Goal: Task Accomplishment & Management: Manage account settings

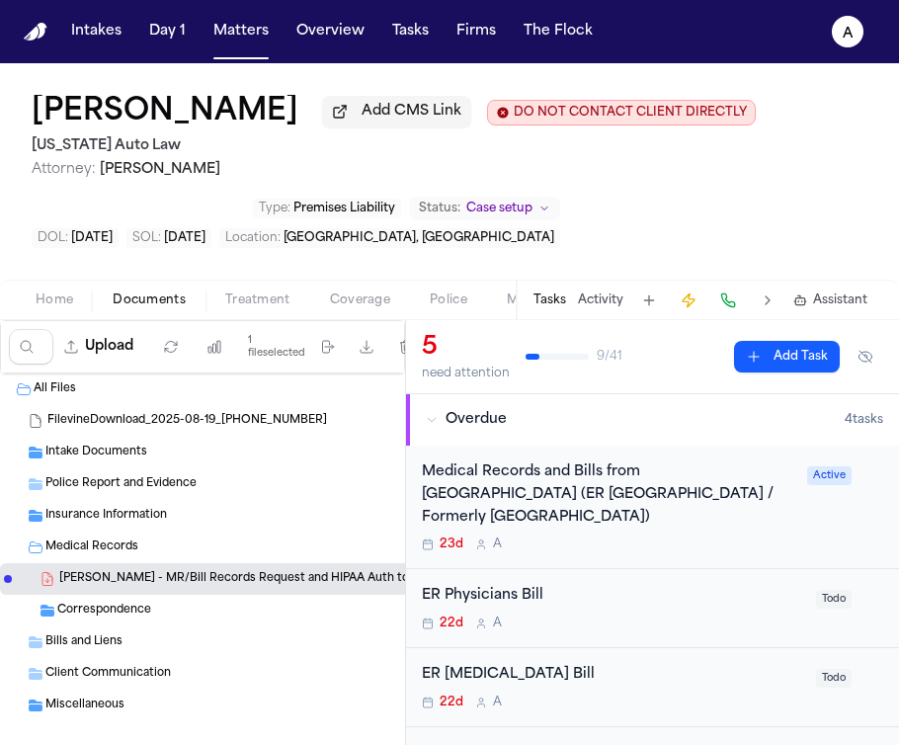
scroll to position [2, 0]
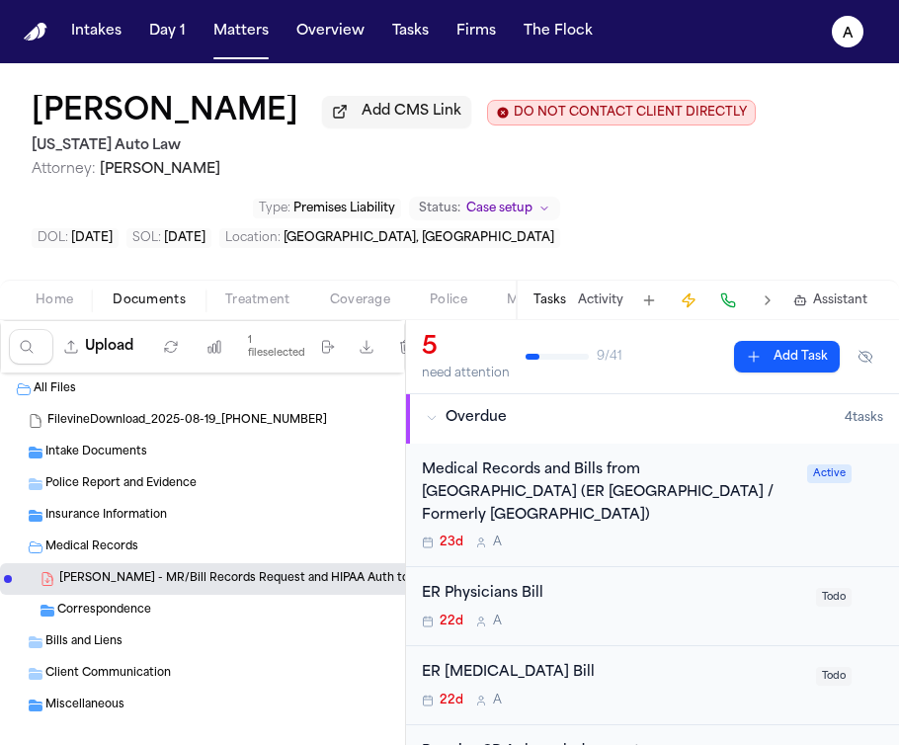
click at [663, 550] on div "23d A" at bounding box center [609, 543] width 374 height 16
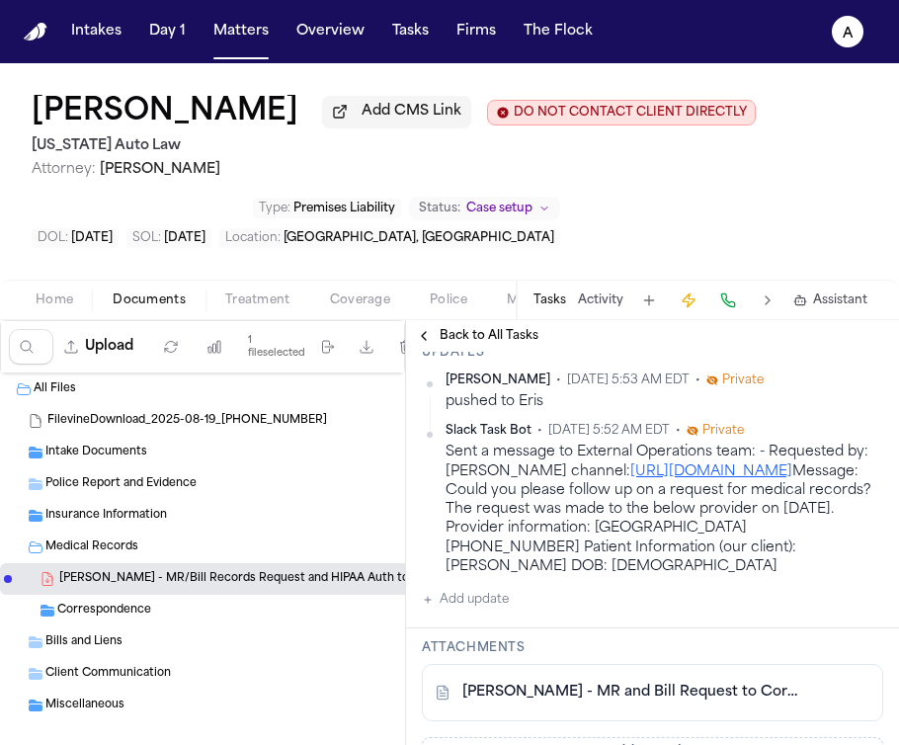
scroll to position [390, 0]
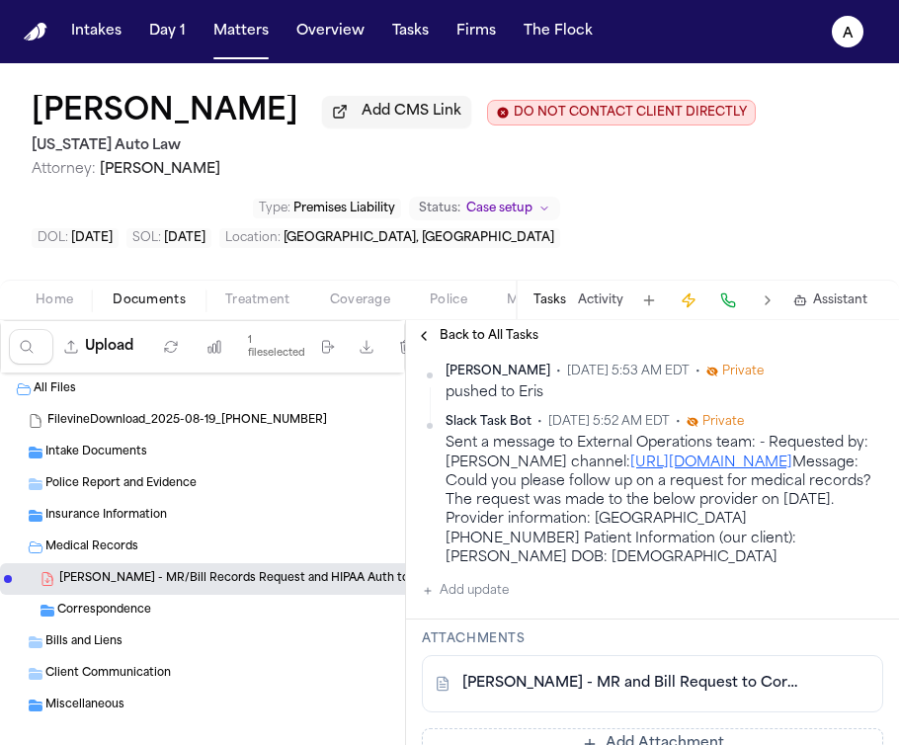
click at [518, 601] on div "Michelle Landazabal • Aug 13, 2025 5:53 AM EDT • Private pushed to Eris Slack T…" at bounding box center [652, 483] width 461 height 239
click at [481, 596] on button "Add update" at bounding box center [465, 591] width 87 height 24
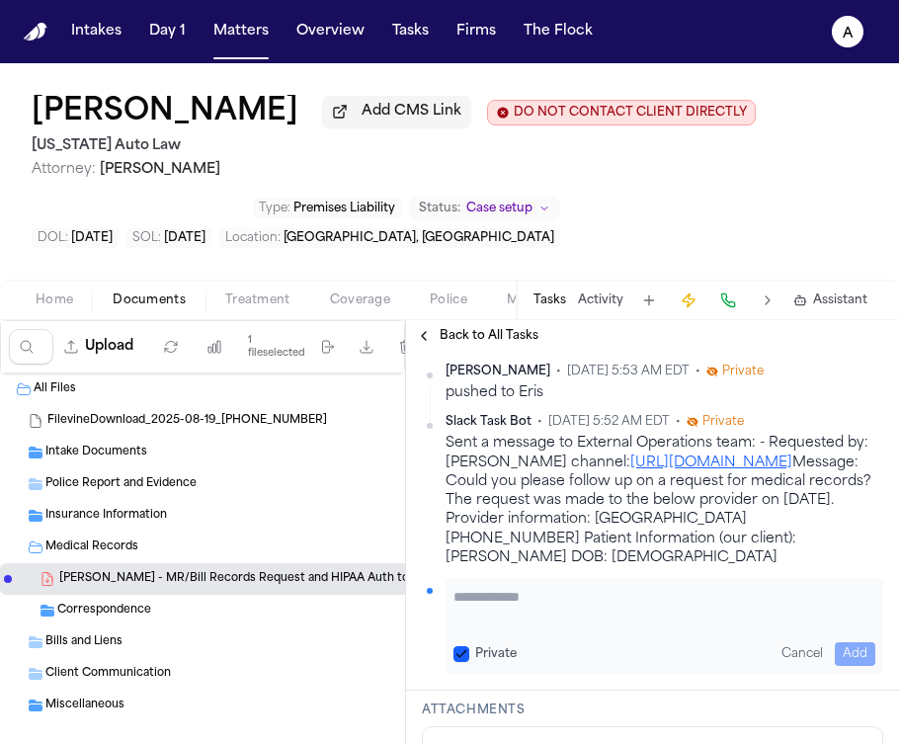
click at [490, 600] on textarea "Add your update" at bounding box center [665, 607] width 422 height 40
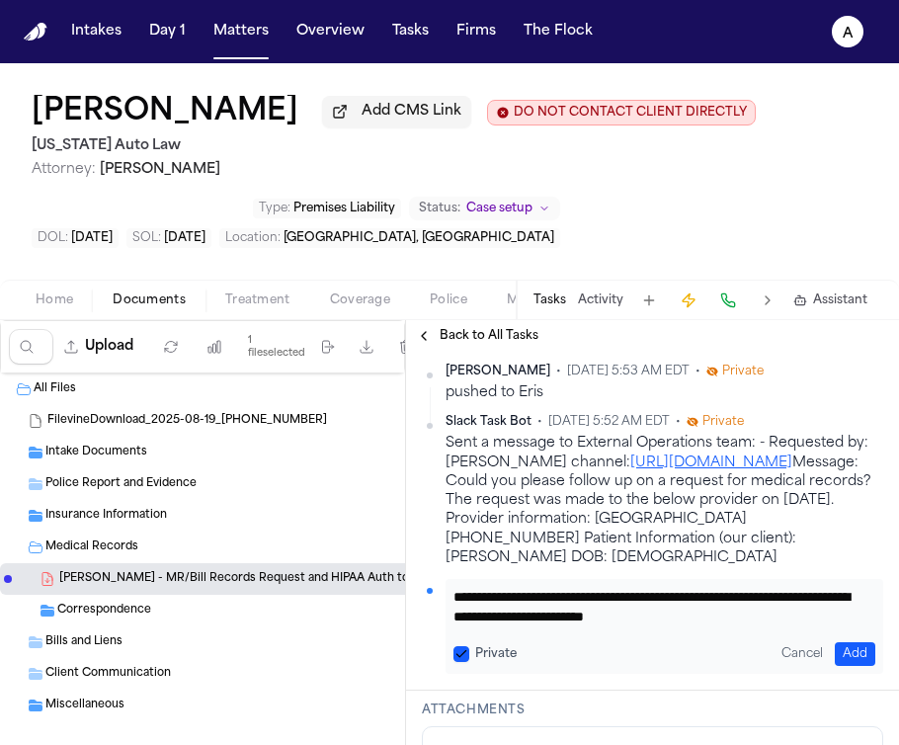
click at [457, 652] on button "Private" at bounding box center [462, 654] width 16 height 16
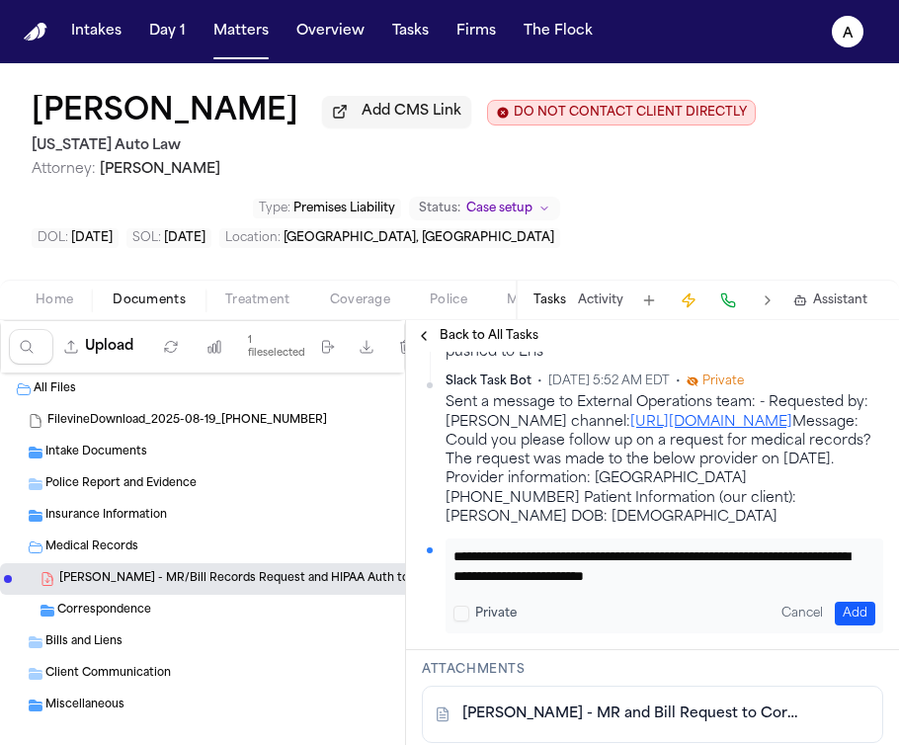
click at [824, 569] on textarea "**********" at bounding box center [657, 566] width 407 height 40
paste textarea "**********"
type textarea "**********"
click at [838, 608] on button "Add" at bounding box center [855, 614] width 41 height 24
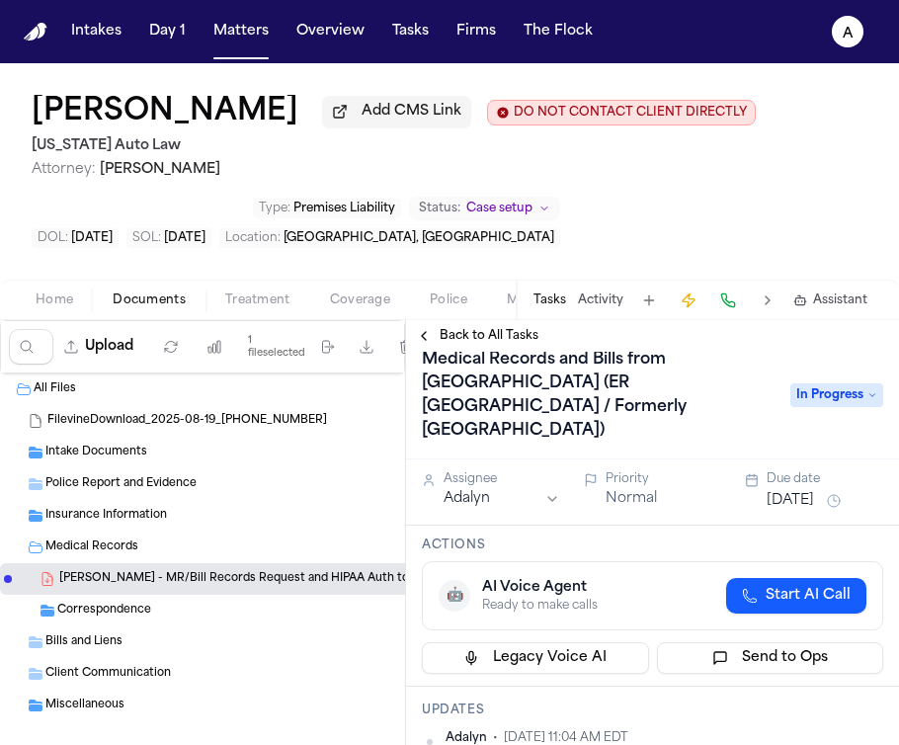
scroll to position [0, 0]
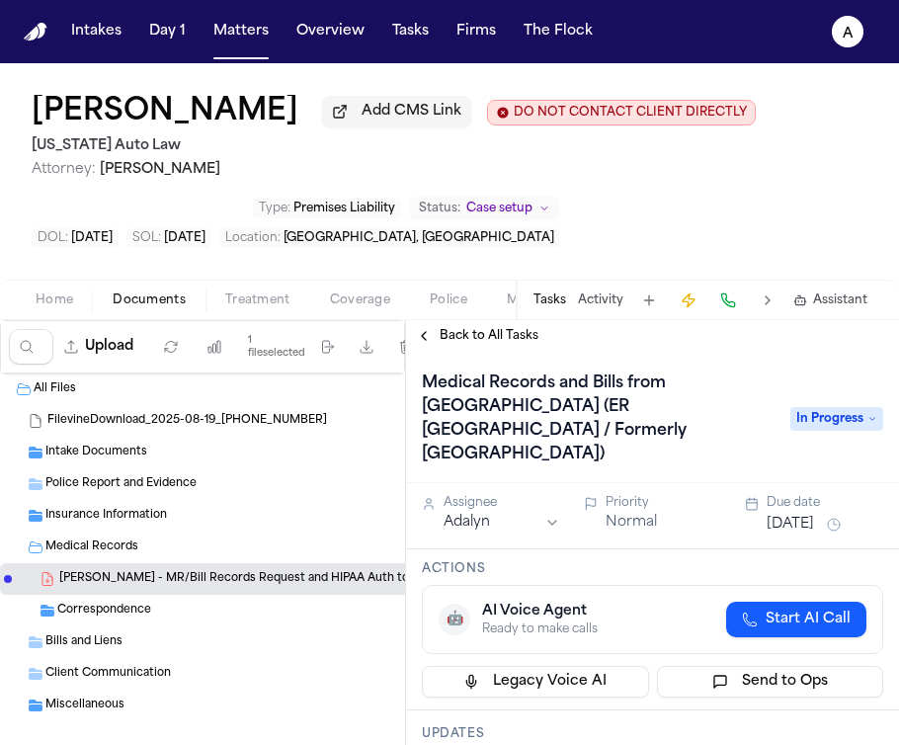
click at [808, 515] on button "Aug 13, 2025" at bounding box center [790, 525] width 47 height 20
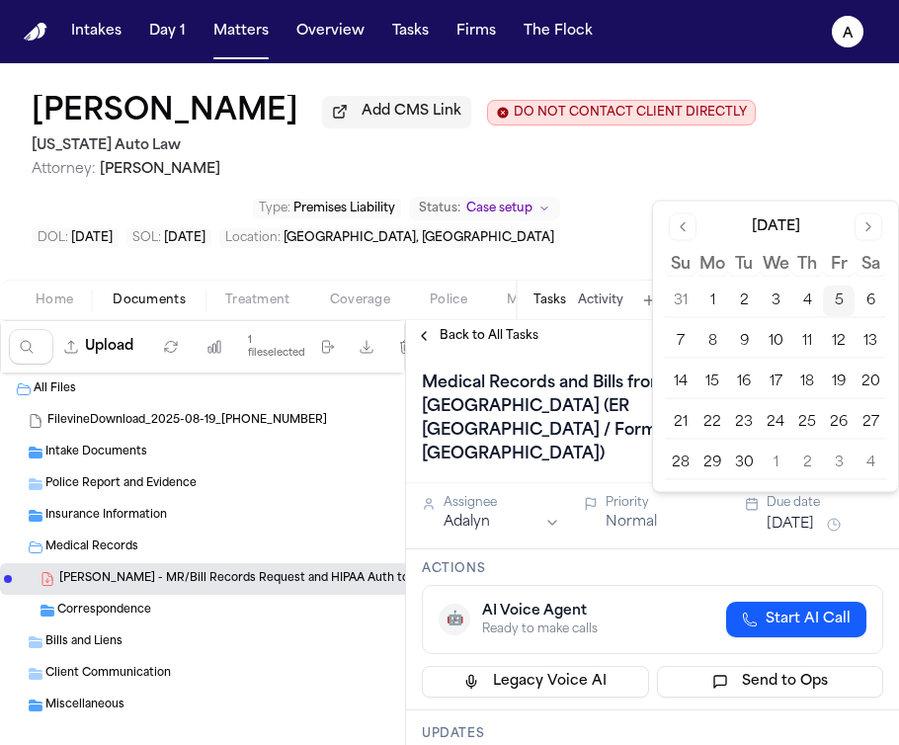
click at [844, 341] on button "12" at bounding box center [839, 342] width 32 height 32
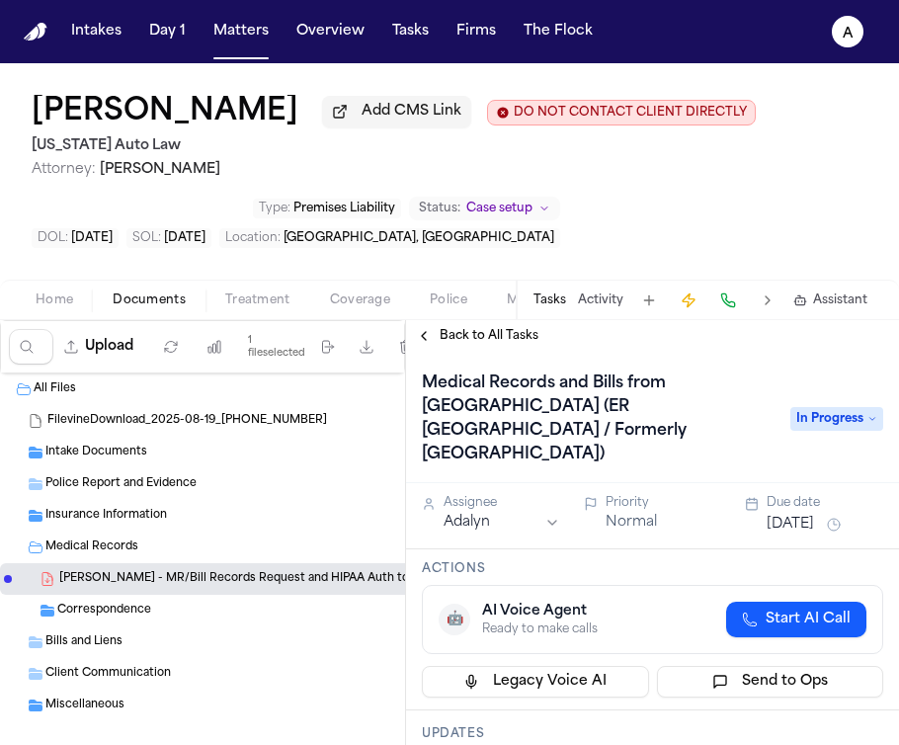
click at [600, 351] on div "Back to All Tasks" at bounding box center [652, 336] width 493 height 32
click at [817, 413] on span "In Progress" at bounding box center [837, 419] width 93 height 24
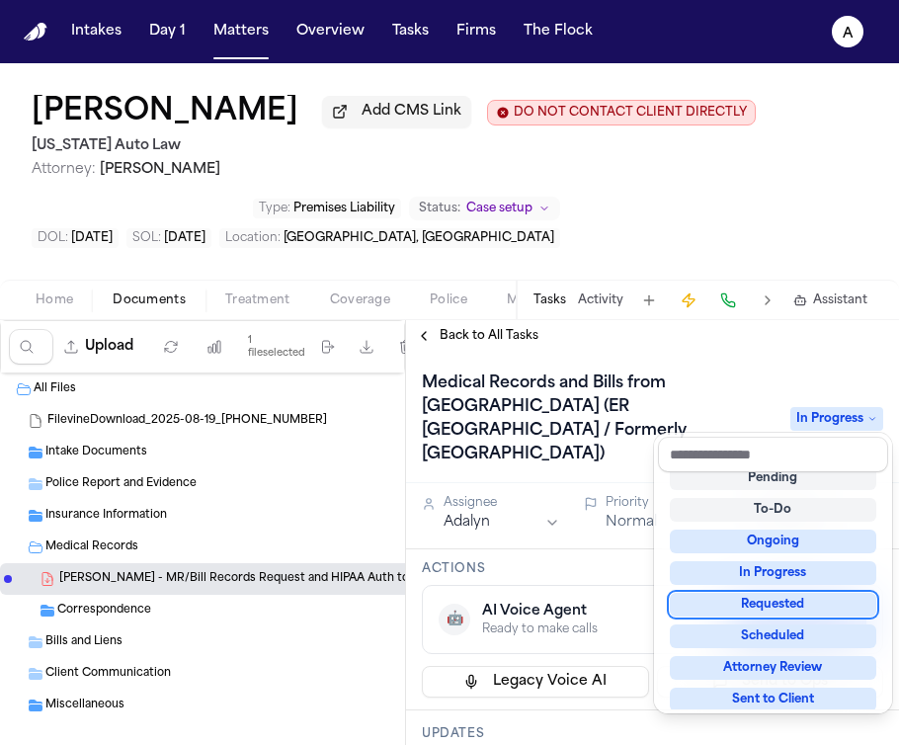
click at [814, 607] on div "Requested" at bounding box center [773, 605] width 207 height 24
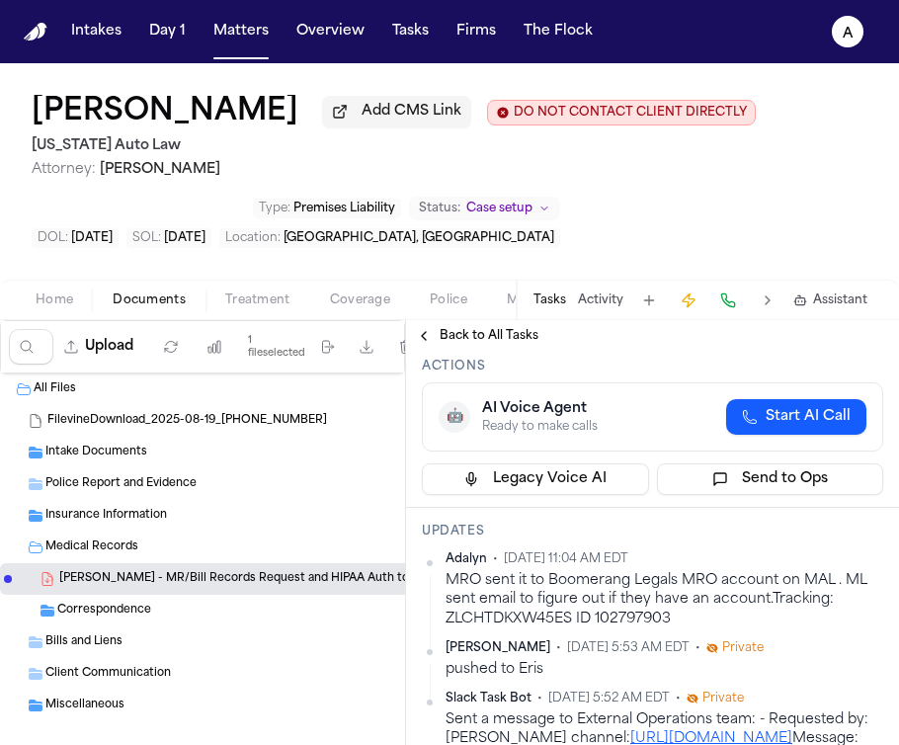
scroll to position [207, 0]
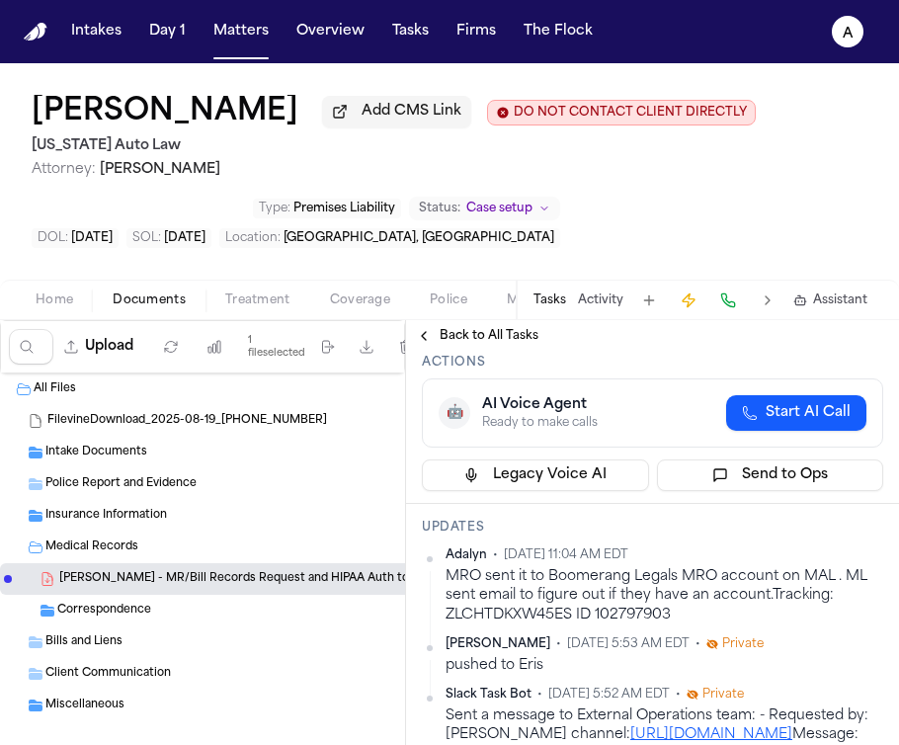
click at [713, 600] on div "MRO sent it to Boomerang Legals MRO account on MAL . ML sent email to figure ou…" at bounding box center [665, 595] width 438 height 57
click at [865, 538] on html "Intakes Day 1 Matters Overview Tasks Firms The Flock A Chloe Tostige Add CMS Li…" at bounding box center [449, 372] width 899 height 745
click at [800, 575] on div "Edit" at bounding box center [805, 568] width 117 height 28
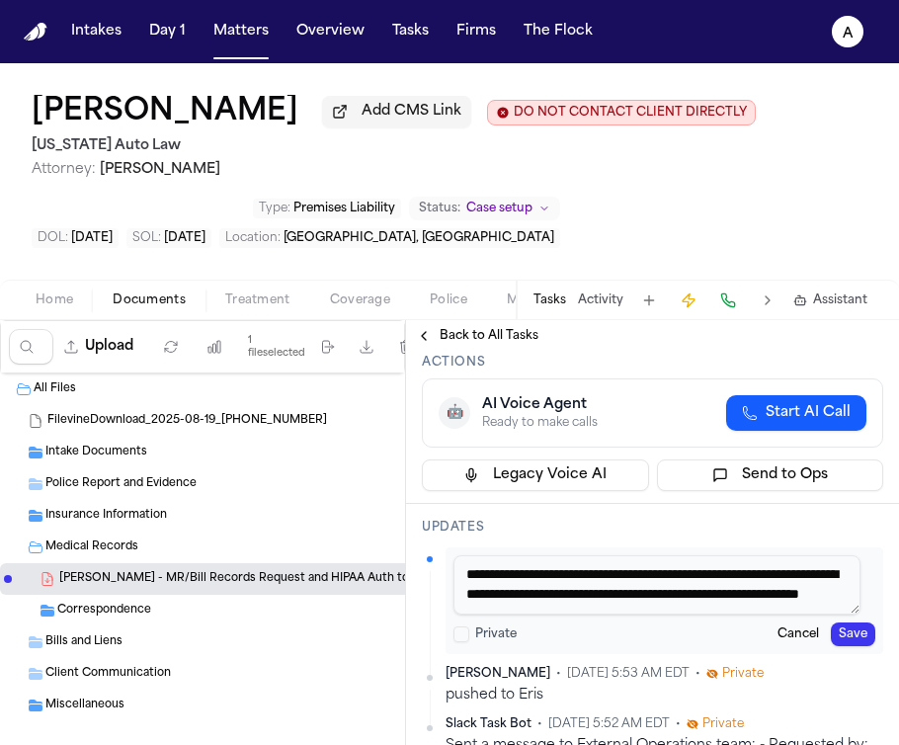
scroll to position [18, 0]
drag, startPoint x: 462, startPoint y: 558, endPoint x: 760, endPoint y: 689, distance: 324.8
click at [760, 689] on div "**********" at bounding box center [652, 708] width 461 height 322
paste textarea "**********"
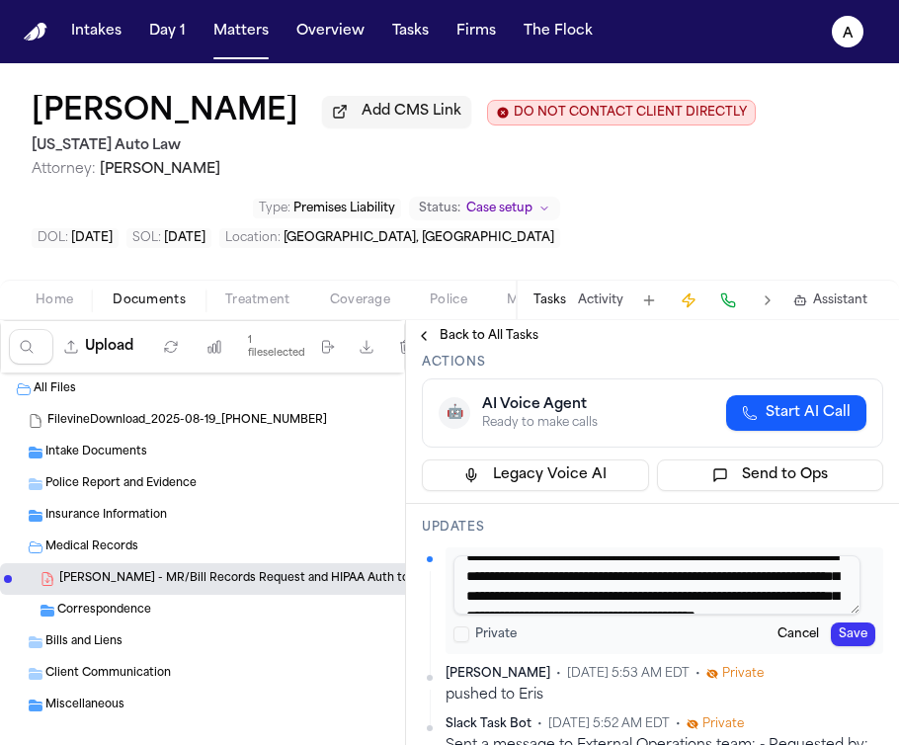
scroll to position [70, 0]
type textarea "**********"
click at [841, 623] on button "Save" at bounding box center [853, 635] width 44 height 24
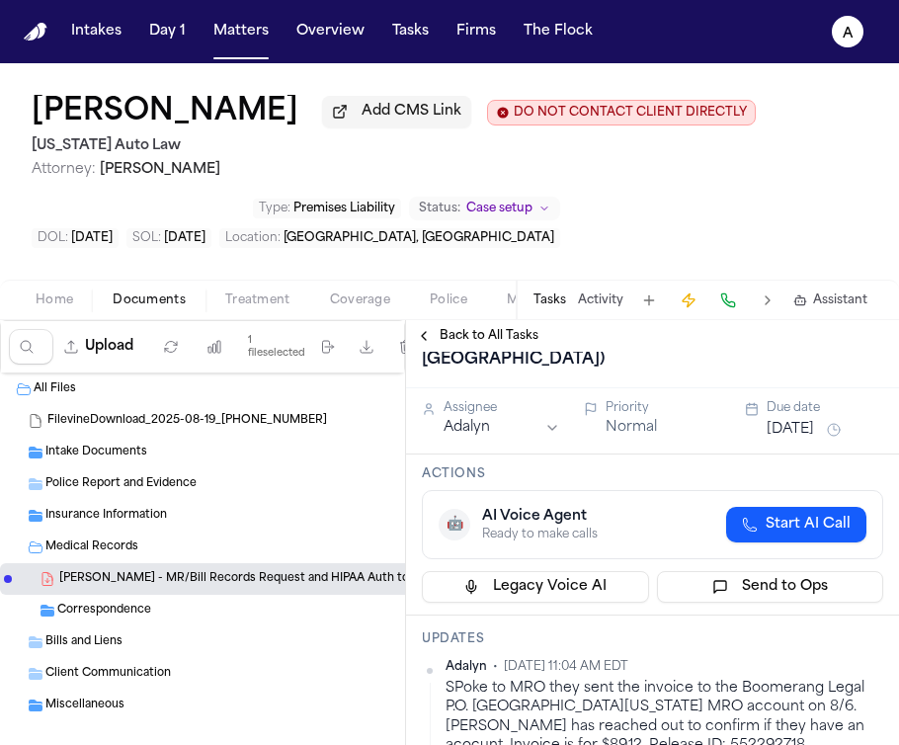
scroll to position [0, 0]
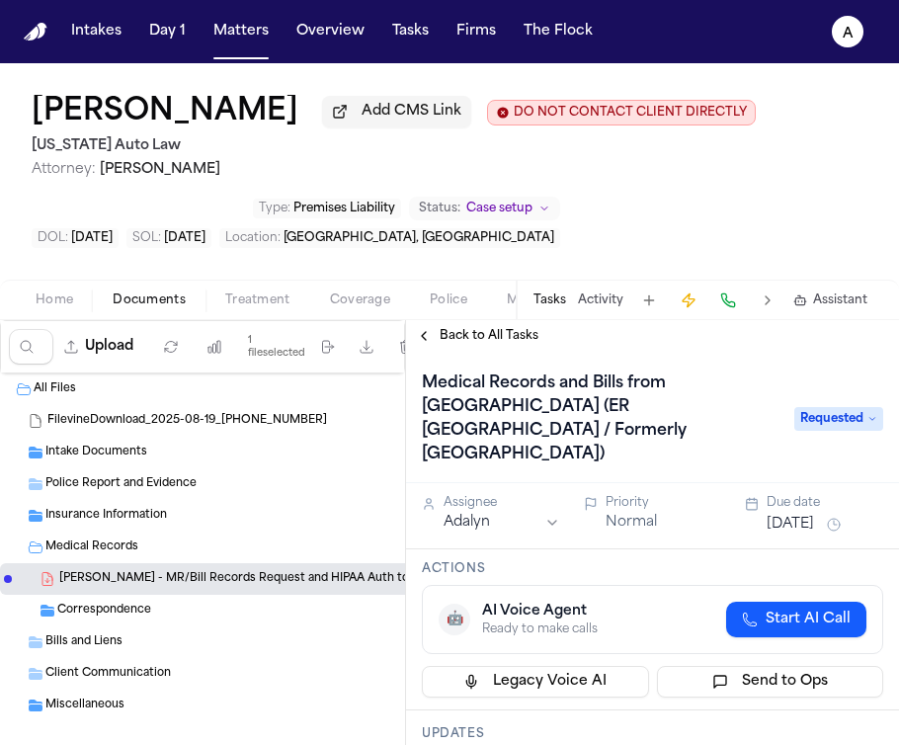
click at [805, 515] on button "[DATE]" at bounding box center [790, 525] width 47 height 20
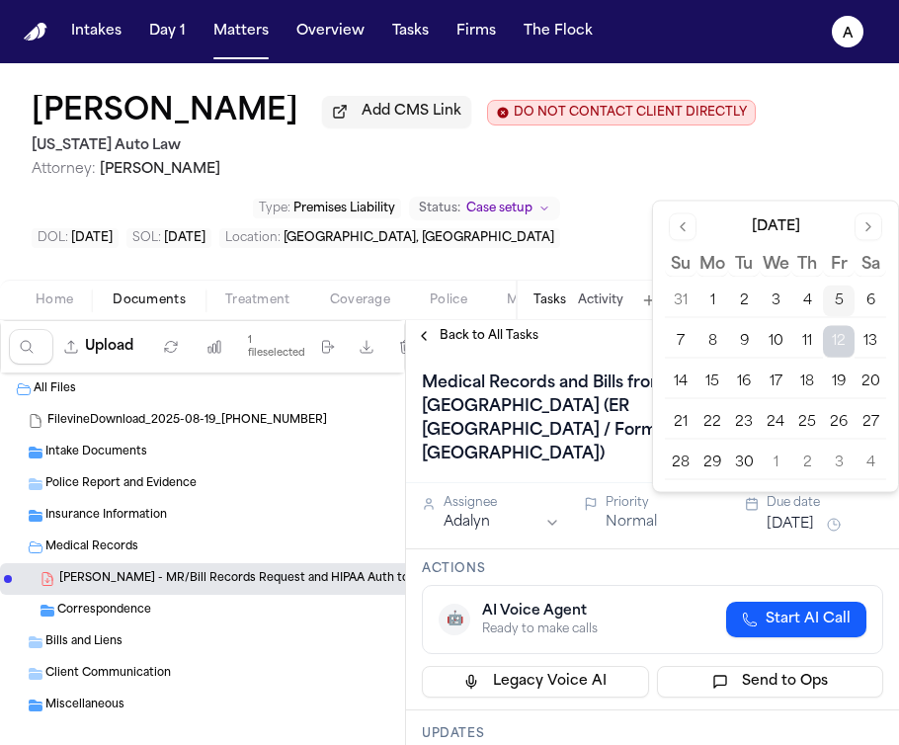
click at [609, 344] on div "Back to All Tasks" at bounding box center [652, 336] width 493 height 16
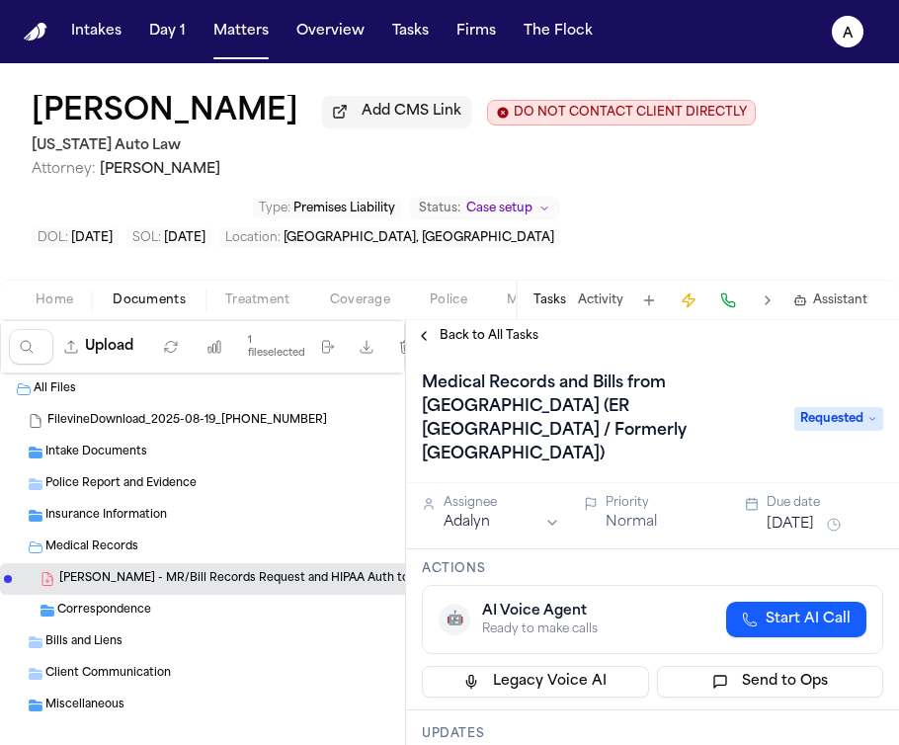
click at [484, 344] on span "Back to All Tasks" at bounding box center [489, 336] width 99 height 16
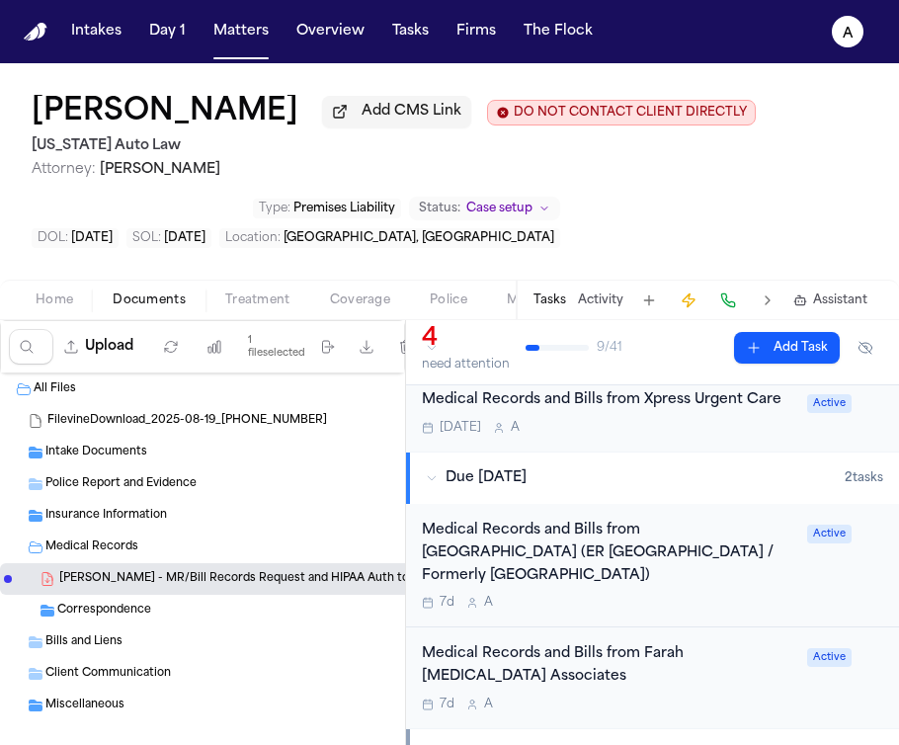
scroll to position [354, 0]
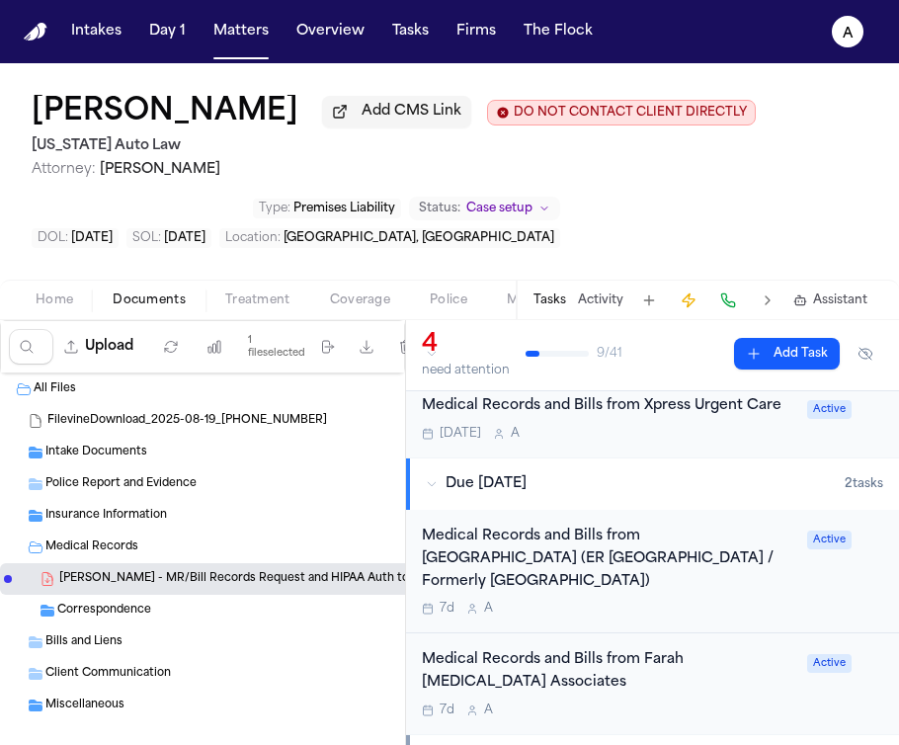
click at [725, 447] on div "Medical Records and Bills from Xpress Urgent Care Today A Active" at bounding box center [652, 418] width 493 height 78
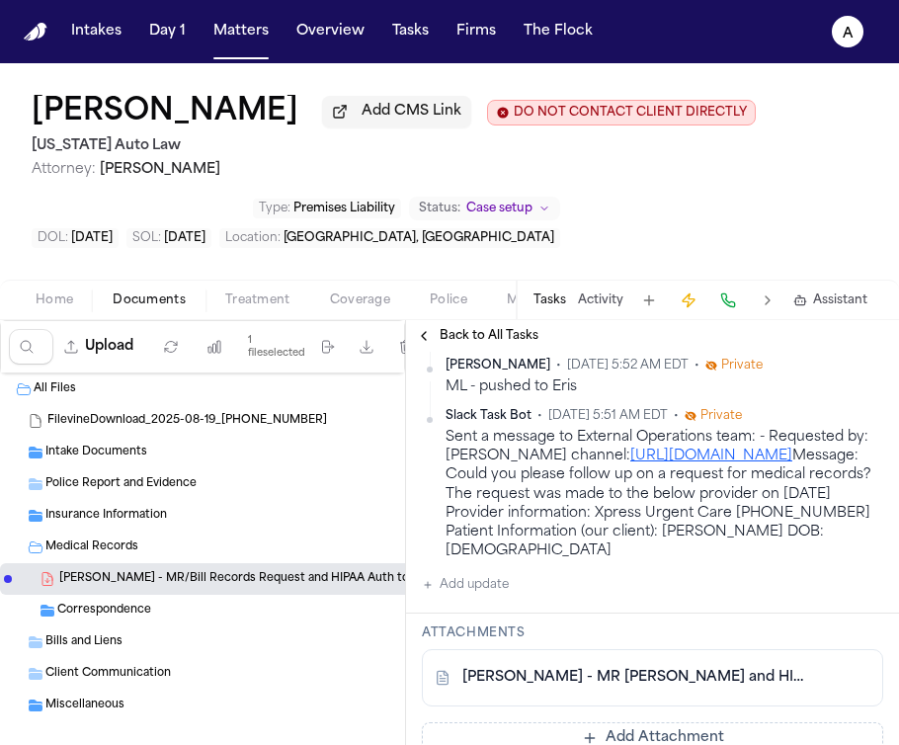
scroll to position [417, 0]
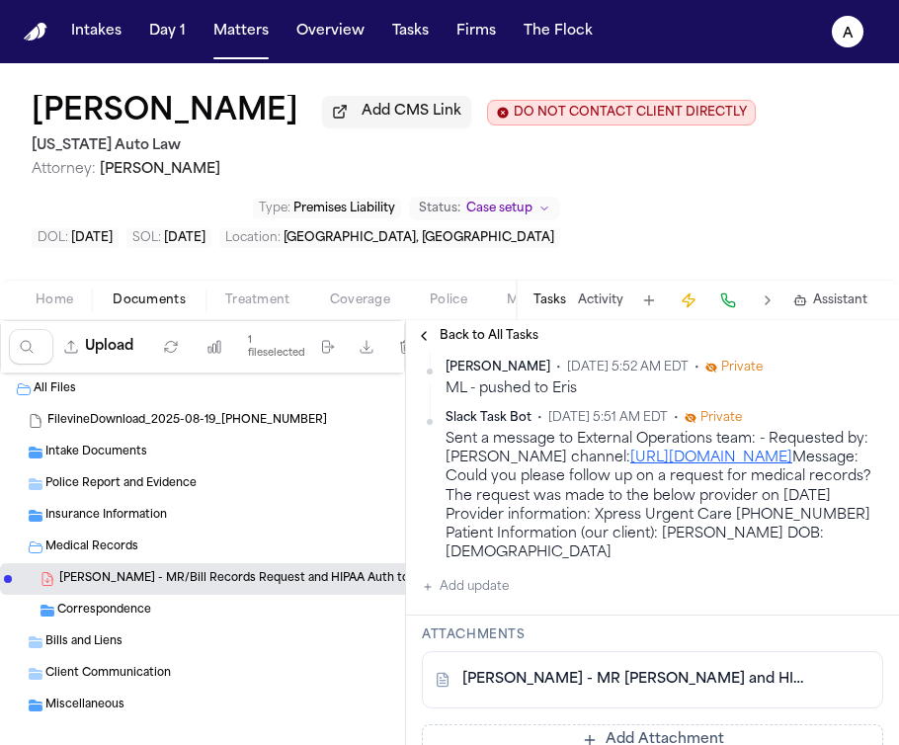
click at [524, 599] on div "Adalyn • Sep 4, 2025 3:09 PM EDT Called and spoke to rep she took my info down …" at bounding box center [652, 444] width 461 height 309
click at [522, 599] on div "Adalyn • Sep 4, 2025 3:09 PM EDT Called and spoke to rep she took my info down …" at bounding box center [652, 444] width 461 height 309
click at [482, 599] on button "Add update" at bounding box center [465, 587] width 87 height 24
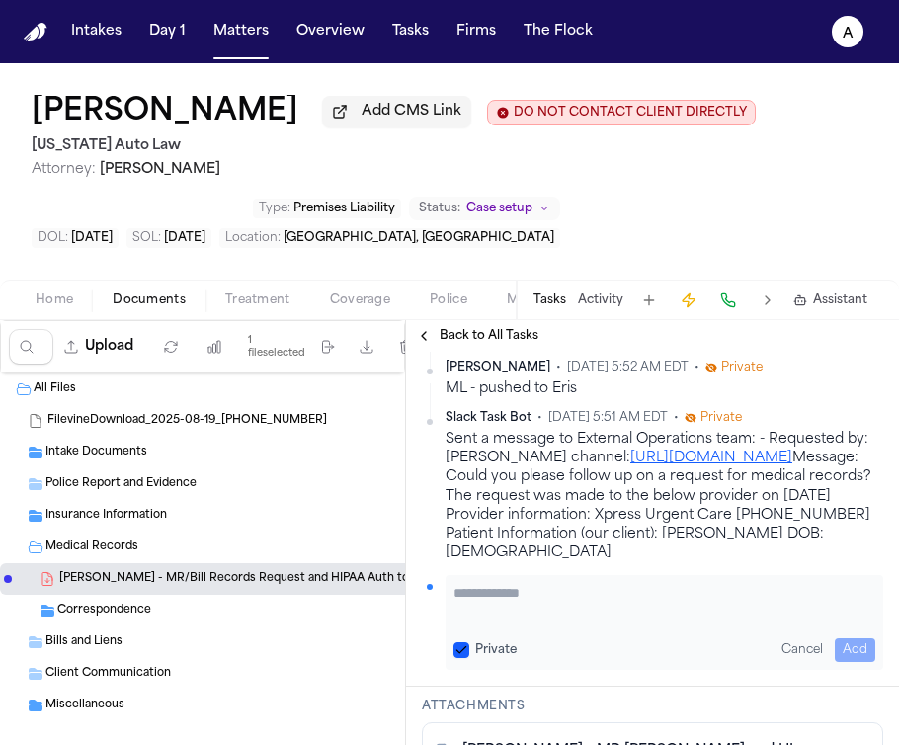
paste textarea "**********"
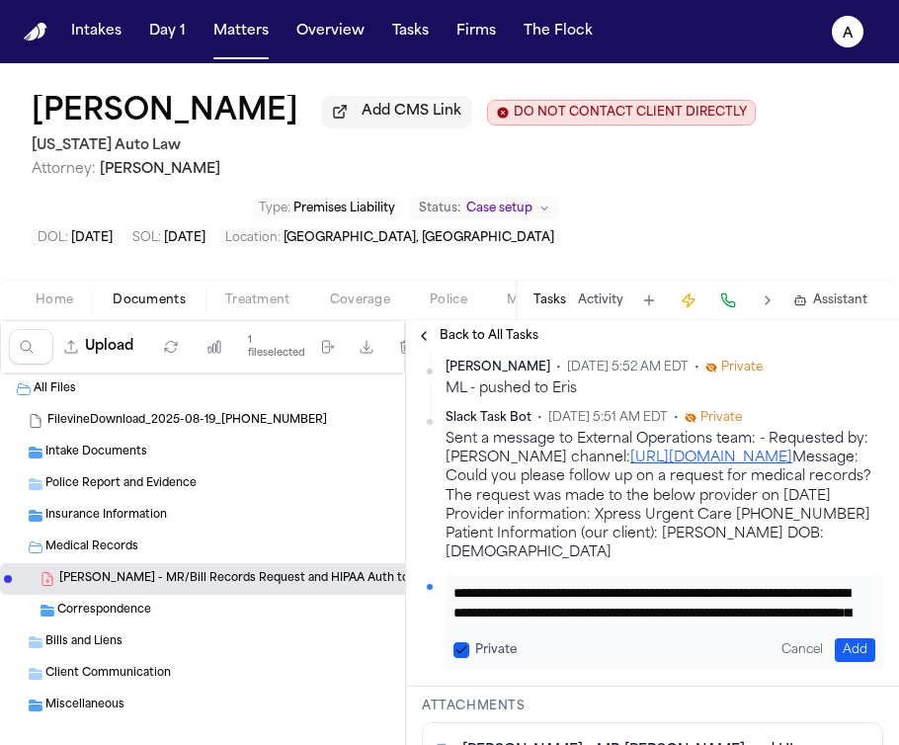
scroll to position [41, 0]
type textarea "**********"
click at [459, 658] on button "Private" at bounding box center [462, 650] width 16 height 16
click at [844, 662] on button "Add" at bounding box center [855, 650] width 41 height 24
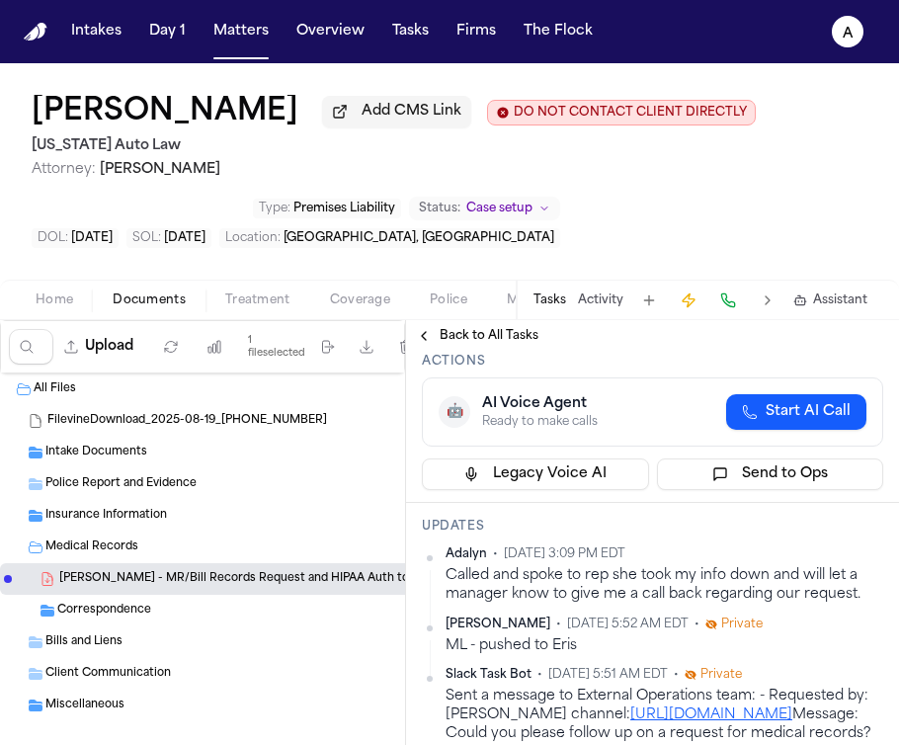
scroll to position [70, 0]
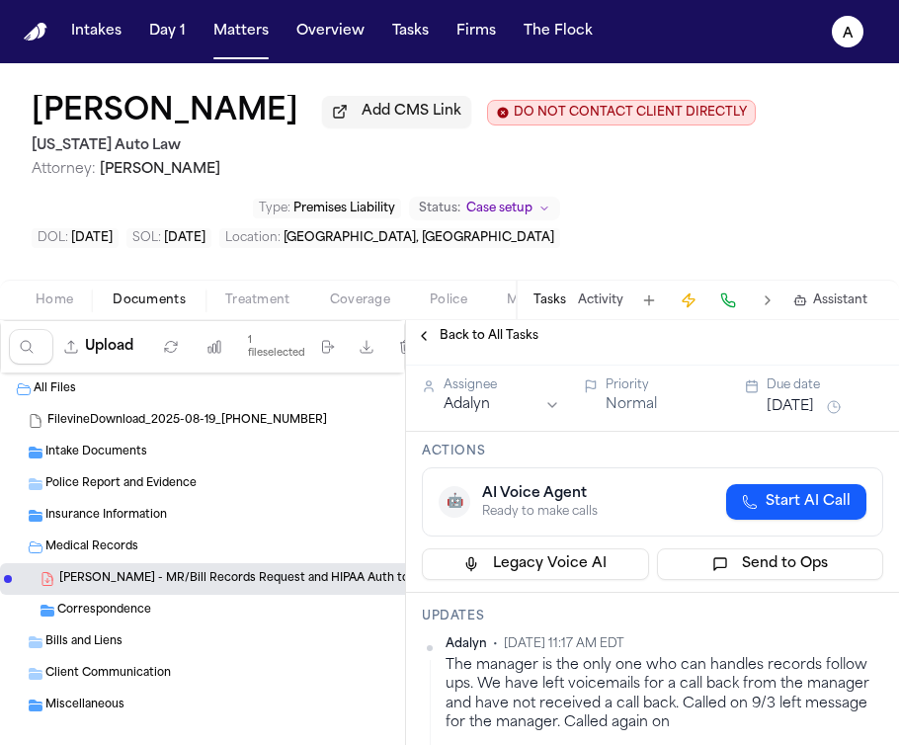
click at [794, 412] on button "[DATE]" at bounding box center [790, 407] width 47 height 20
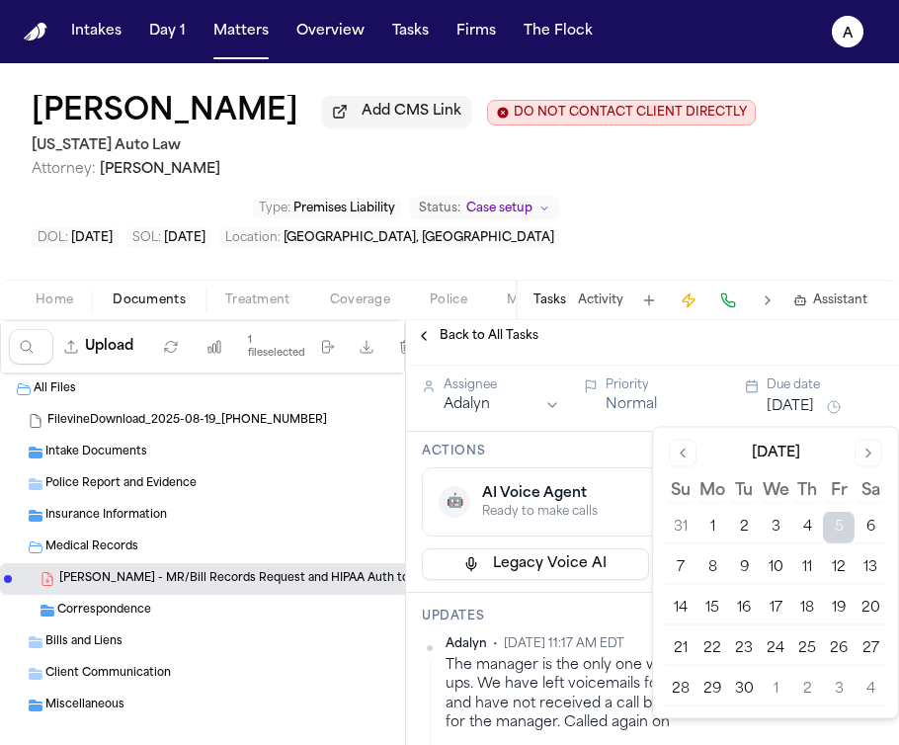
click at [751, 564] on button "9" at bounding box center [744, 568] width 32 height 32
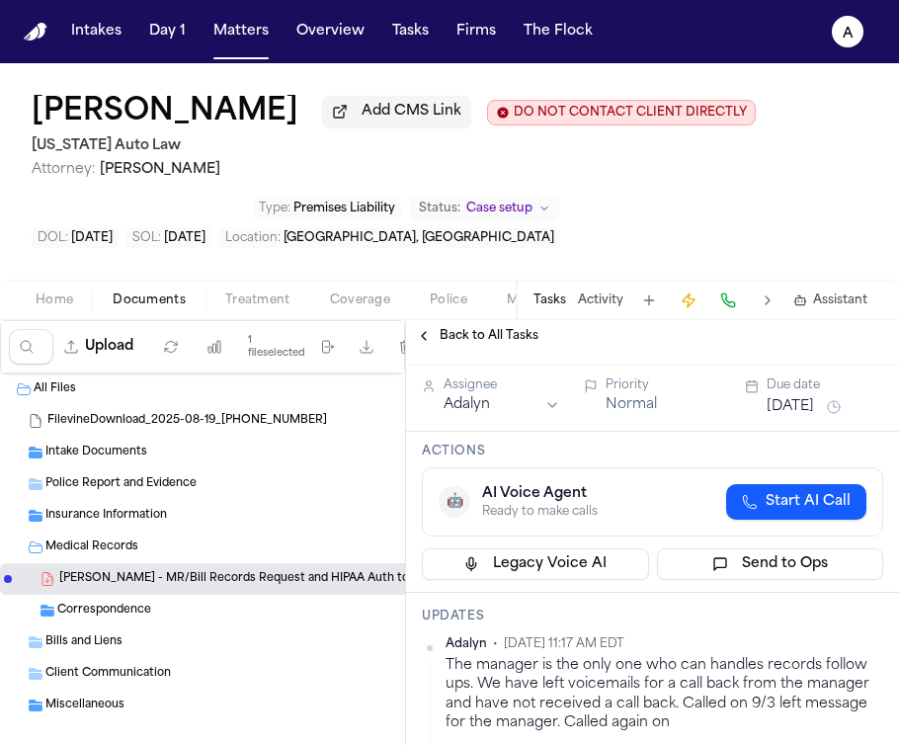
click at [638, 480] on div "🤖 AI Voice Agent Ready to make calls Start AI Call" at bounding box center [652, 501] width 461 height 69
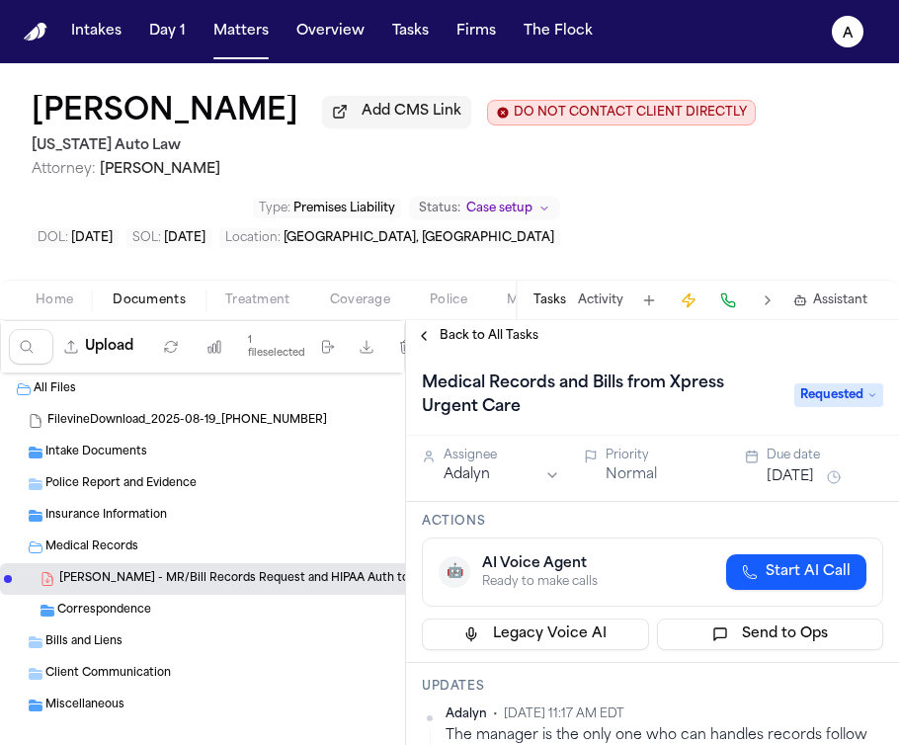
click at [466, 332] on span "Back to All Tasks" at bounding box center [489, 336] width 99 height 16
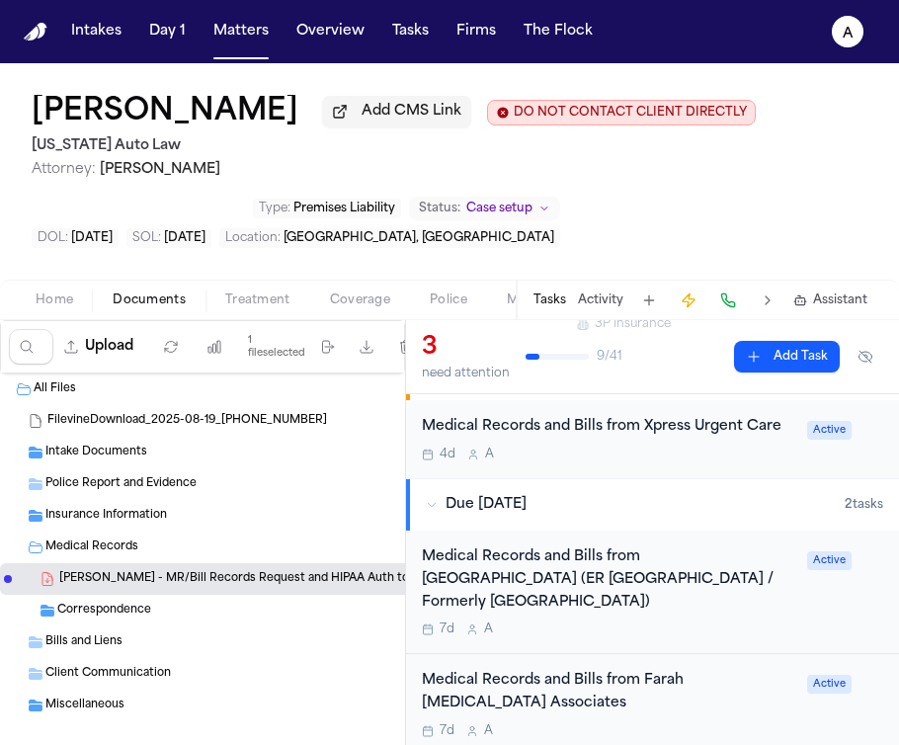
scroll to position [425, 0]
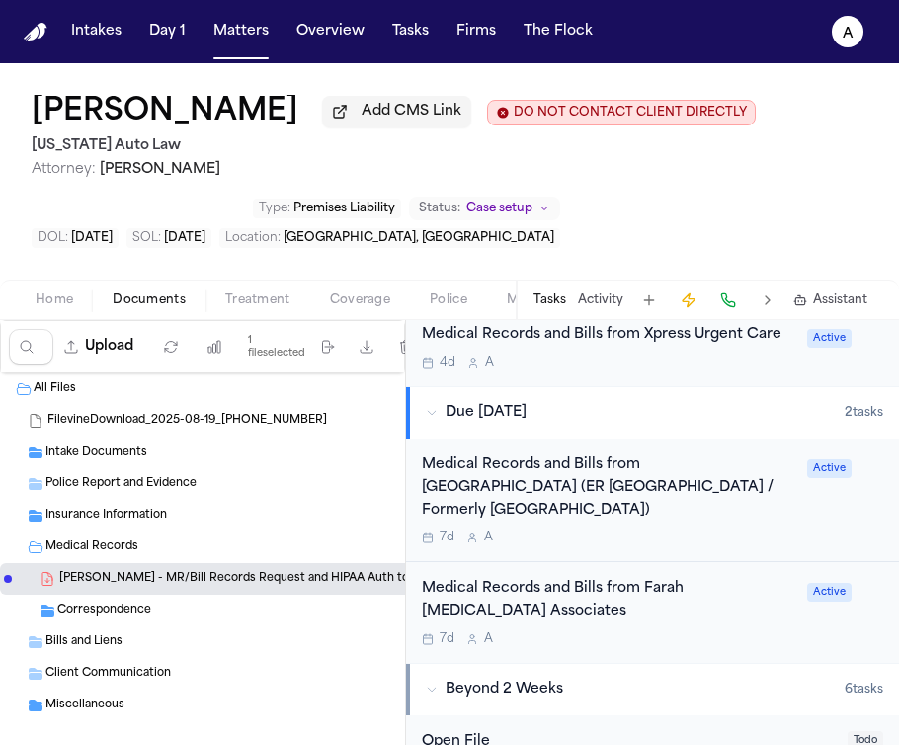
click at [733, 635] on div "Medical Records and Bills from Farah Podiatry Associates 7d A" at bounding box center [609, 612] width 374 height 69
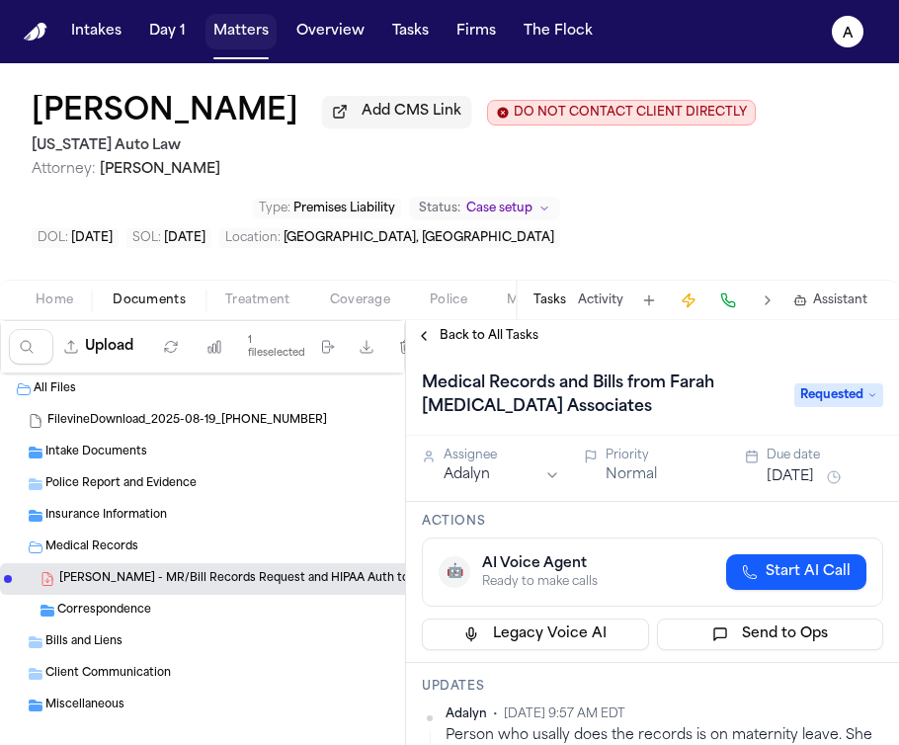
click at [247, 37] on button "Matters" at bounding box center [241, 32] width 71 height 36
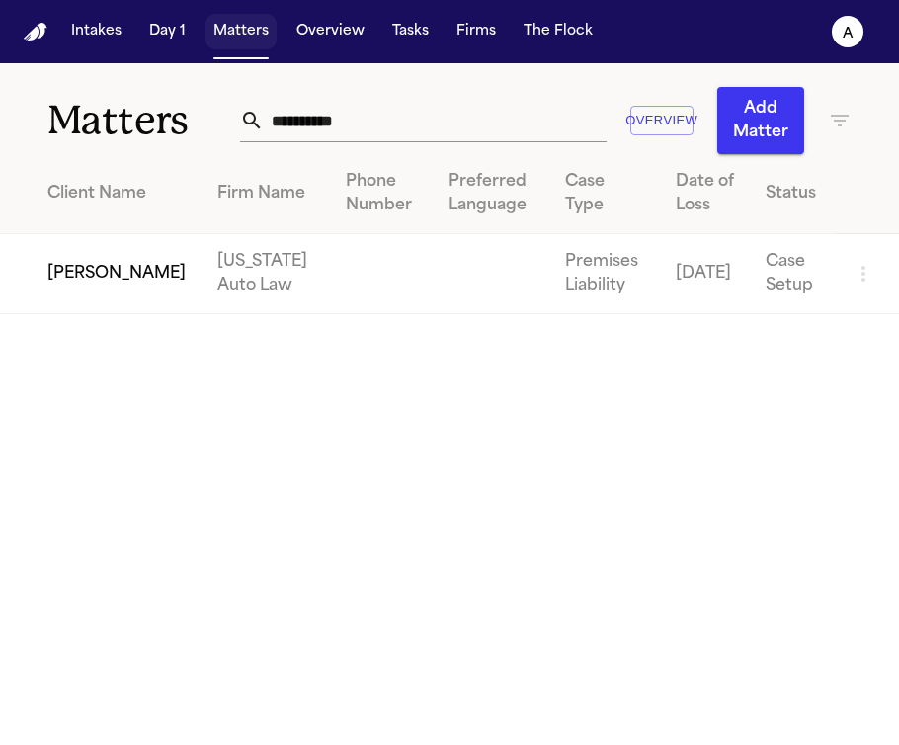
click at [248, 35] on button "Matters" at bounding box center [241, 32] width 71 height 36
click at [176, 30] on button "Day 1" at bounding box center [167, 32] width 52 height 36
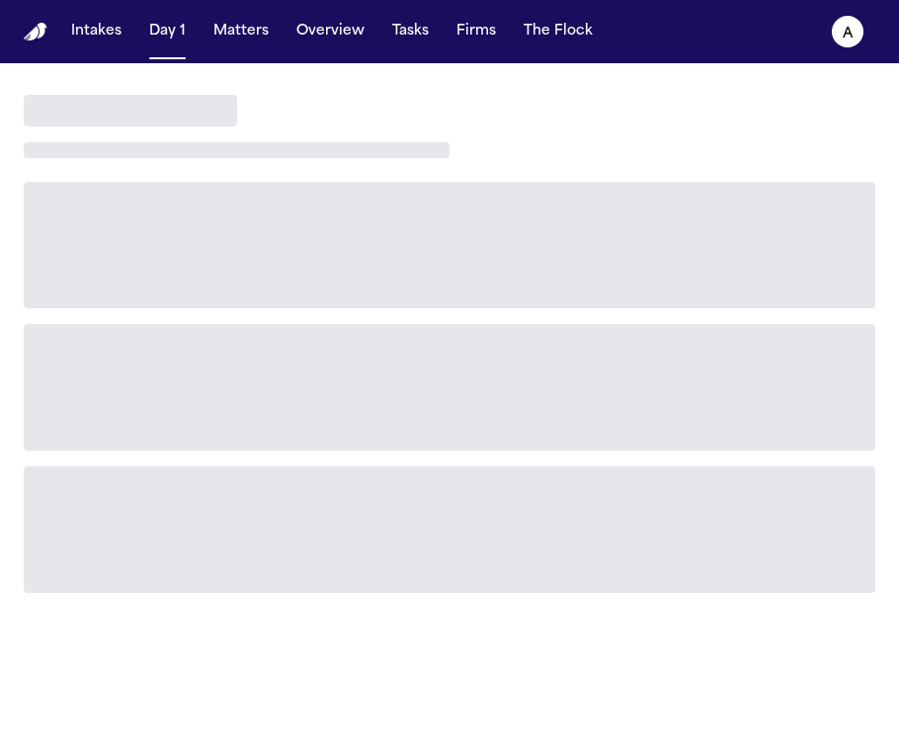
click at [274, 42] on div "Intakes Day 1 Matters Overview Tasks Firms The Flock" at bounding box center [332, 32] width 538 height 36
click at [249, 43] on button "Matters" at bounding box center [241, 32] width 71 height 36
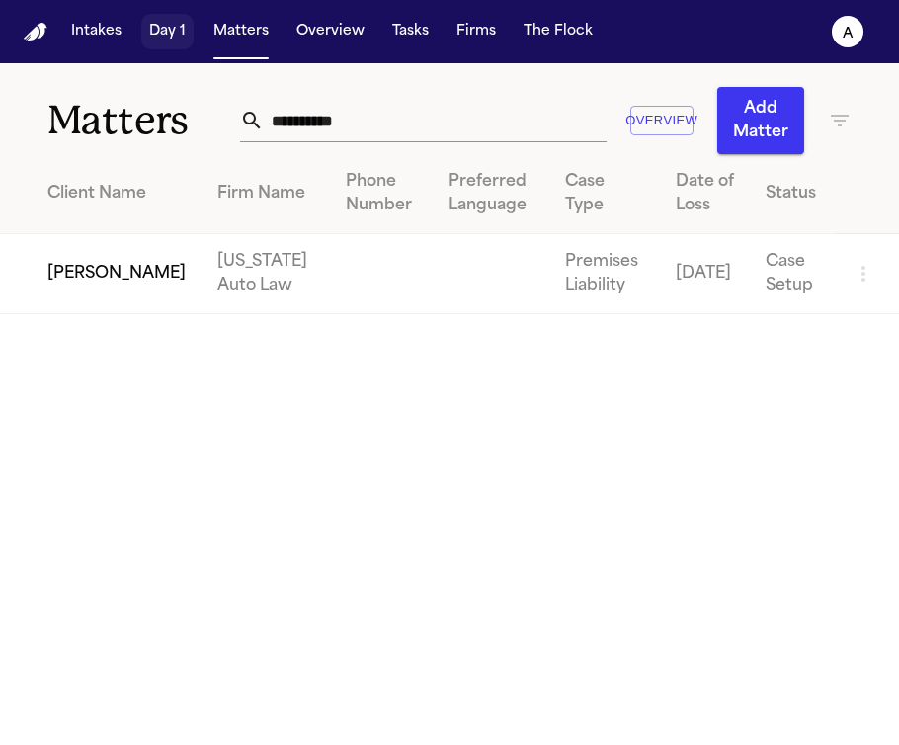
click at [167, 30] on button "Day 1" at bounding box center [167, 32] width 52 height 36
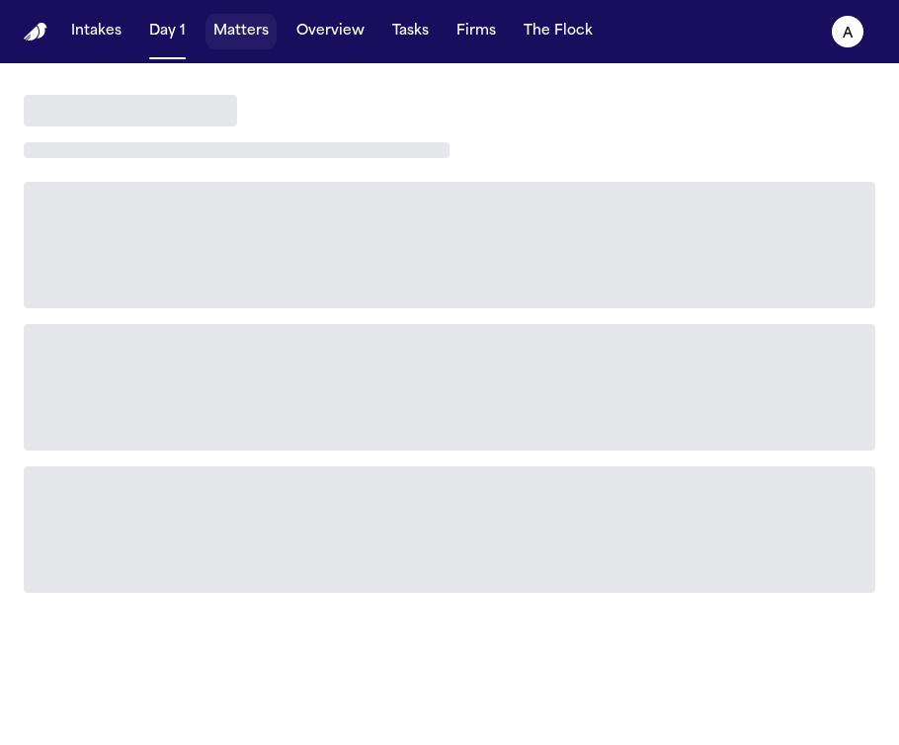
click at [232, 31] on button "Matters" at bounding box center [241, 32] width 71 height 36
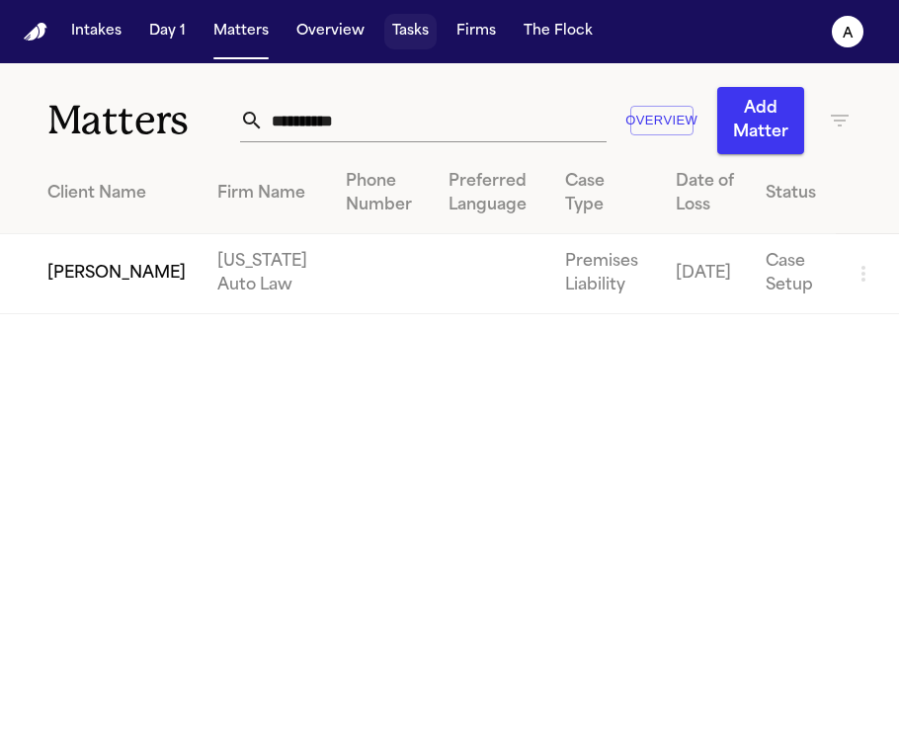
click at [407, 39] on button "Tasks" at bounding box center [410, 32] width 52 height 36
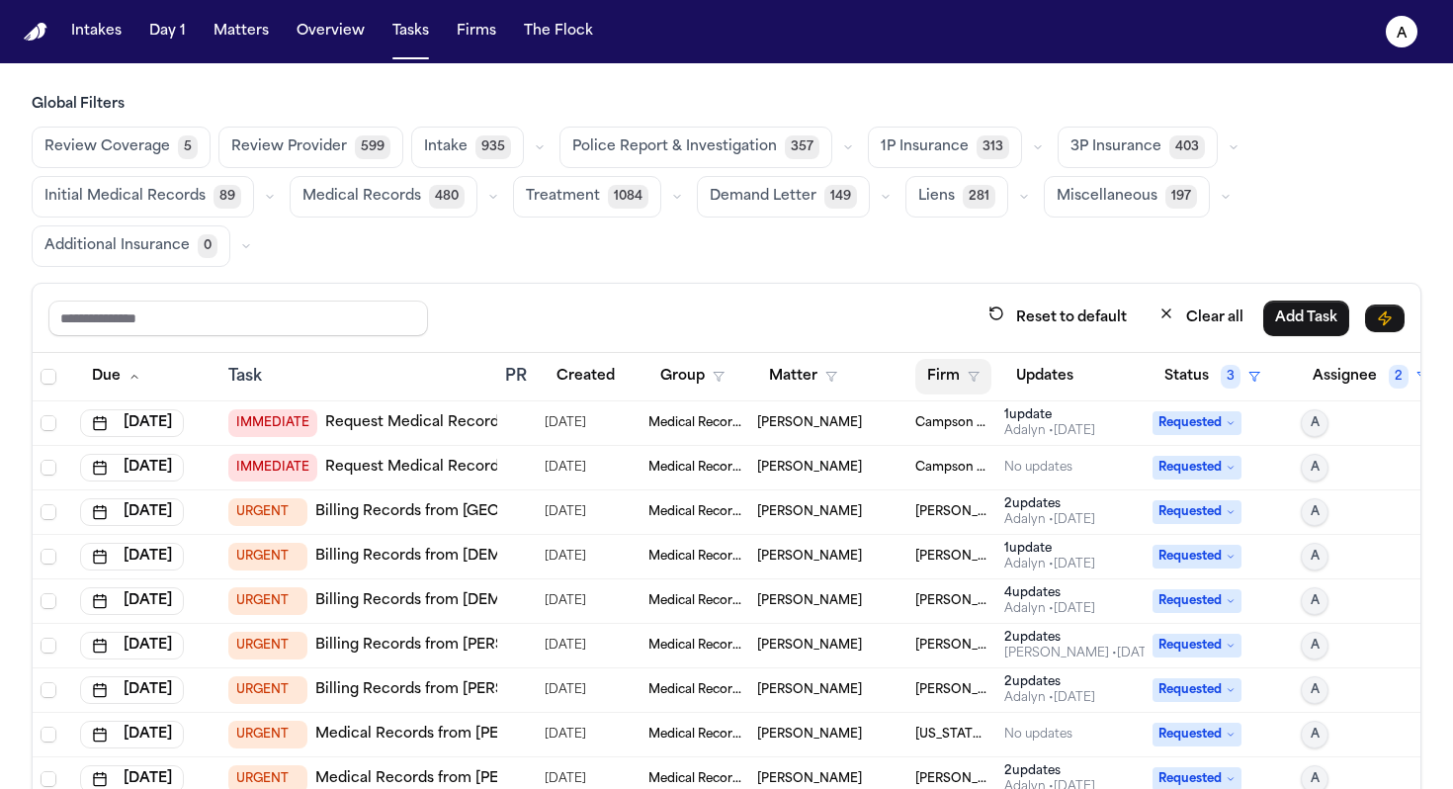
click at [898, 367] on button "Firm" at bounding box center [953, 377] width 76 height 36
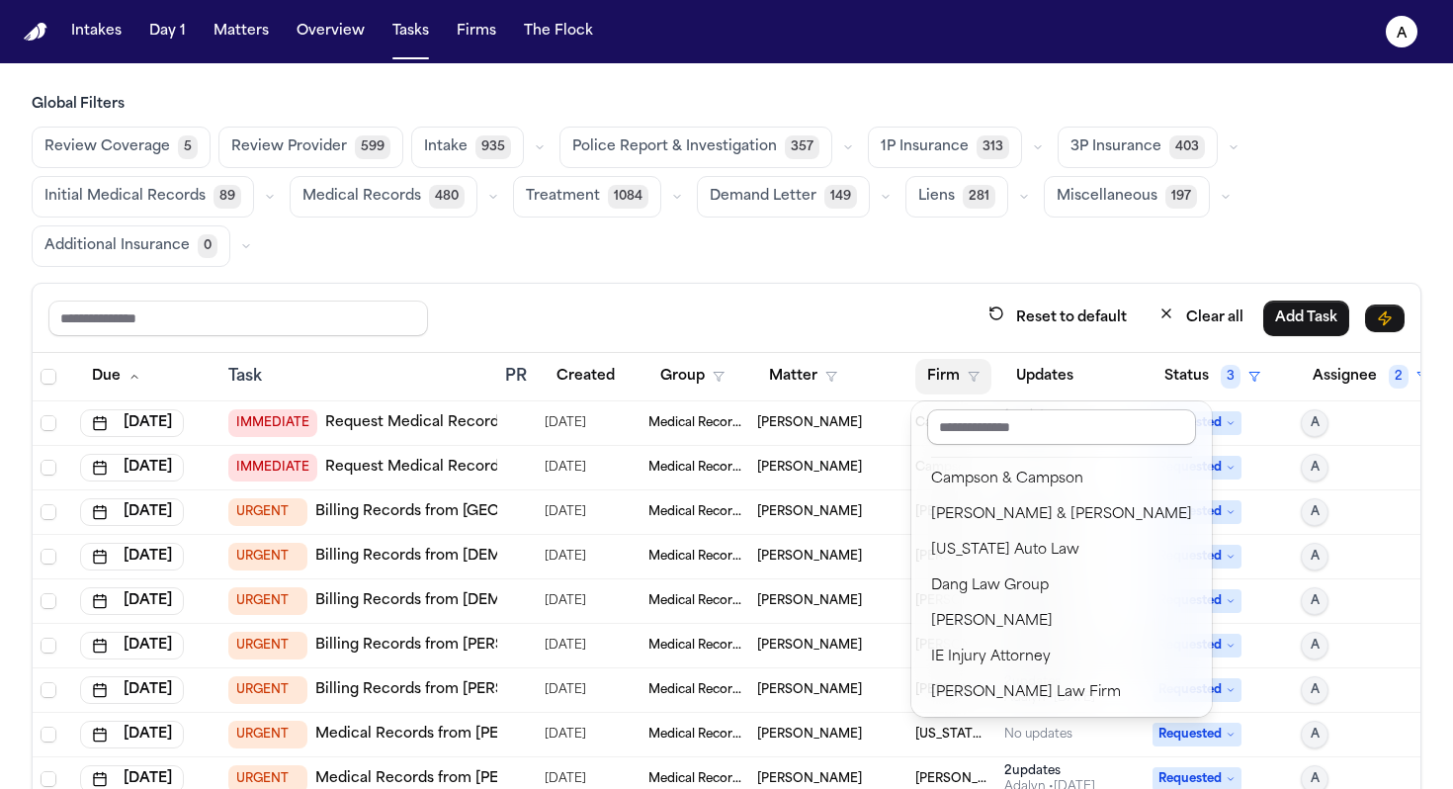
click at [898, 428] on input "text" at bounding box center [1061, 427] width 269 height 36
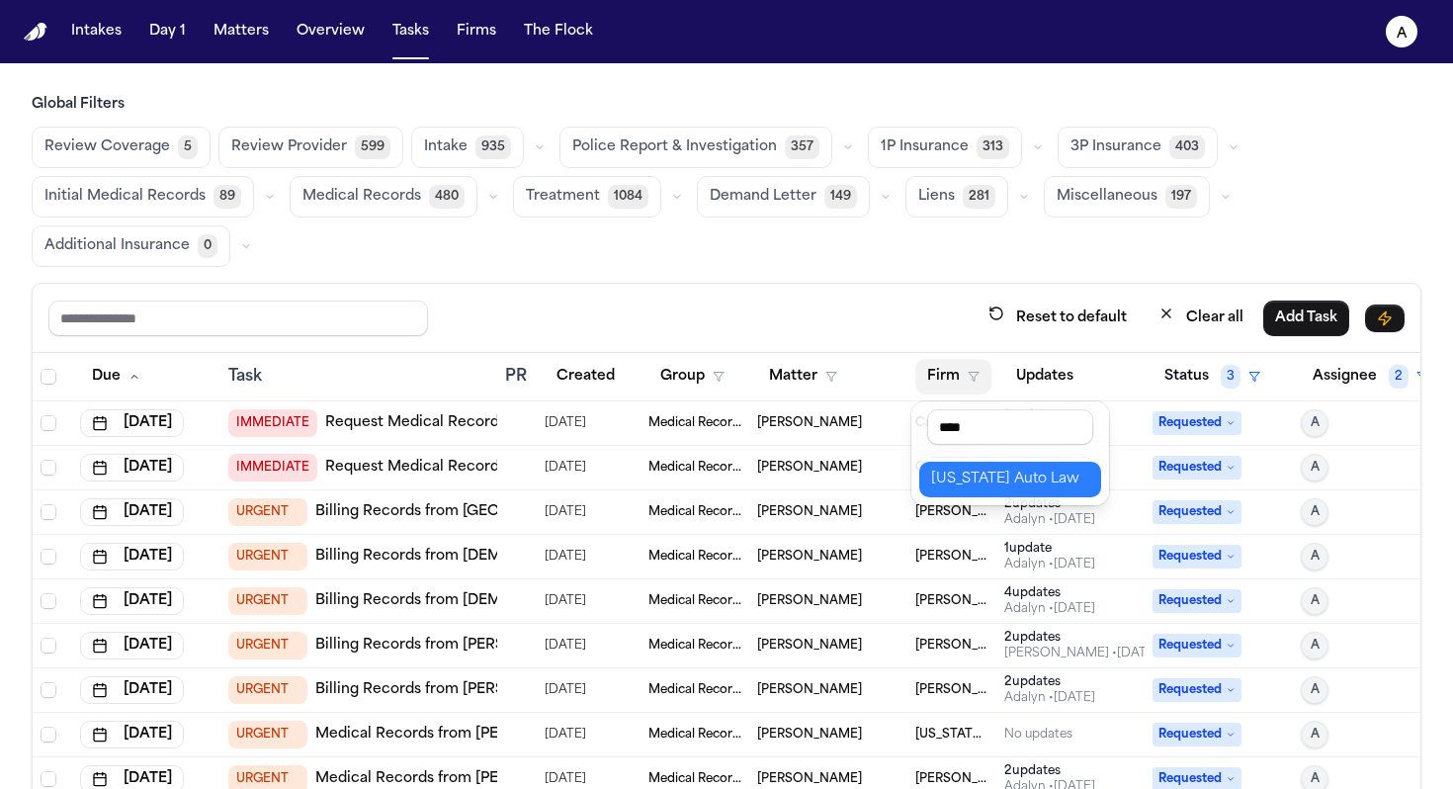
type input "****"
click at [898, 478] on div "[US_STATE] Auto Law" at bounding box center [1010, 479] width 158 height 24
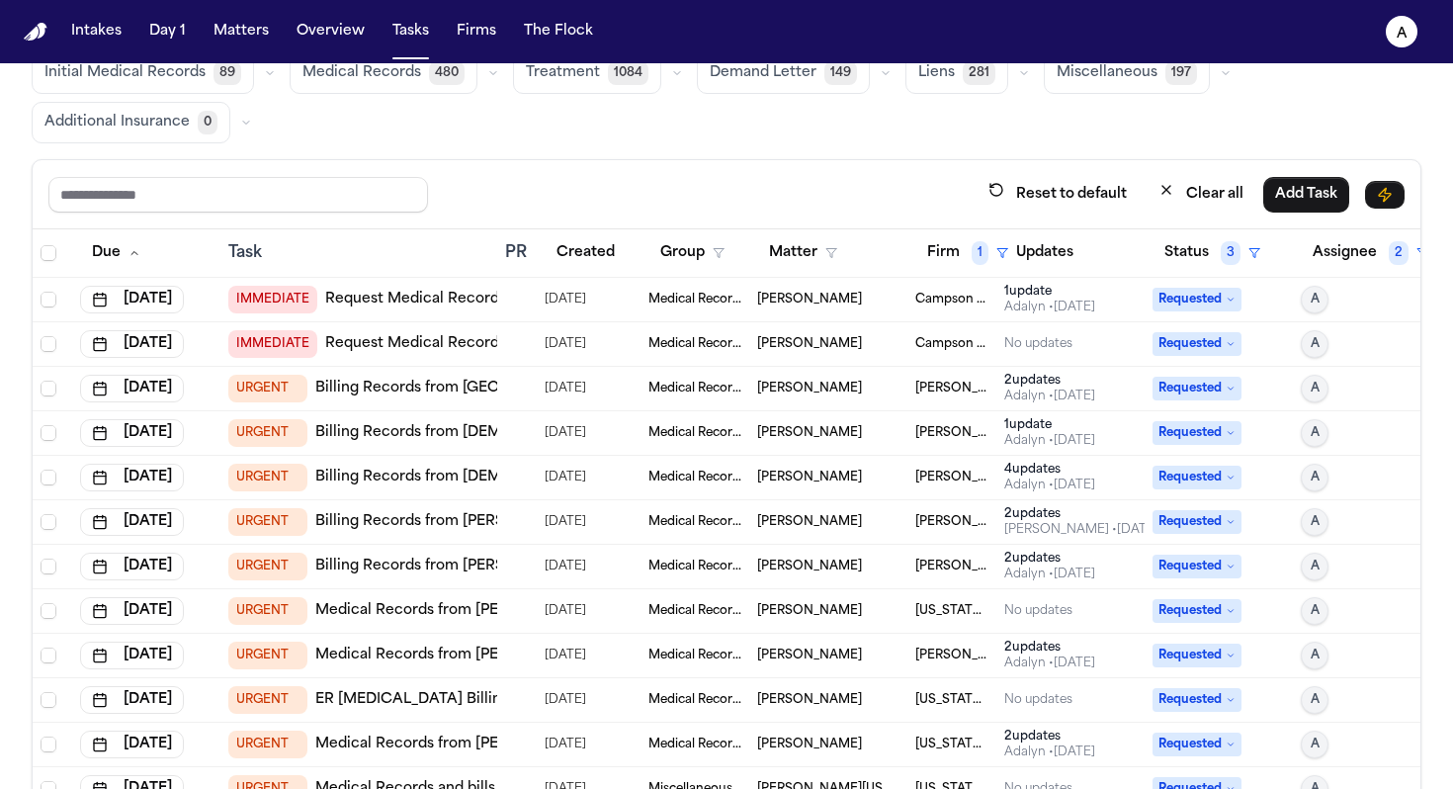
scroll to position [42, 0]
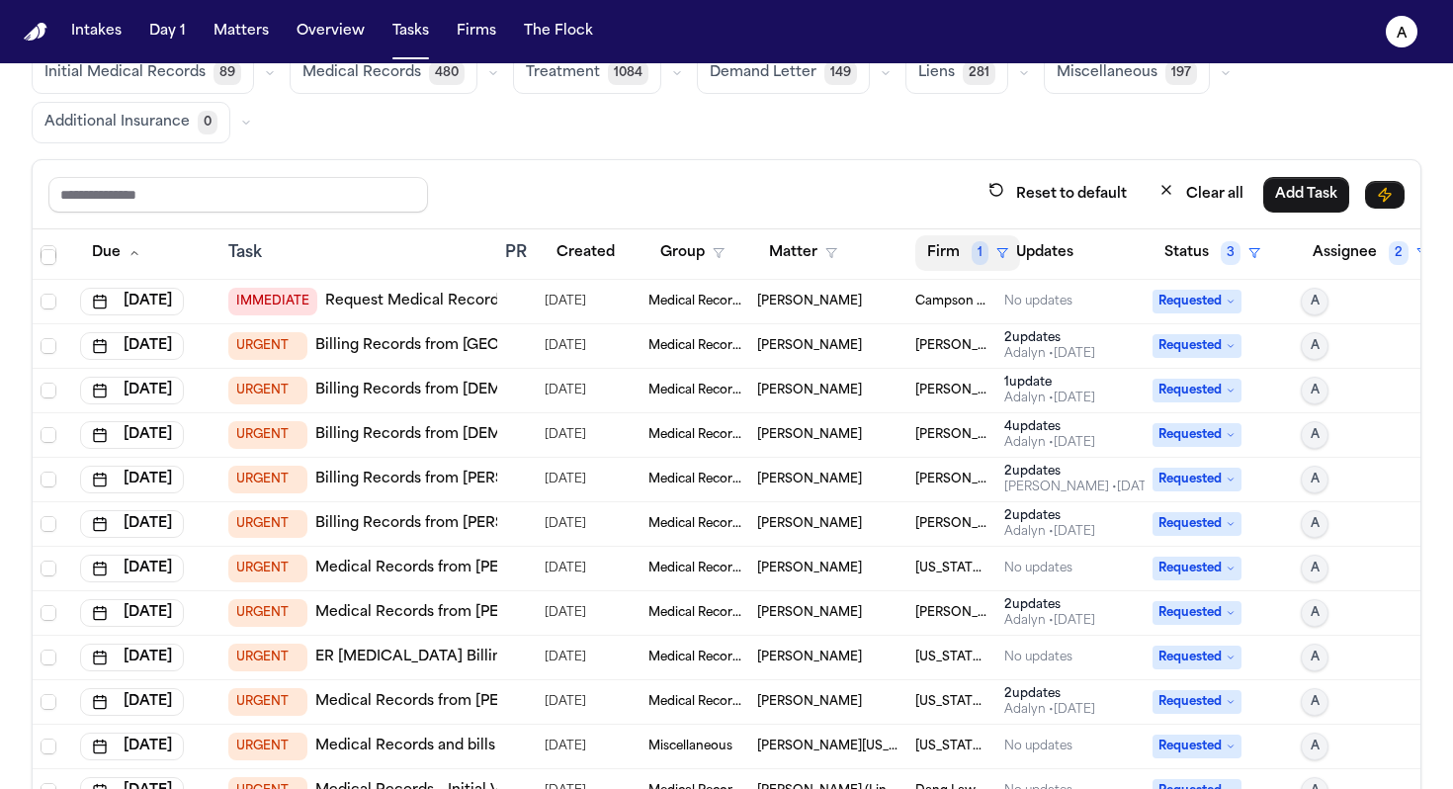
click at [898, 253] on button "Firm 1" at bounding box center [967, 253] width 105 height 36
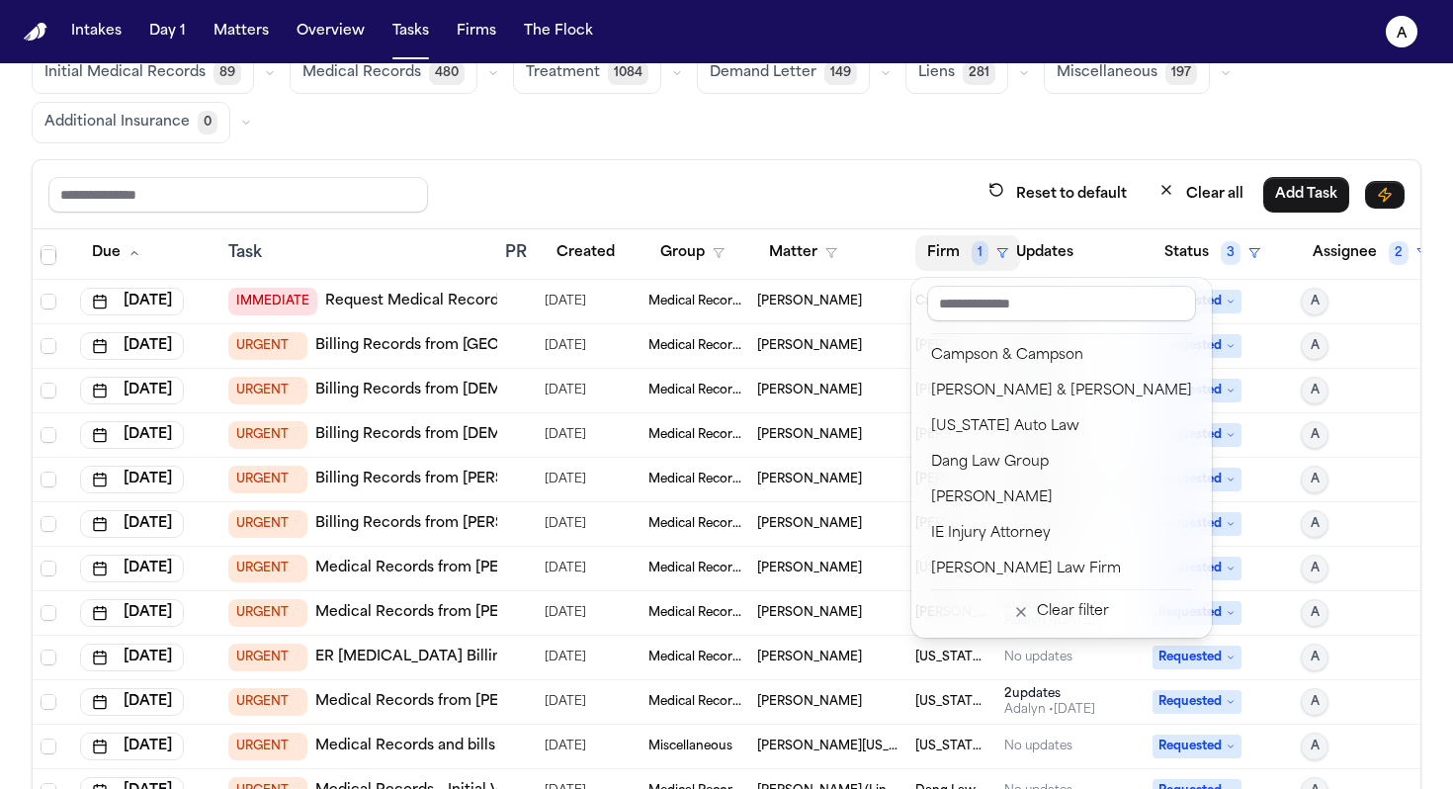
click at [898, 322] on div at bounding box center [1061, 307] width 285 height 43
click at [898, 303] on input "text" at bounding box center [1061, 304] width 269 height 36
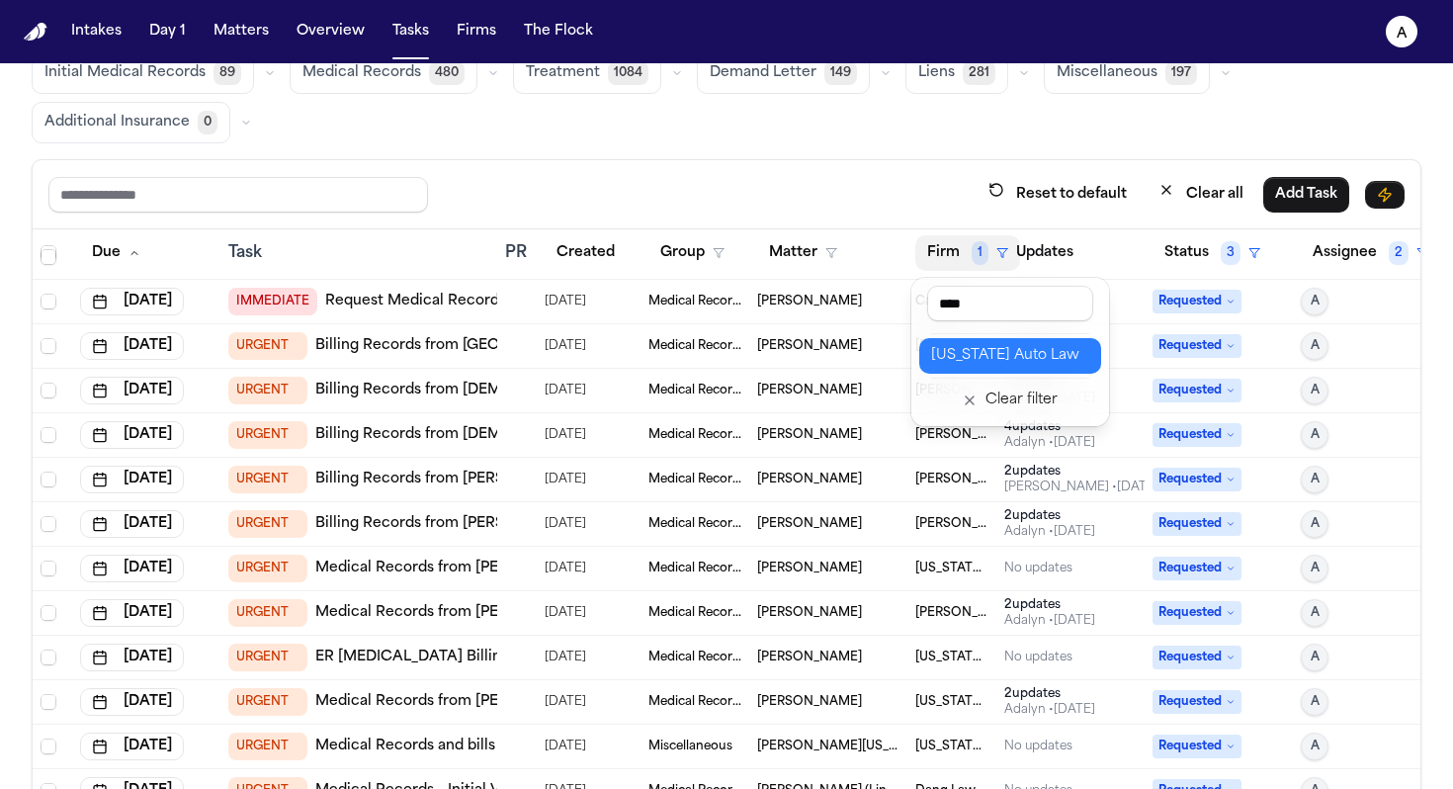
type input "****"
click at [898, 347] on div "[US_STATE] Auto Law" at bounding box center [1010, 356] width 158 height 24
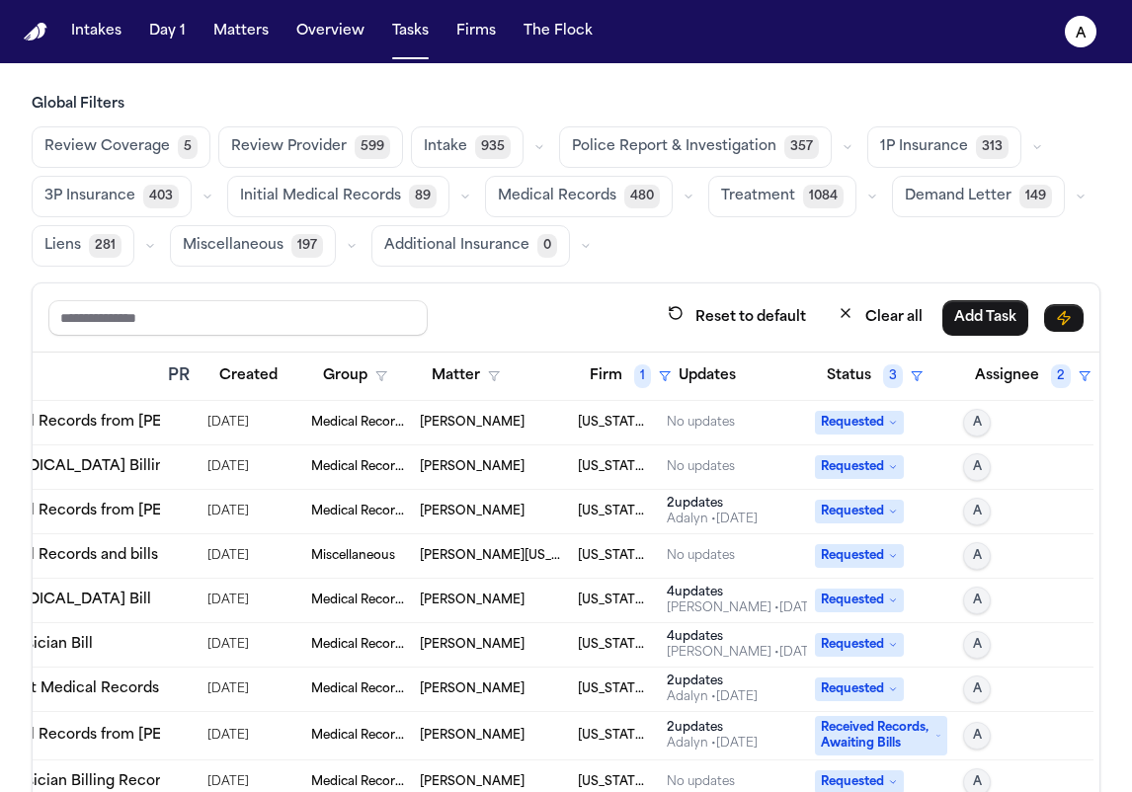
scroll to position [0, 369]
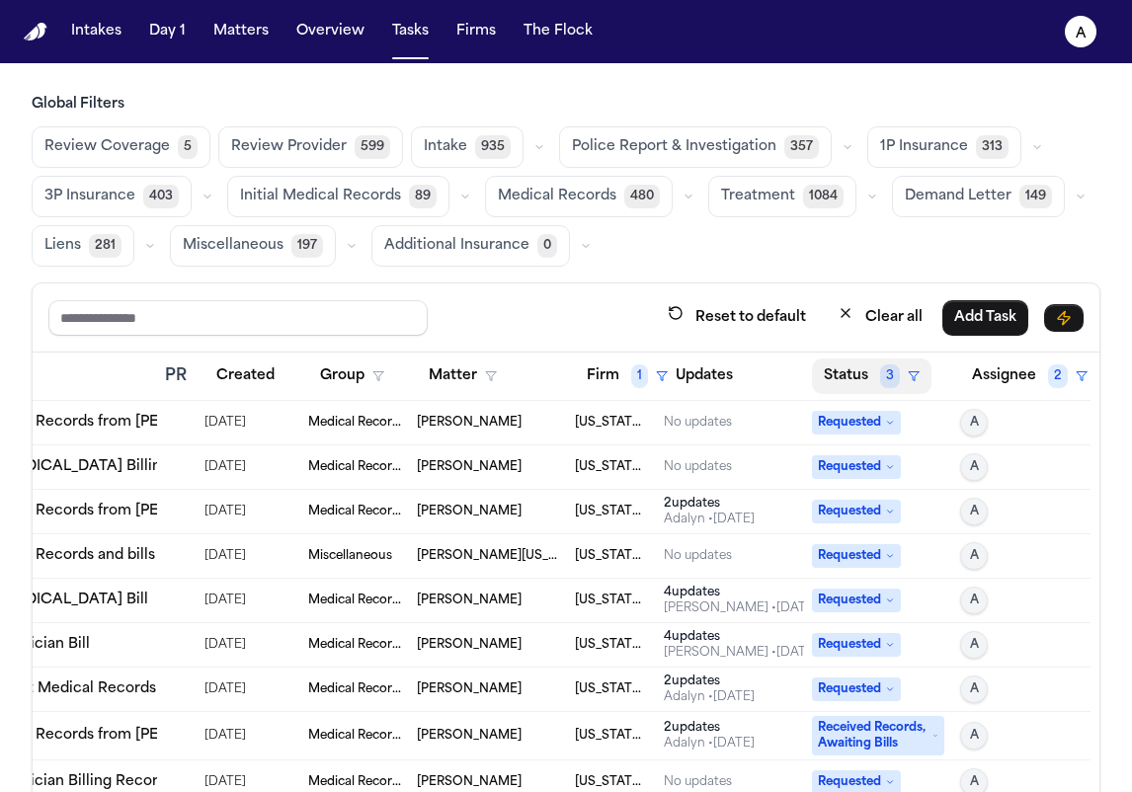
click at [880, 376] on span "3" at bounding box center [890, 377] width 20 height 24
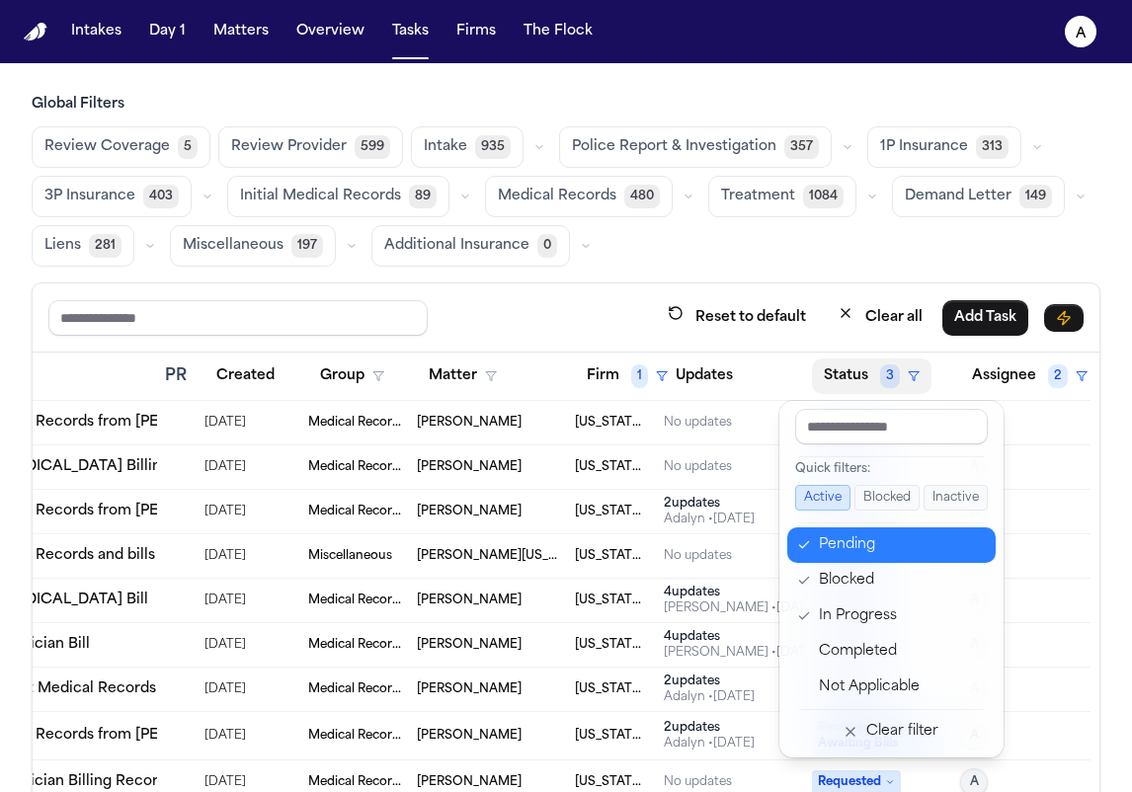
click at [877, 553] on div "Pending" at bounding box center [901, 546] width 165 height 24
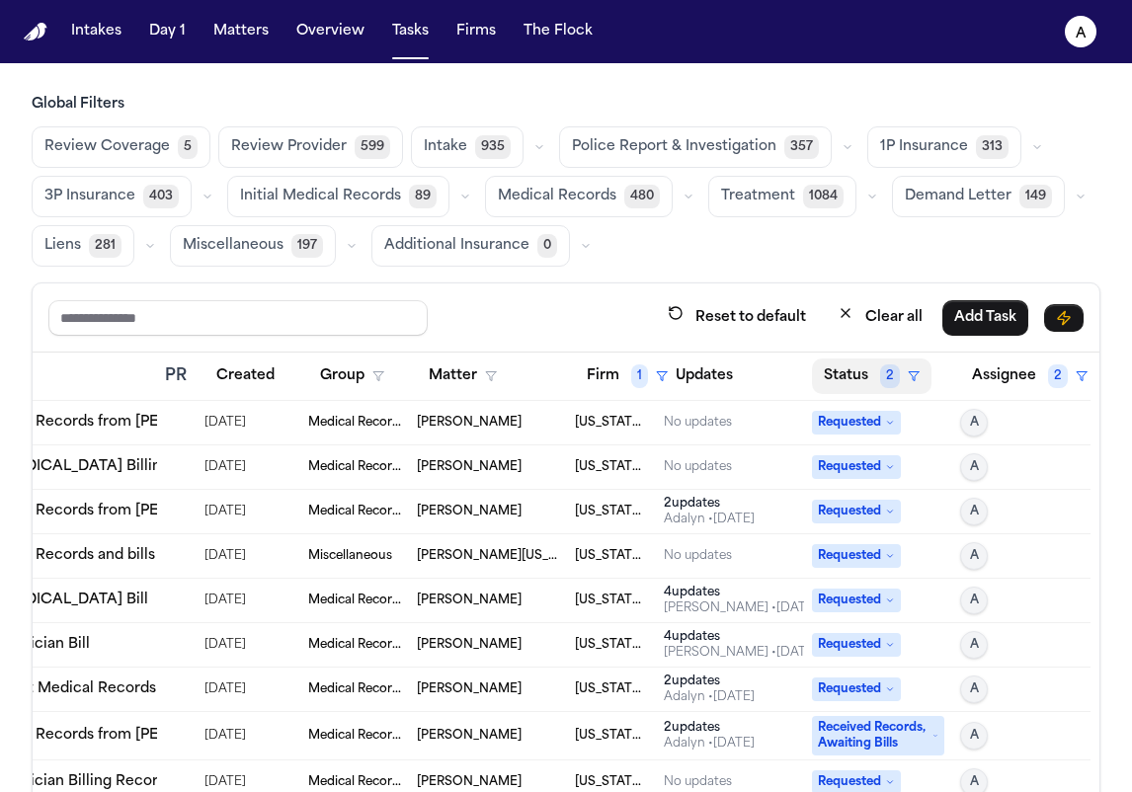
click at [829, 380] on button "Status 2" at bounding box center [872, 377] width 120 height 36
click at [848, 370] on button "Status 2" at bounding box center [872, 377] width 120 height 36
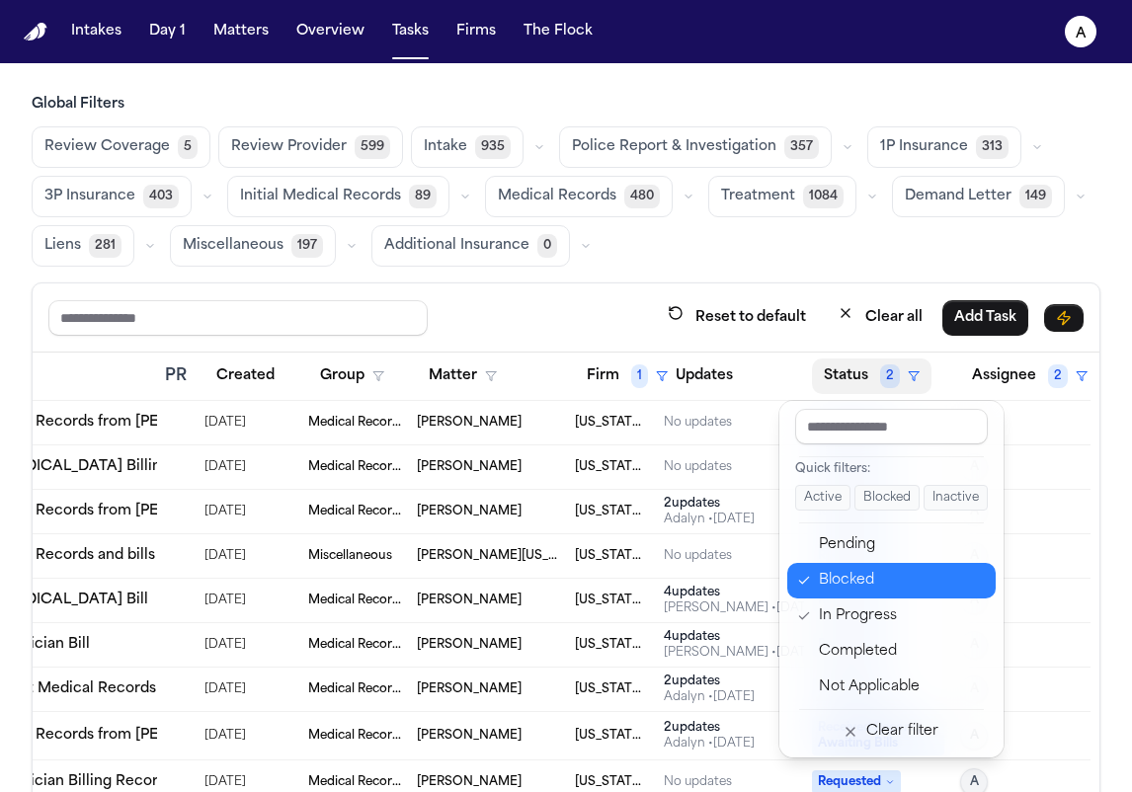
click at [865, 582] on div "Blocked" at bounding box center [901, 581] width 165 height 24
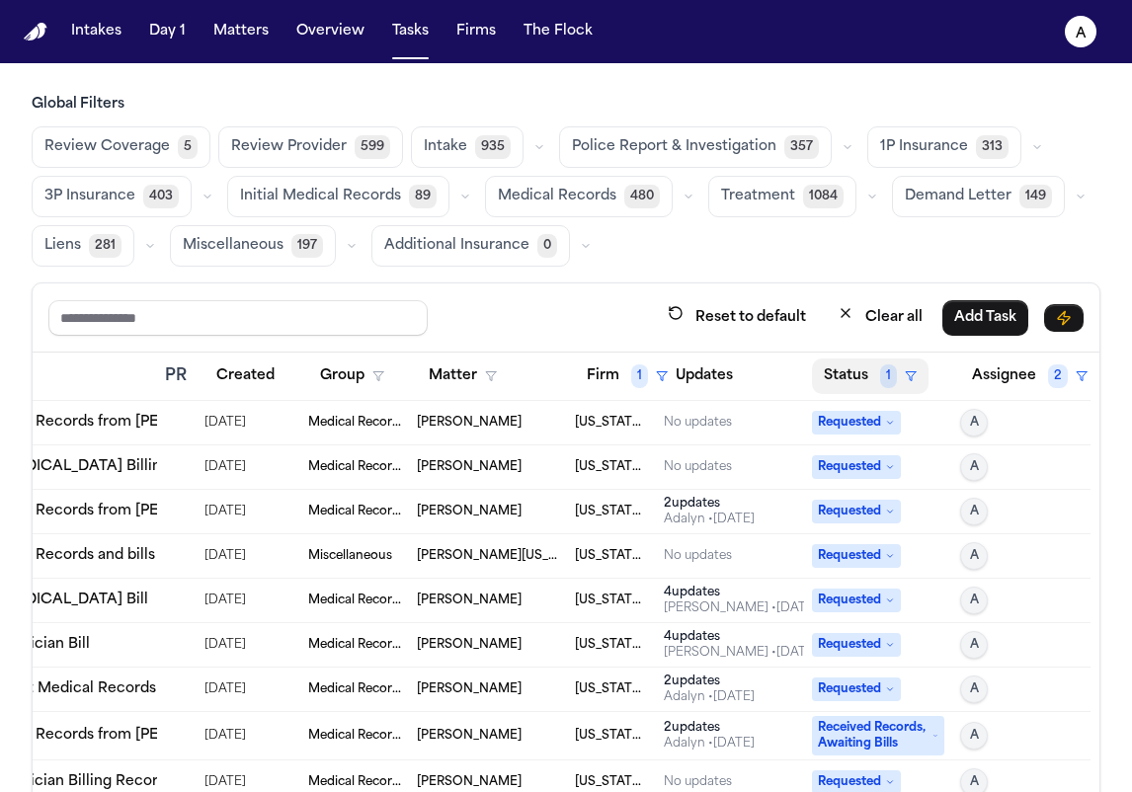
click at [841, 377] on button "Status 1" at bounding box center [870, 377] width 117 height 36
click at [880, 375] on span "1" at bounding box center [888, 377] width 17 height 24
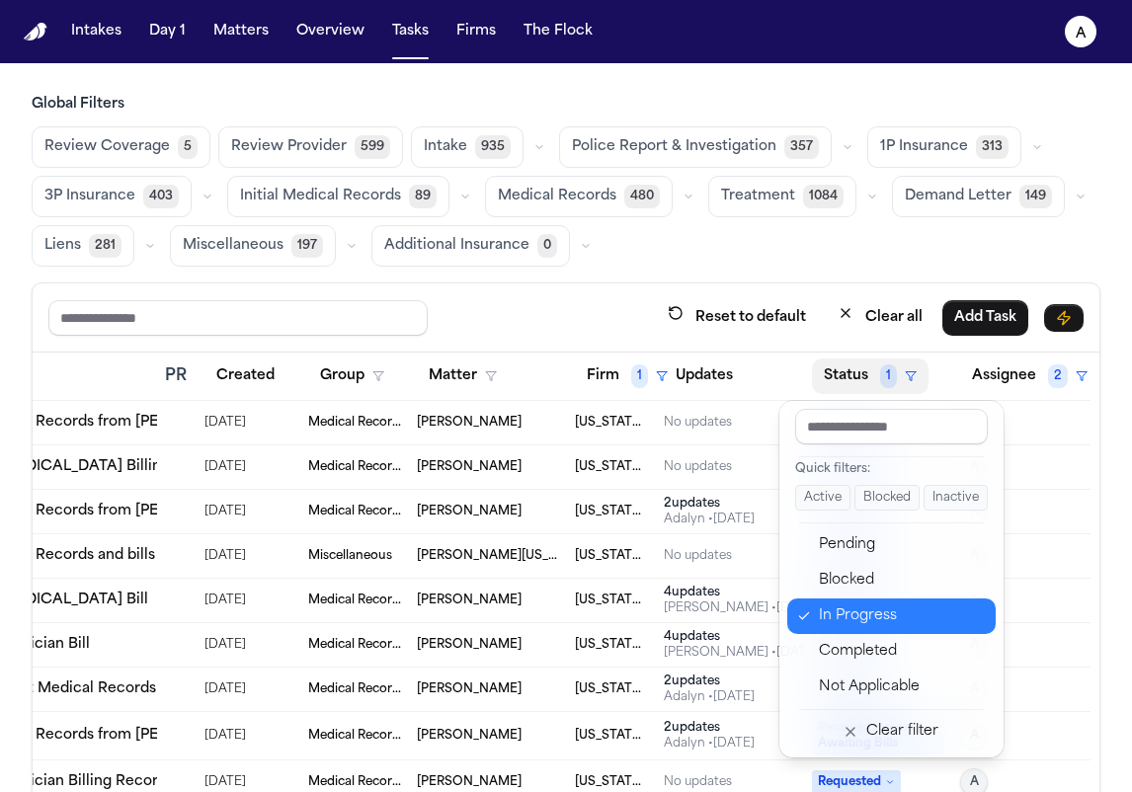
click at [848, 622] on div "In Progress" at bounding box center [901, 617] width 165 height 24
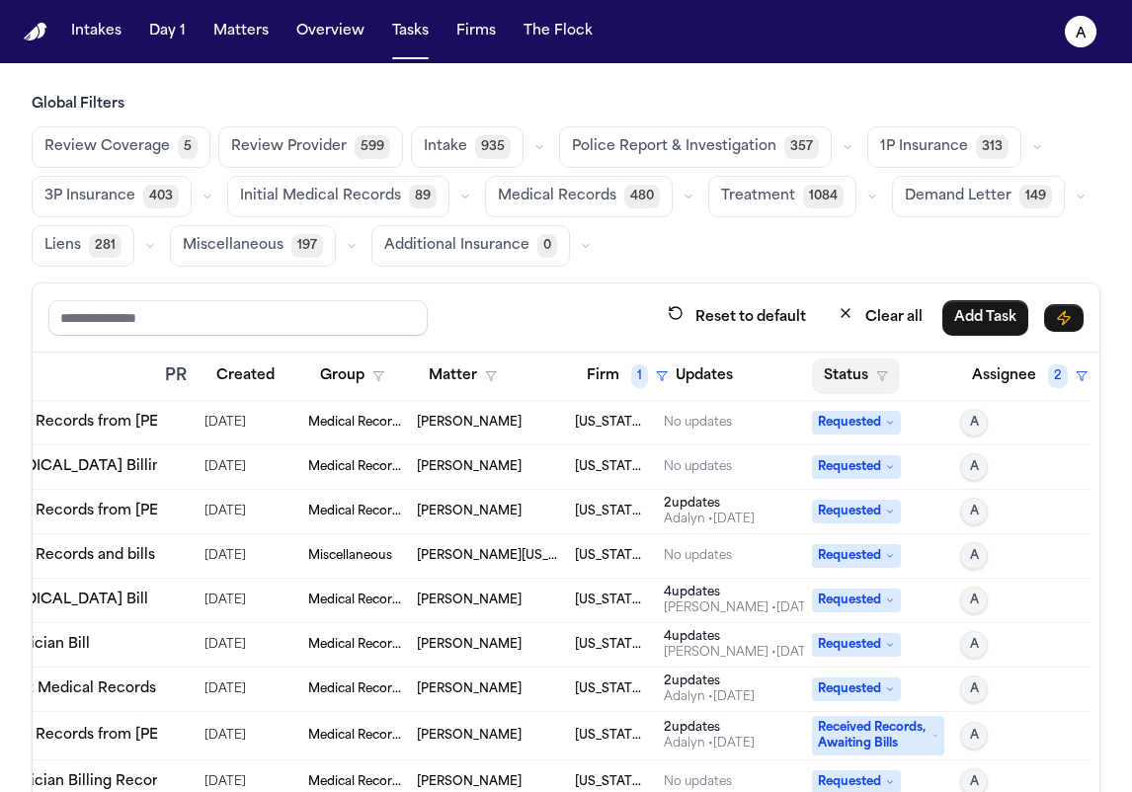
click at [822, 371] on button "Status" at bounding box center [856, 377] width 88 height 36
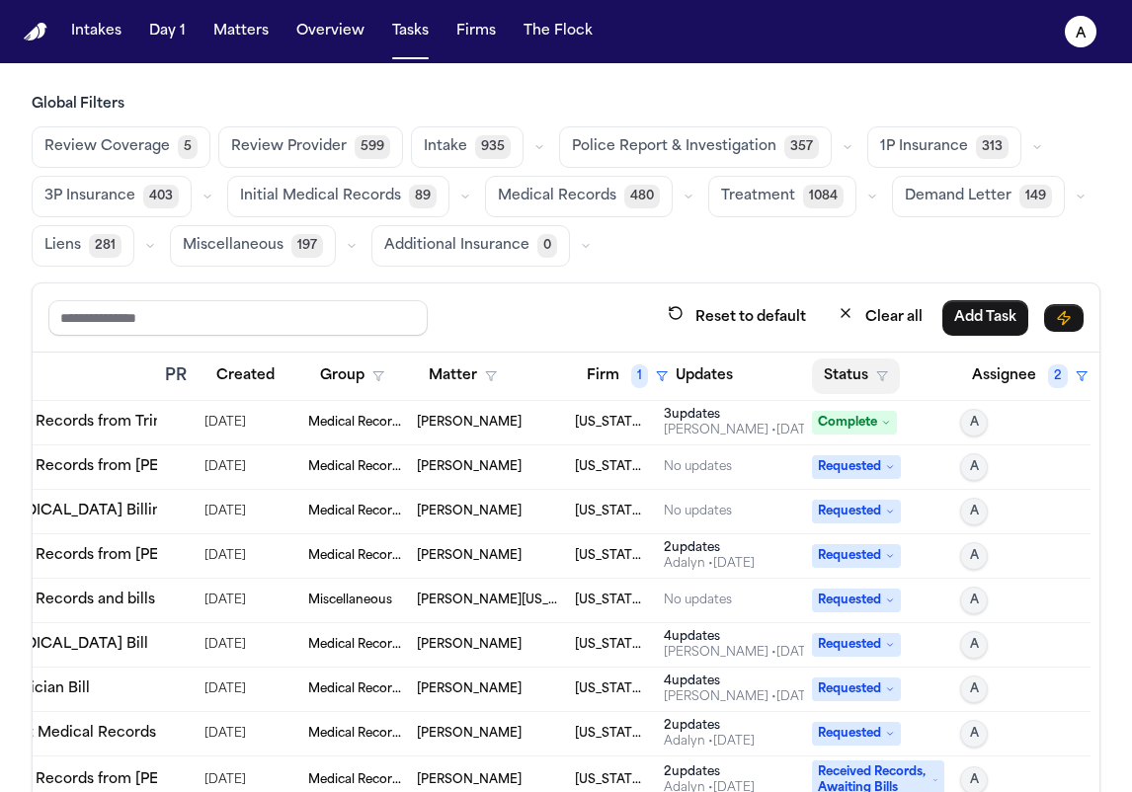
click at [814, 366] on button "Status" at bounding box center [856, 377] width 88 height 36
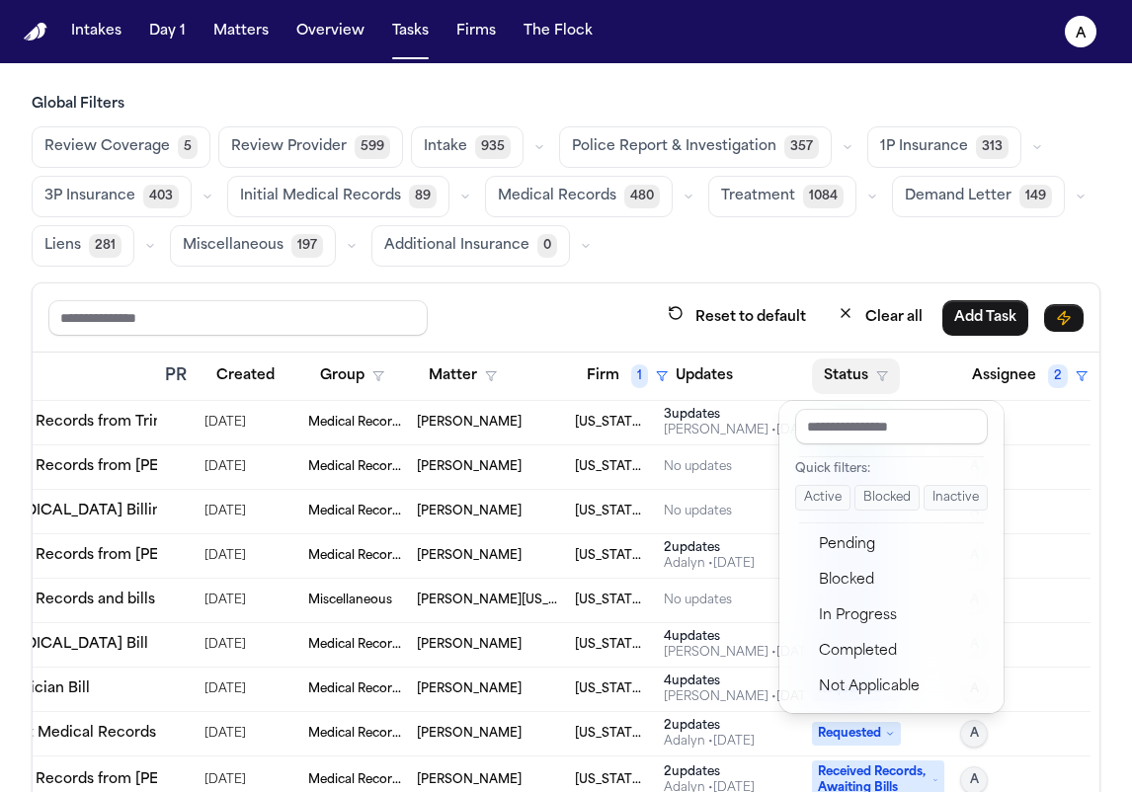
click at [845, 531] on button "Pending" at bounding box center [892, 546] width 208 height 36
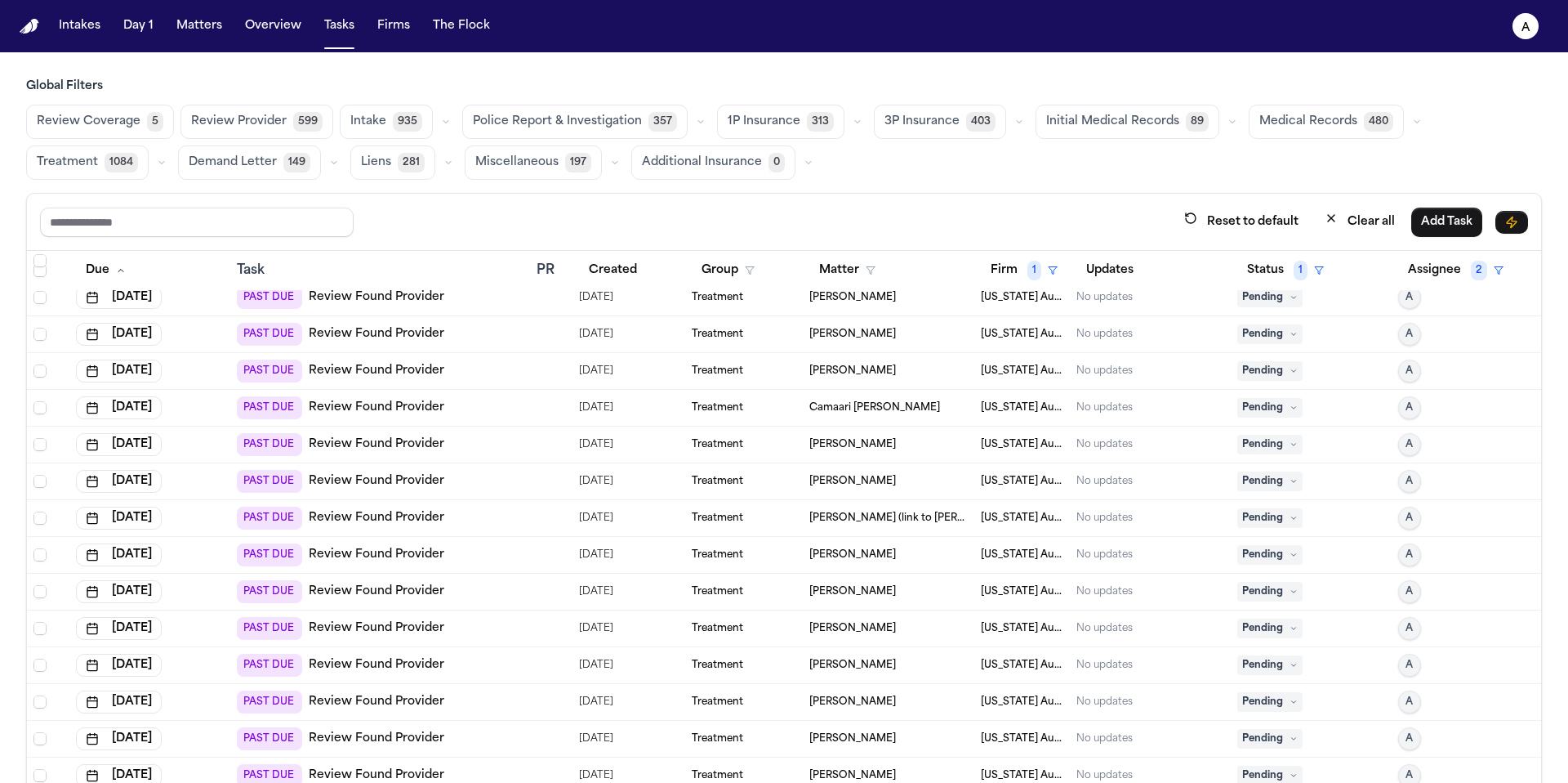
scroll to position [0, 0]
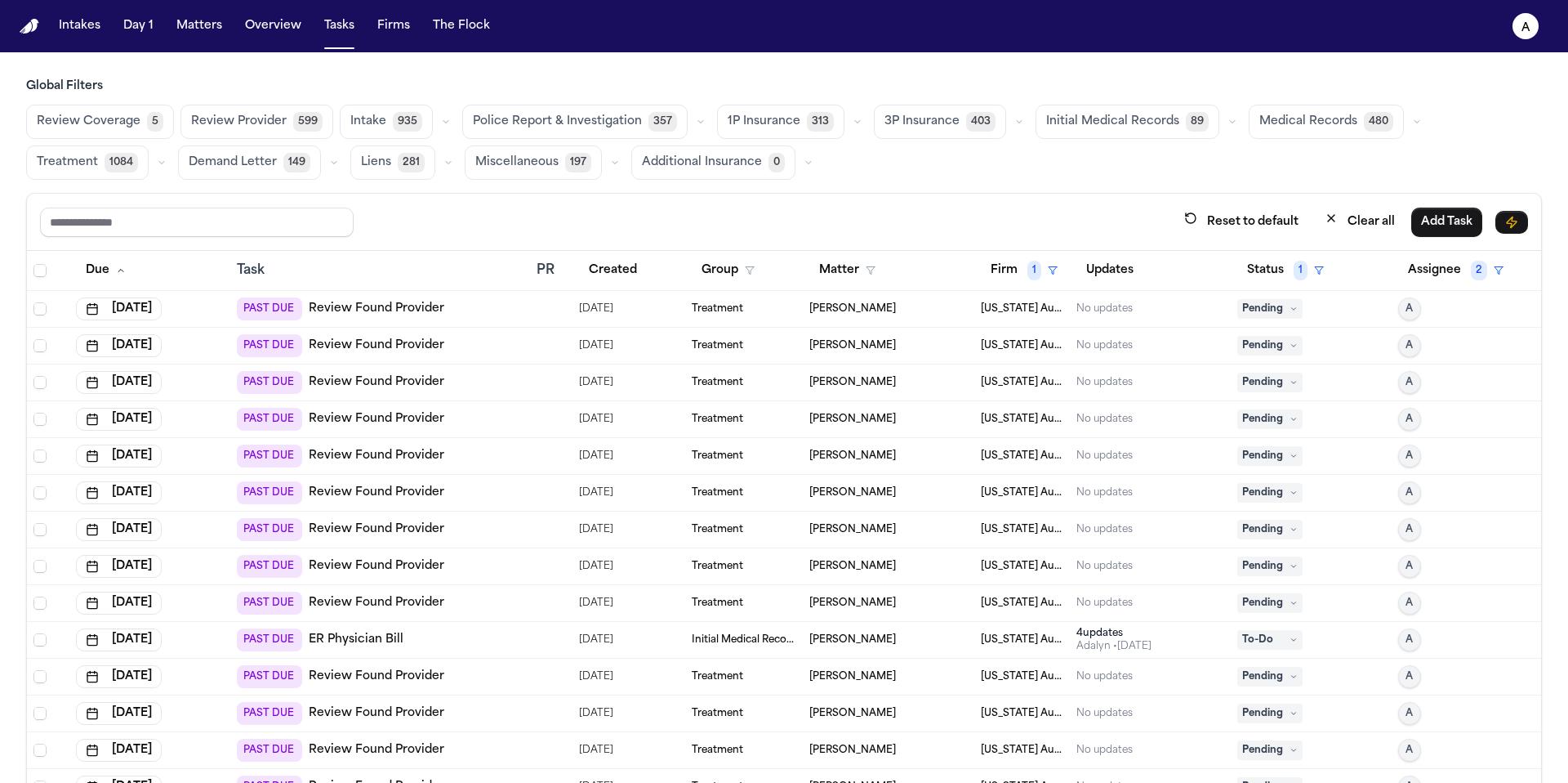
click at [742, 308] on icon at bounding box center [1294, 309] width 8 height 8
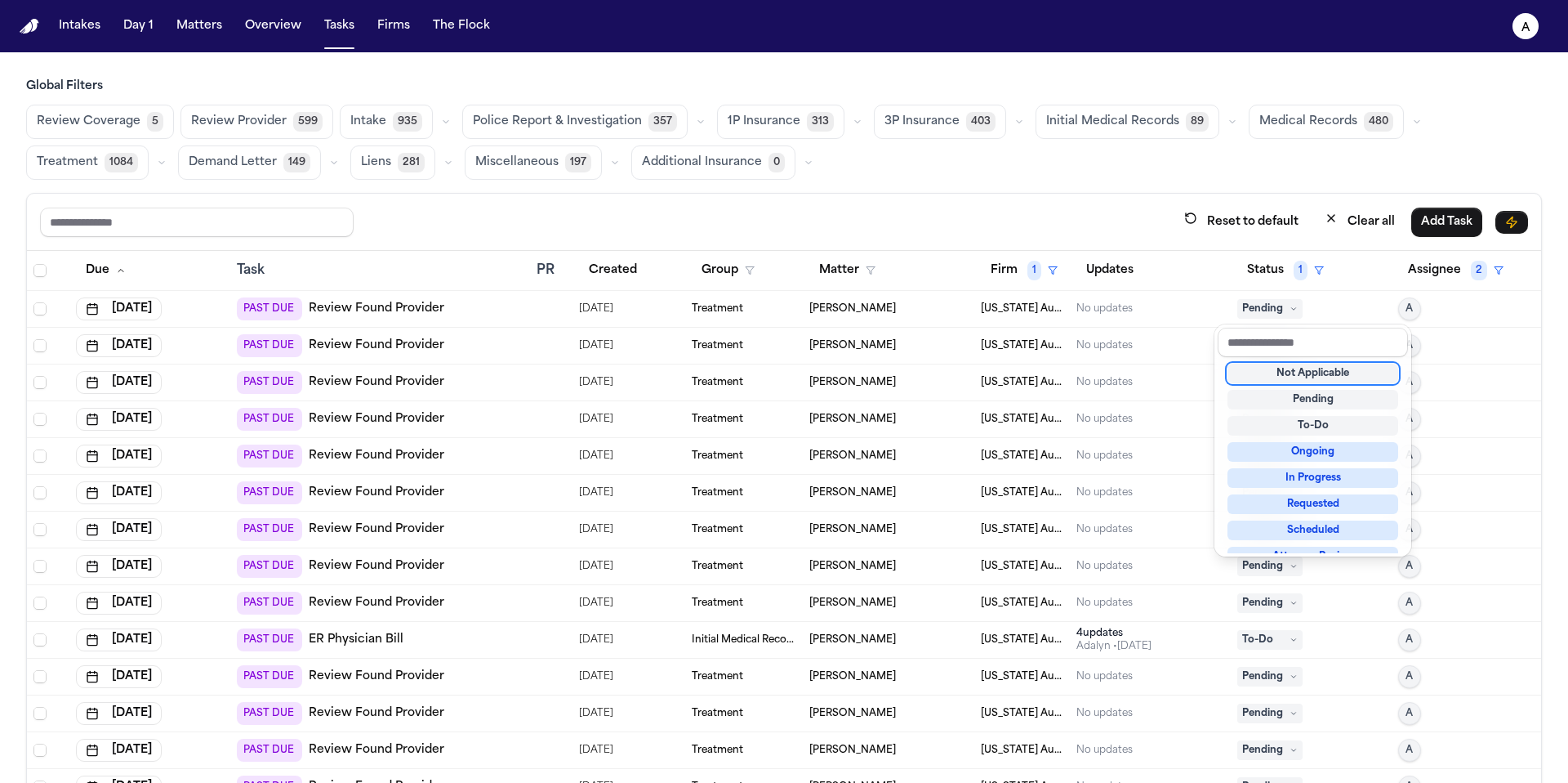
click at [742, 373] on div "Not Applicable" at bounding box center [1313, 374] width 171 height 20
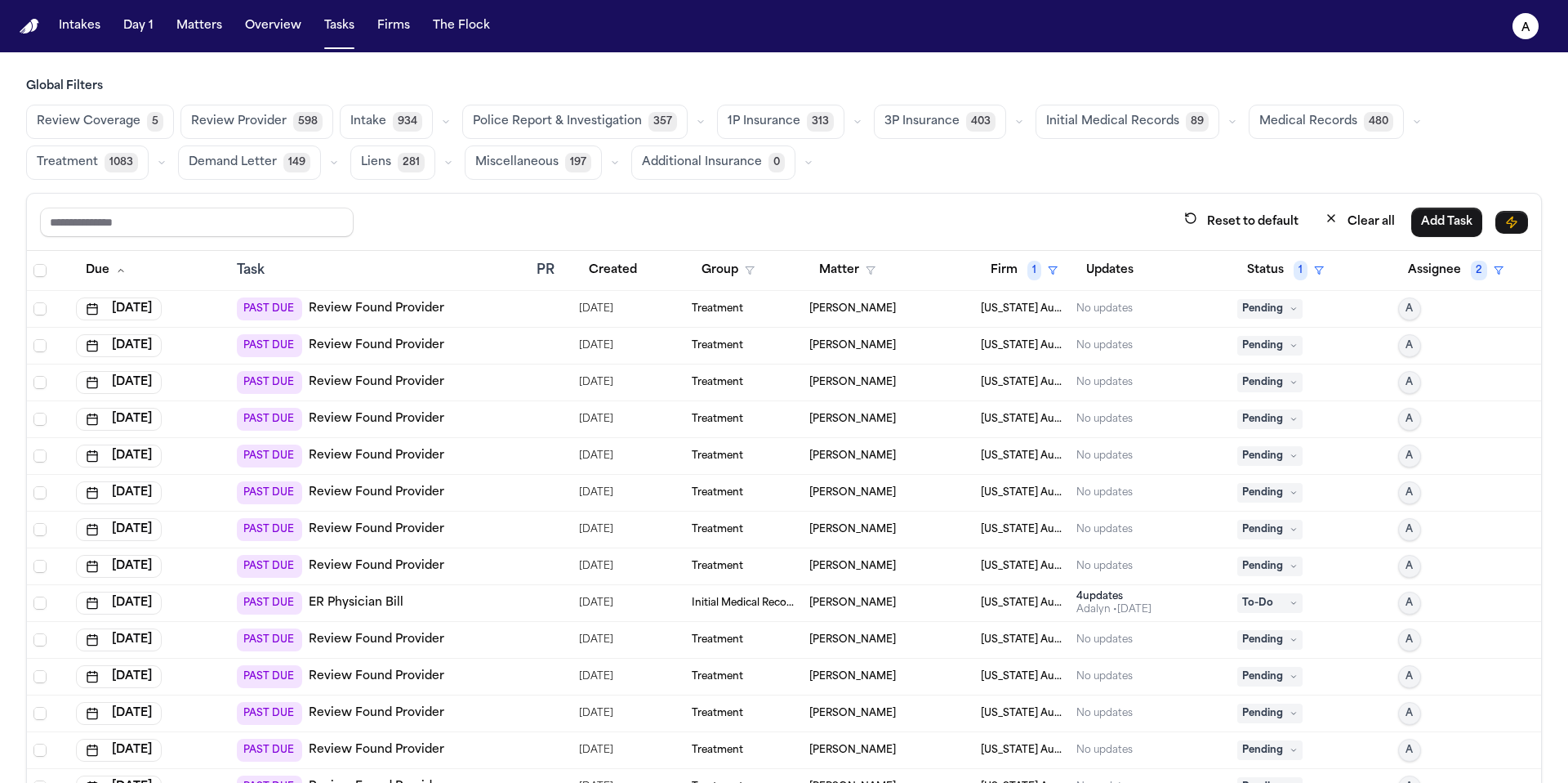
click at [742, 308] on span "Pending" at bounding box center [1270, 309] width 65 height 20
click at [742, 378] on div "Pending" at bounding box center [1311, 383] width 148 height 20
click at [740, 234] on div "Reset to default Clear all Add Task" at bounding box center [784, 222] width 1488 height 31
click at [742, 308] on span "Pending" at bounding box center [1270, 309] width 65 height 20
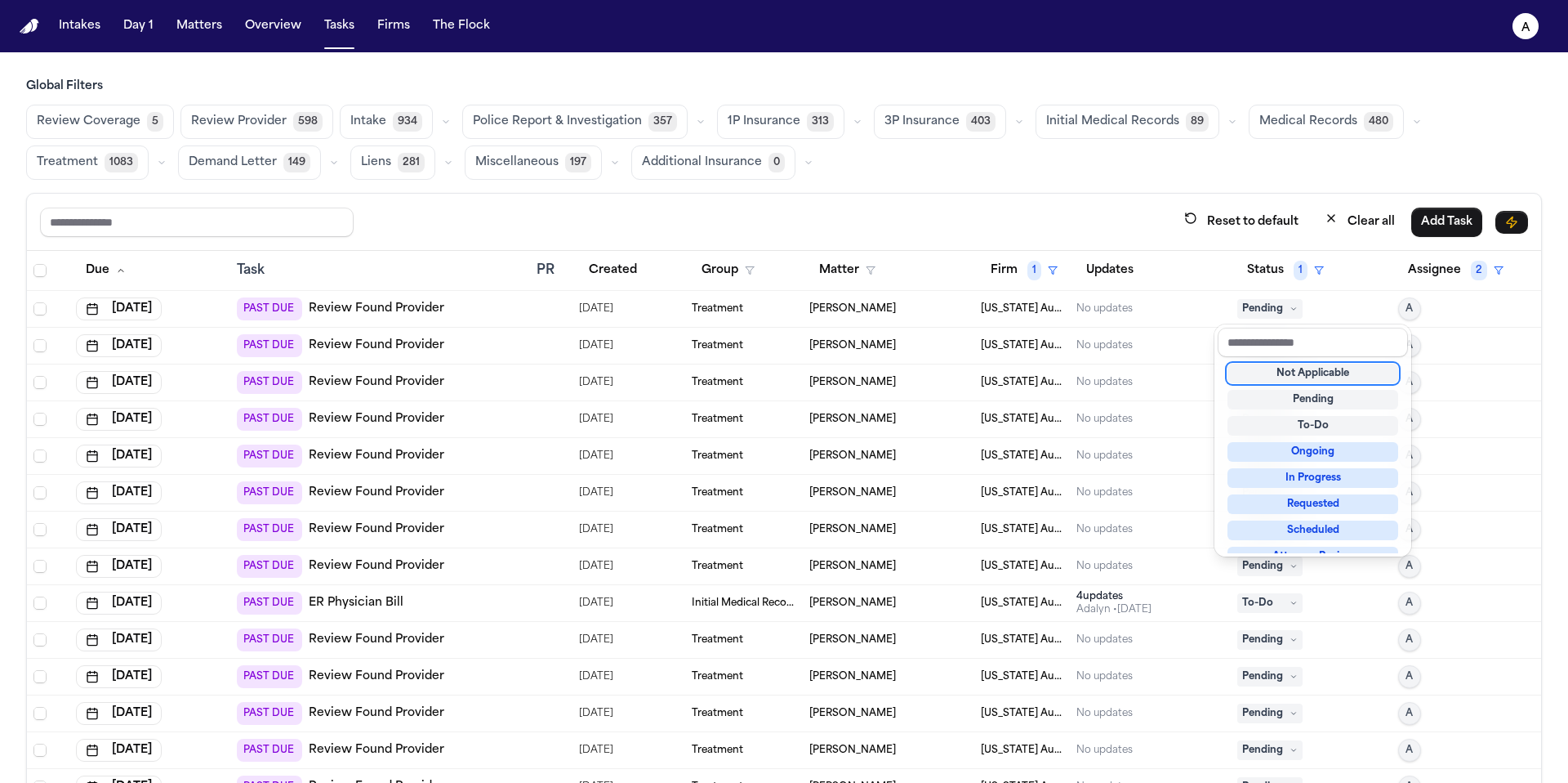
click at [742, 373] on div "Not Applicable" at bounding box center [1313, 374] width 171 height 20
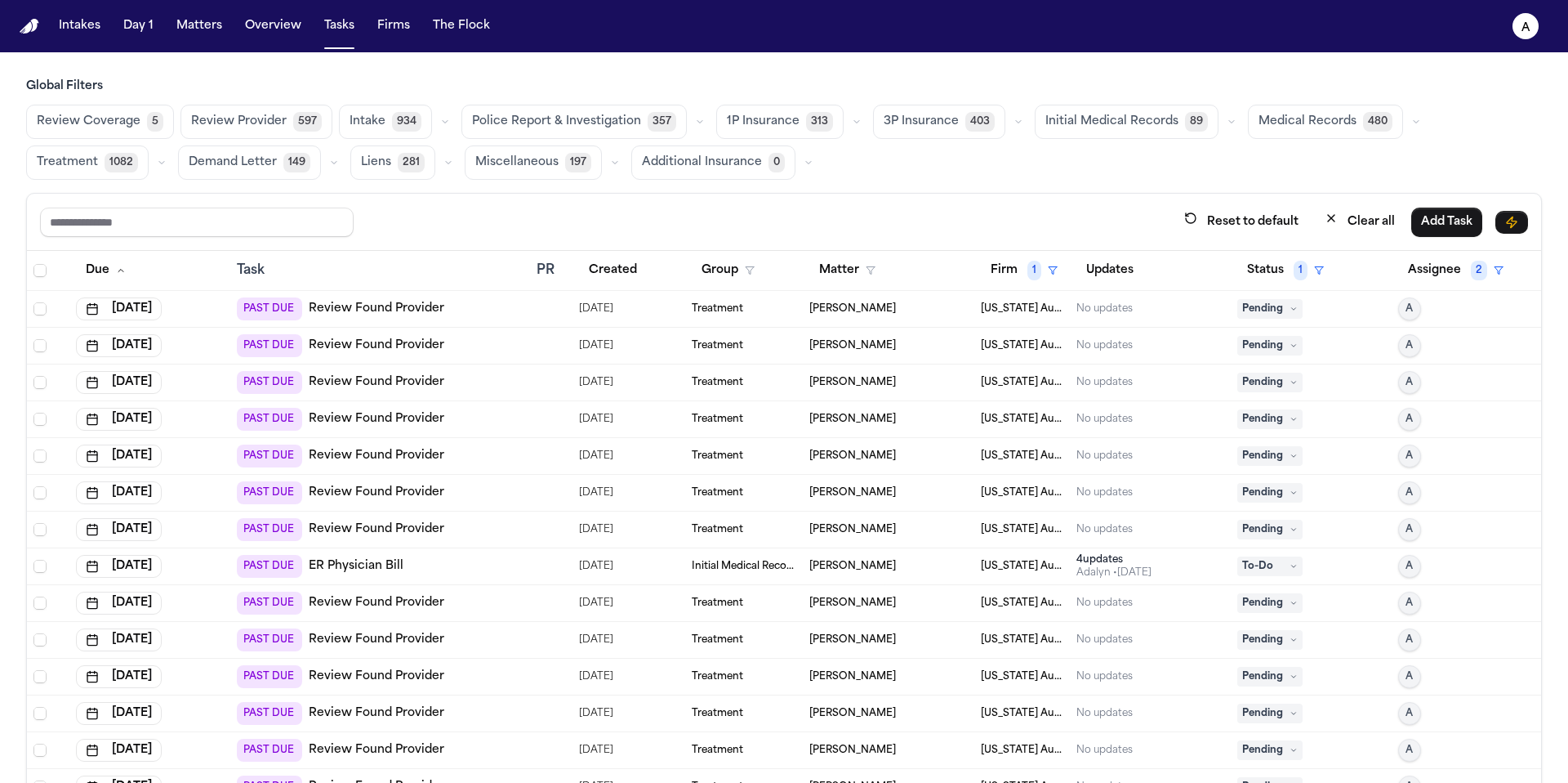
click at [742, 309] on span "Pending" at bounding box center [1270, 309] width 65 height 20
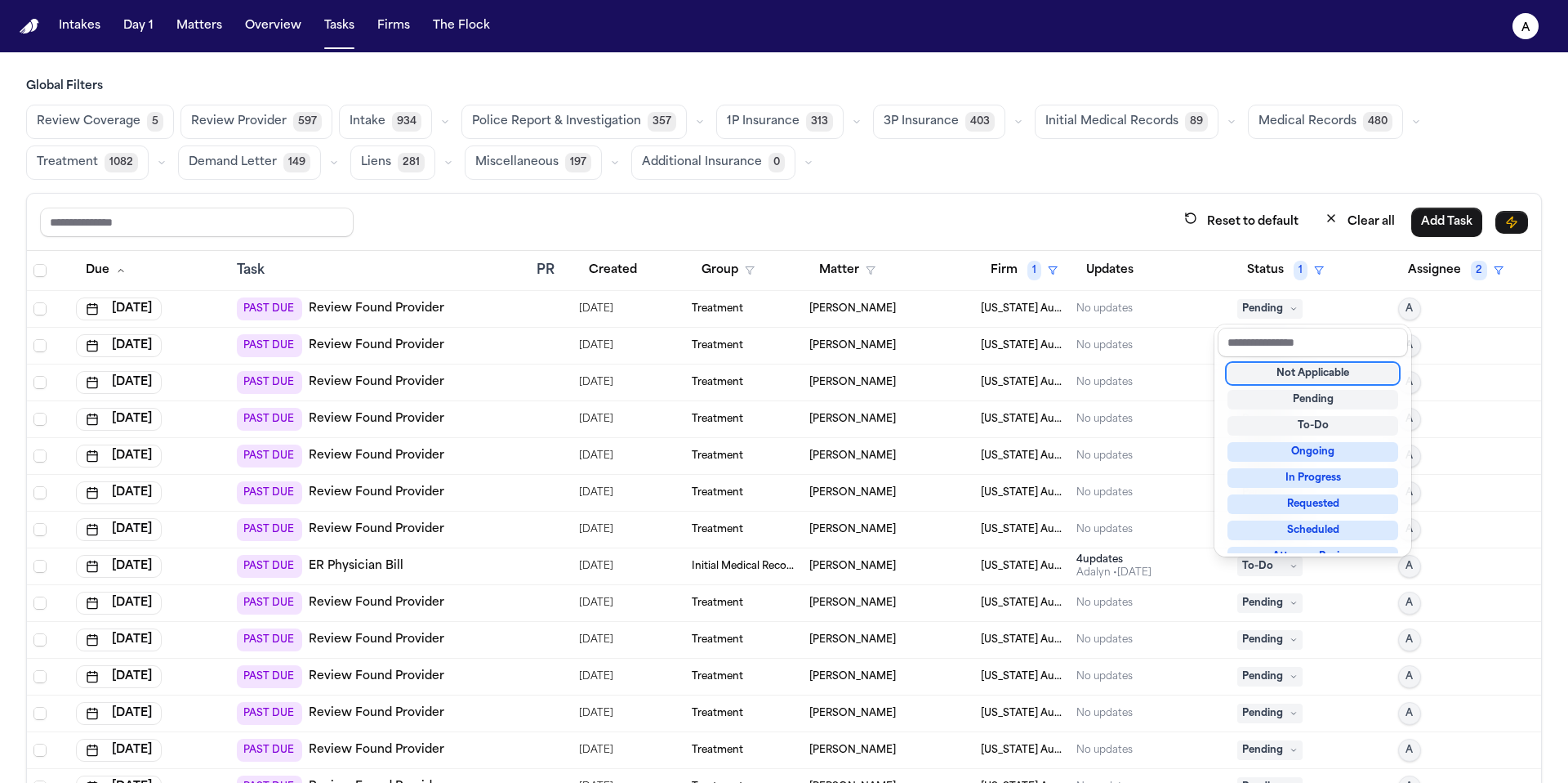
click at [742, 372] on div "Not Applicable" at bounding box center [1313, 374] width 171 height 20
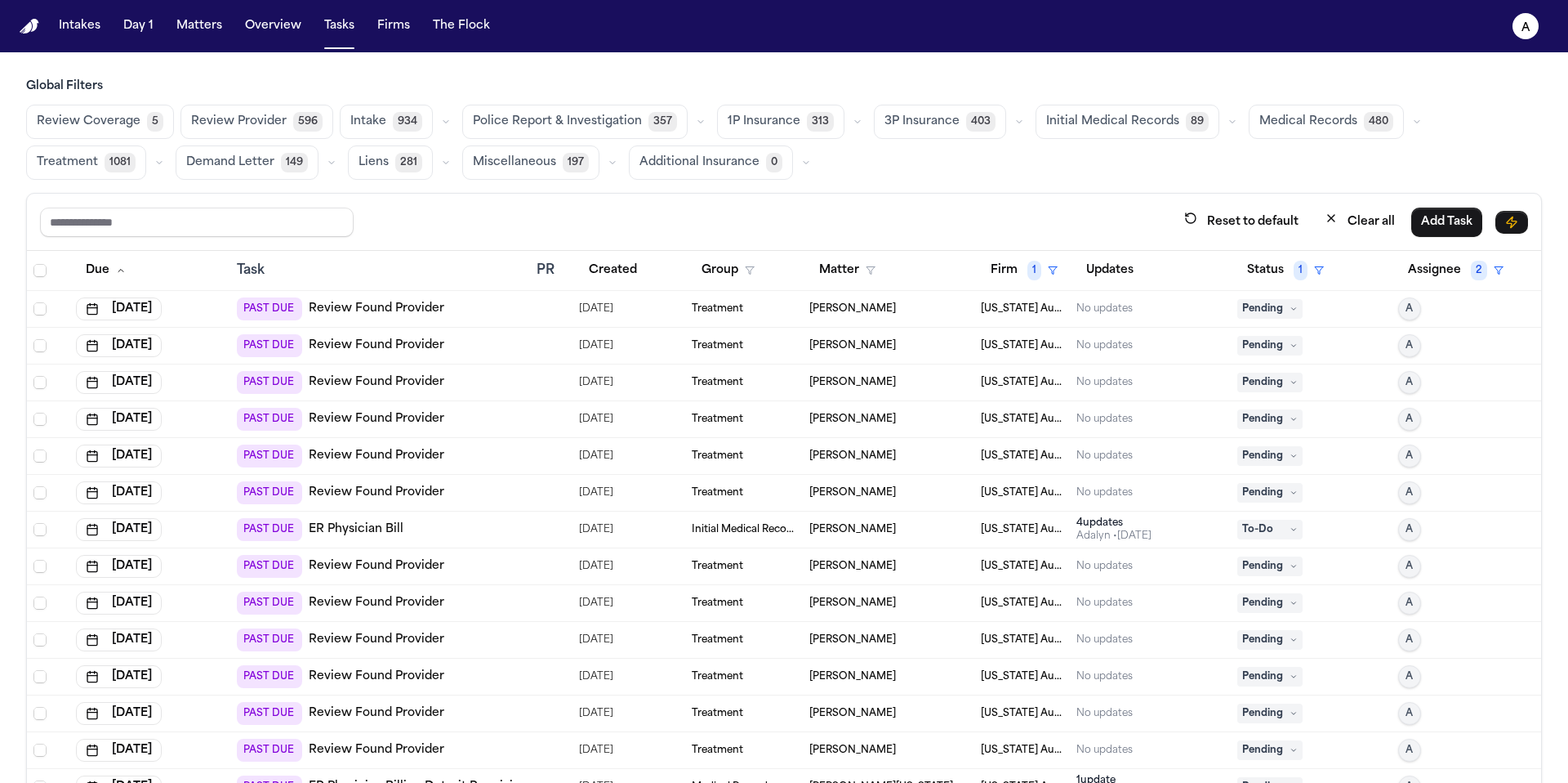
click at [742, 370] on td "Pending" at bounding box center [1311, 383] width 161 height 36
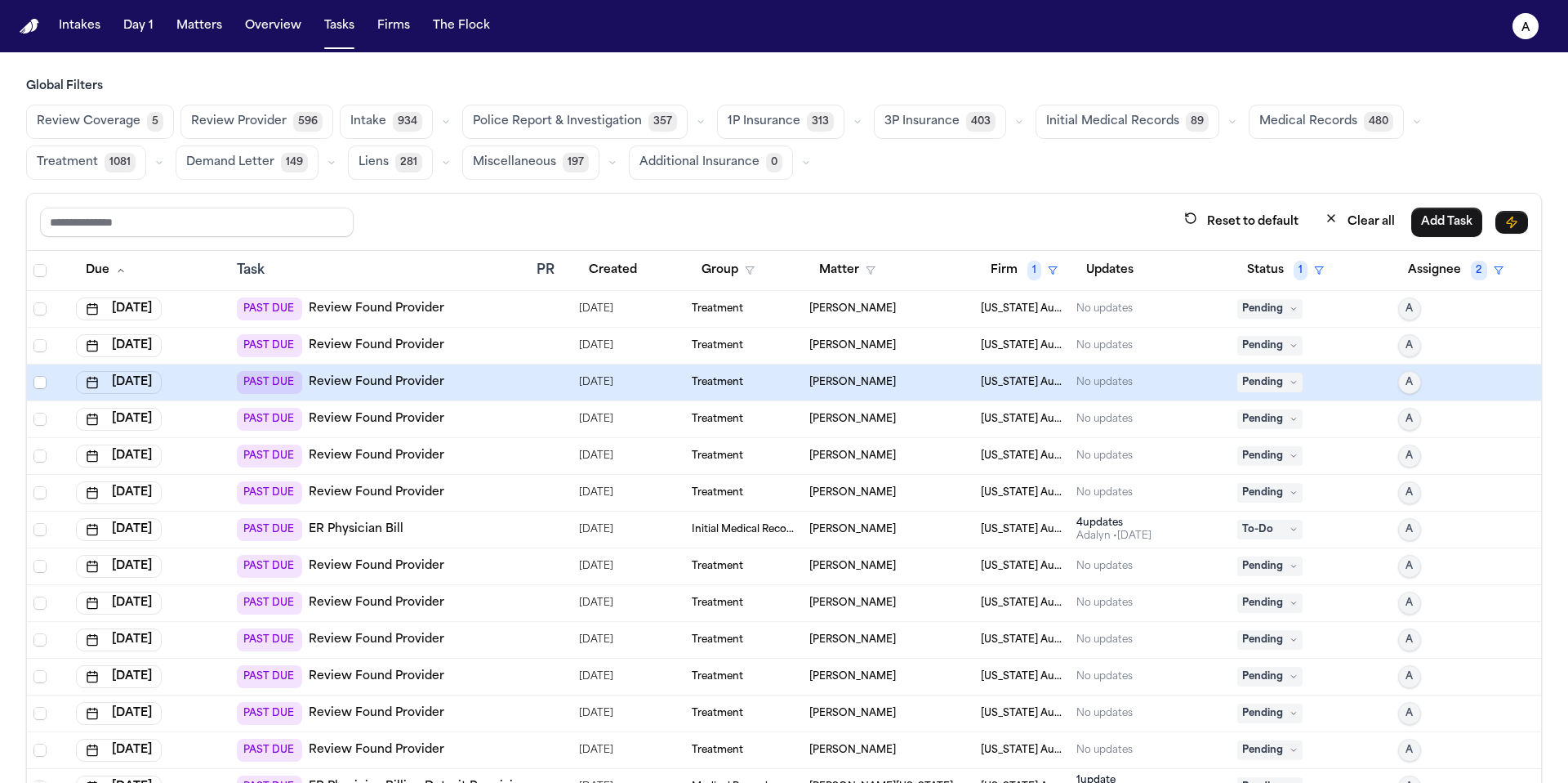
click at [742, 307] on body "Intakes Day 1 Matters Overview Tasks Firms The Flock A Global Filters Review Co…" at bounding box center [784, 391] width 1568 height 783
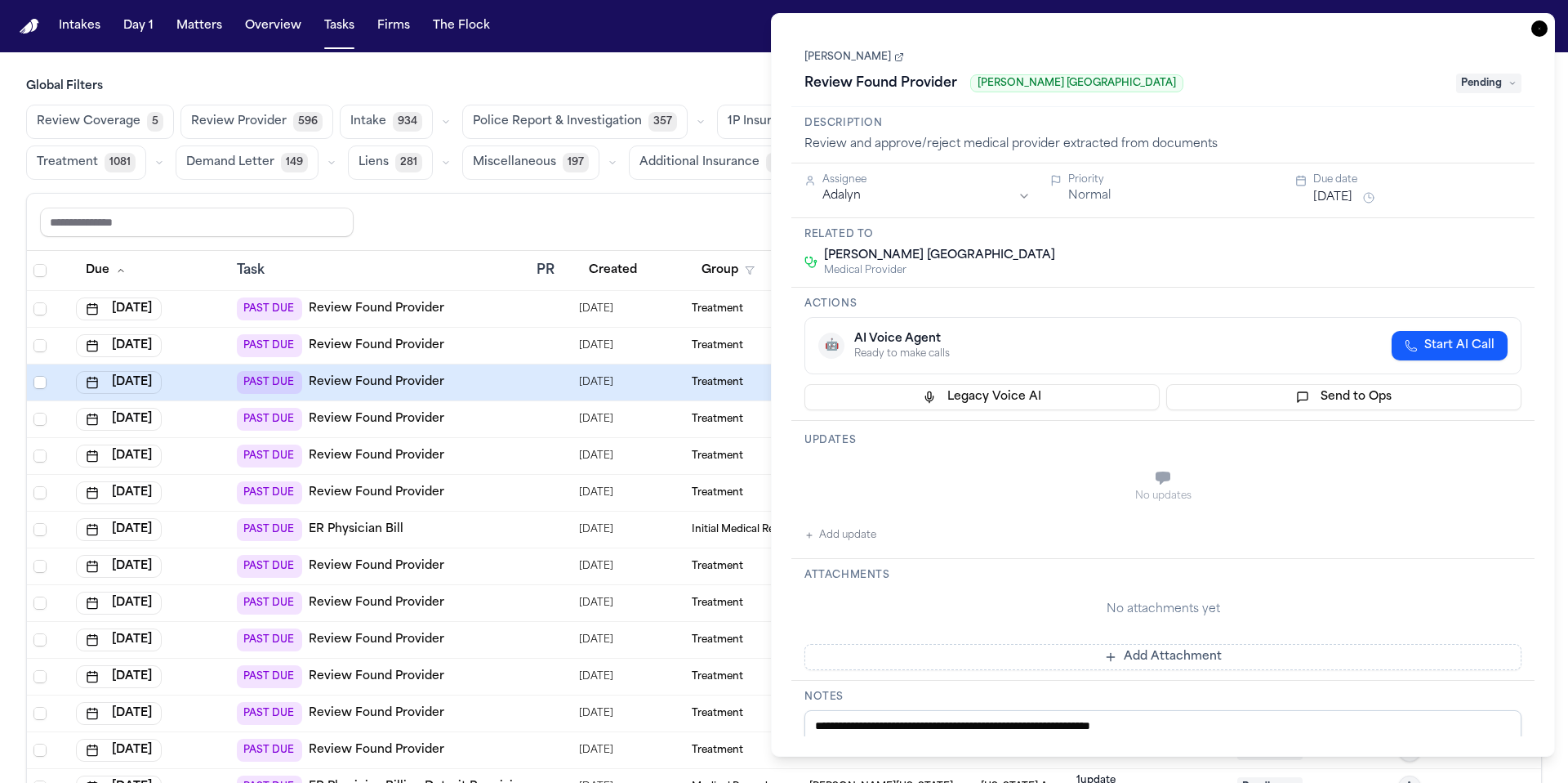
click at [742, 24] on div "**********" at bounding box center [1163, 384] width 784 height 743
click at [742, 28] on icon "button" at bounding box center [1540, 29] width 17 height 17
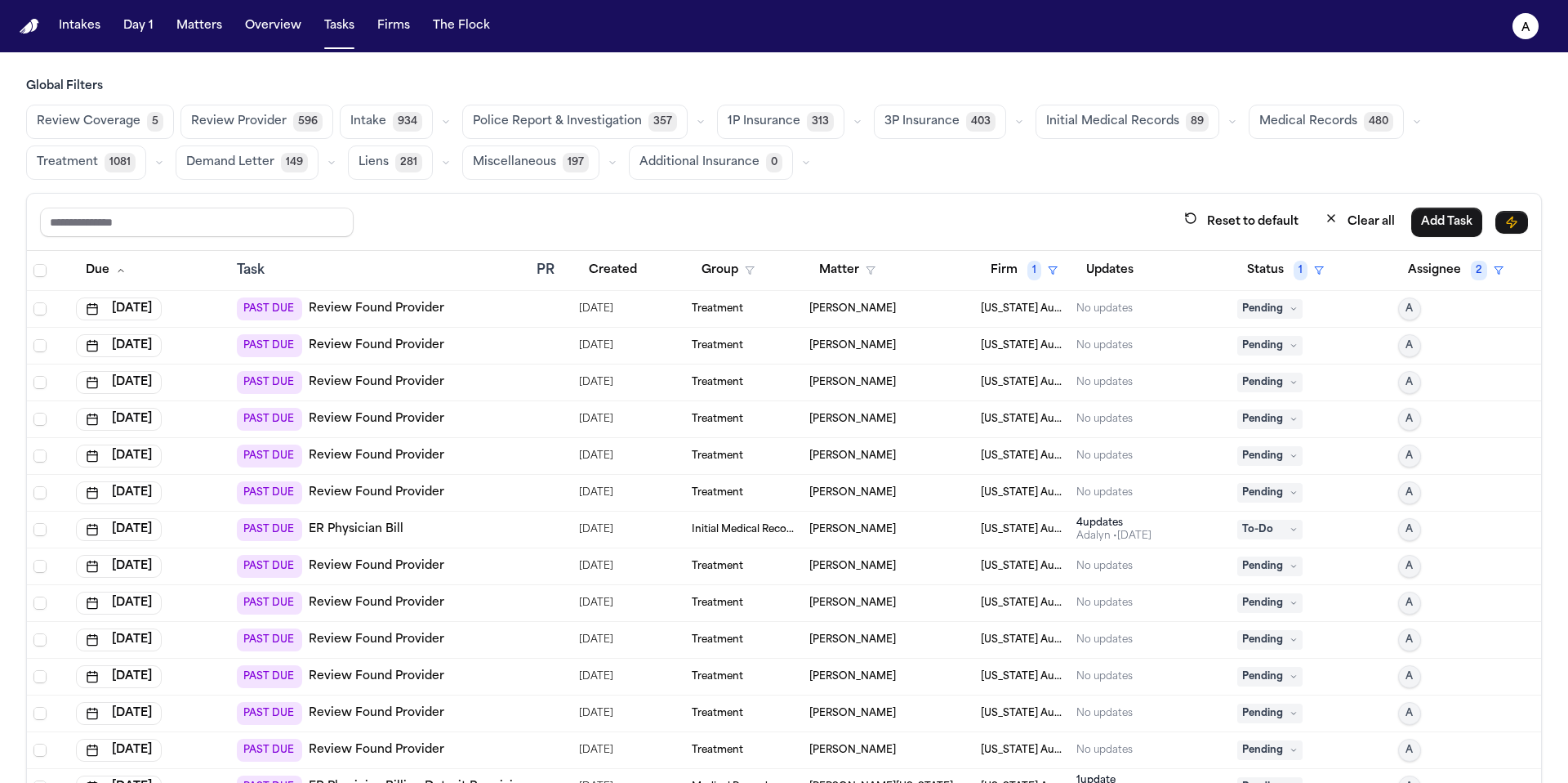
click at [742, 306] on span "Pending" at bounding box center [1270, 309] width 65 height 20
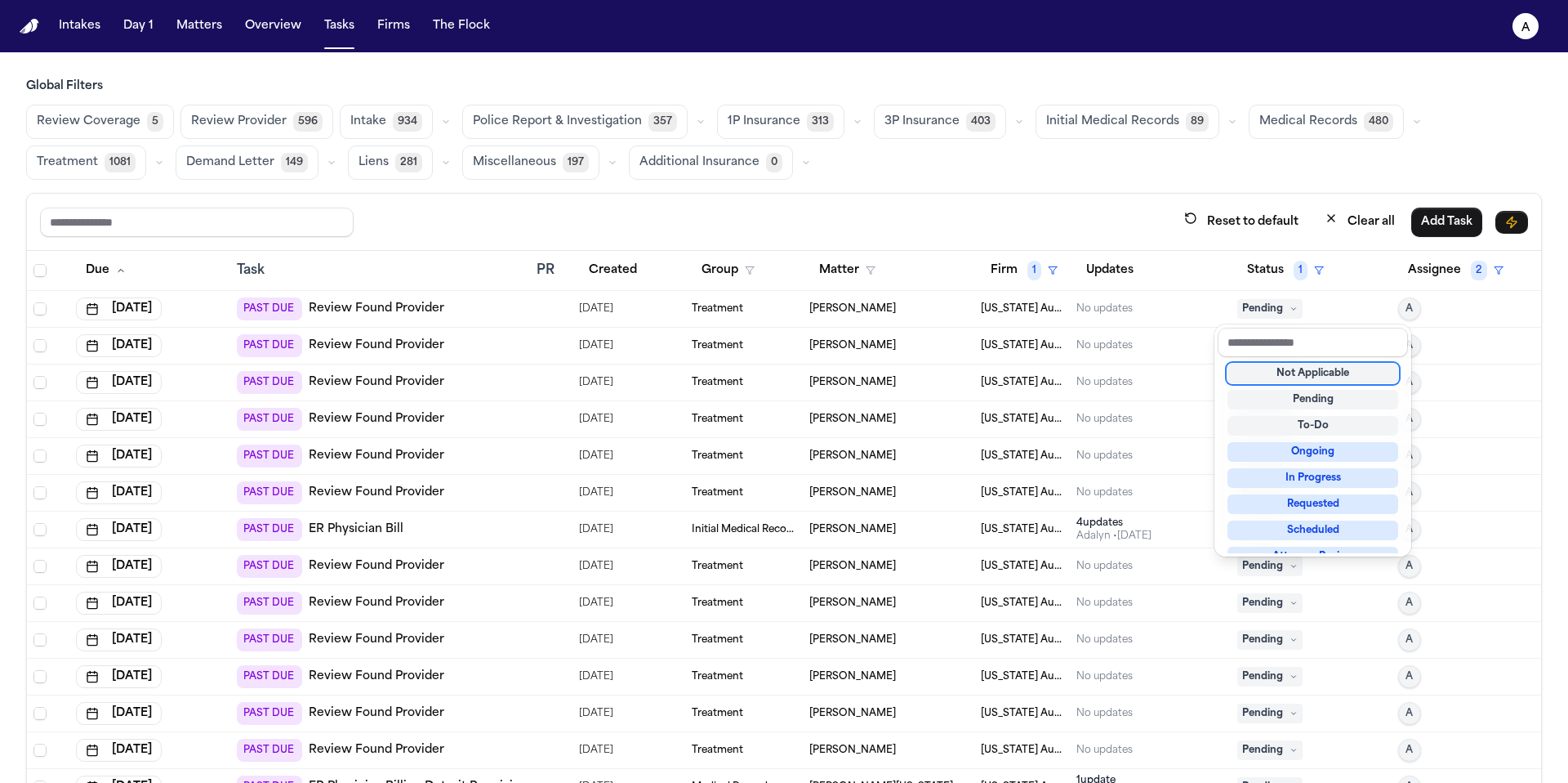
click at [742, 375] on div "Not Applicable" at bounding box center [1313, 374] width 171 height 20
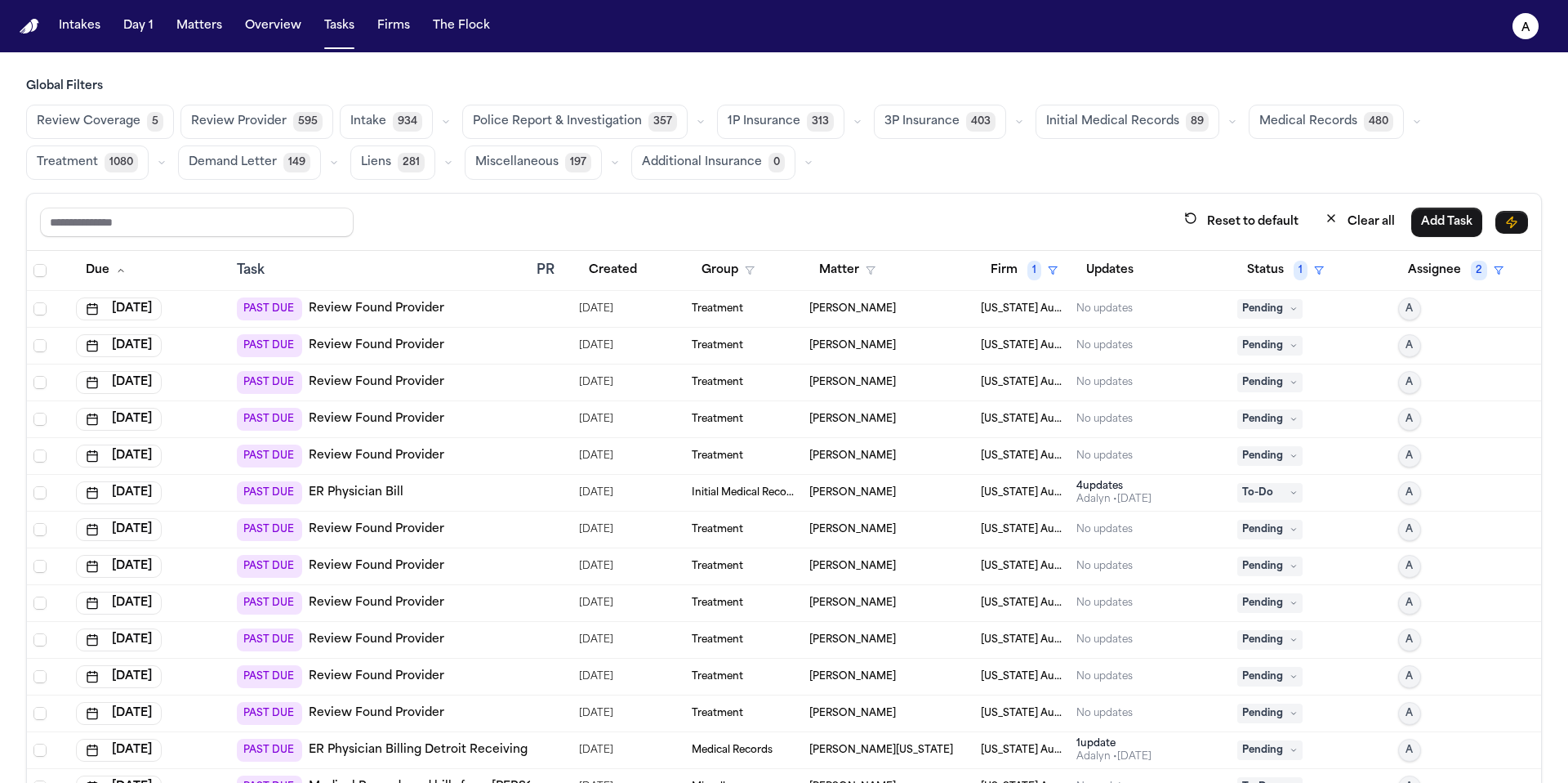
click at [742, 311] on span "Pending" at bounding box center [1270, 309] width 65 height 20
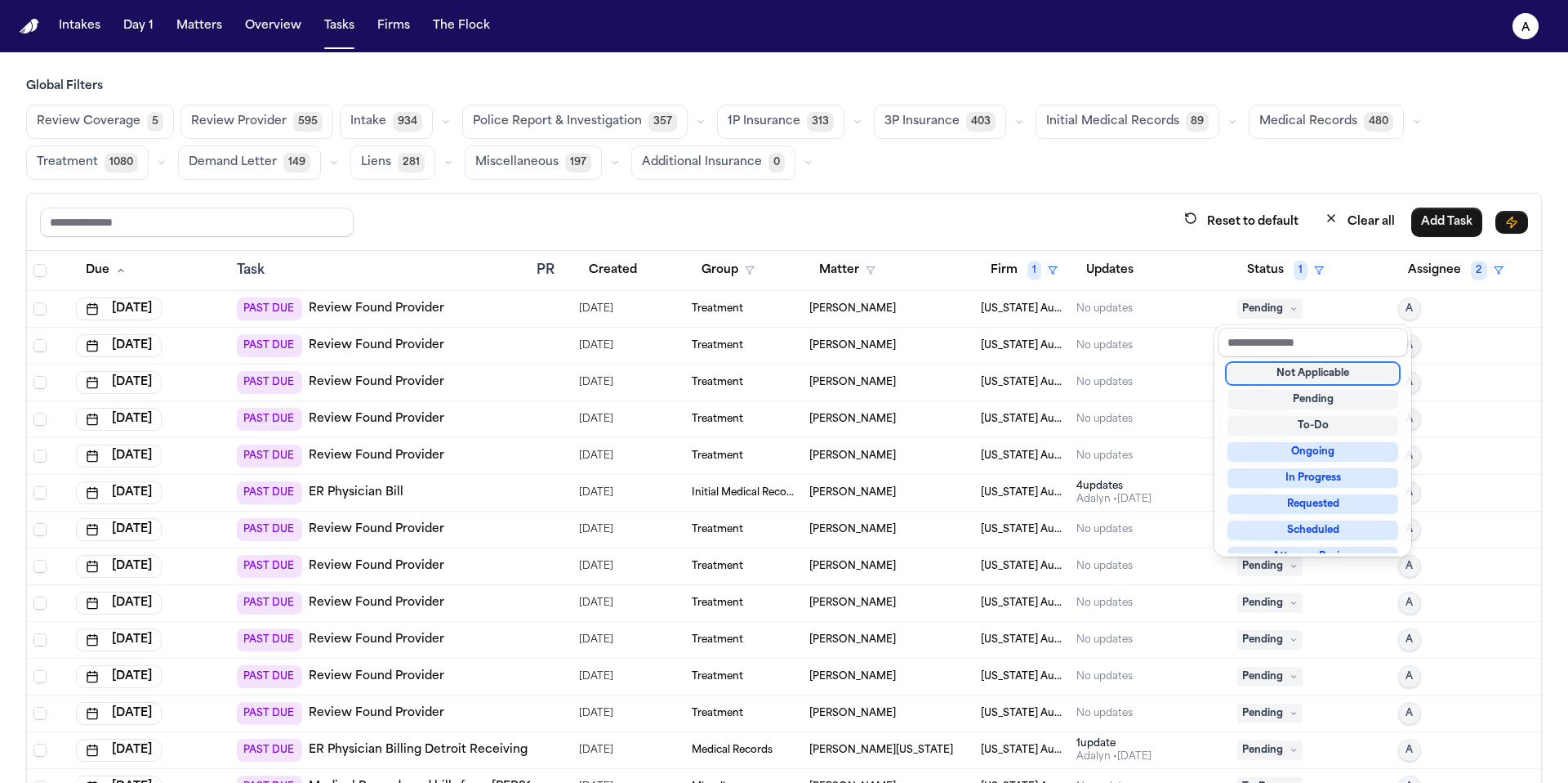
click at [742, 377] on div "Not Applicable" at bounding box center [1313, 374] width 171 height 20
click at [742, 375] on div "Not Applicable" at bounding box center [1313, 374] width 171 height 20
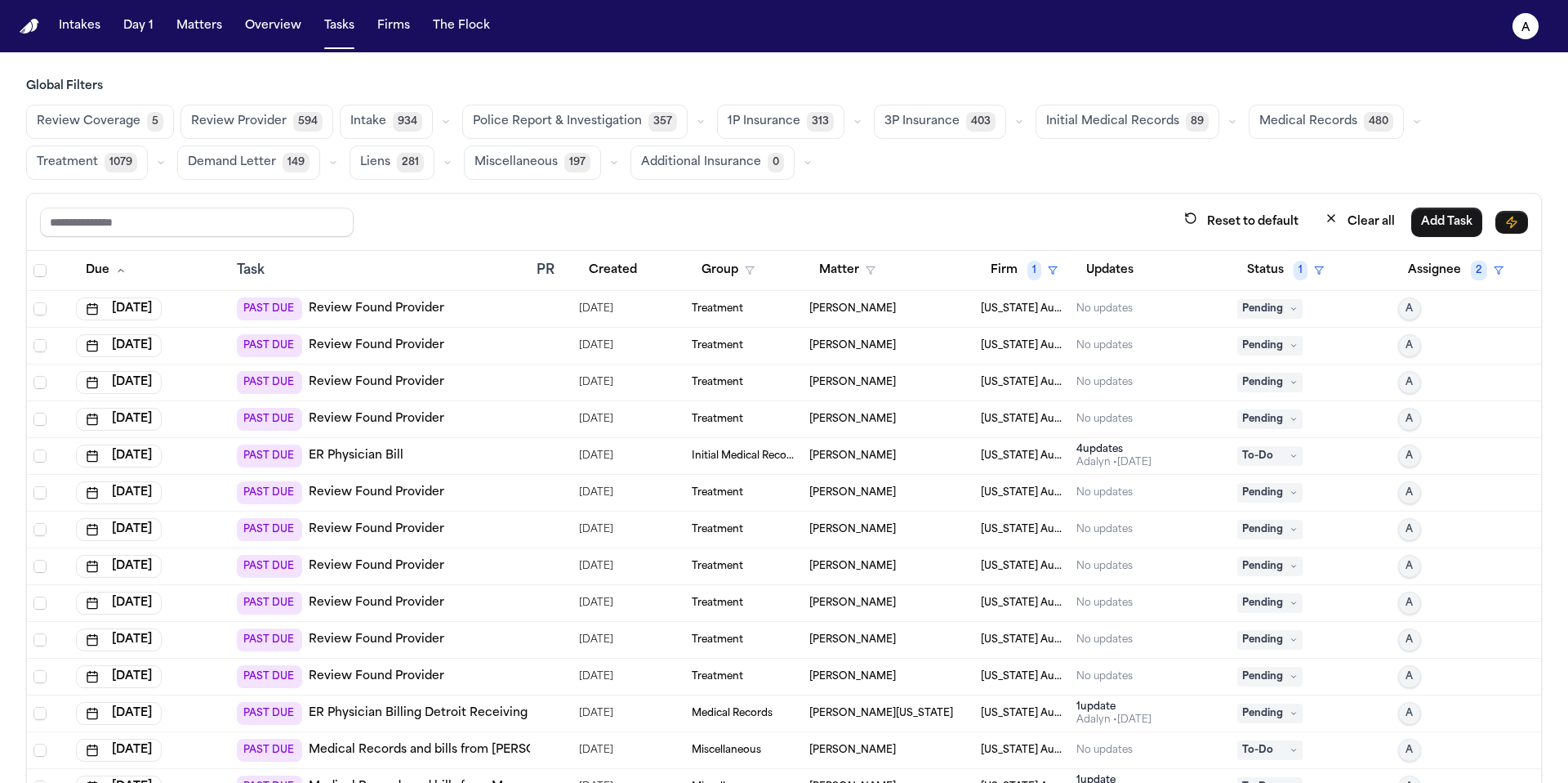
click at [742, 307] on span "Pending" at bounding box center [1270, 309] width 65 height 20
click at [742, 309] on icon at bounding box center [1294, 309] width 8 height 8
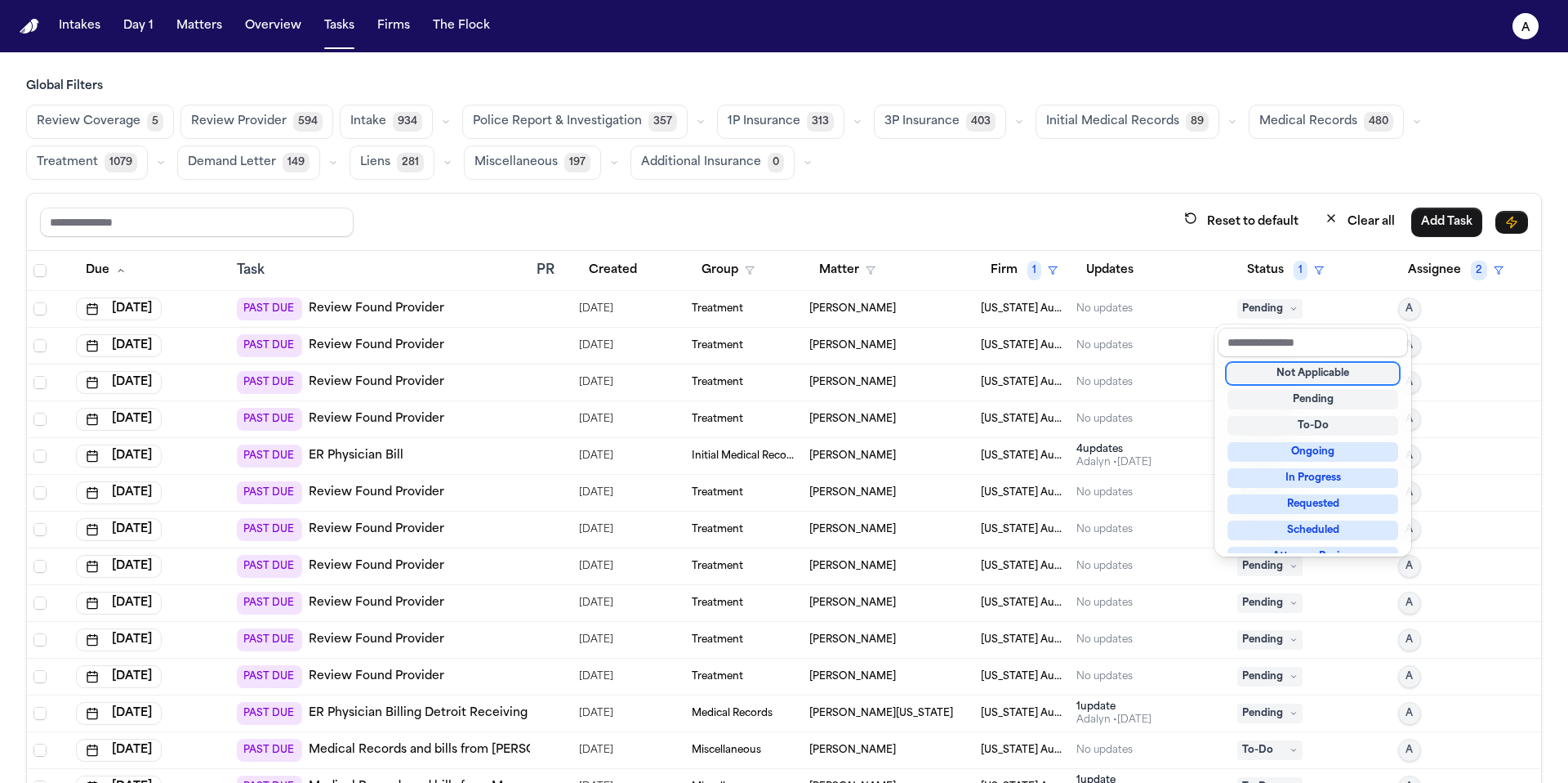
click at [742, 376] on div "Not Applicable" at bounding box center [1313, 374] width 171 height 20
click at [742, 374] on div "Not Applicable" at bounding box center [1313, 374] width 171 height 20
click at [742, 371] on div "Not Applicable" at bounding box center [1313, 374] width 171 height 20
click at [742, 302] on div "Pending" at bounding box center [1311, 309] width 148 height 20
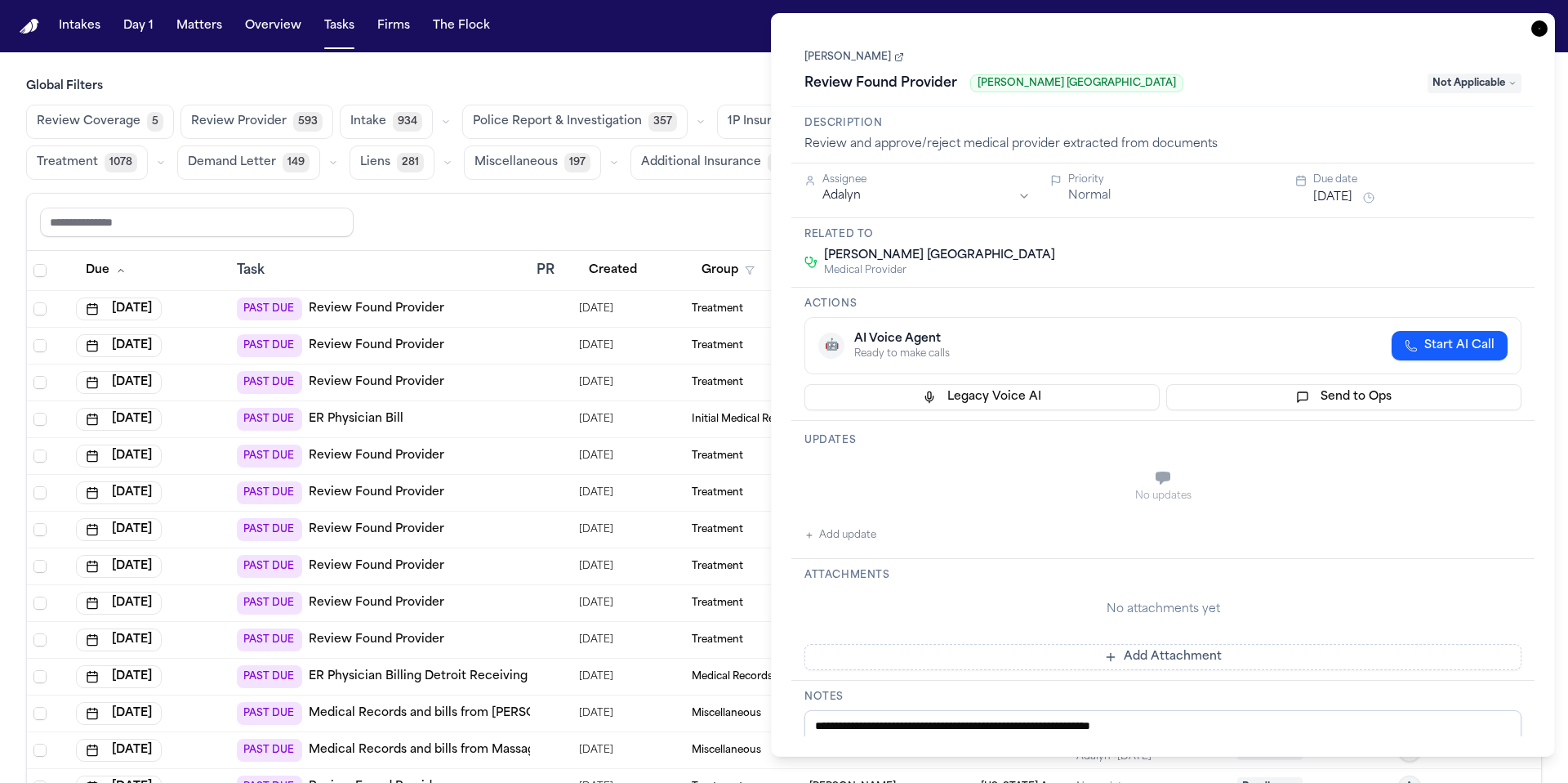
click at [742, 24] on div "**********" at bounding box center [1163, 384] width 784 height 743
click at [742, 26] on icon "button" at bounding box center [1540, 29] width 17 height 17
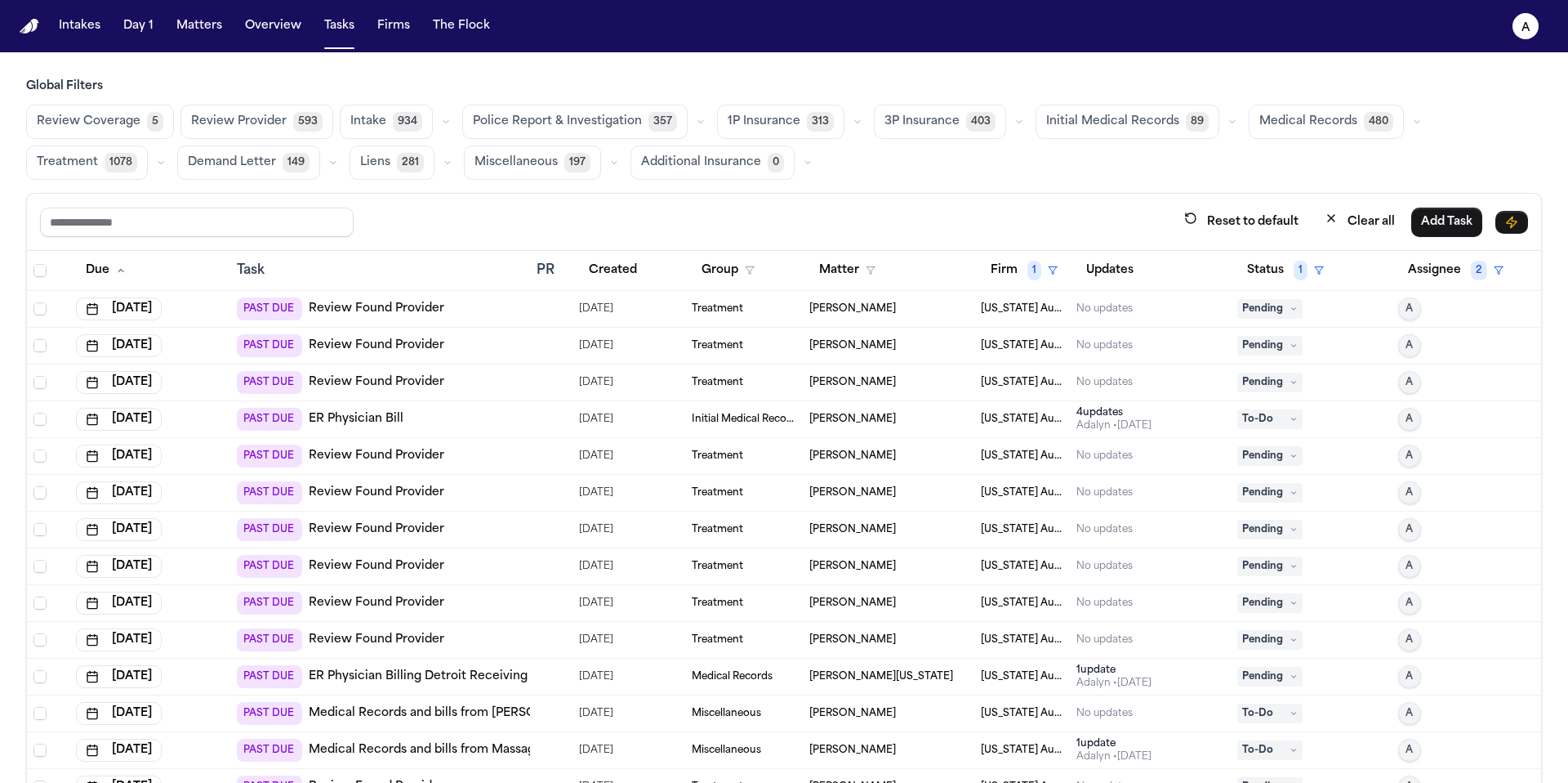
click at [742, 308] on span "Pending" at bounding box center [1270, 309] width 65 height 20
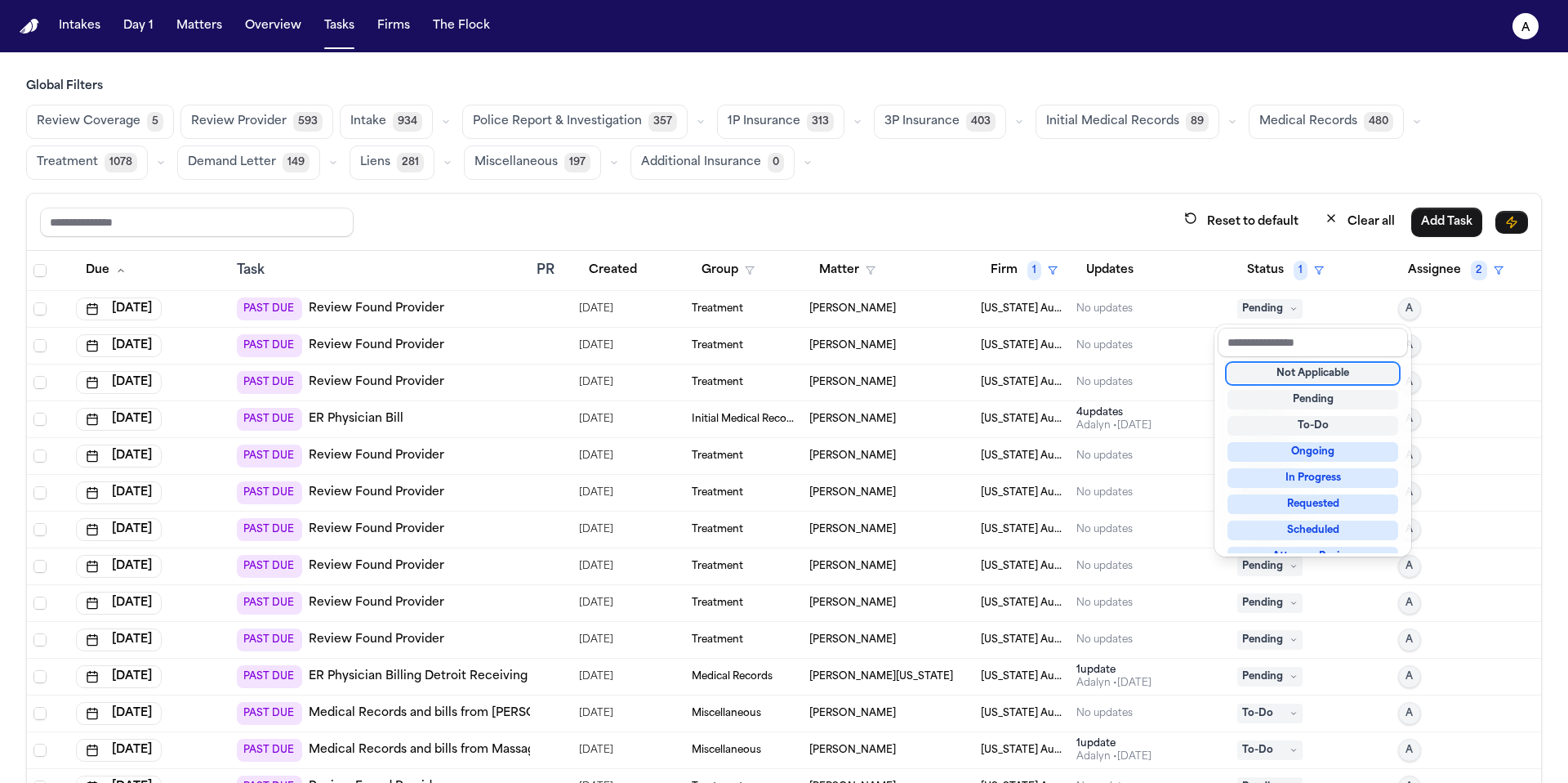
click at [742, 377] on div "Not Applicable" at bounding box center [1313, 374] width 171 height 20
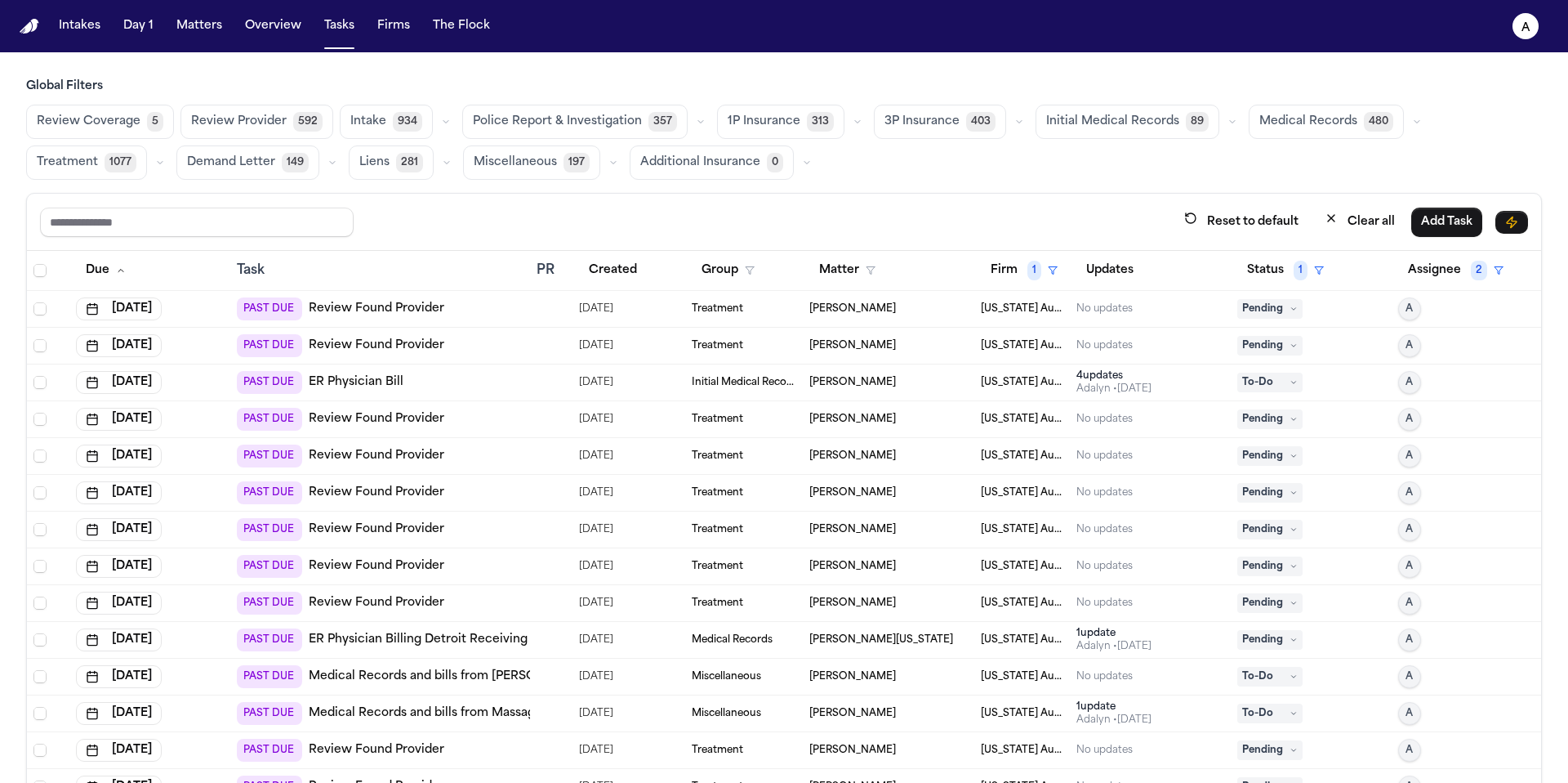
click at [742, 304] on span "Pending" at bounding box center [1270, 309] width 65 height 20
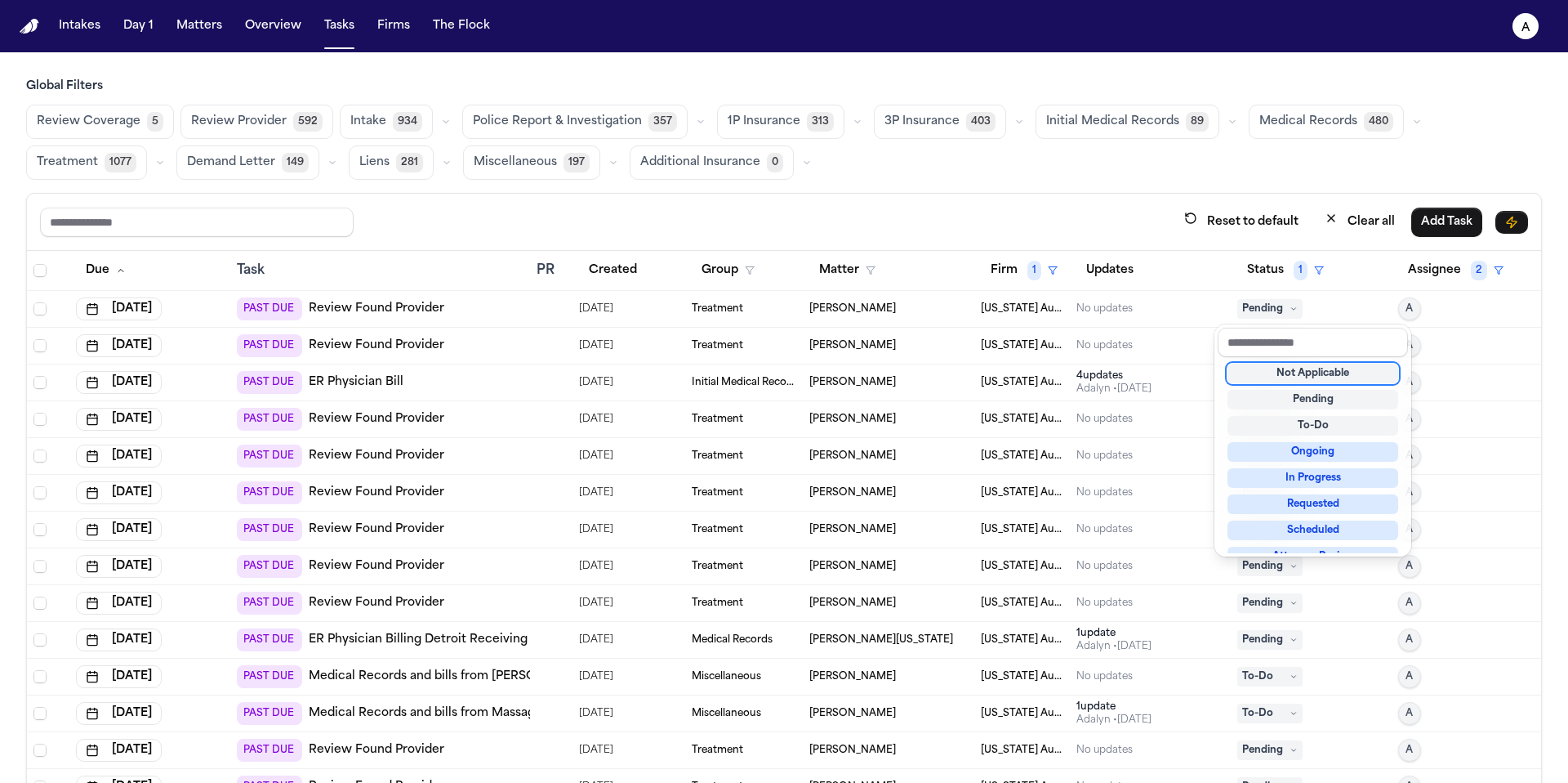
click at [742, 373] on div "Not Applicable" at bounding box center [1313, 374] width 171 height 20
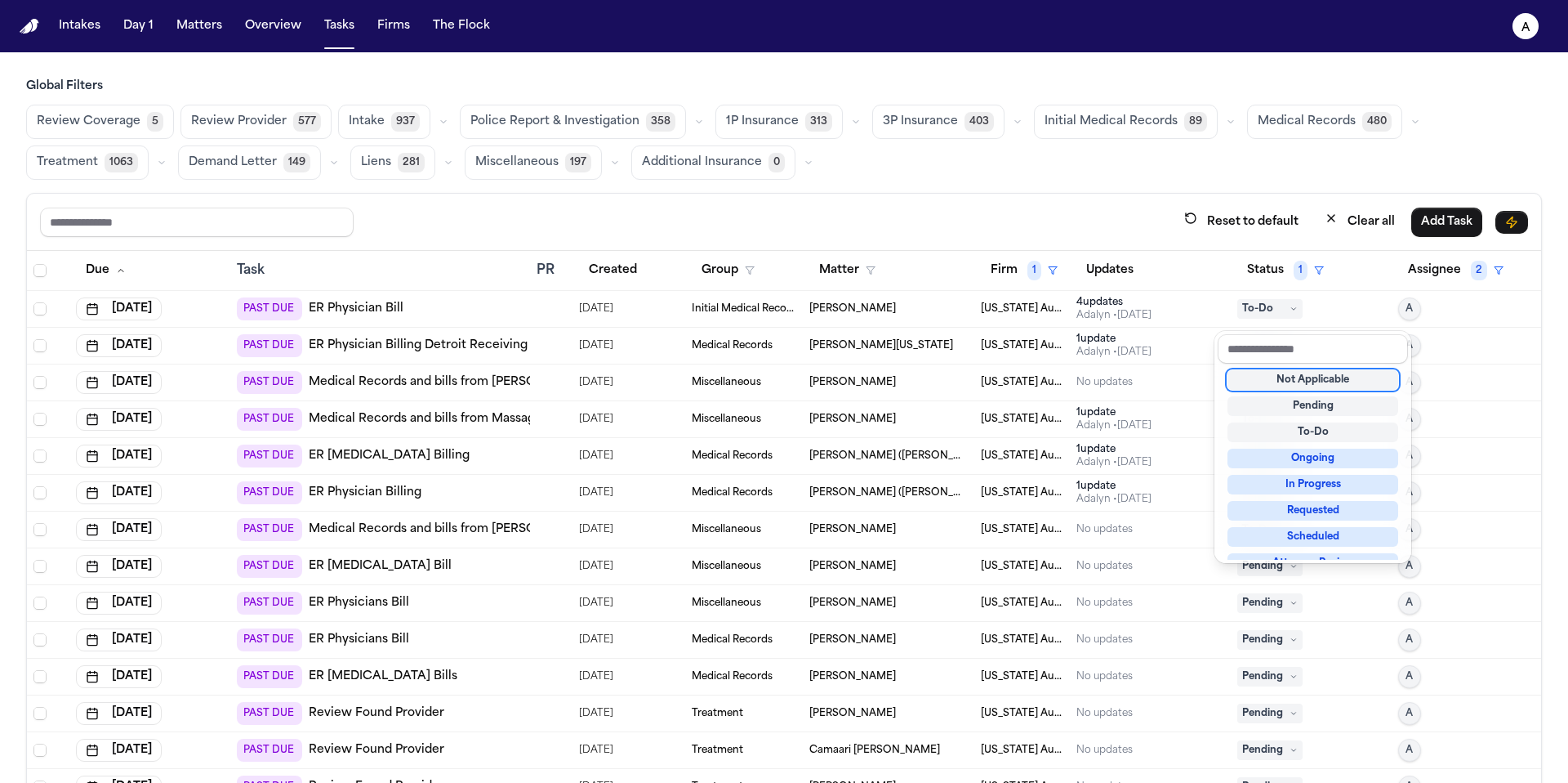
scroll to position [398, 0]
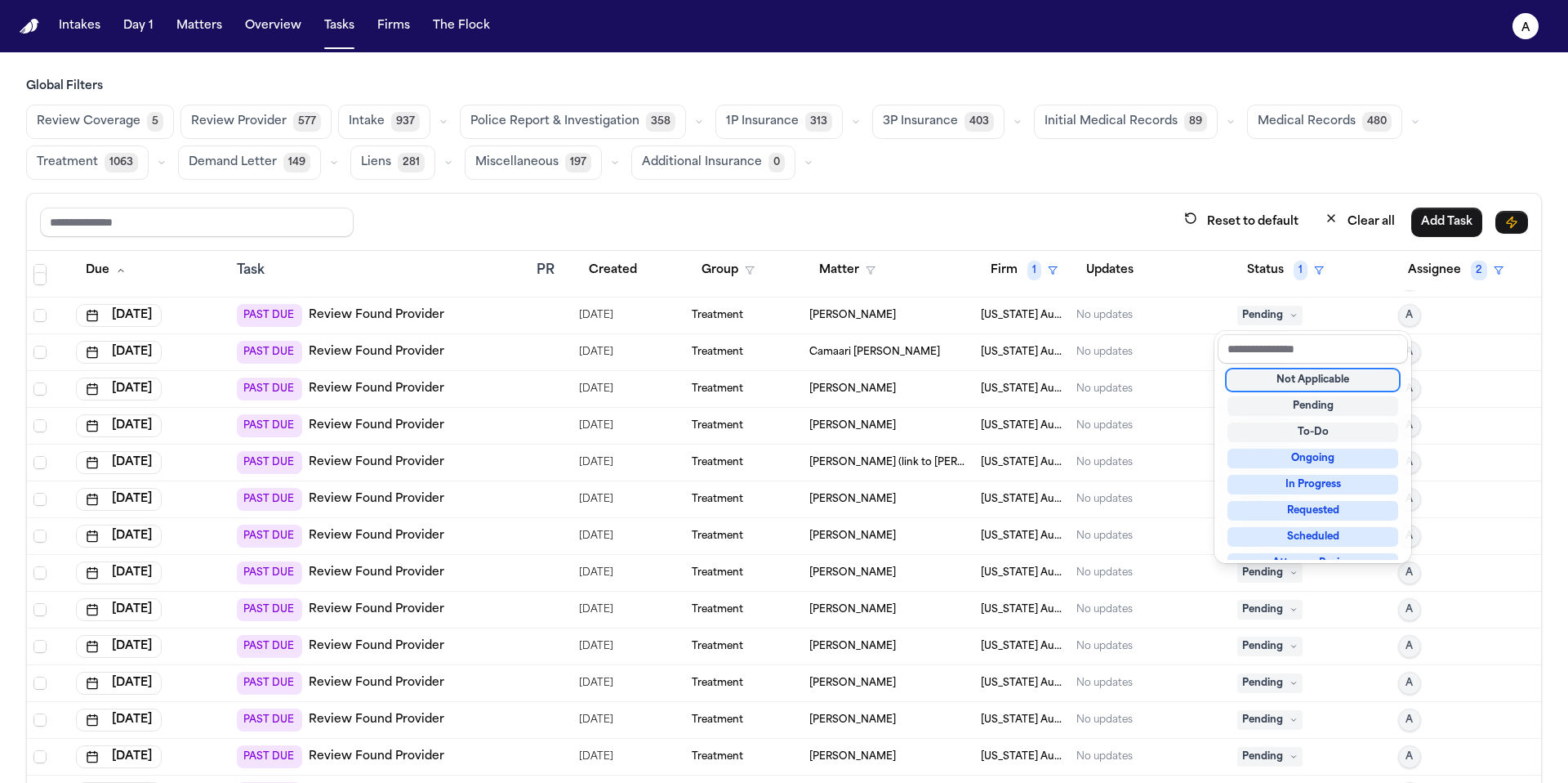
click at [1280, 379] on div "Not Applicable" at bounding box center [1313, 380] width 171 height 20
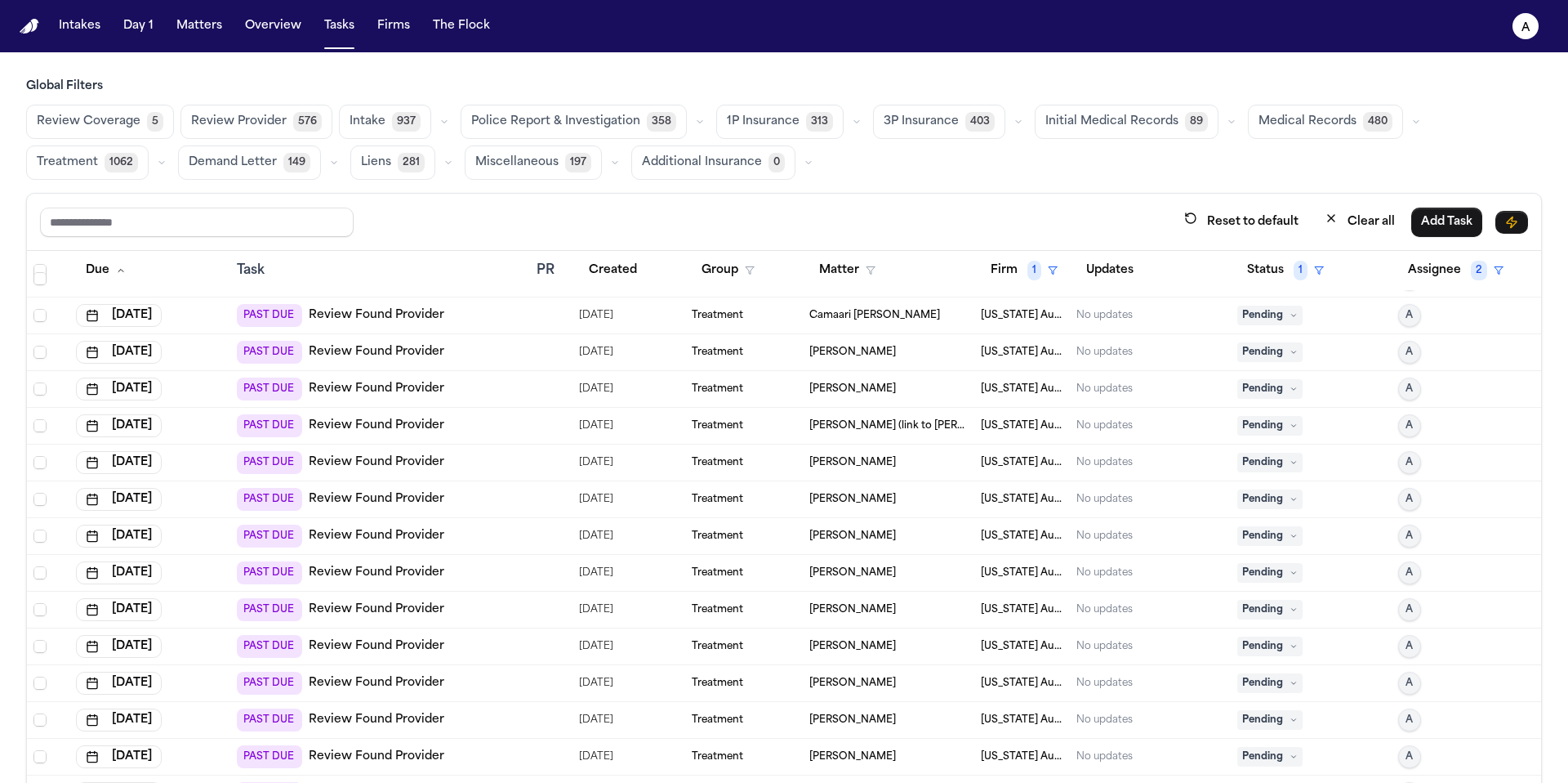
click at [1289, 314] on icon at bounding box center [1294, 315] width 8 height 8
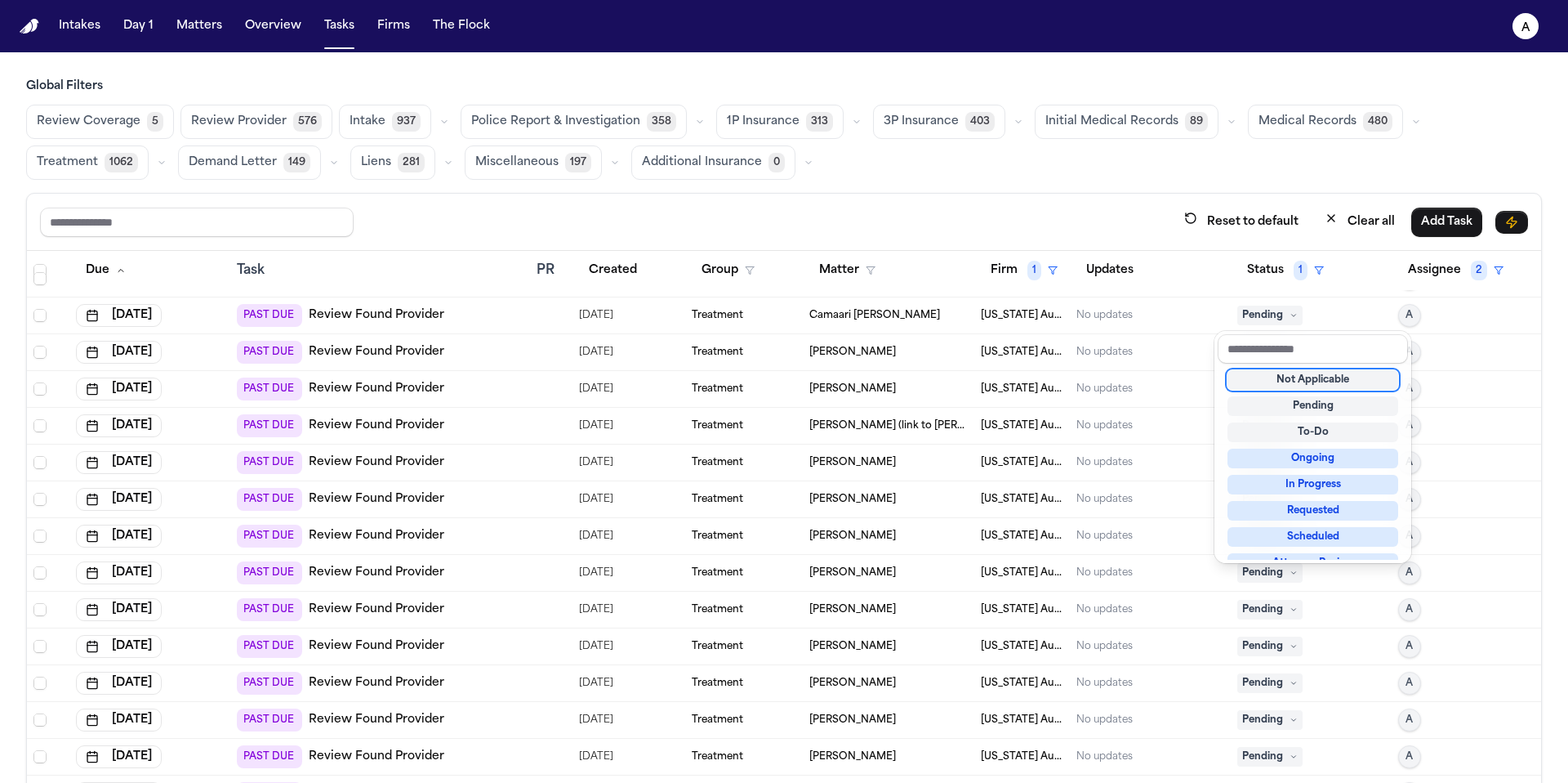
click at [1266, 379] on div "Not Applicable" at bounding box center [1313, 380] width 171 height 20
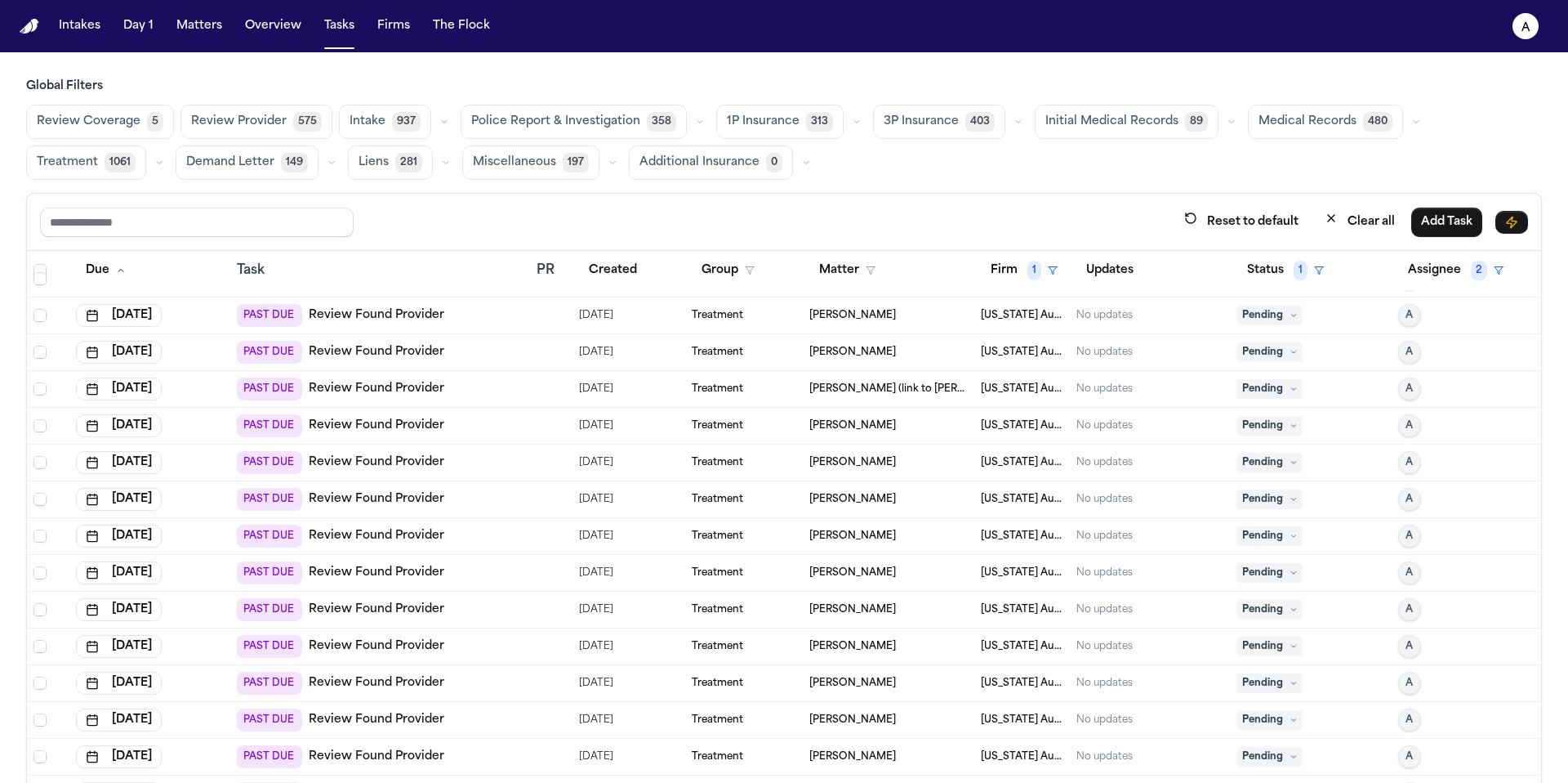
click at [1289, 317] on icon at bounding box center [1294, 315] width 8 height 8
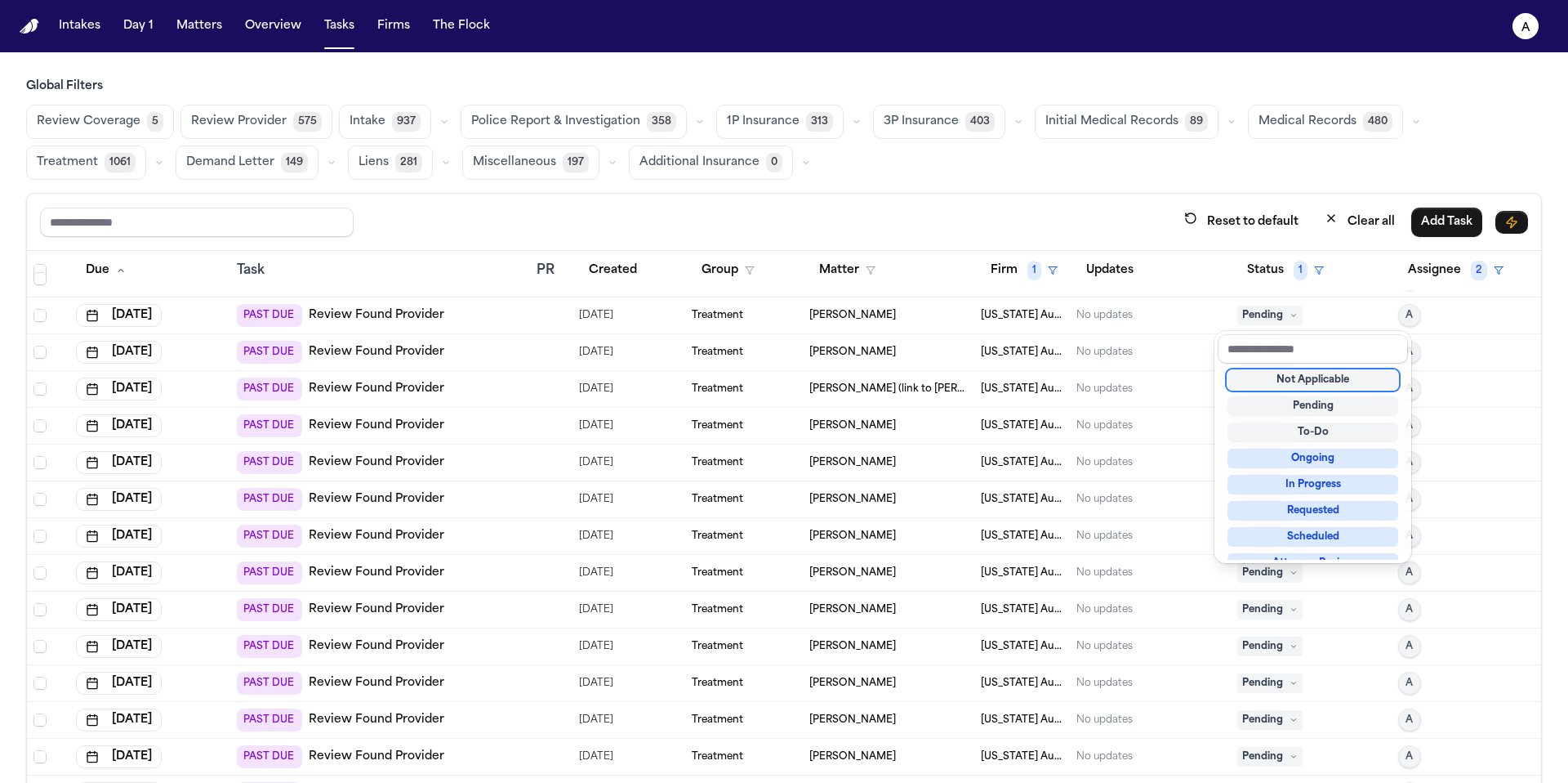
click at [1279, 379] on div "Not Applicable" at bounding box center [1313, 380] width 171 height 20
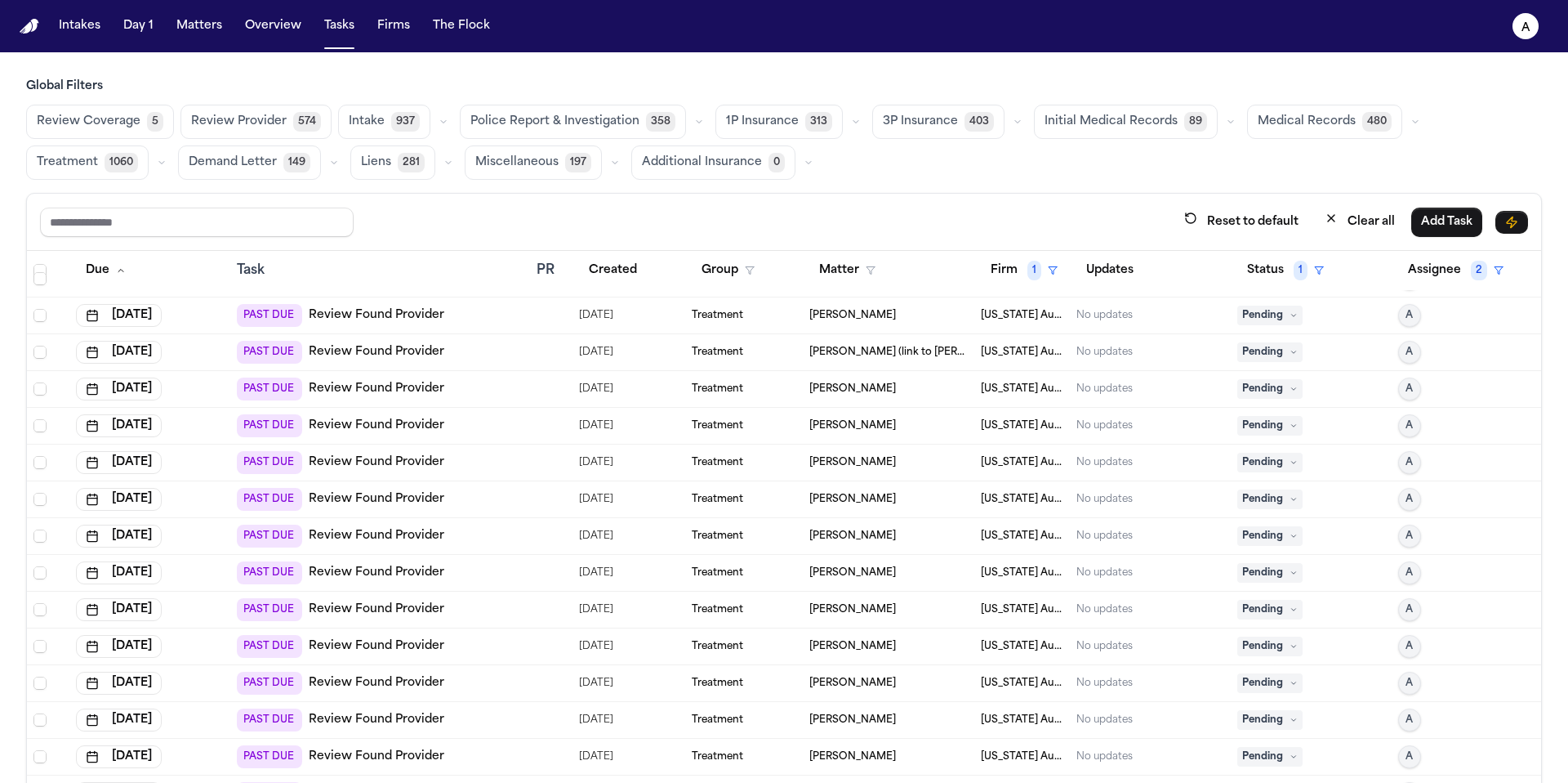
click at [1299, 383] on div "Pending" at bounding box center [1311, 389] width 148 height 20
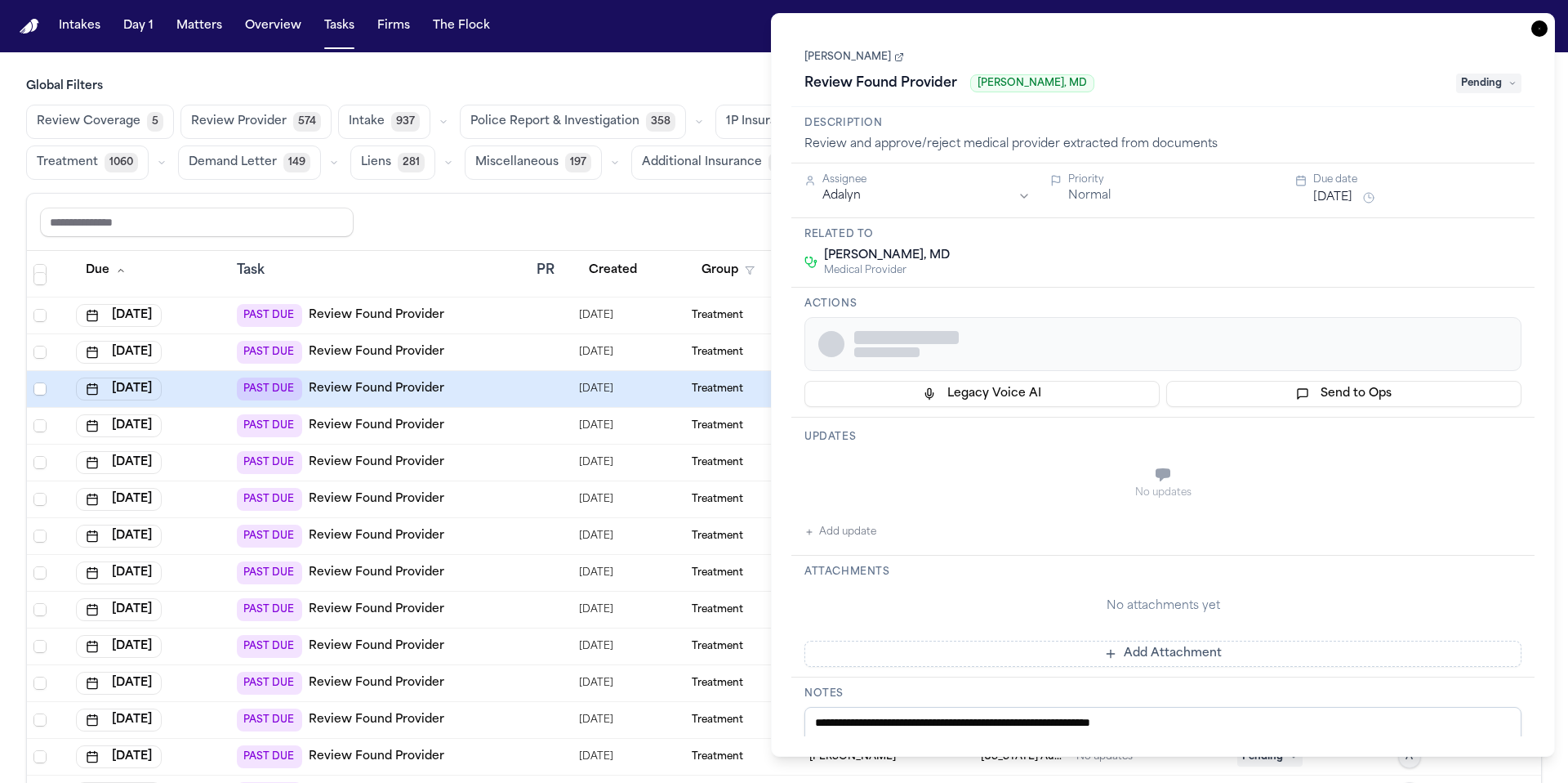
click at [1273, 315] on div "Actions Legacy Voice AI Send to Ops" at bounding box center [1163, 352] width 743 height 130
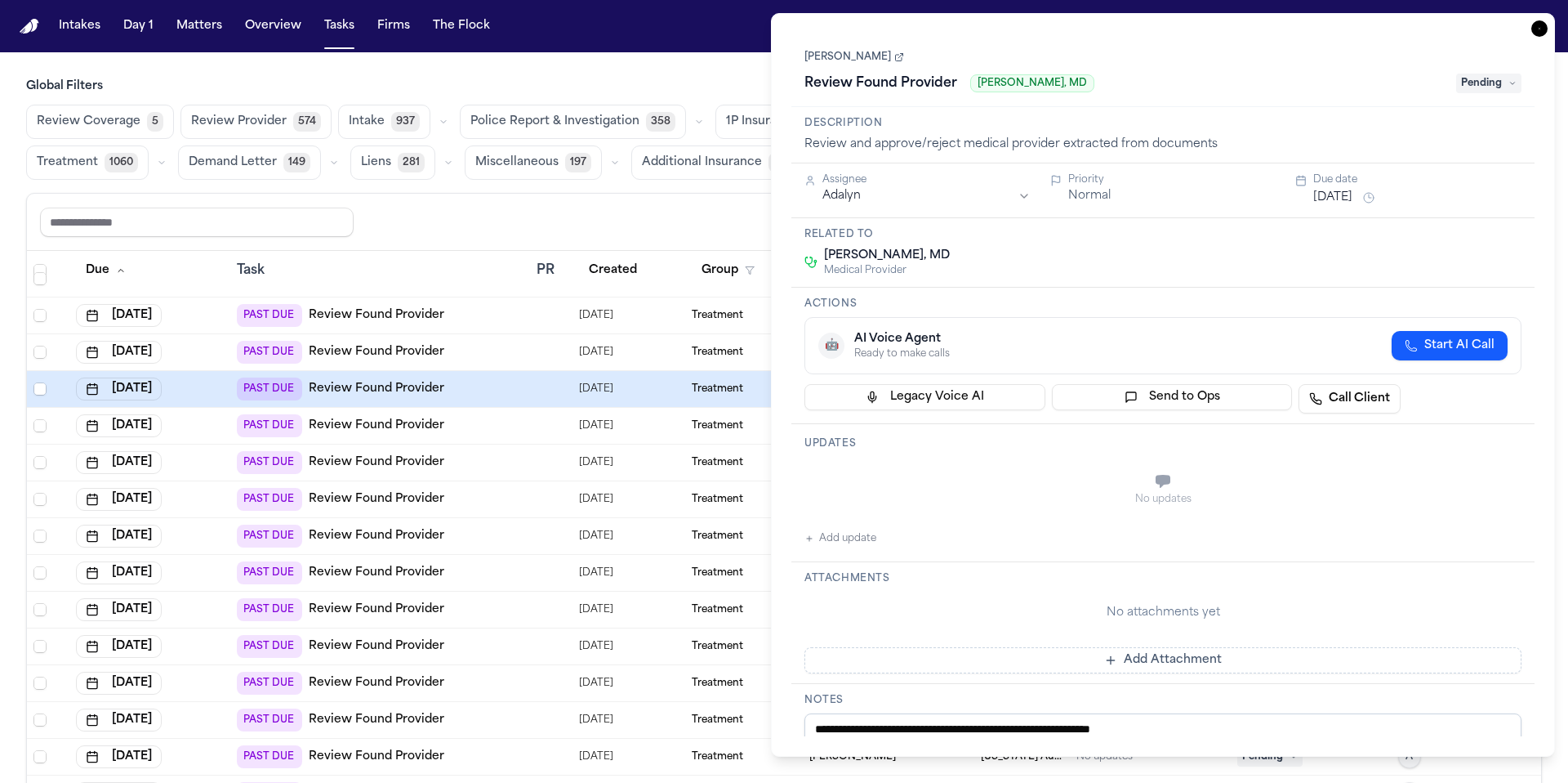
click at [1542, 23] on icon "button" at bounding box center [1540, 29] width 17 height 17
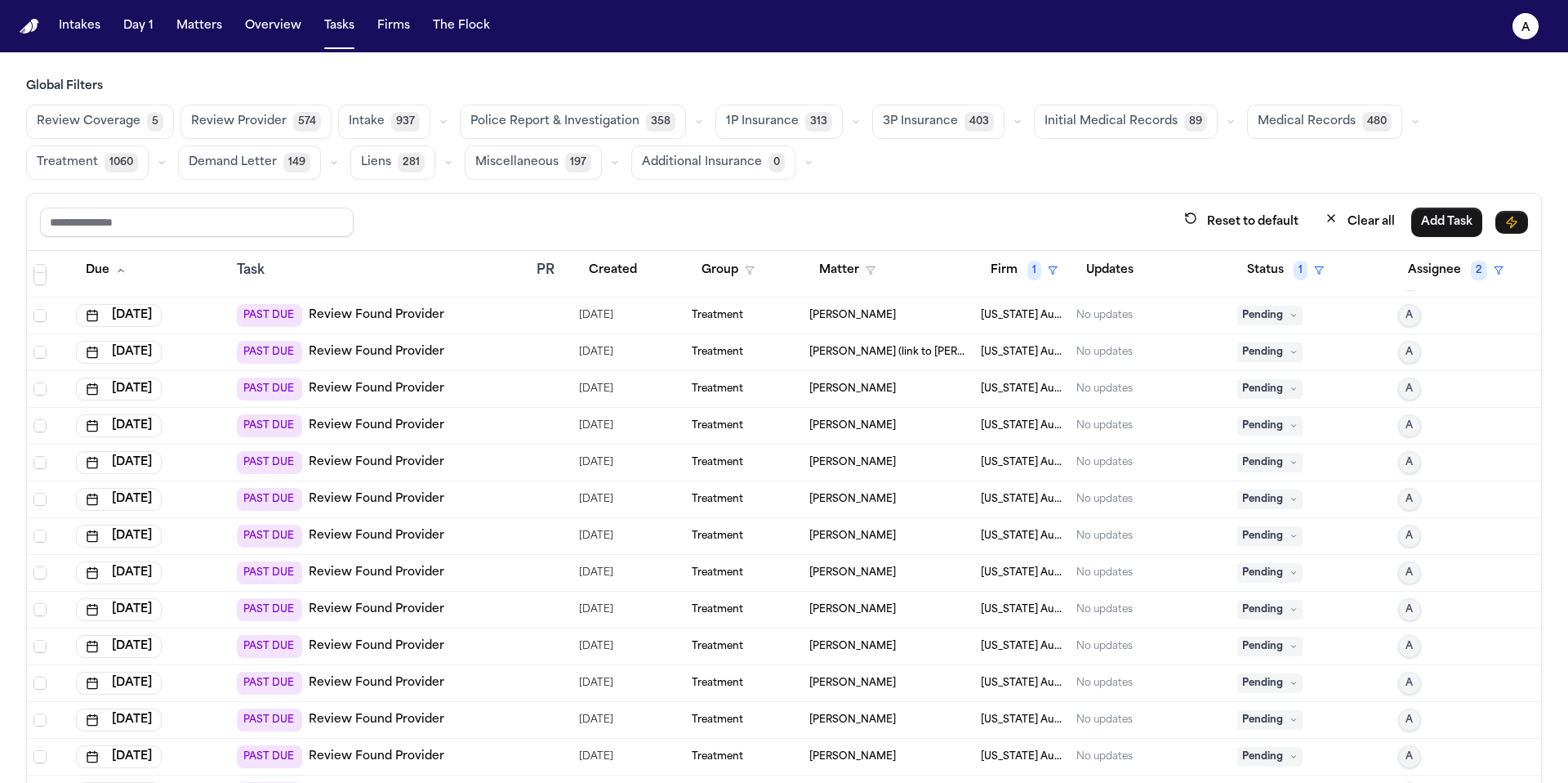
click at [1264, 312] on span "Pending" at bounding box center [1270, 316] width 65 height 20
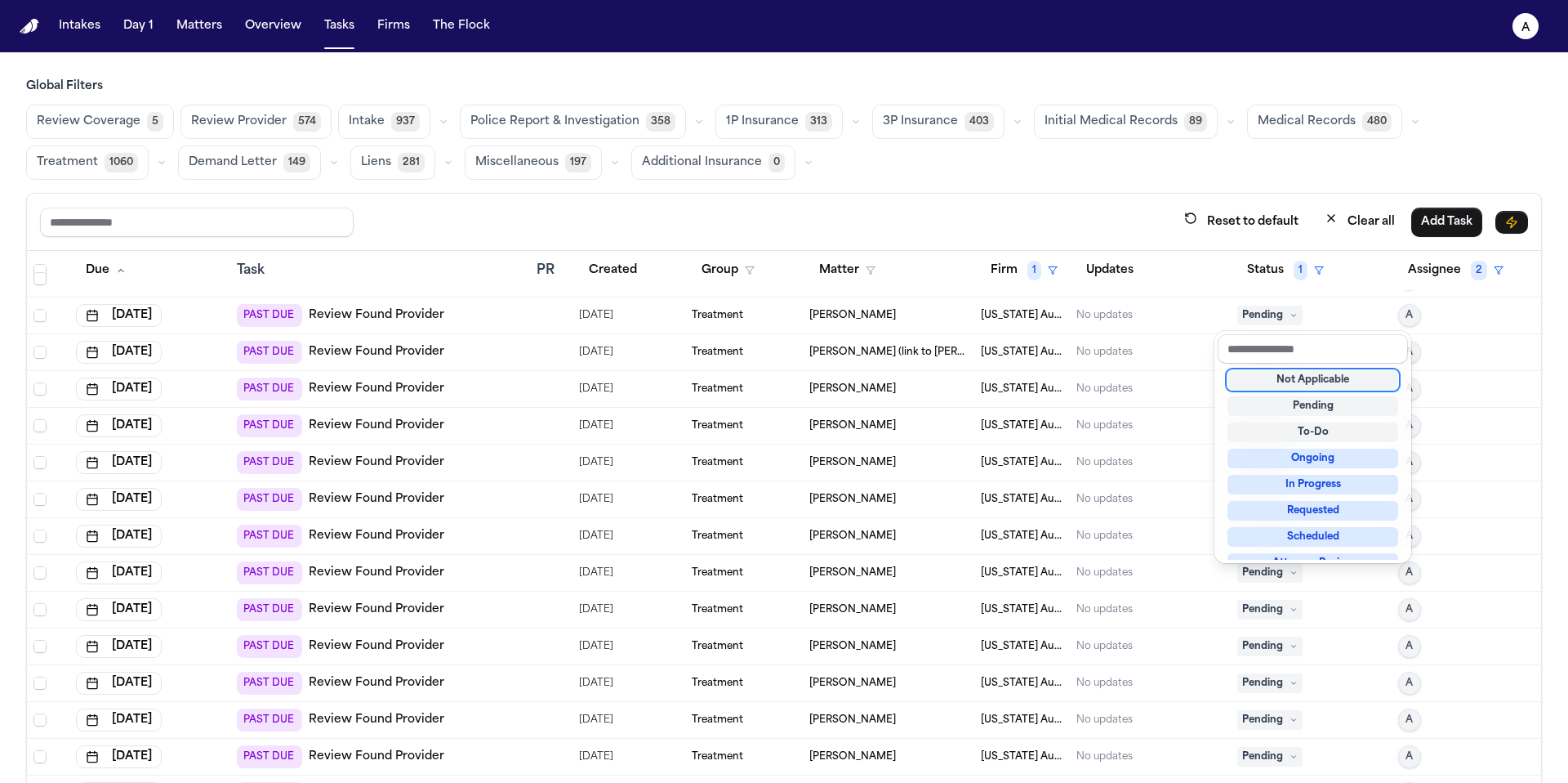
click at [1302, 380] on div "Not Applicable" at bounding box center [1313, 380] width 171 height 20
click at [1302, 379] on div "Not Applicable" at bounding box center [1313, 380] width 171 height 20
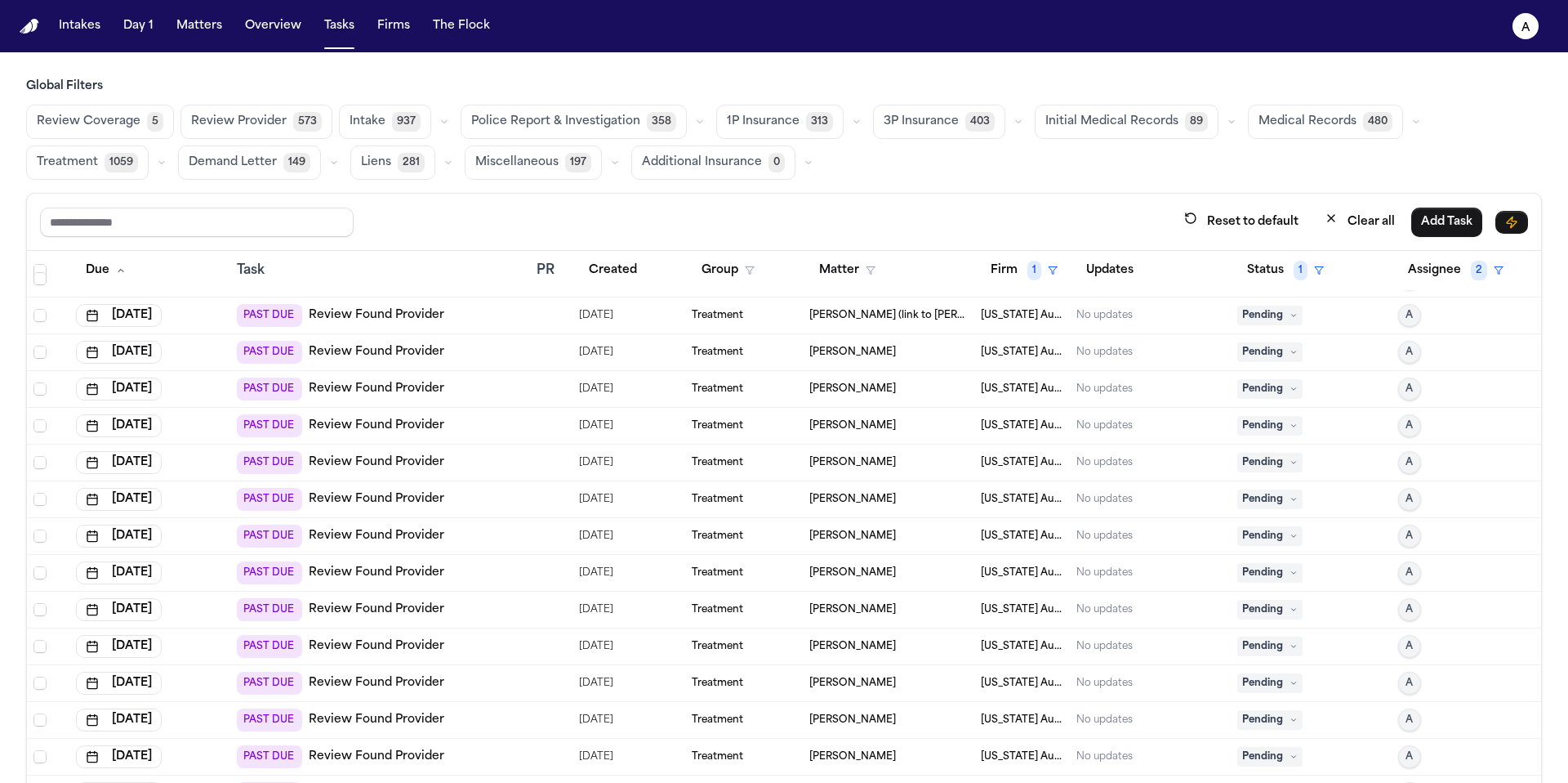
click at [1289, 312] on icon at bounding box center [1294, 315] width 8 height 8
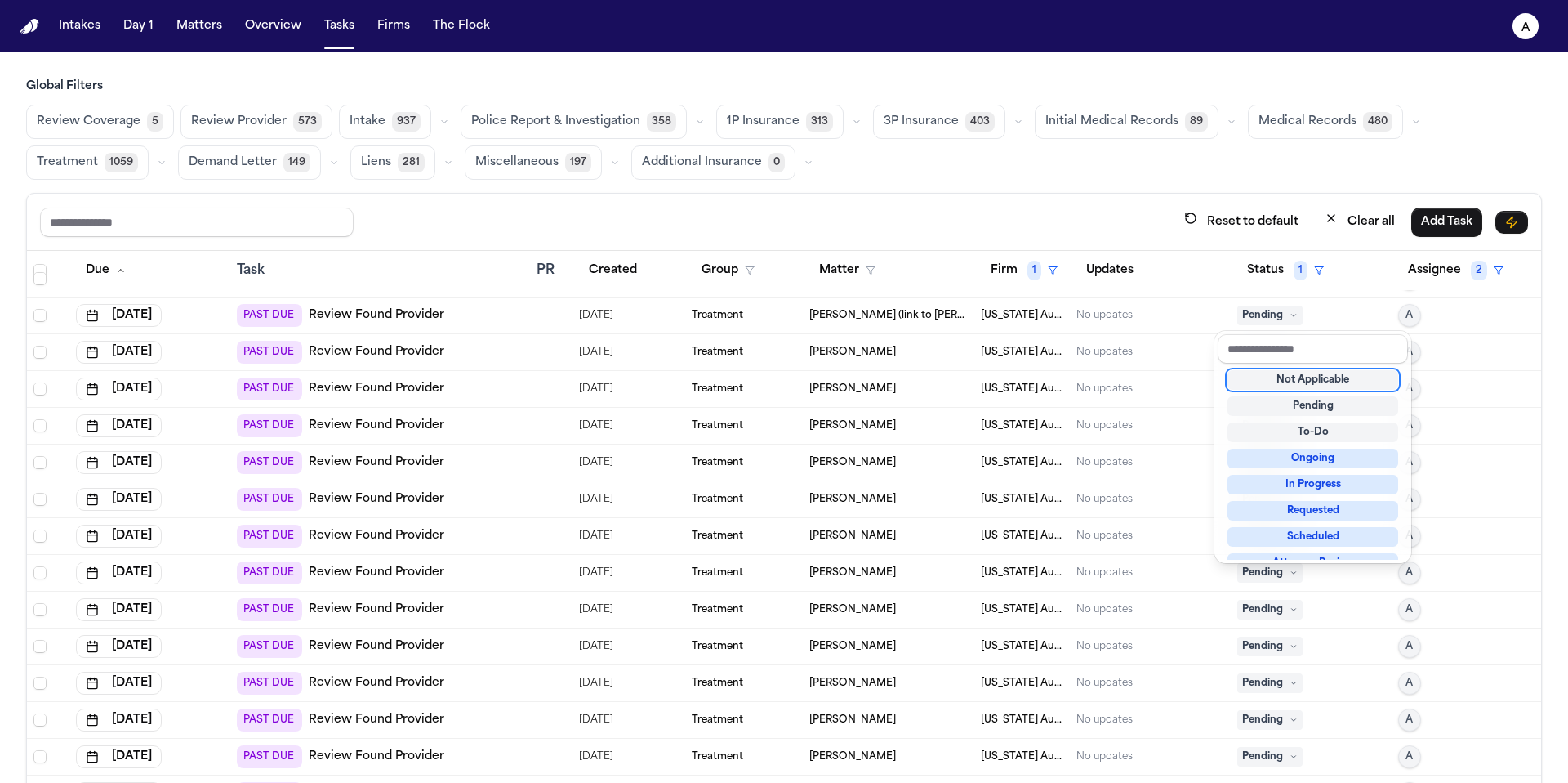
click at [1283, 380] on div "Not Applicable" at bounding box center [1313, 380] width 171 height 20
click at [1289, 380] on div "Not Applicable" at bounding box center [1313, 380] width 171 height 20
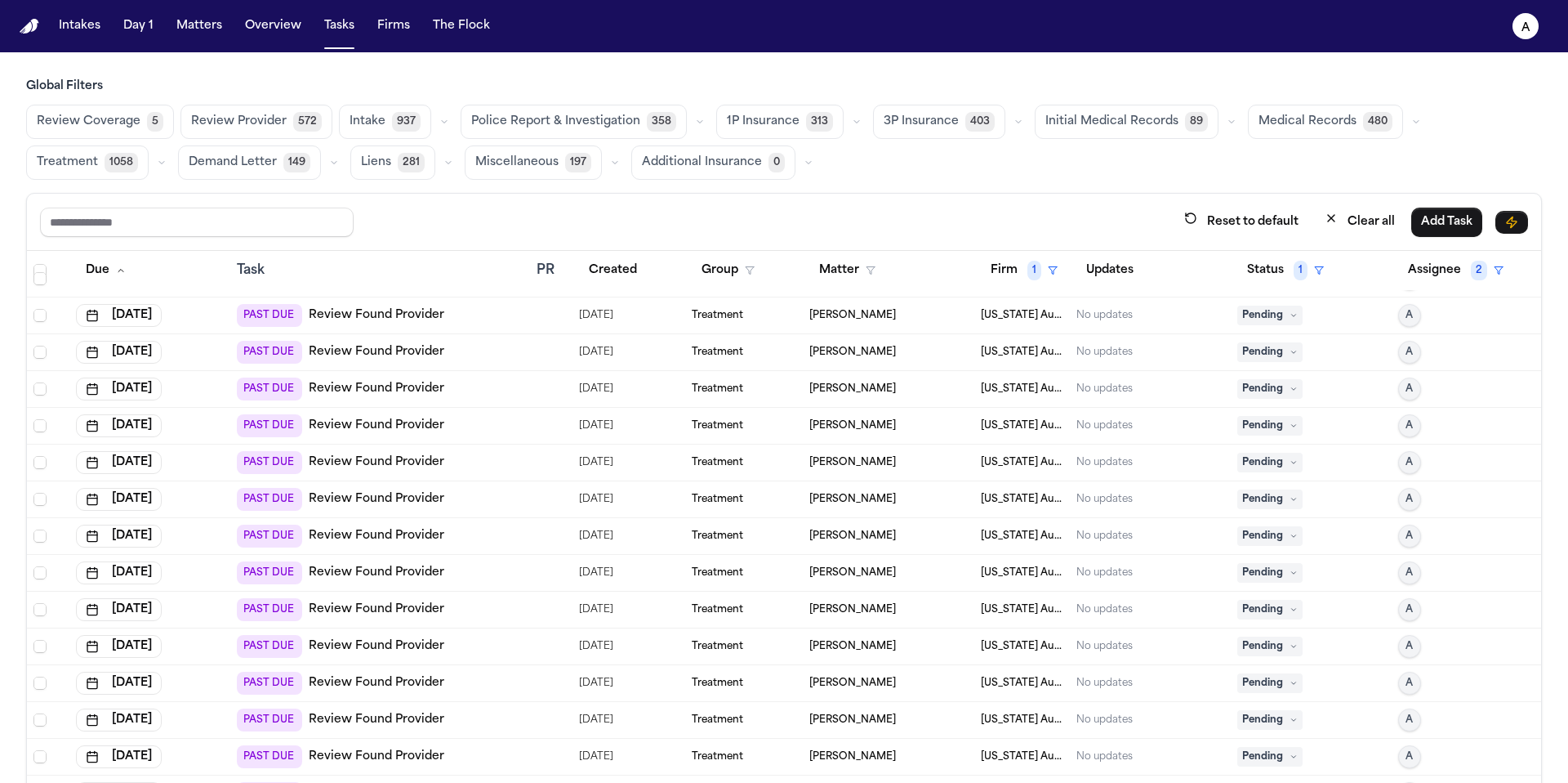
click at [1291, 314] on icon at bounding box center [1293, 315] width 4 height 2
click at [1262, 313] on span "Pending" at bounding box center [1270, 316] width 65 height 20
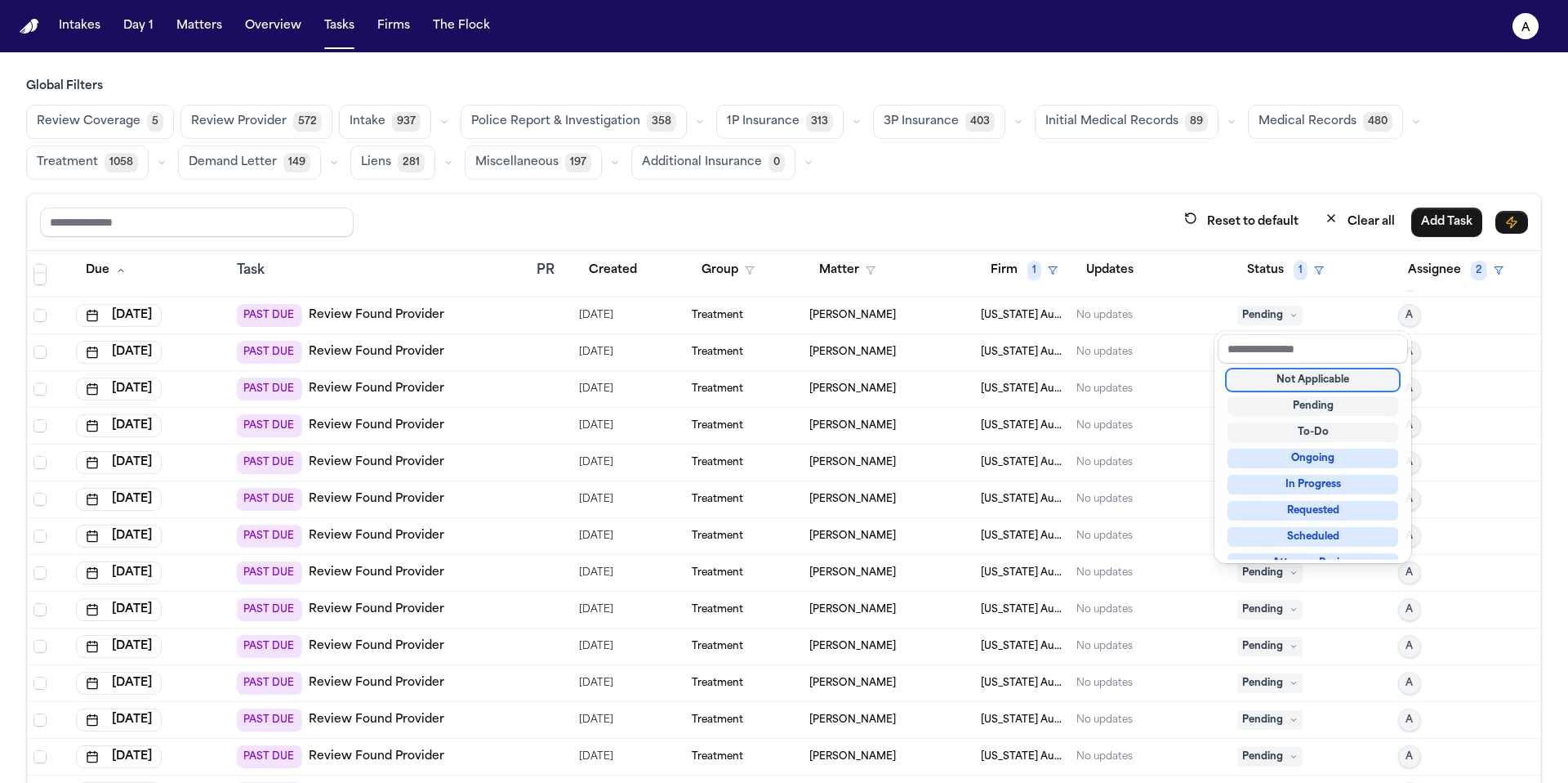
click at [1289, 382] on div "Not Applicable" at bounding box center [1313, 380] width 171 height 20
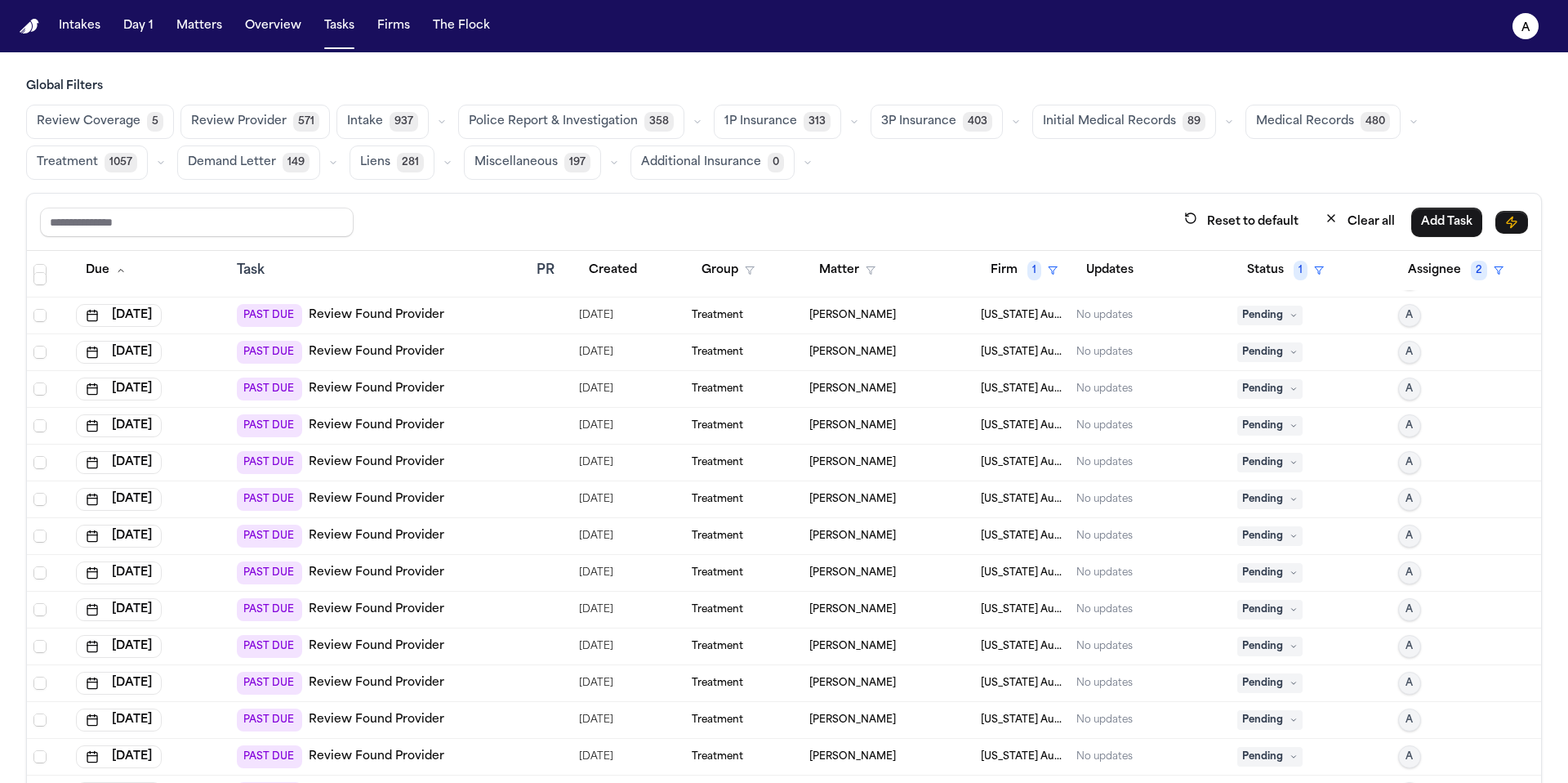
click at [1289, 313] on icon at bounding box center [1294, 315] width 8 height 8
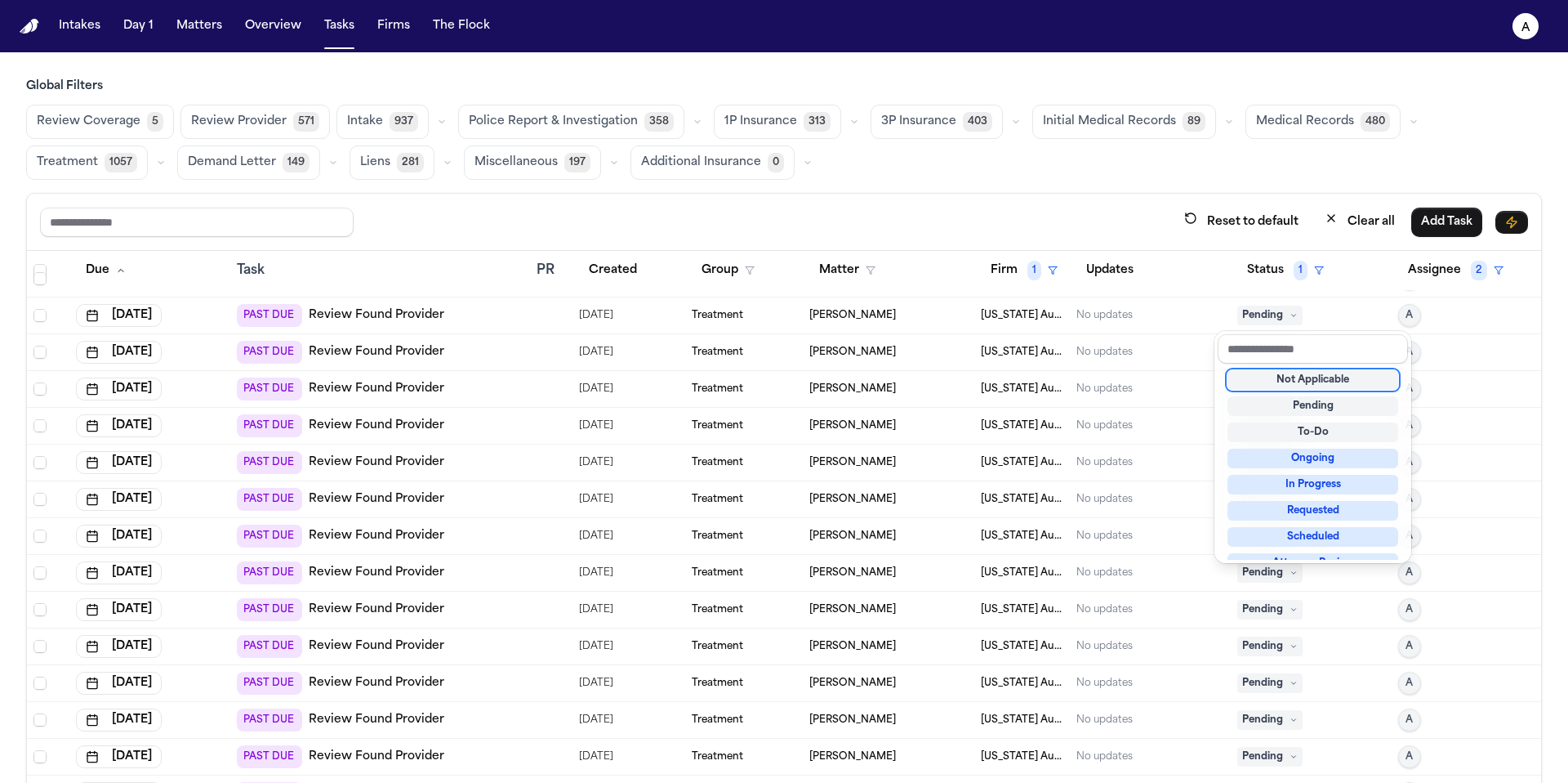
click at [1294, 376] on div "Not Applicable" at bounding box center [1313, 380] width 171 height 20
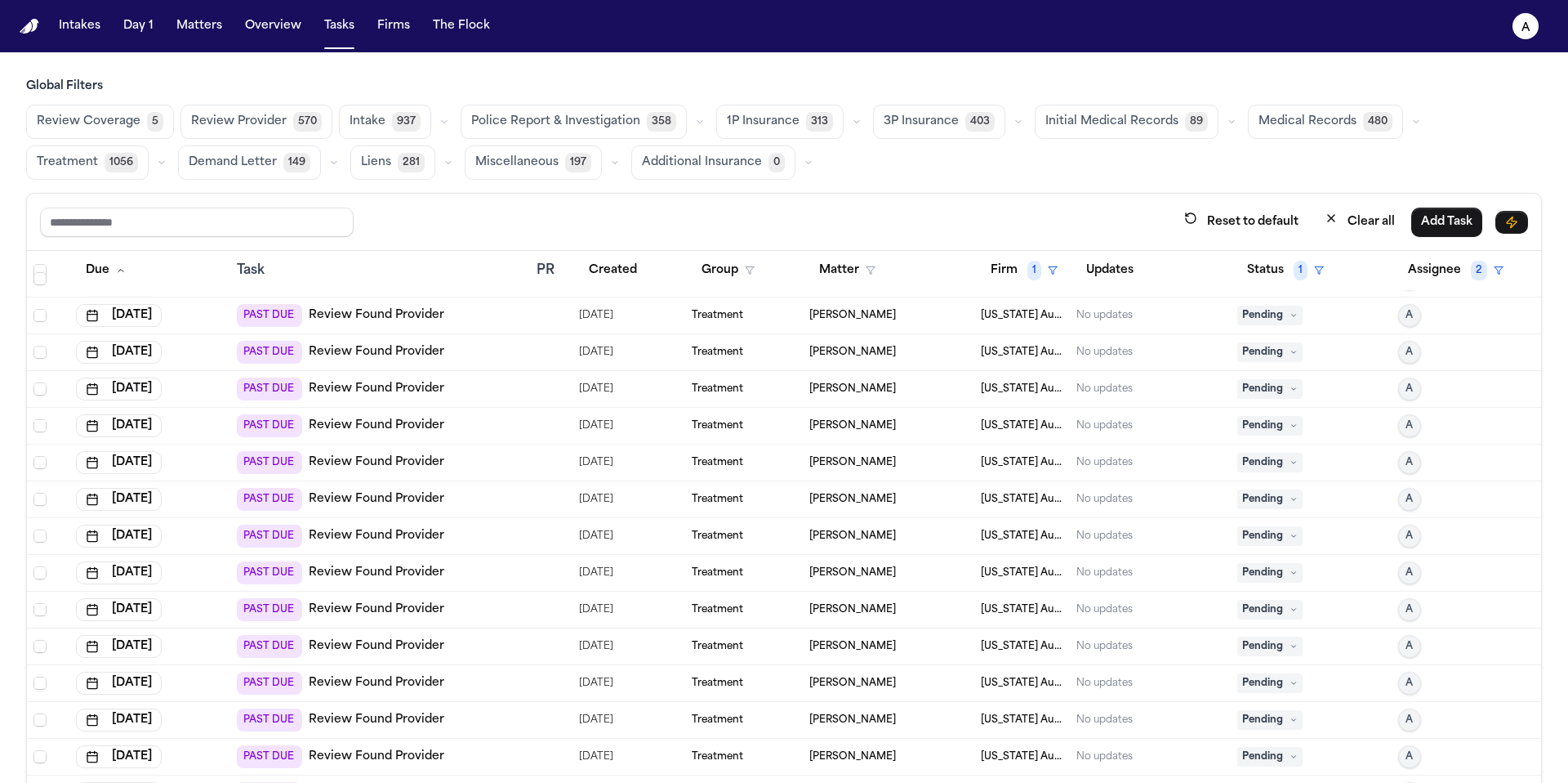
click at [1289, 315] on icon at bounding box center [1294, 315] width 8 height 8
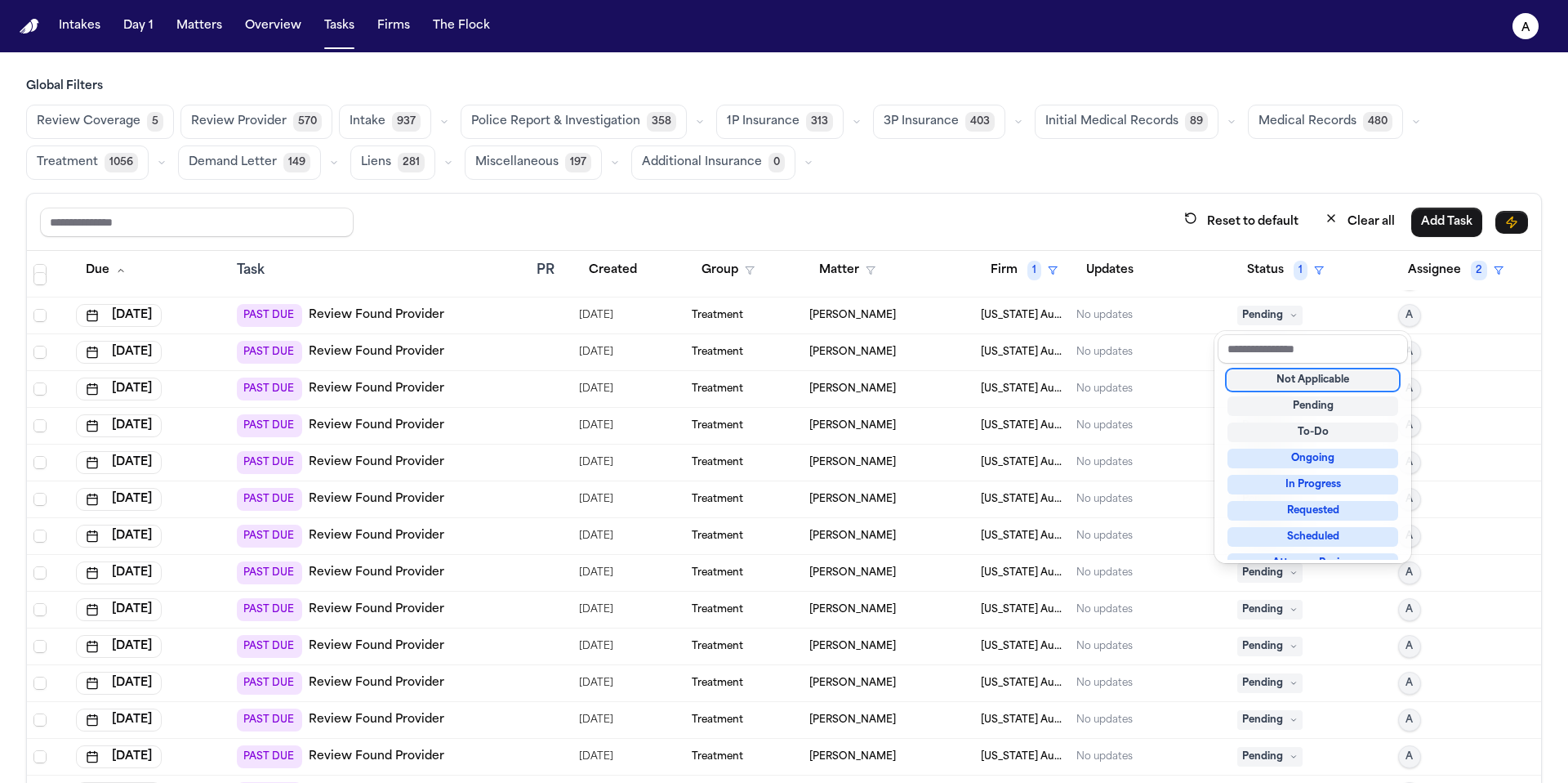
click at [1284, 379] on div "Not Applicable" at bounding box center [1313, 380] width 171 height 20
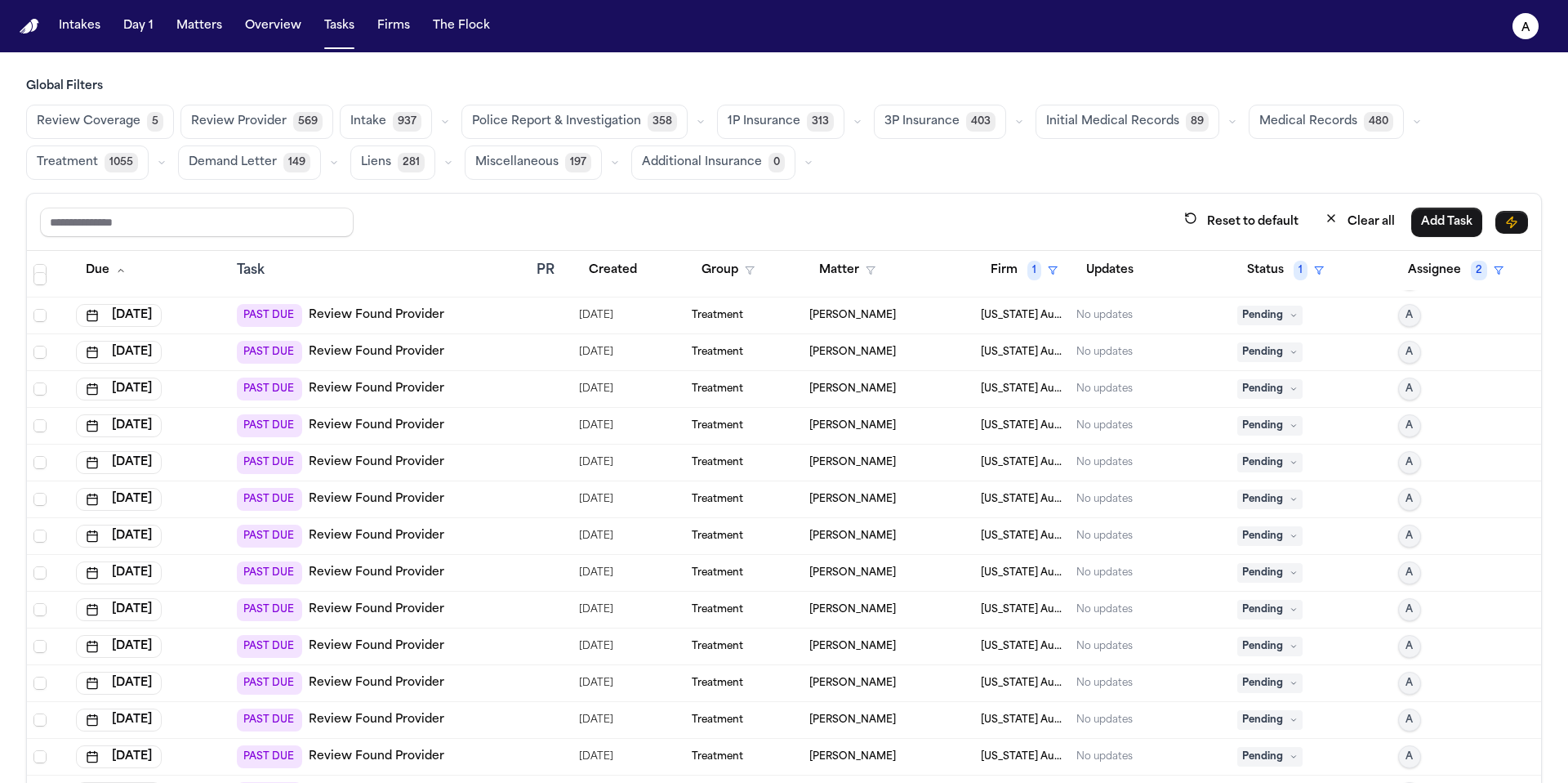
click at [1261, 313] on span "Pending" at bounding box center [1270, 316] width 65 height 20
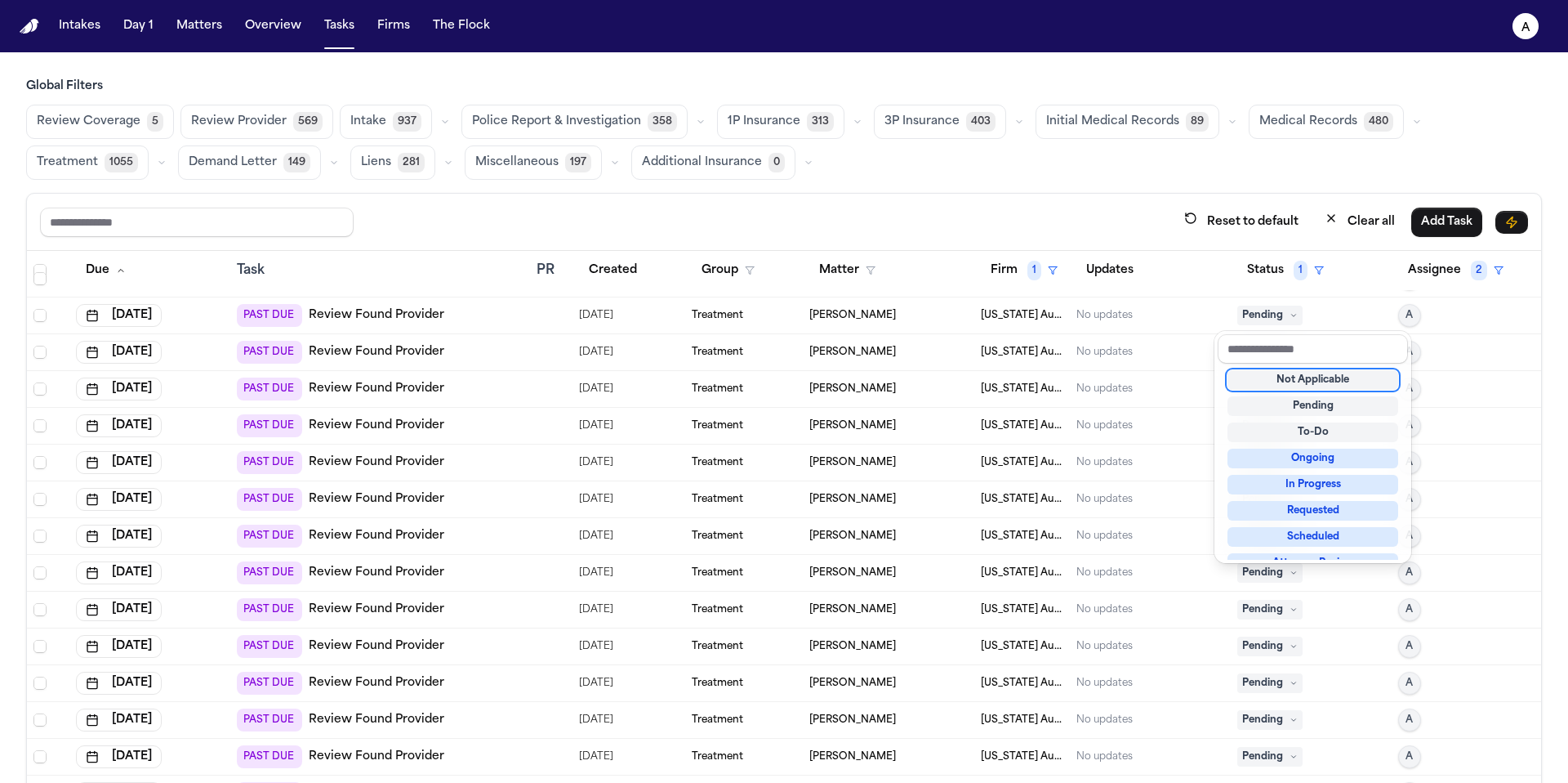
click at [1283, 374] on div "Not Applicable" at bounding box center [1313, 380] width 171 height 20
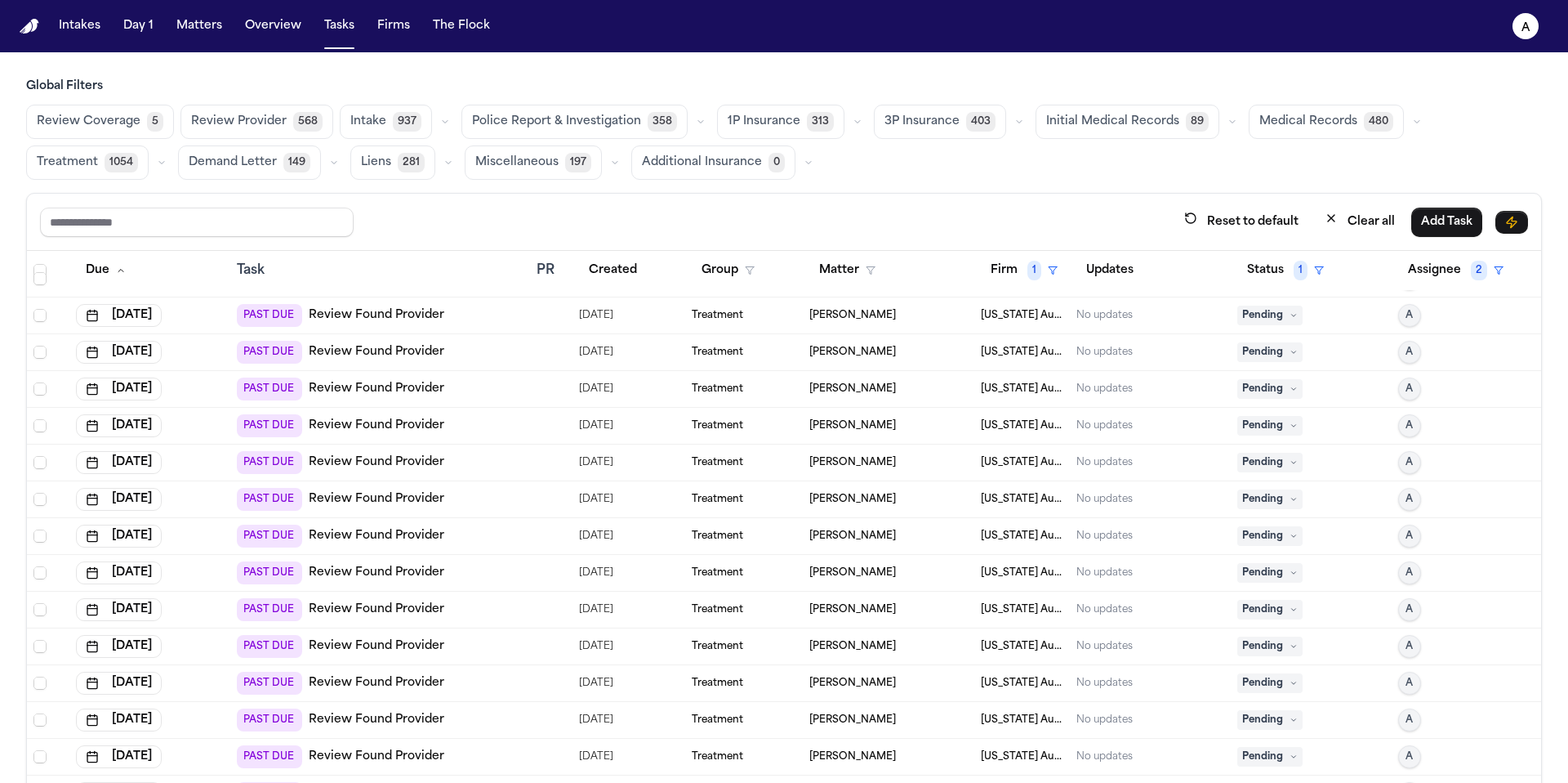
drag, startPoint x: 1315, startPoint y: 381, endPoint x: 1321, endPoint y: 397, distance: 17.1
click at [1321, 397] on div "Pending" at bounding box center [1311, 389] width 148 height 20
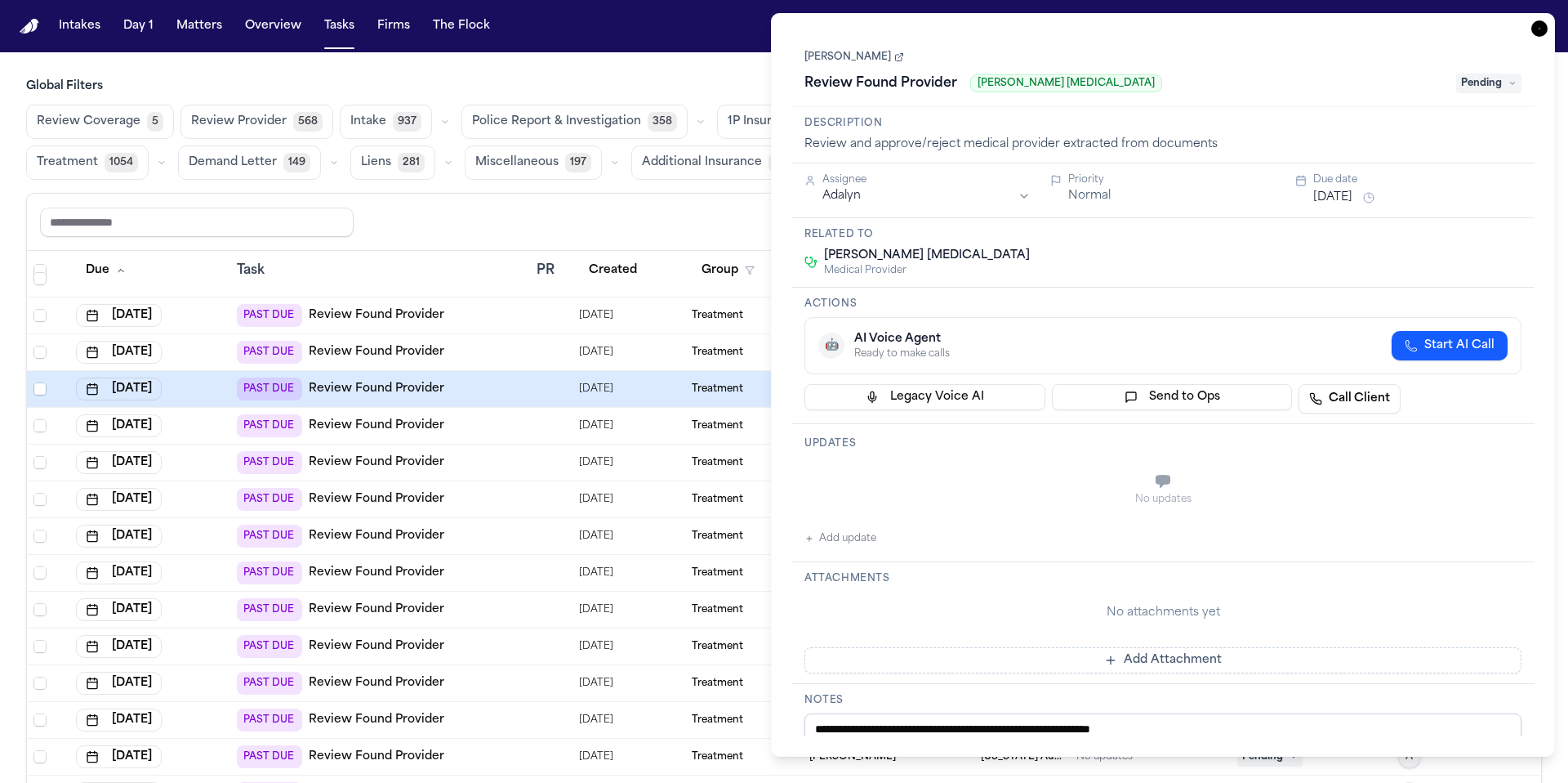
click at [1546, 27] on icon "button" at bounding box center [1540, 29] width 17 height 17
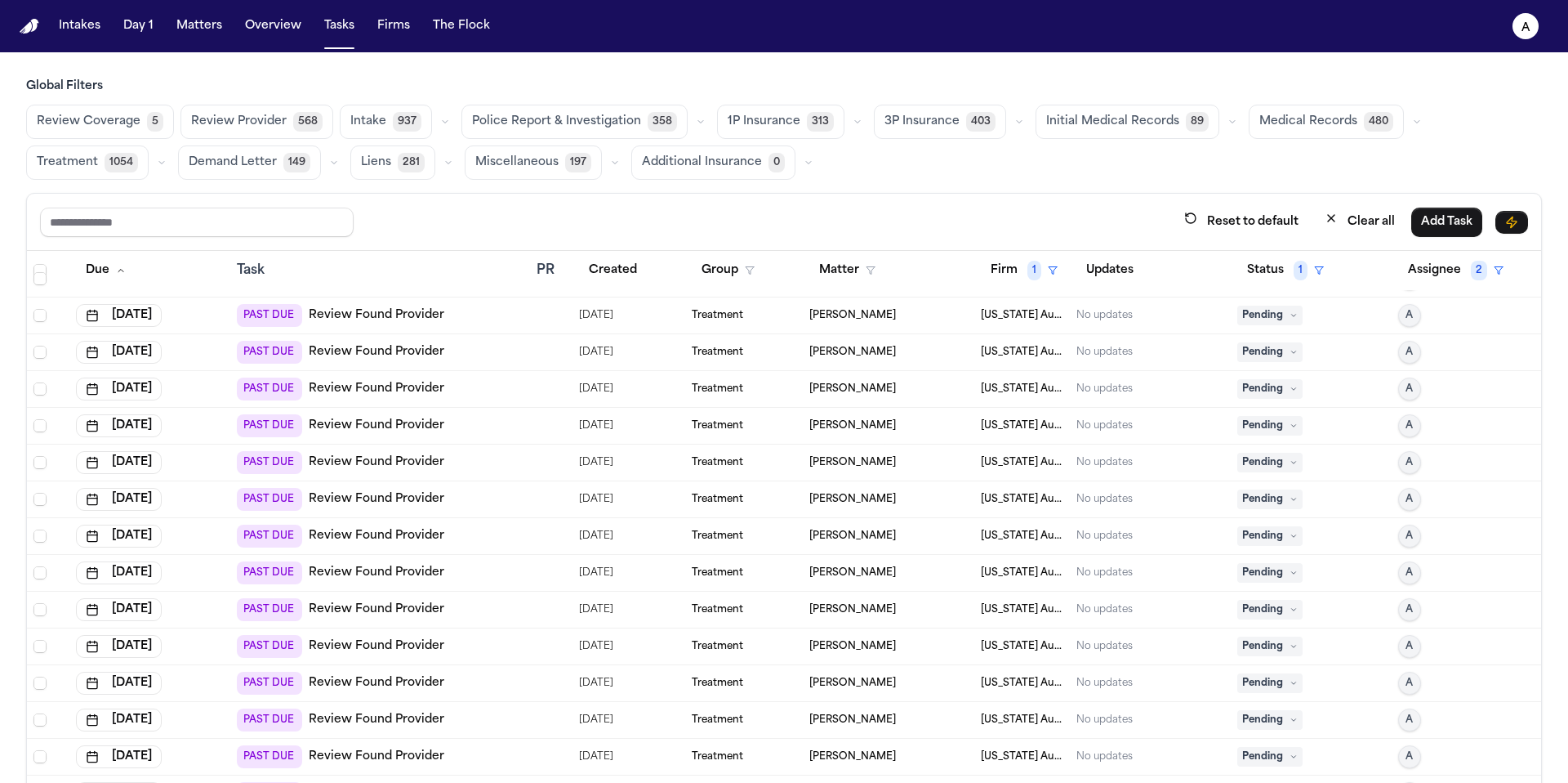
click at [1279, 317] on span "Pending" at bounding box center [1270, 316] width 65 height 20
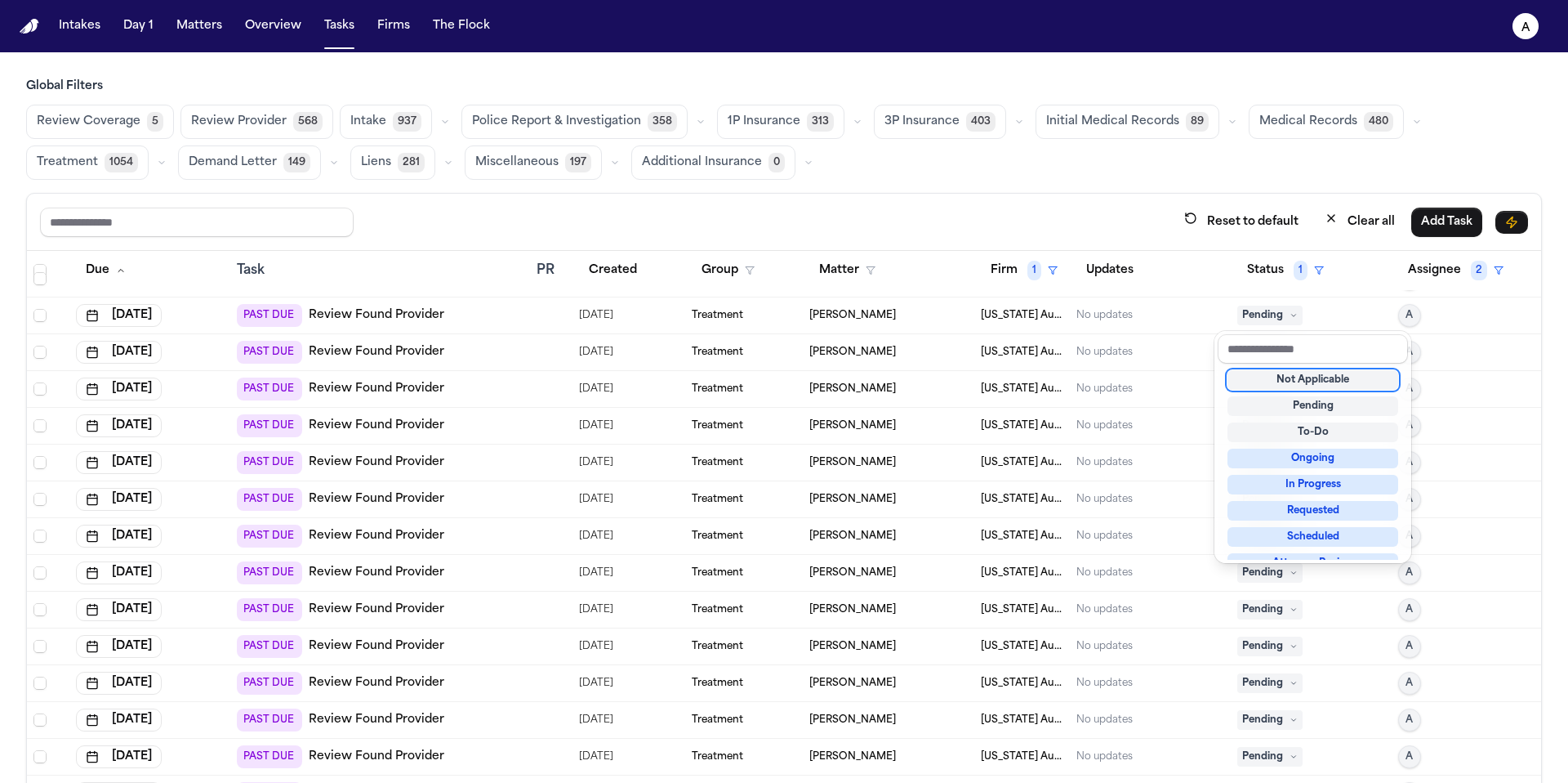
click at [1346, 383] on div "Not Applicable" at bounding box center [1313, 380] width 171 height 20
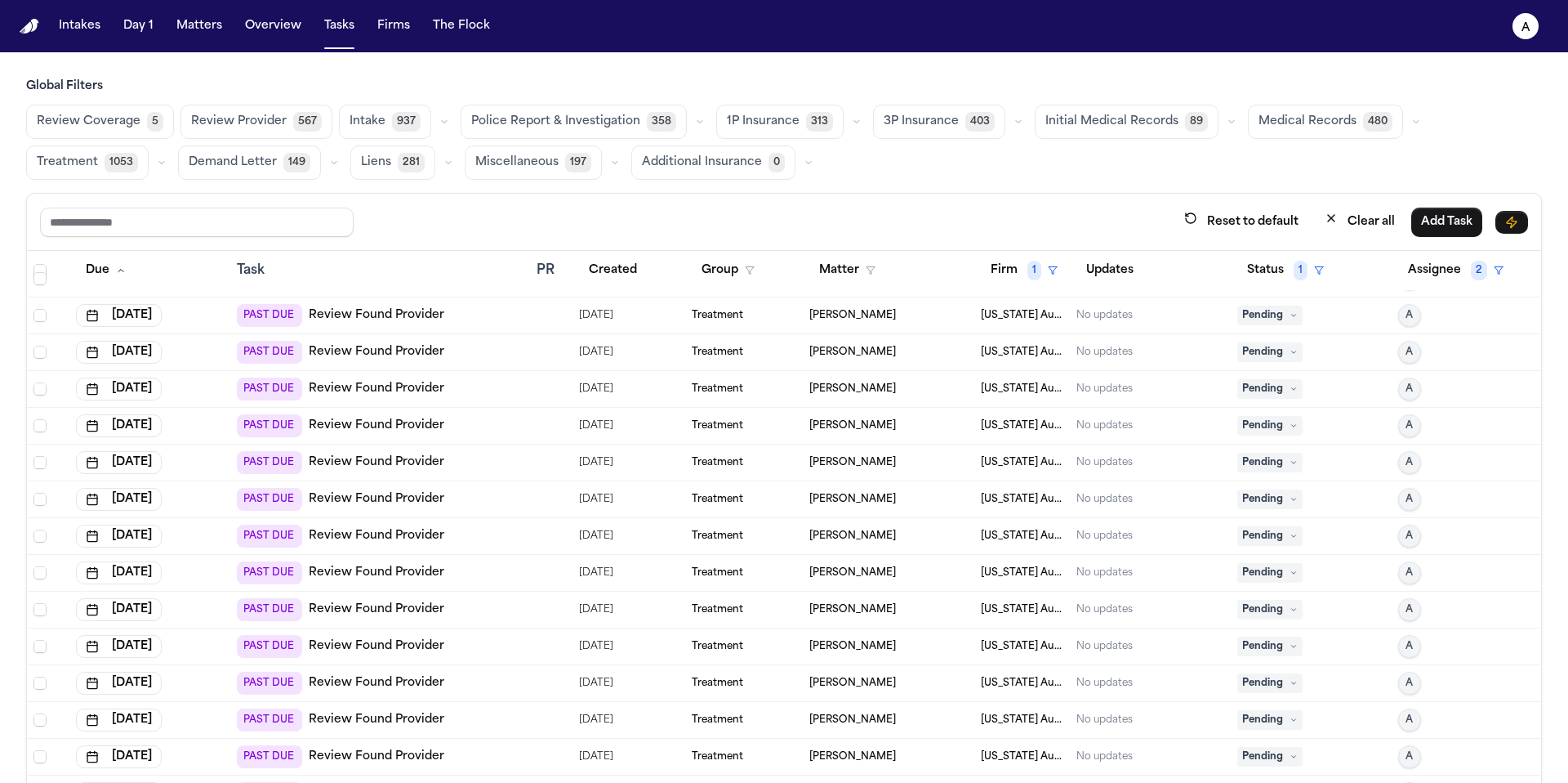
click at [1289, 316] on icon at bounding box center [1294, 315] width 8 height 8
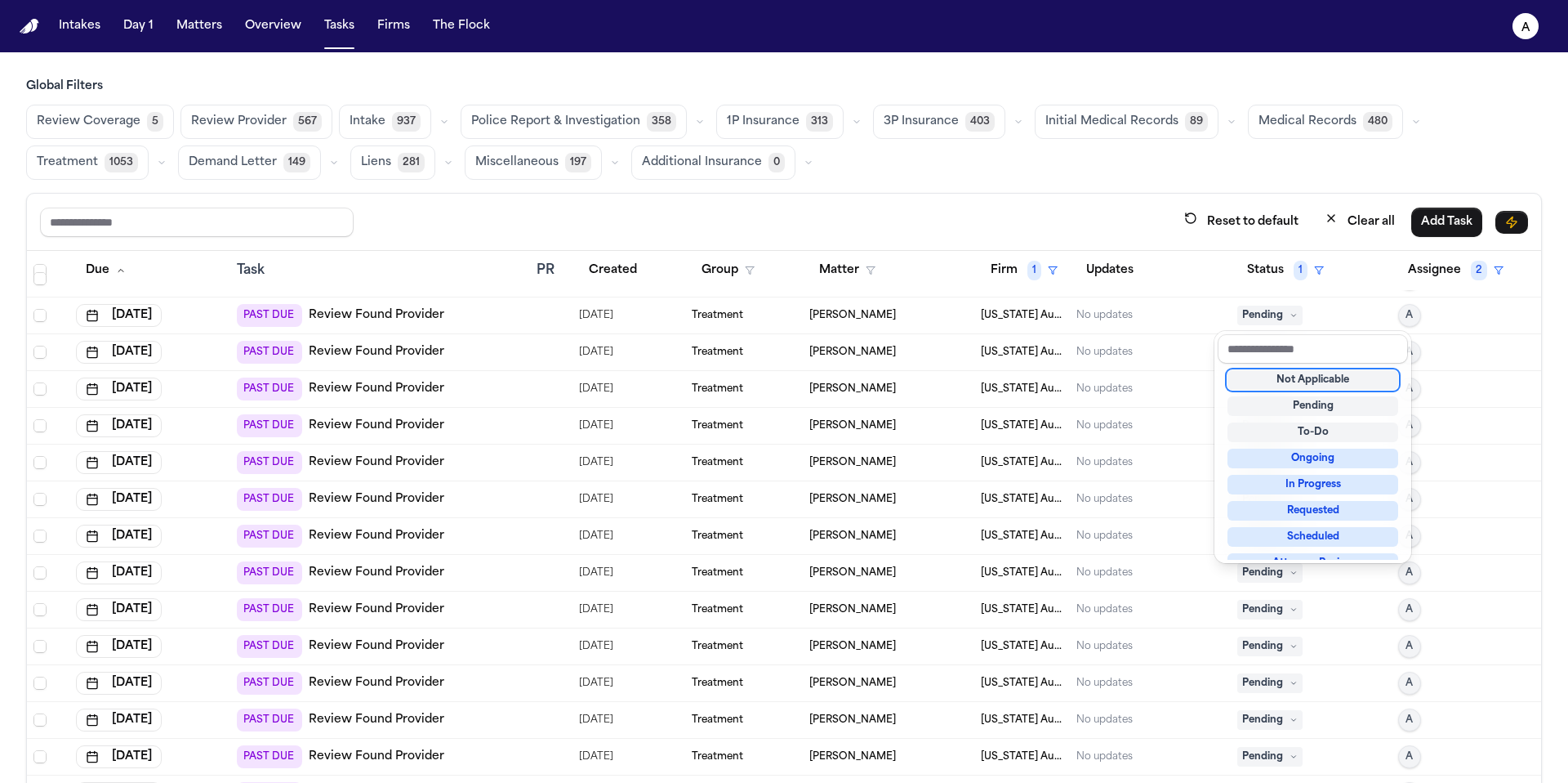
click at [1318, 379] on div "Not Applicable" at bounding box center [1313, 380] width 171 height 20
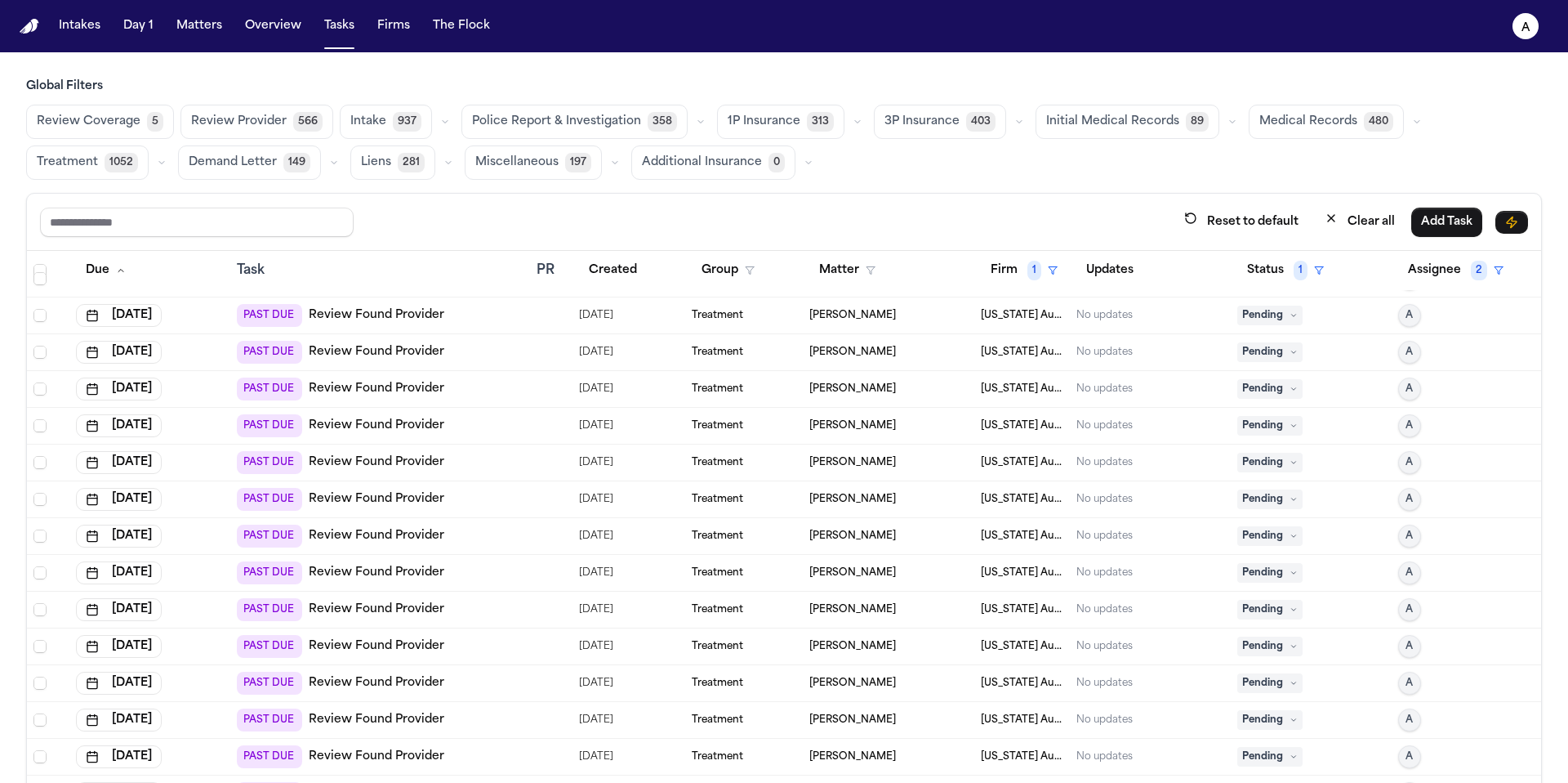
click at [1264, 317] on span "Pending" at bounding box center [1270, 316] width 65 height 20
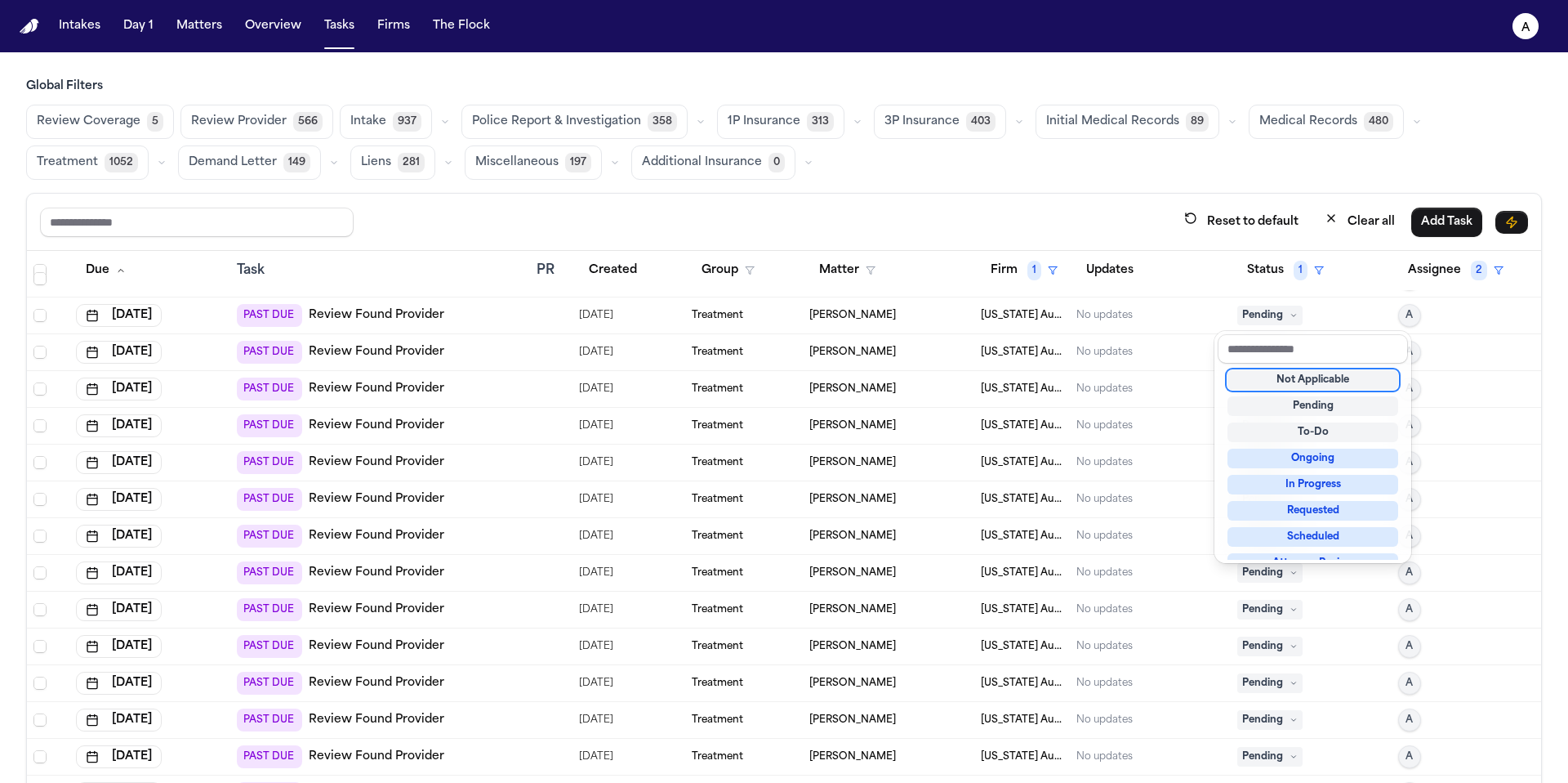
click at [1286, 382] on div "Not Applicable" at bounding box center [1313, 380] width 171 height 20
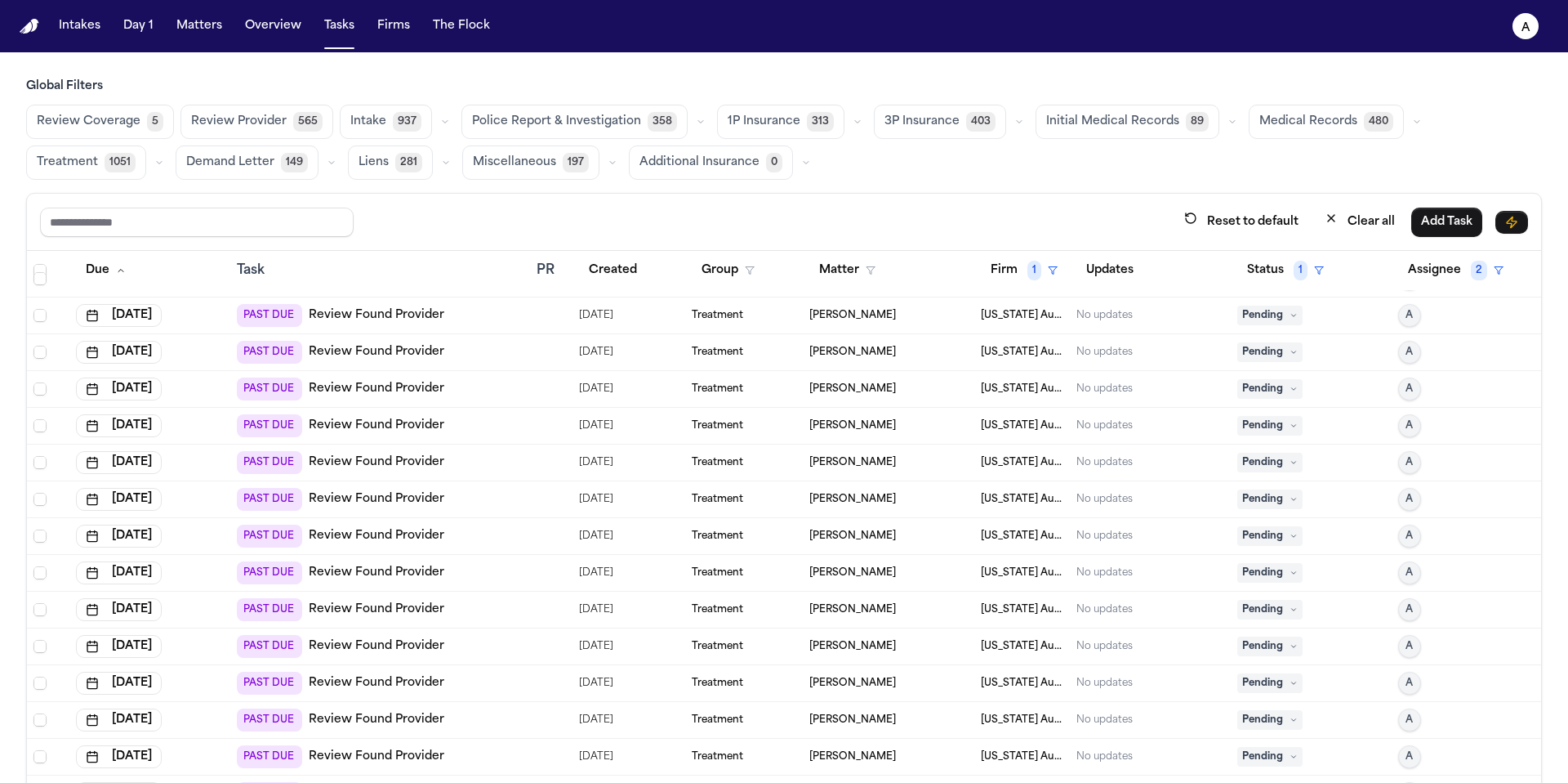
click at [1266, 317] on span "Pending" at bounding box center [1270, 316] width 65 height 20
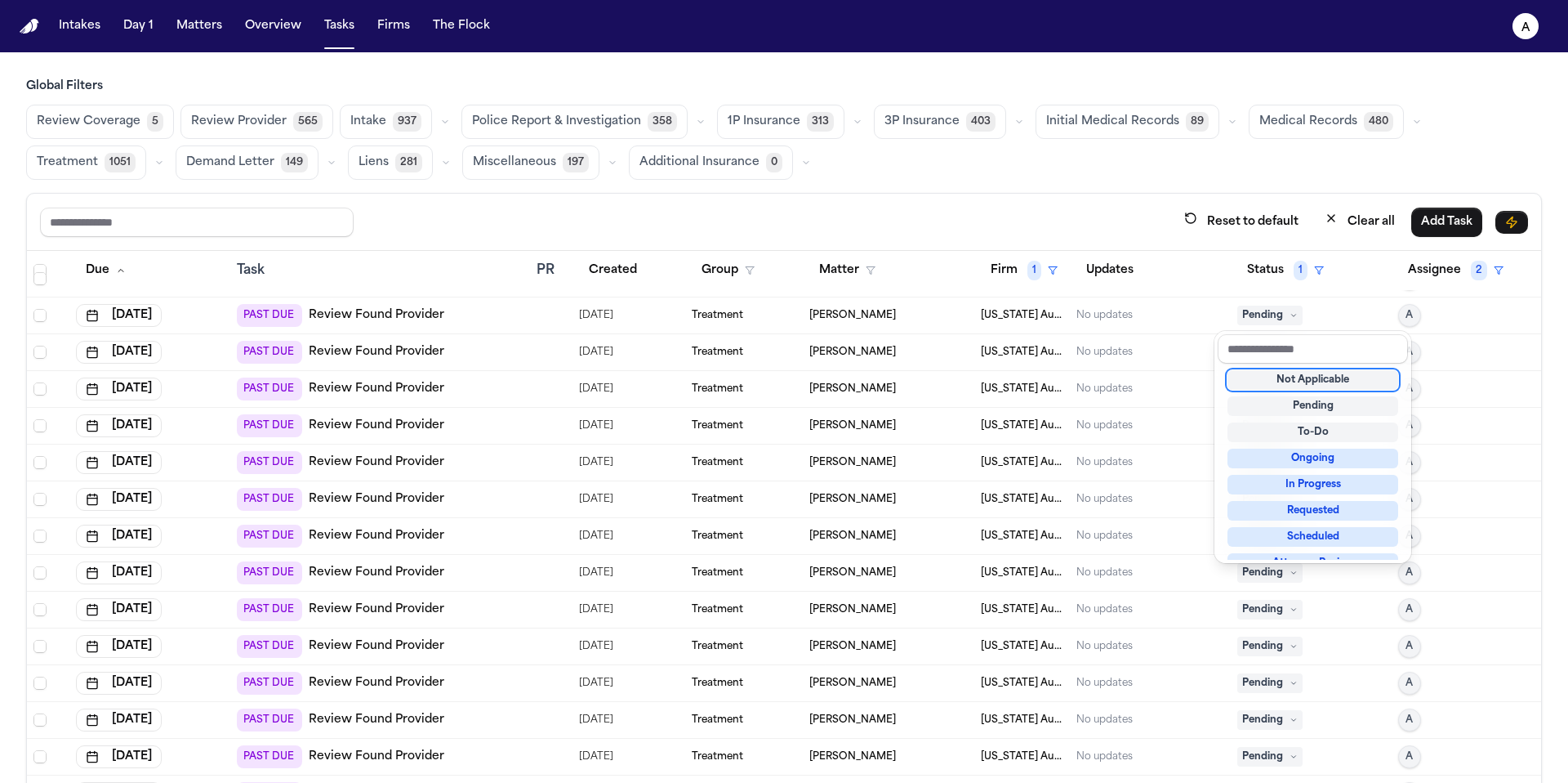
click at [1270, 385] on div "Not Applicable" at bounding box center [1313, 380] width 171 height 20
click at [1288, 380] on div "Not Applicable" at bounding box center [1313, 380] width 171 height 20
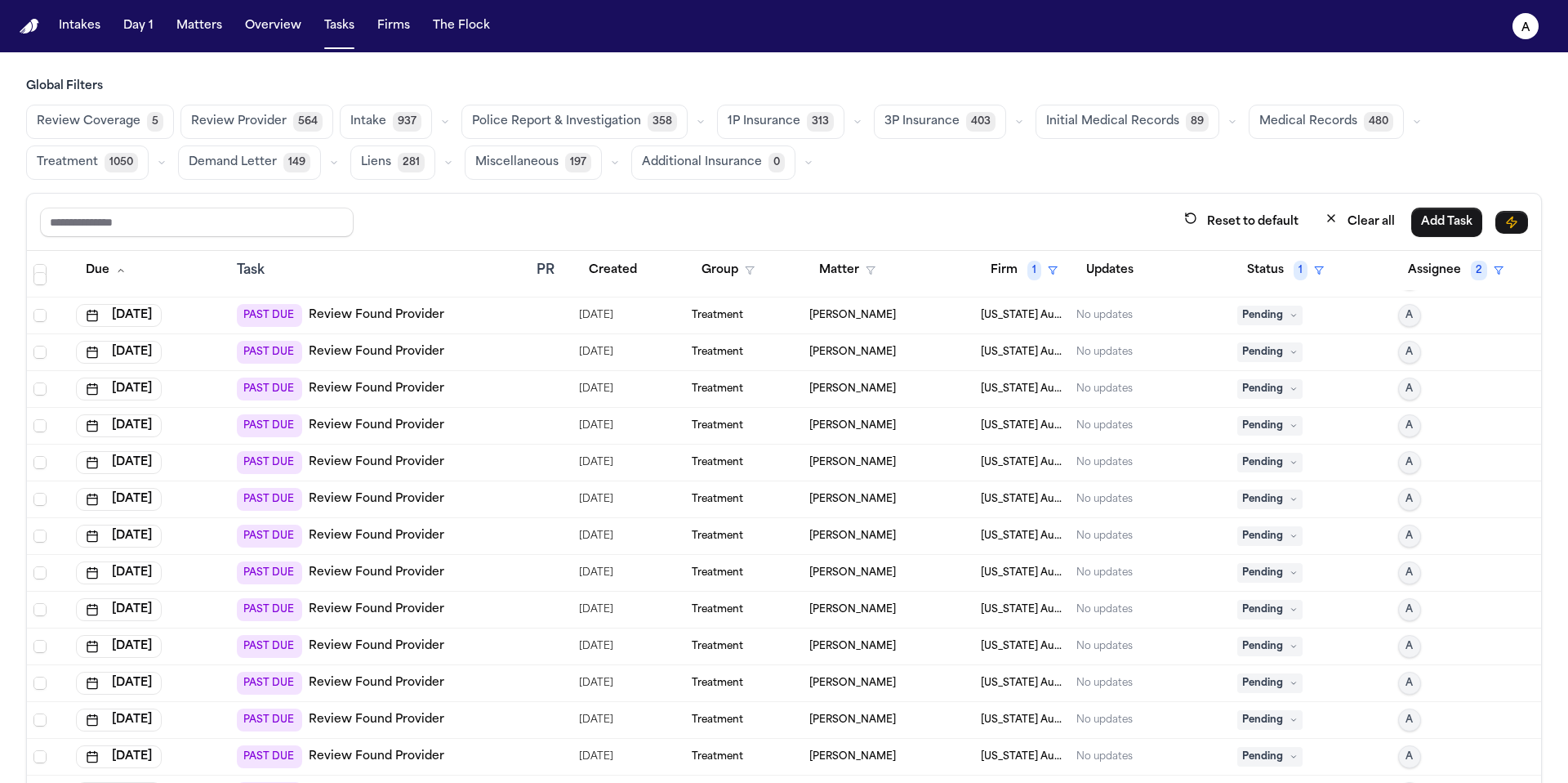
click at [1269, 313] on span "Pending" at bounding box center [1270, 316] width 65 height 20
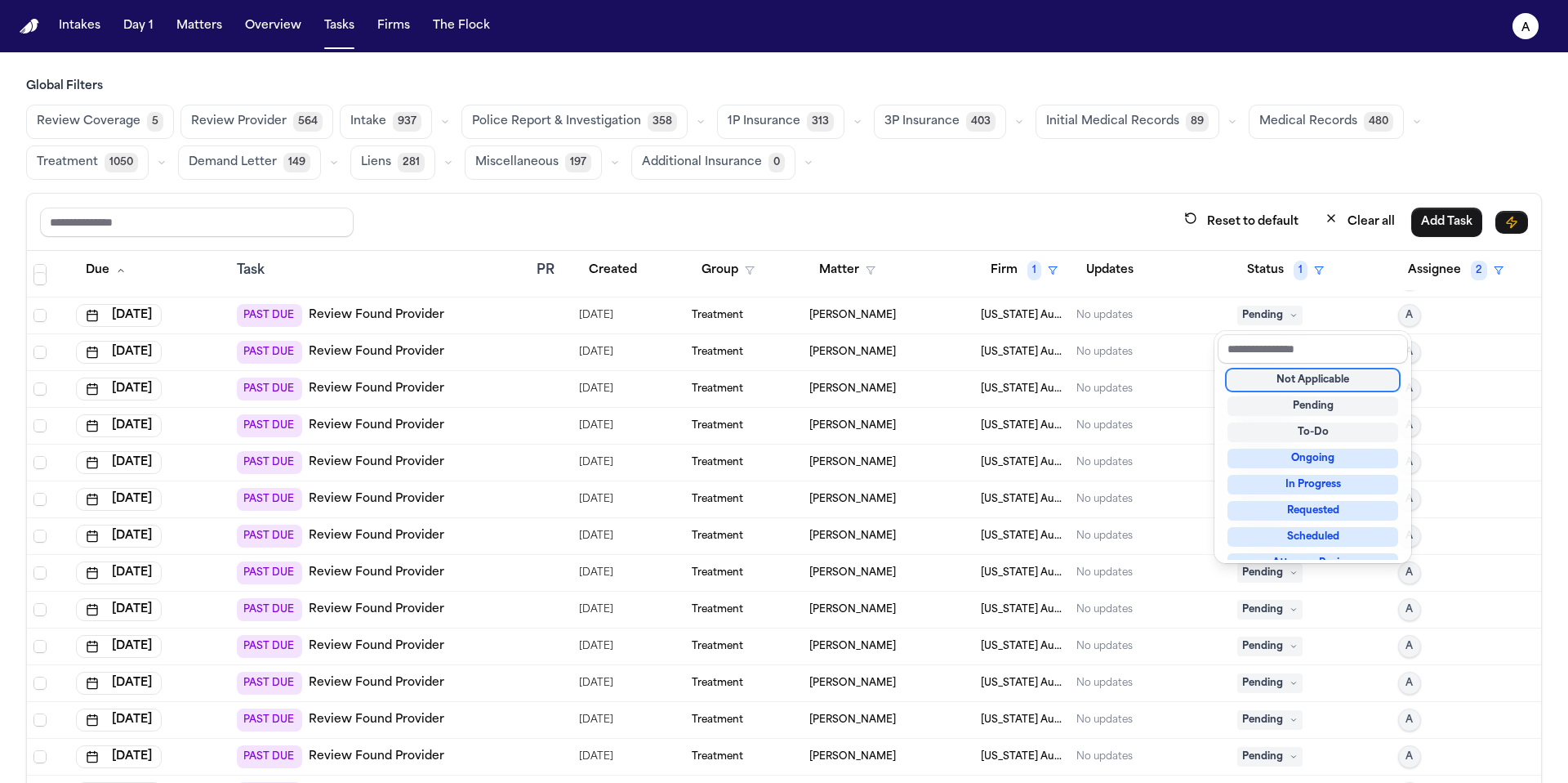
click at [1340, 380] on div "Not Applicable" at bounding box center [1313, 380] width 171 height 20
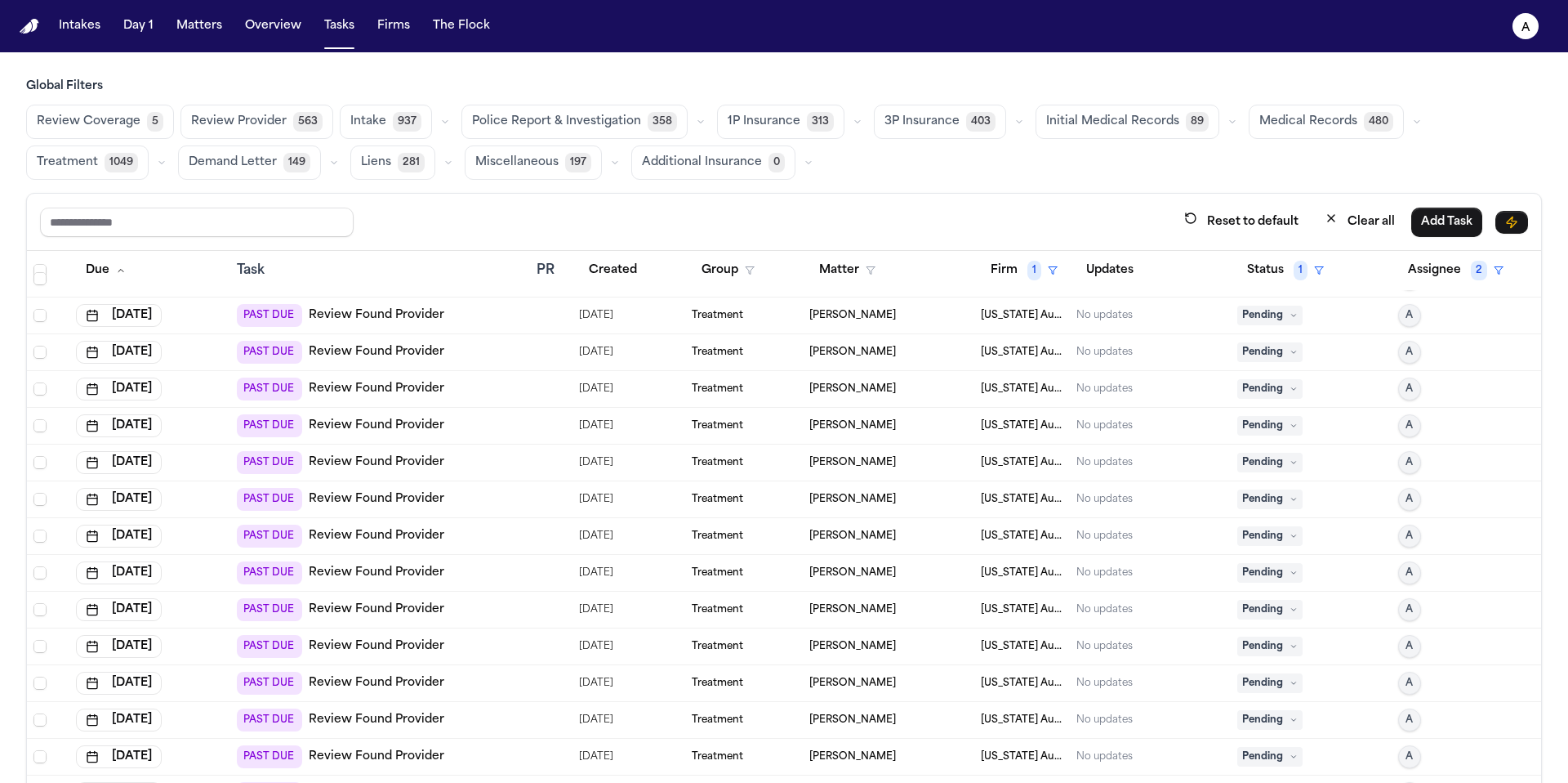
click at [1289, 317] on icon at bounding box center [1294, 315] width 8 height 8
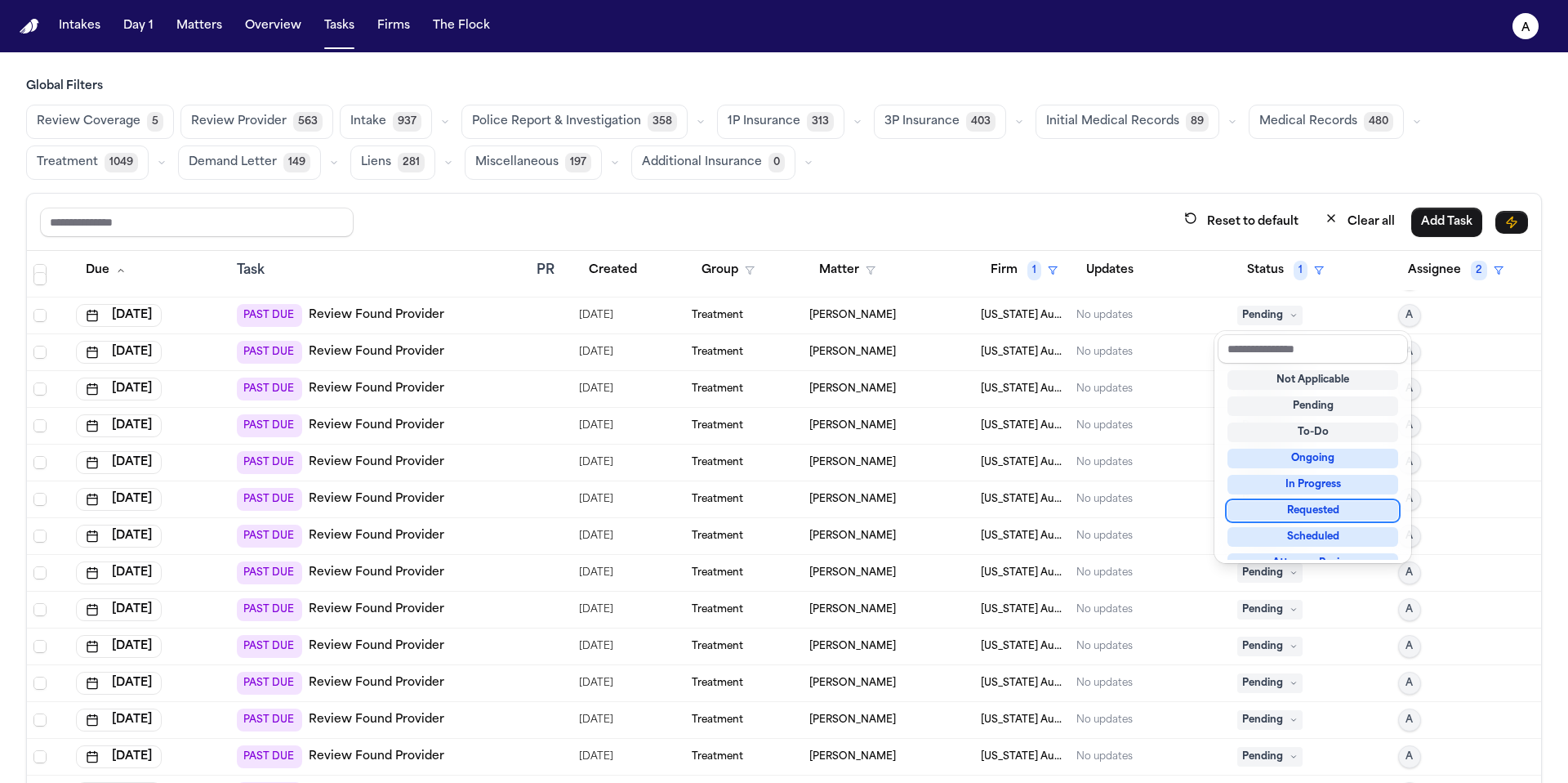
click at [1307, 513] on div "Requested" at bounding box center [1313, 511] width 171 height 20
click at [1328, 499] on div "Requested" at bounding box center [1313, 498] width 171 height 20
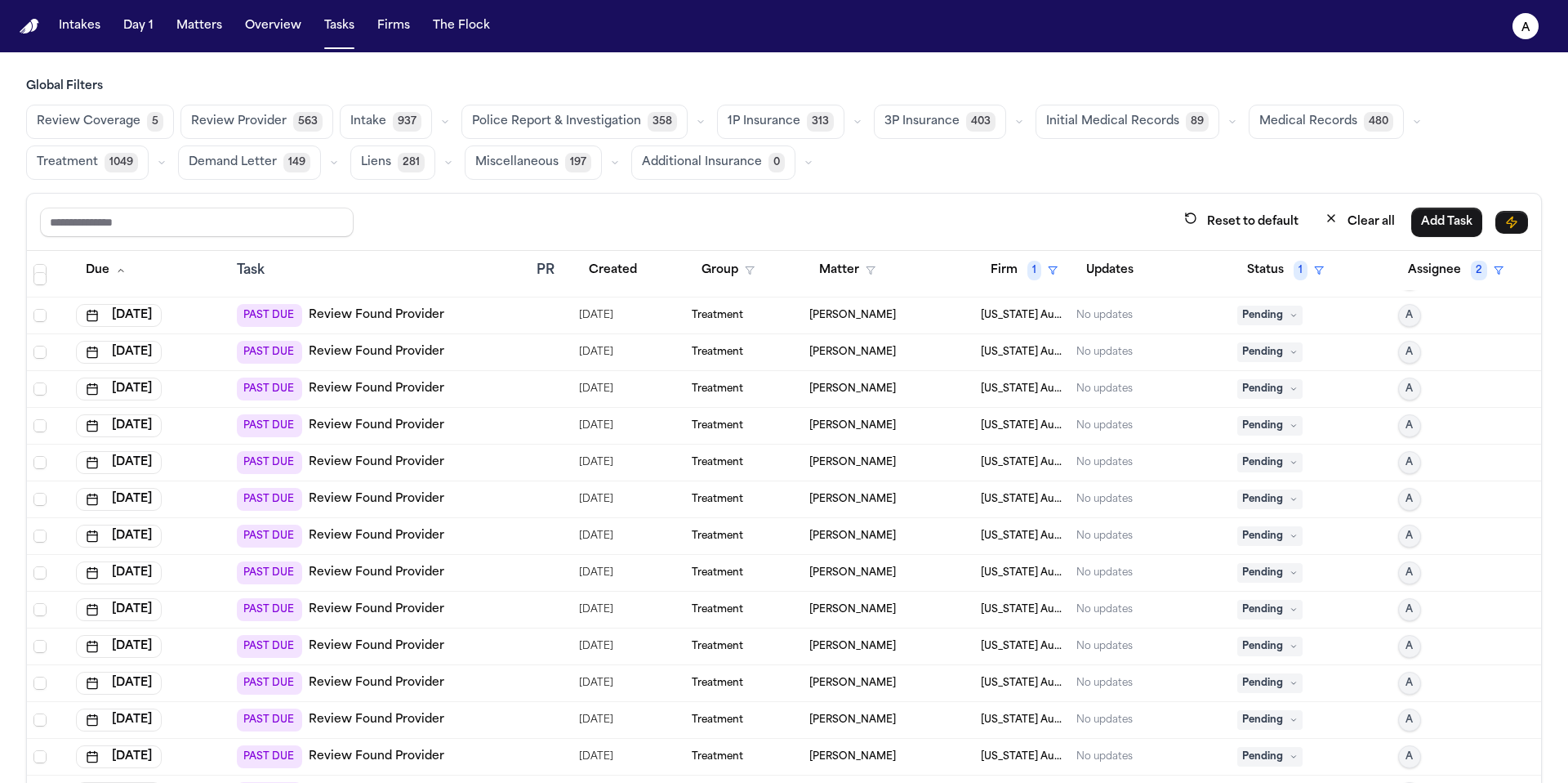
click at [1279, 320] on span "Pending" at bounding box center [1270, 316] width 65 height 20
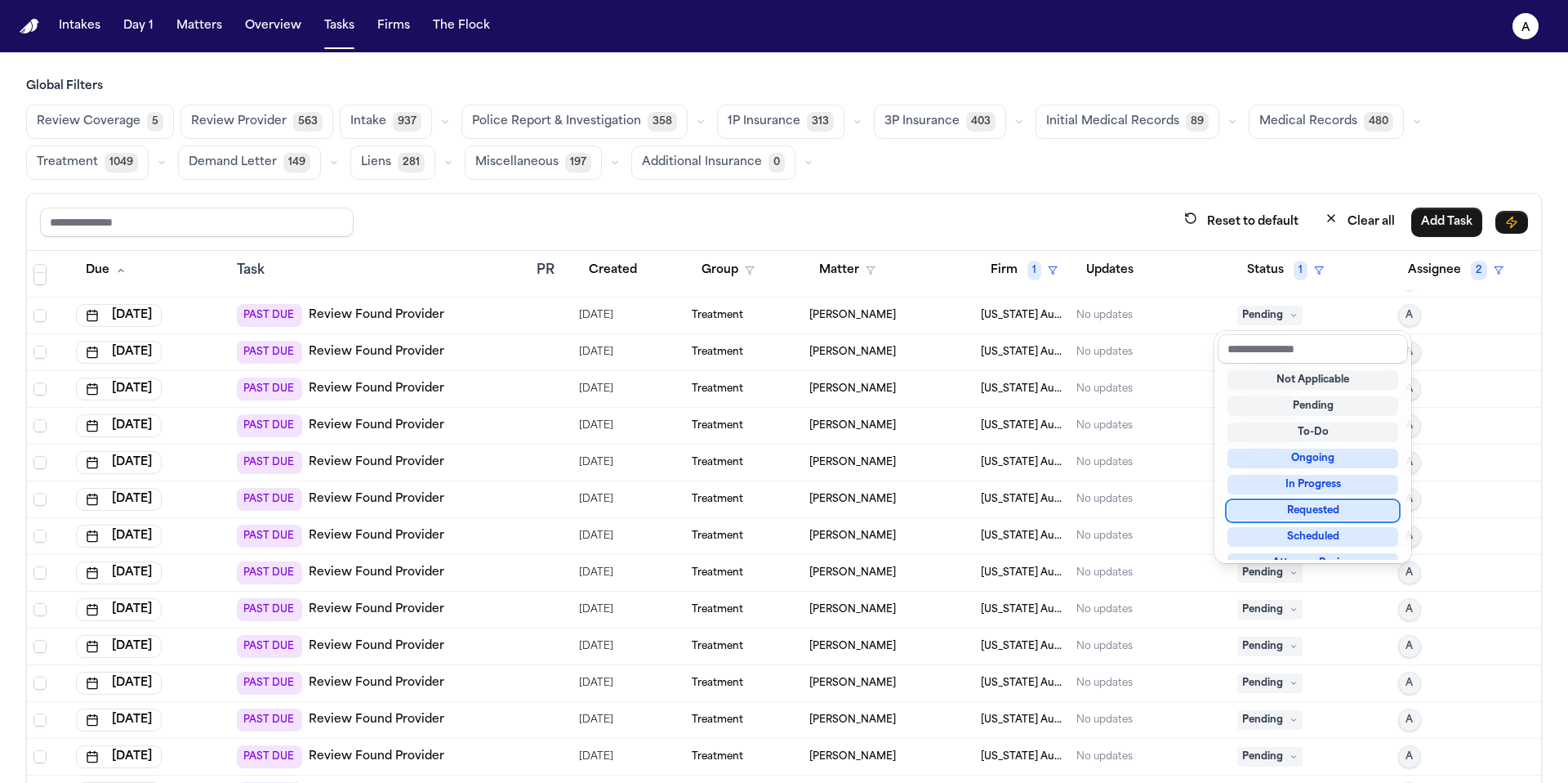
click at [1293, 513] on div "Requested" at bounding box center [1313, 511] width 171 height 20
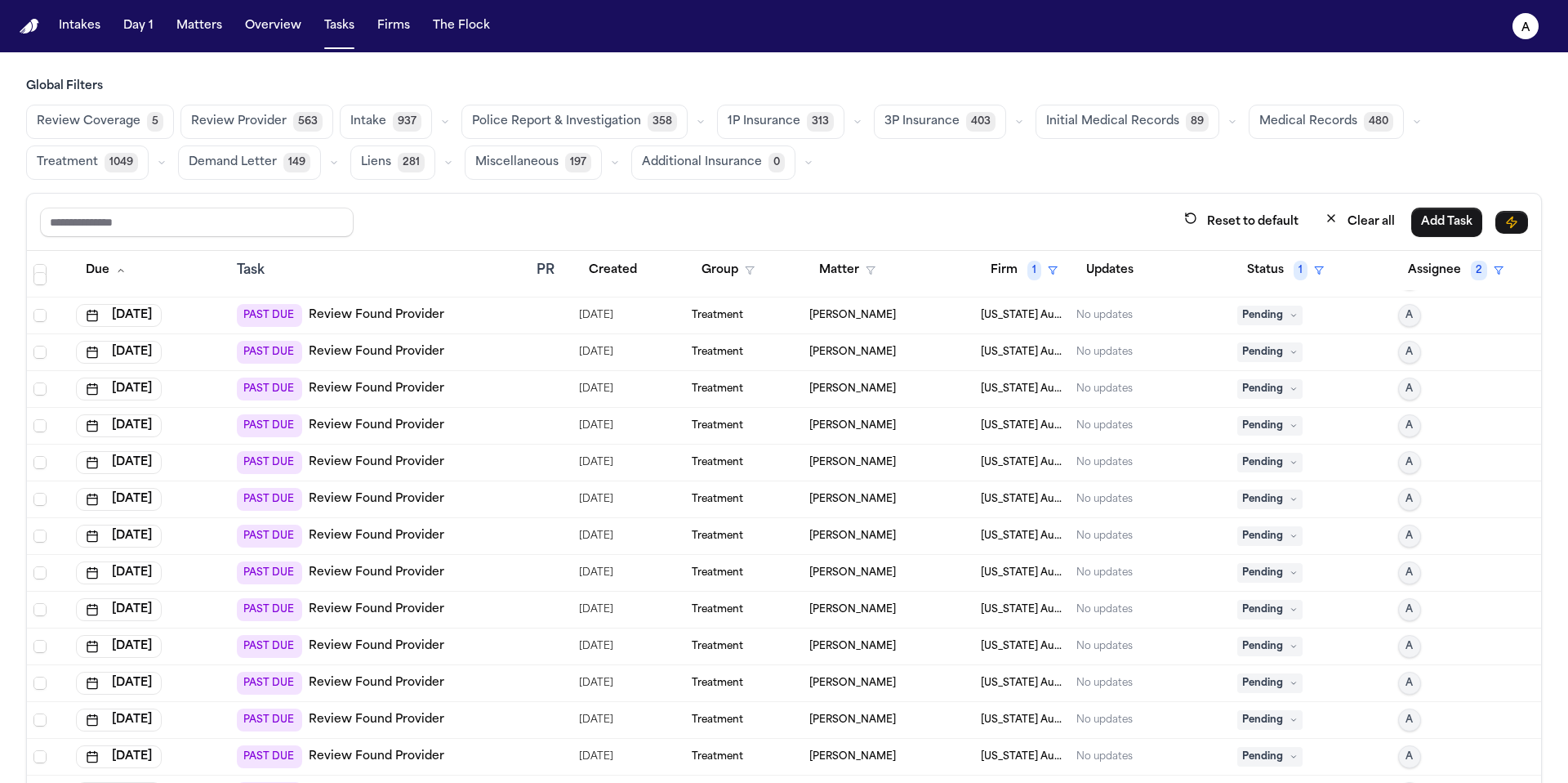
click at [1247, 313] on span "Pending" at bounding box center [1270, 316] width 65 height 20
click at [1256, 311] on span "Pending" at bounding box center [1270, 316] width 65 height 20
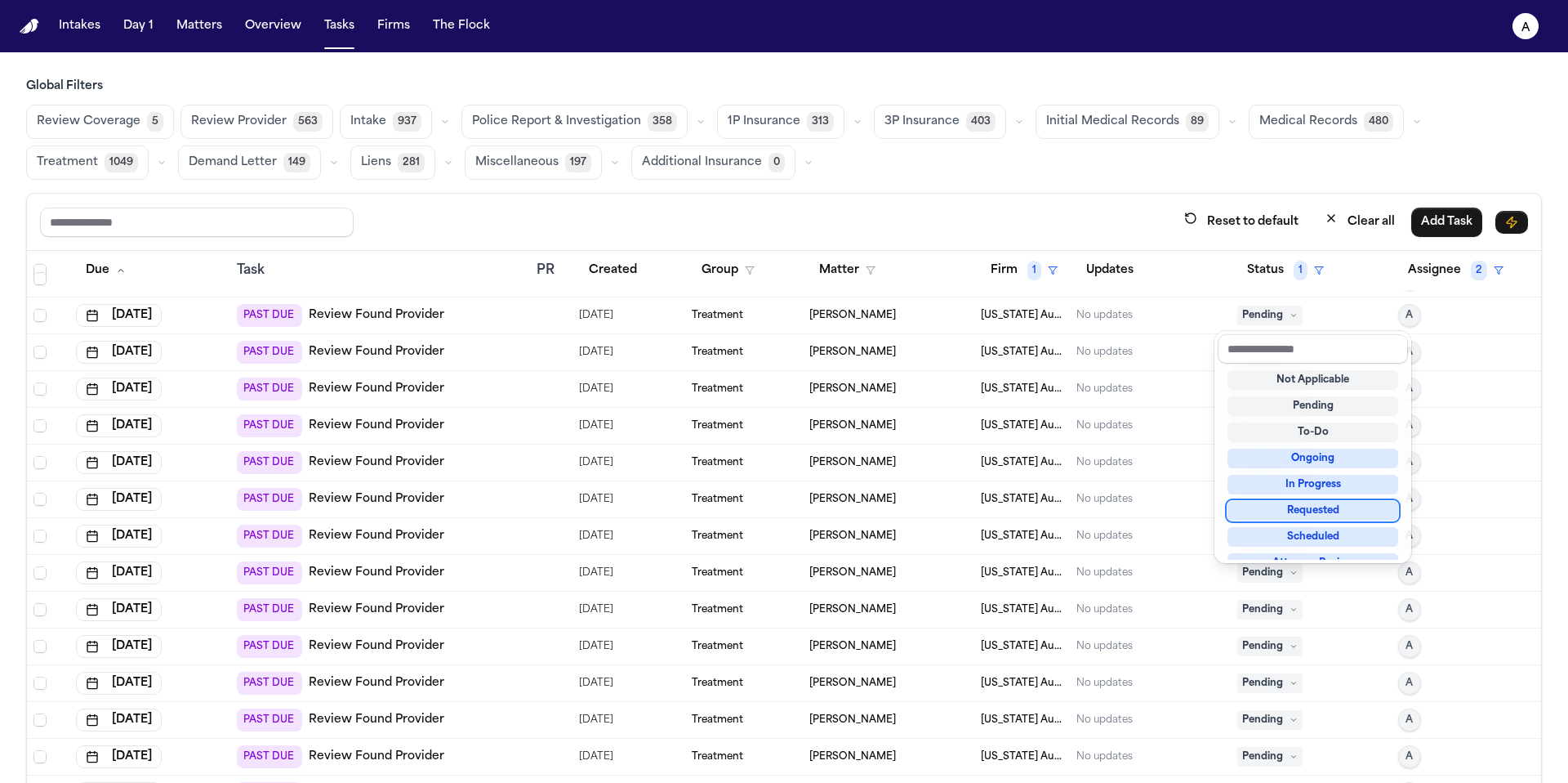
click at [1291, 504] on div "Requested" at bounding box center [1313, 511] width 171 height 20
click at [1307, 513] on div "Requested" at bounding box center [1313, 511] width 171 height 20
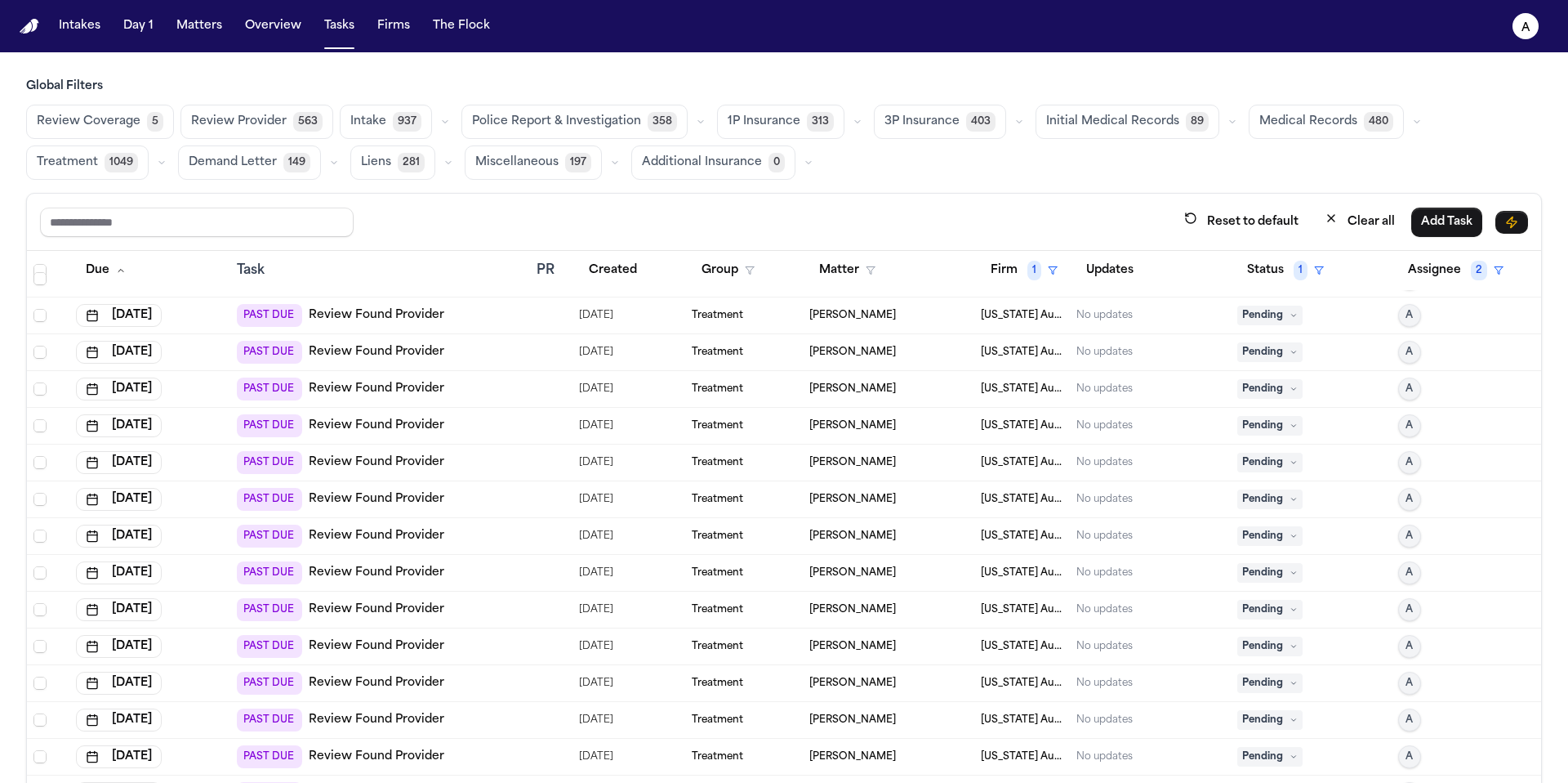
click at [1261, 318] on span "Pending" at bounding box center [1270, 316] width 65 height 20
click at [1250, 317] on span "Pending" at bounding box center [1270, 316] width 65 height 20
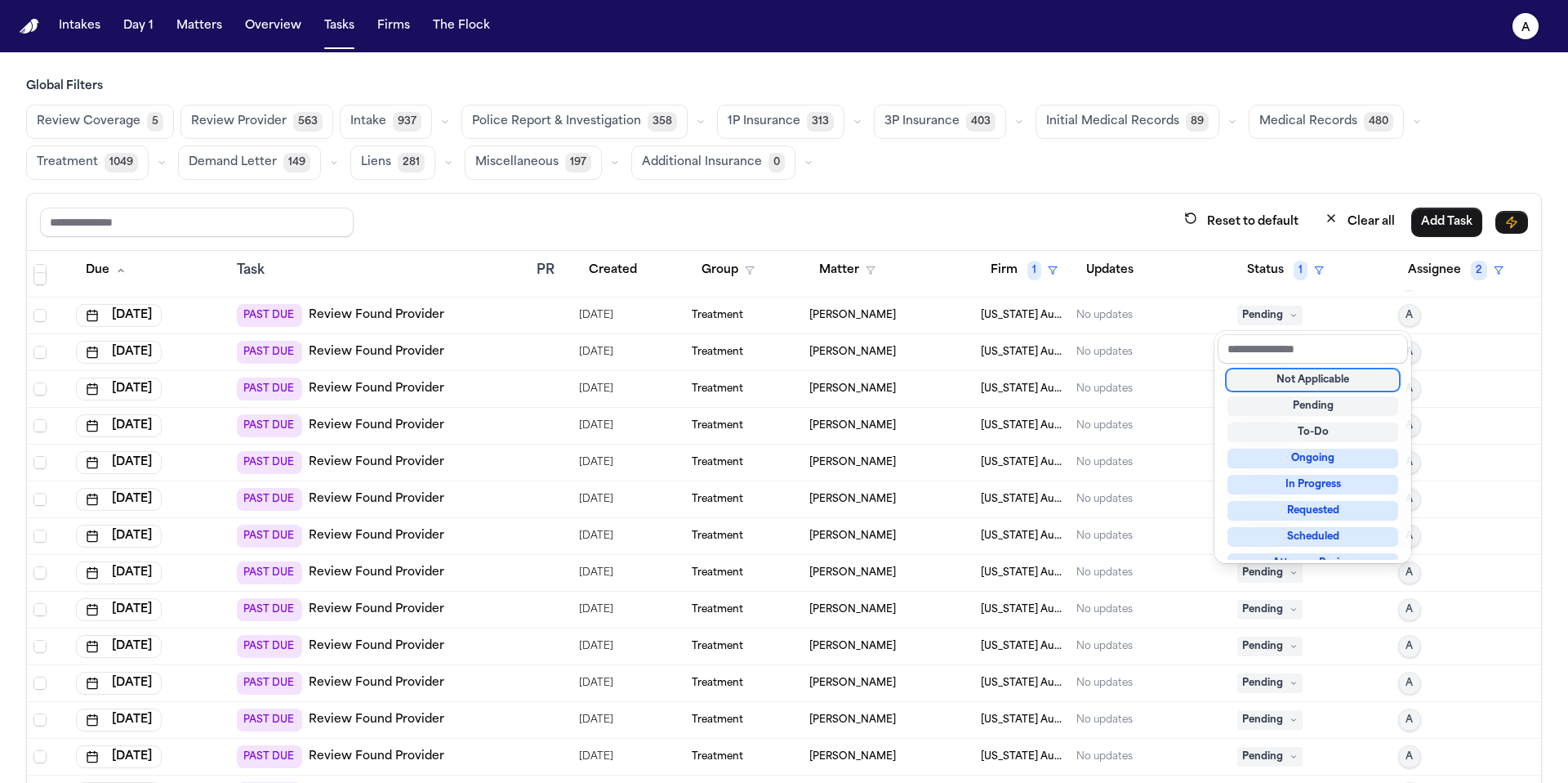
click at [1318, 376] on div "Not Applicable" at bounding box center [1313, 380] width 171 height 20
click at [1318, 378] on div "Not Applicable" at bounding box center [1313, 380] width 171 height 20
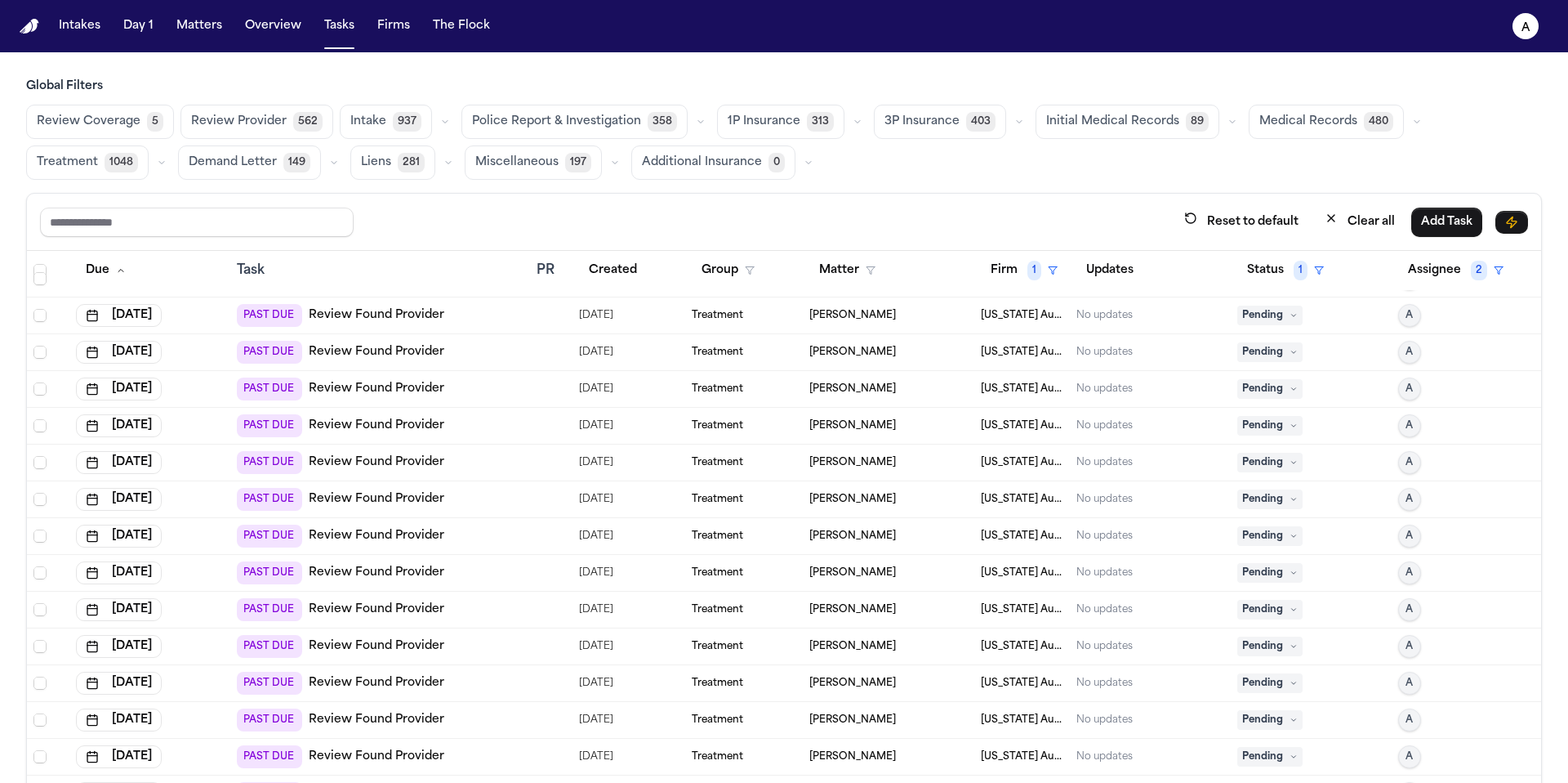
click at [1289, 312] on icon at bounding box center [1294, 315] width 8 height 8
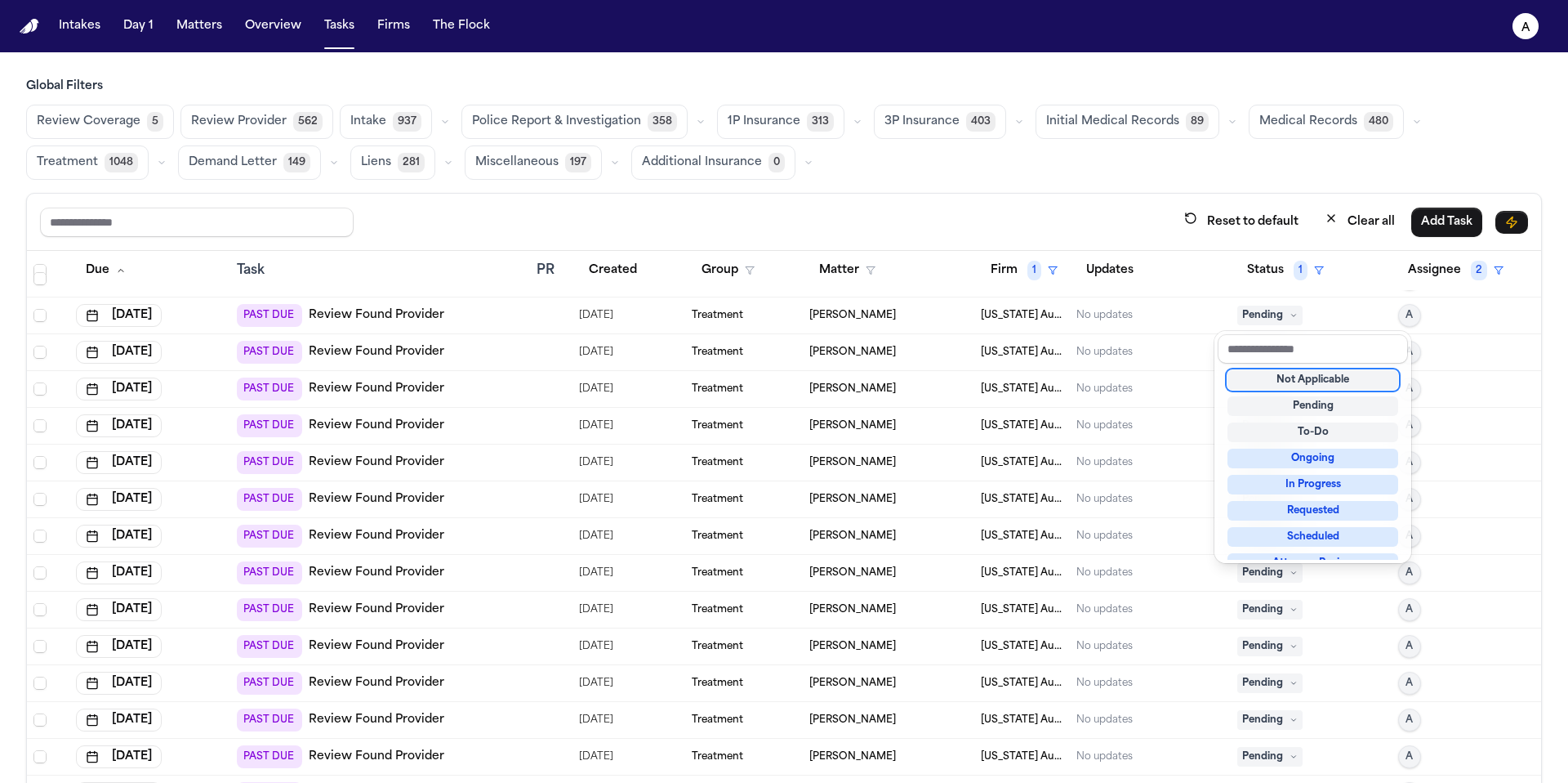
click at [1323, 380] on div "Not Applicable" at bounding box center [1313, 380] width 171 height 20
click at [1265, 379] on div "Not Applicable" at bounding box center [1313, 380] width 171 height 20
click at [1280, 377] on div "Not Applicable" at bounding box center [1313, 380] width 171 height 20
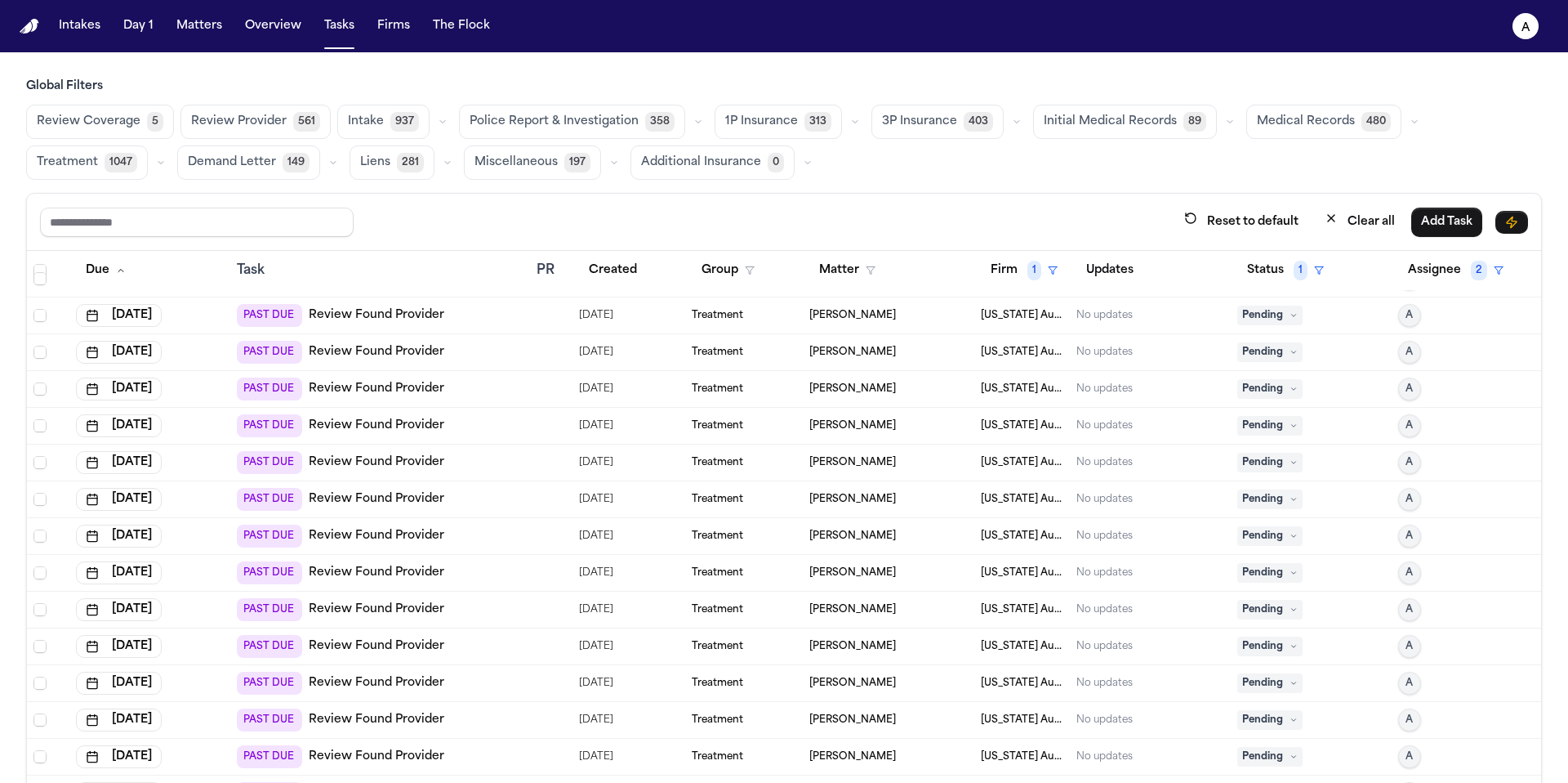
click at [1289, 316] on icon at bounding box center [1294, 315] width 8 height 8
click at [1261, 350] on span "Pending" at bounding box center [1270, 352] width 65 height 20
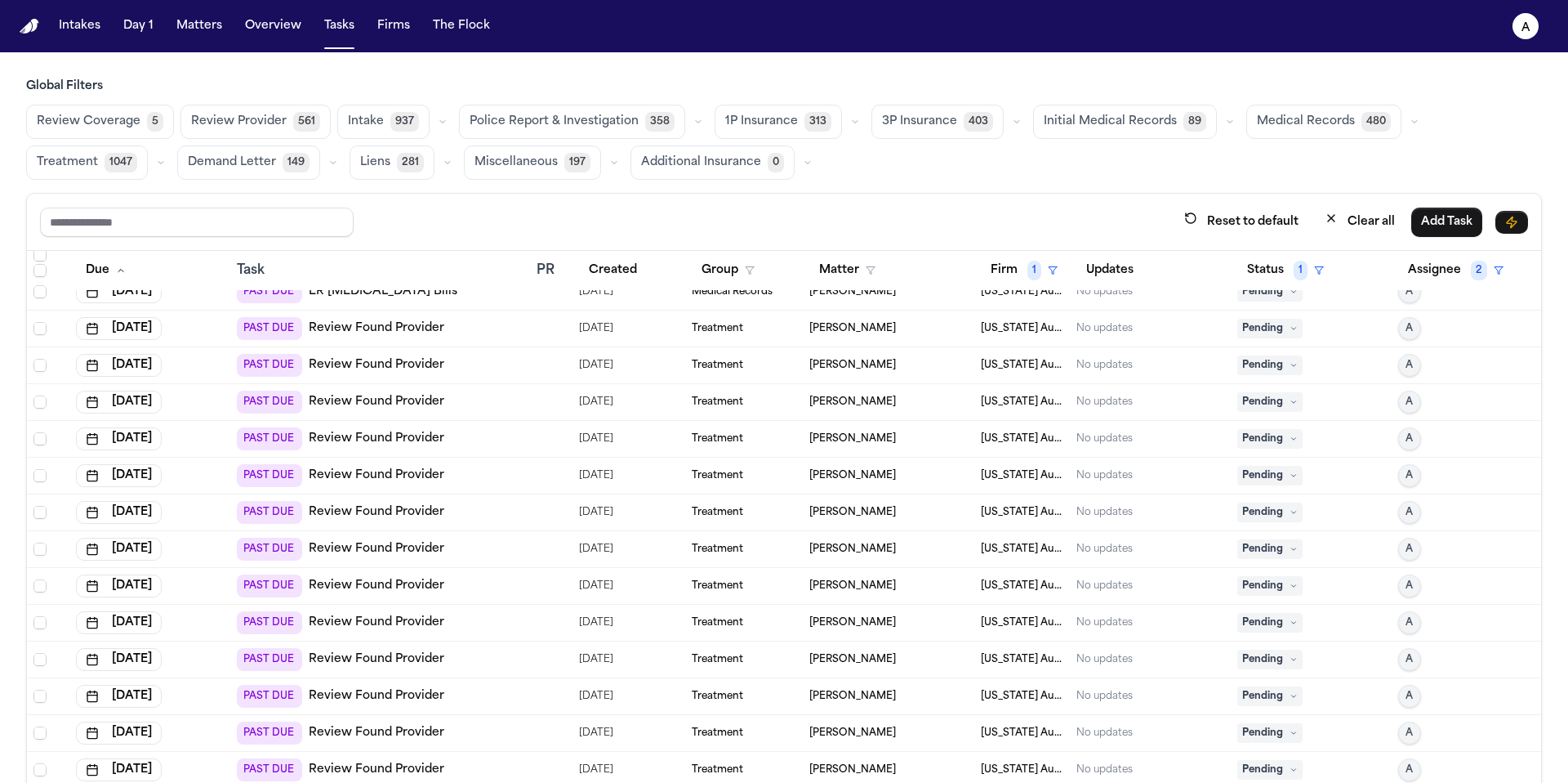
scroll to position [386, 0]
click at [1266, 324] on span "Pending" at bounding box center [1270, 327] width 65 height 20
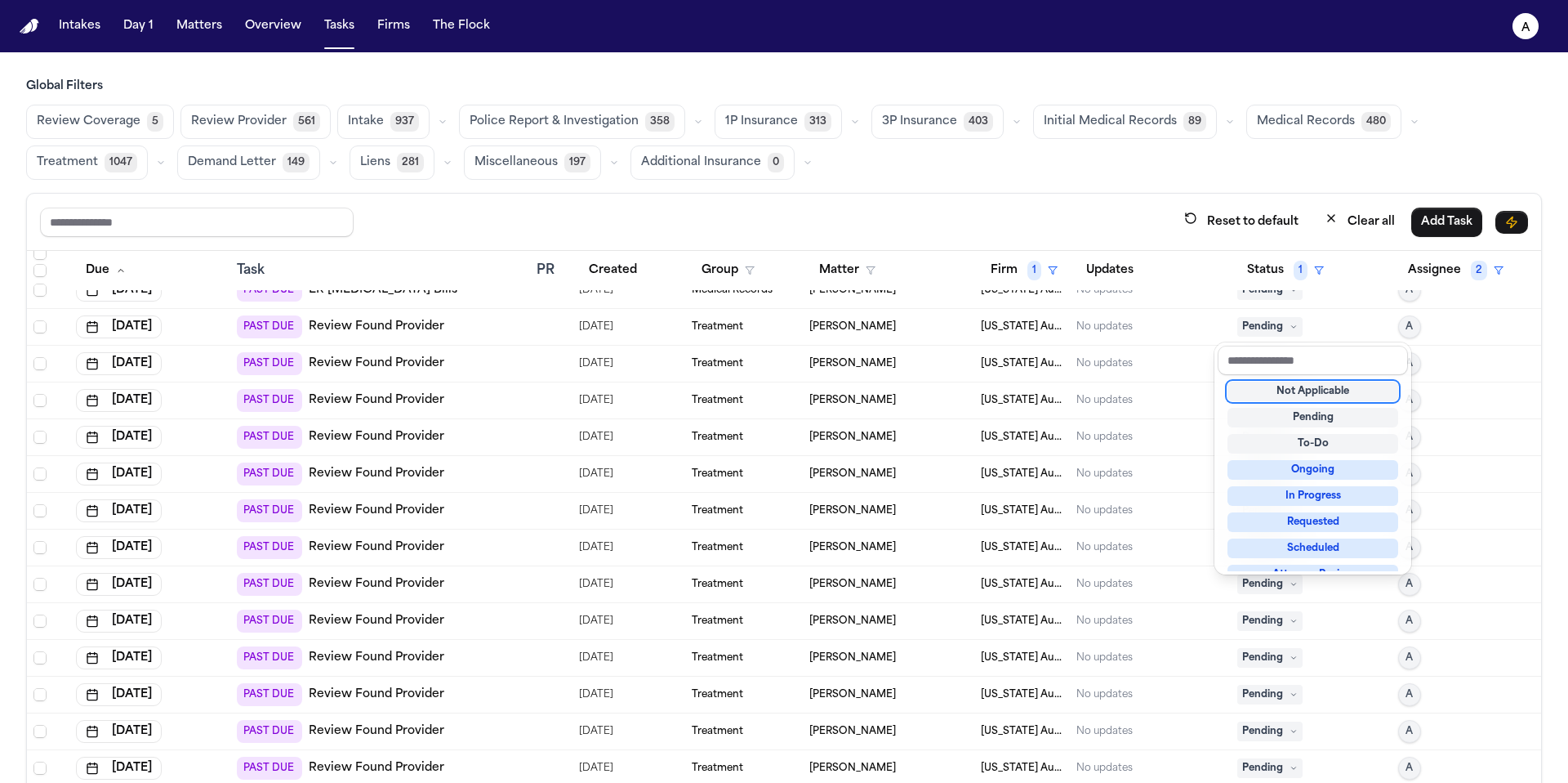
click at [1303, 394] on div "Not Applicable" at bounding box center [1313, 391] width 171 height 20
click at [1286, 389] on div "Not Applicable" at bounding box center [1313, 391] width 171 height 20
click at [1291, 392] on div "Not Applicable" at bounding box center [1313, 391] width 171 height 20
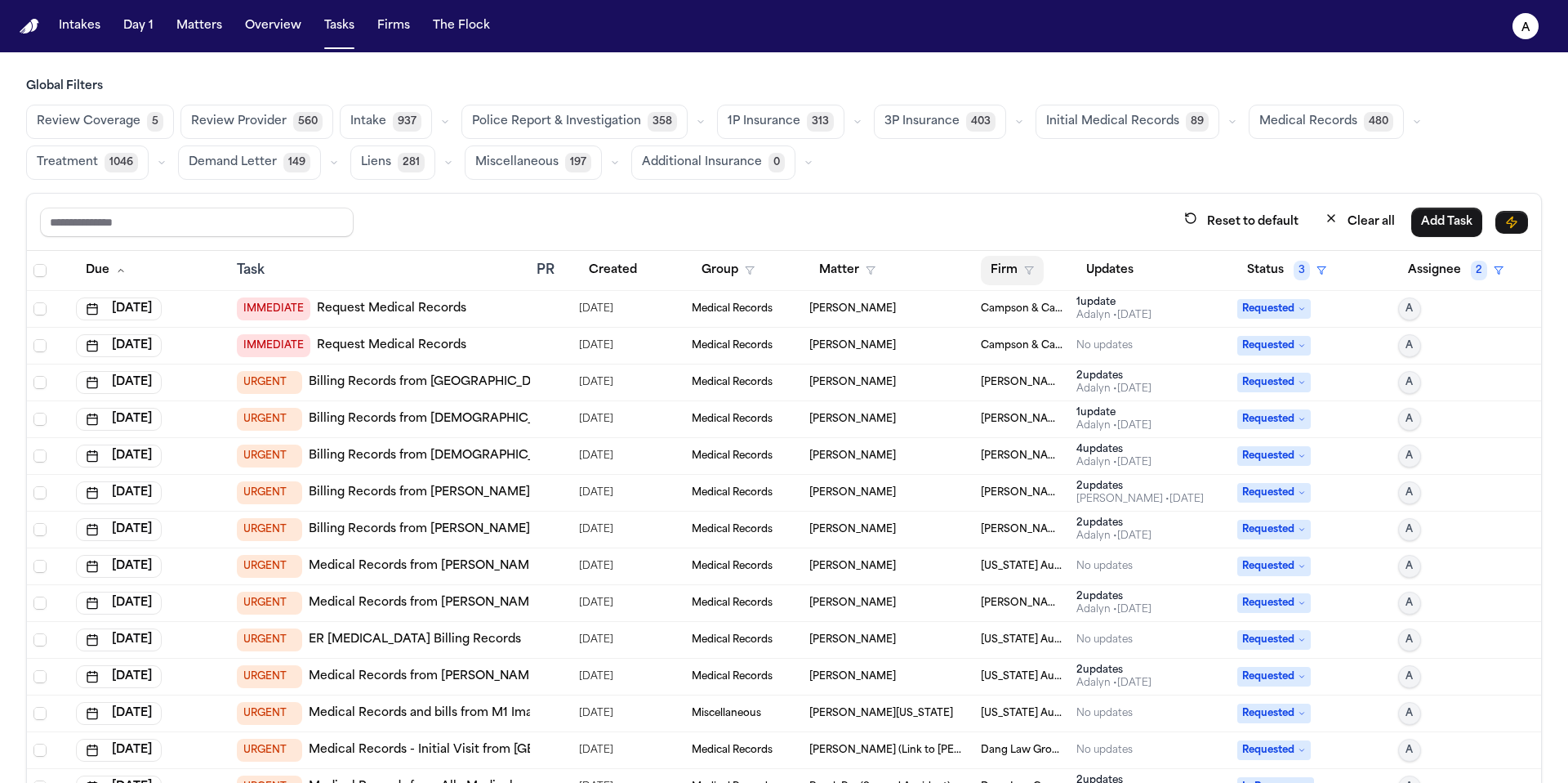
click at [986, 268] on button "Firm" at bounding box center [1013, 270] width 63 height 30
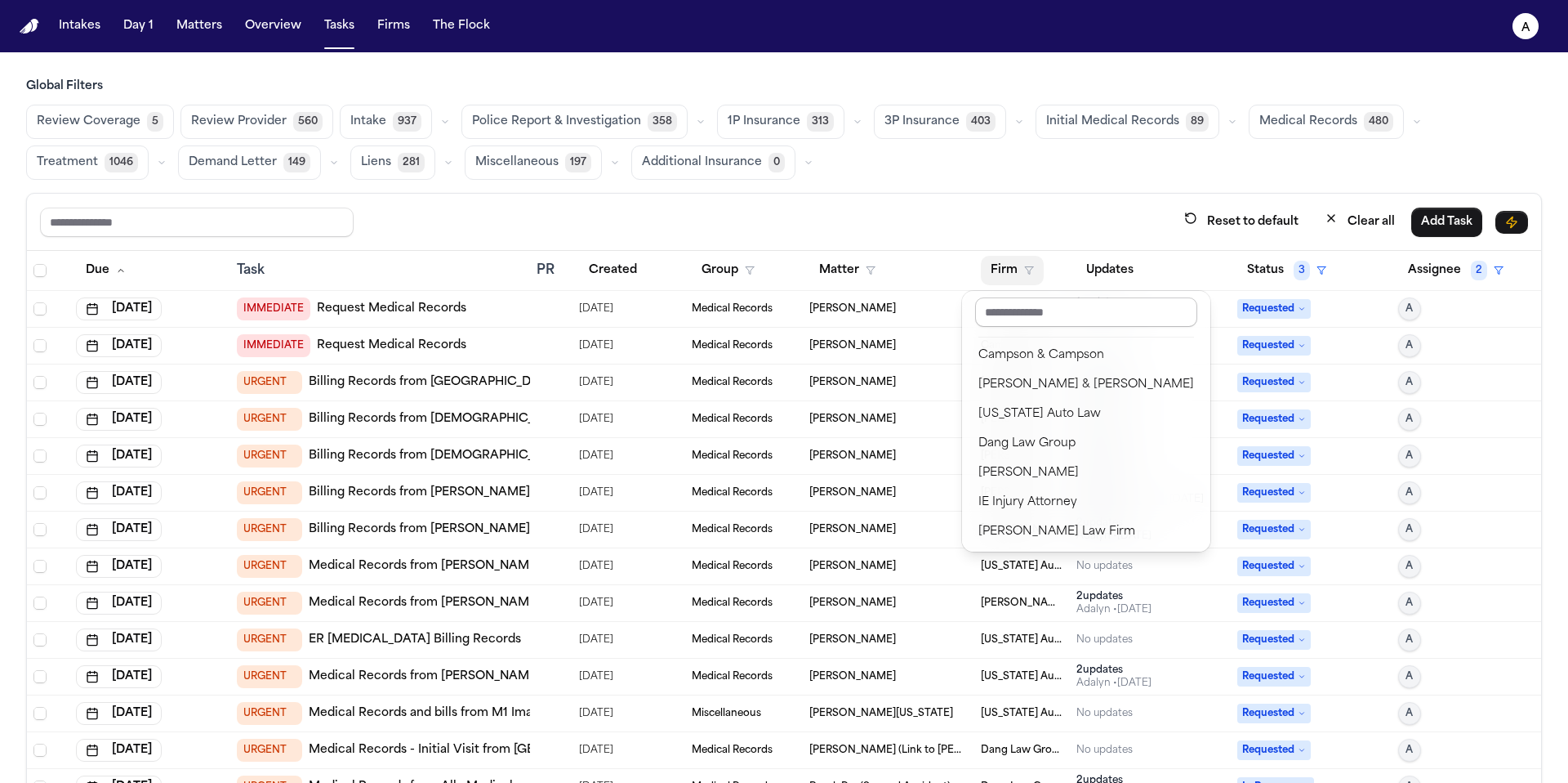
click at [1047, 317] on input "text" at bounding box center [1086, 313] width 222 height 30
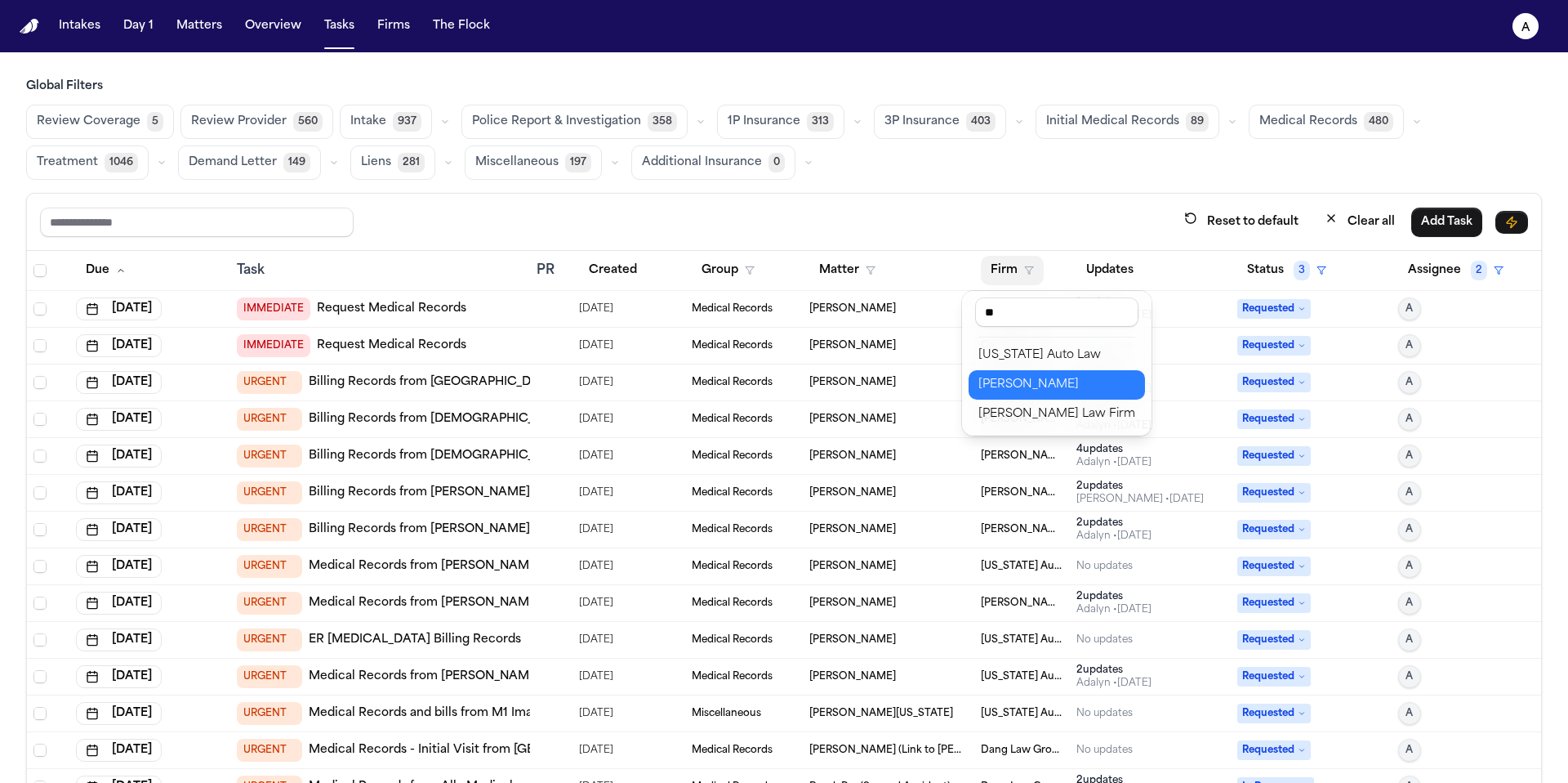
type input "**"
click at [1082, 367] on button "[US_STATE] Auto Law" at bounding box center [1056, 356] width 176 height 30
click at [1256, 268] on button "Status 3" at bounding box center [1287, 270] width 99 height 30
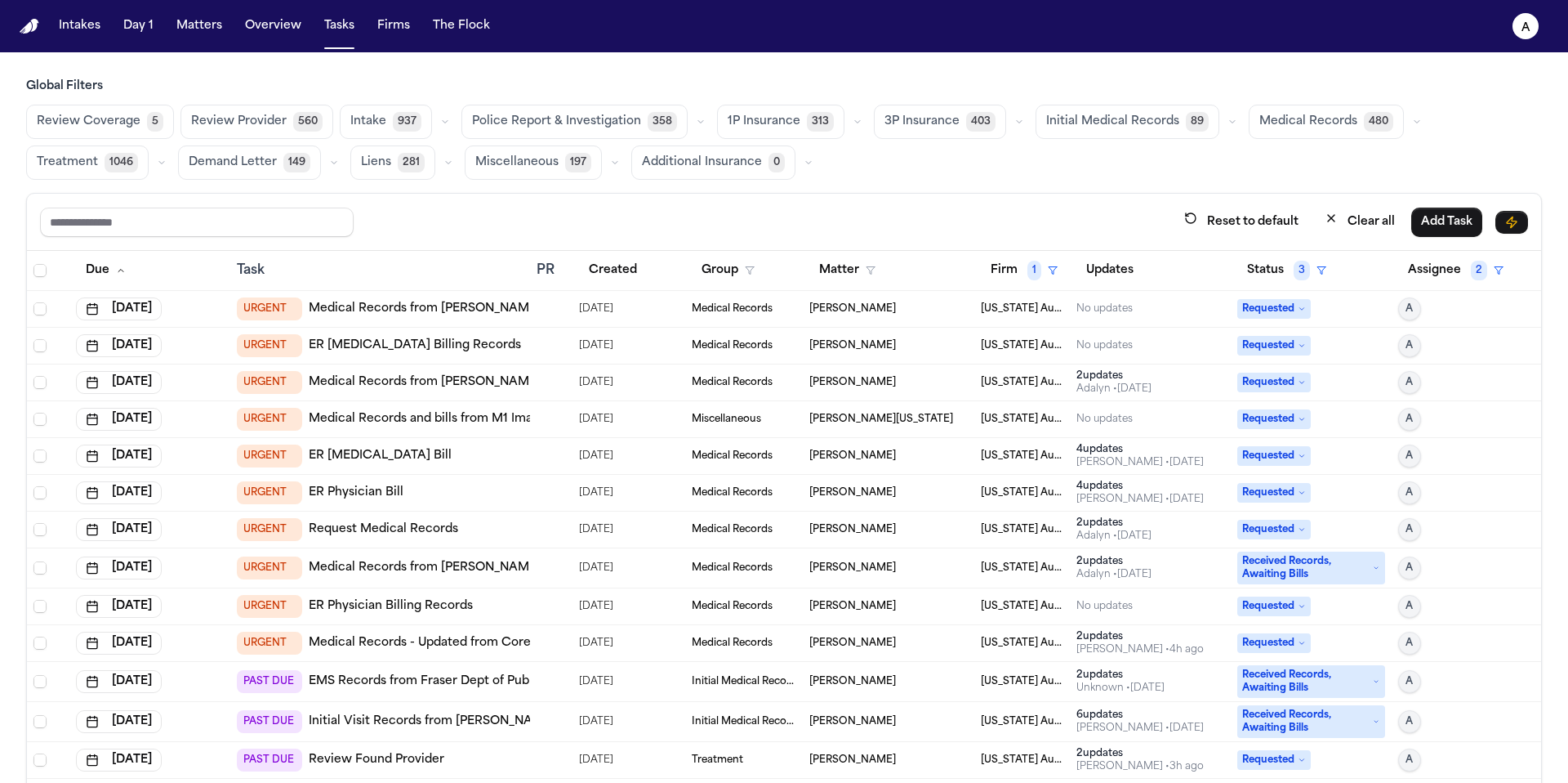
click at [1275, 439] on td "Requested" at bounding box center [1311, 456] width 161 height 36
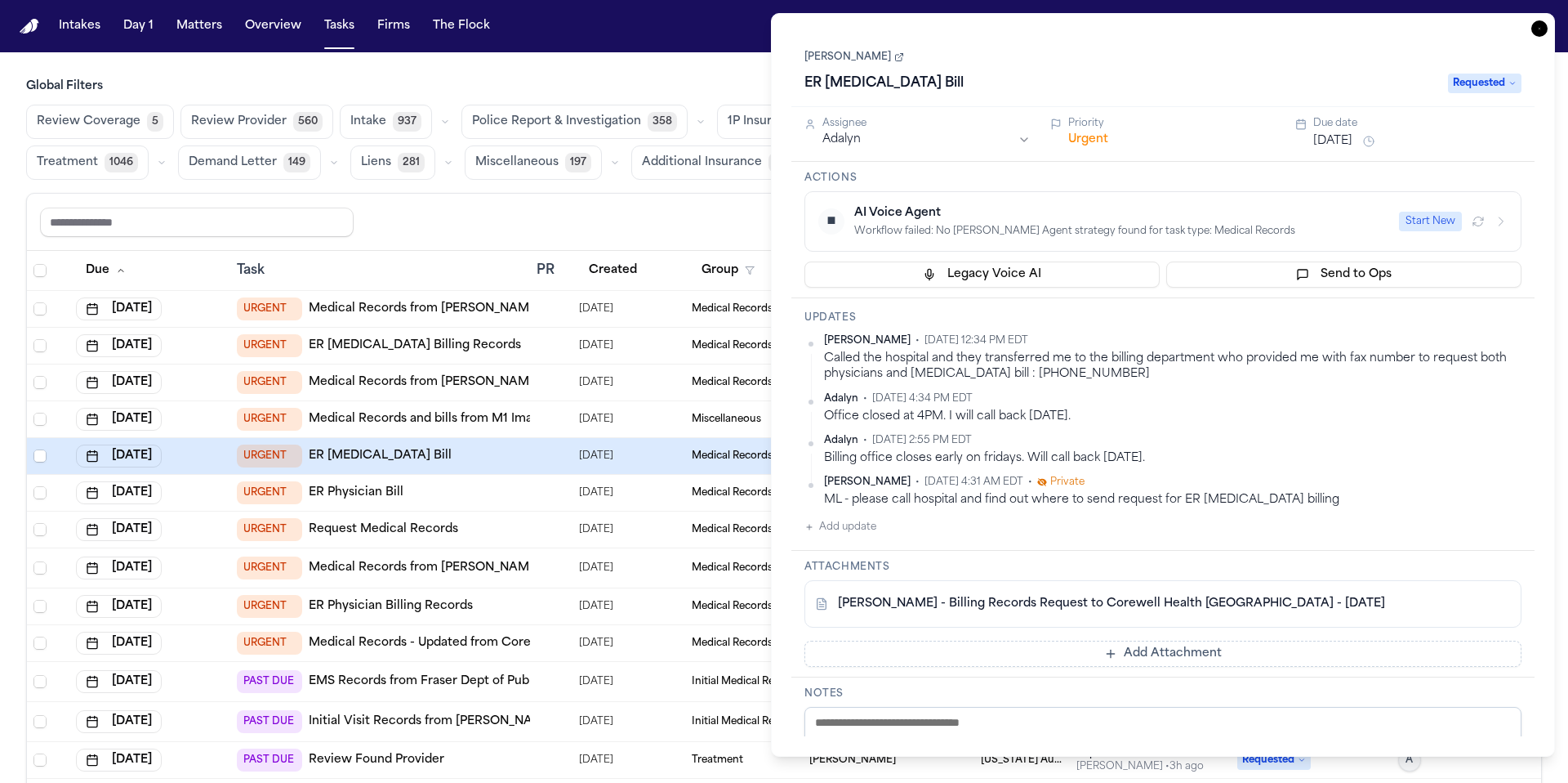
click at [1537, 31] on icon "button" at bounding box center [1540, 29] width 17 height 17
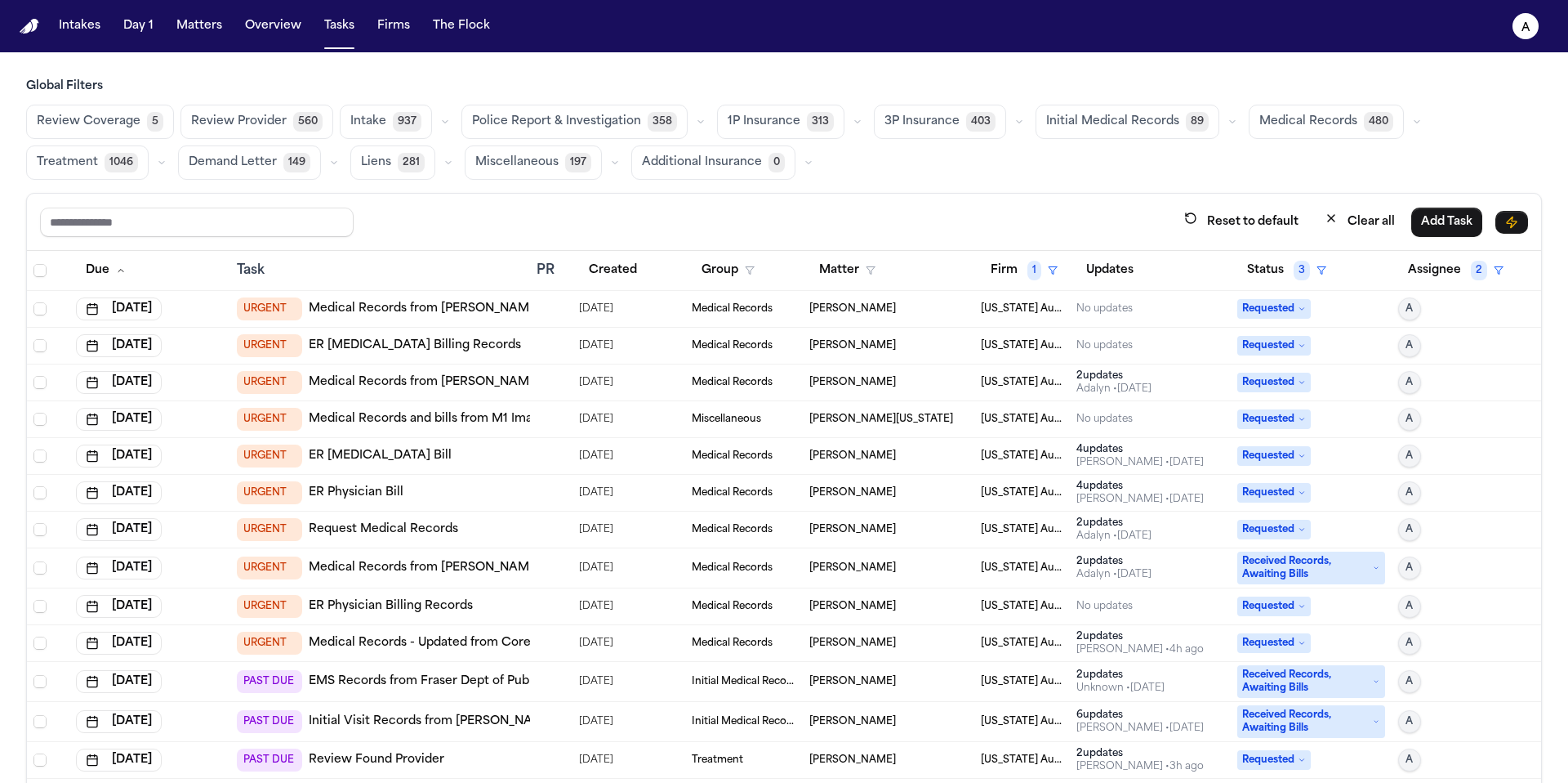
click at [1265, 266] on button "Status 3" at bounding box center [1287, 270] width 99 height 30
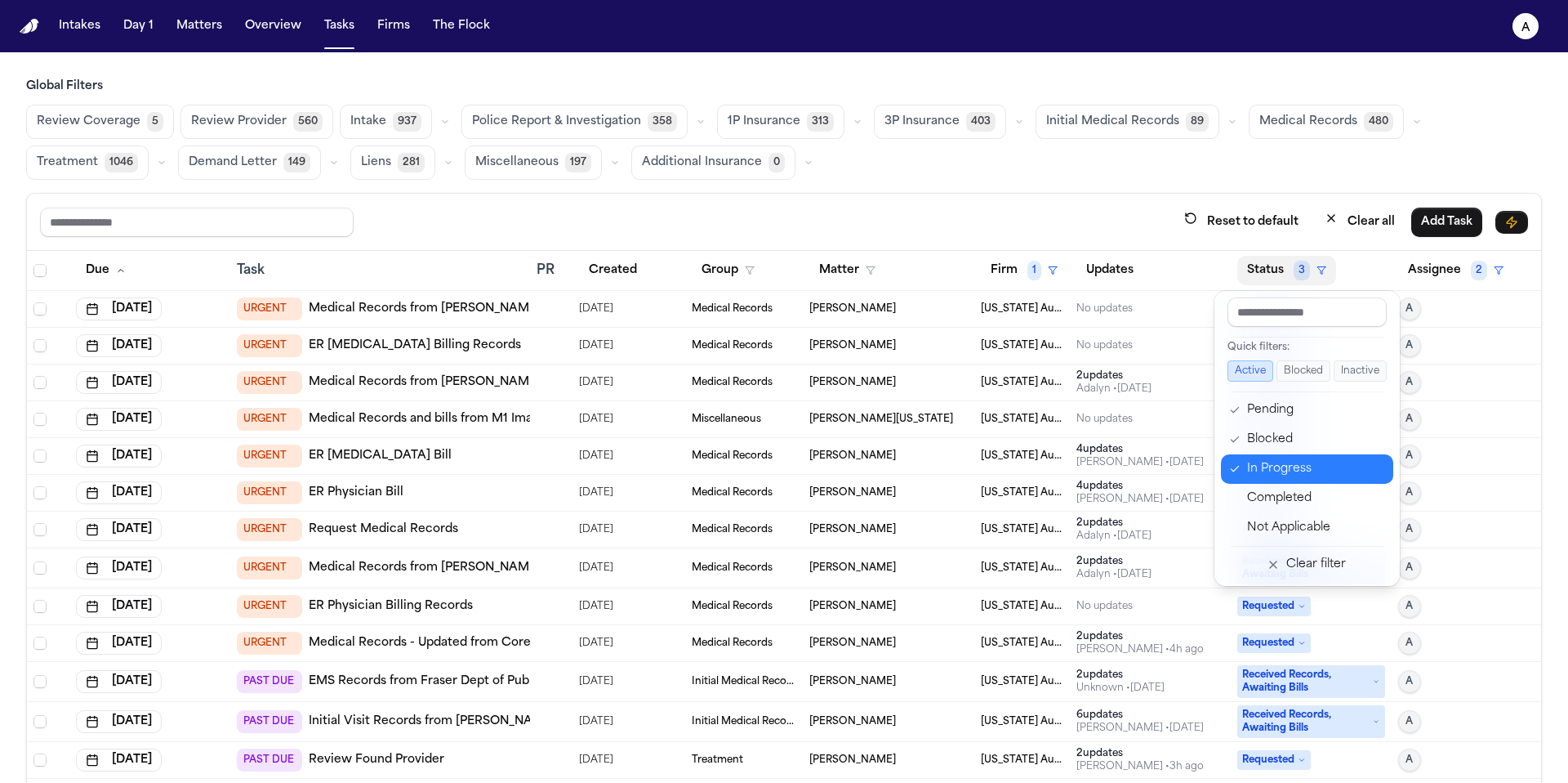
click at [1272, 466] on div "In Progress" at bounding box center [1315, 469] width 136 height 20
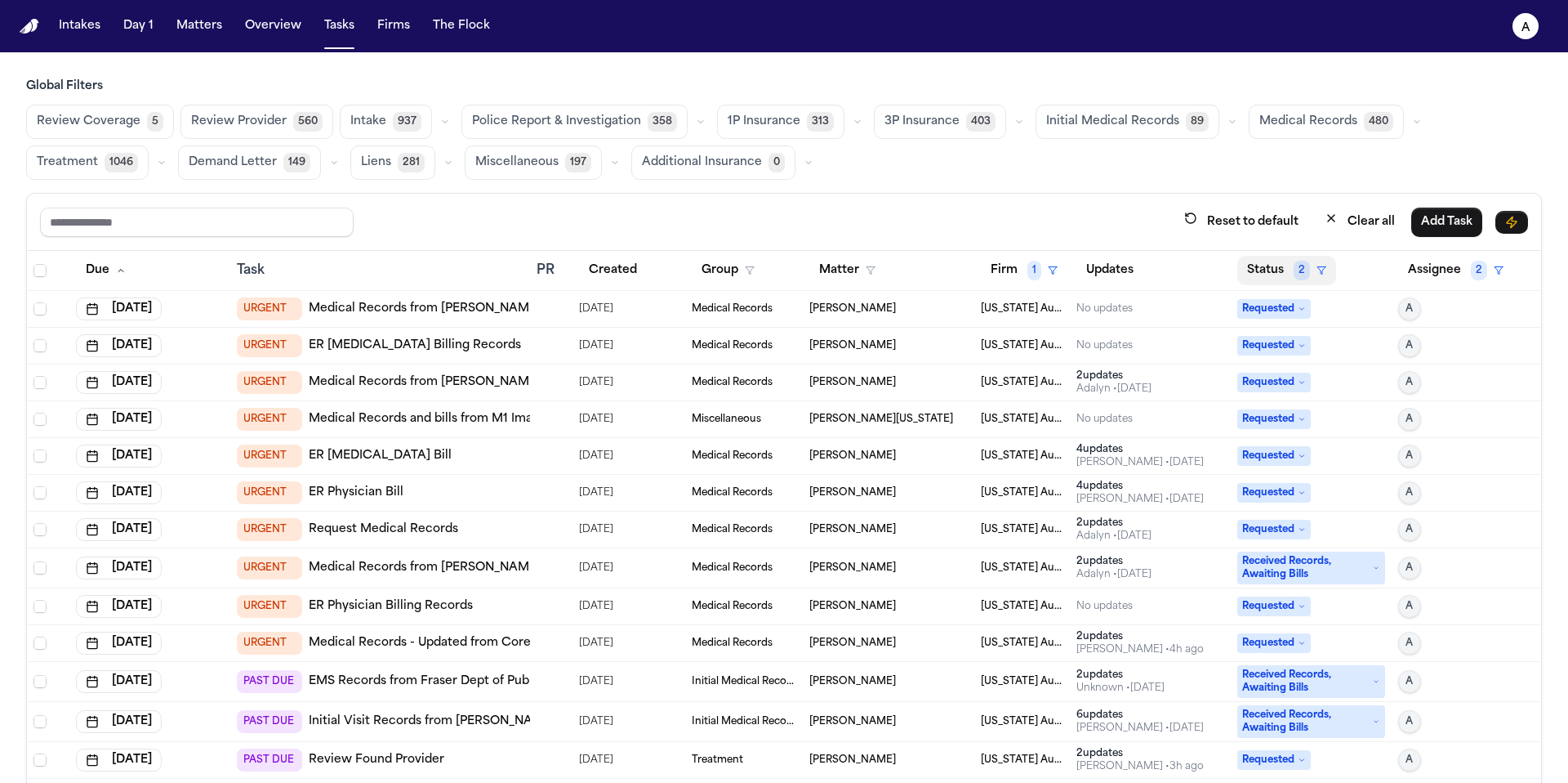
click at [1255, 259] on button "Status 2" at bounding box center [1287, 270] width 99 height 30
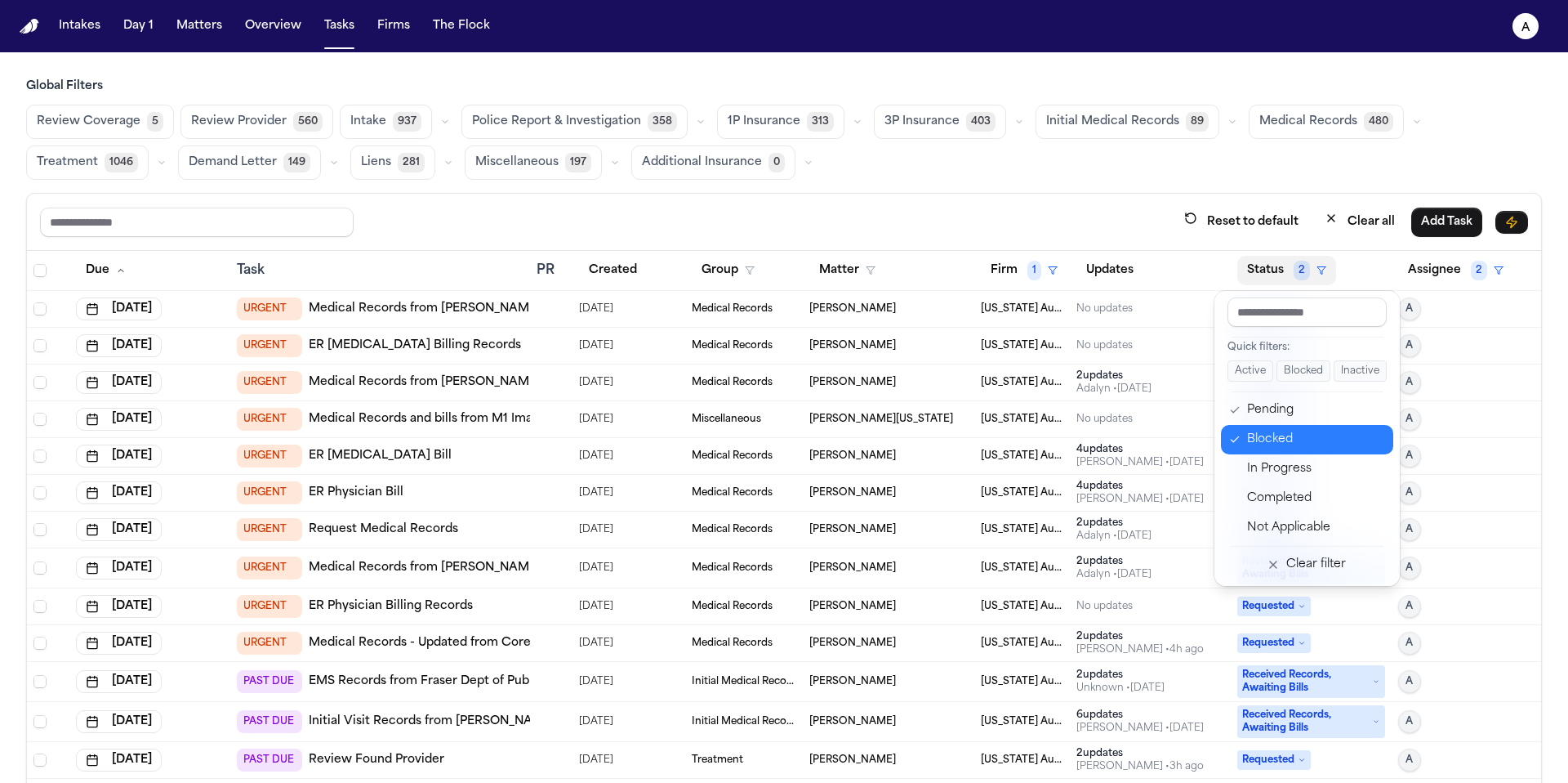
click at [1277, 443] on div "Blocked" at bounding box center [1315, 440] width 136 height 20
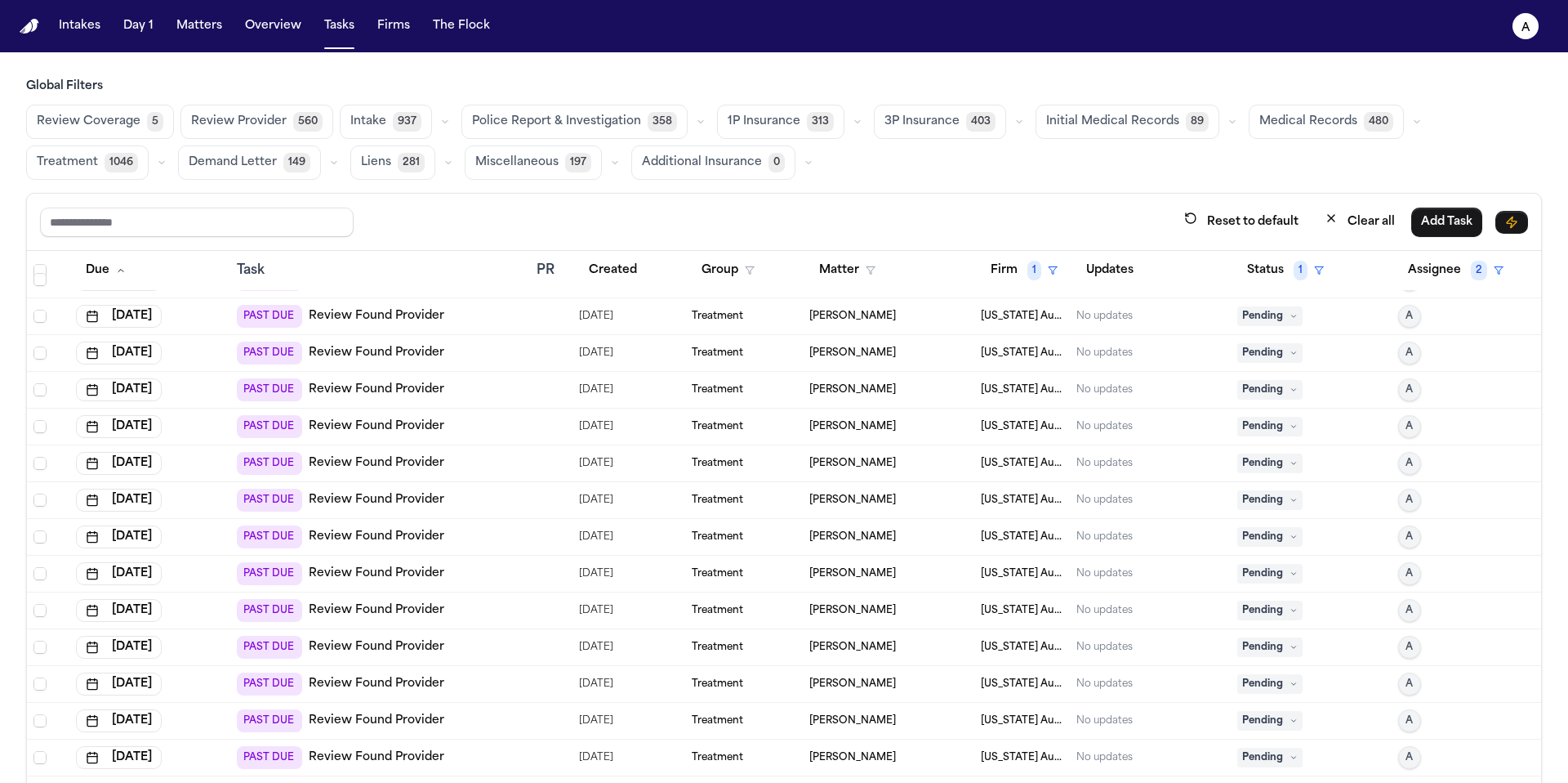
scroll to position [396, 0]
click at [1289, 316] on icon at bounding box center [1294, 317] width 8 height 8
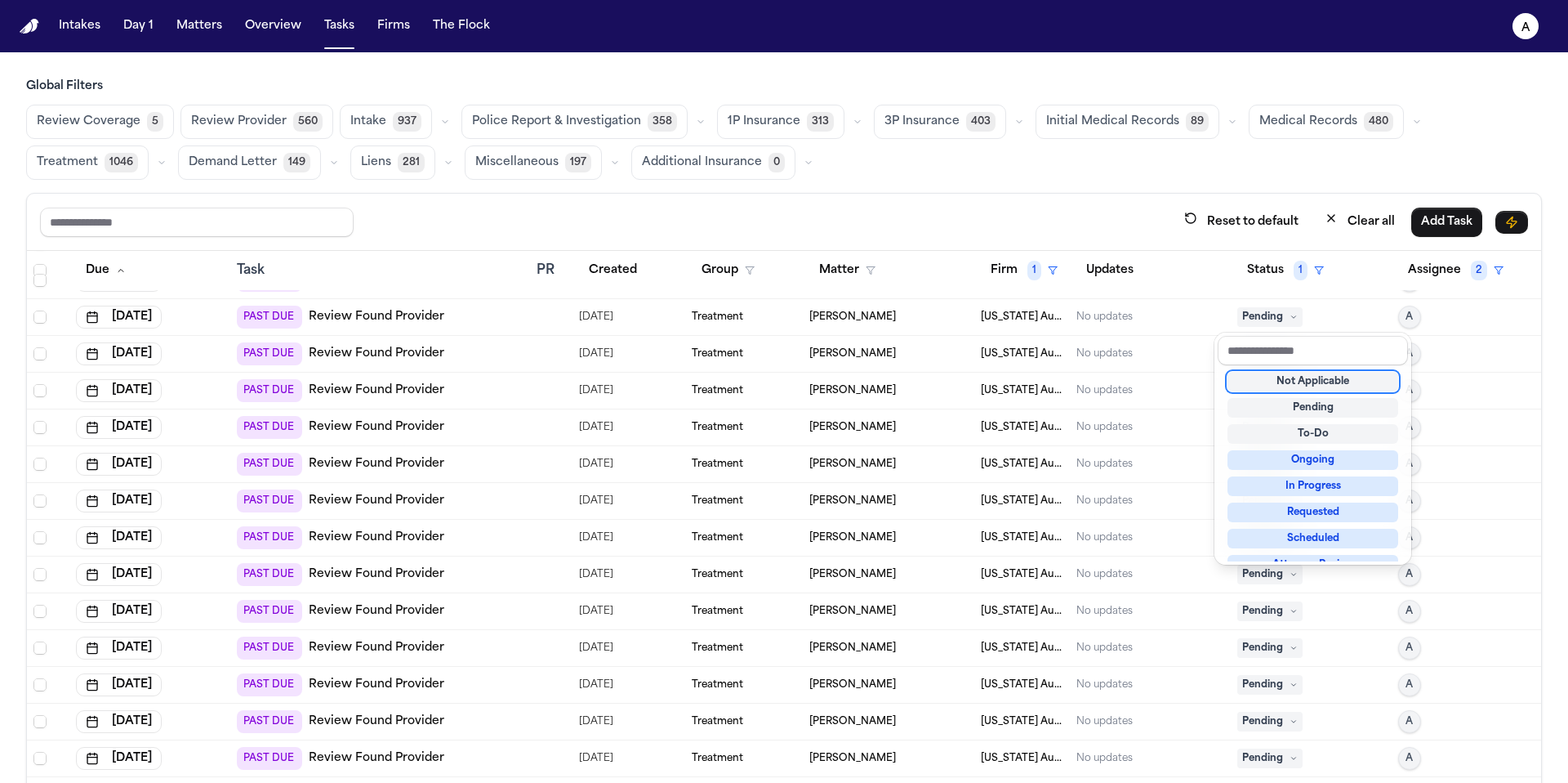
click at [1290, 384] on div "Not Applicable" at bounding box center [1313, 382] width 171 height 20
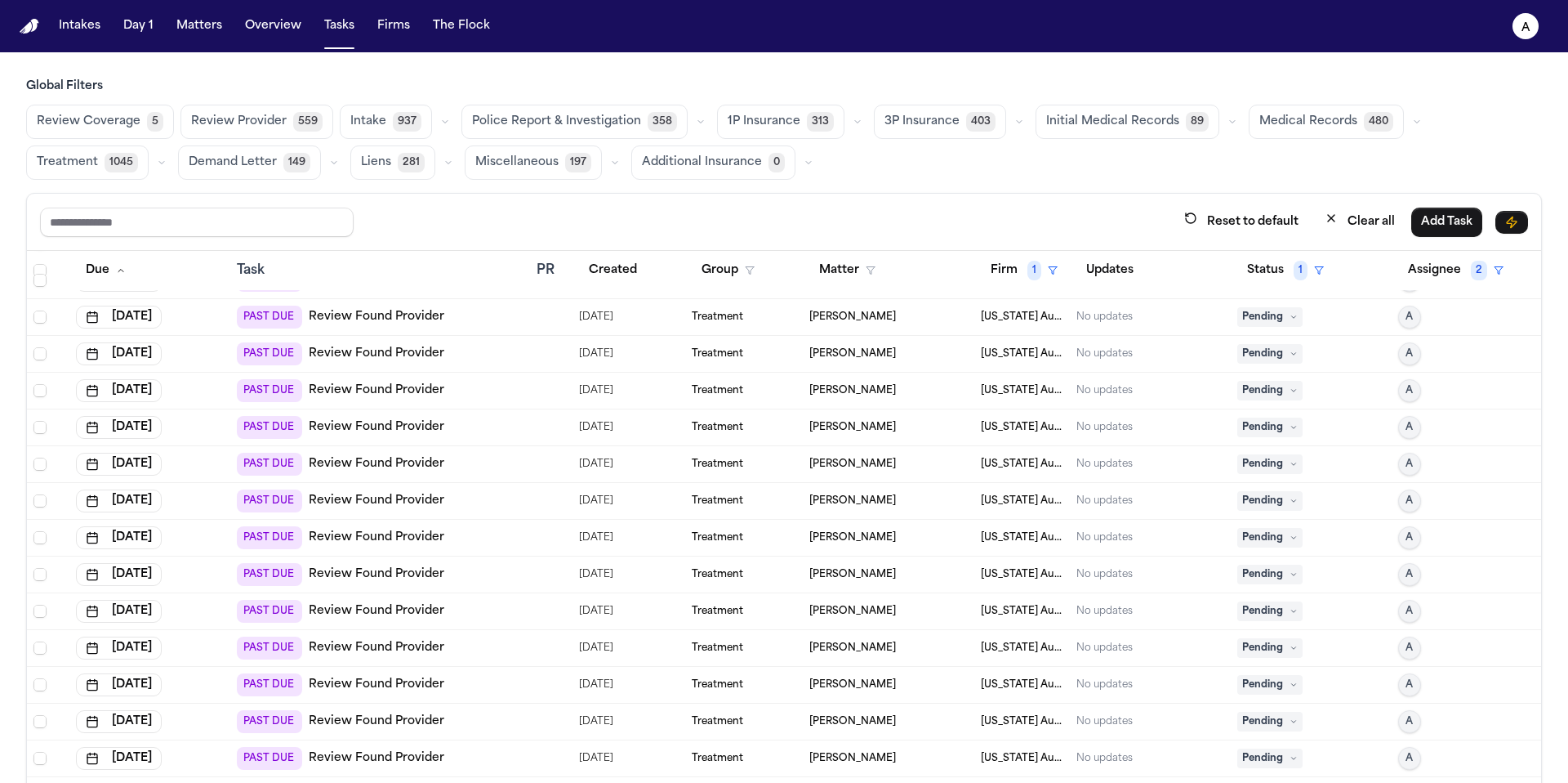
click at [1268, 315] on span "Pending" at bounding box center [1270, 317] width 65 height 20
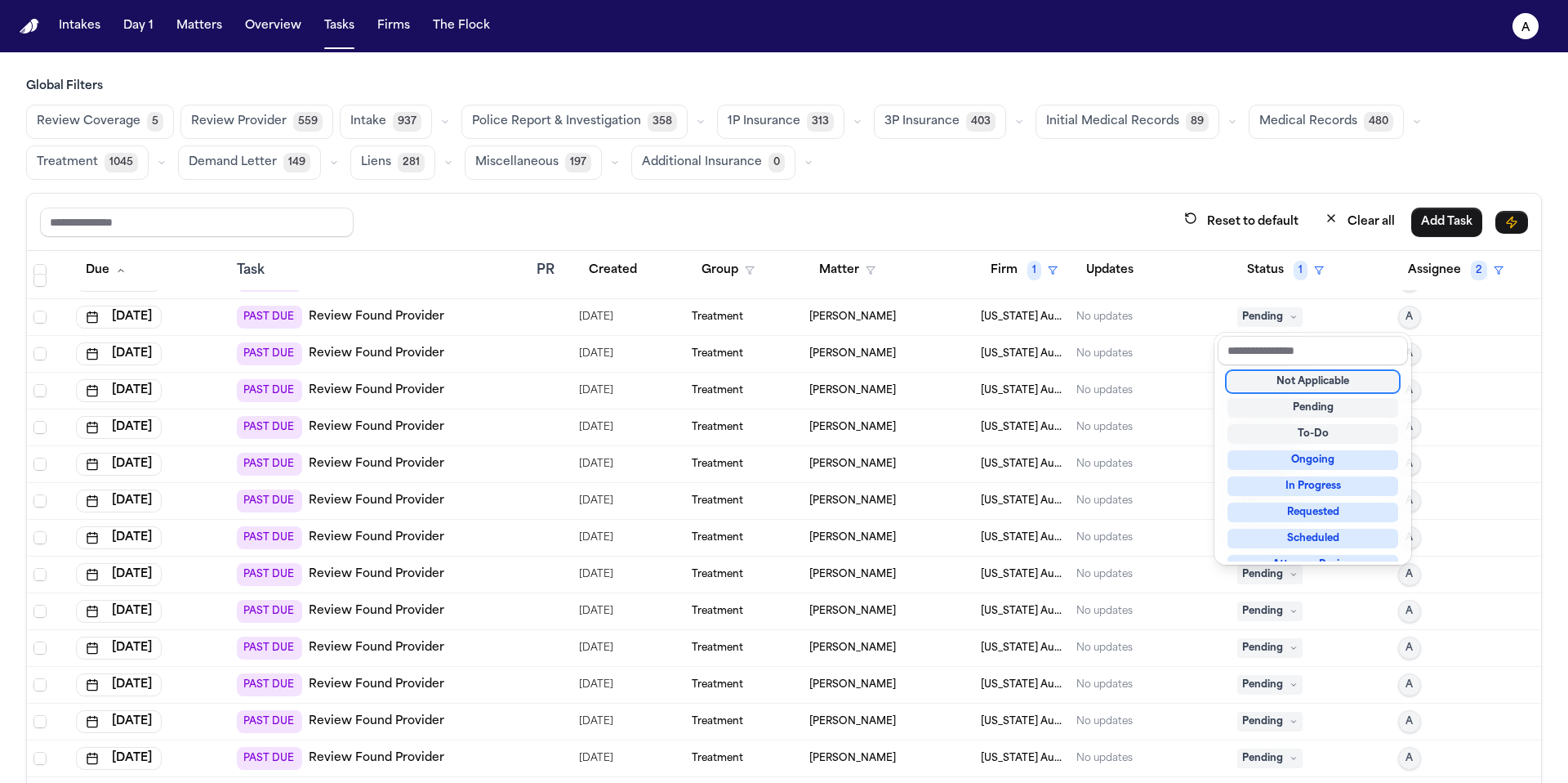
click at [1281, 383] on div "Not Applicable" at bounding box center [1313, 382] width 171 height 20
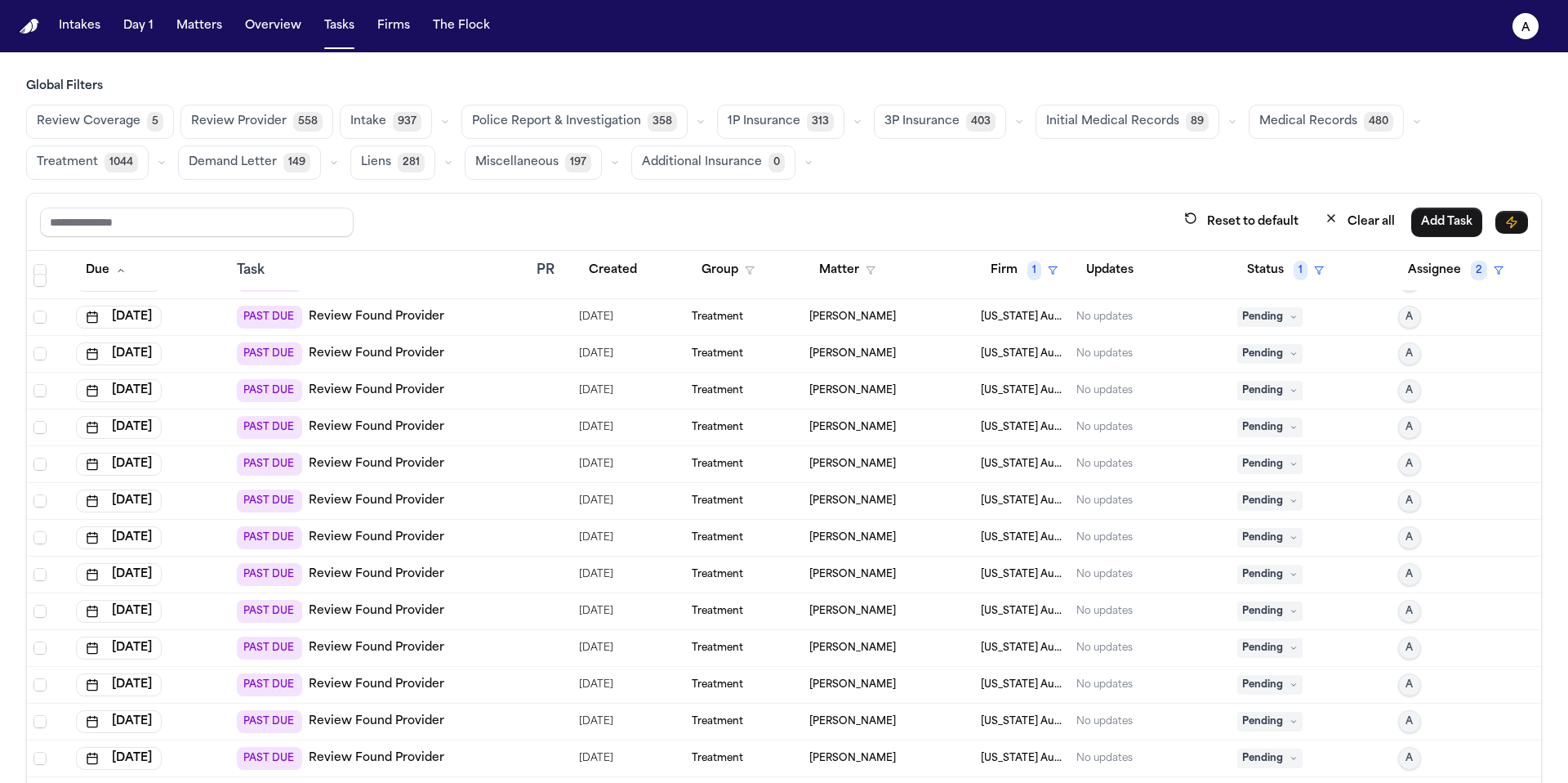
click at [1265, 317] on span "Pending" at bounding box center [1270, 317] width 65 height 20
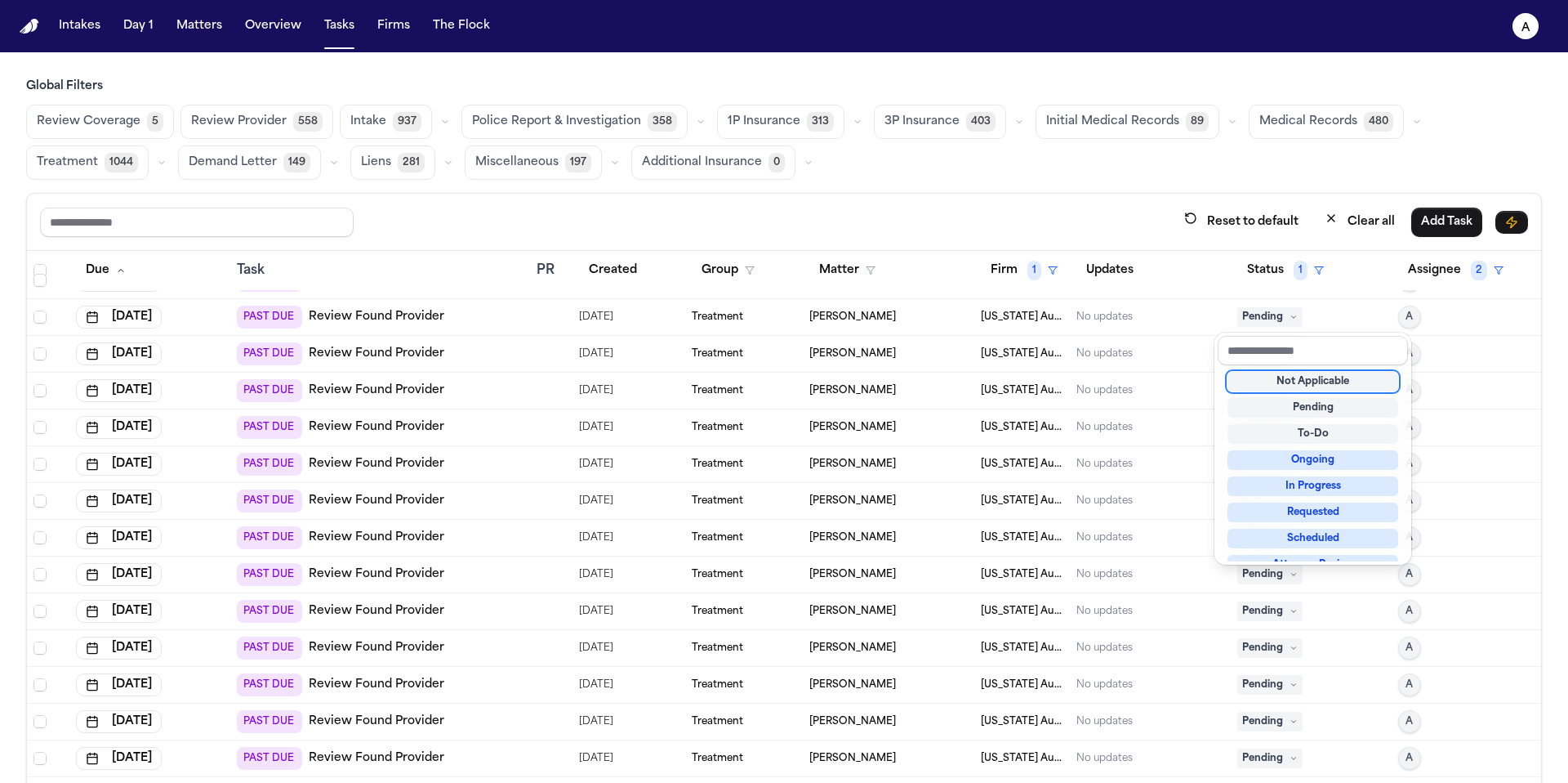
click at [1275, 387] on div "Not Applicable" at bounding box center [1313, 382] width 171 height 20
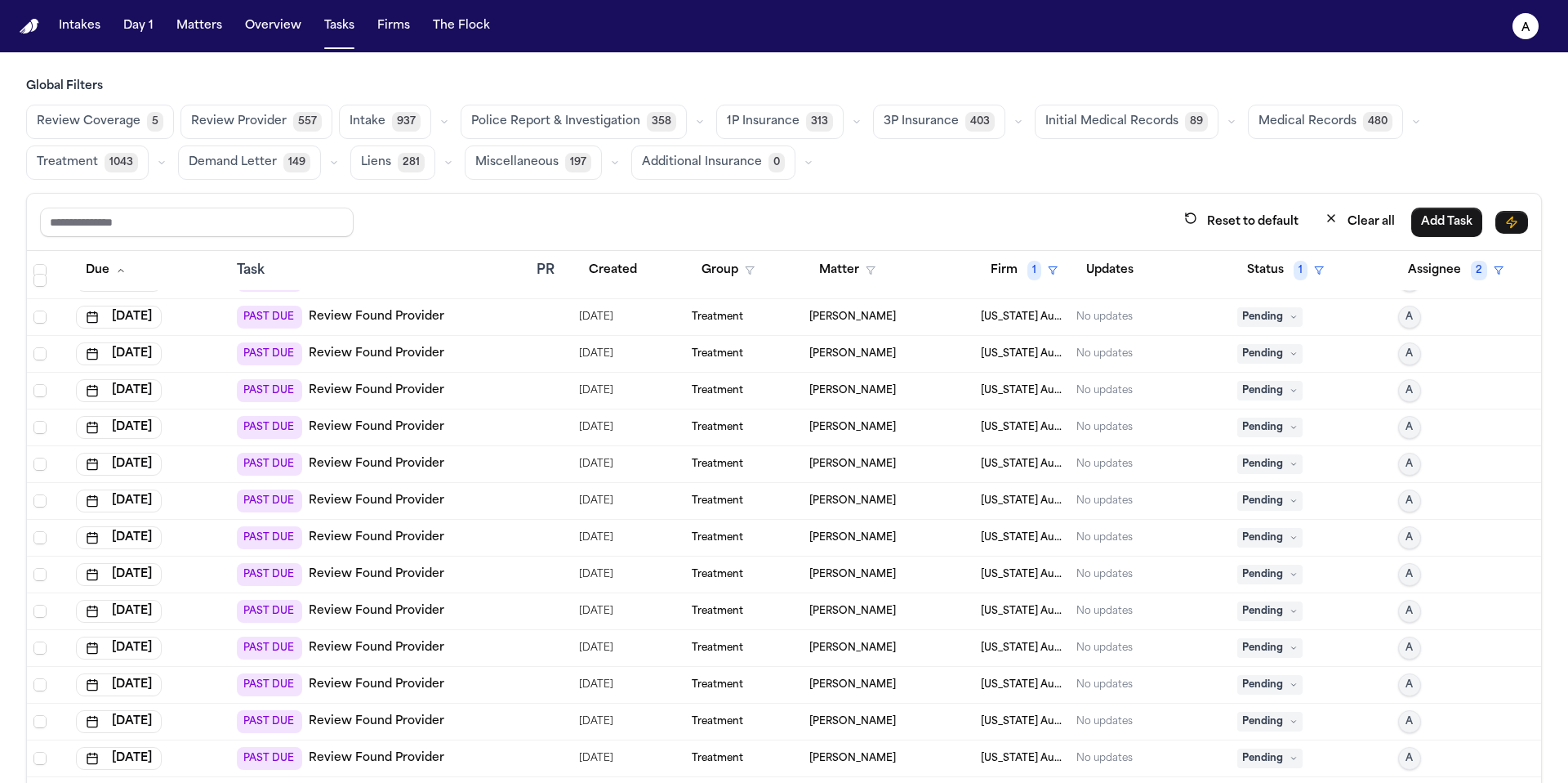
click at [1251, 319] on span "Pending" at bounding box center [1270, 317] width 65 height 20
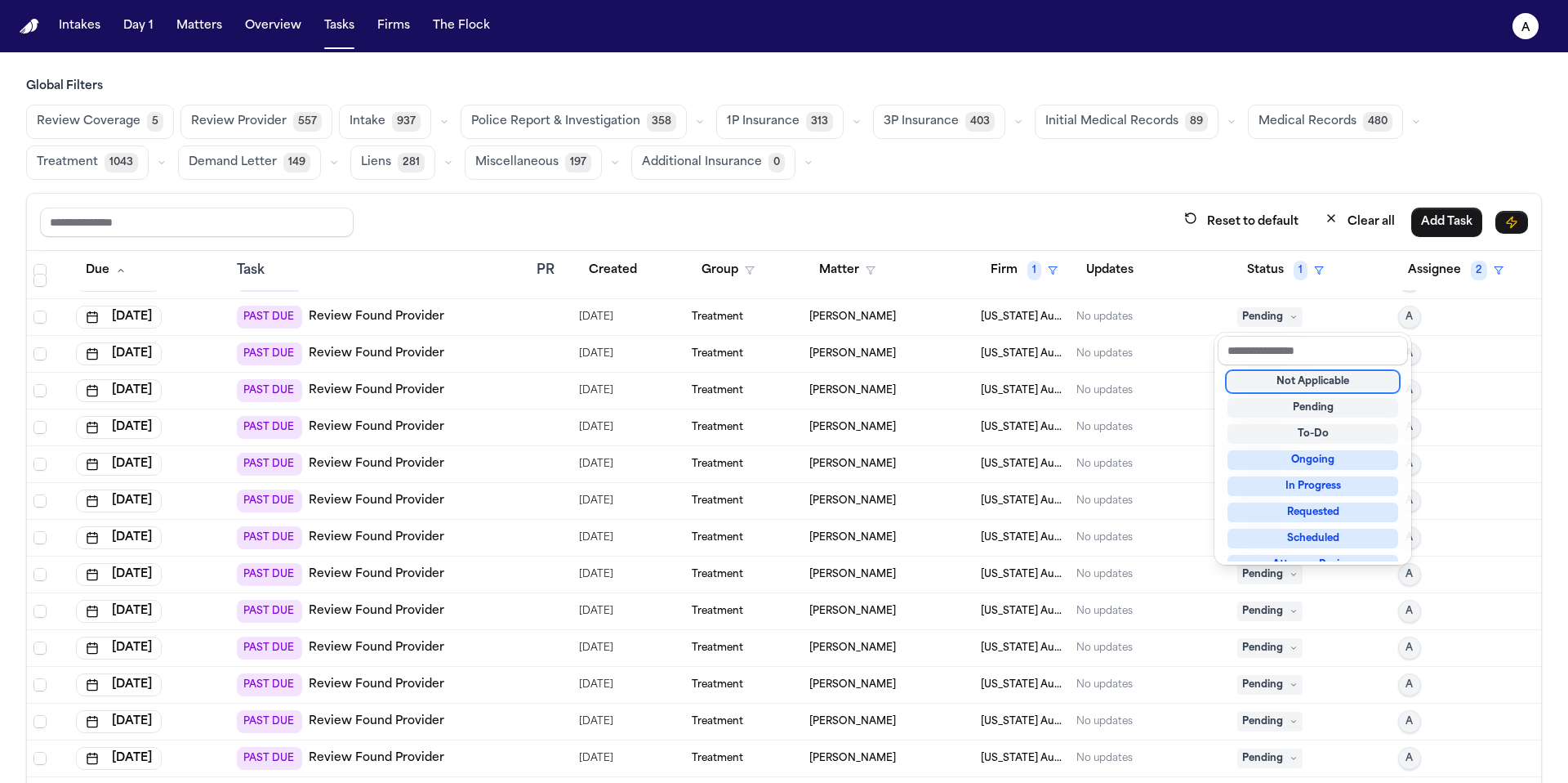
click at [1265, 382] on div "Not Applicable" at bounding box center [1313, 382] width 171 height 20
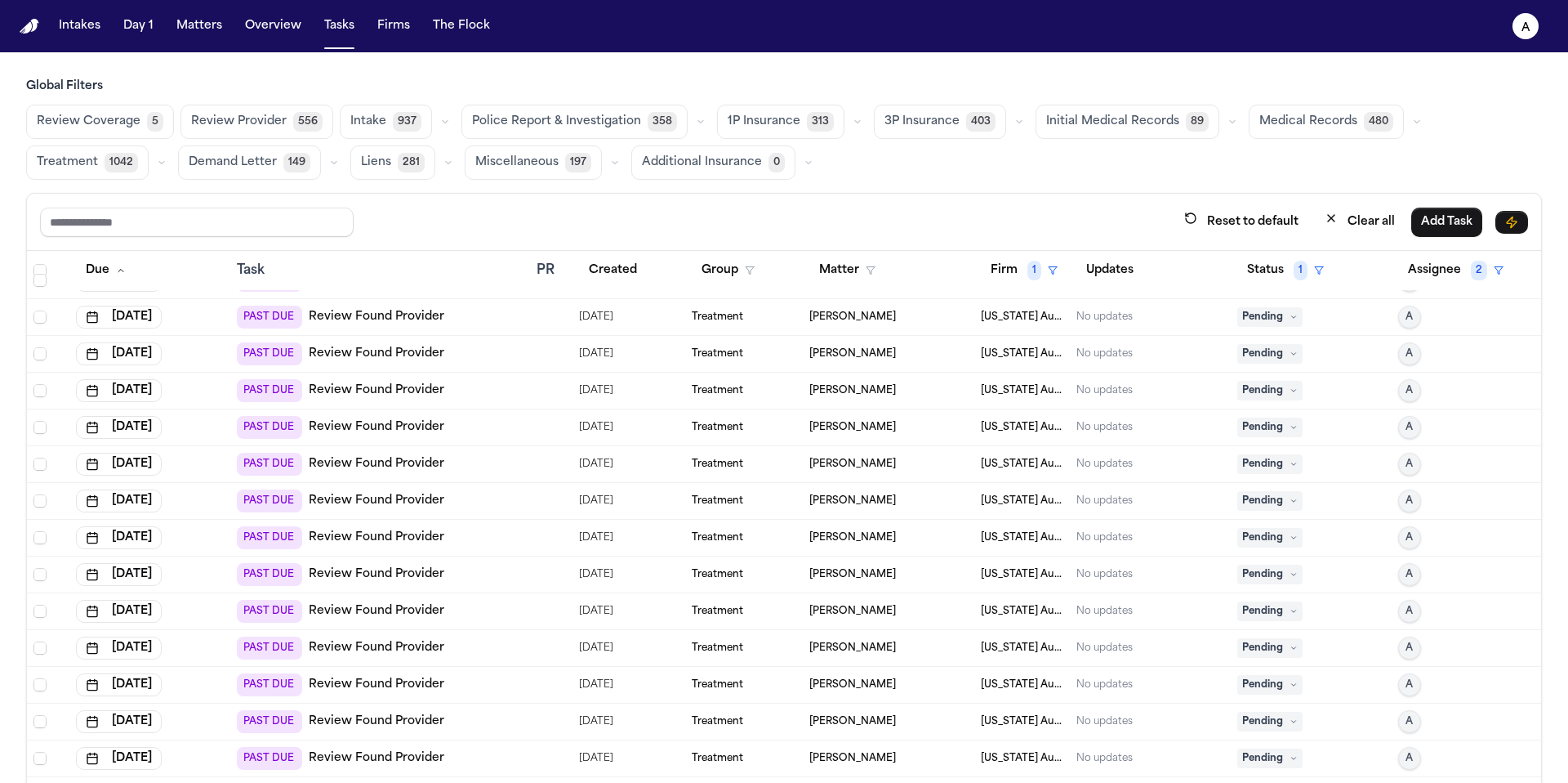
click at [1262, 321] on span "Pending" at bounding box center [1270, 317] width 65 height 20
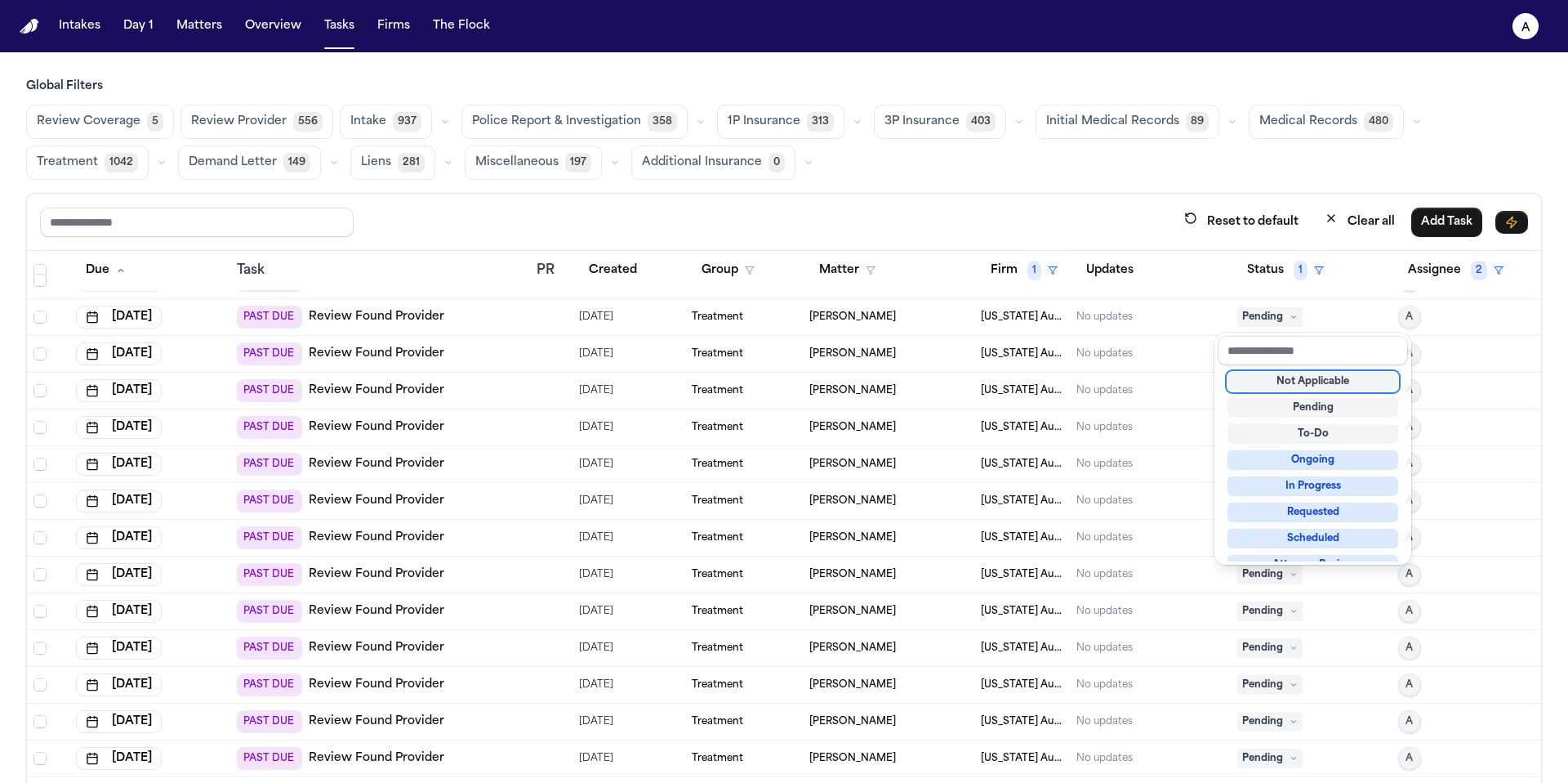
click at [1280, 381] on div "Not Applicable" at bounding box center [1313, 382] width 171 height 20
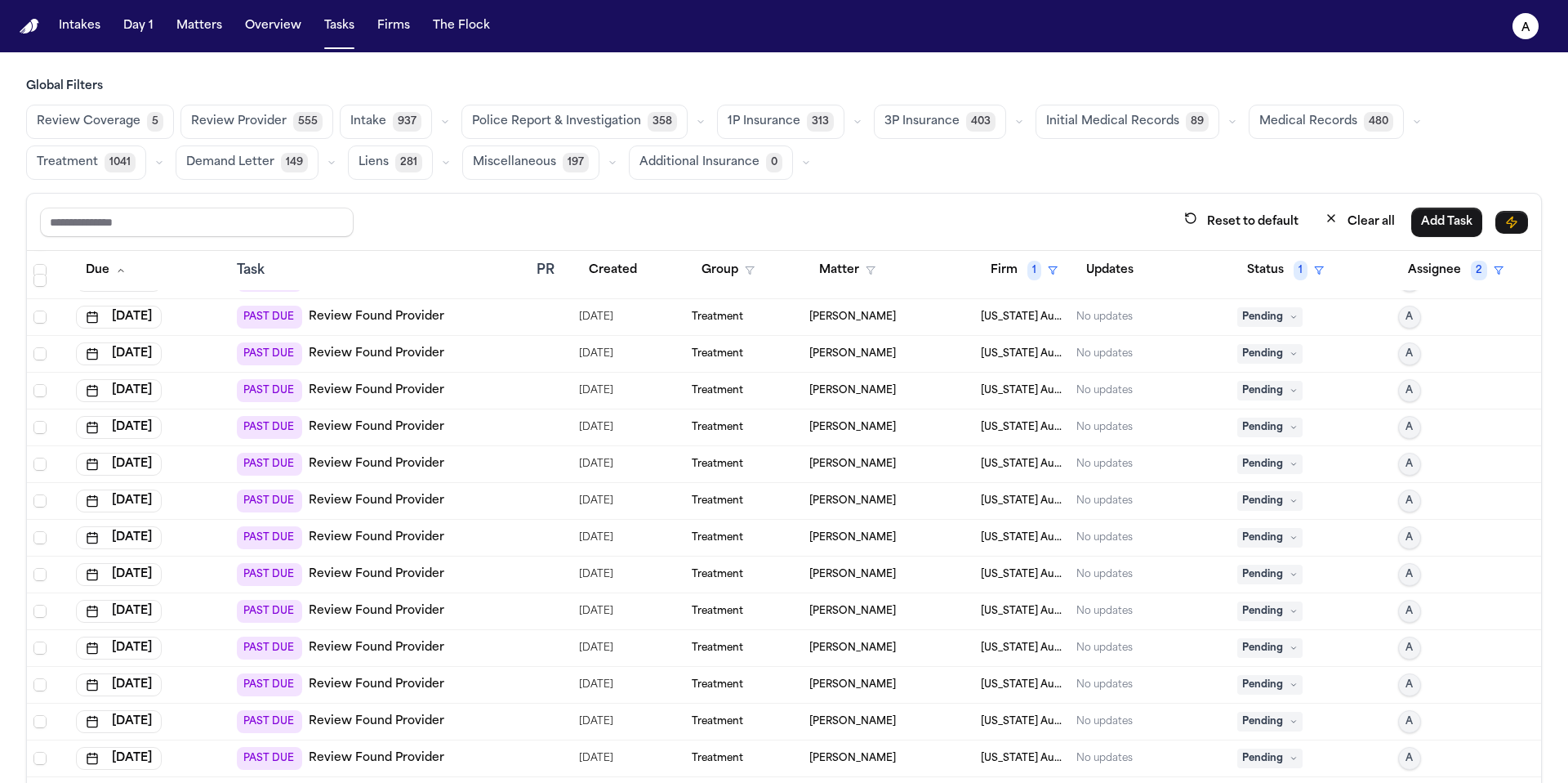
click at [1269, 315] on span "Pending" at bounding box center [1270, 317] width 65 height 20
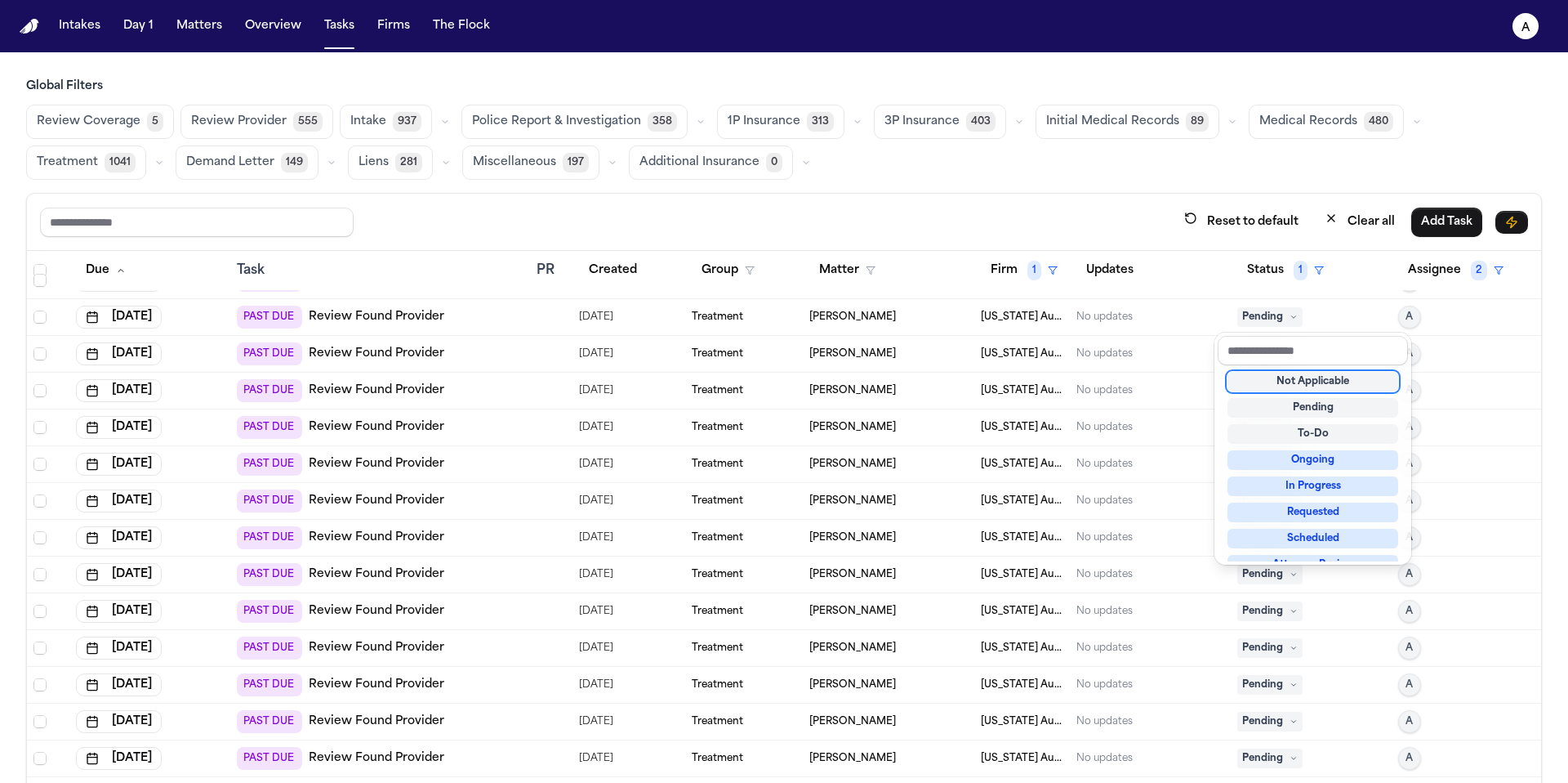
click at [1270, 381] on div "Not Applicable" at bounding box center [1313, 382] width 171 height 20
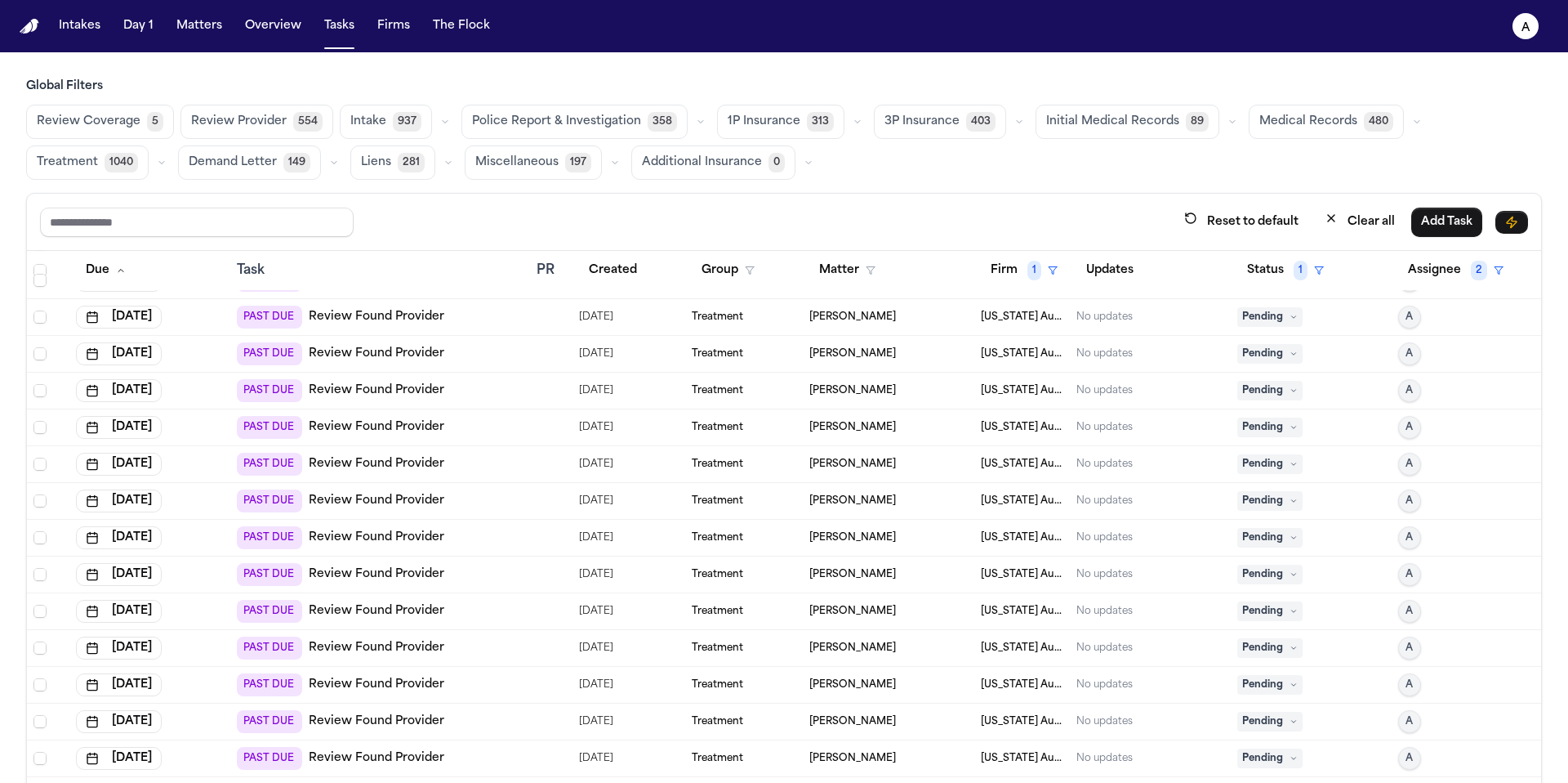
click at [1289, 313] on icon at bounding box center [1294, 317] width 8 height 8
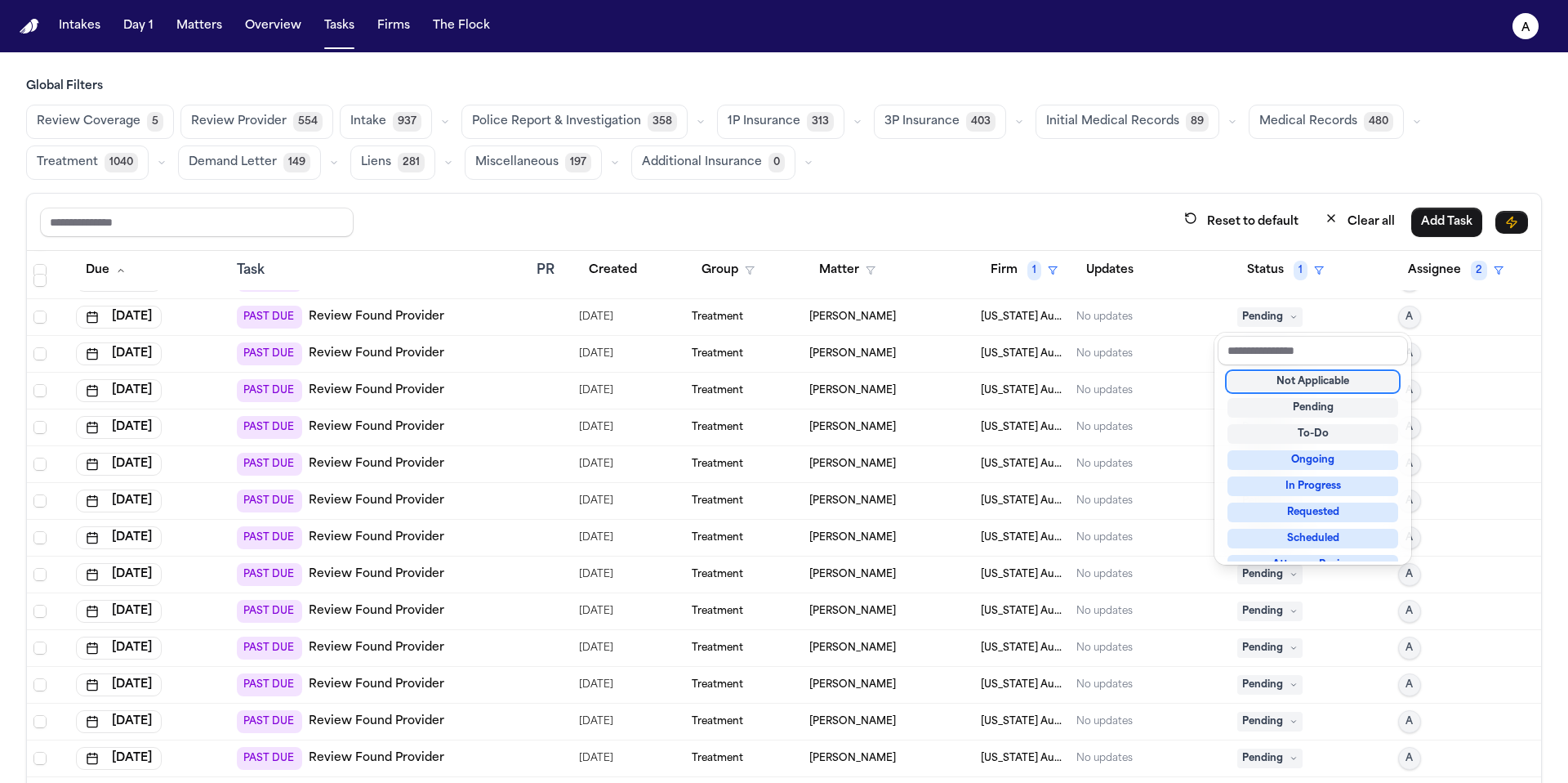
click at [1280, 380] on div "Not Applicable" at bounding box center [1313, 382] width 171 height 20
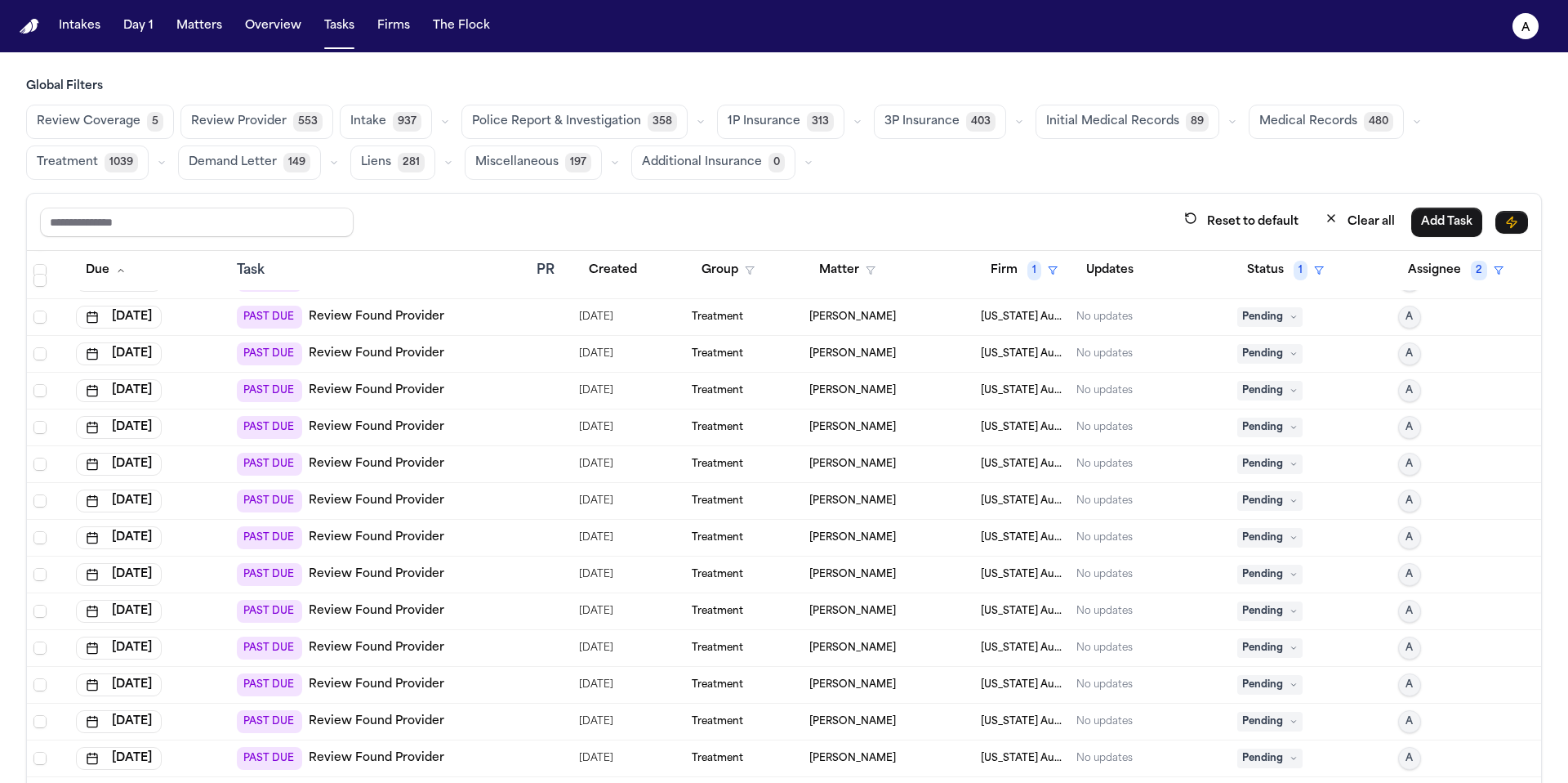
click at [1258, 320] on span "Pending" at bounding box center [1270, 317] width 65 height 20
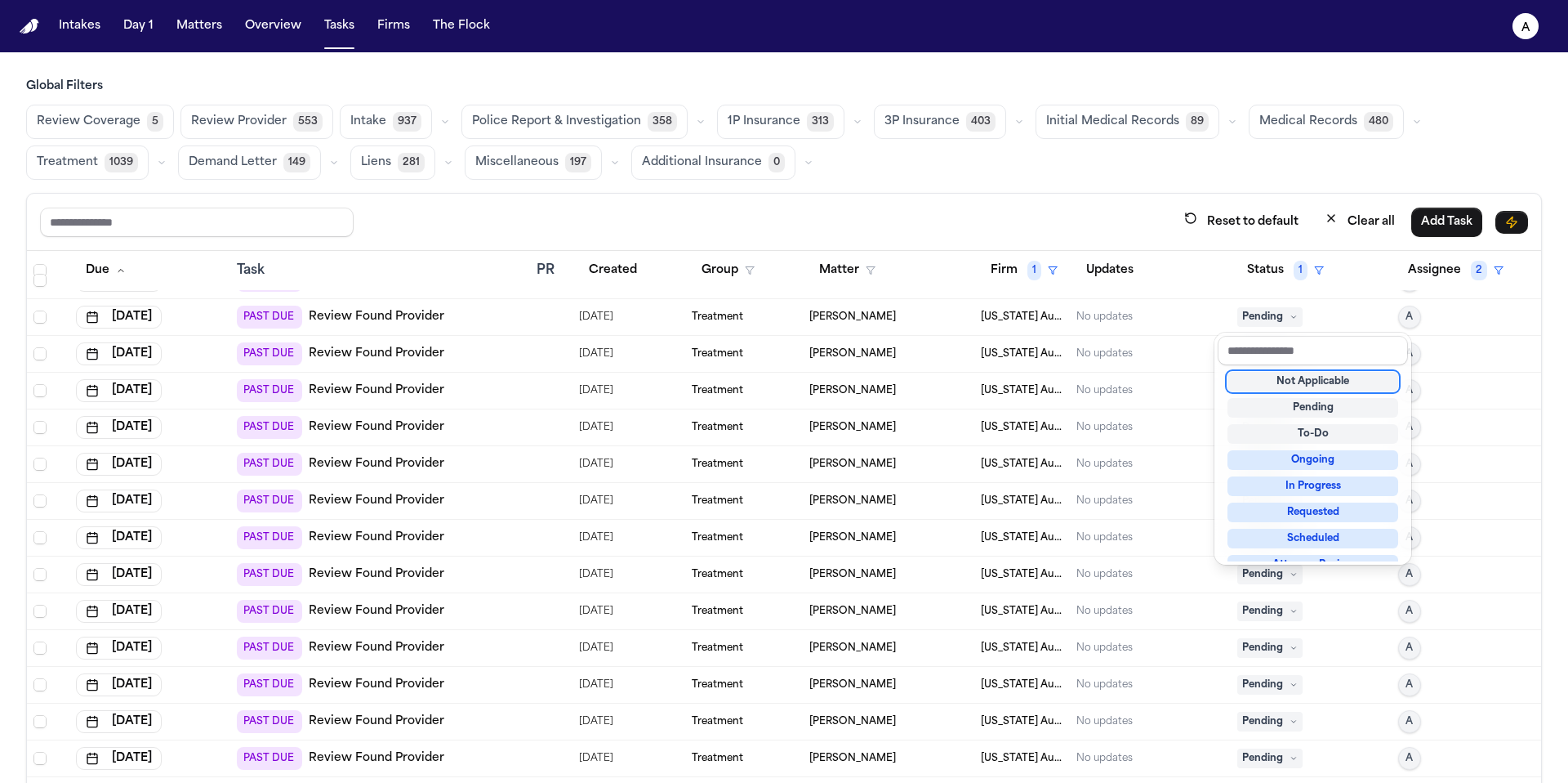
click at [1280, 381] on div "Not Applicable" at bounding box center [1313, 382] width 171 height 20
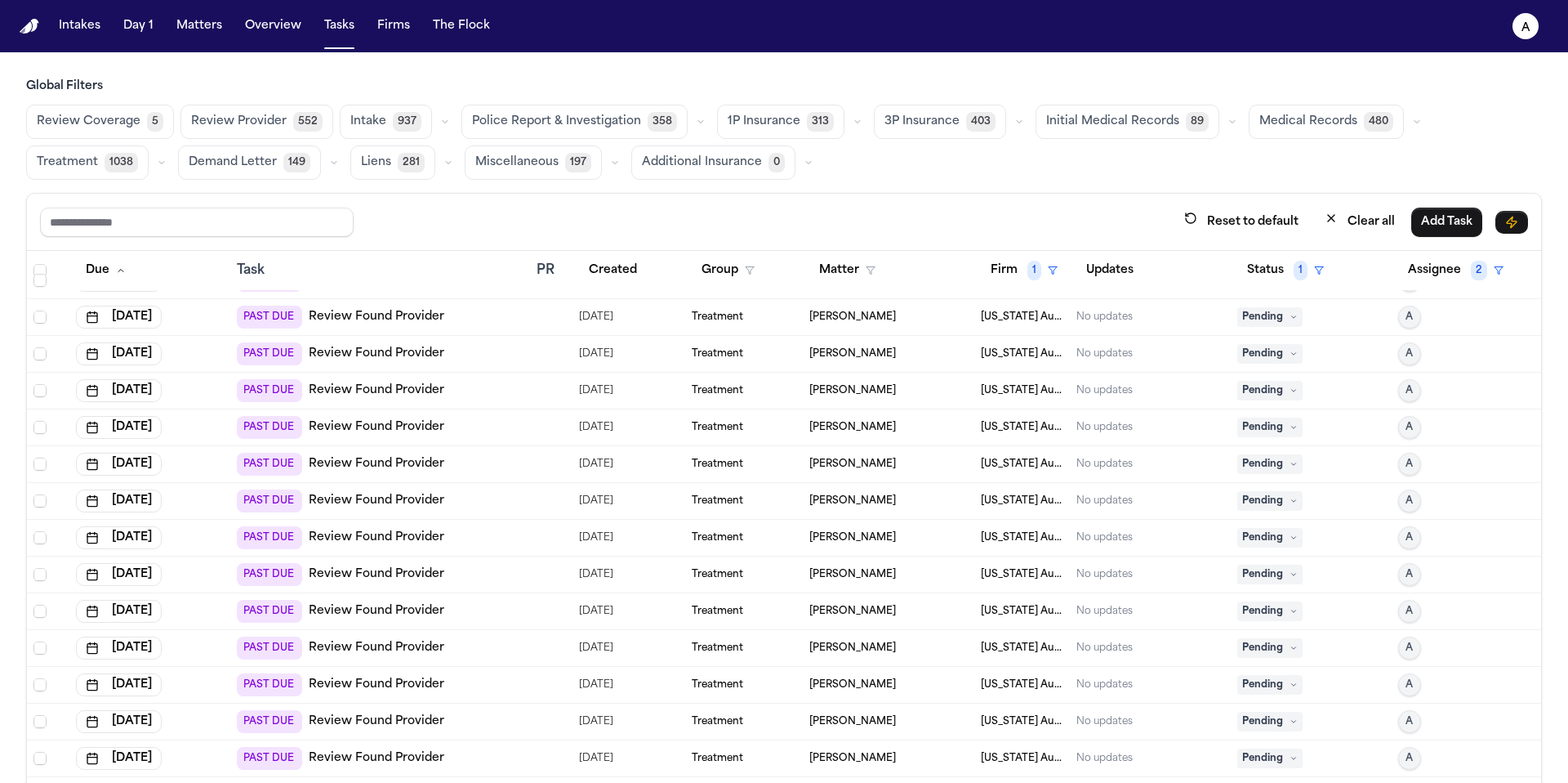
click at [1257, 315] on span "Pending" at bounding box center [1270, 317] width 65 height 20
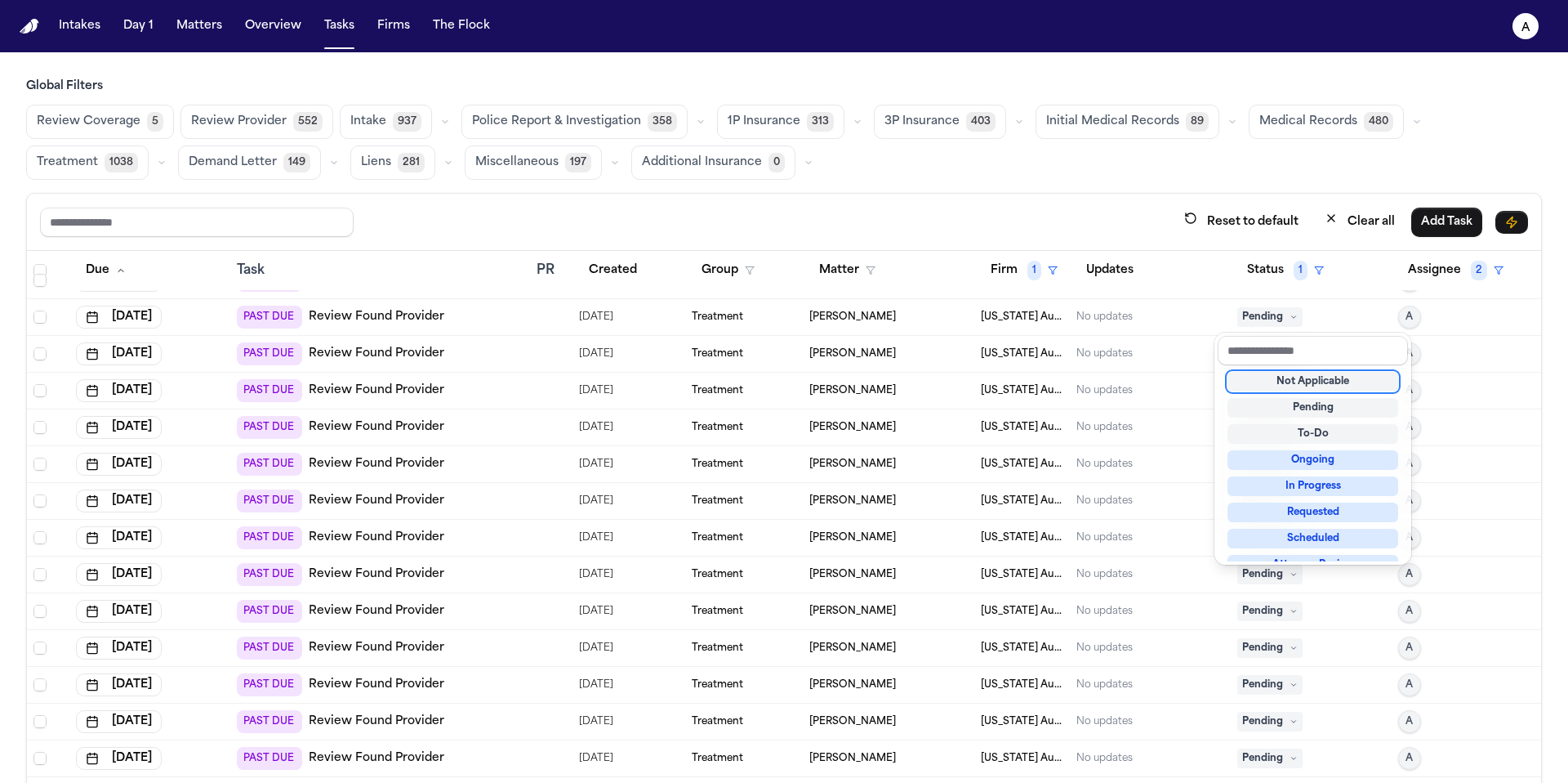
click at [1270, 376] on div "Not Applicable" at bounding box center [1313, 382] width 171 height 20
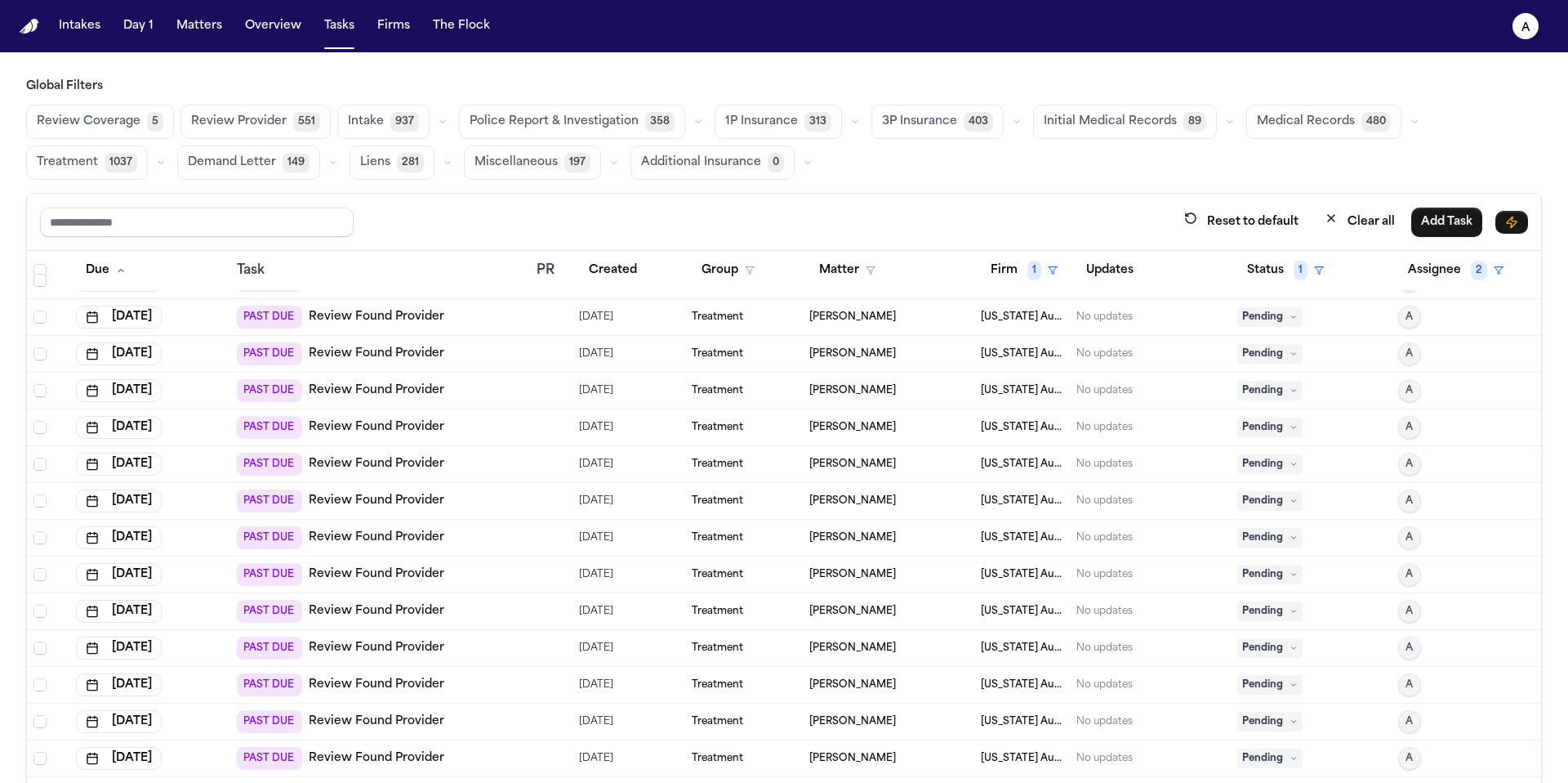
click at [1289, 316] on icon at bounding box center [1294, 317] width 8 height 8
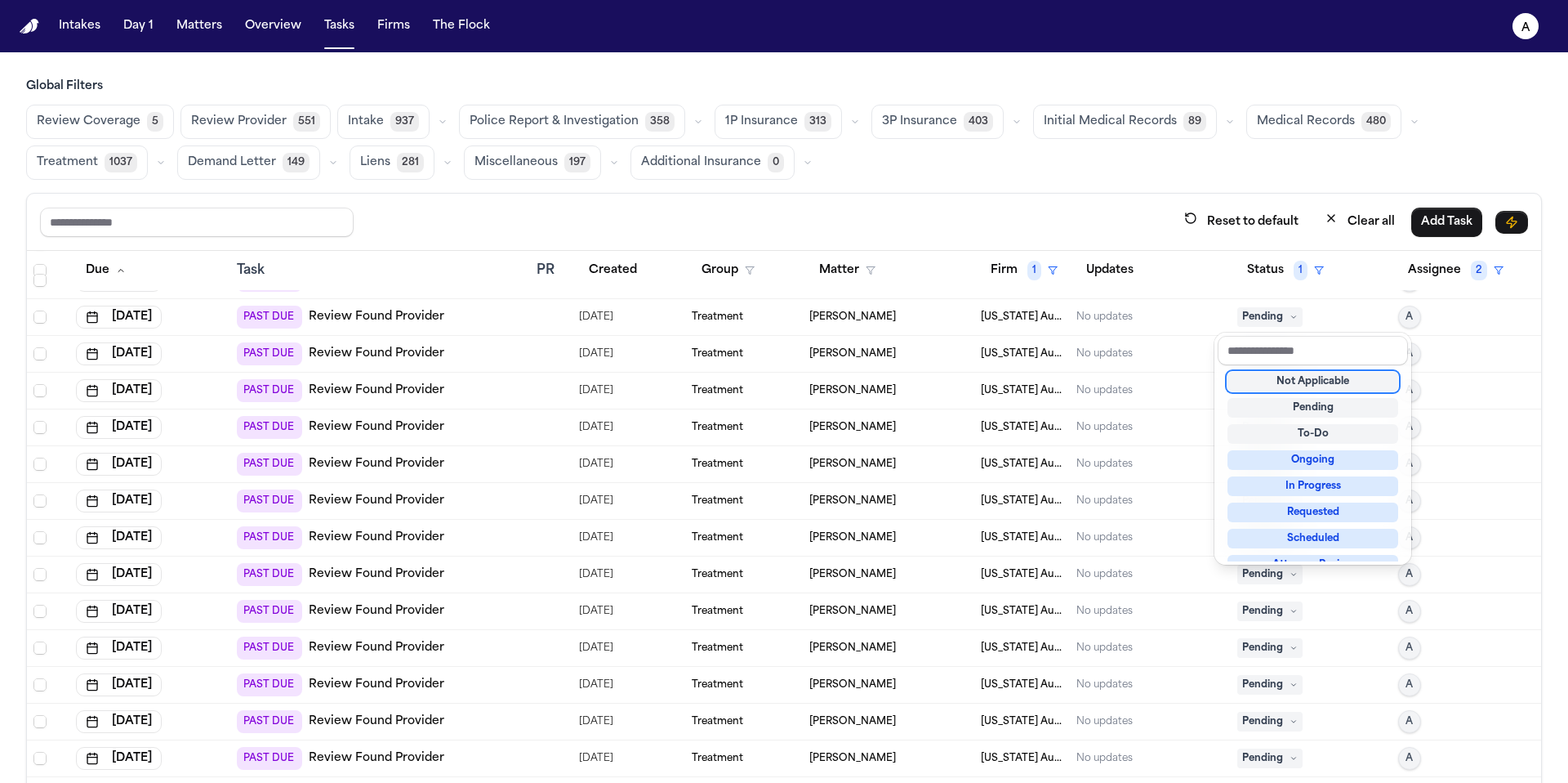
click at [1302, 380] on div "Not Applicable" at bounding box center [1313, 382] width 171 height 20
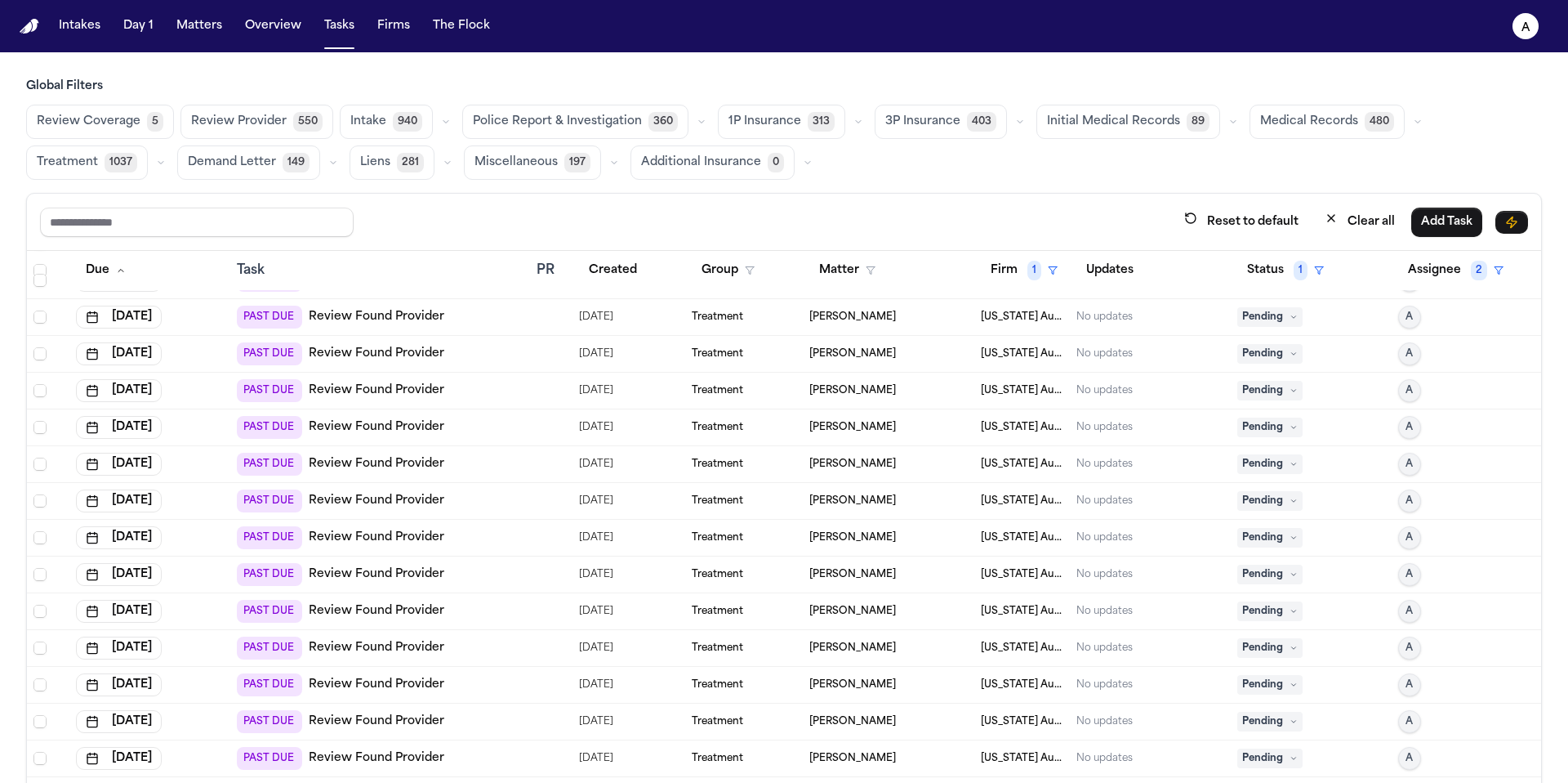
click at [1252, 314] on span "Pending" at bounding box center [1270, 317] width 65 height 20
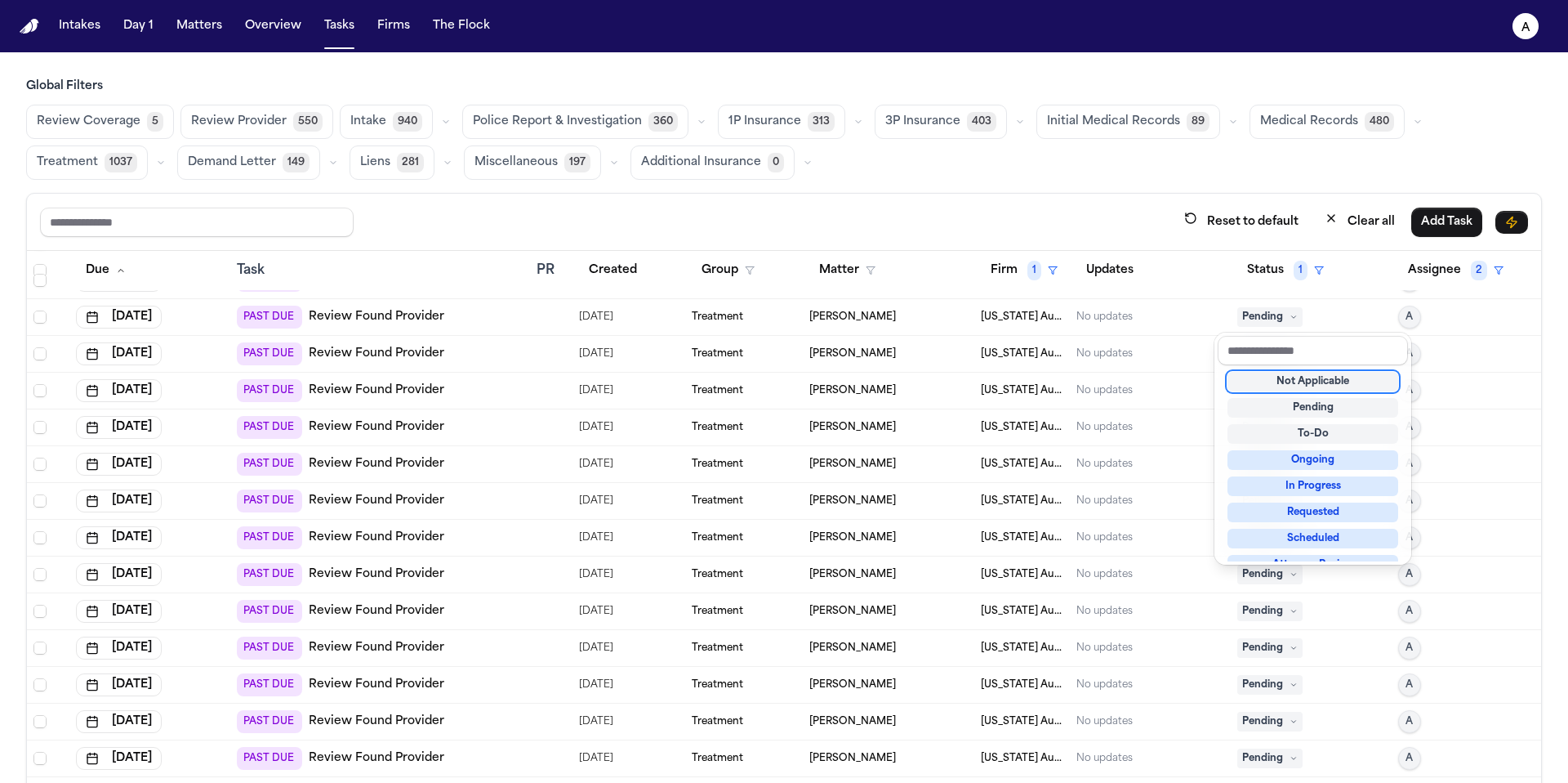
click at [1280, 380] on div "Not Applicable" at bounding box center [1313, 382] width 171 height 20
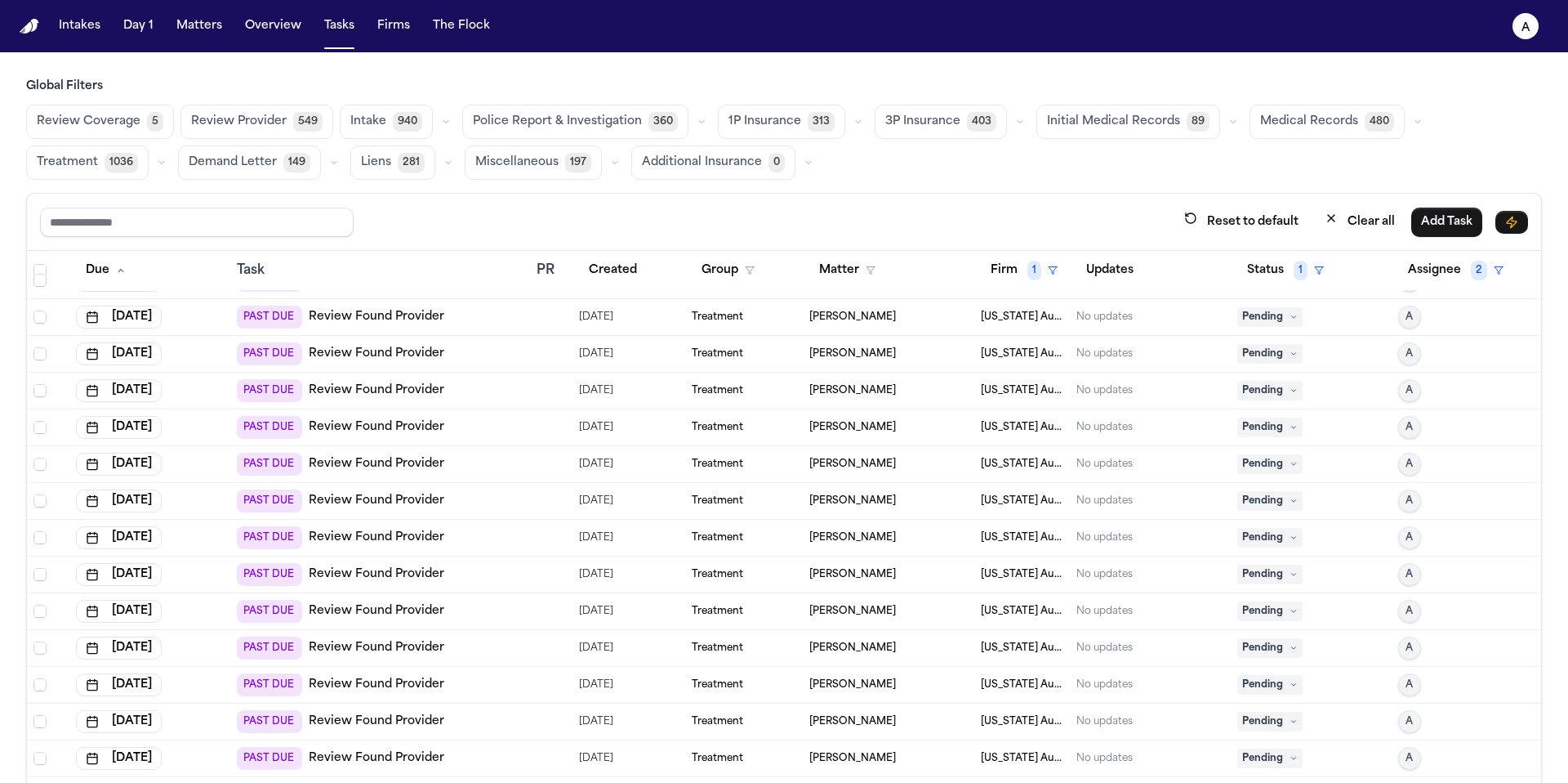
click at [1263, 321] on span "Pending" at bounding box center [1270, 317] width 65 height 20
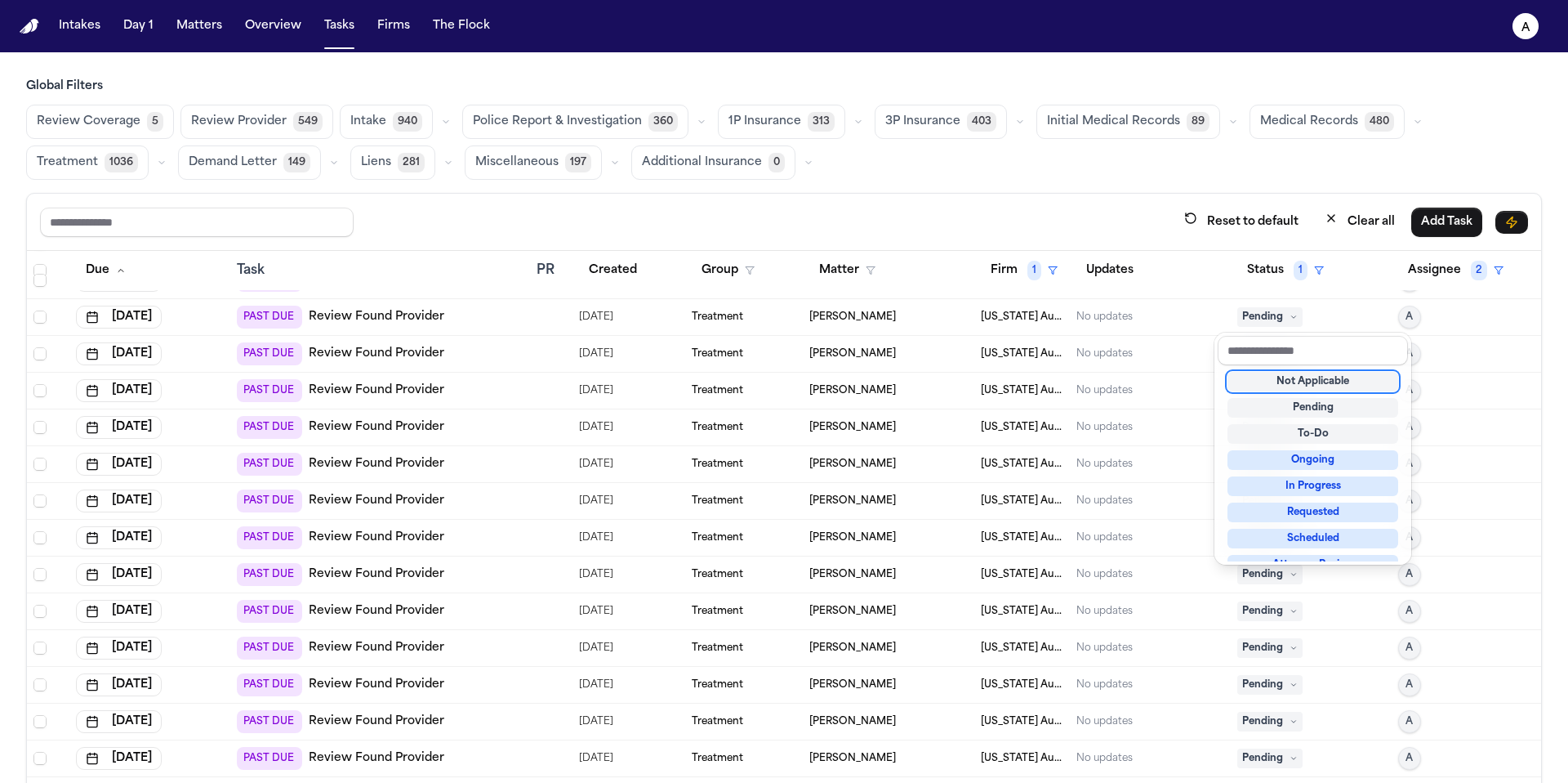
click at [1296, 381] on div "Not Applicable" at bounding box center [1313, 382] width 171 height 20
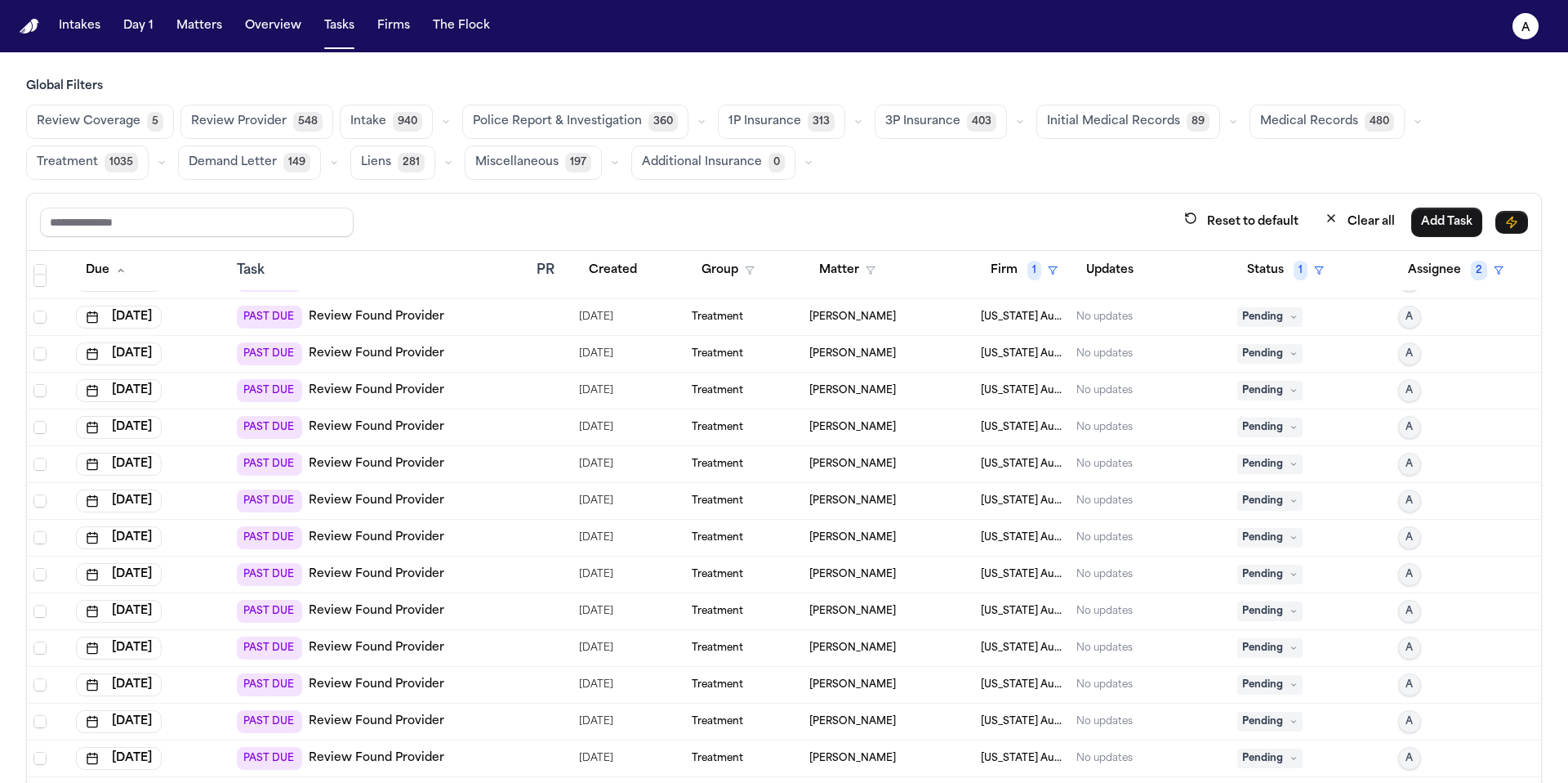
click at [1273, 322] on span "Pending" at bounding box center [1270, 317] width 65 height 20
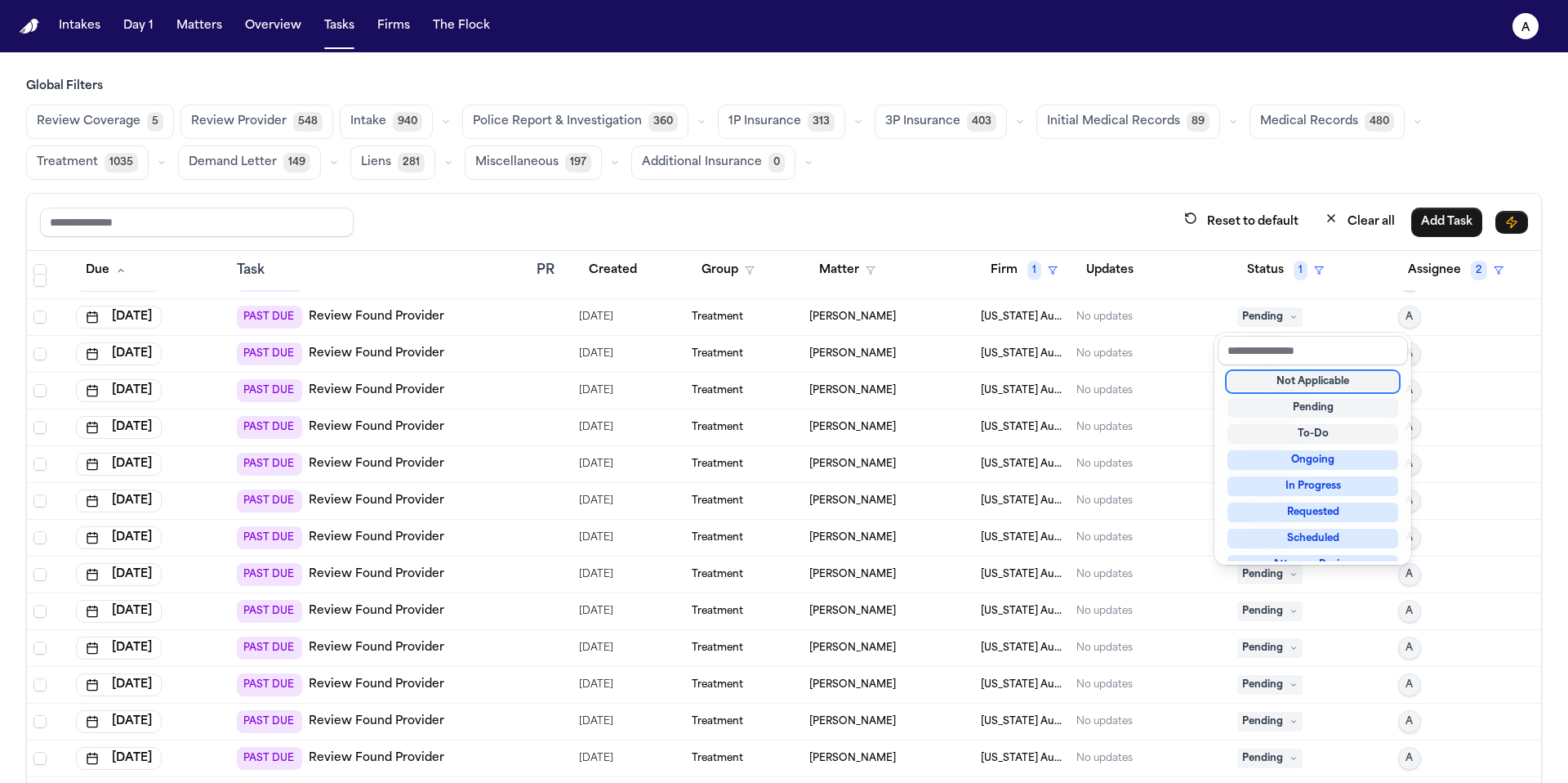
click at [1289, 377] on div "Not Applicable" at bounding box center [1313, 382] width 171 height 20
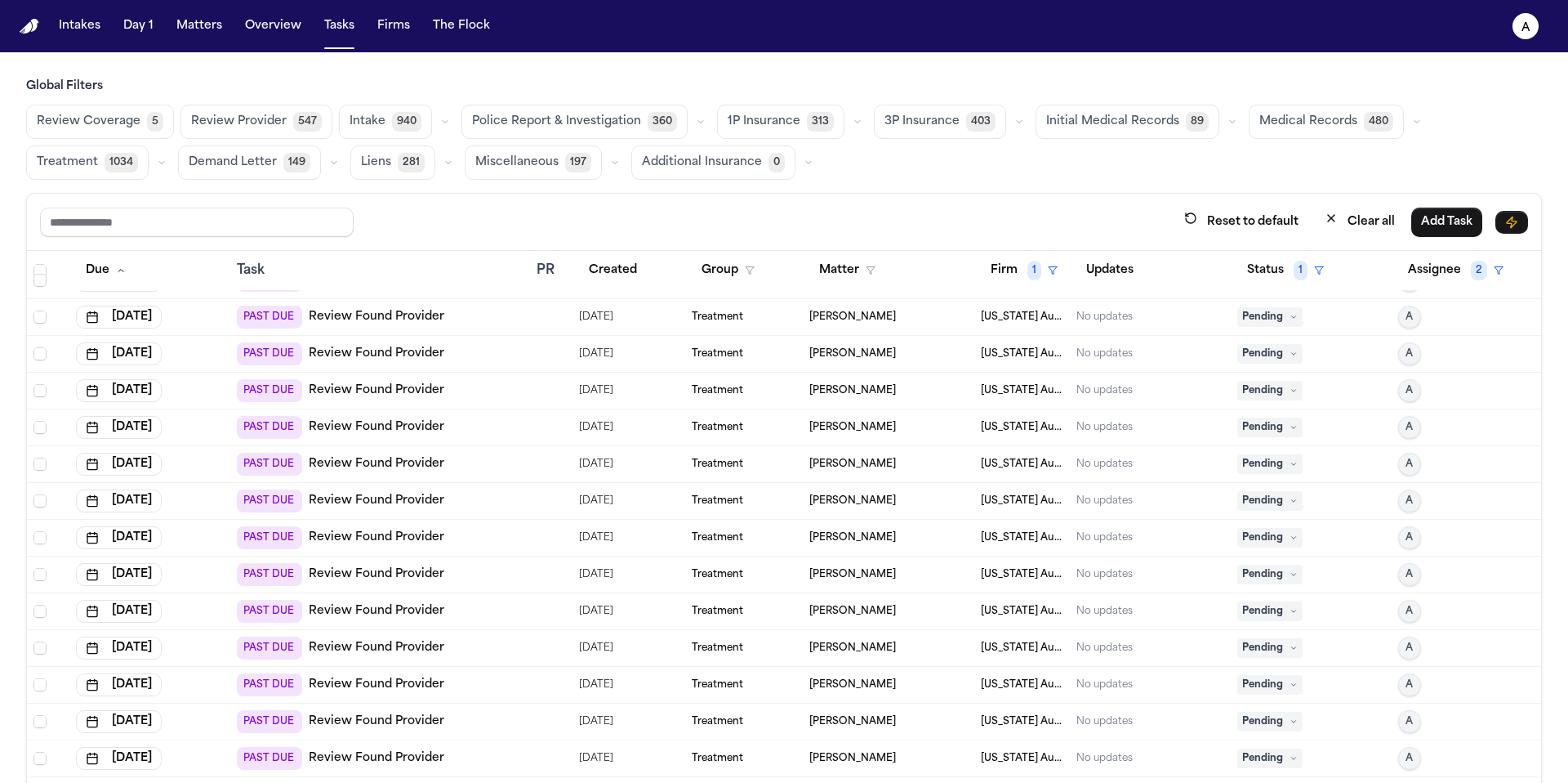
click at [1261, 315] on span "Pending" at bounding box center [1270, 317] width 65 height 20
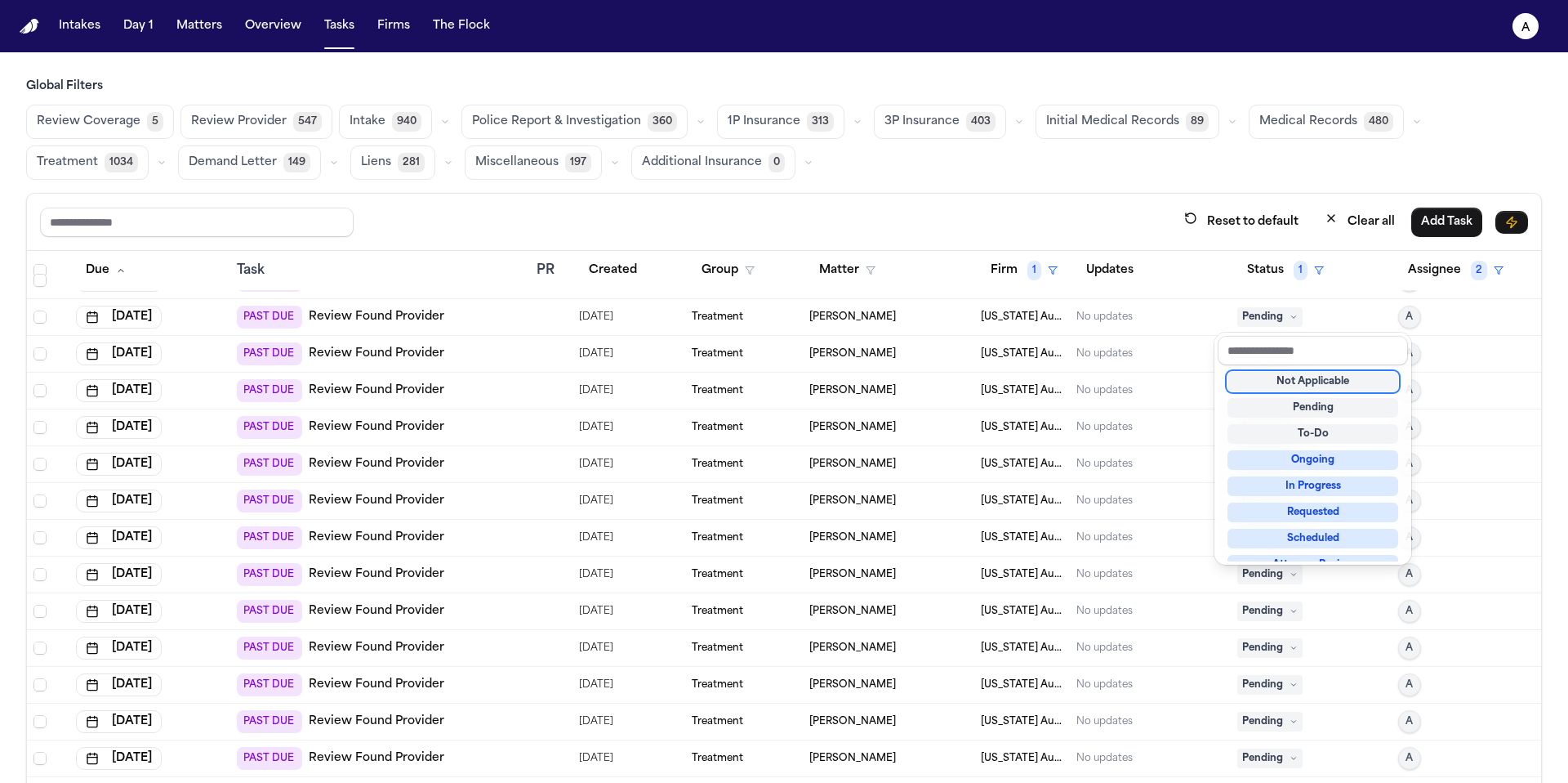
click at [1277, 379] on div "Not Applicable" at bounding box center [1313, 382] width 171 height 20
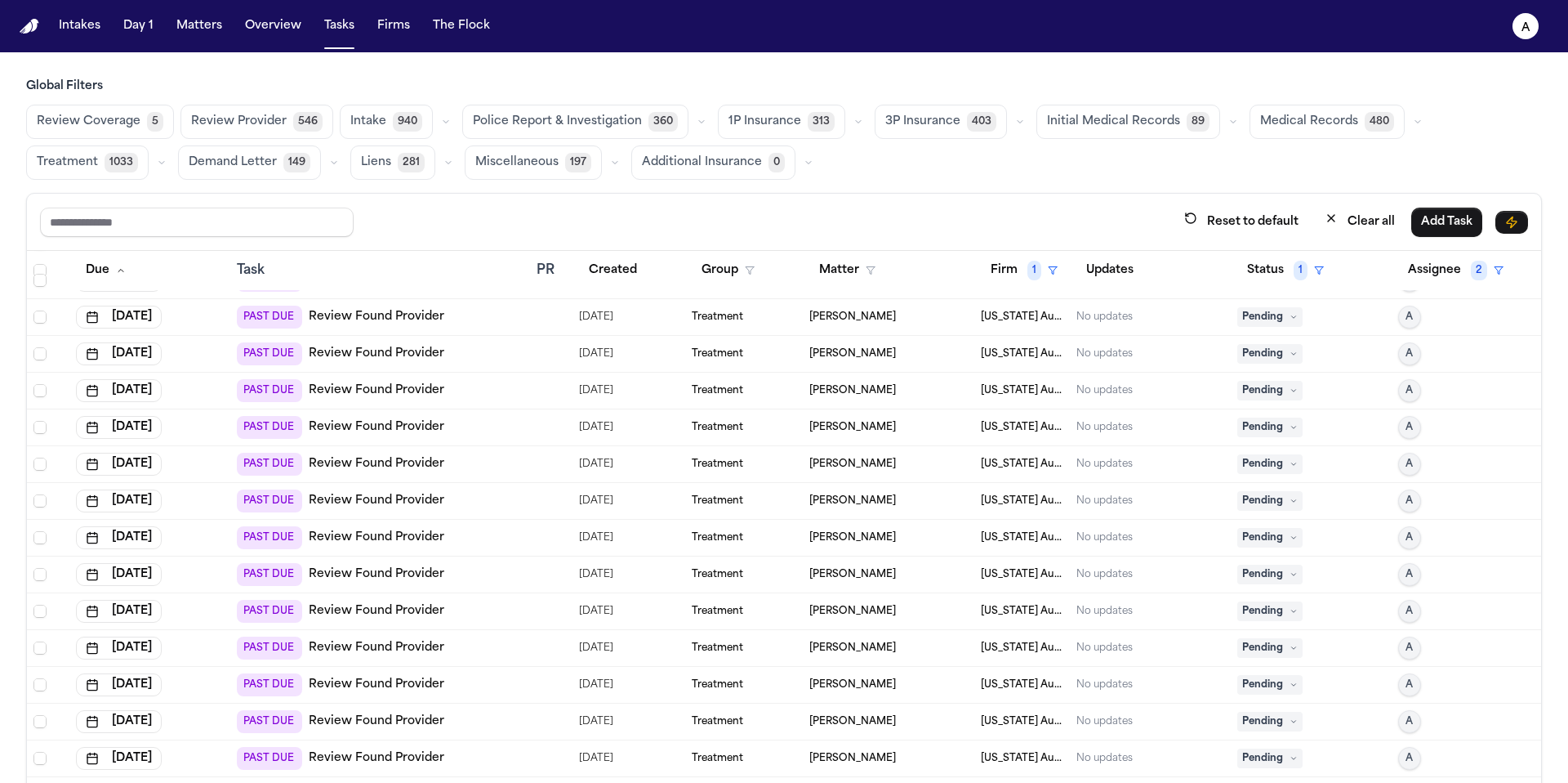
click at [1267, 313] on span "Pending" at bounding box center [1270, 317] width 65 height 20
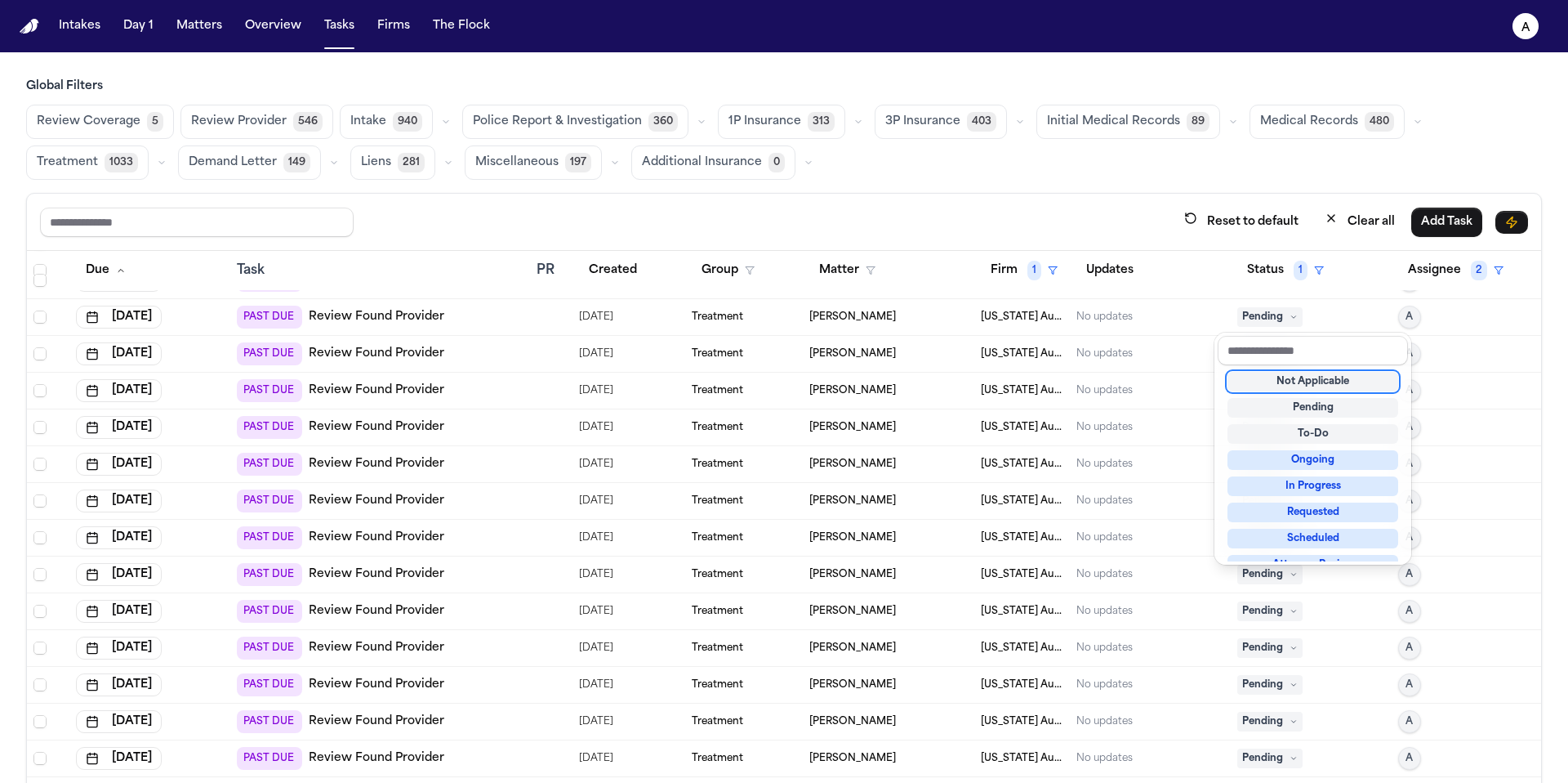
click at [1278, 383] on div "Not Applicable" at bounding box center [1313, 382] width 171 height 20
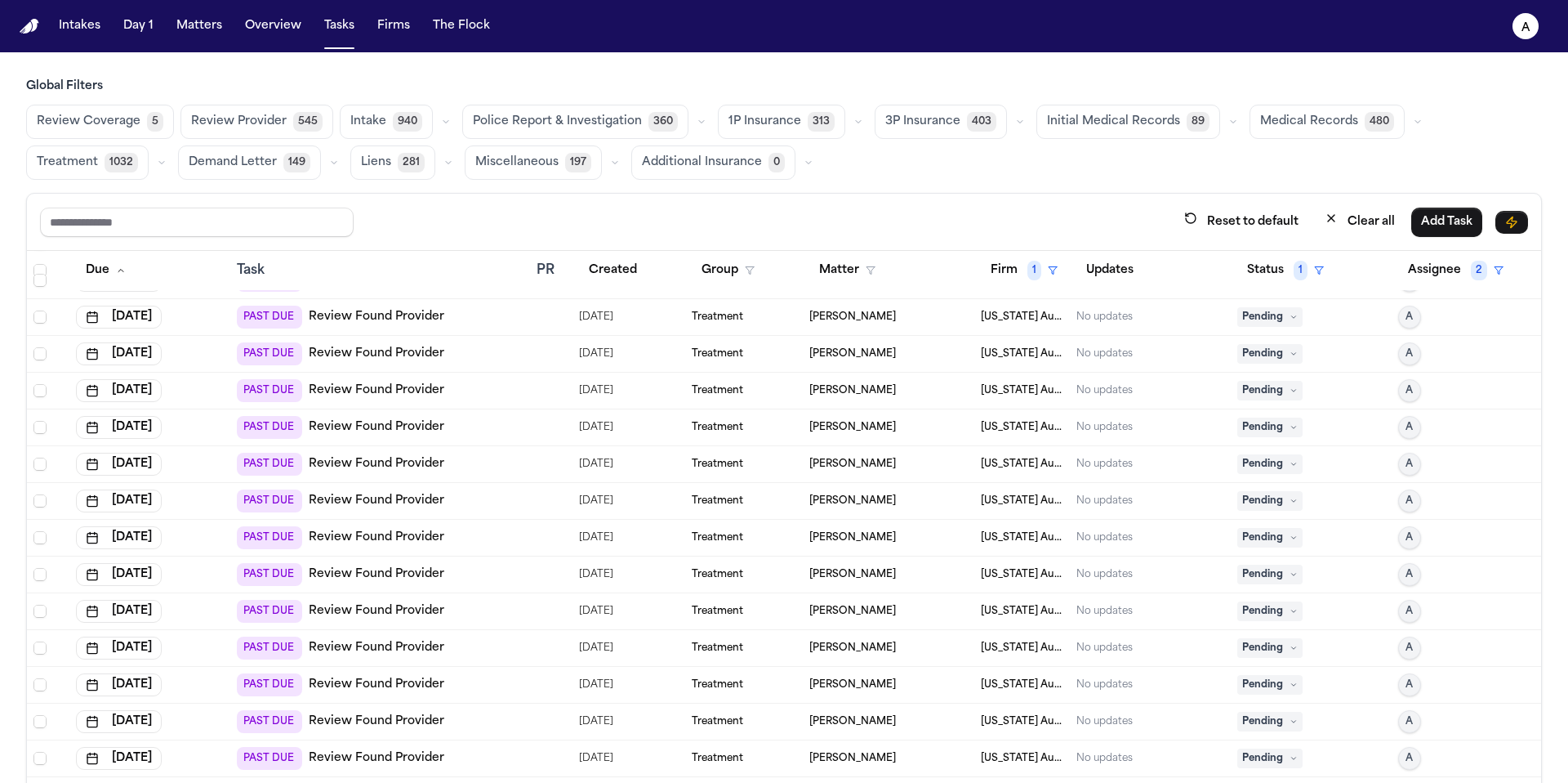
click at [1266, 315] on span "Pending" at bounding box center [1270, 317] width 65 height 20
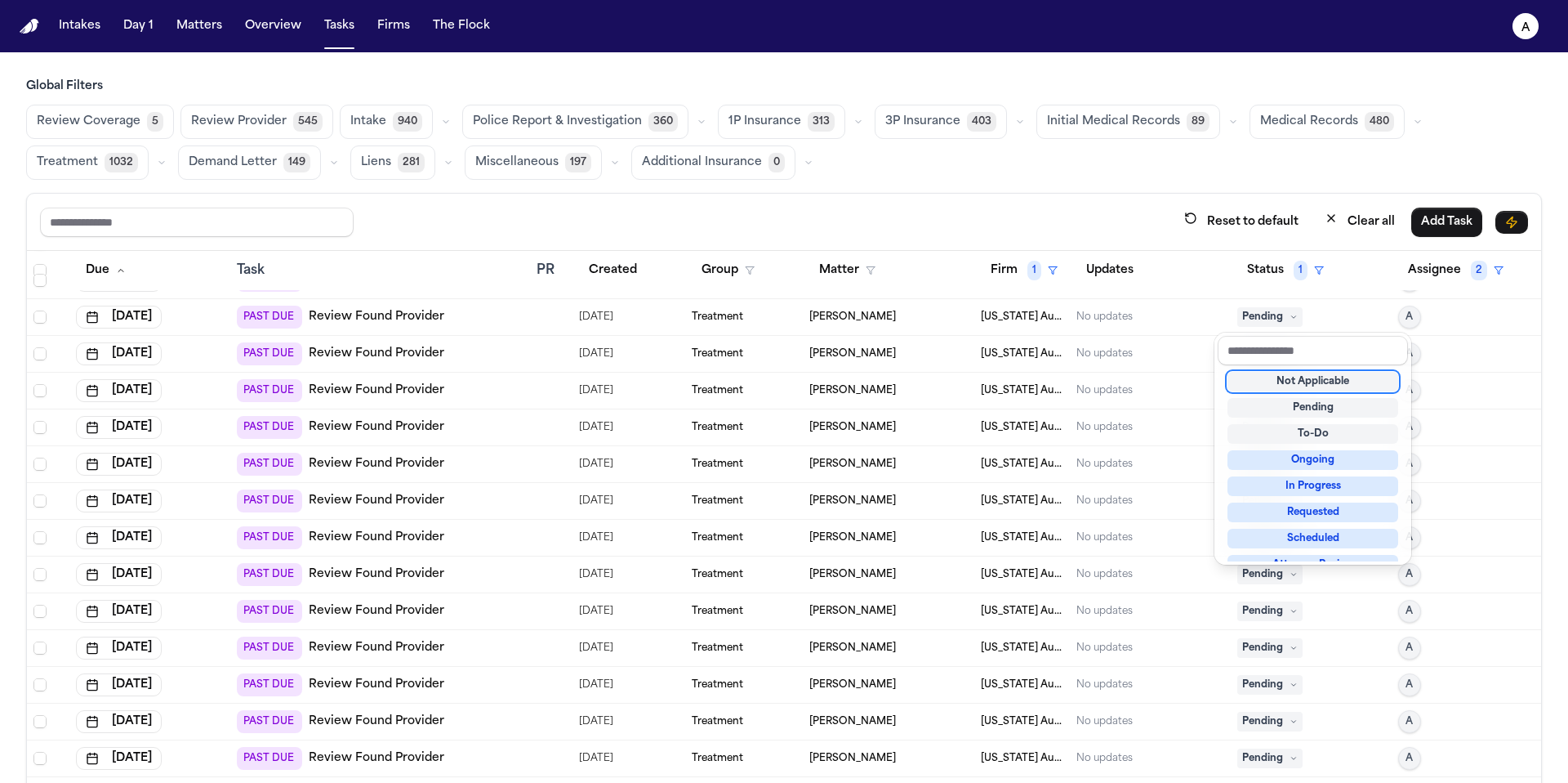
click at [1275, 383] on div "Not Applicable" at bounding box center [1313, 382] width 171 height 20
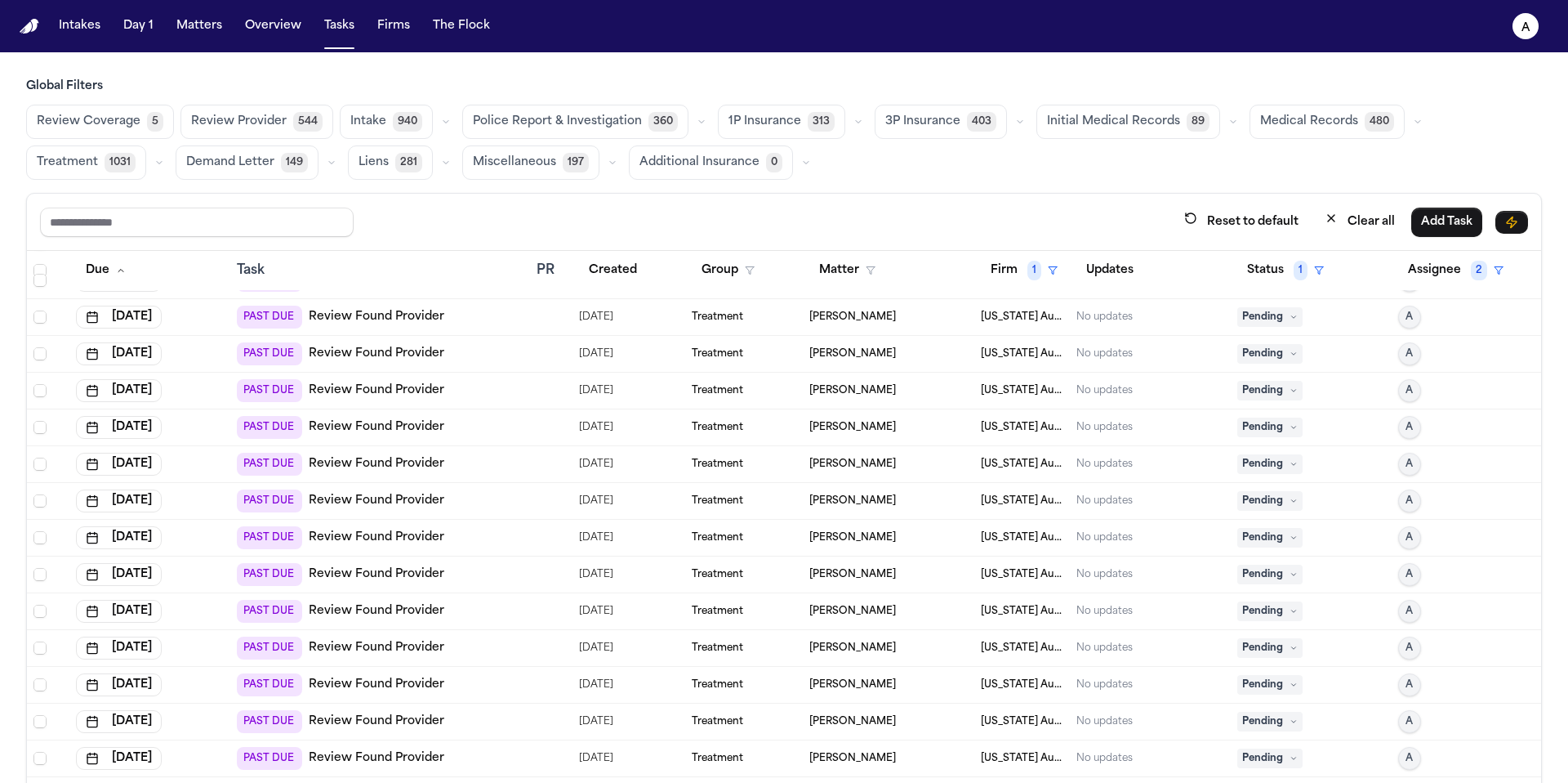
click at [1267, 313] on span "Pending" at bounding box center [1270, 317] width 65 height 20
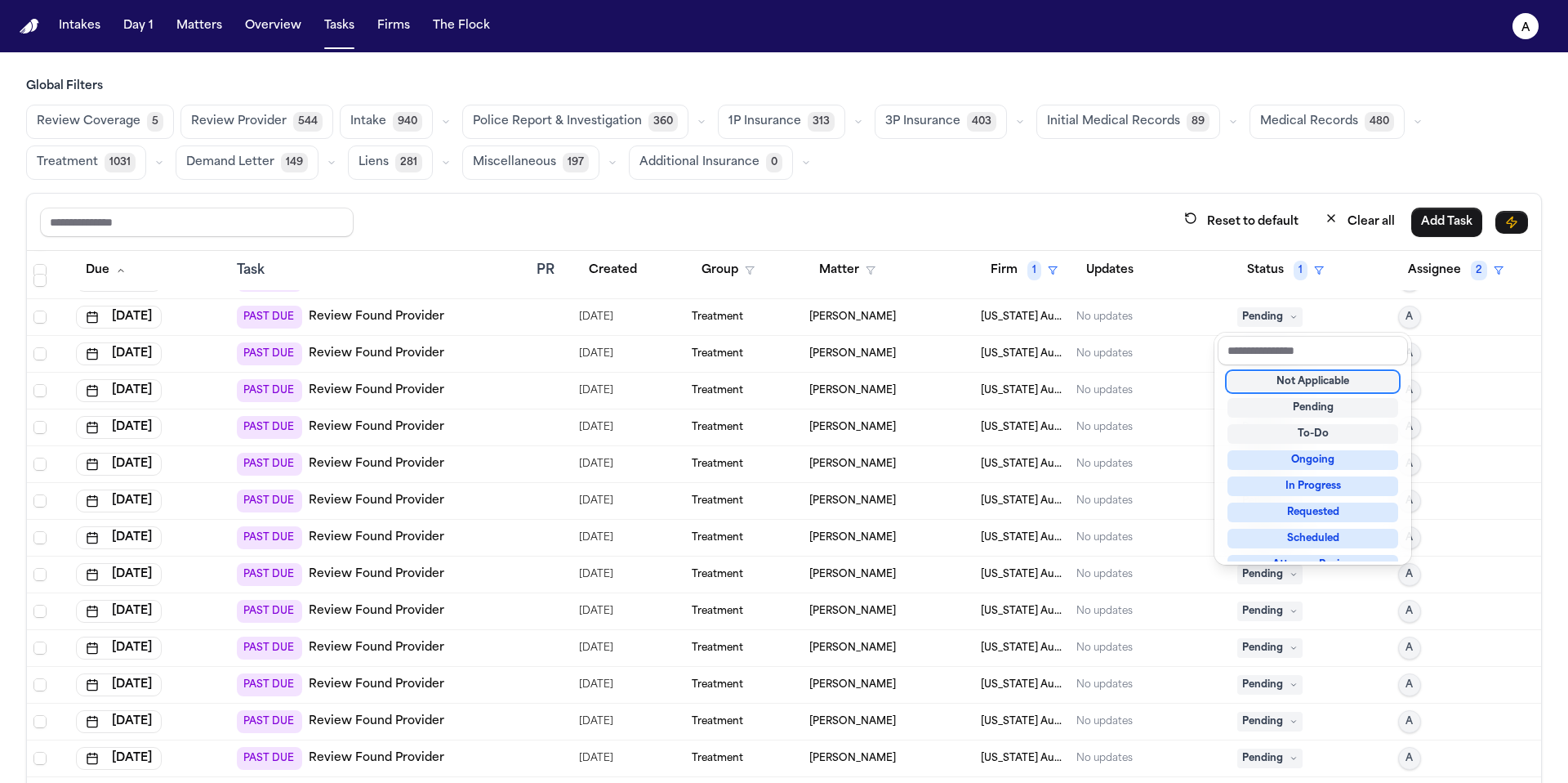
click at [1277, 378] on div "Not Applicable" at bounding box center [1313, 382] width 171 height 20
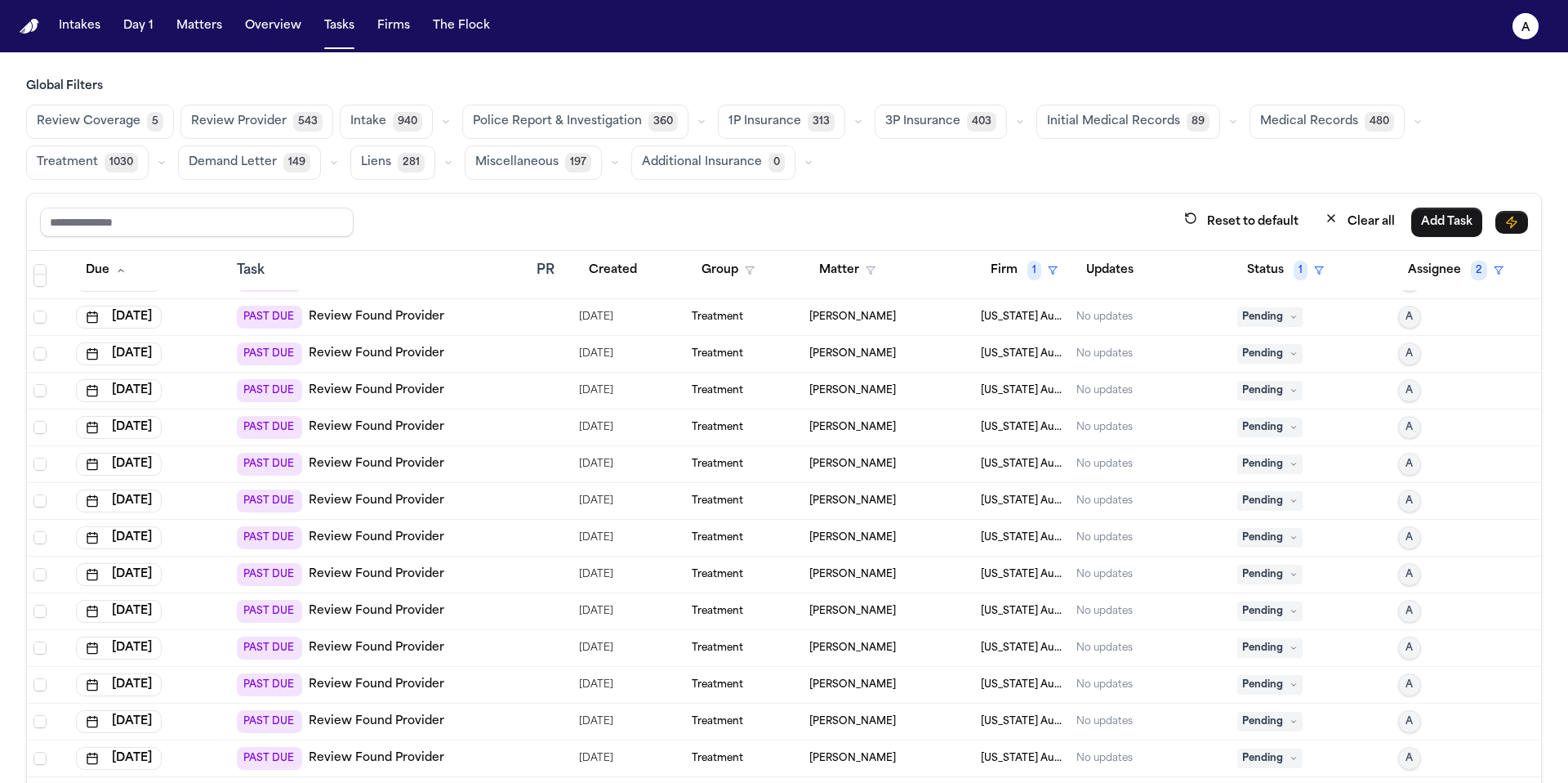
click at [1265, 311] on span "Pending" at bounding box center [1270, 317] width 65 height 20
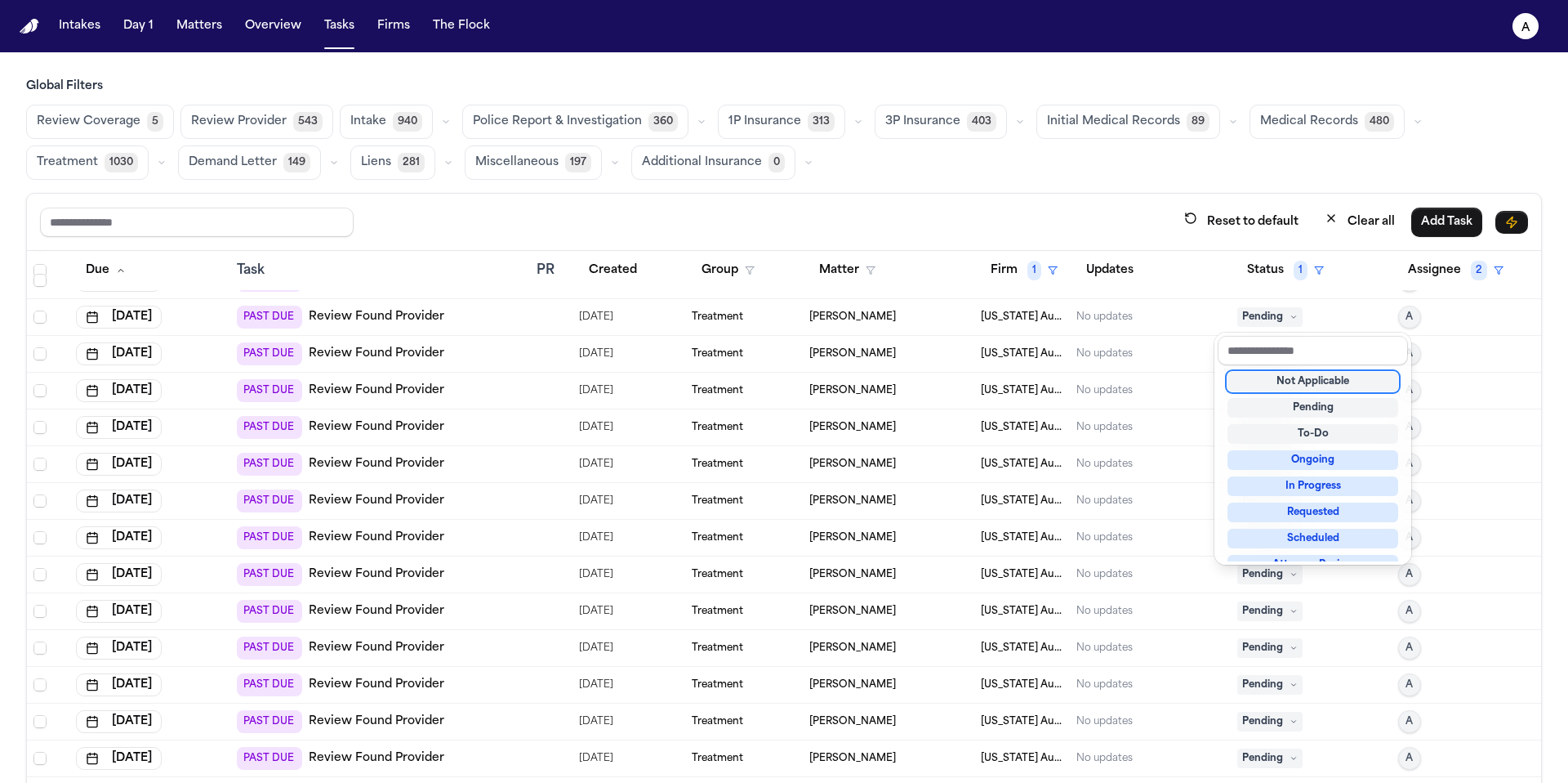
click at [1276, 381] on div "Not Applicable" at bounding box center [1313, 382] width 171 height 20
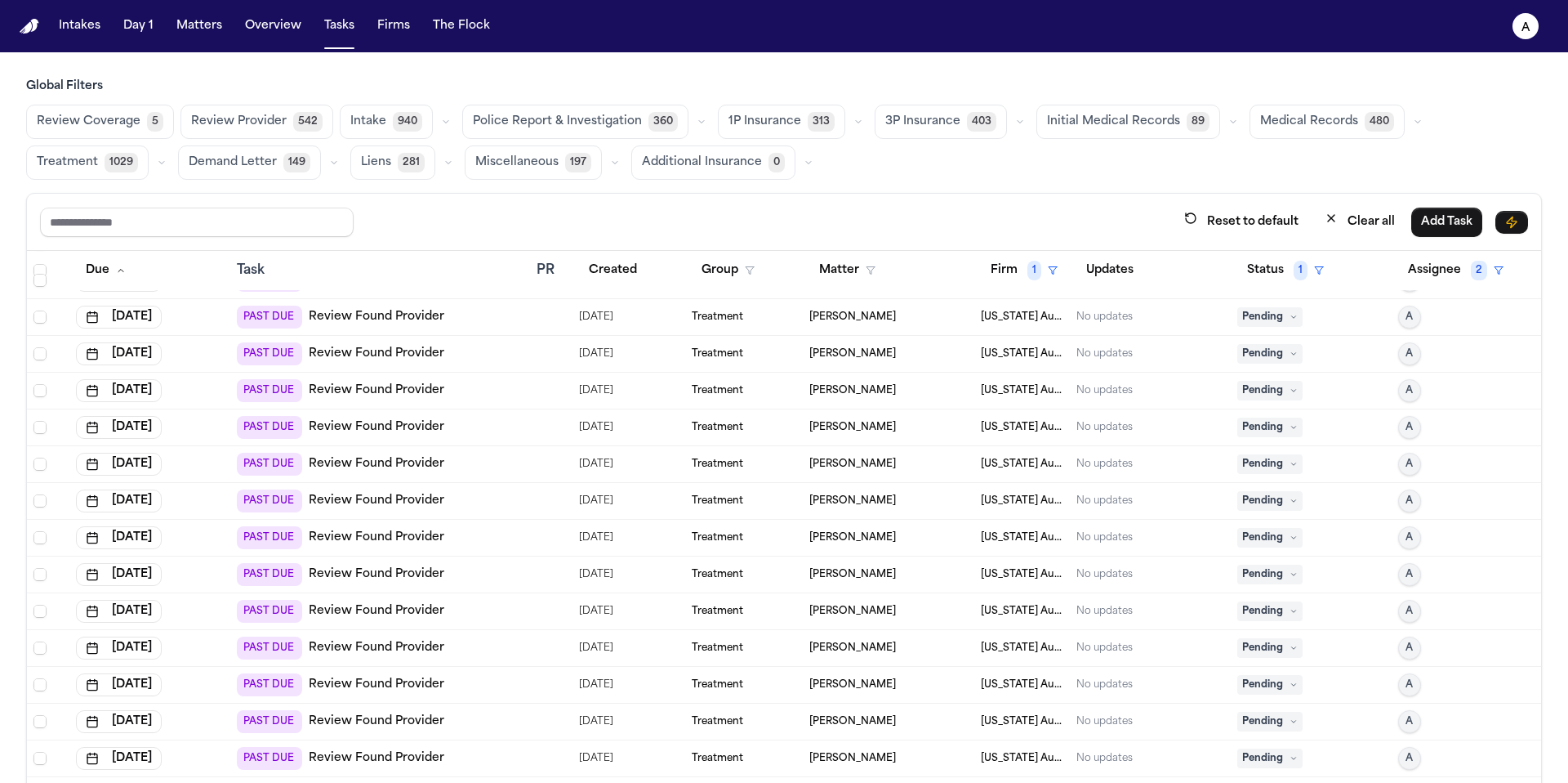
click at [1260, 317] on span "Pending" at bounding box center [1270, 317] width 65 height 20
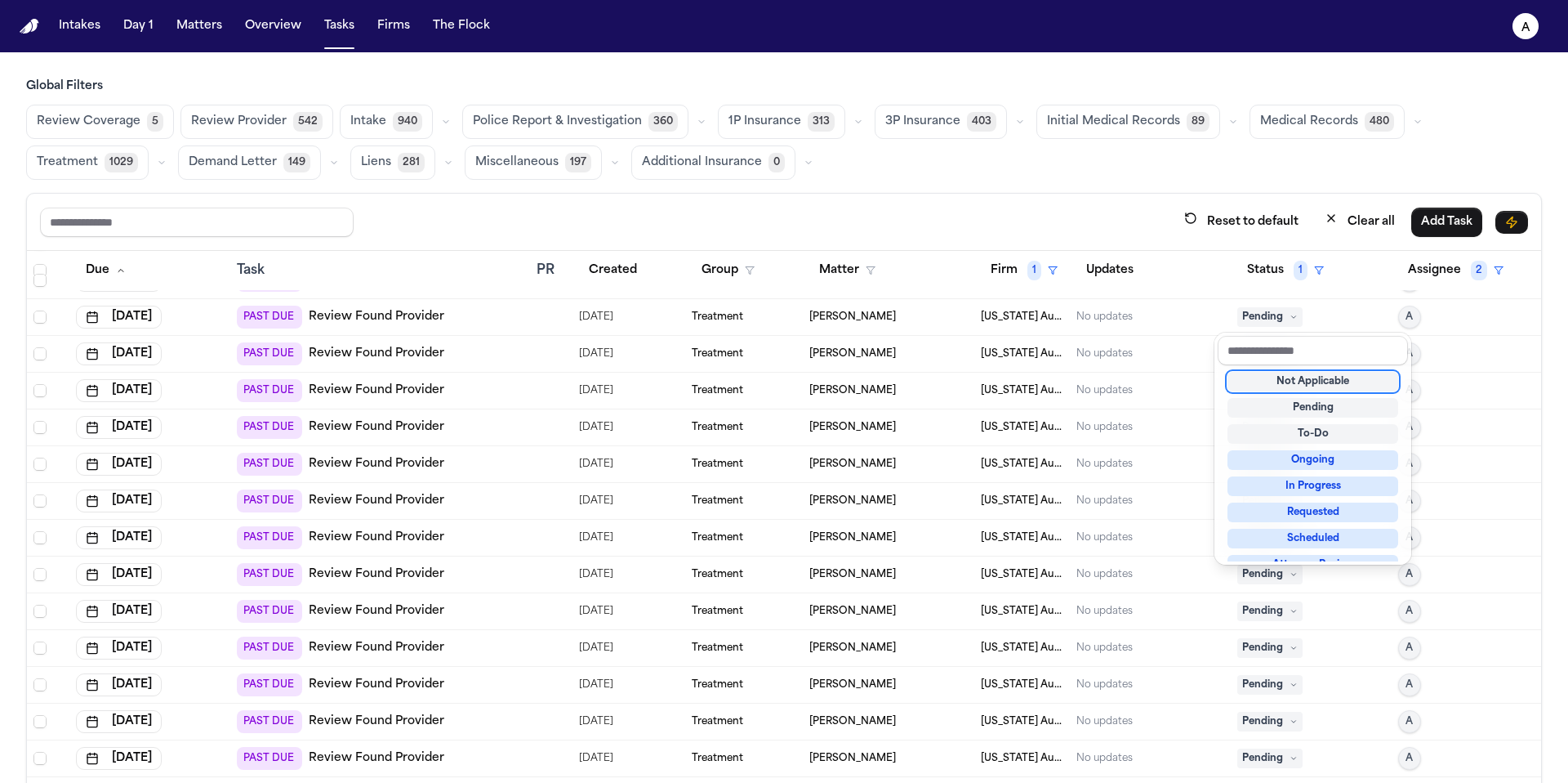
click at [1281, 384] on div "Not Applicable" at bounding box center [1313, 382] width 171 height 20
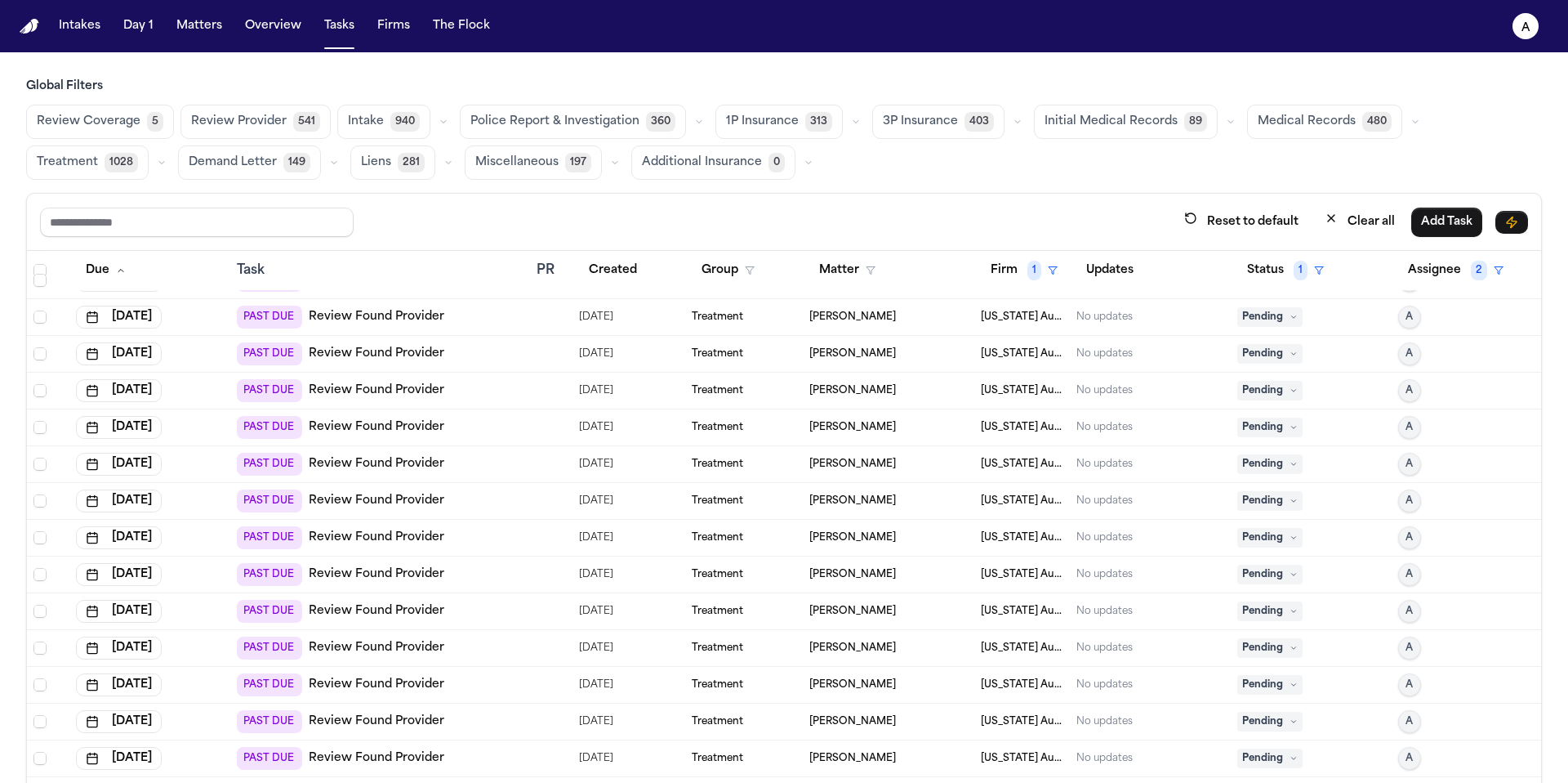
click at [1268, 315] on span "Pending" at bounding box center [1270, 317] width 65 height 20
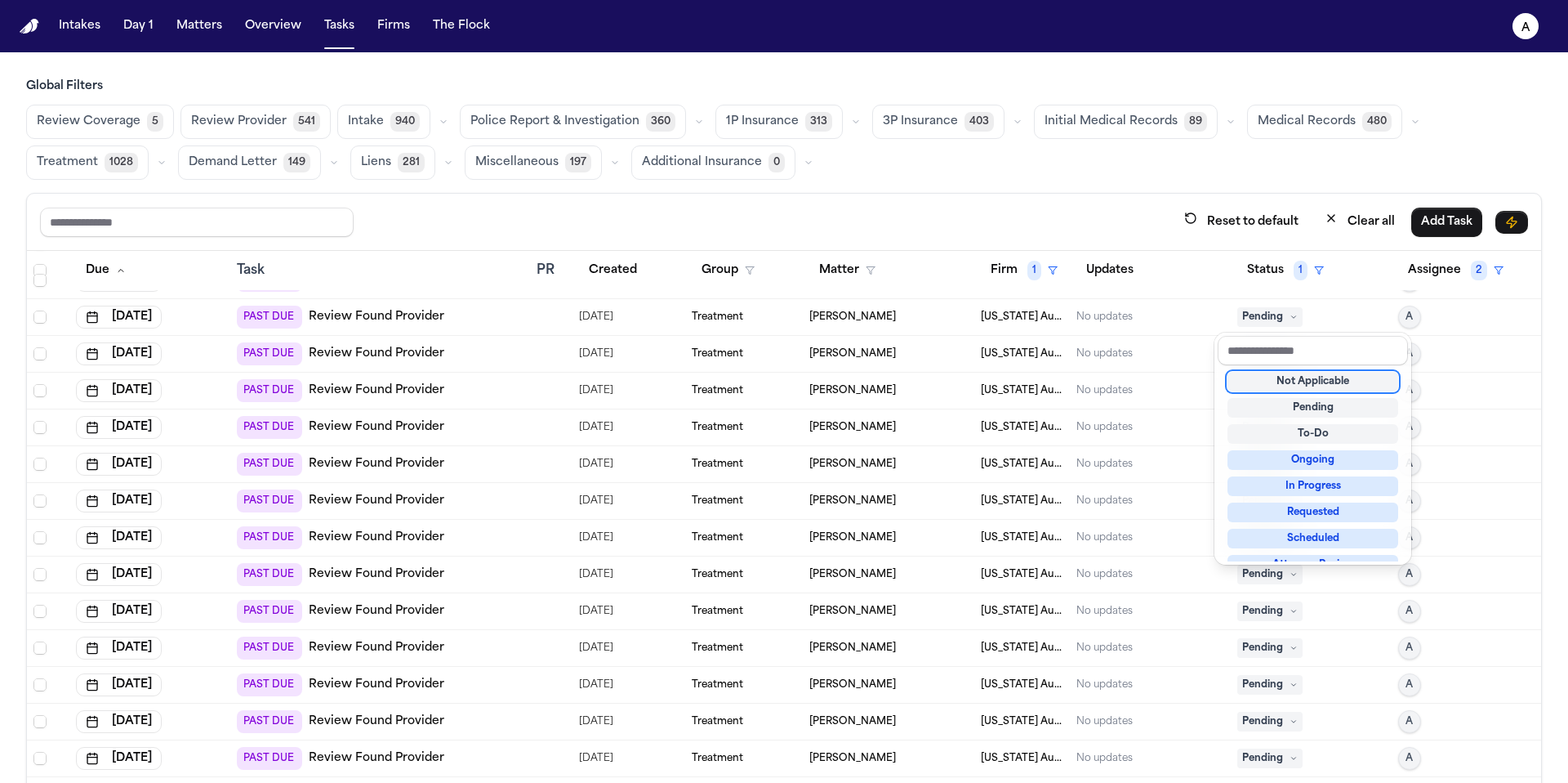
click at [1272, 378] on div "Not Applicable" at bounding box center [1313, 382] width 171 height 20
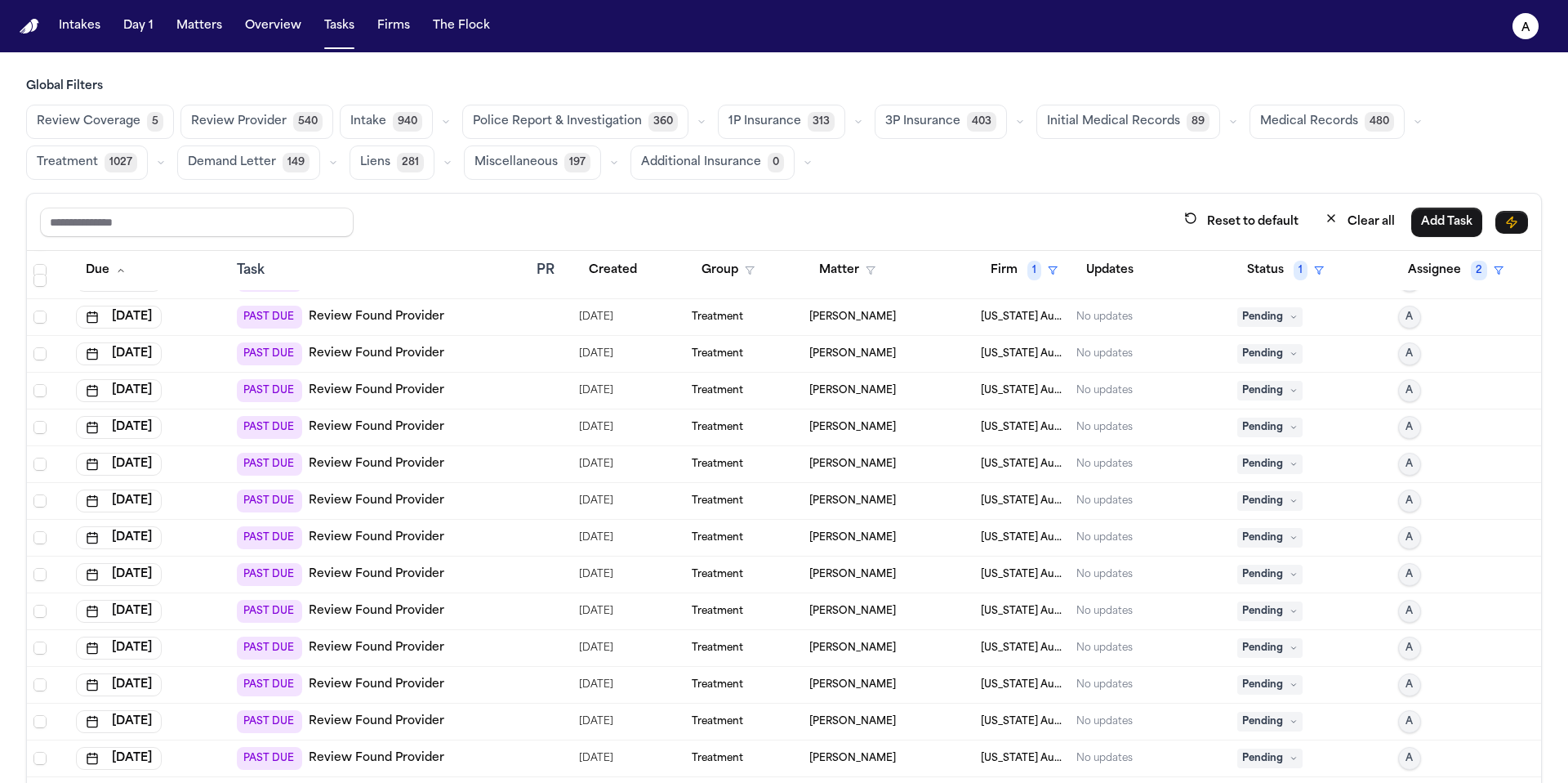
click at [1260, 316] on span "Pending" at bounding box center [1270, 317] width 65 height 20
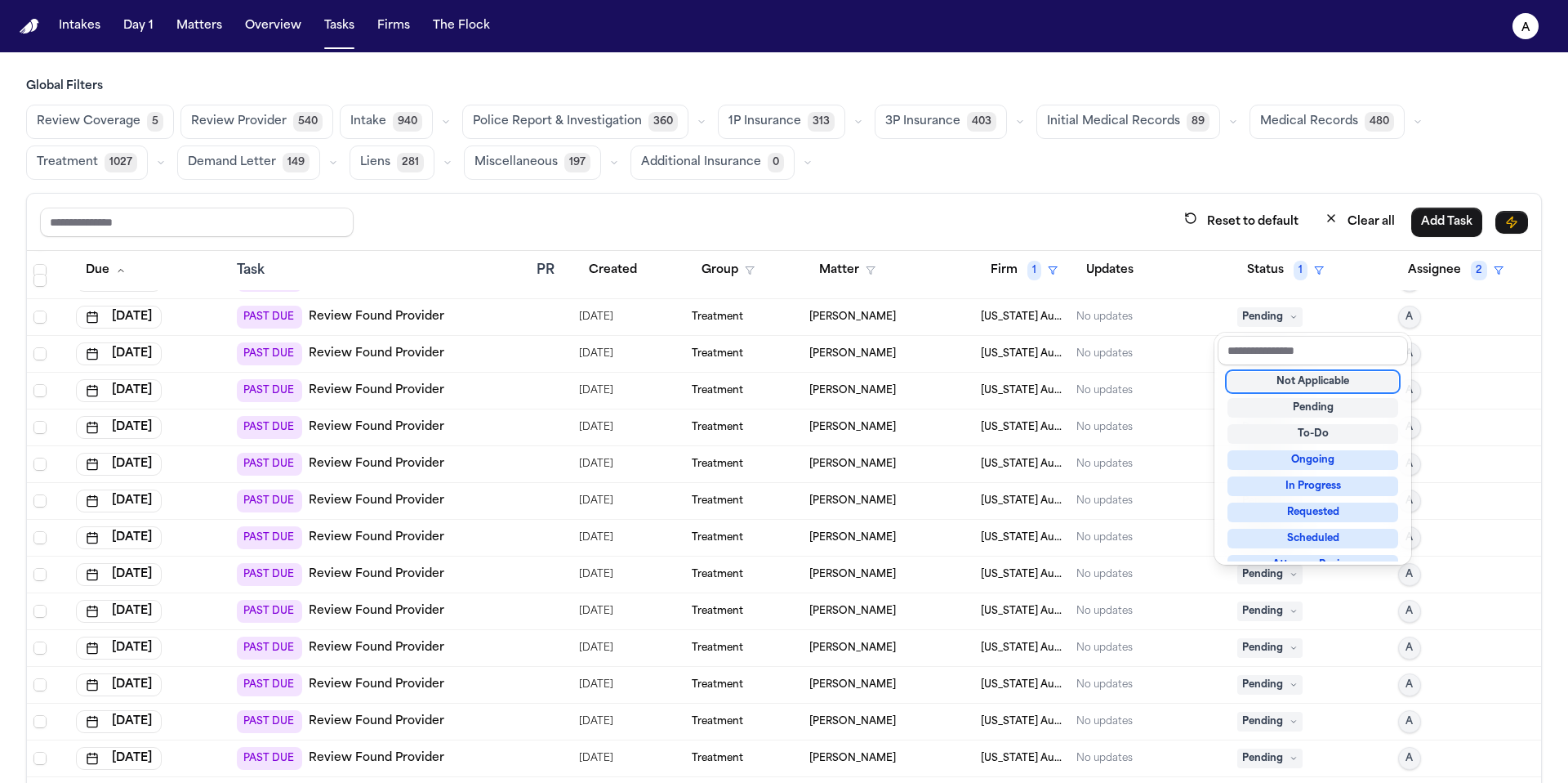
click at [1271, 381] on div "Not Applicable" at bounding box center [1313, 382] width 171 height 20
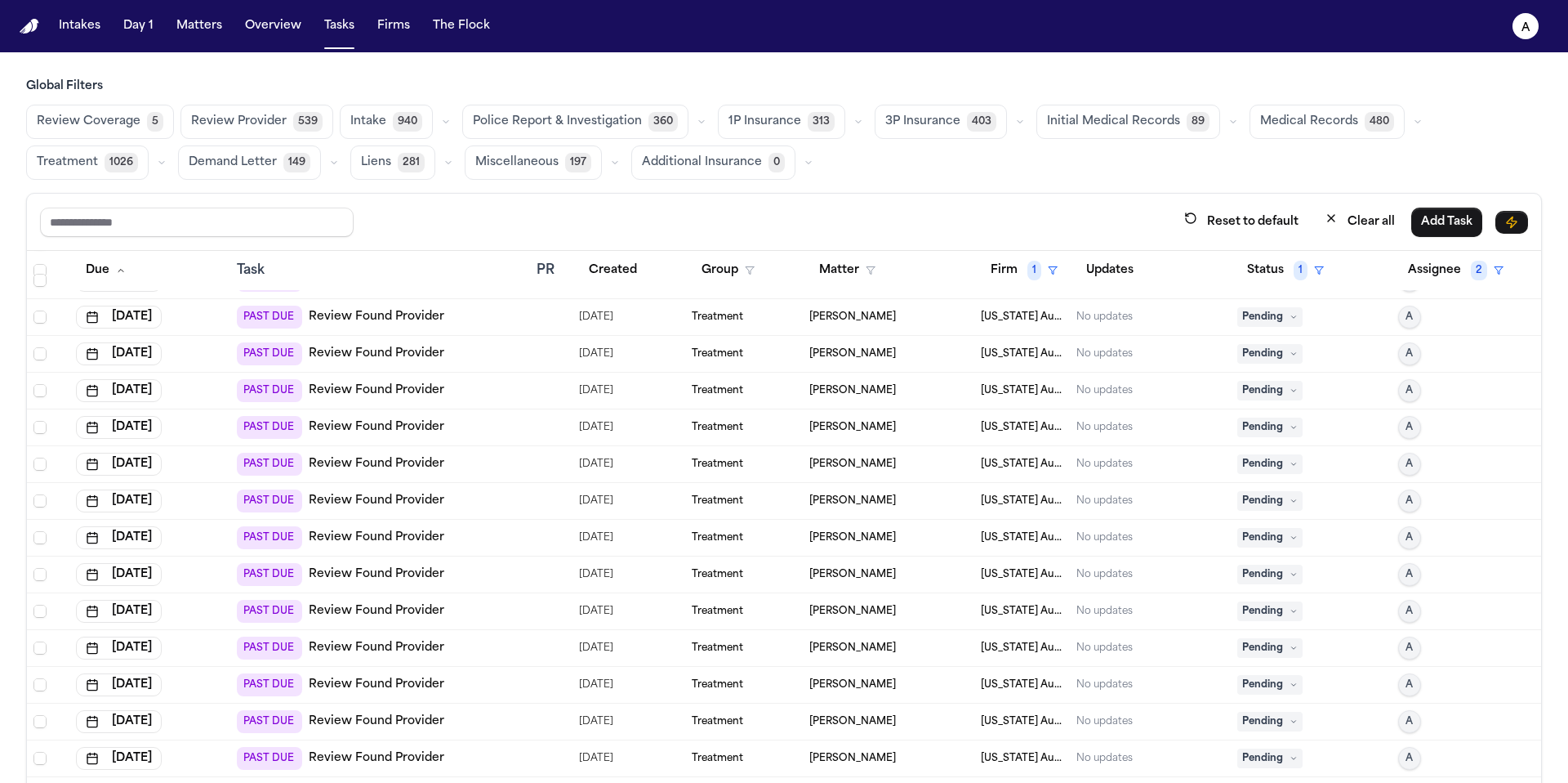
click at [1268, 318] on span "Pending" at bounding box center [1270, 317] width 65 height 20
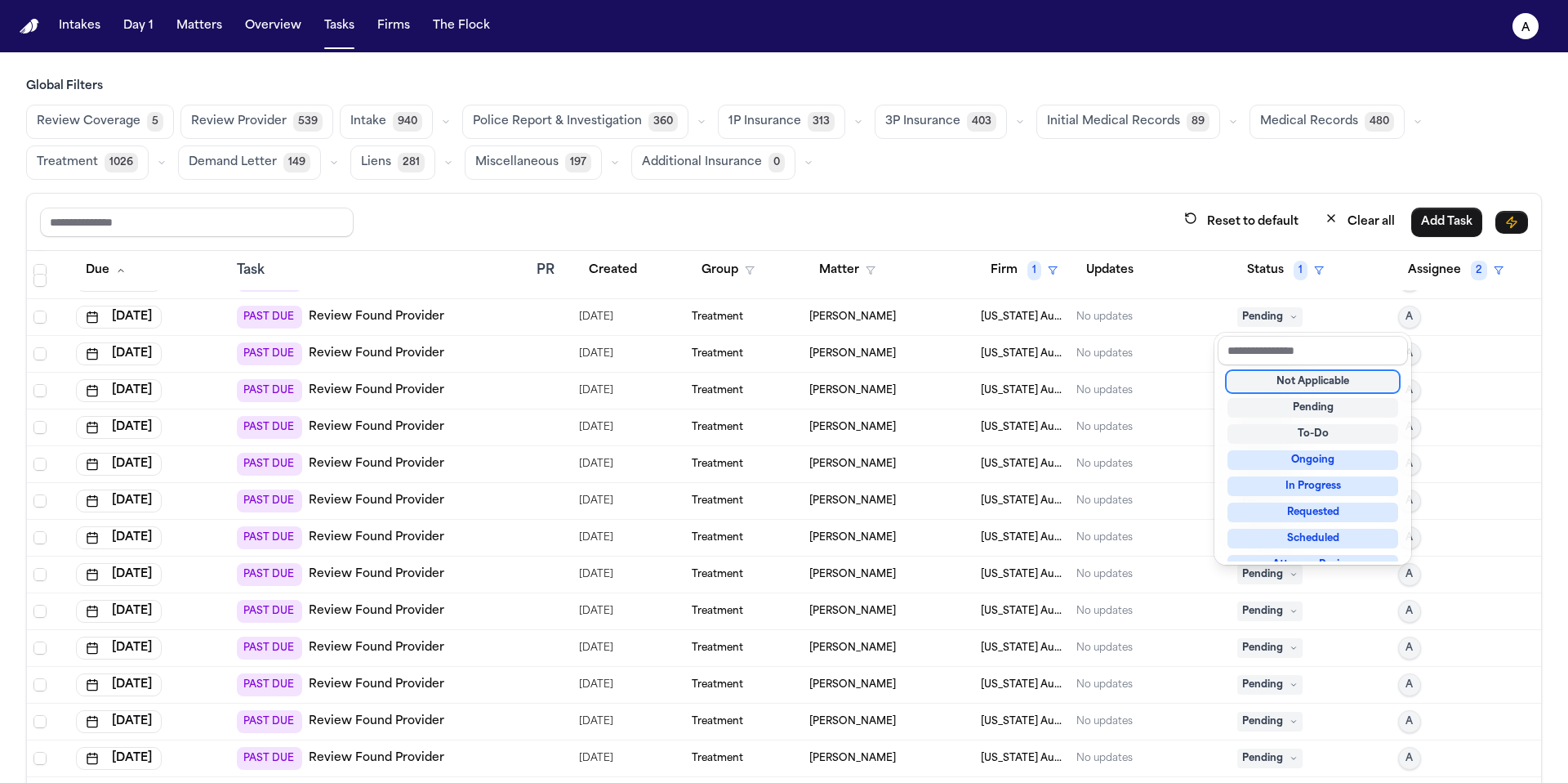
click at [1280, 380] on div "Not Applicable" at bounding box center [1313, 382] width 171 height 20
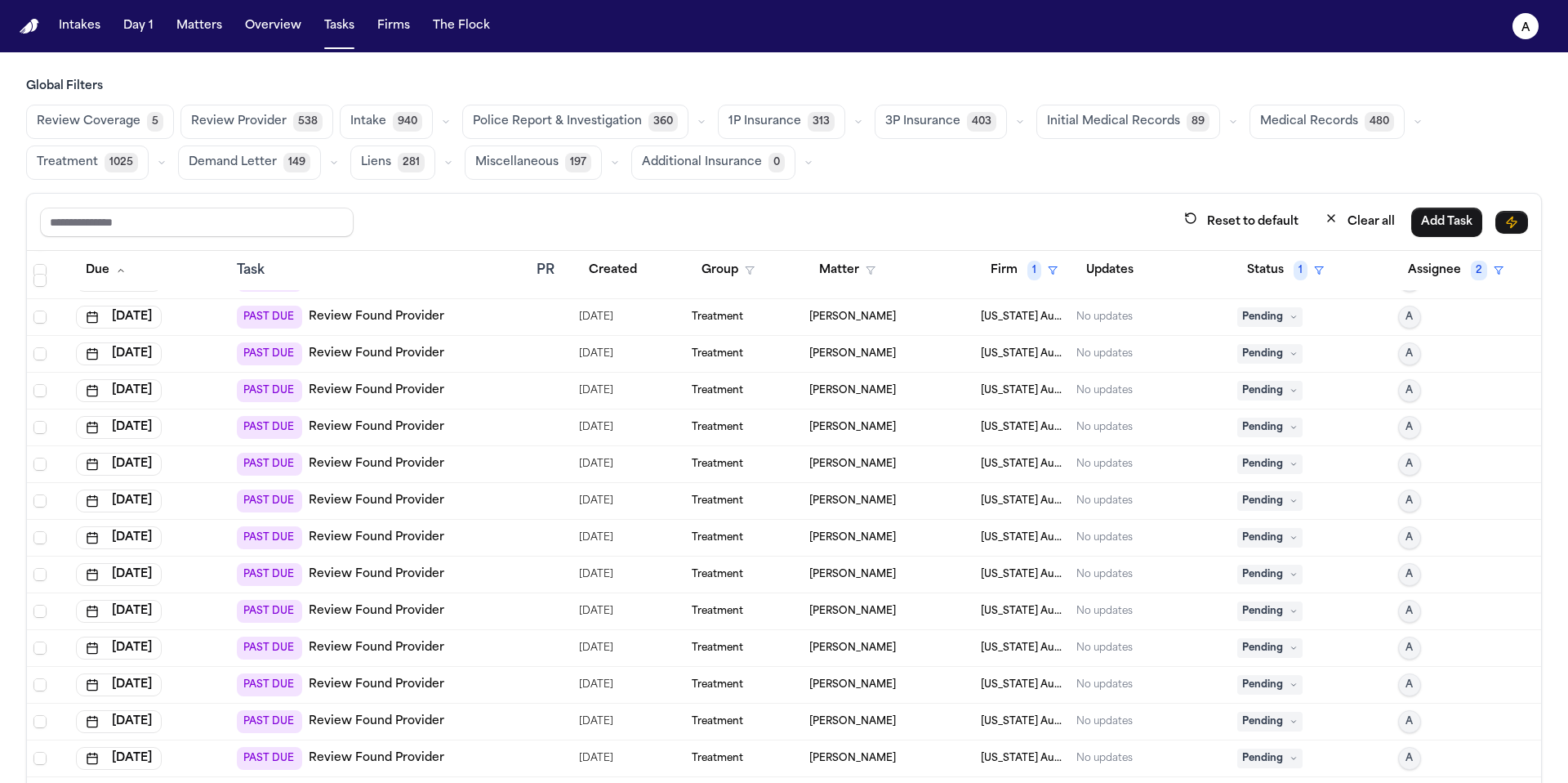
click at [1269, 319] on span "Pending" at bounding box center [1270, 317] width 65 height 20
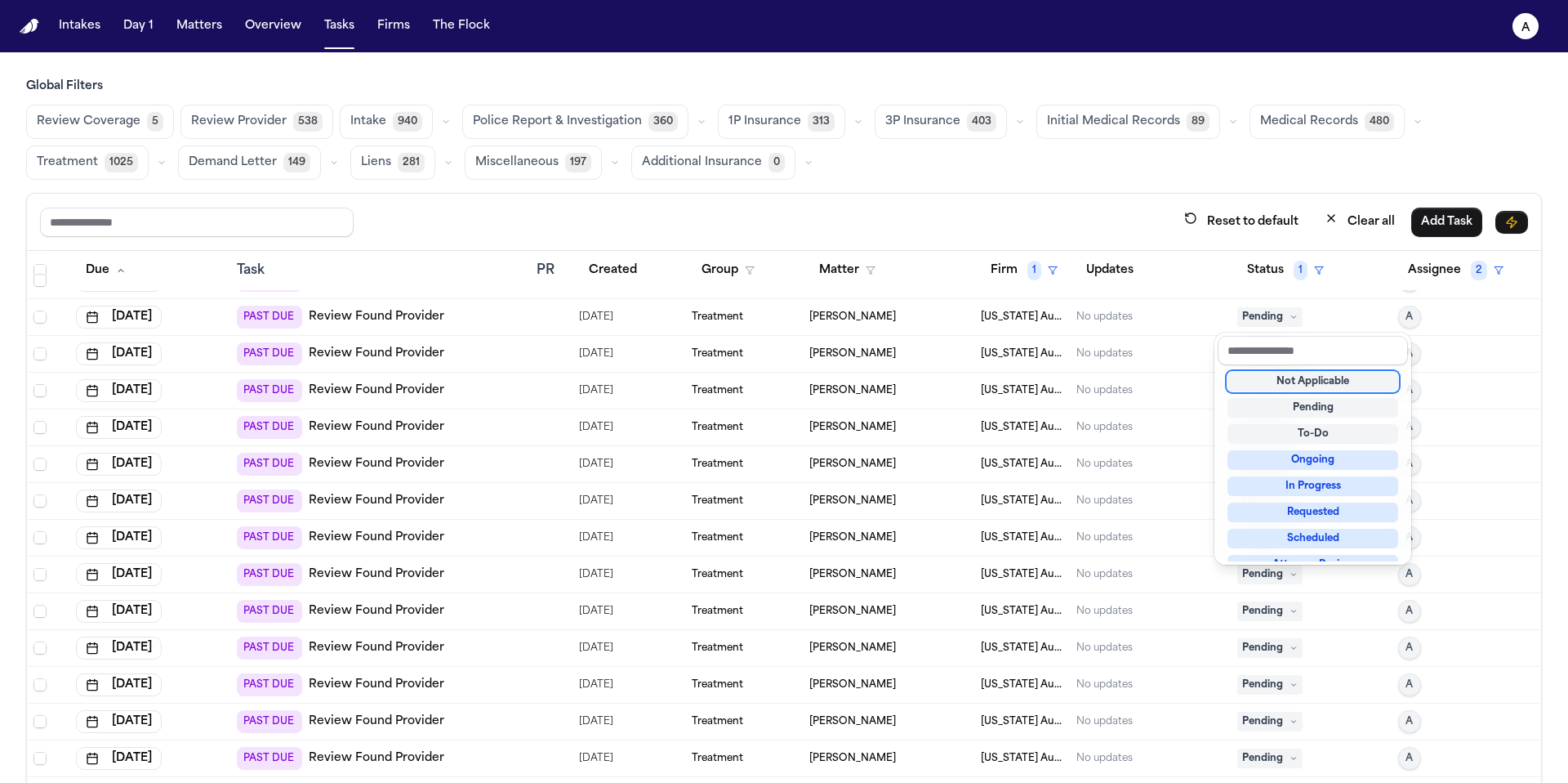
click at [1276, 384] on div "Not Applicable" at bounding box center [1313, 382] width 171 height 20
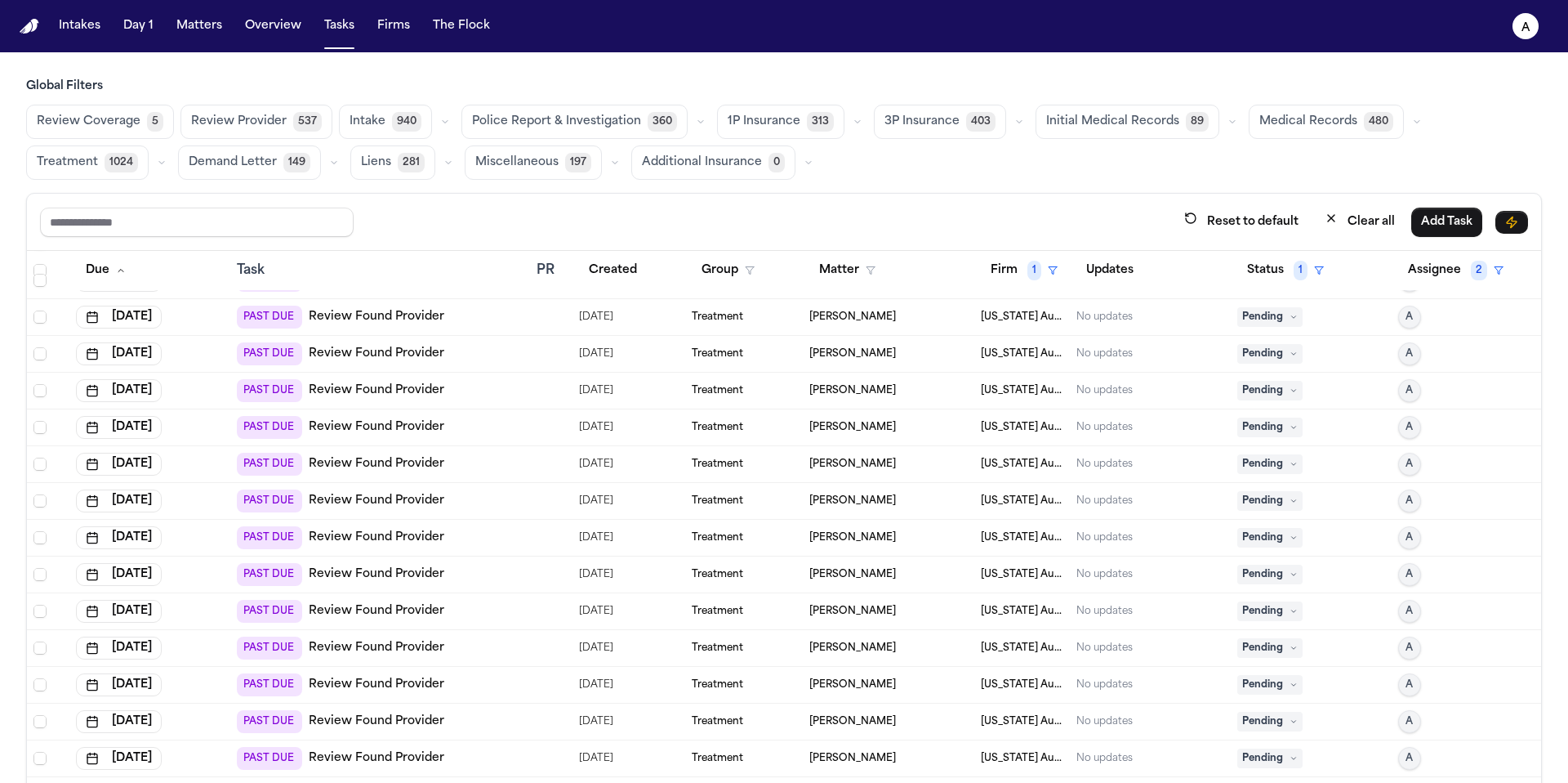
click at [1252, 321] on span "Pending" at bounding box center [1270, 317] width 65 height 20
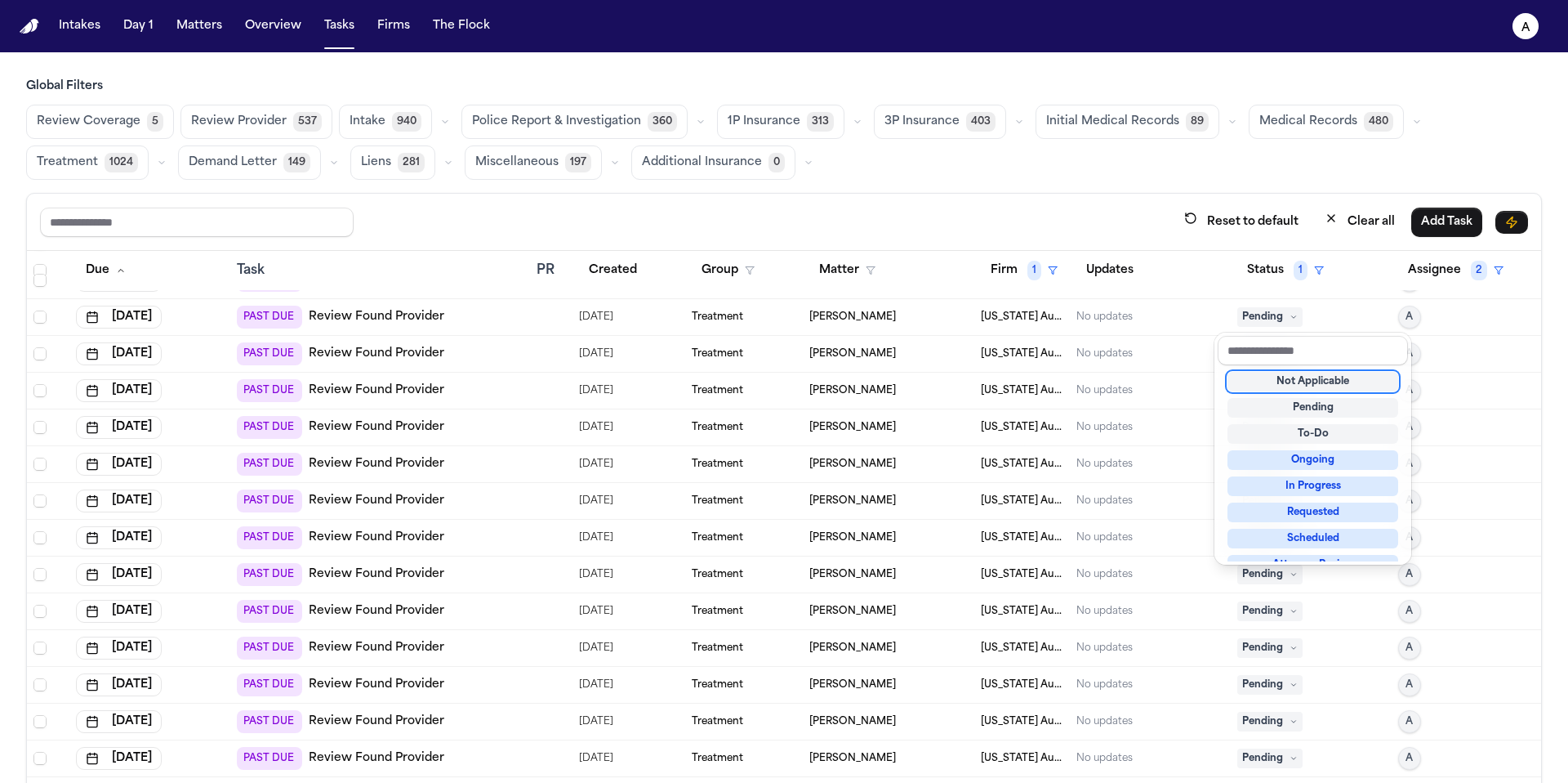
click at [1263, 384] on div "Not Applicable" at bounding box center [1313, 382] width 171 height 20
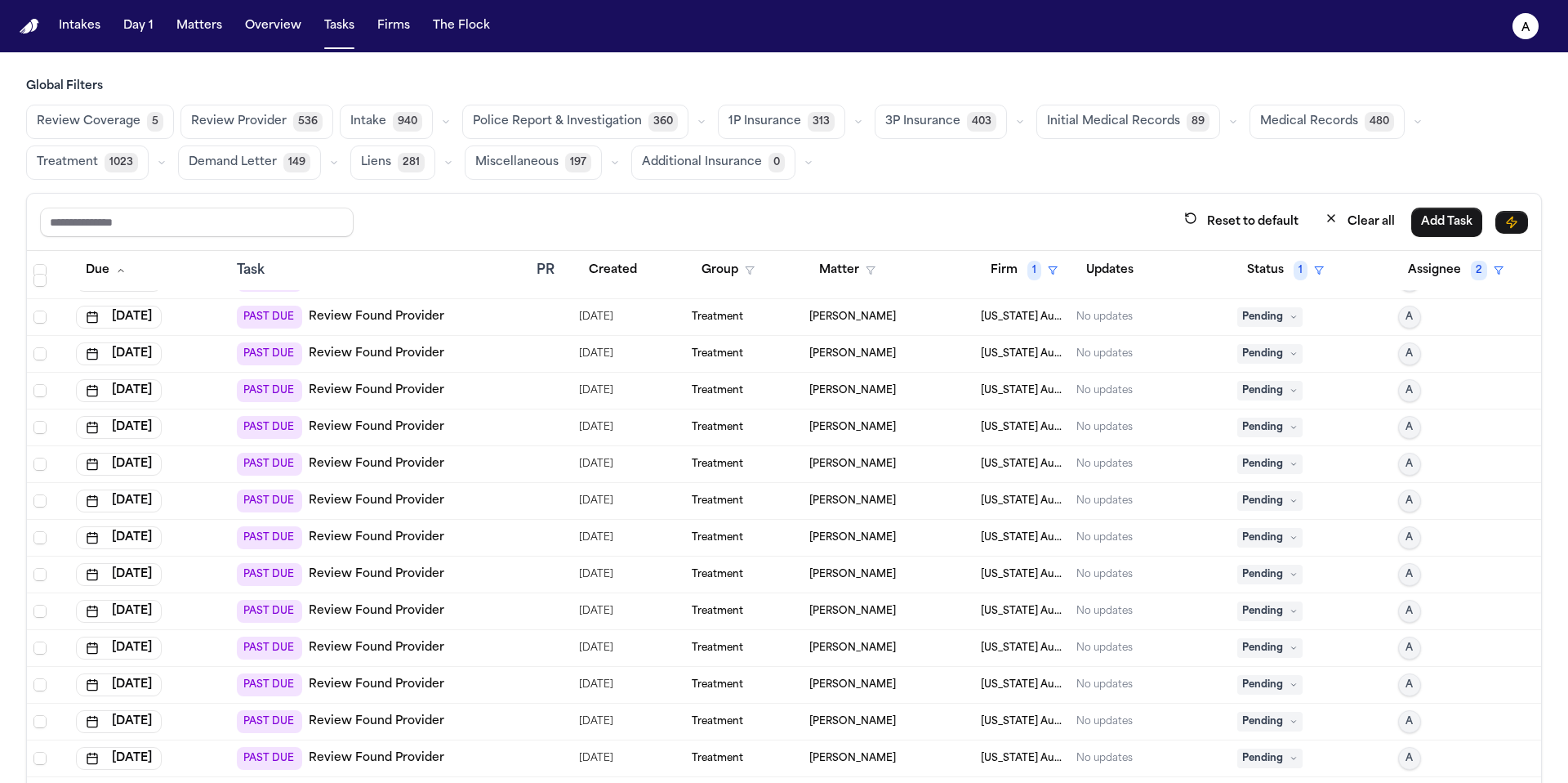
click at [1279, 317] on span "Pending" at bounding box center [1270, 317] width 65 height 20
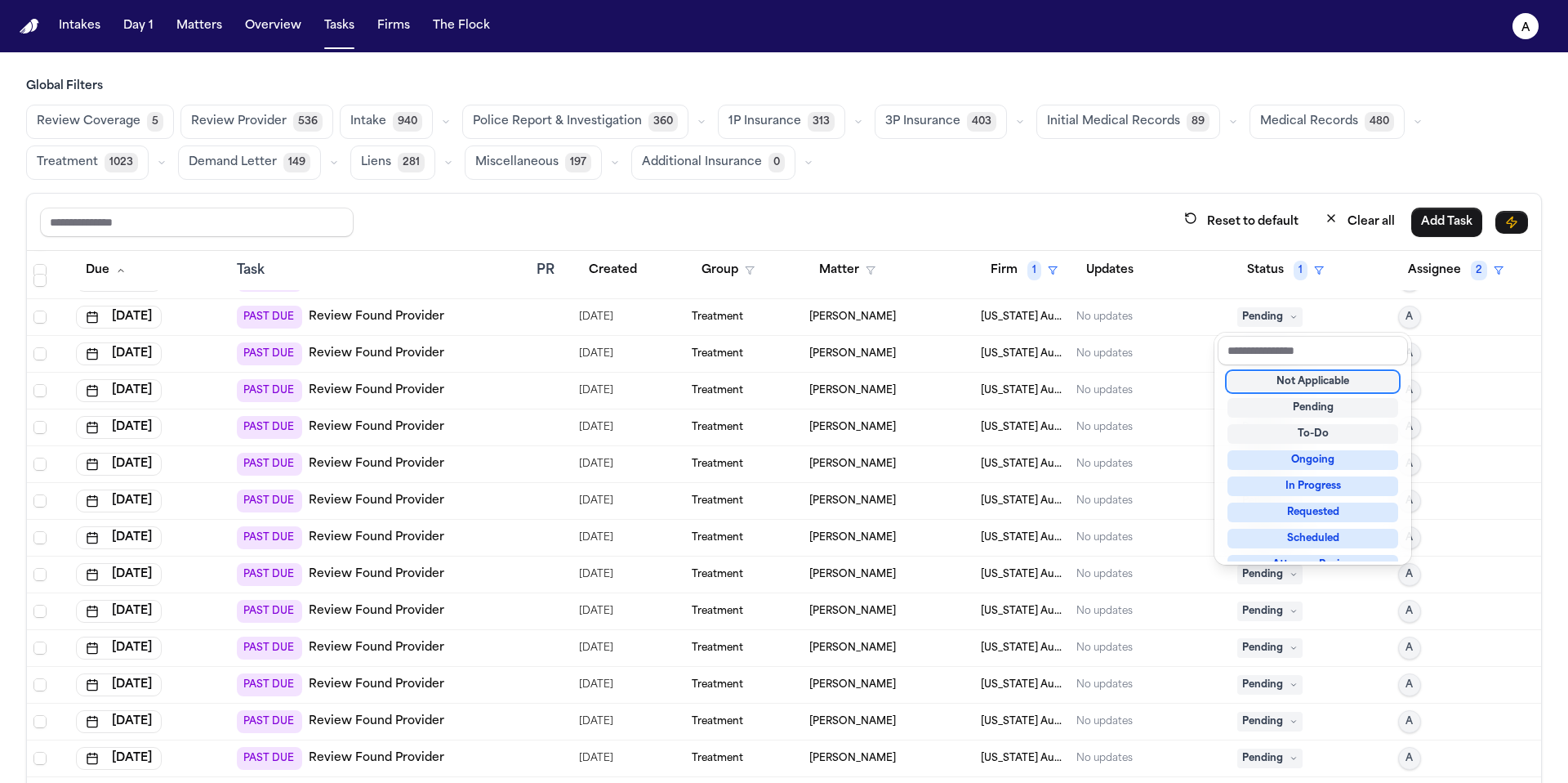
click at [1294, 385] on div "Not Applicable" at bounding box center [1313, 382] width 171 height 20
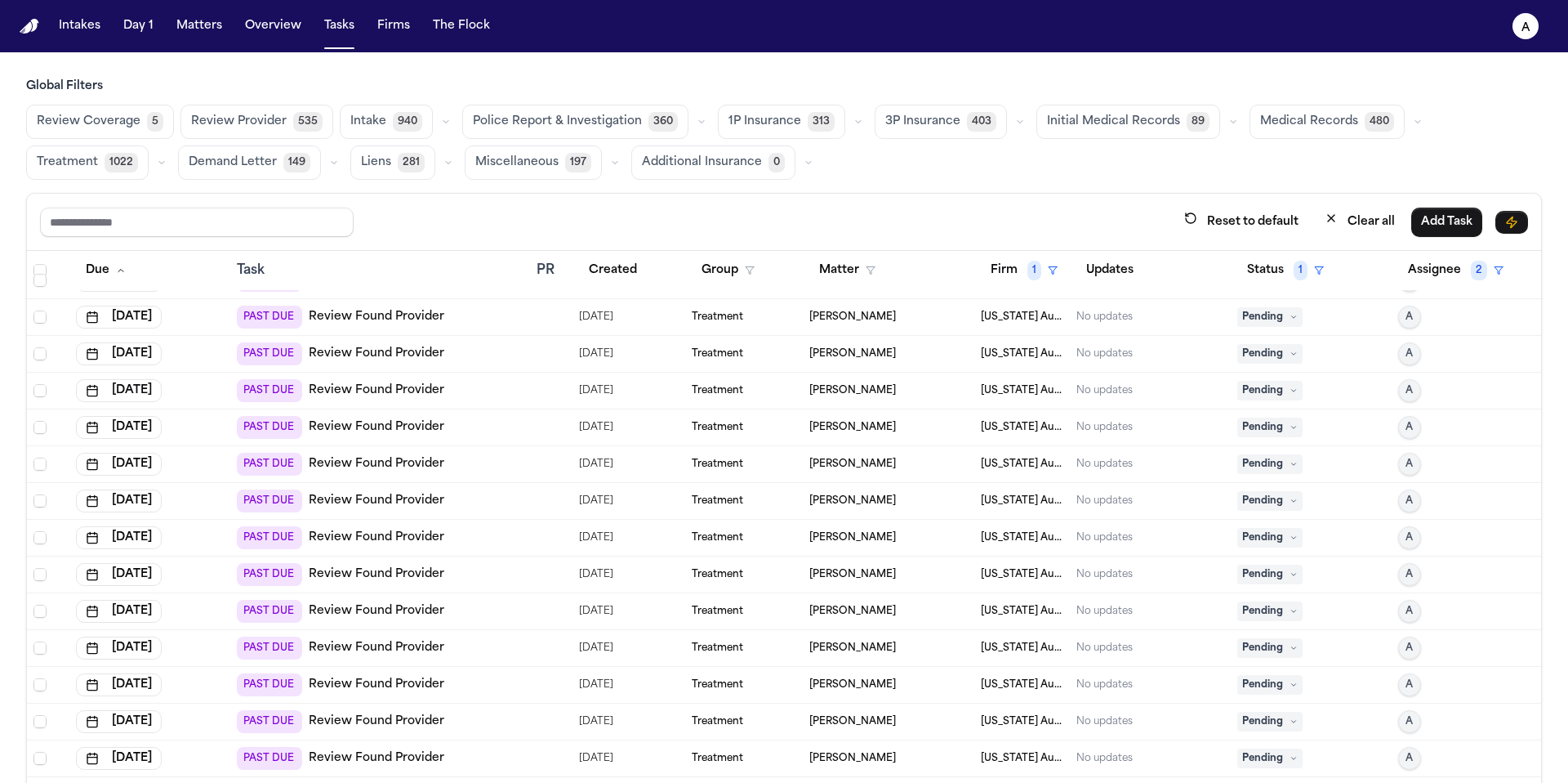
click at [1265, 309] on span "Pending" at bounding box center [1270, 317] width 65 height 20
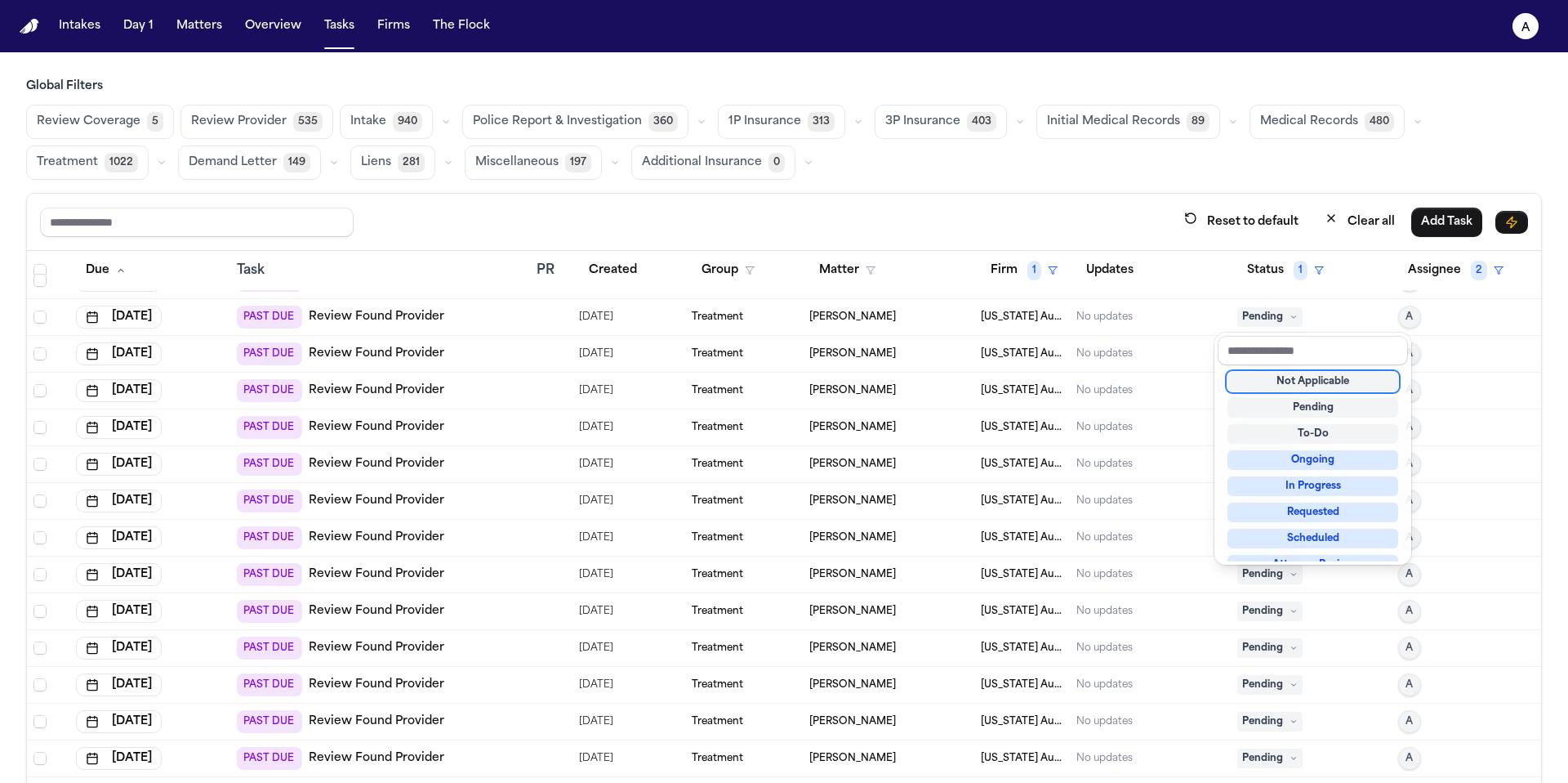
click at [1273, 379] on div "Not Applicable" at bounding box center [1313, 382] width 171 height 20
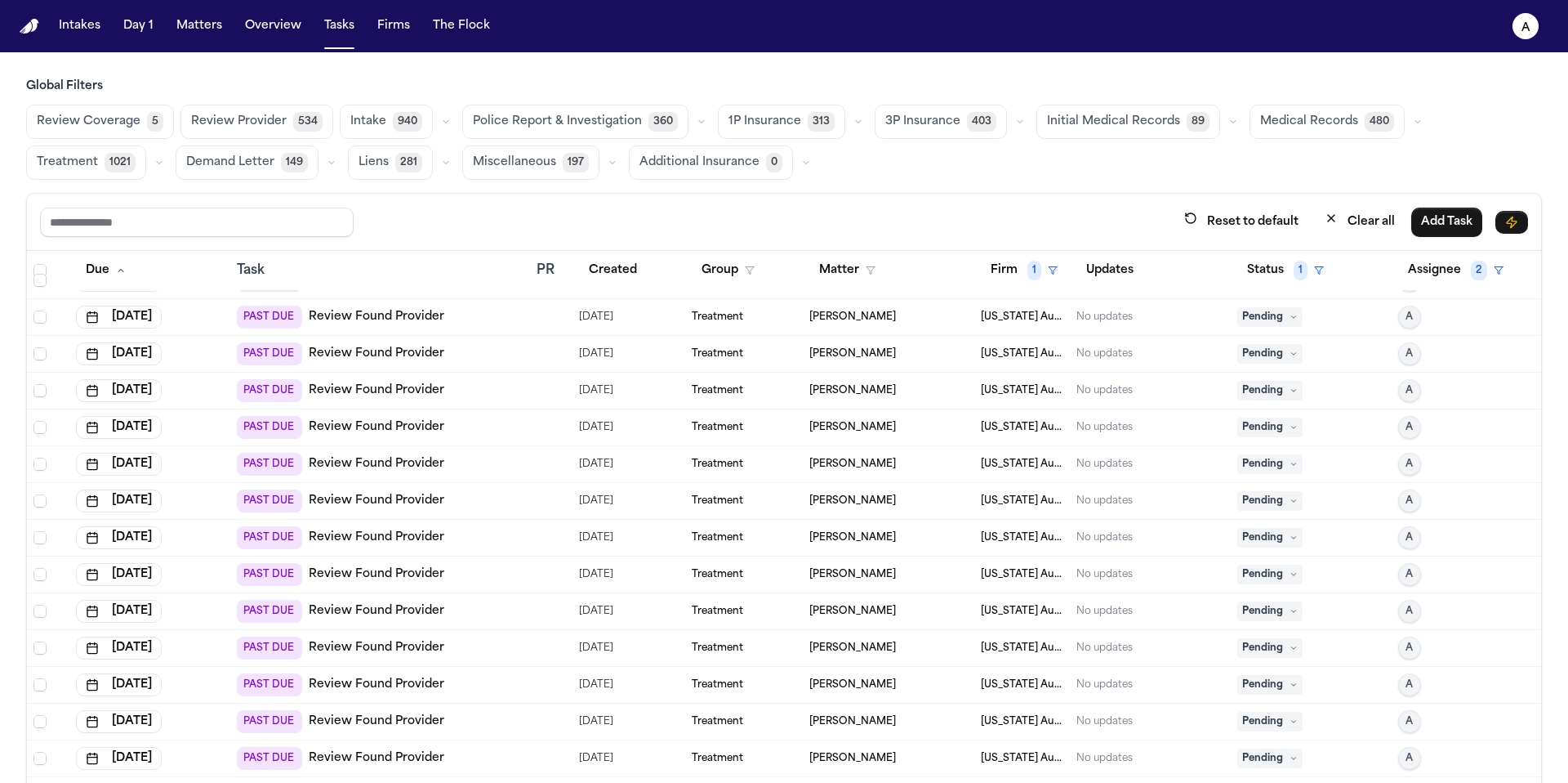
click at [1289, 317] on icon at bounding box center [1294, 317] width 8 height 8
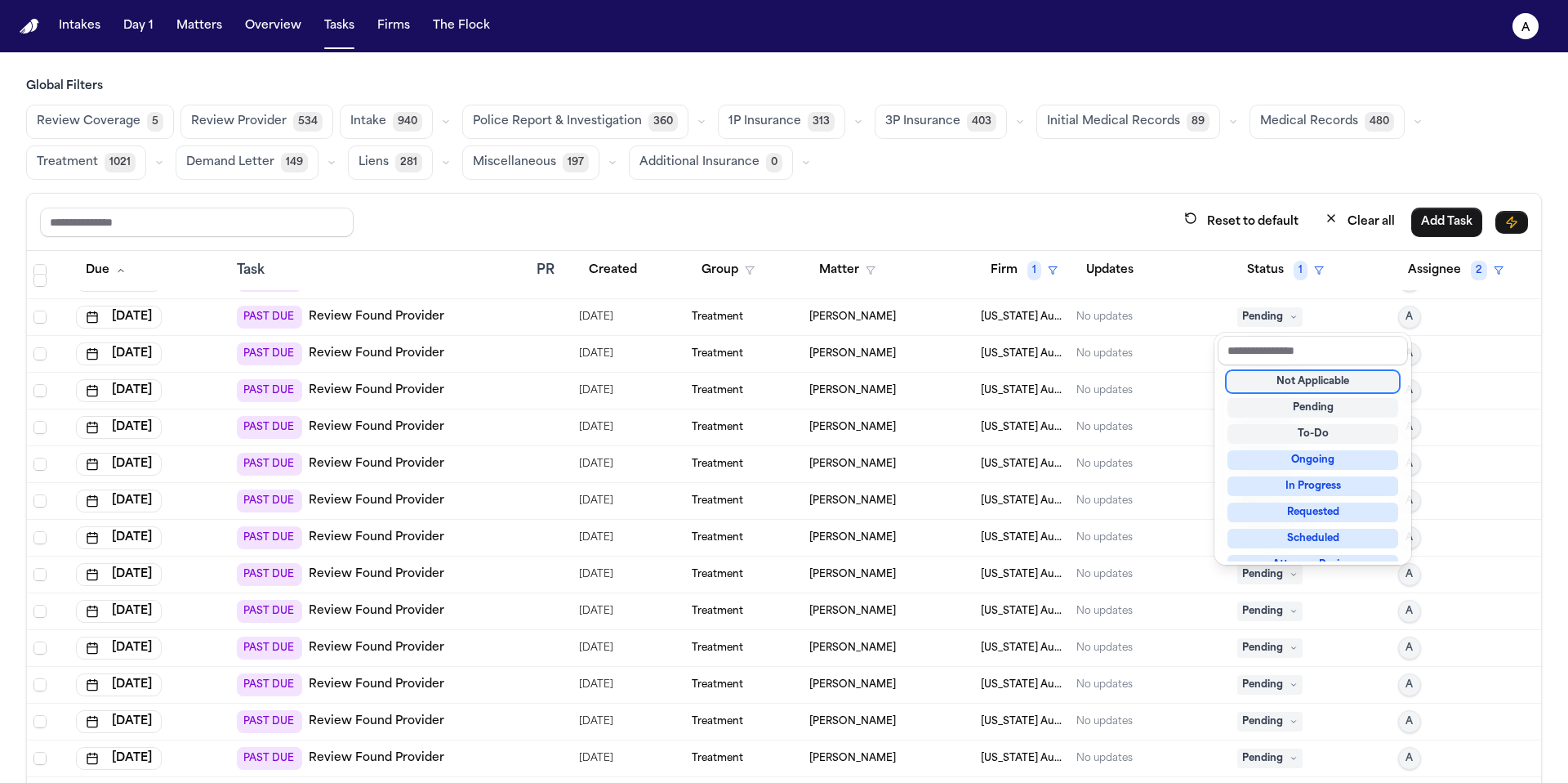
click at [1289, 385] on div "Not Applicable" at bounding box center [1313, 382] width 171 height 20
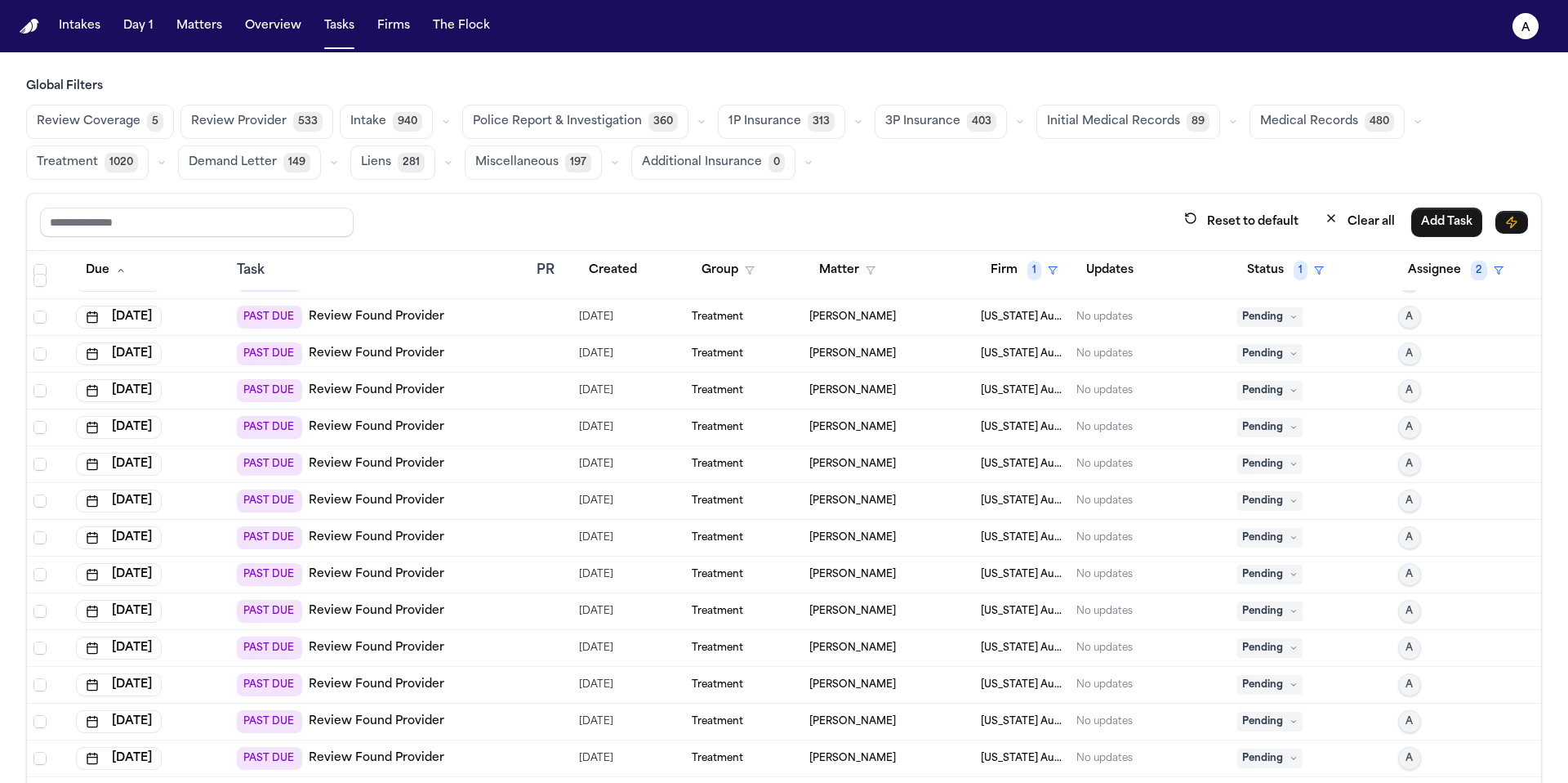
click at [1245, 322] on span "Pending" at bounding box center [1270, 317] width 65 height 20
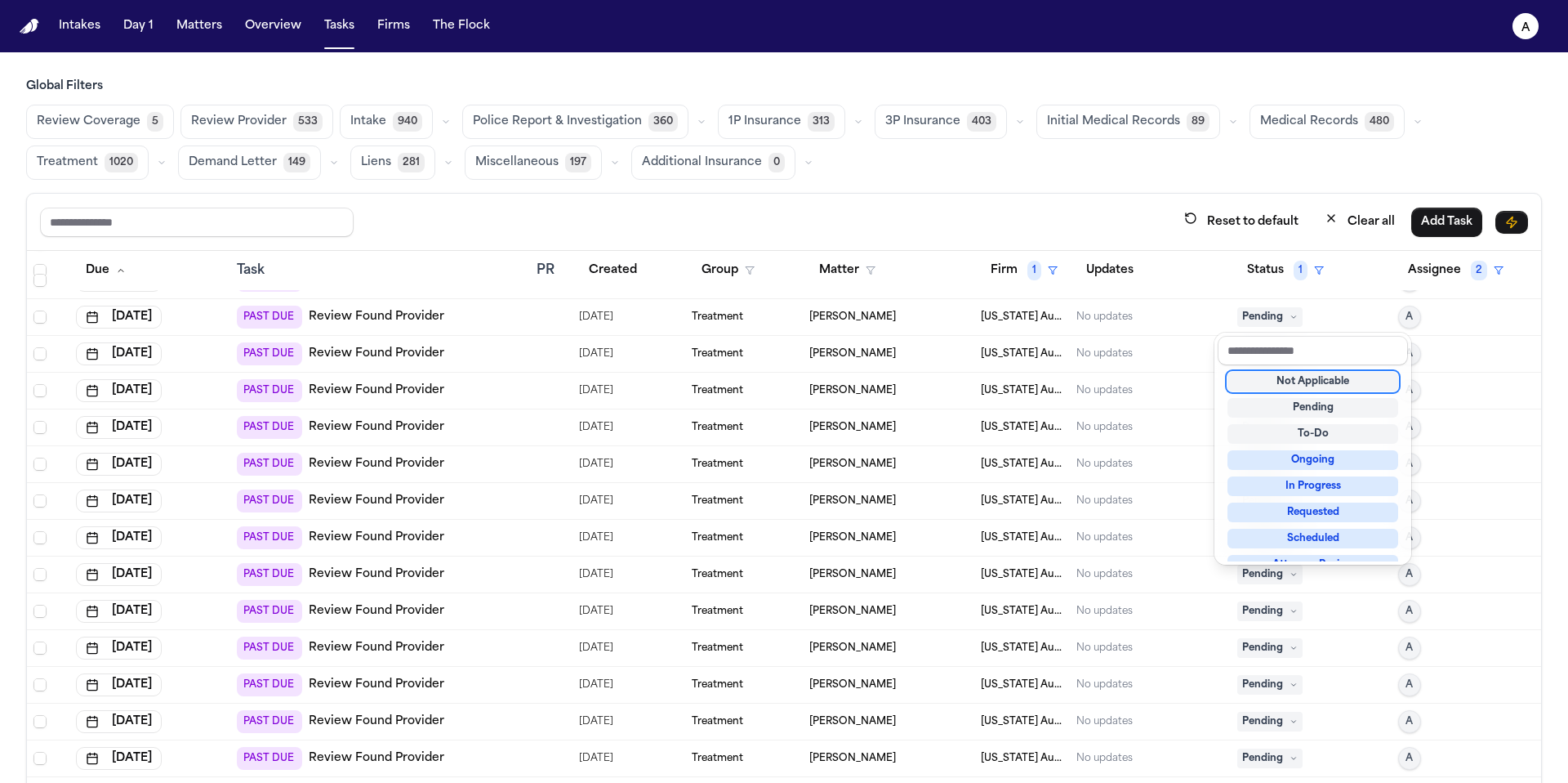
click at [1269, 384] on div "Not Applicable" at bounding box center [1313, 382] width 171 height 20
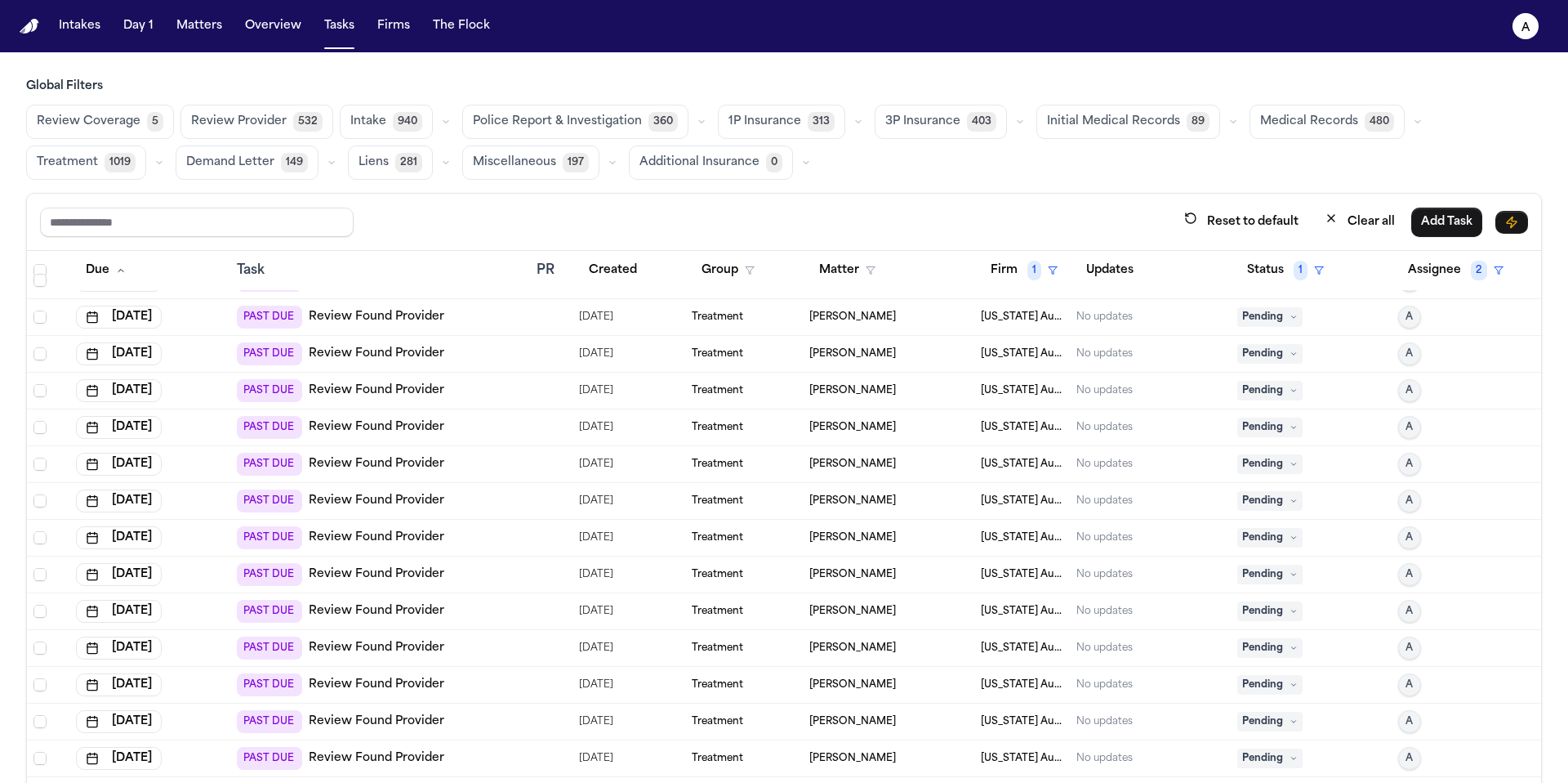
click at [1289, 314] on icon at bounding box center [1294, 317] width 8 height 8
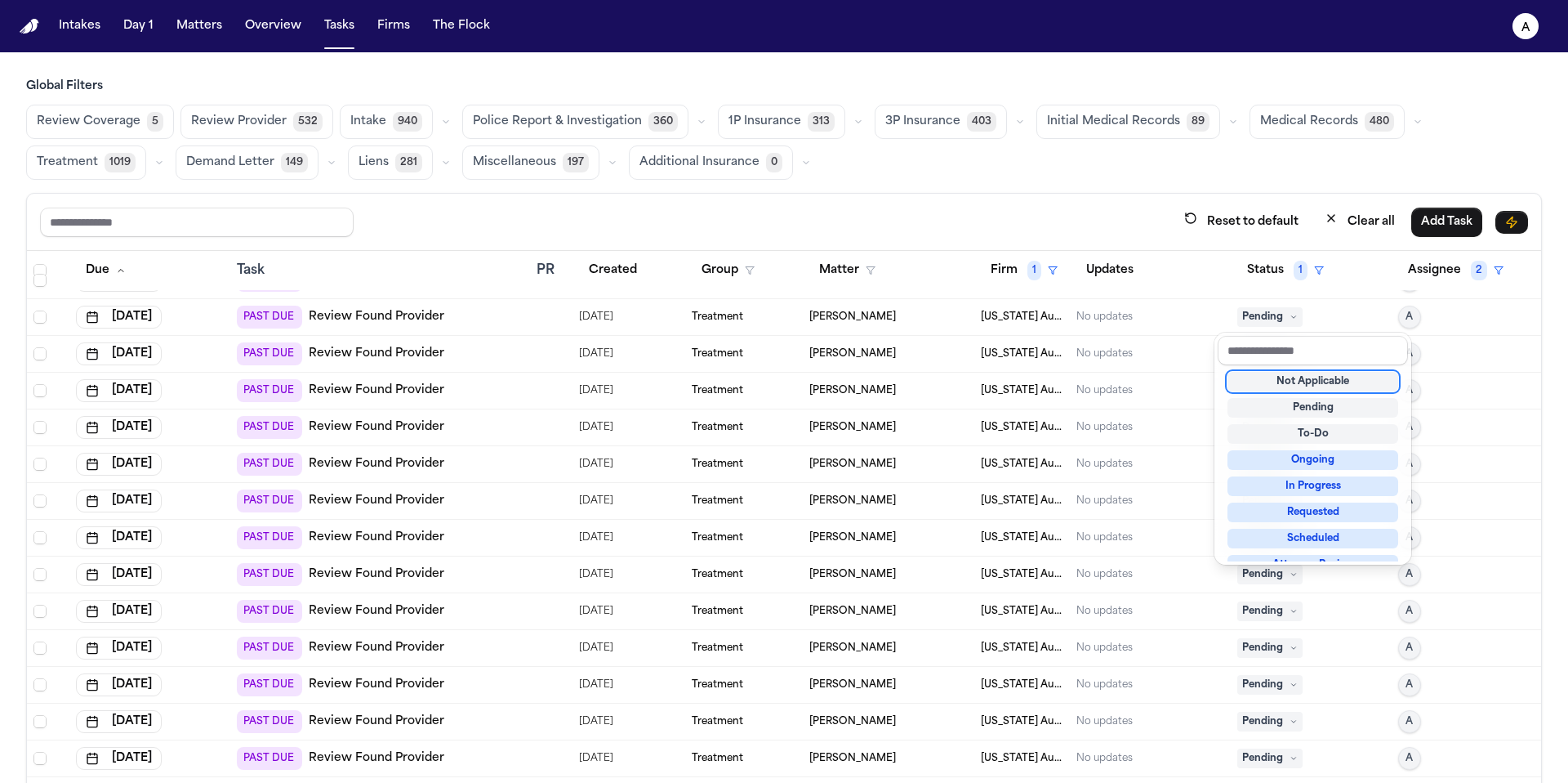
click at [1289, 381] on div "Not Applicable" at bounding box center [1313, 382] width 171 height 20
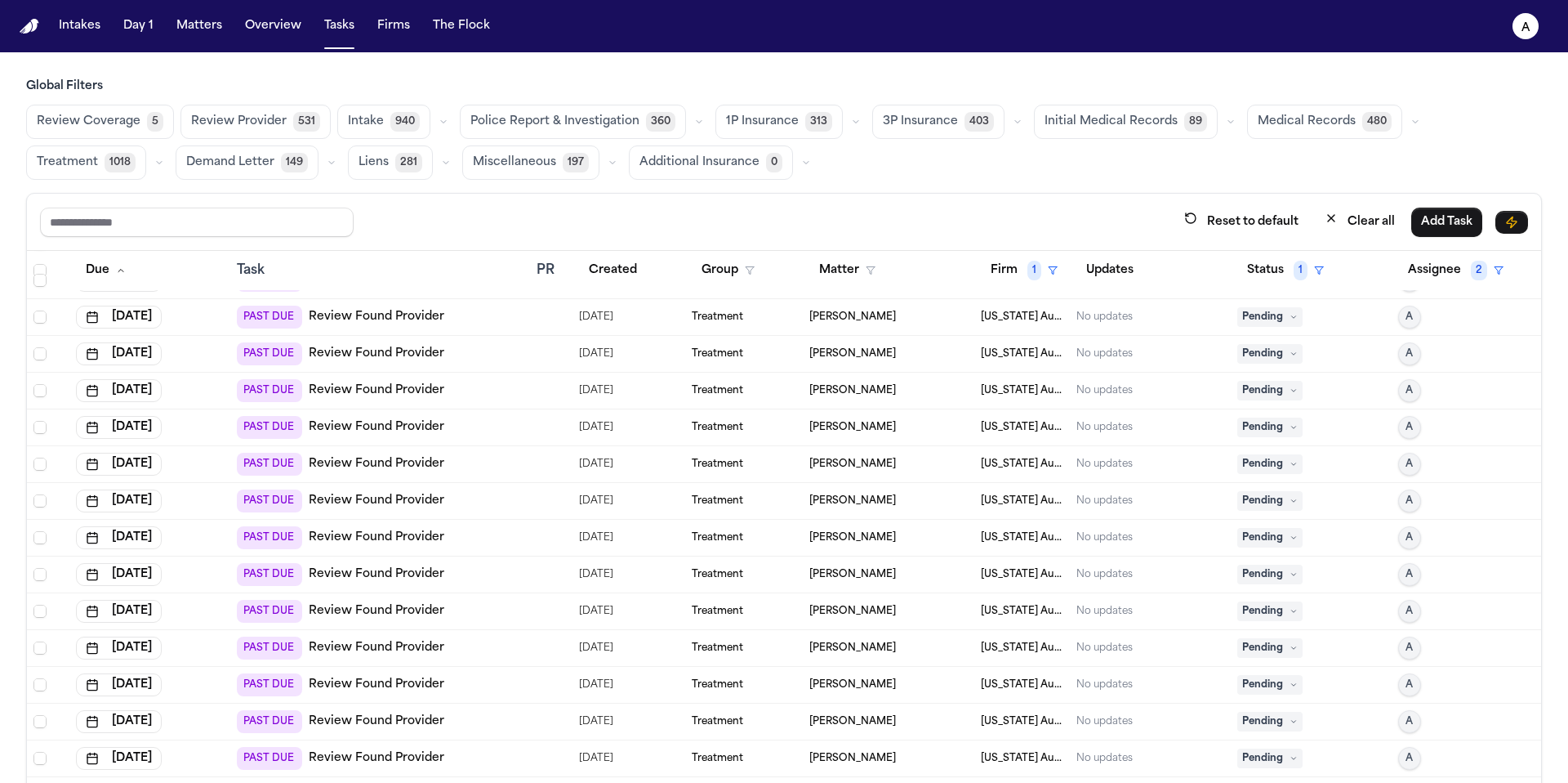
click at [1273, 321] on span "Pending" at bounding box center [1270, 317] width 65 height 20
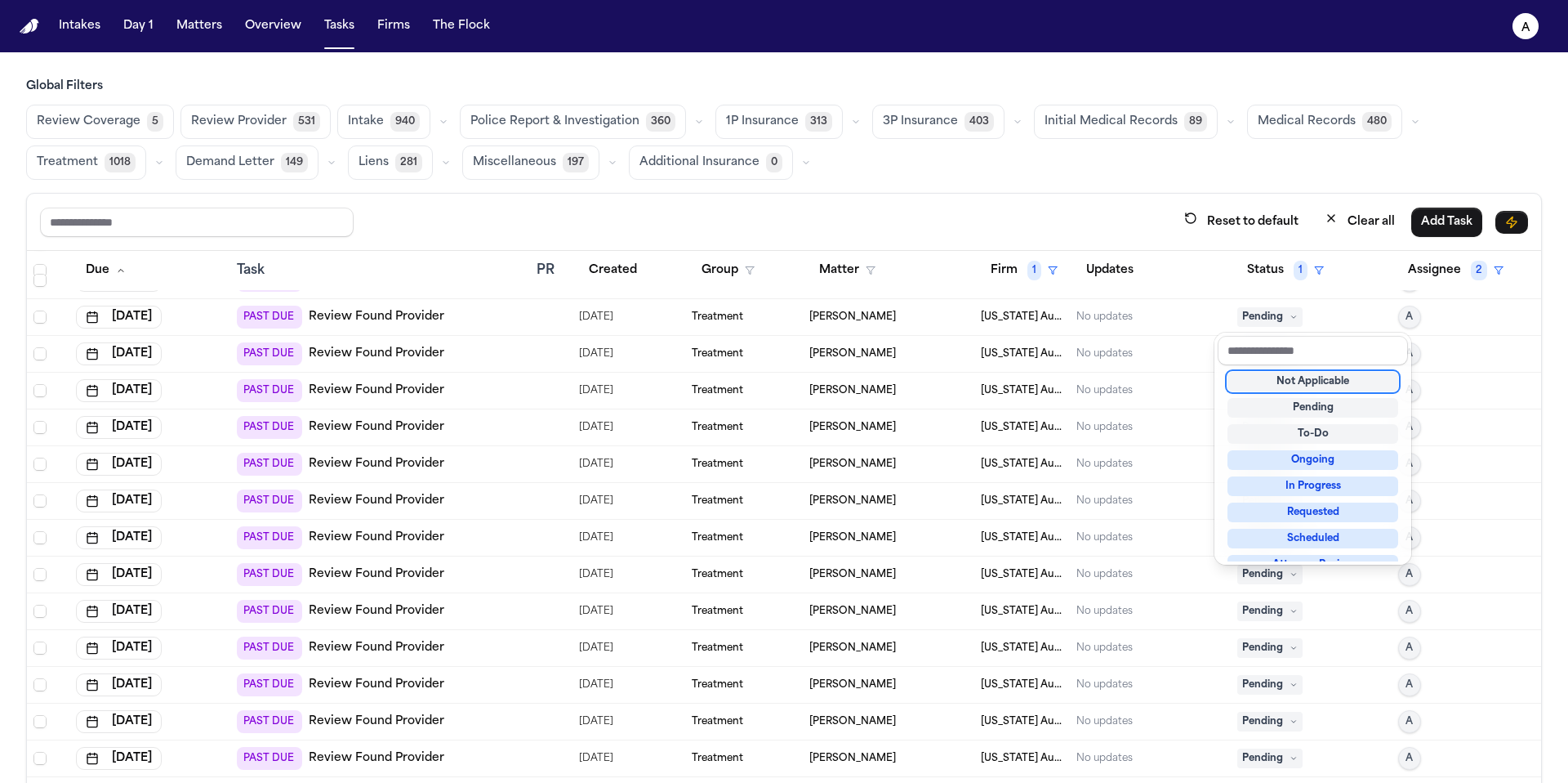
click at [1280, 379] on div "Not Applicable" at bounding box center [1313, 382] width 171 height 20
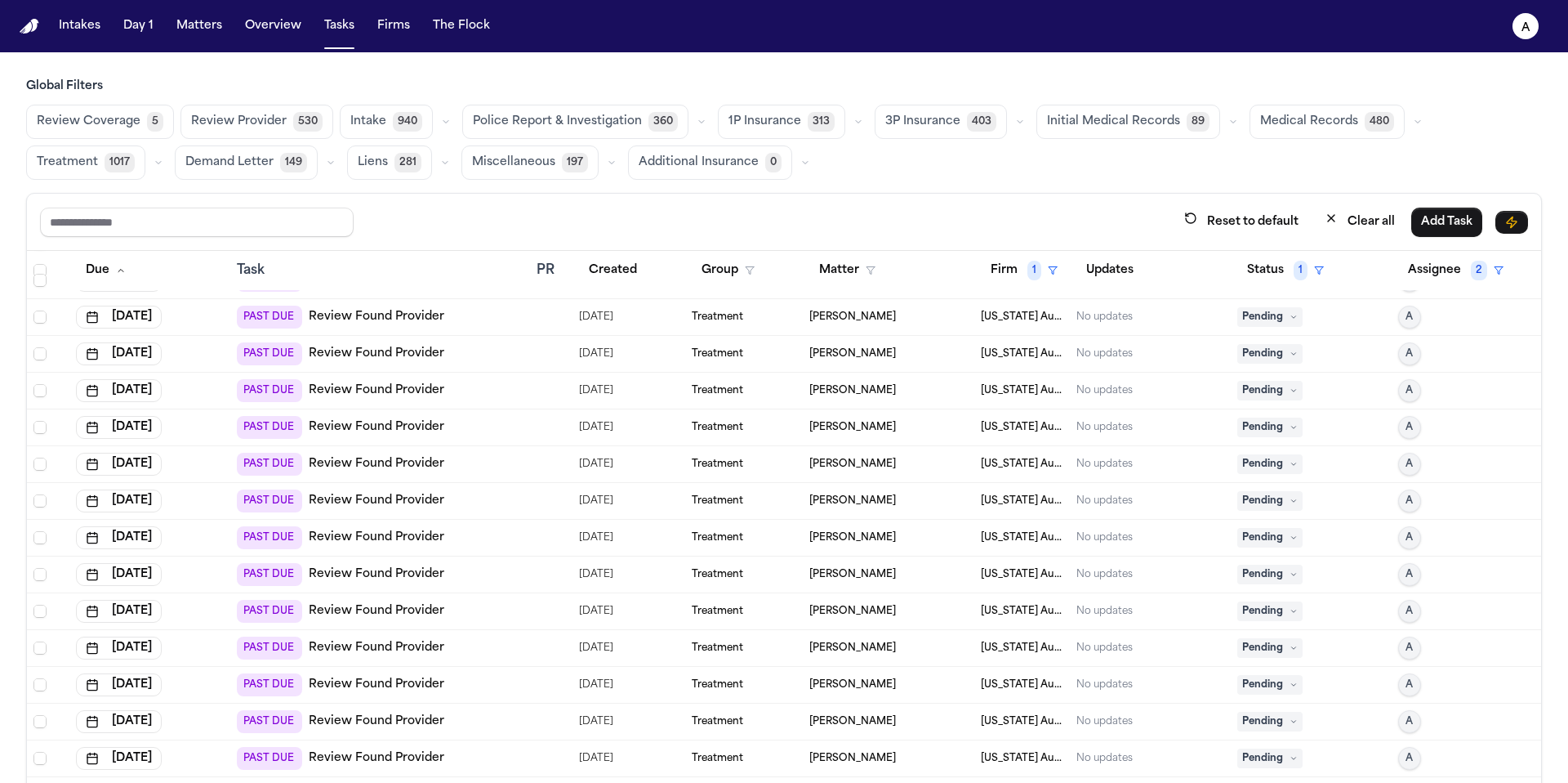
click at [1289, 317] on icon at bounding box center [1294, 317] width 8 height 8
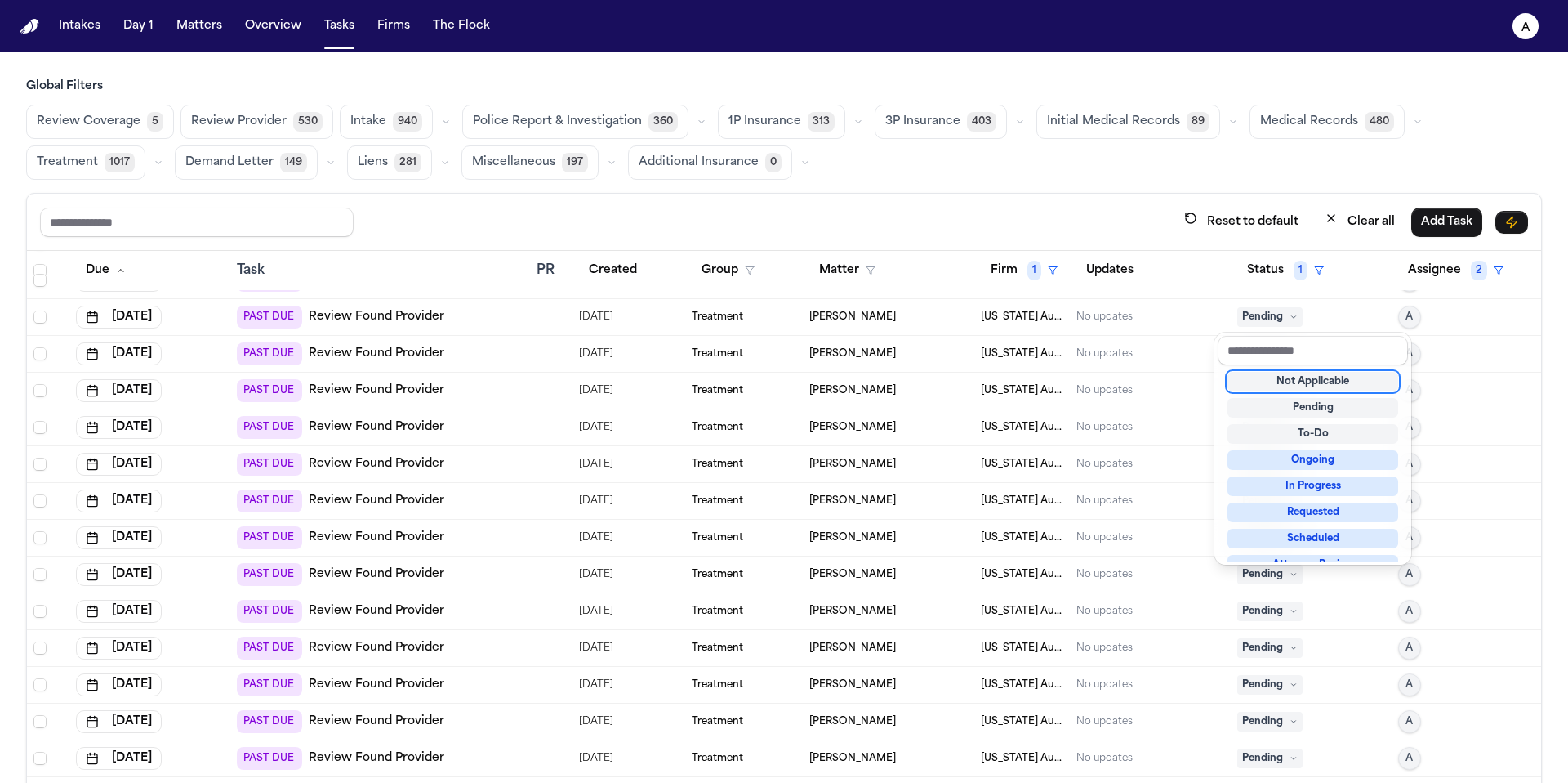
click at [1290, 382] on div "Not Applicable" at bounding box center [1313, 382] width 171 height 20
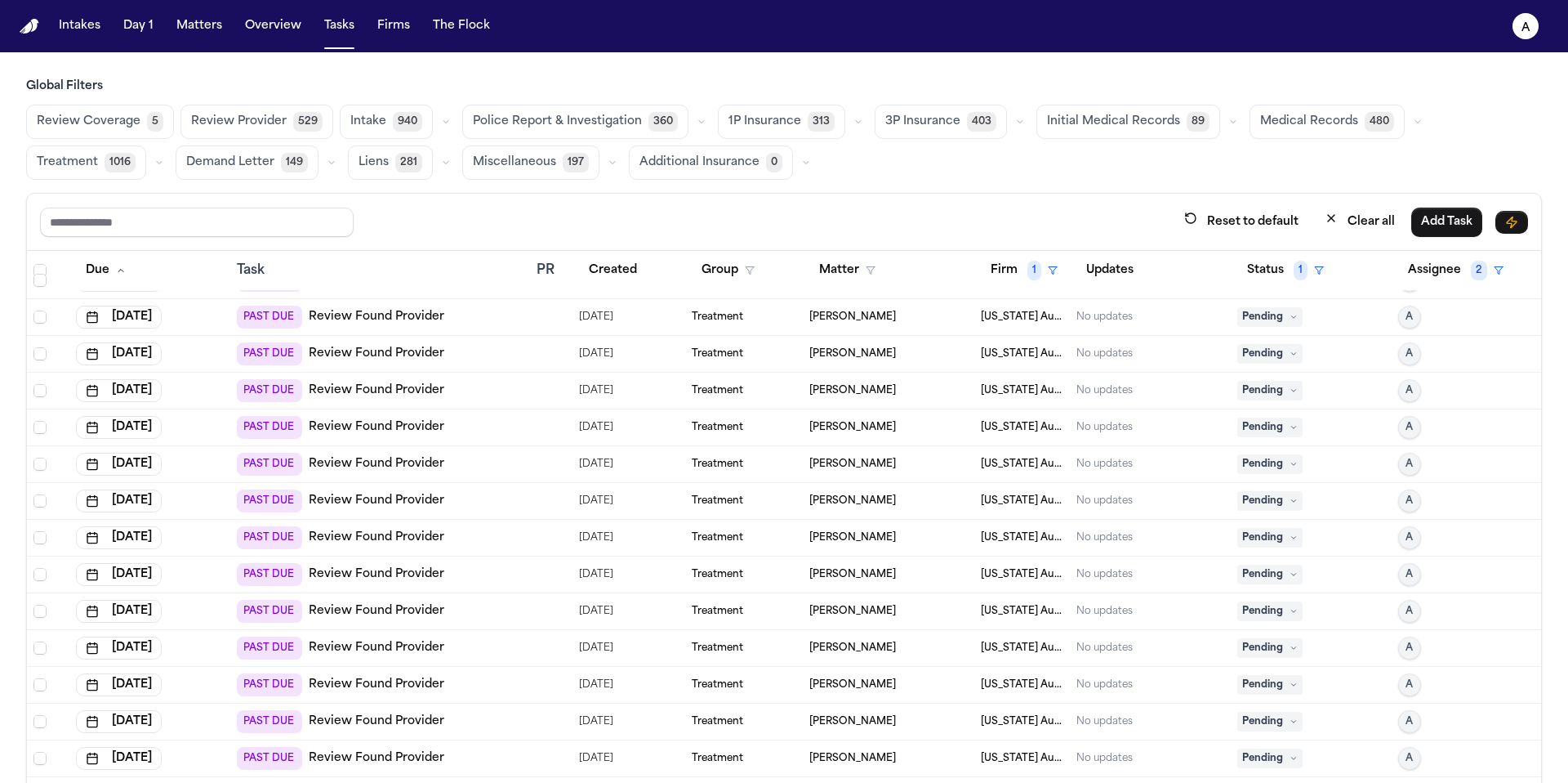
click at [1258, 304] on td "Pending" at bounding box center [1311, 317] width 161 height 36
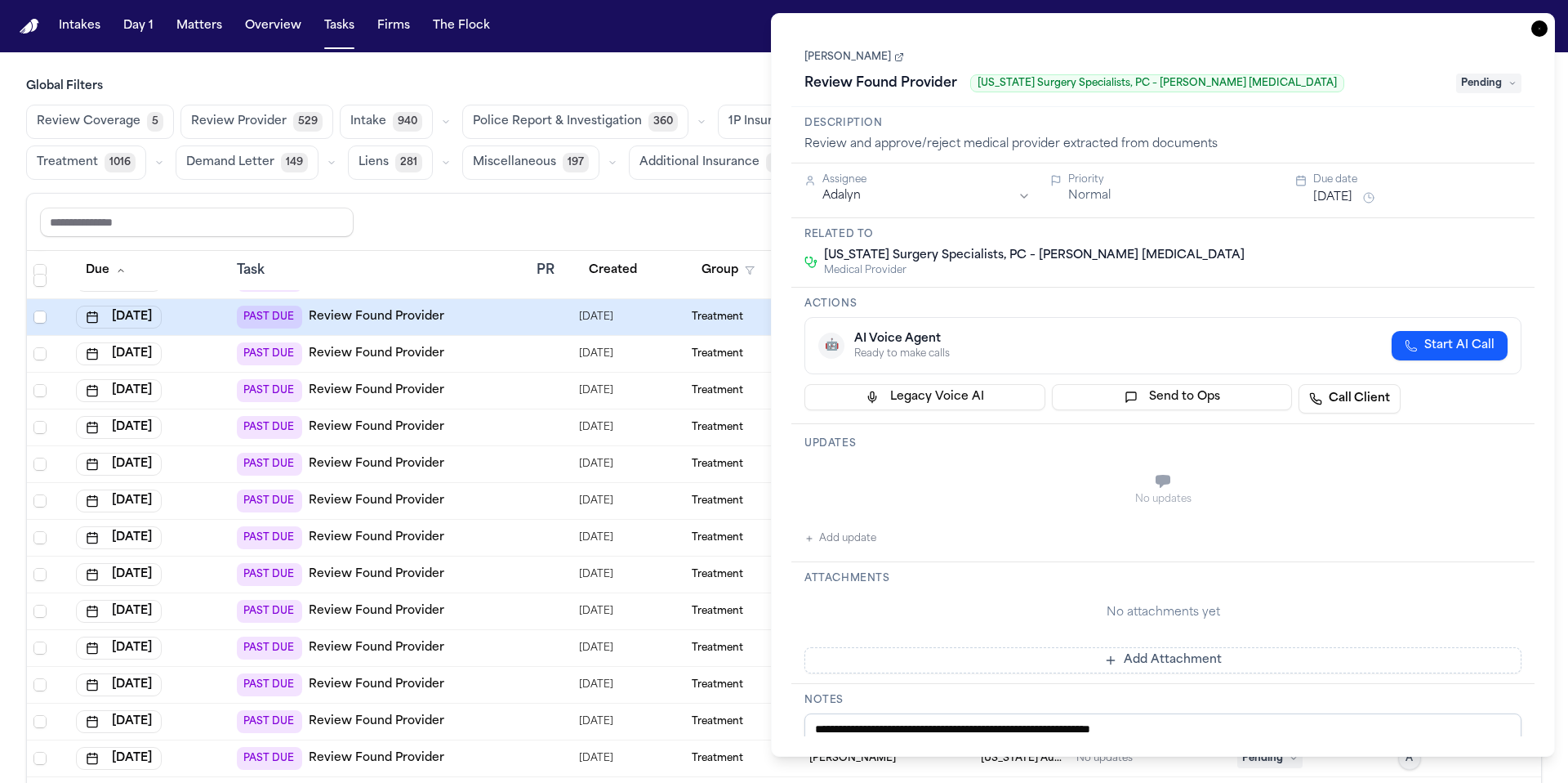
click at [1543, 30] on icon "button" at bounding box center [1540, 29] width 17 height 17
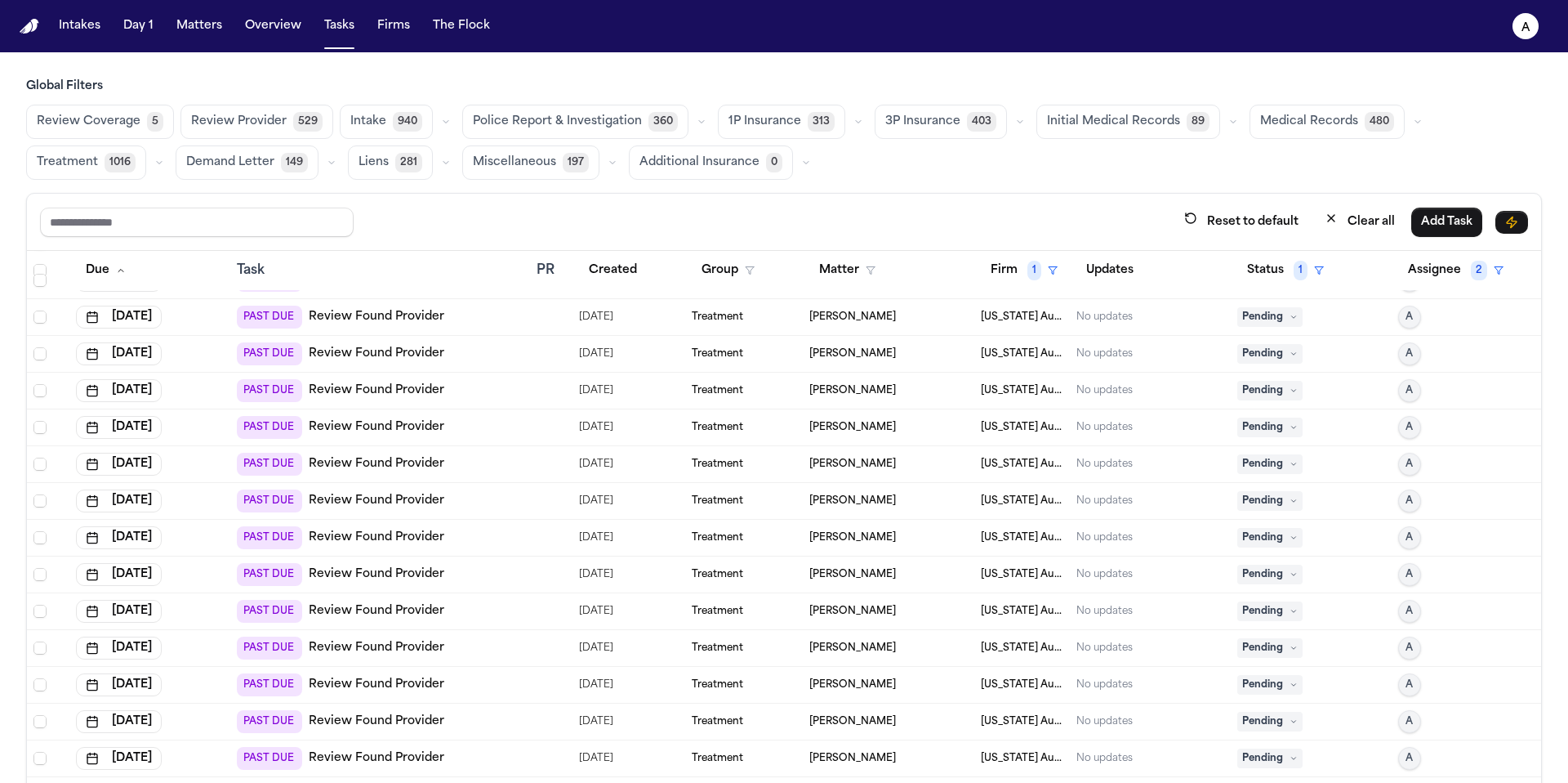
click at [1259, 316] on span "Pending" at bounding box center [1270, 317] width 65 height 20
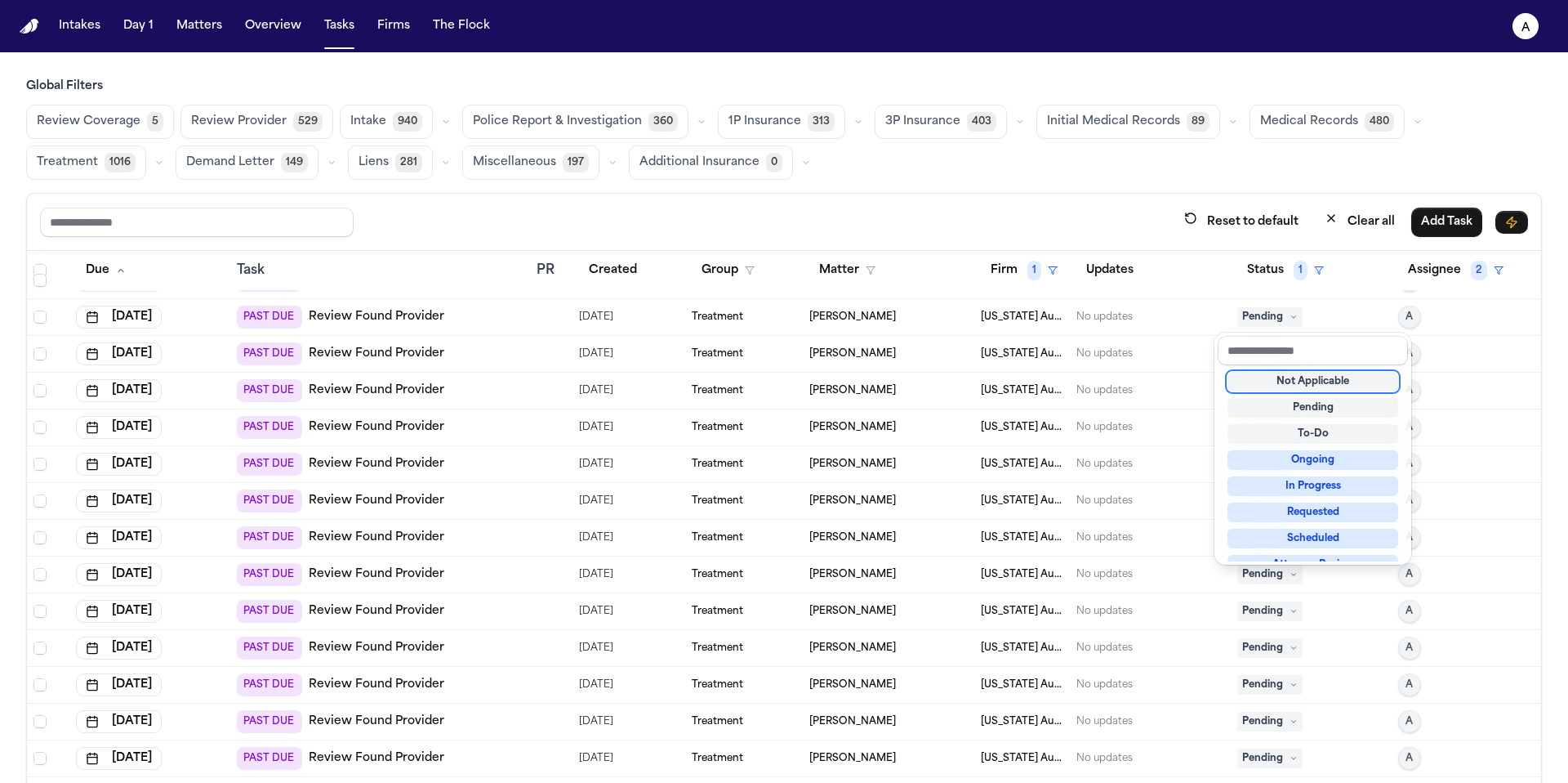
click at [1270, 388] on div "Not Applicable" at bounding box center [1313, 382] width 171 height 20
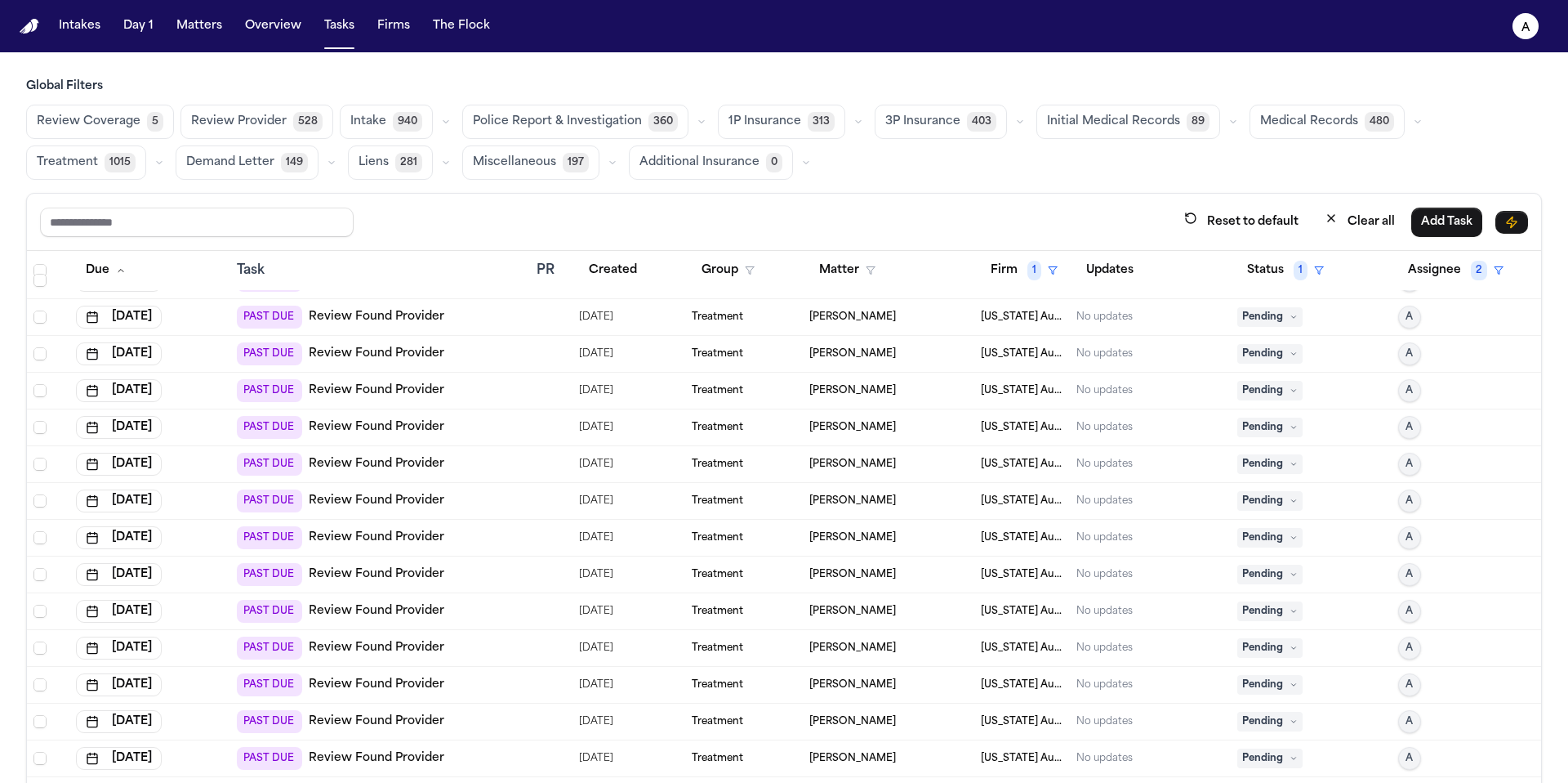
click at [1263, 346] on span "Pending" at bounding box center [1270, 354] width 65 height 20
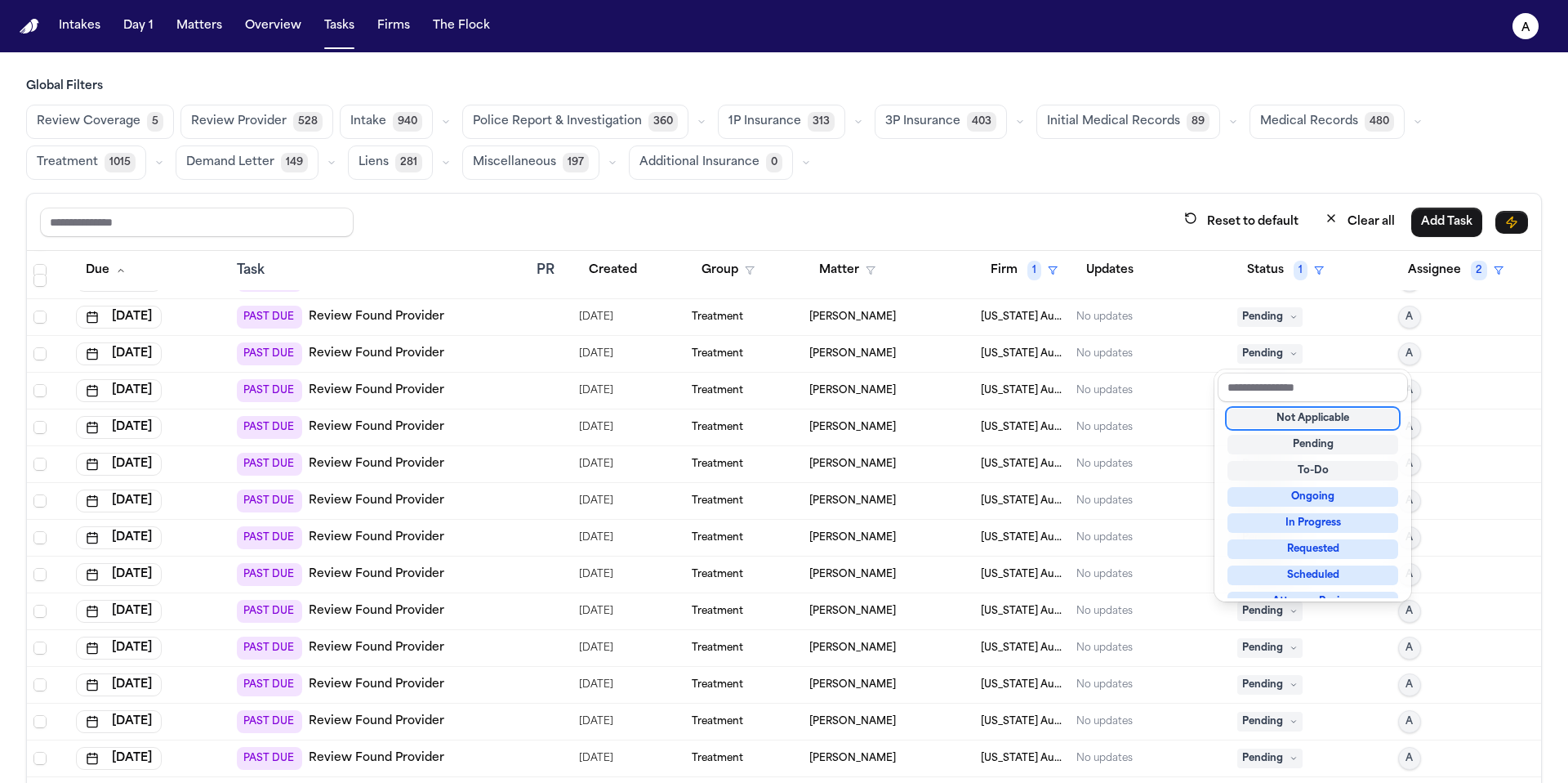
click at [1288, 416] on div "Not Applicable" at bounding box center [1313, 418] width 171 height 20
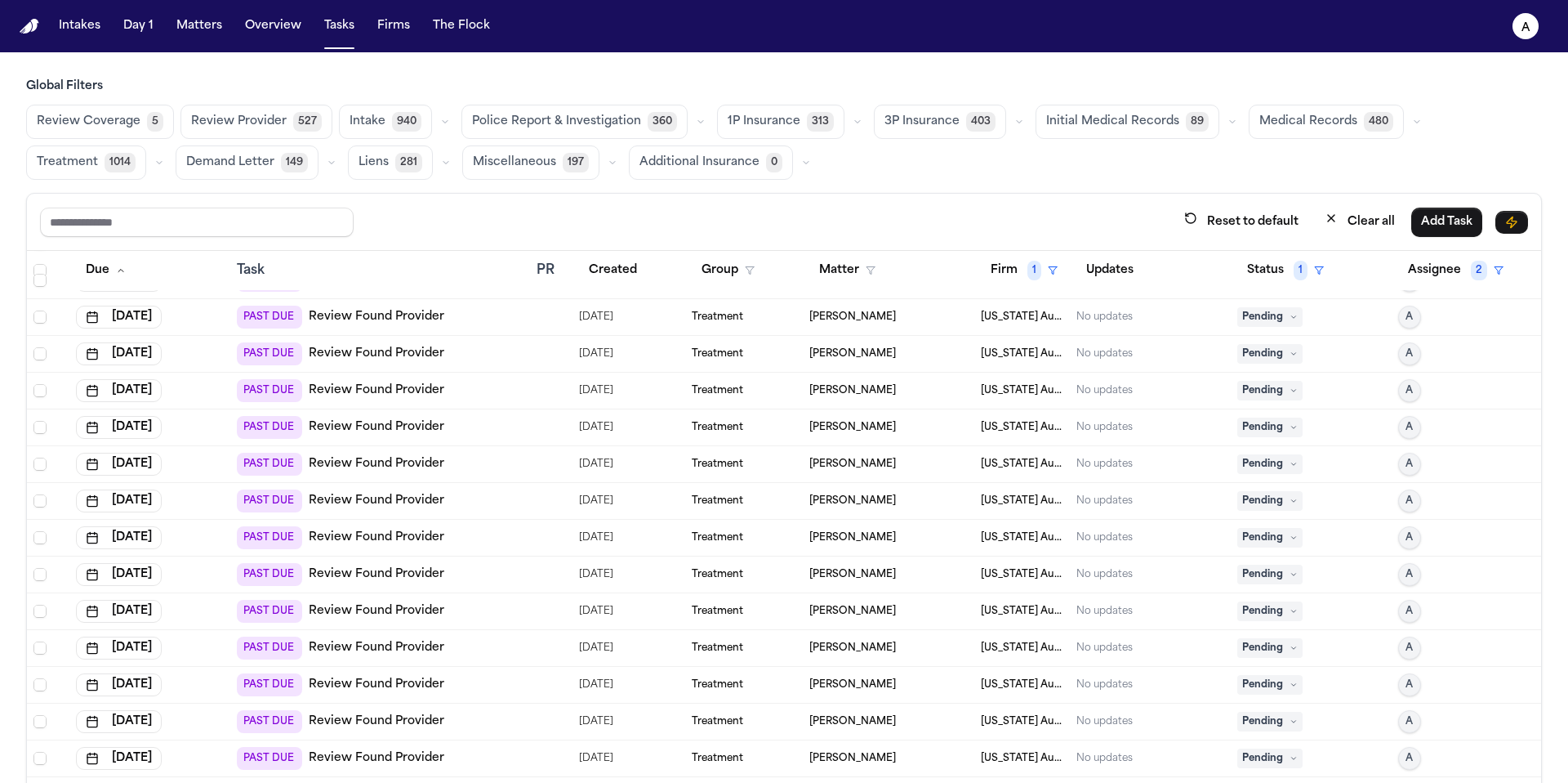
click at [1289, 314] on icon at bounding box center [1294, 317] width 8 height 8
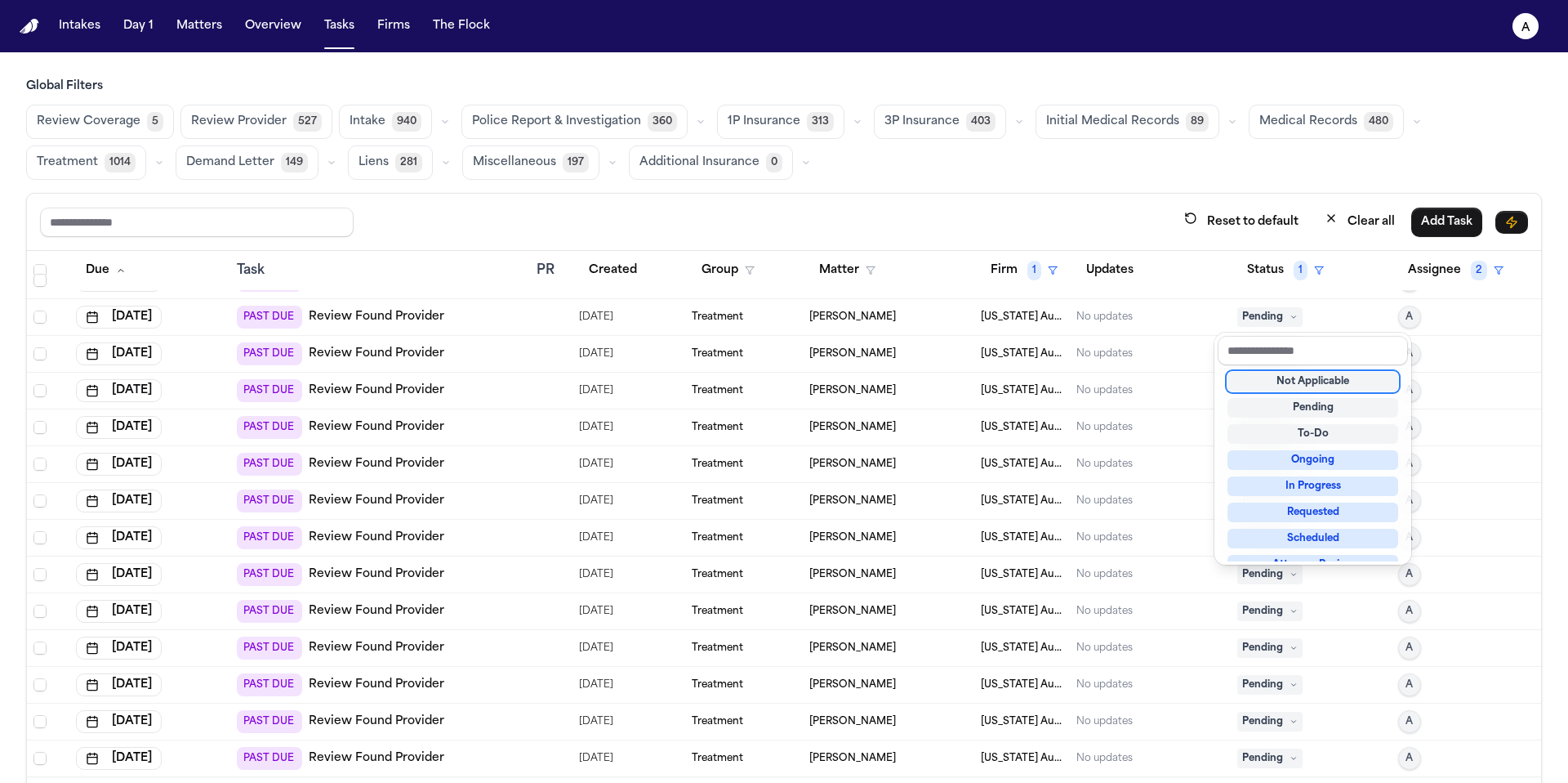
click at [1284, 379] on div "Not Applicable" at bounding box center [1313, 382] width 171 height 20
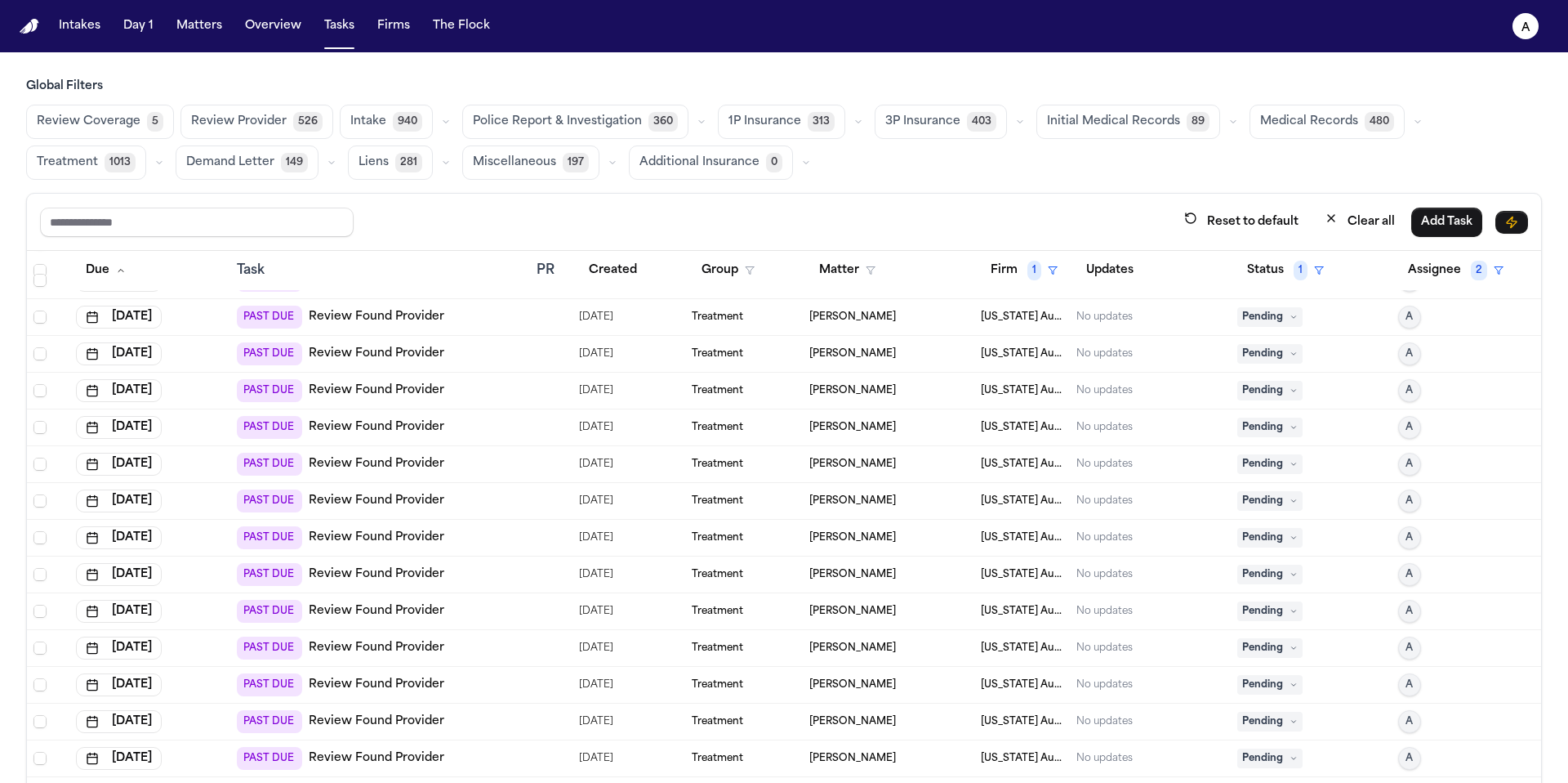
click at [1266, 317] on span "Pending" at bounding box center [1270, 317] width 65 height 20
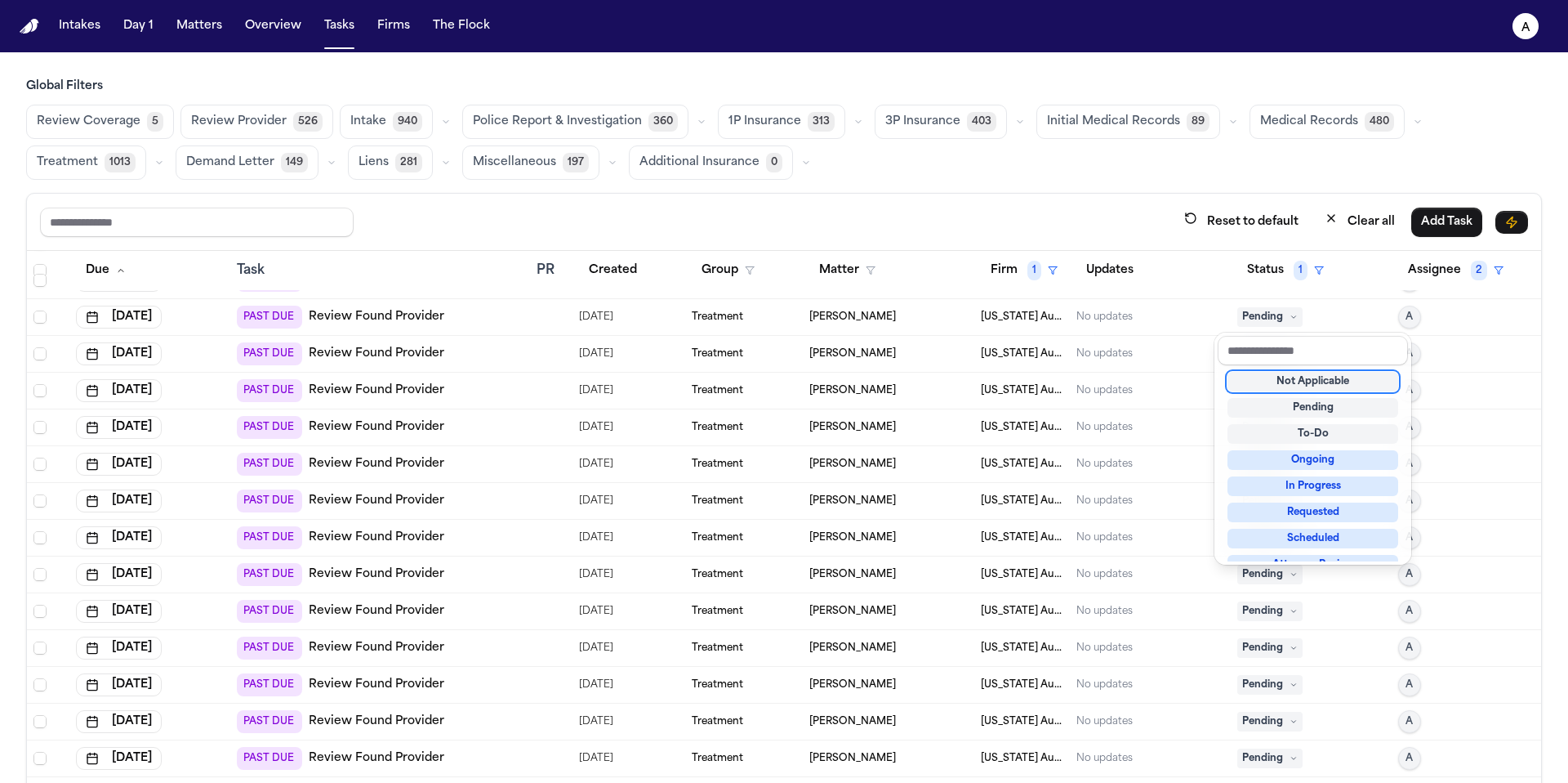
click at [1284, 382] on div "Not Applicable" at bounding box center [1313, 382] width 171 height 20
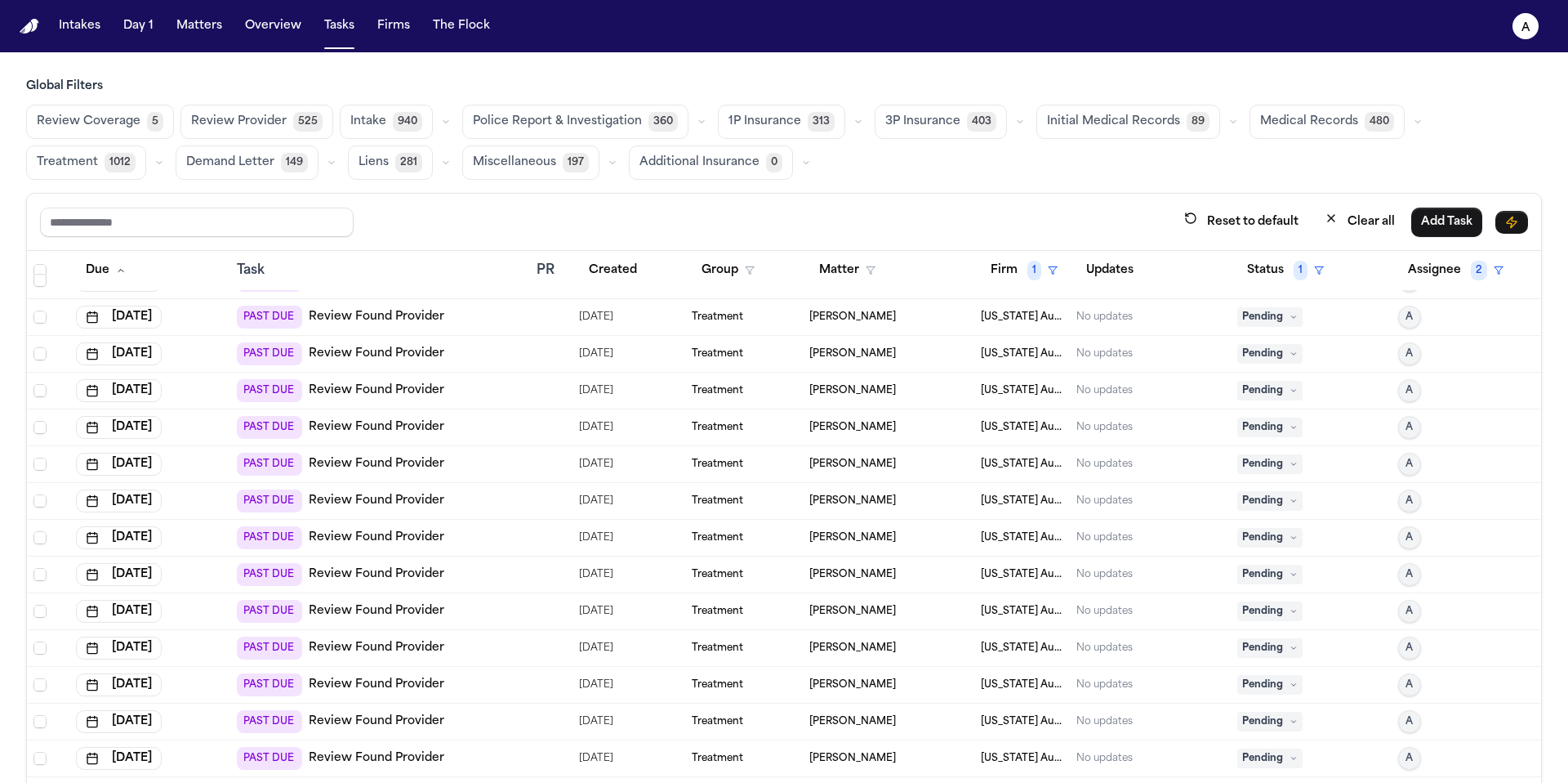
click at [1289, 354] on icon at bounding box center [1294, 354] width 8 height 8
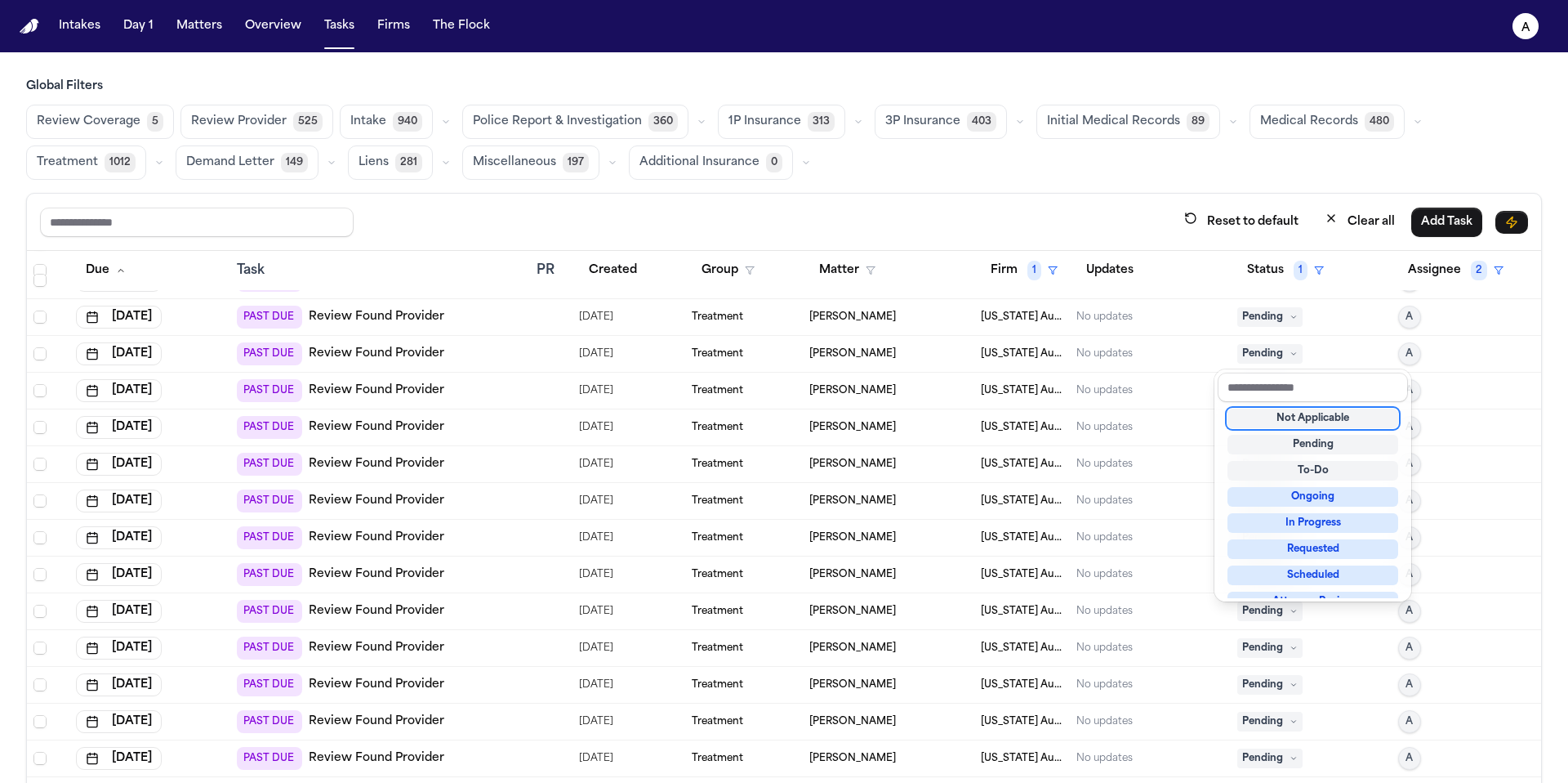
click at [1286, 409] on div "Not Applicable" at bounding box center [1313, 418] width 171 height 20
click at [1293, 419] on div "Not Applicable" at bounding box center [1313, 418] width 171 height 20
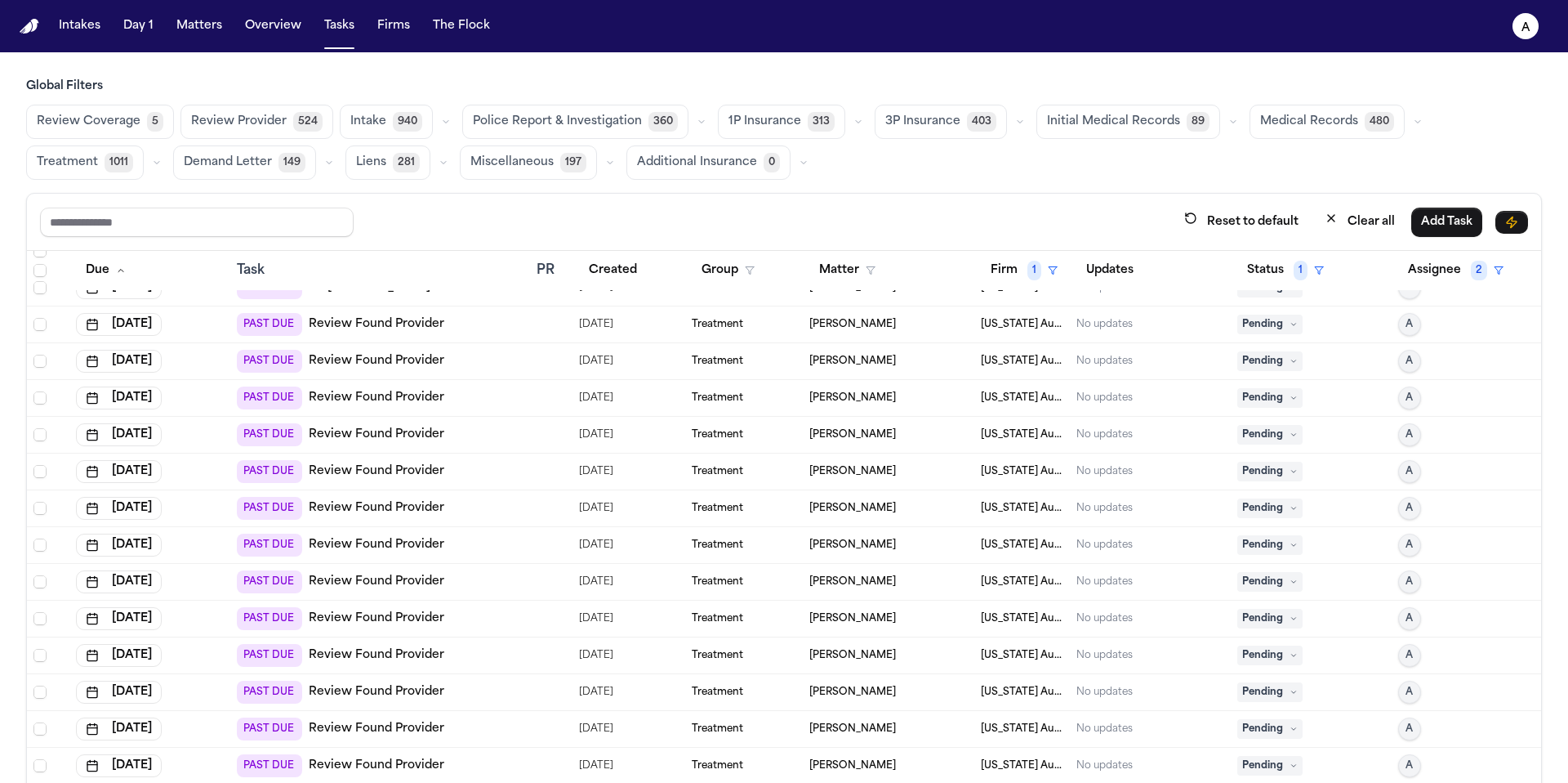
scroll to position [387, 0]
click at [1251, 324] on span "Pending" at bounding box center [1270, 326] width 65 height 20
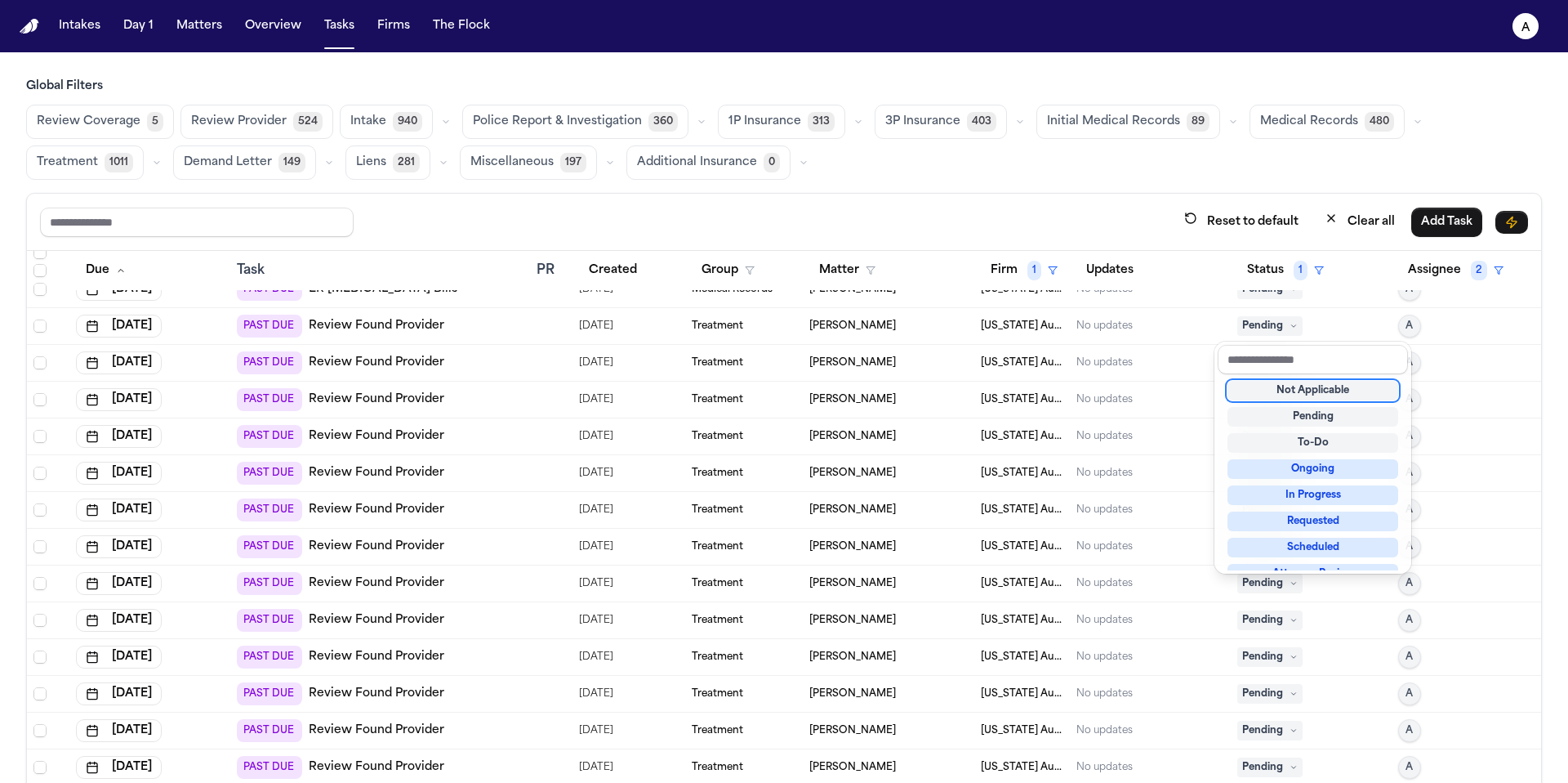
click at [1314, 387] on div "Not Applicable" at bounding box center [1313, 390] width 171 height 20
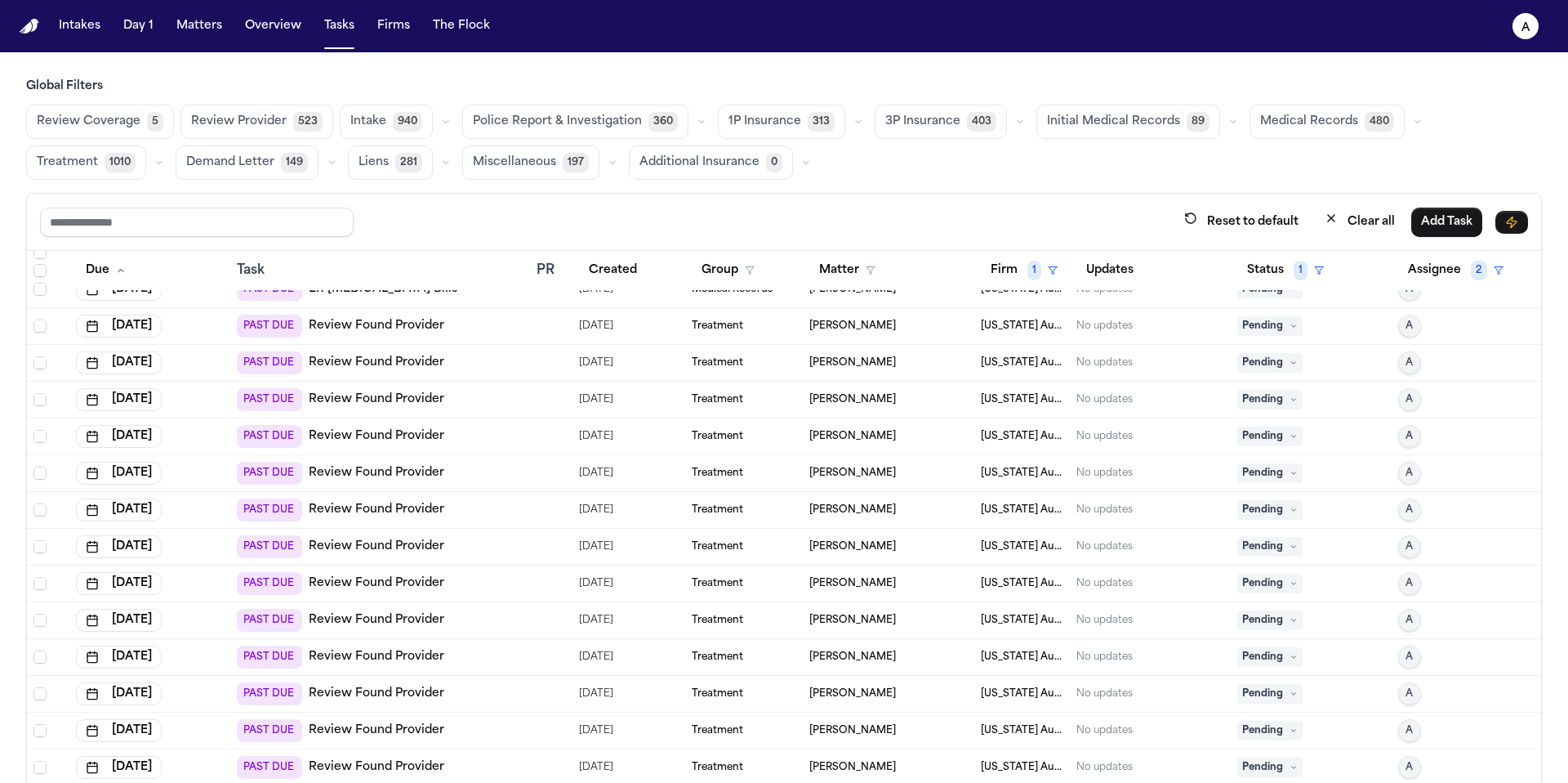
click at [1289, 327] on icon at bounding box center [1294, 326] width 8 height 8
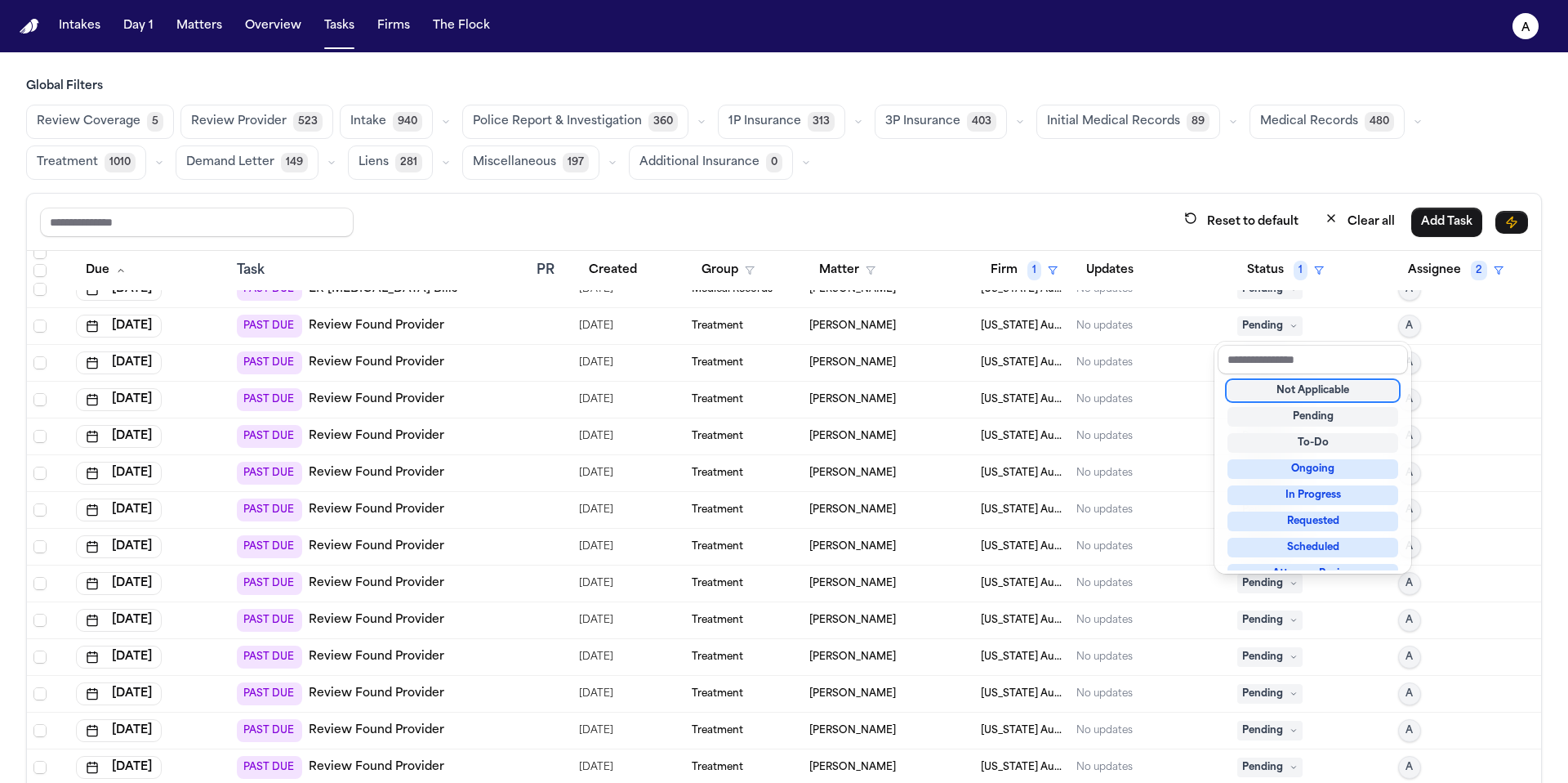
click at [1286, 389] on div "Not Applicable" at bounding box center [1313, 390] width 171 height 20
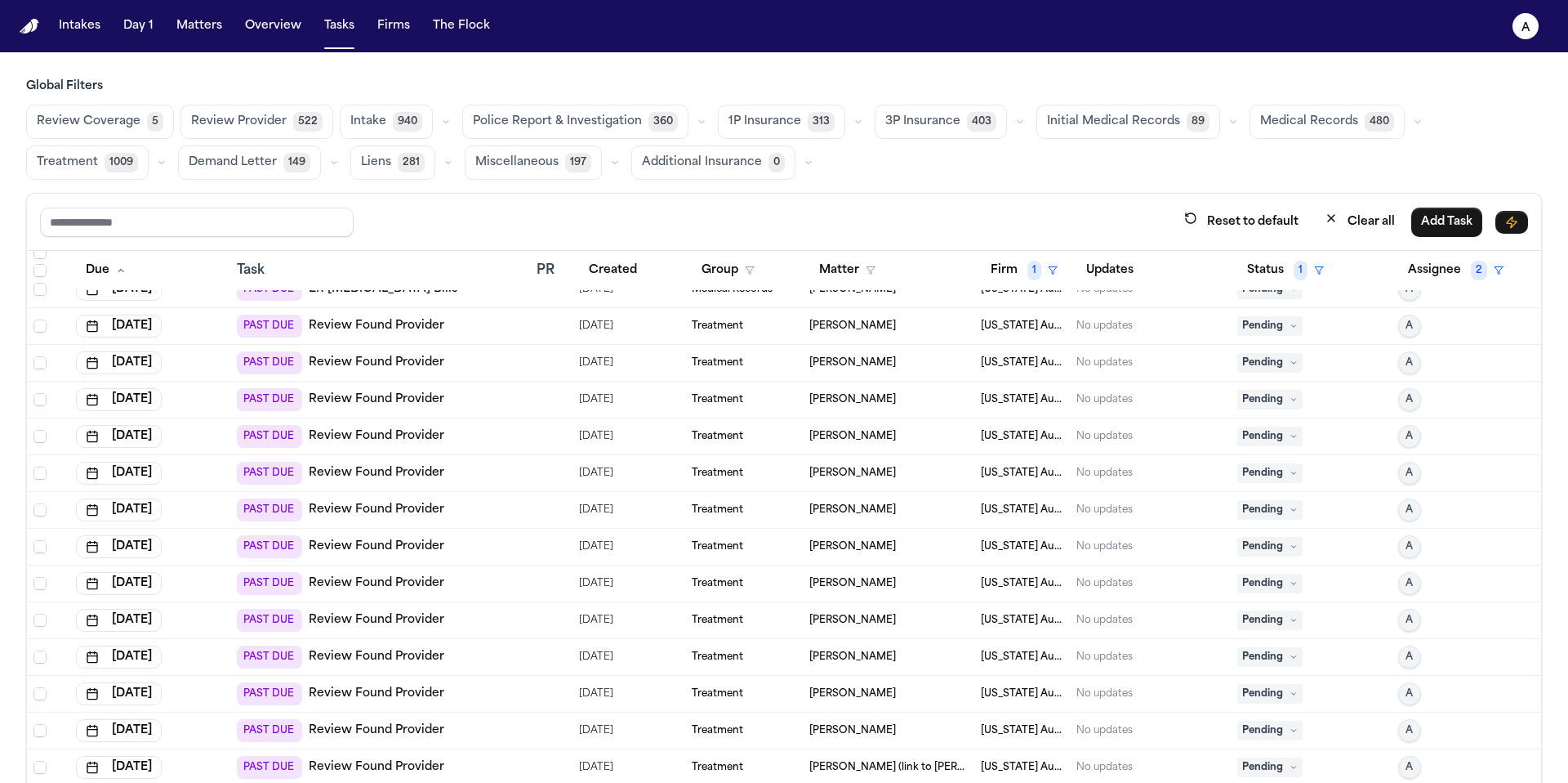
click at [1263, 324] on span "Pending" at bounding box center [1270, 326] width 65 height 20
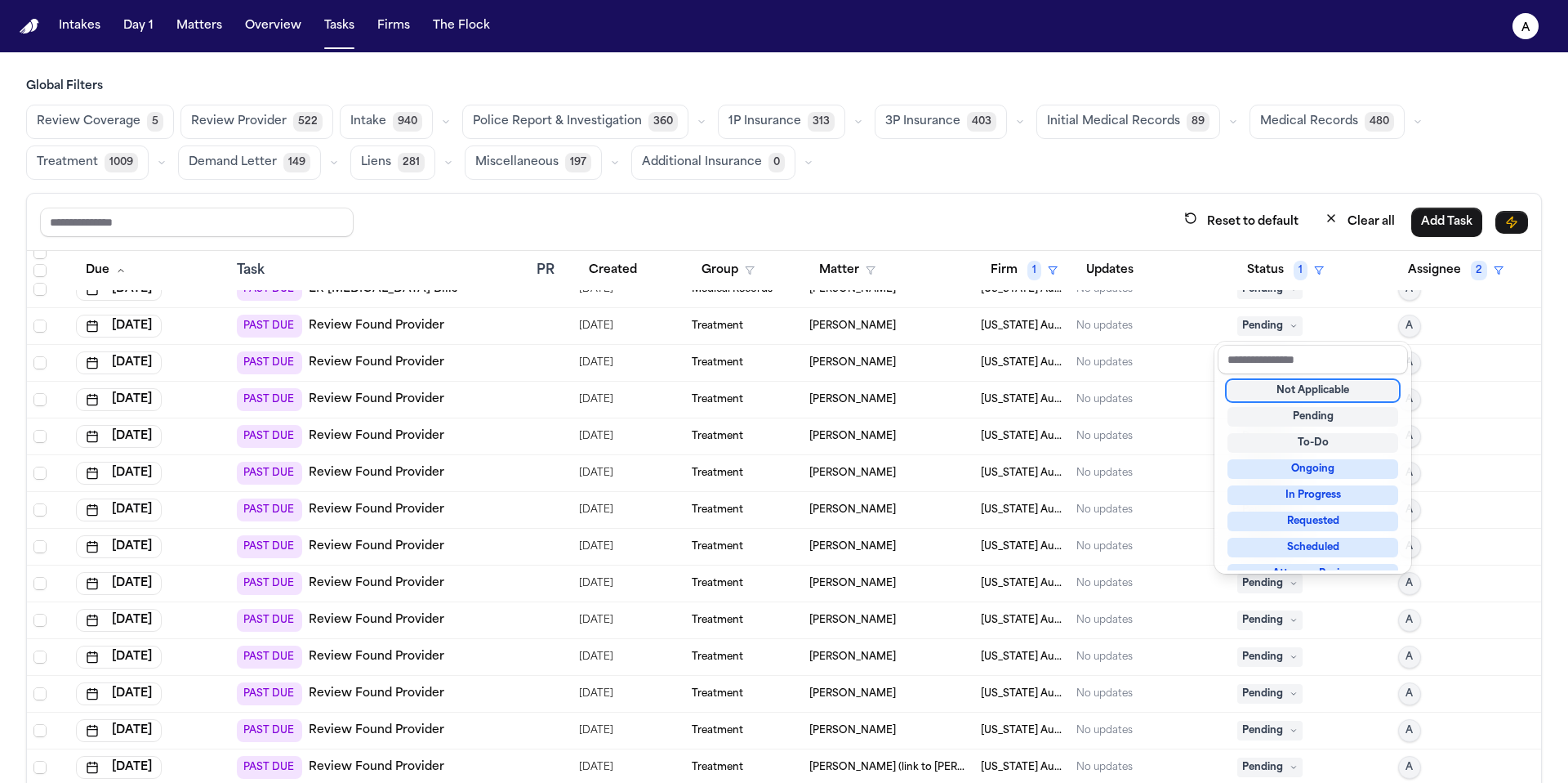
click at [1280, 389] on div "Not Applicable" at bounding box center [1313, 390] width 171 height 20
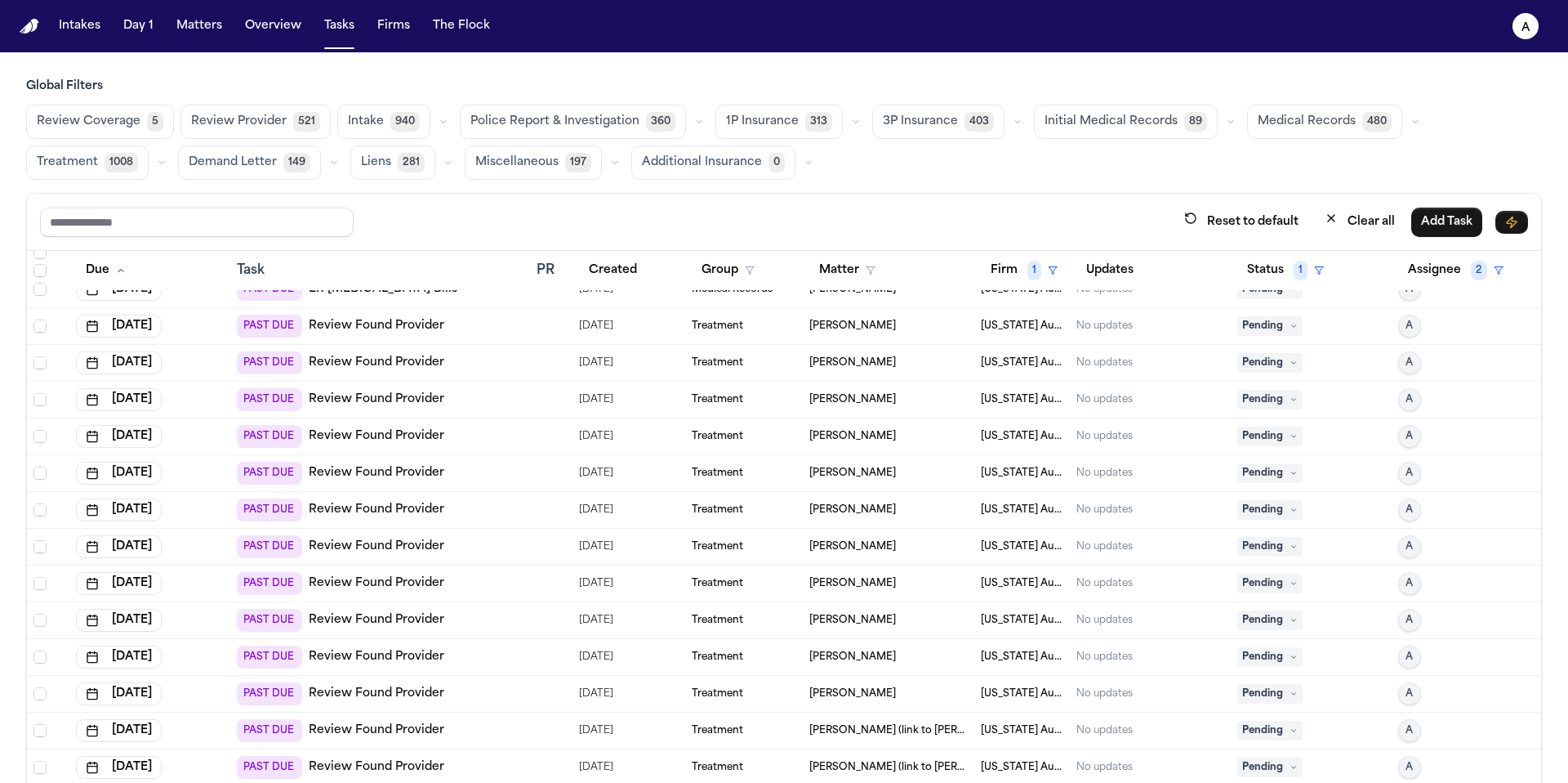
click at [1289, 360] on icon at bounding box center [1294, 363] width 8 height 8
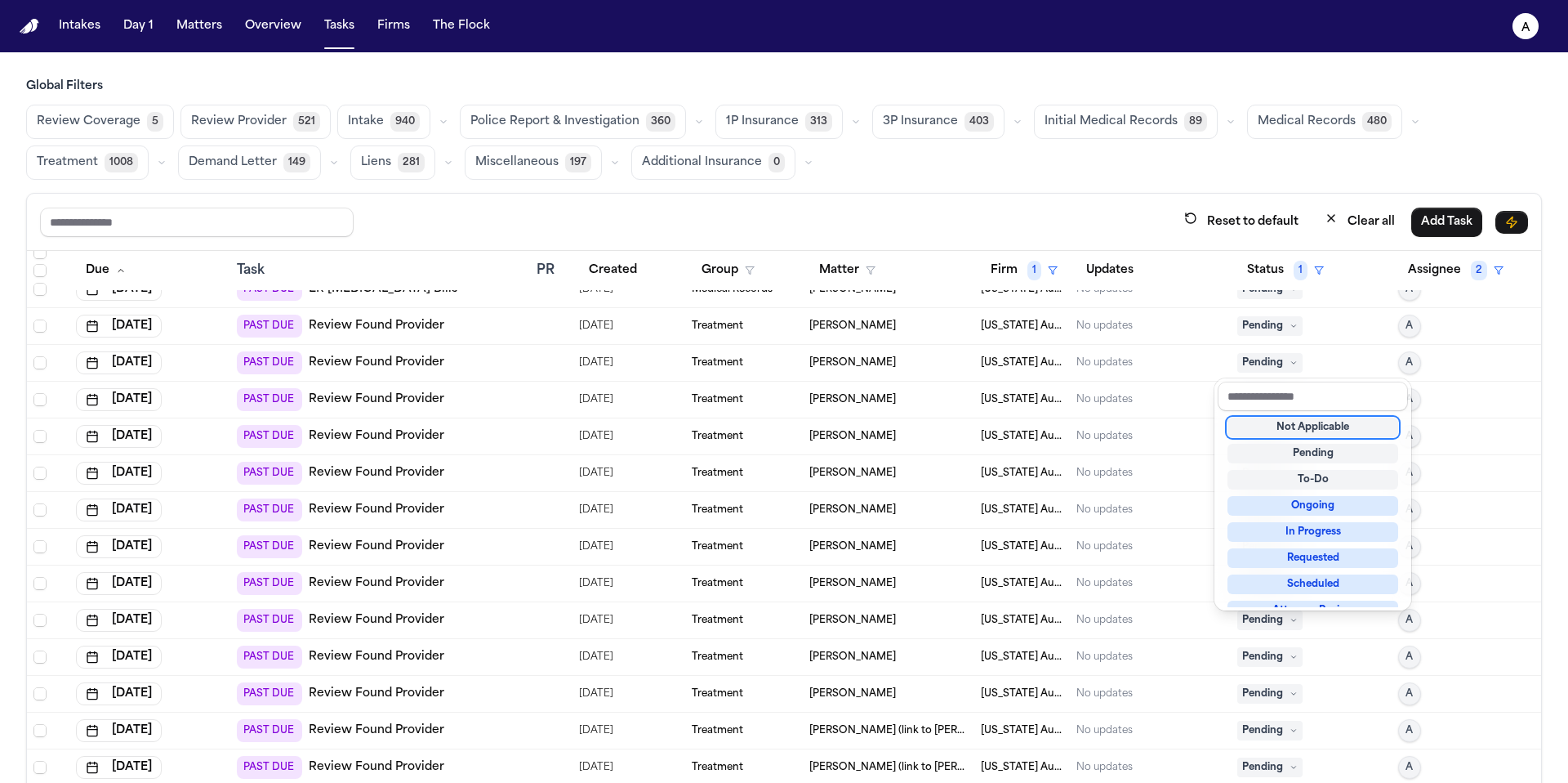
click at [1296, 425] on div "Not Applicable" at bounding box center [1313, 427] width 171 height 20
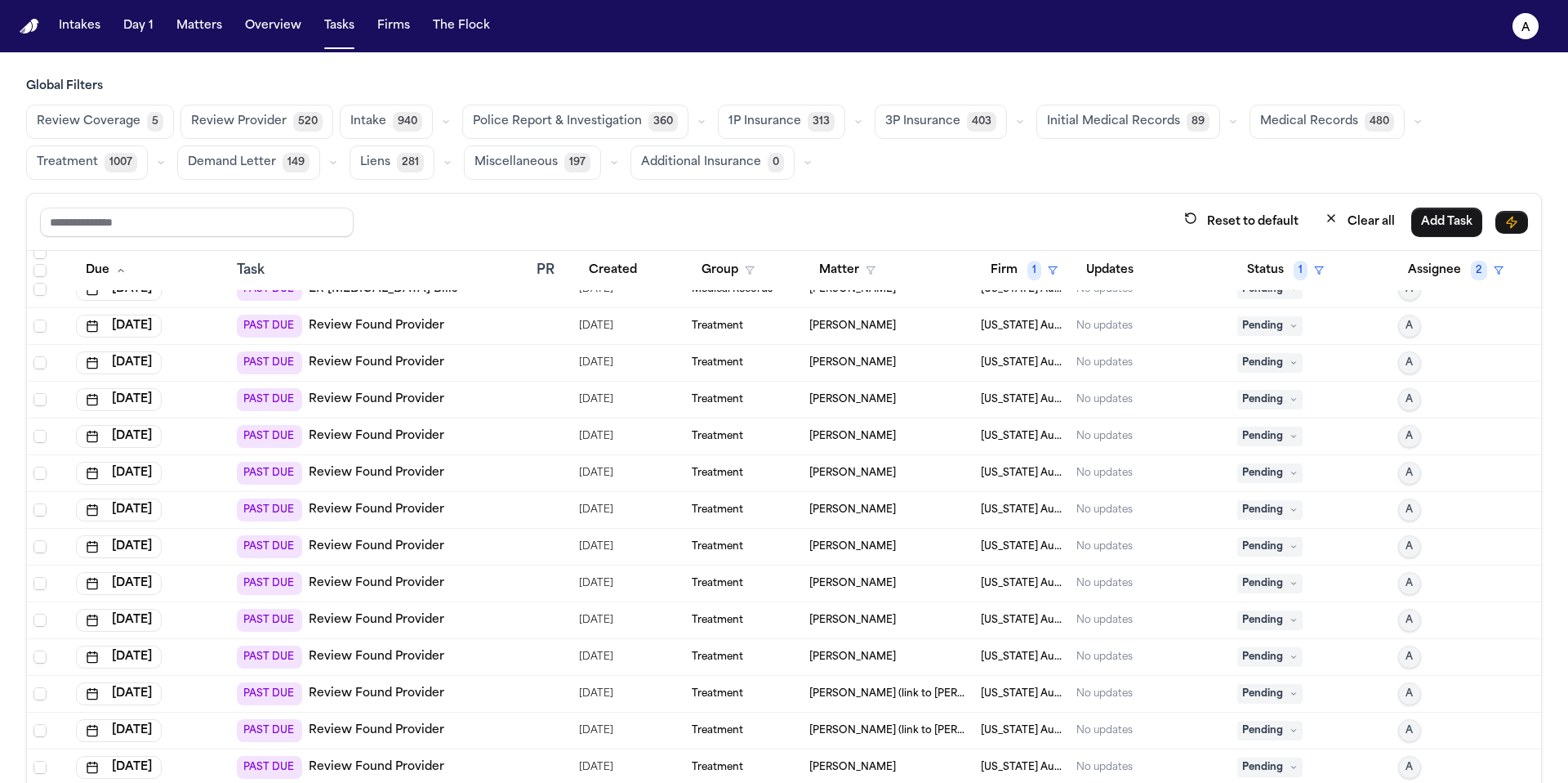
click at [1291, 325] on icon at bounding box center [1293, 326] width 4 height 2
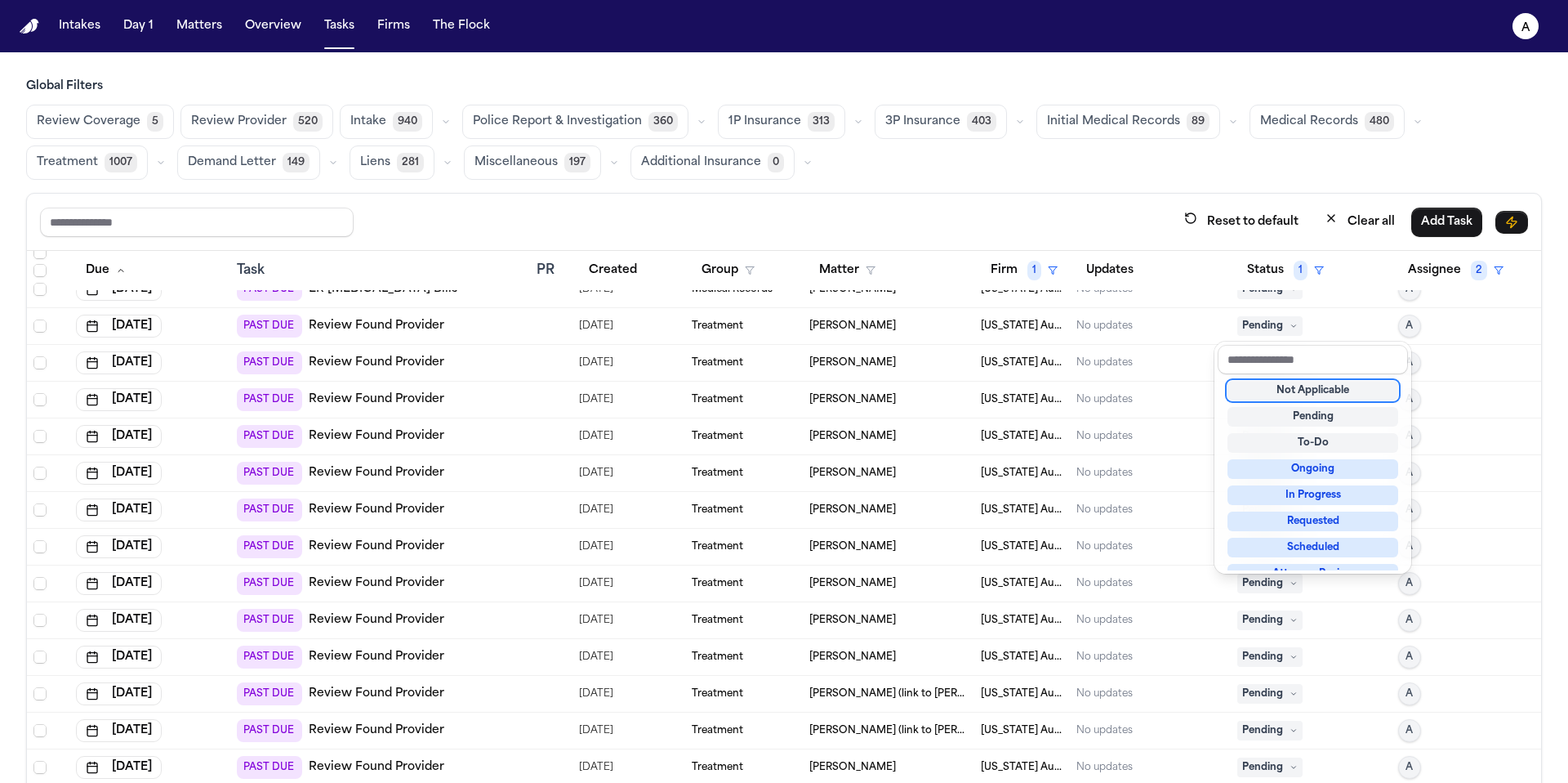
click at [1297, 386] on div "Not Applicable" at bounding box center [1313, 390] width 171 height 20
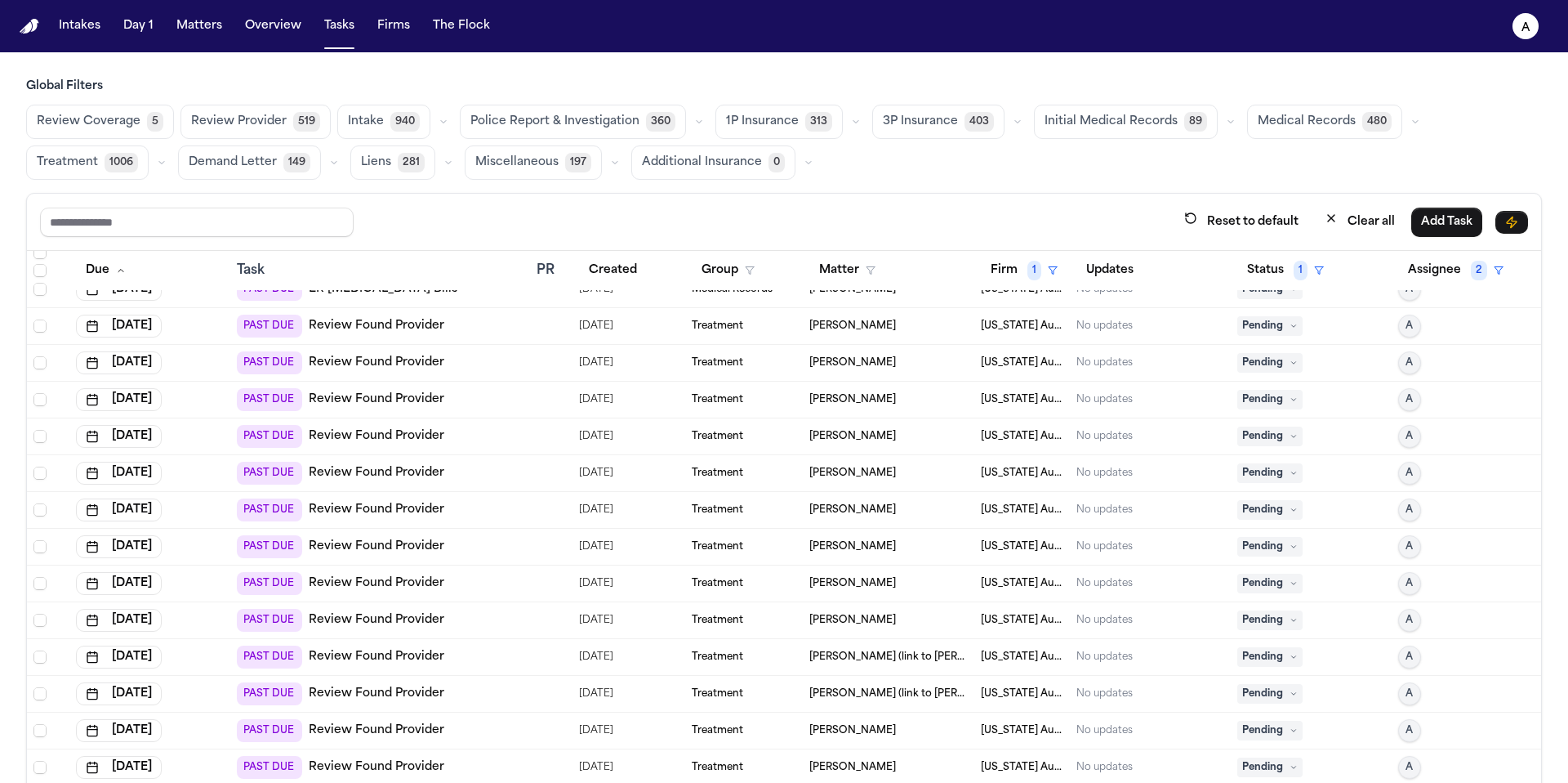
click at [1289, 327] on icon at bounding box center [1294, 326] width 8 height 8
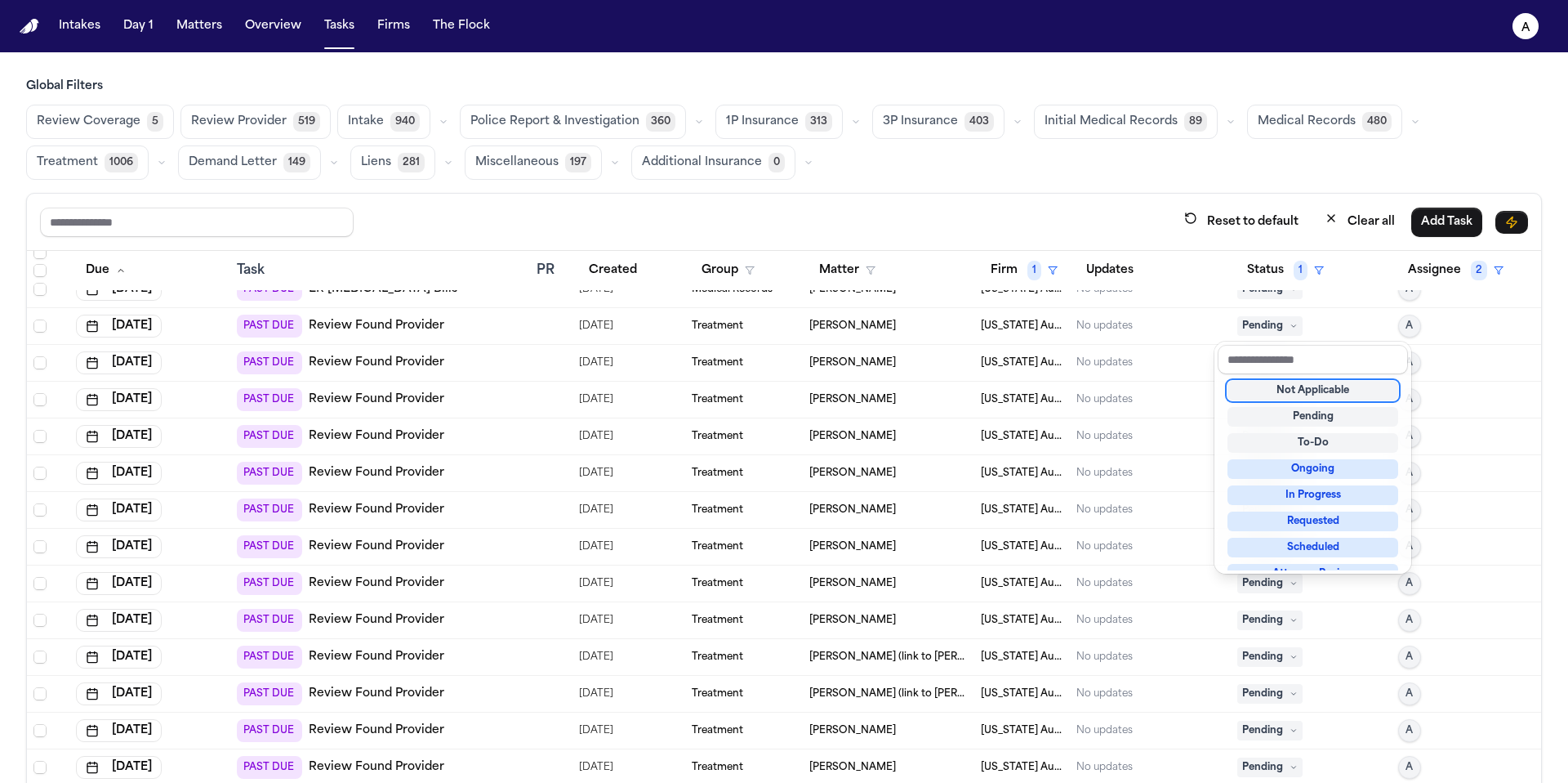
click at [1271, 394] on div "Not Applicable" at bounding box center [1313, 390] width 171 height 20
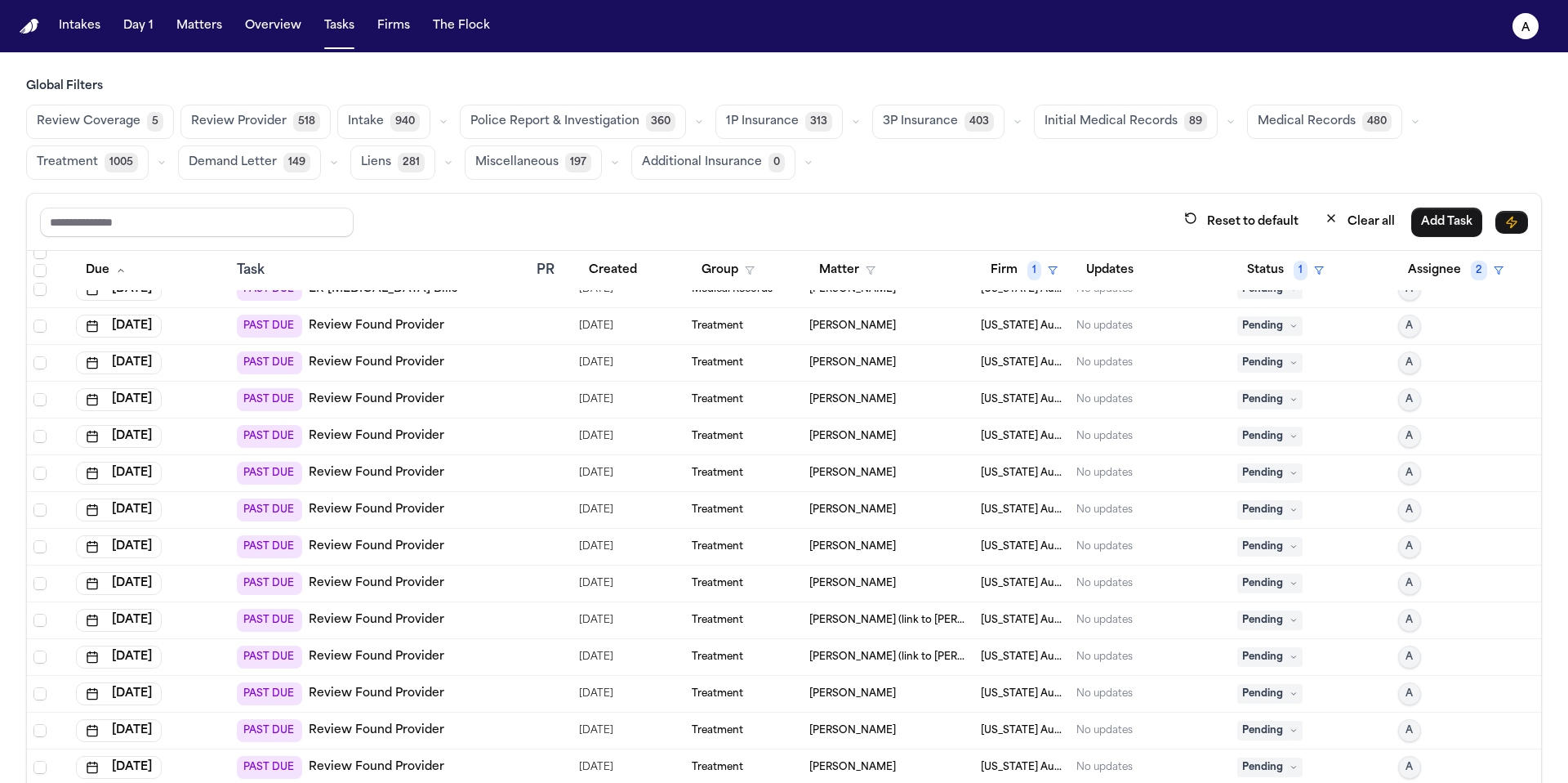
click at [1289, 326] on icon at bounding box center [1294, 326] width 8 height 8
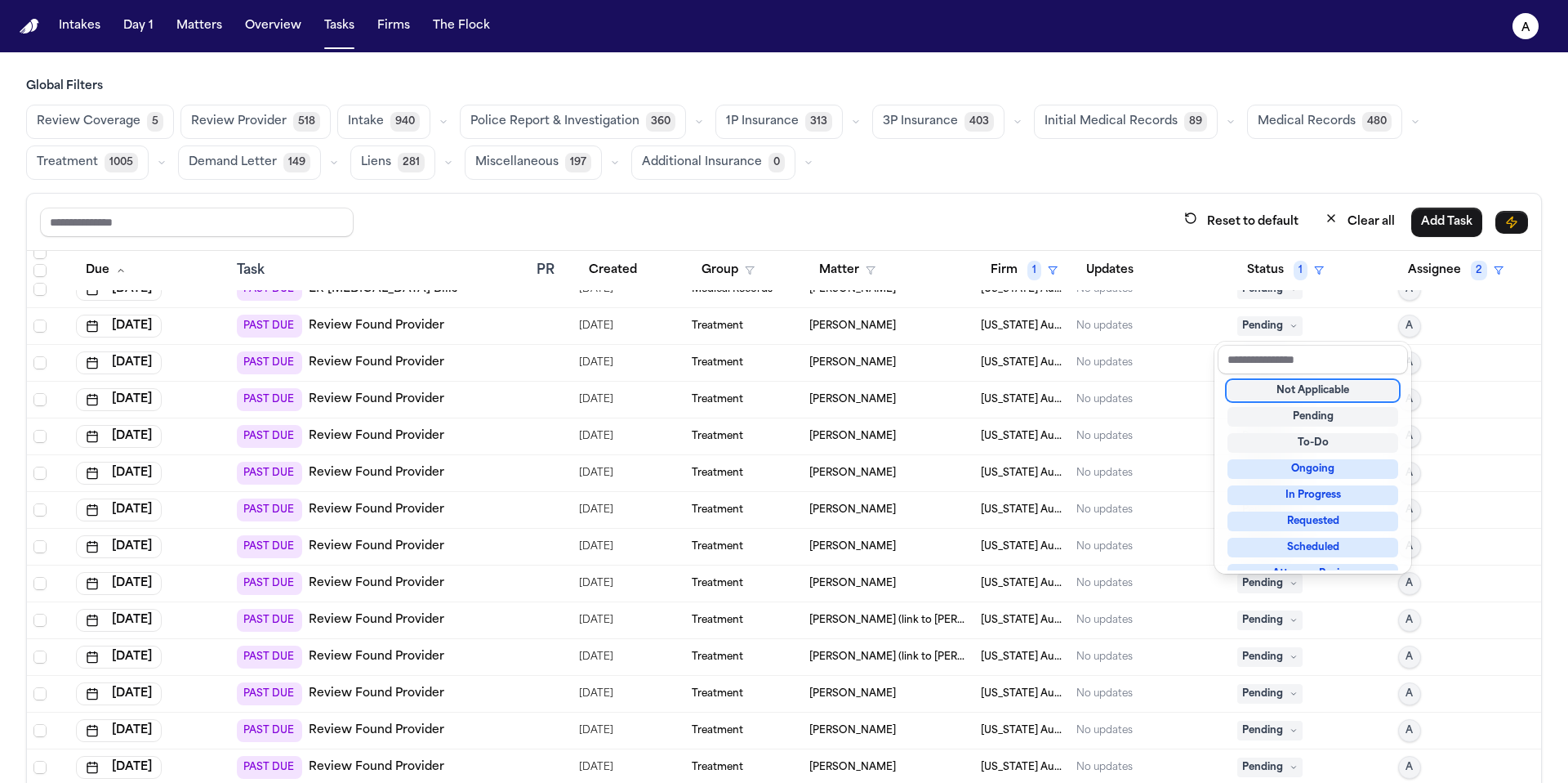
click at [1273, 391] on div "Not Applicable" at bounding box center [1313, 390] width 171 height 20
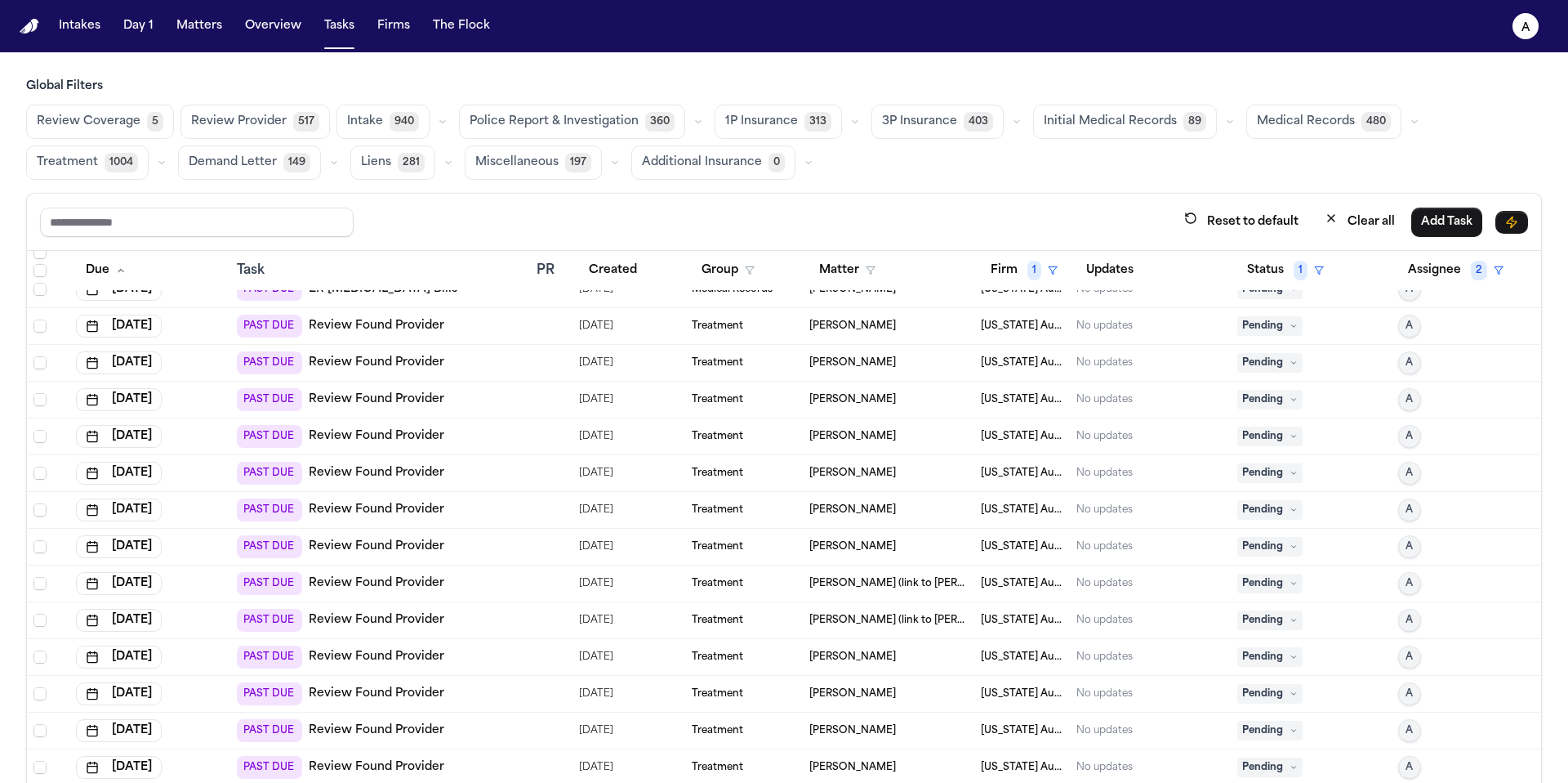
click at [1289, 324] on icon at bounding box center [1294, 326] width 8 height 8
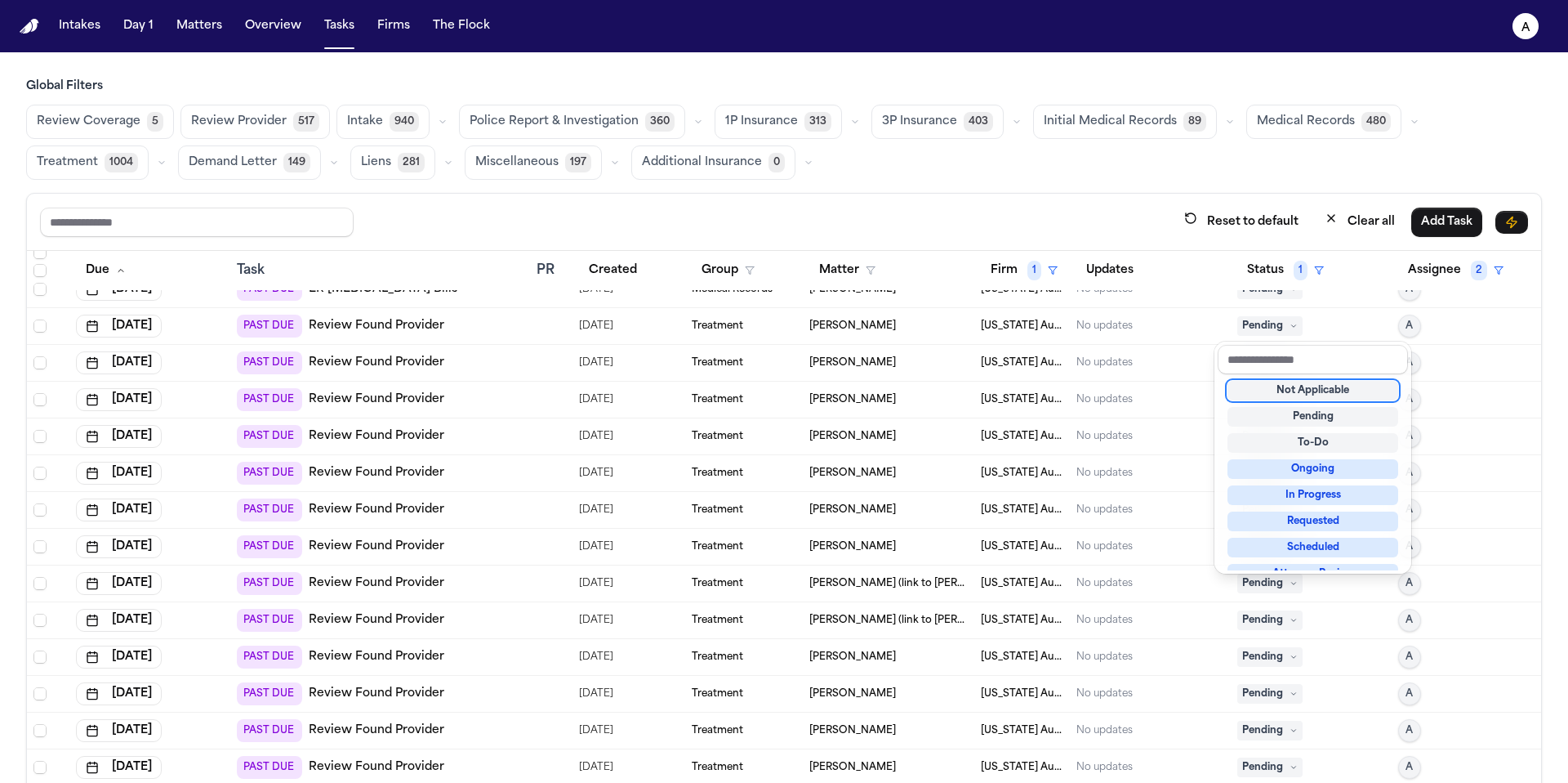
click at [1294, 388] on div "Not Applicable" at bounding box center [1313, 390] width 171 height 20
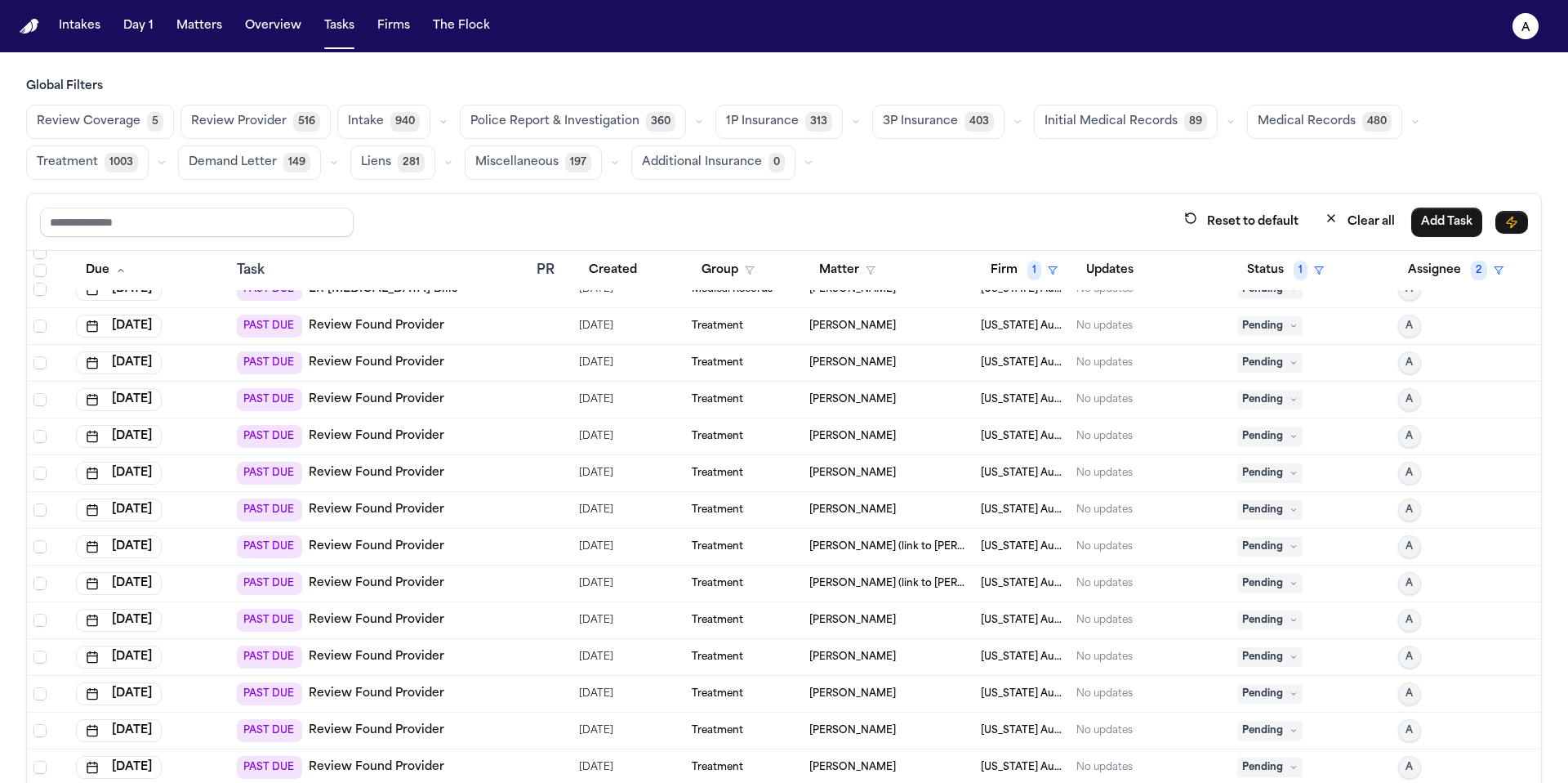
click at [1268, 333] on span "Pending" at bounding box center [1270, 326] width 65 height 20
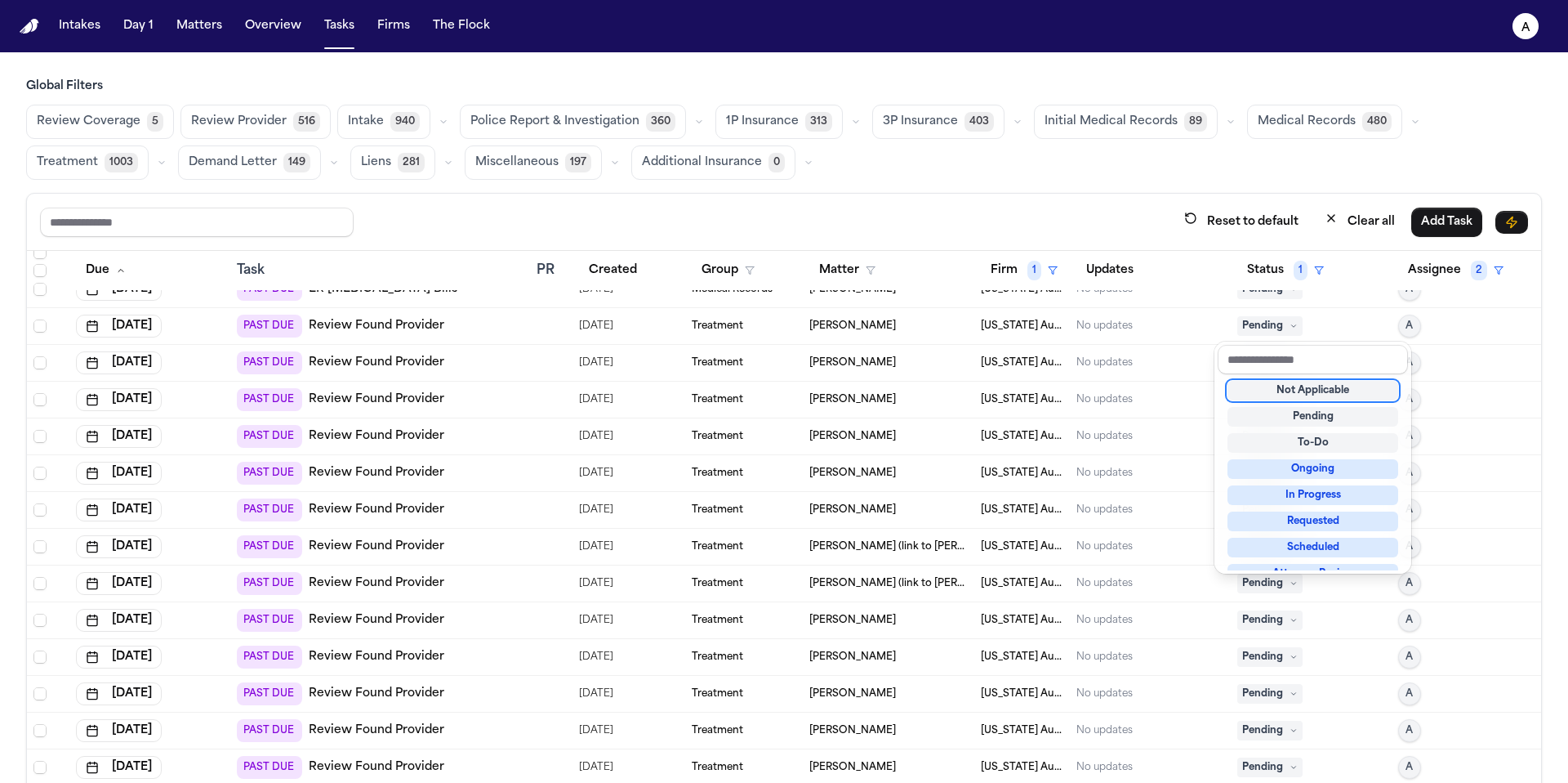
click at [1273, 391] on div "Not Applicable" at bounding box center [1313, 390] width 171 height 20
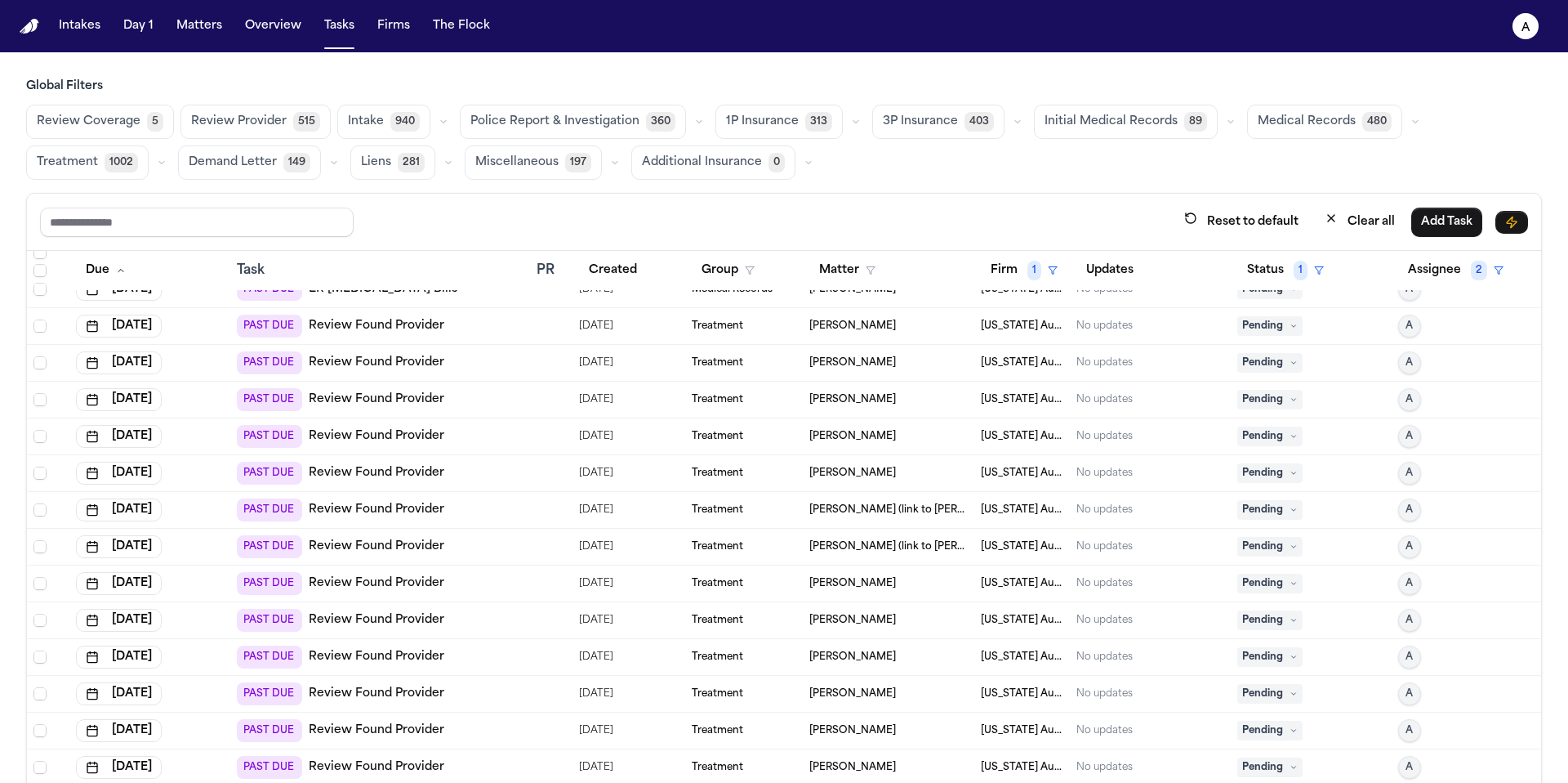
click at [1269, 325] on span "Pending" at bounding box center [1270, 326] width 65 height 20
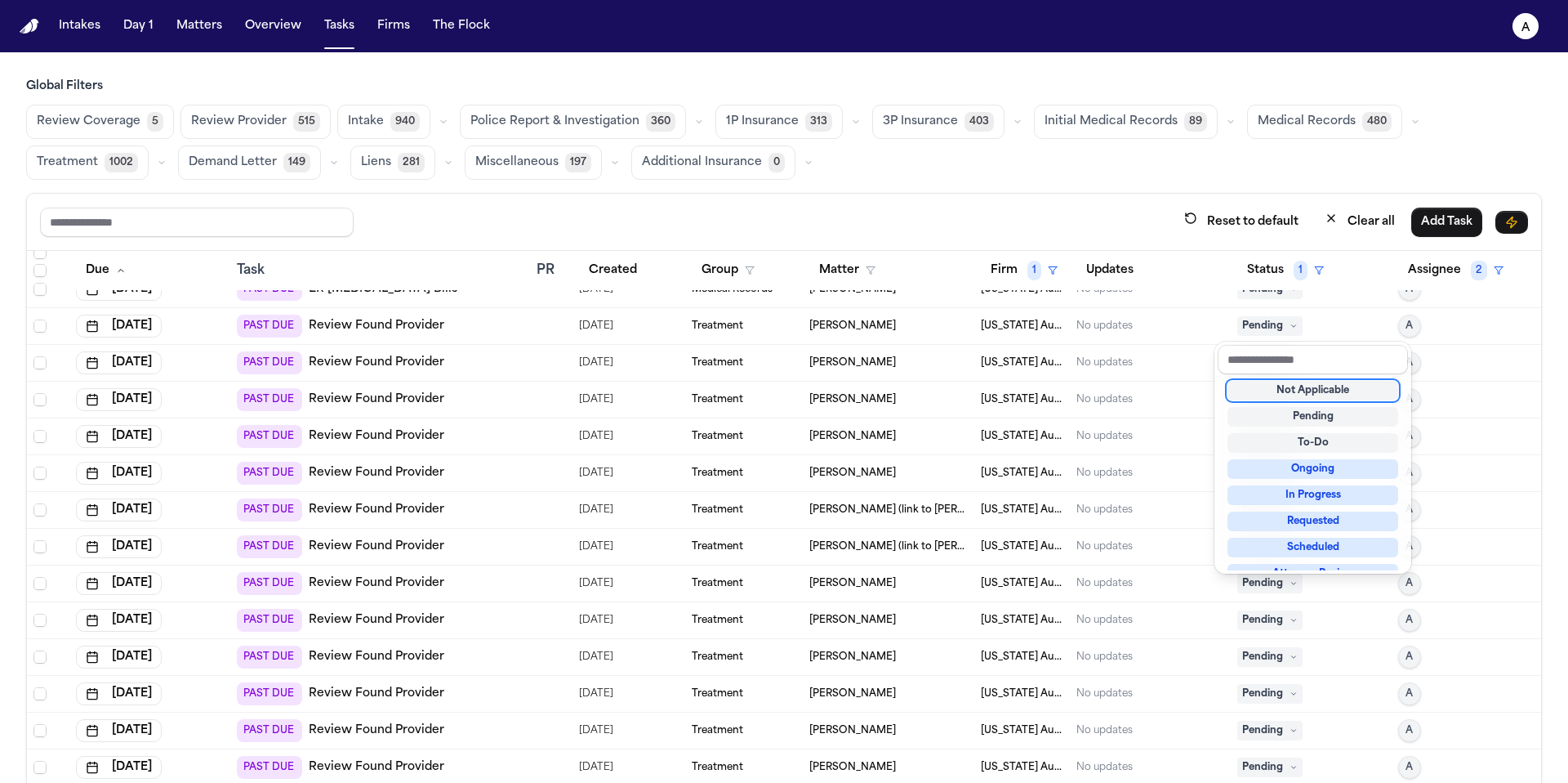
click at [1292, 392] on div "Not Applicable" at bounding box center [1313, 390] width 171 height 20
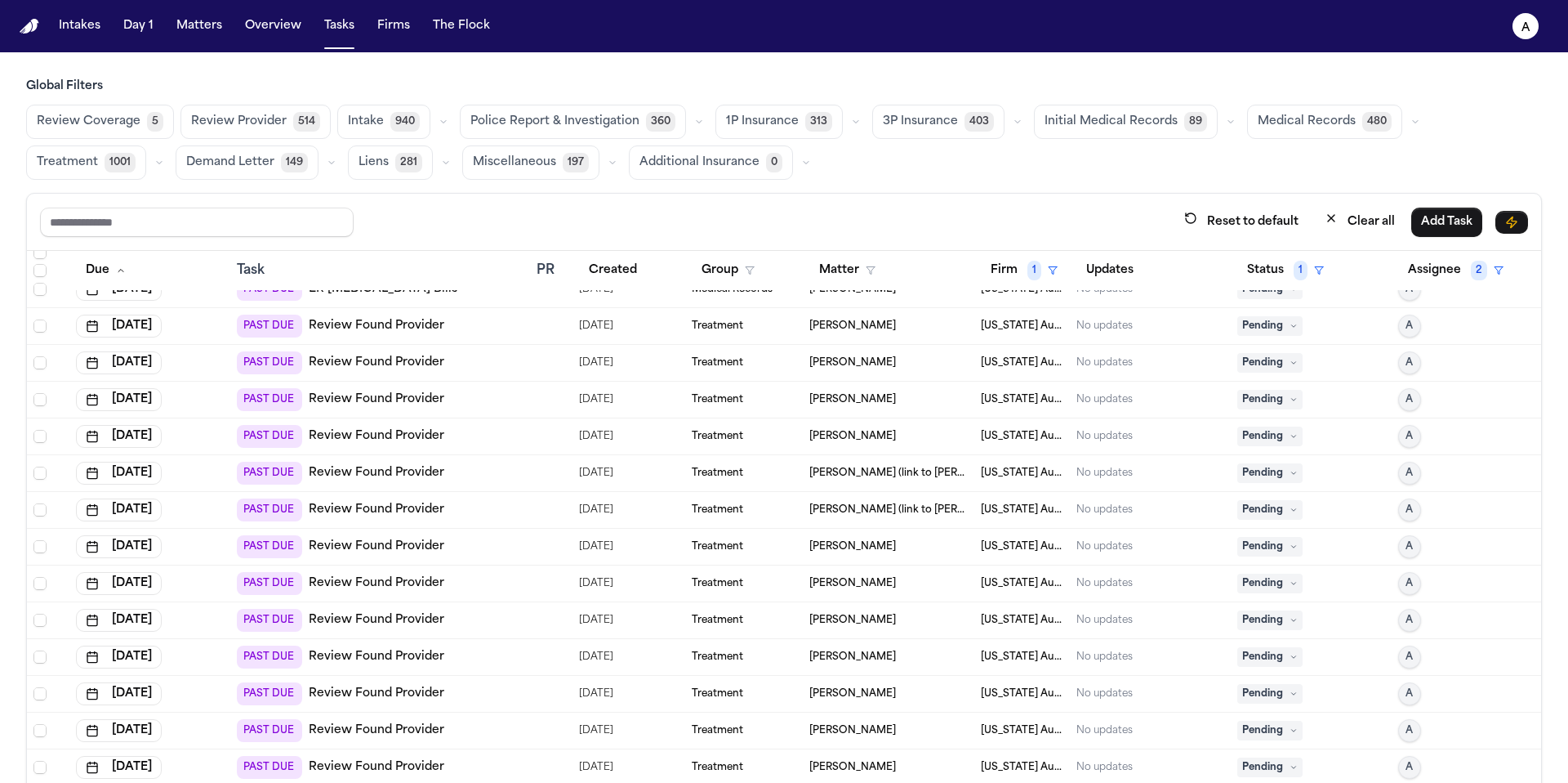
click at [1289, 327] on icon at bounding box center [1294, 326] width 8 height 8
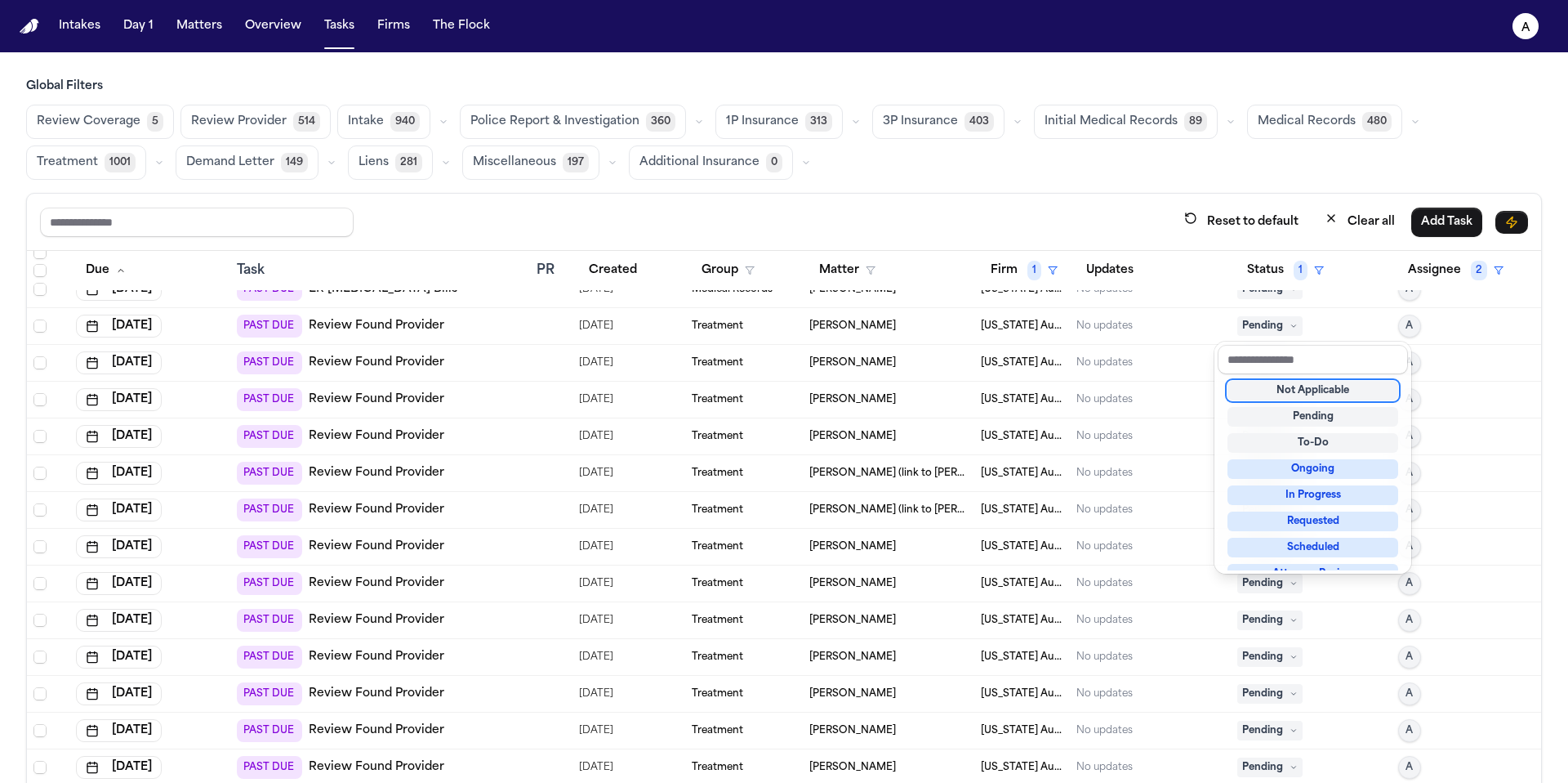
click at [1294, 393] on div "Not Applicable" at bounding box center [1313, 390] width 171 height 20
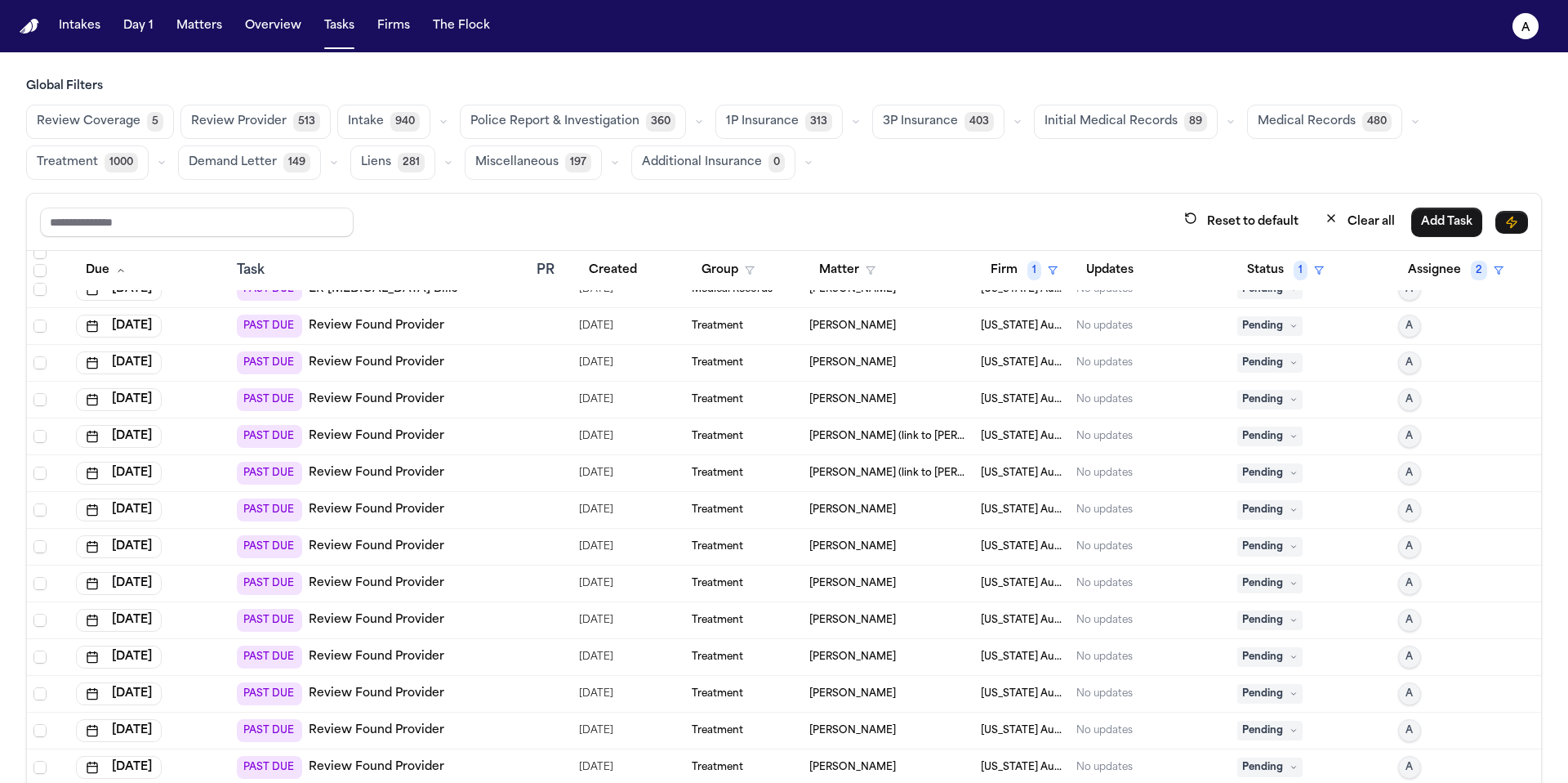
click at [1264, 326] on span "Pending" at bounding box center [1270, 326] width 65 height 20
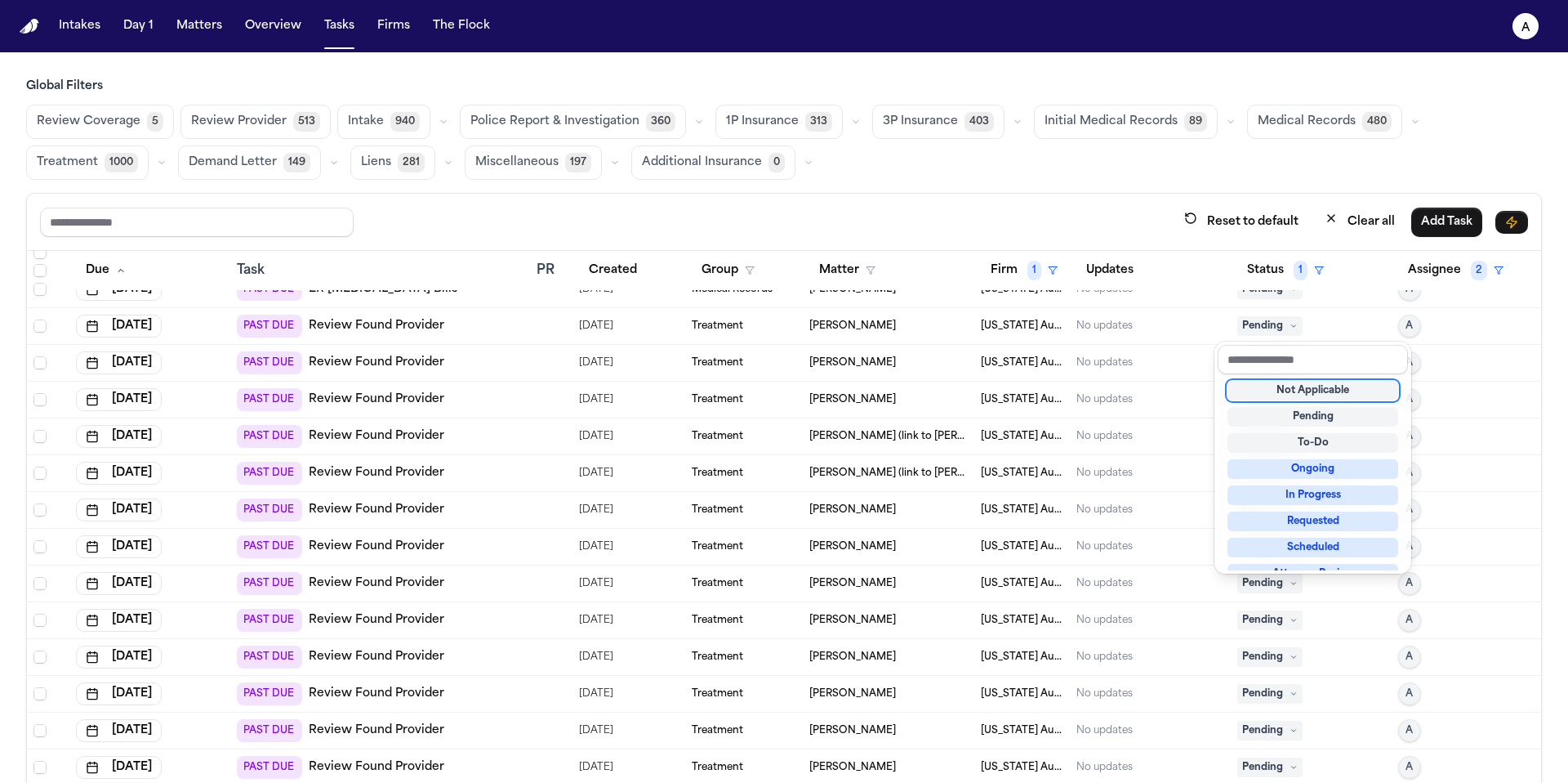
click at [1298, 395] on div "Not Applicable" at bounding box center [1313, 390] width 171 height 20
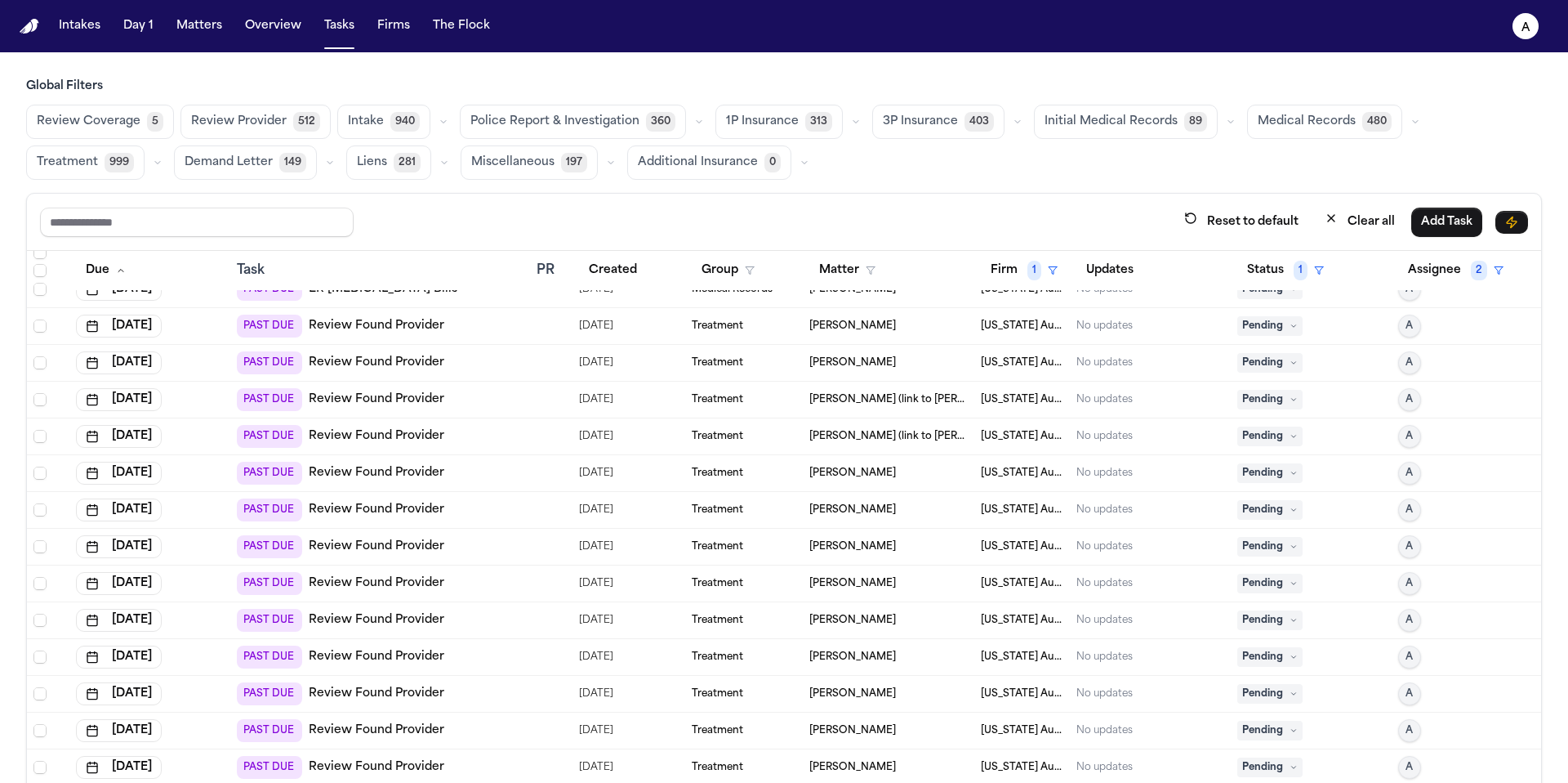
click at [1289, 359] on icon at bounding box center [1294, 363] width 8 height 8
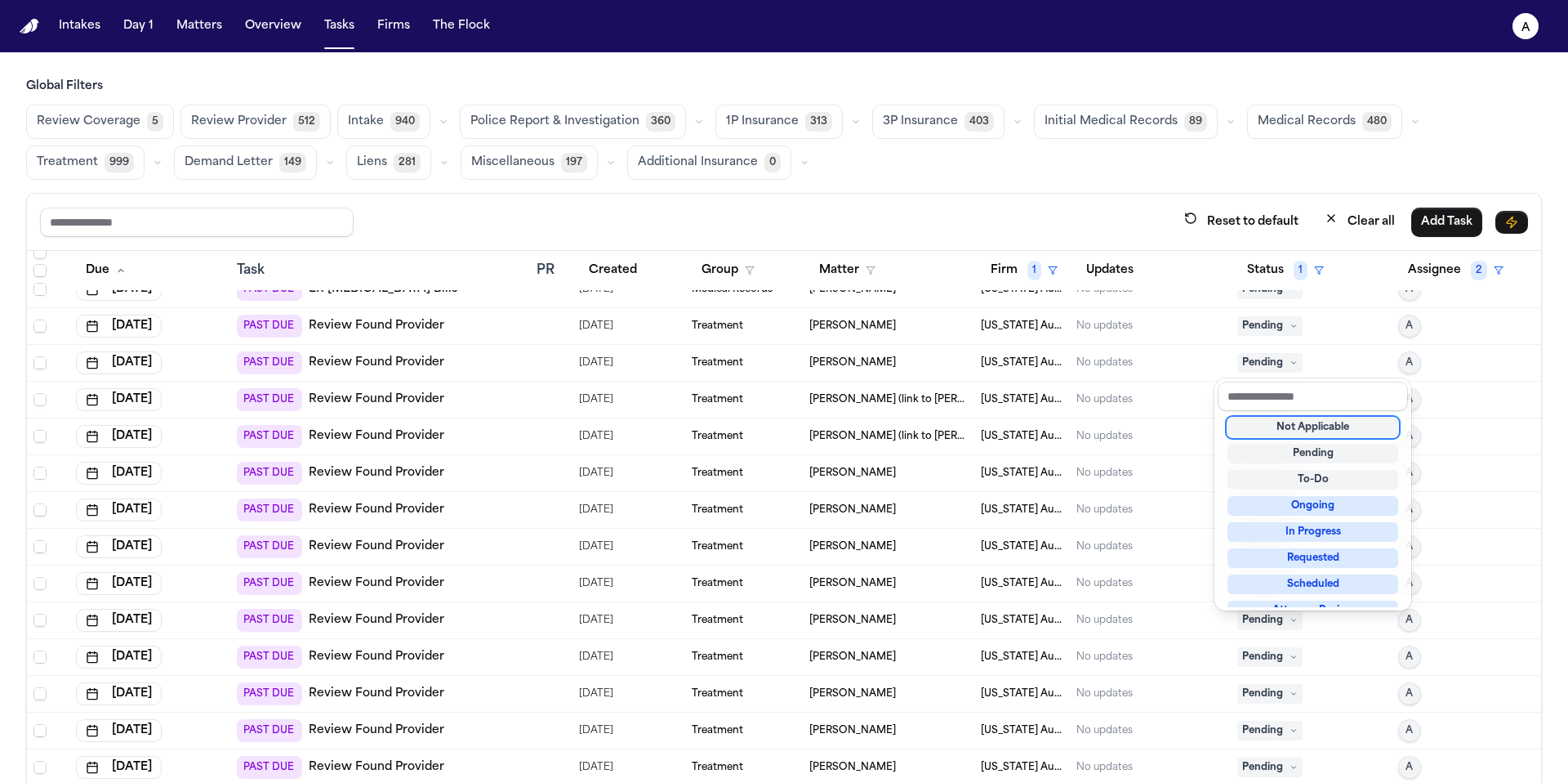
click at [1287, 427] on div "Not Applicable" at bounding box center [1313, 427] width 171 height 20
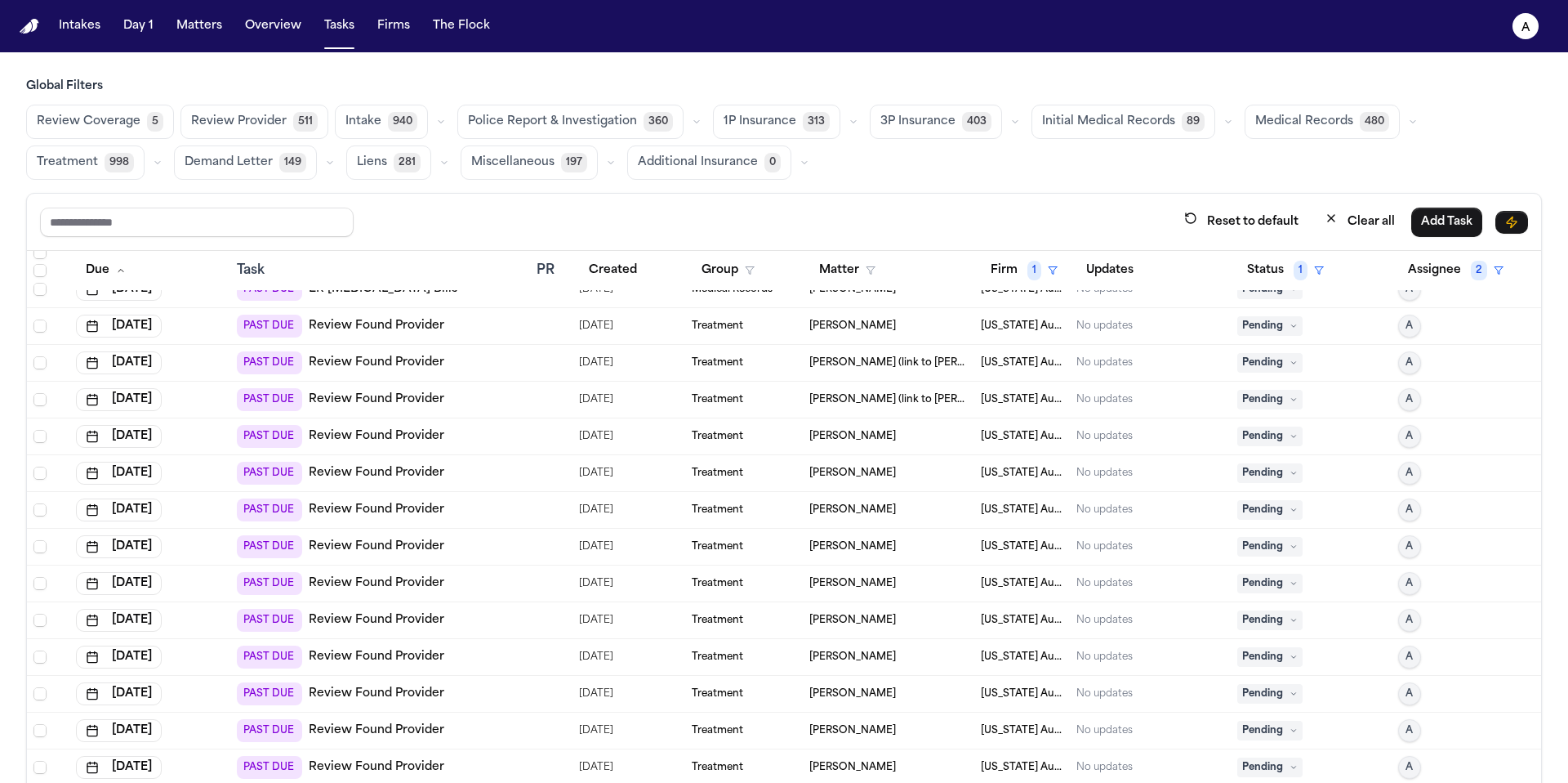
click at [1289, 324] on icon at bounding box center [1294, 326] width 8 height 8
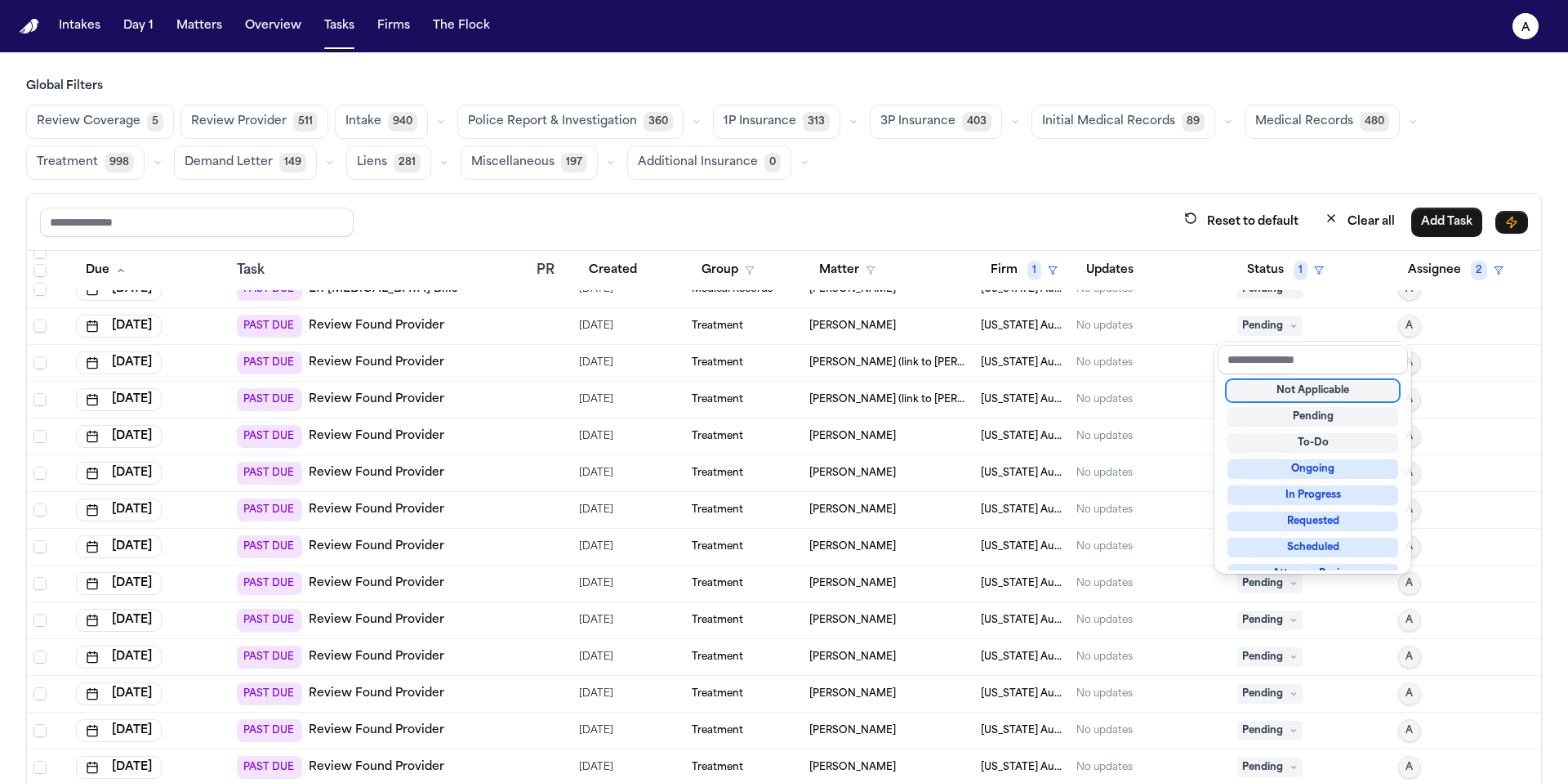
click at [1292, 391] on div "Not Applicable" at bounding box center [1313, 390] width 171 height 20
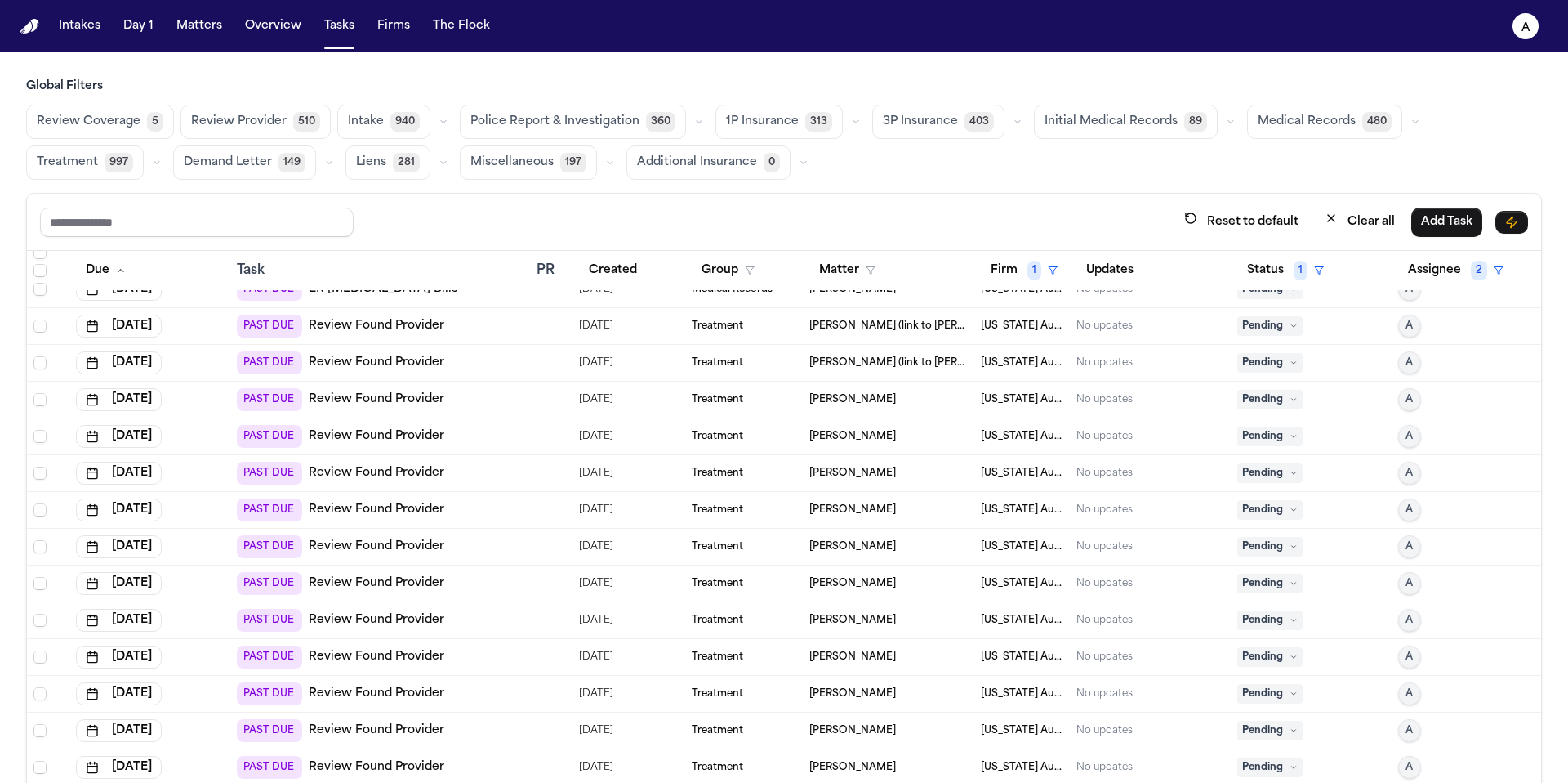
click at [1289, 323] on icon at bounding box center [1294, 326] width 8 height 8
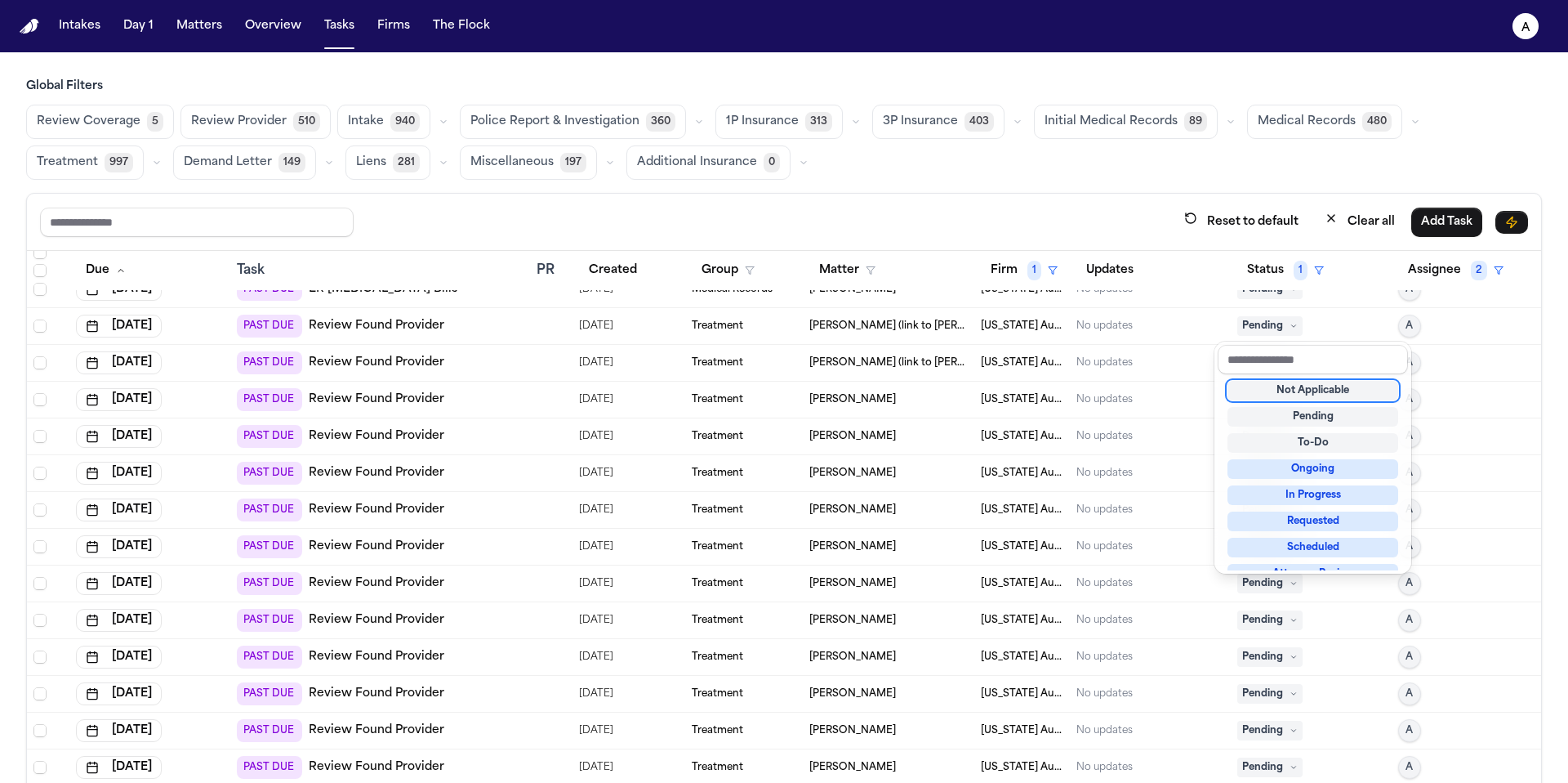
click at [1327, 391] on div "Not Applicable" at bounding box center [1313, 390] width 171 height 20
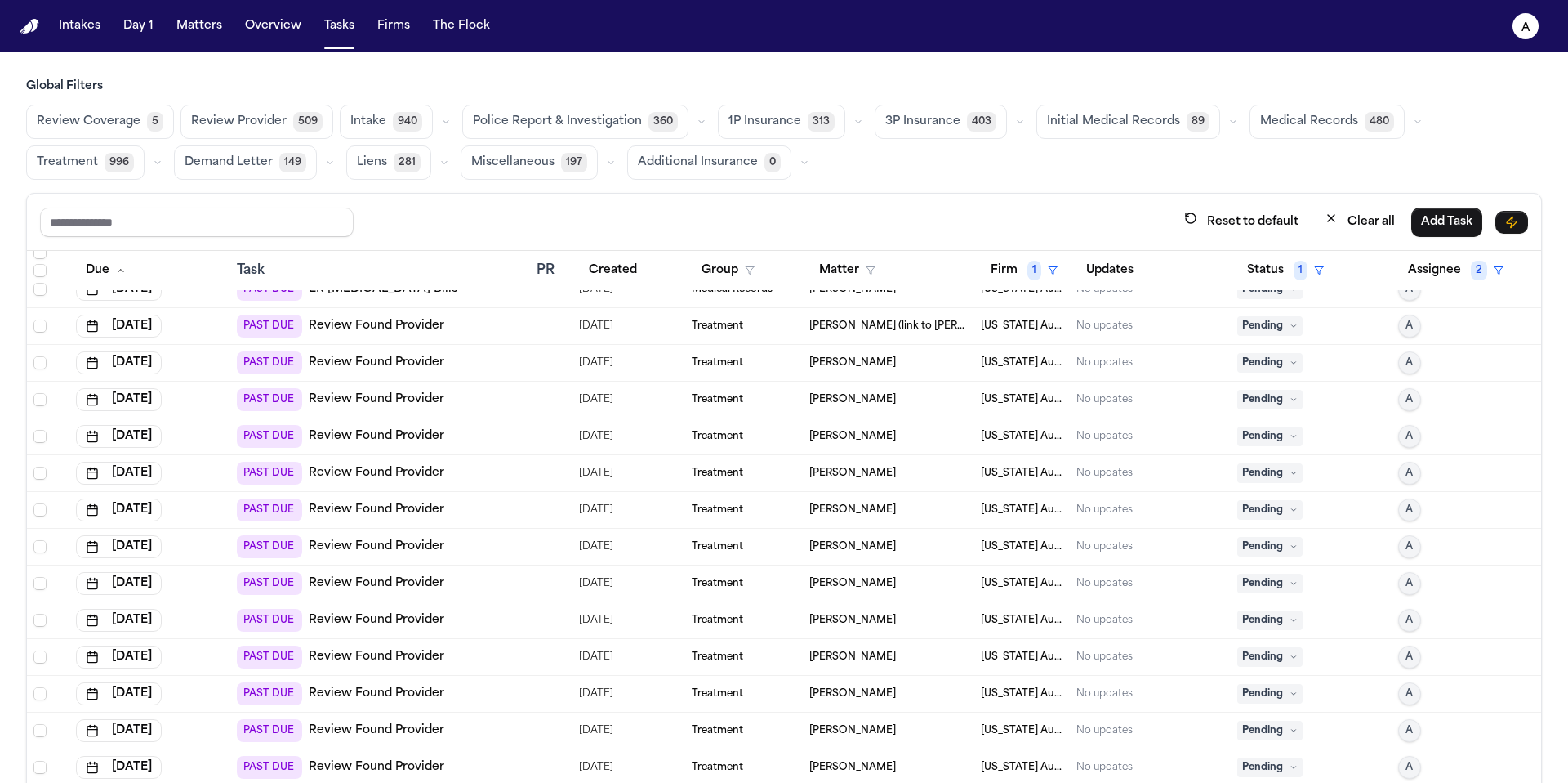
click at [1289, 325] on icon at bounding box center [1294, 326] width 8 height 8
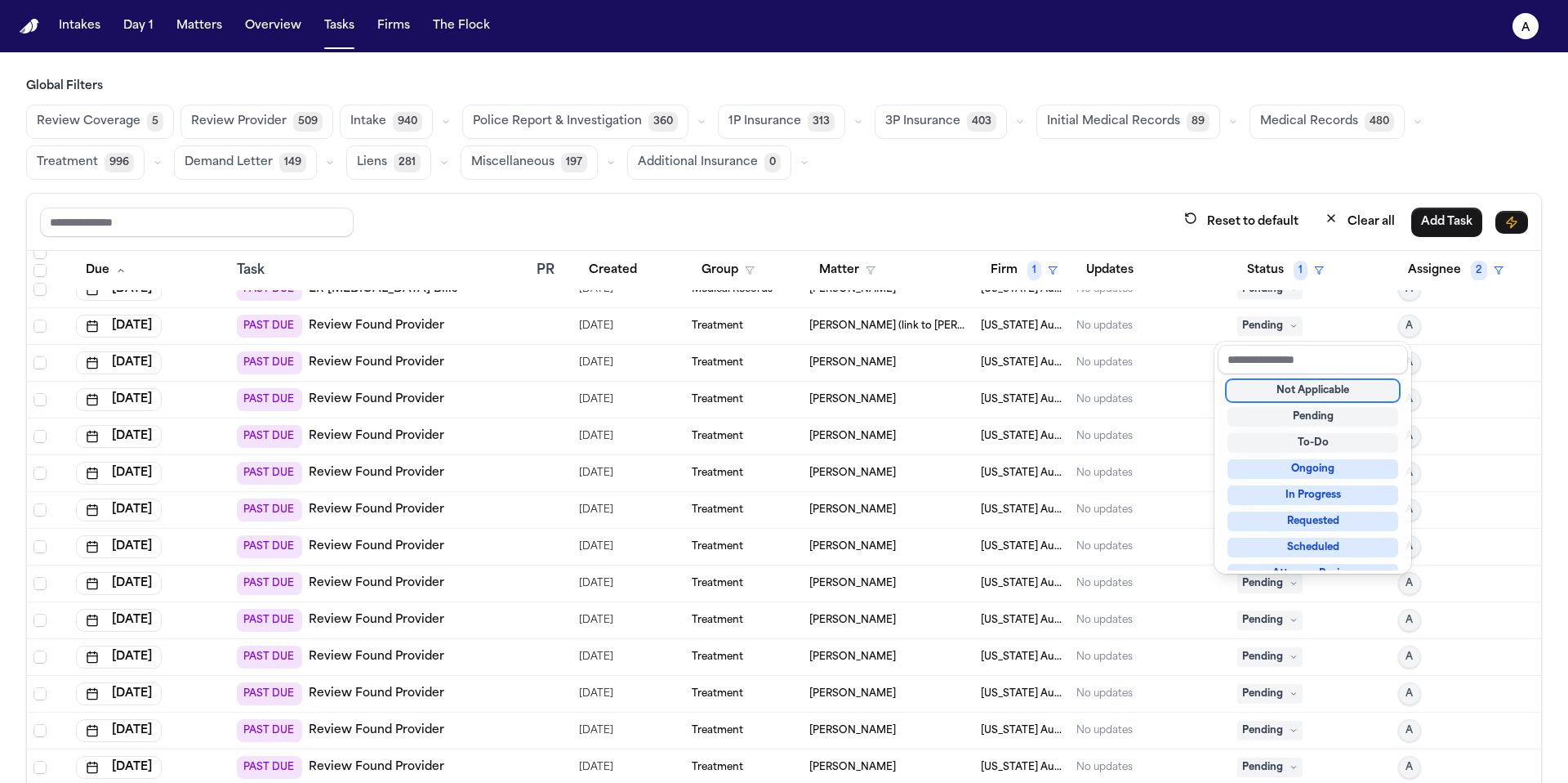
click at [1285, 394] on div "Not Applicable" at bounding box center [1313, 390] width 171 height 20
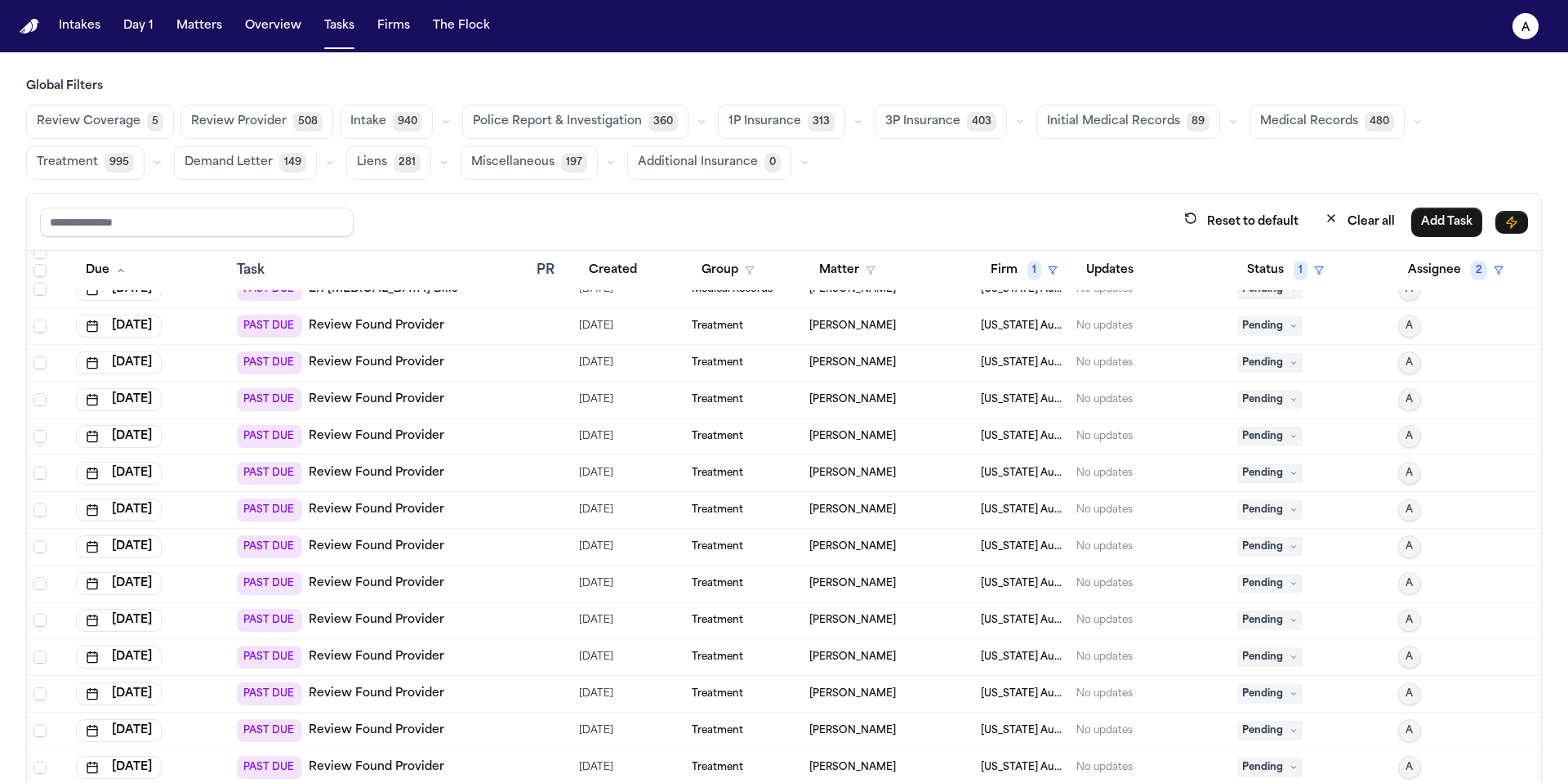
click at [1266, 332] on span "Pending" at bounding box center [1270, 326] width 65 height 20
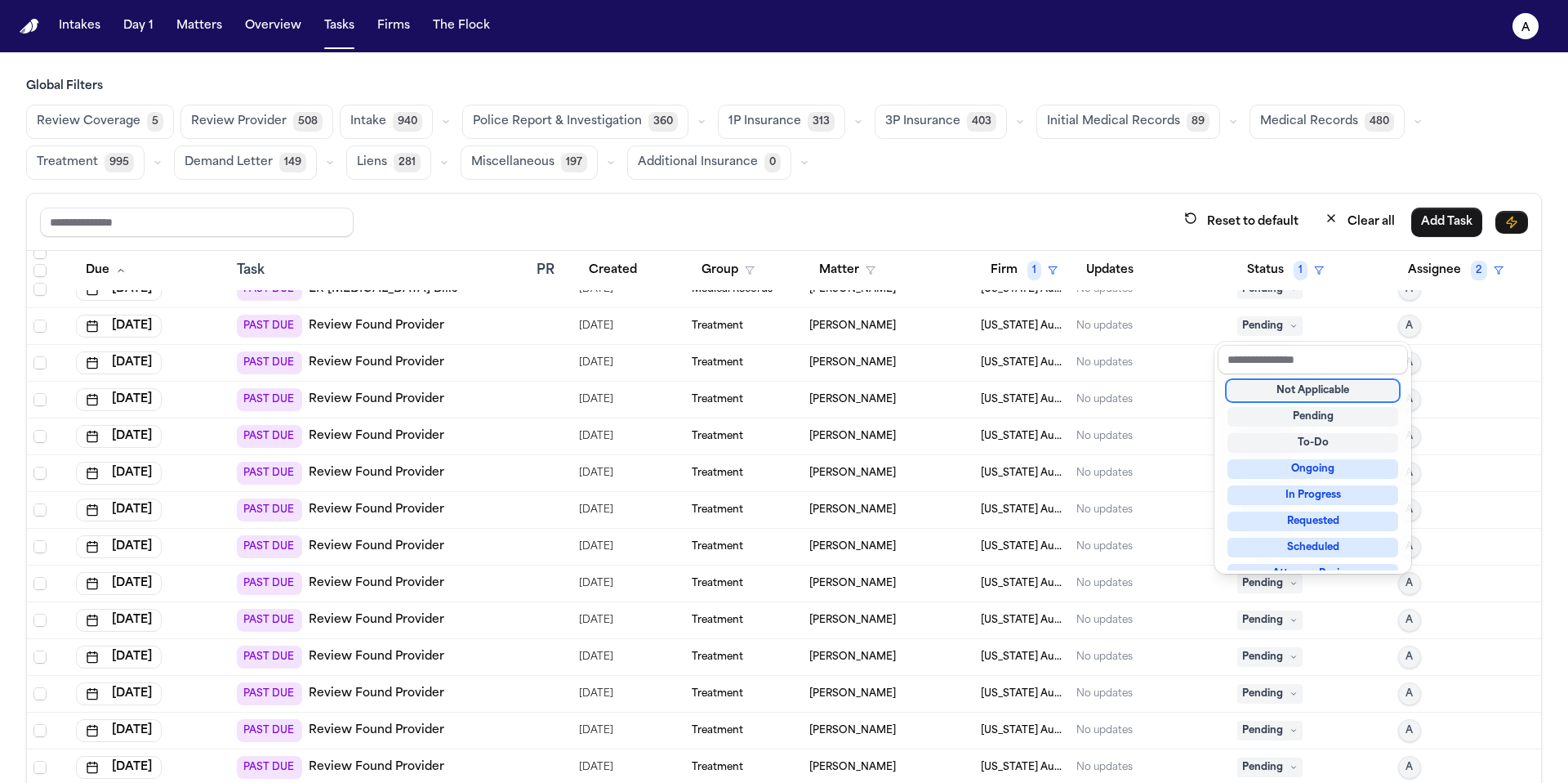
click at [1287, 384] on div "Not Applicable" at bounding box center [1313, 390] width 171 height 20
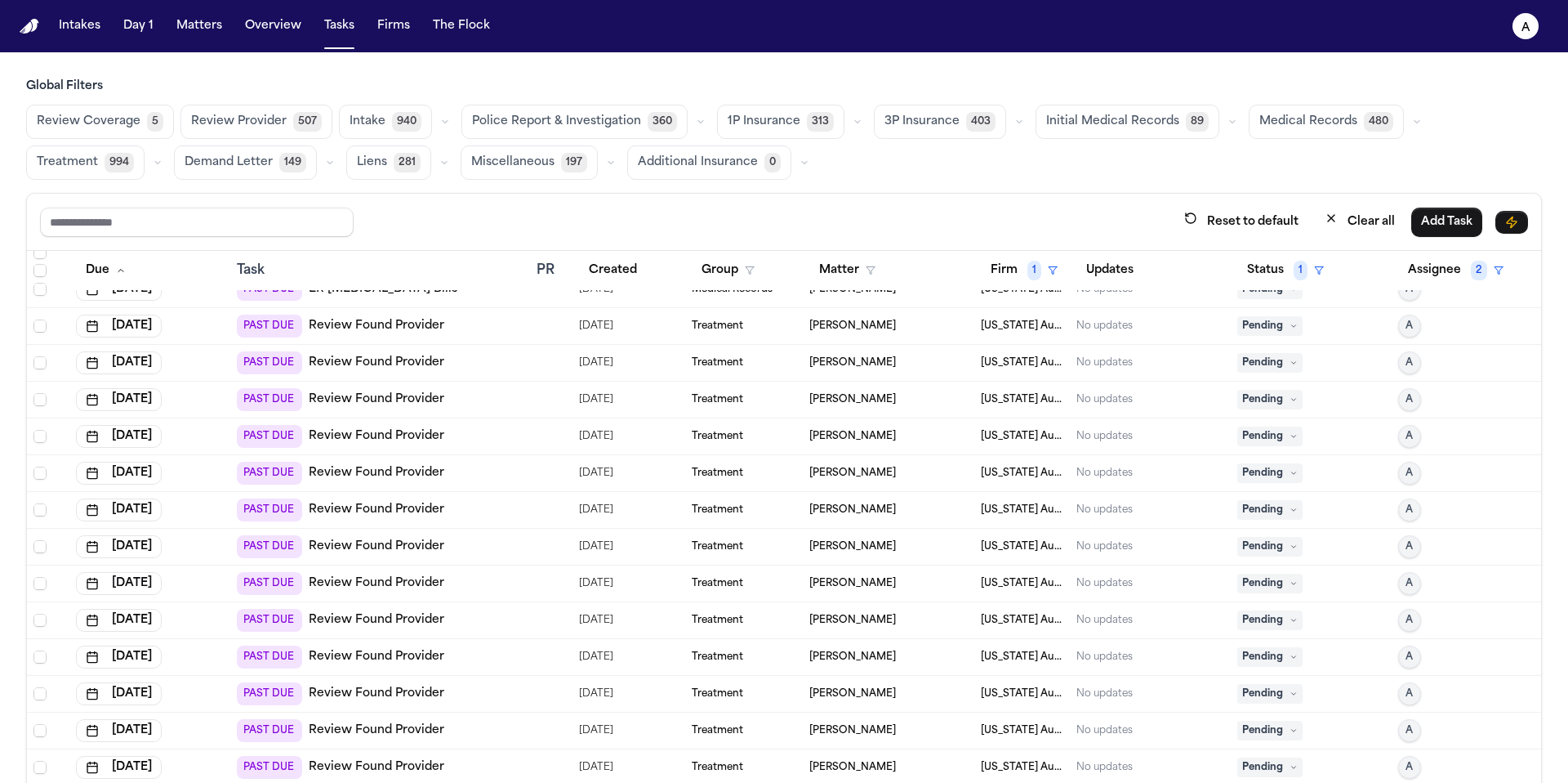
click at [1289, 359] on icon at bounding box center [1294, 363] width 8 height 8
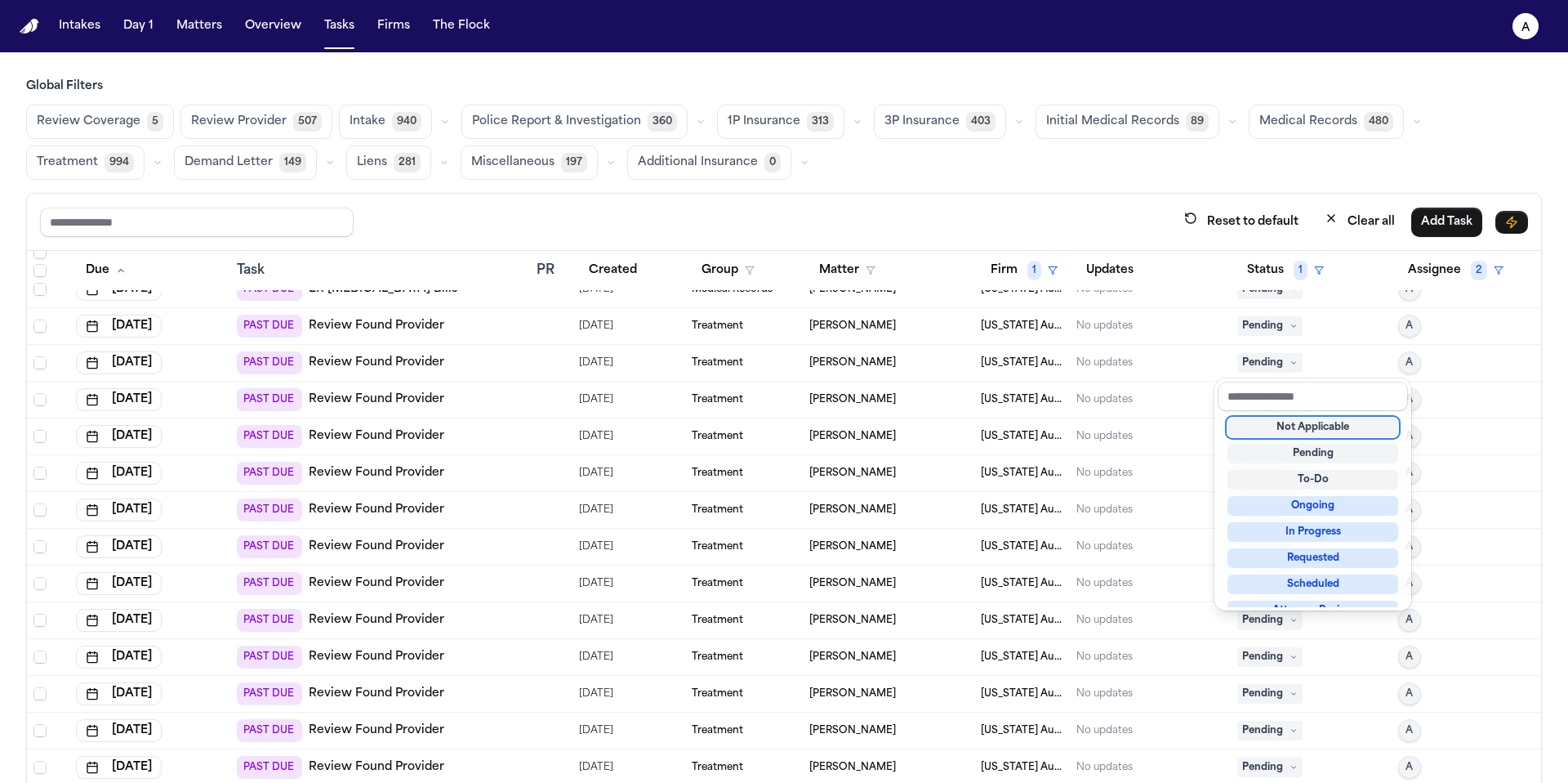
click at [1272, 432] on div "Not Applicable" at bounding box center [1313, 427] width 171 height 20
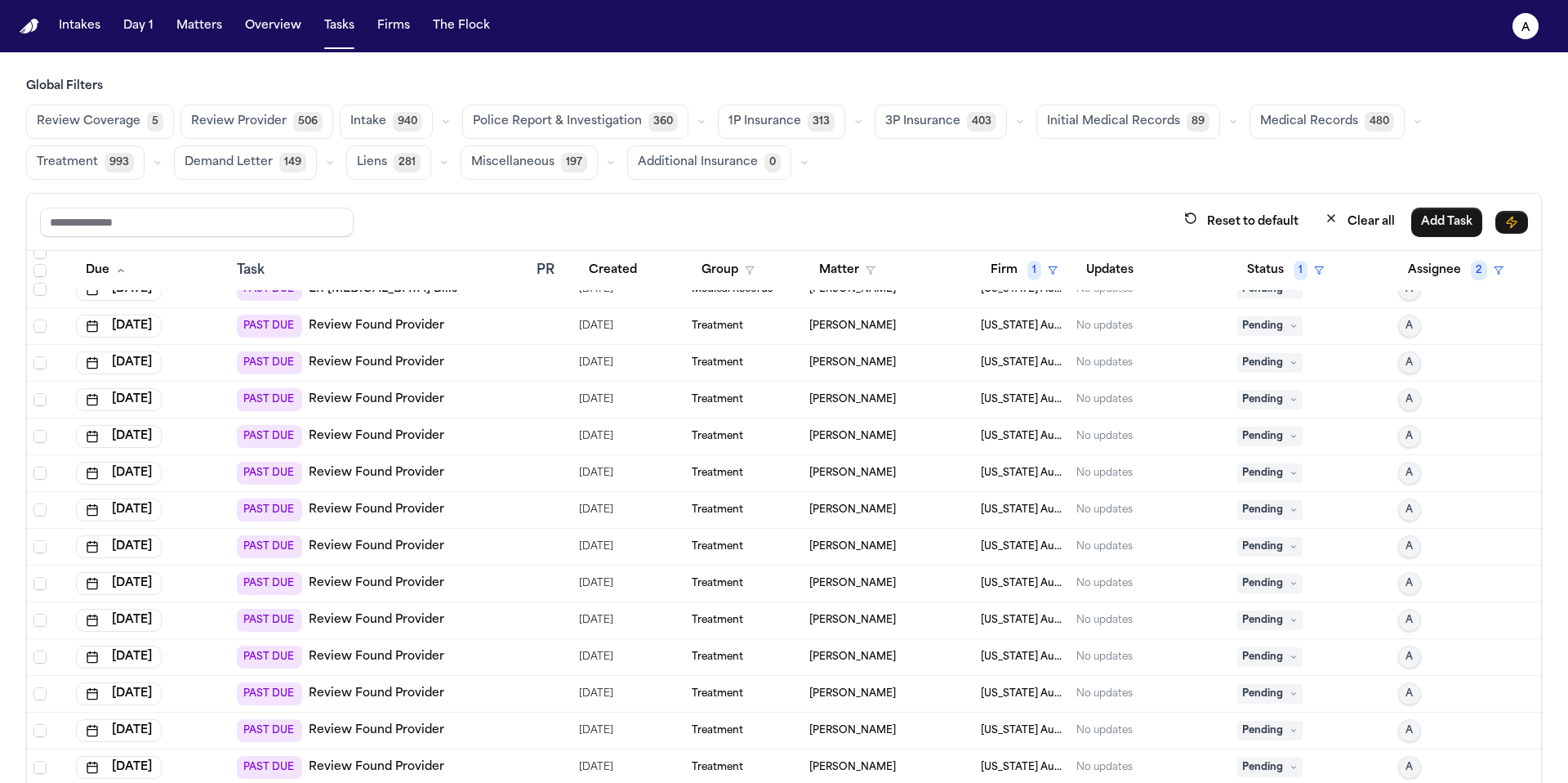
click at [1291, 362] on icon at bounding box center [1293, 363] width 4 height 2
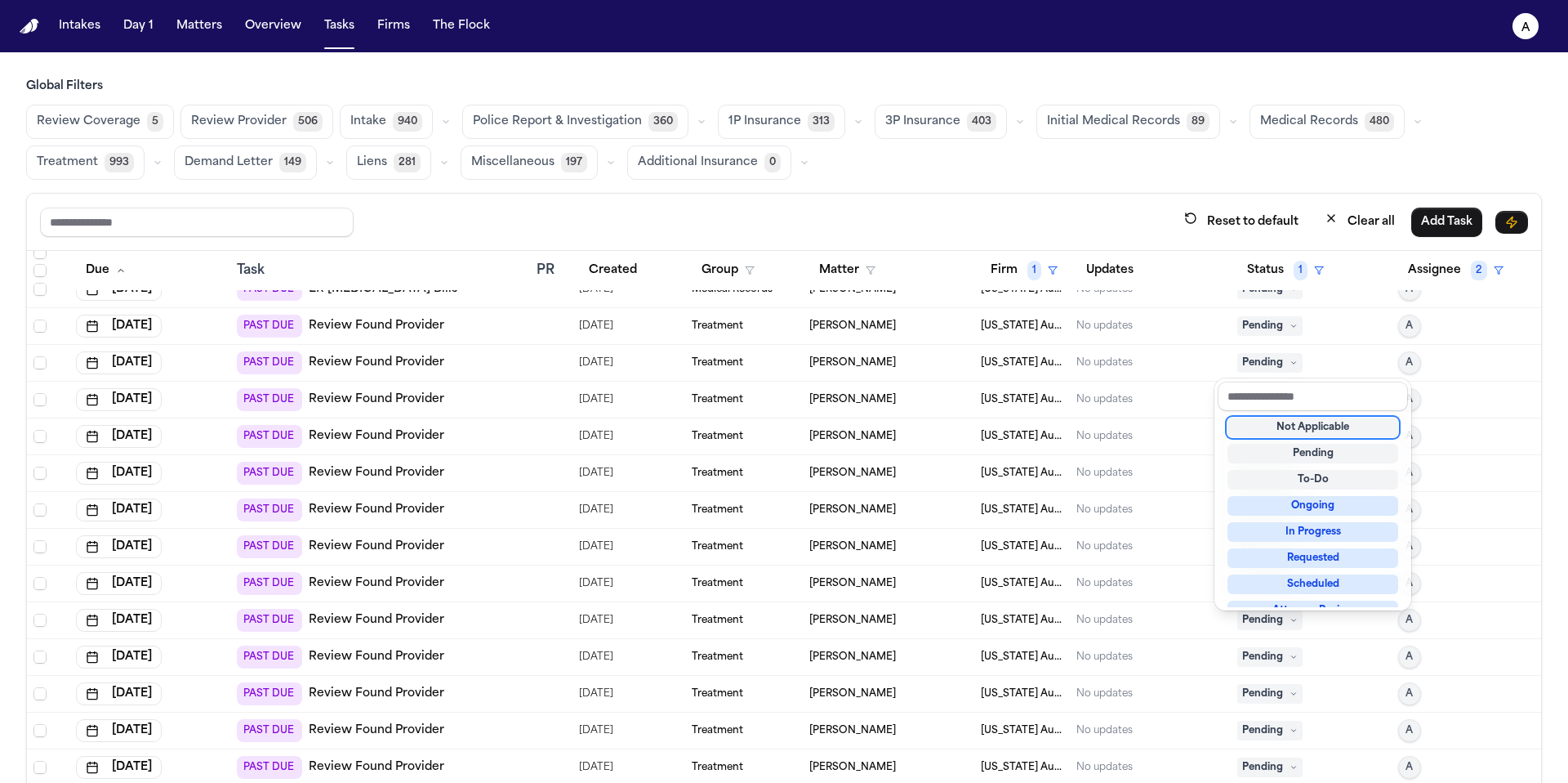
click at [1282, 424] on div "Not Applicable" at bounding box center [1313, 427] width 171 height 20
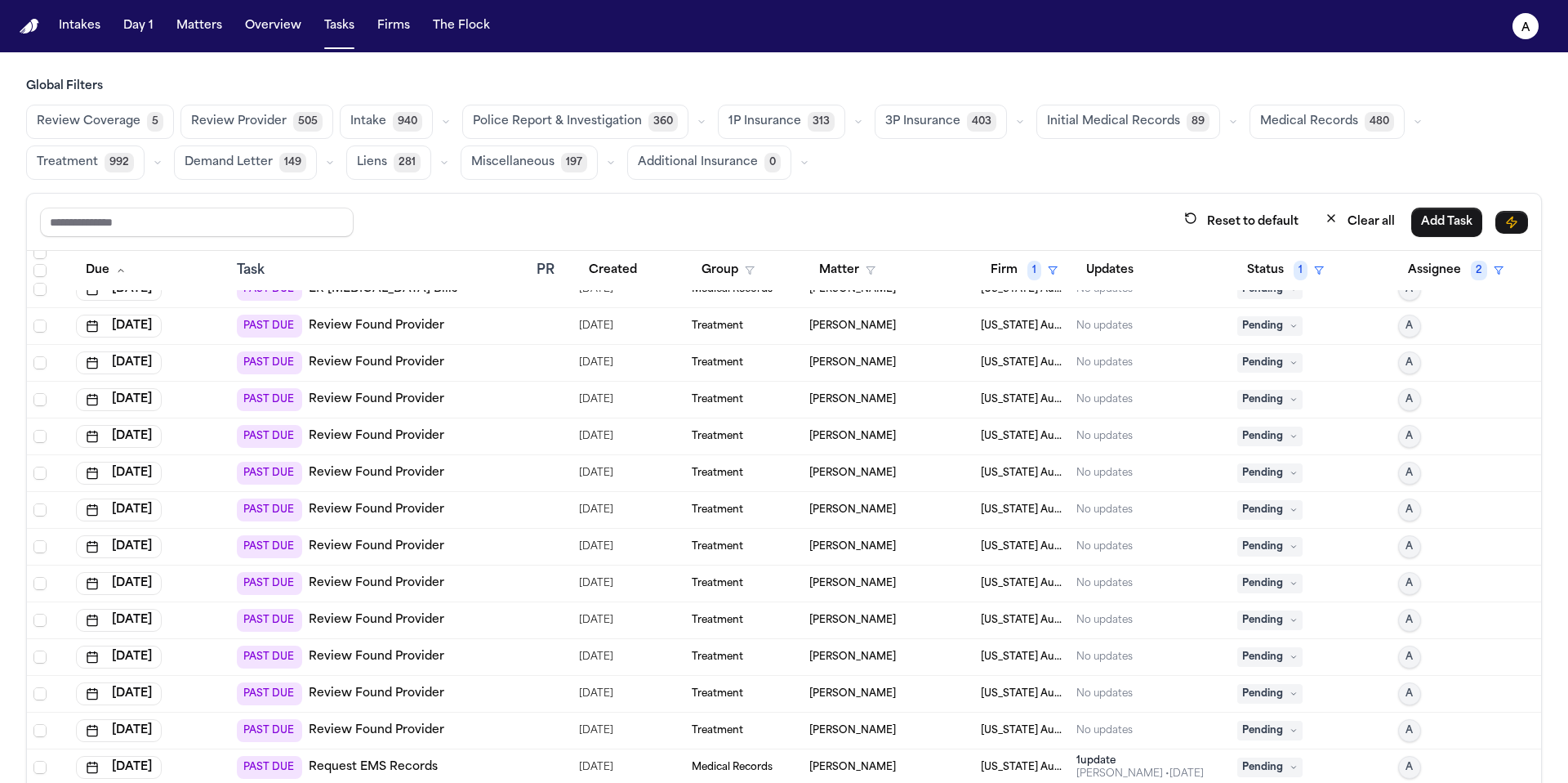
click at [1289, 322] on icon at bounding box center [1294, 326] width 8 height 8
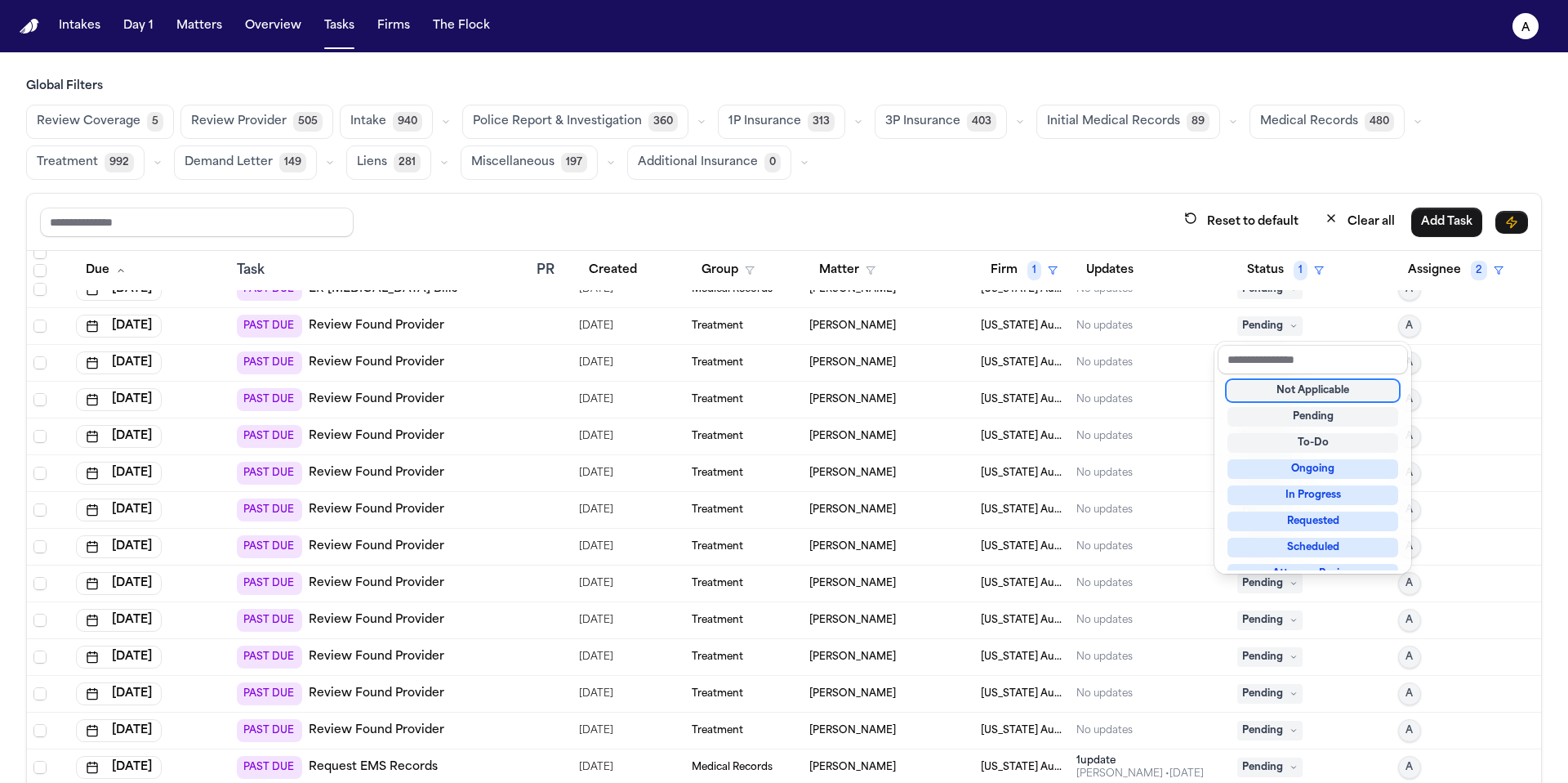
click at [1292, 394] on div "Not Applicable" at bounding box center [1313, 390] width 171 height 20
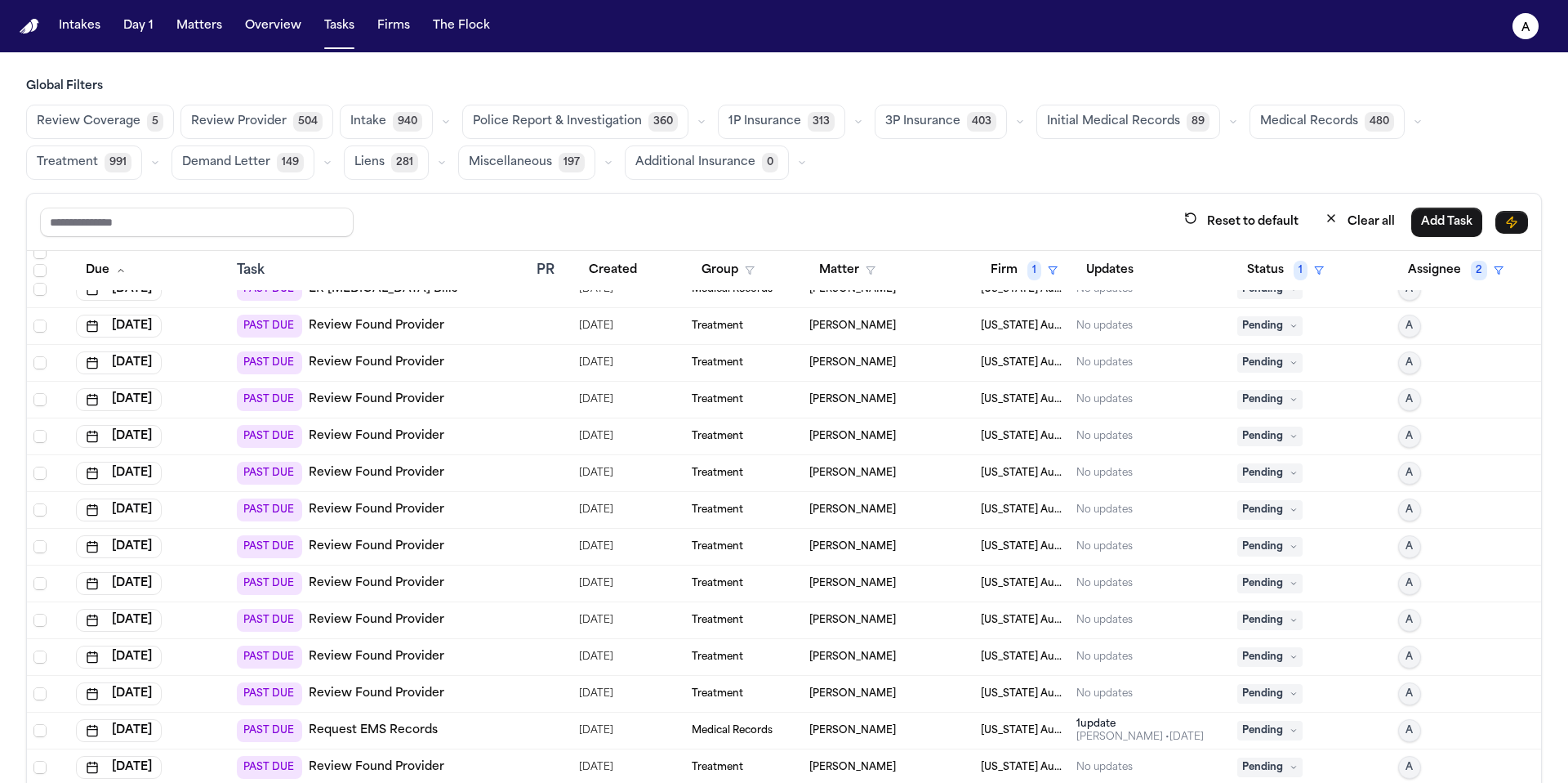
click at [1274, 329] on span "Pending" at bounding box center [1270, 326] width 65 height 20
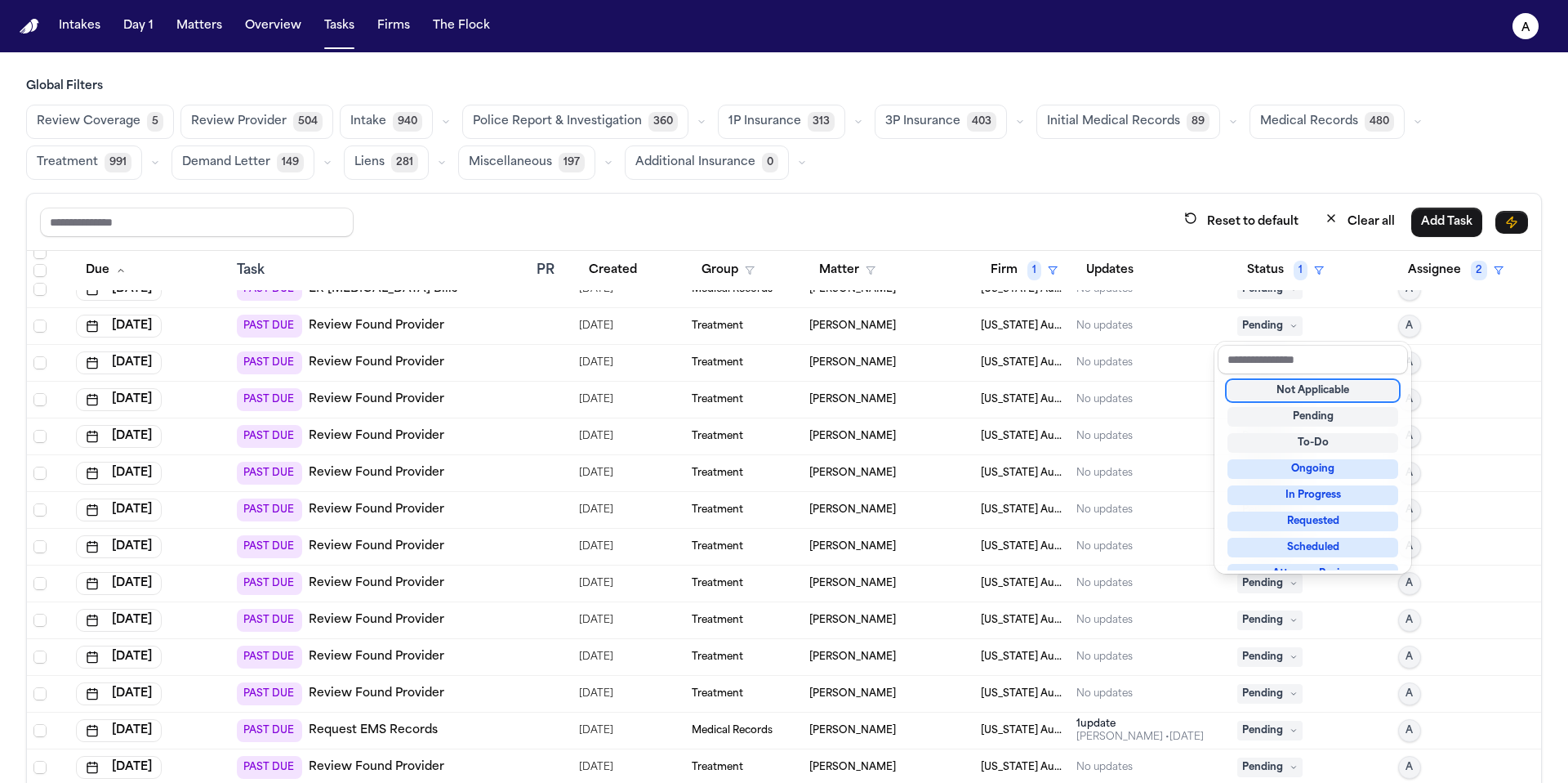
click at [1284, 395] on div "Not Applicable" at bounding box center [1313, 390] width 171 height 20
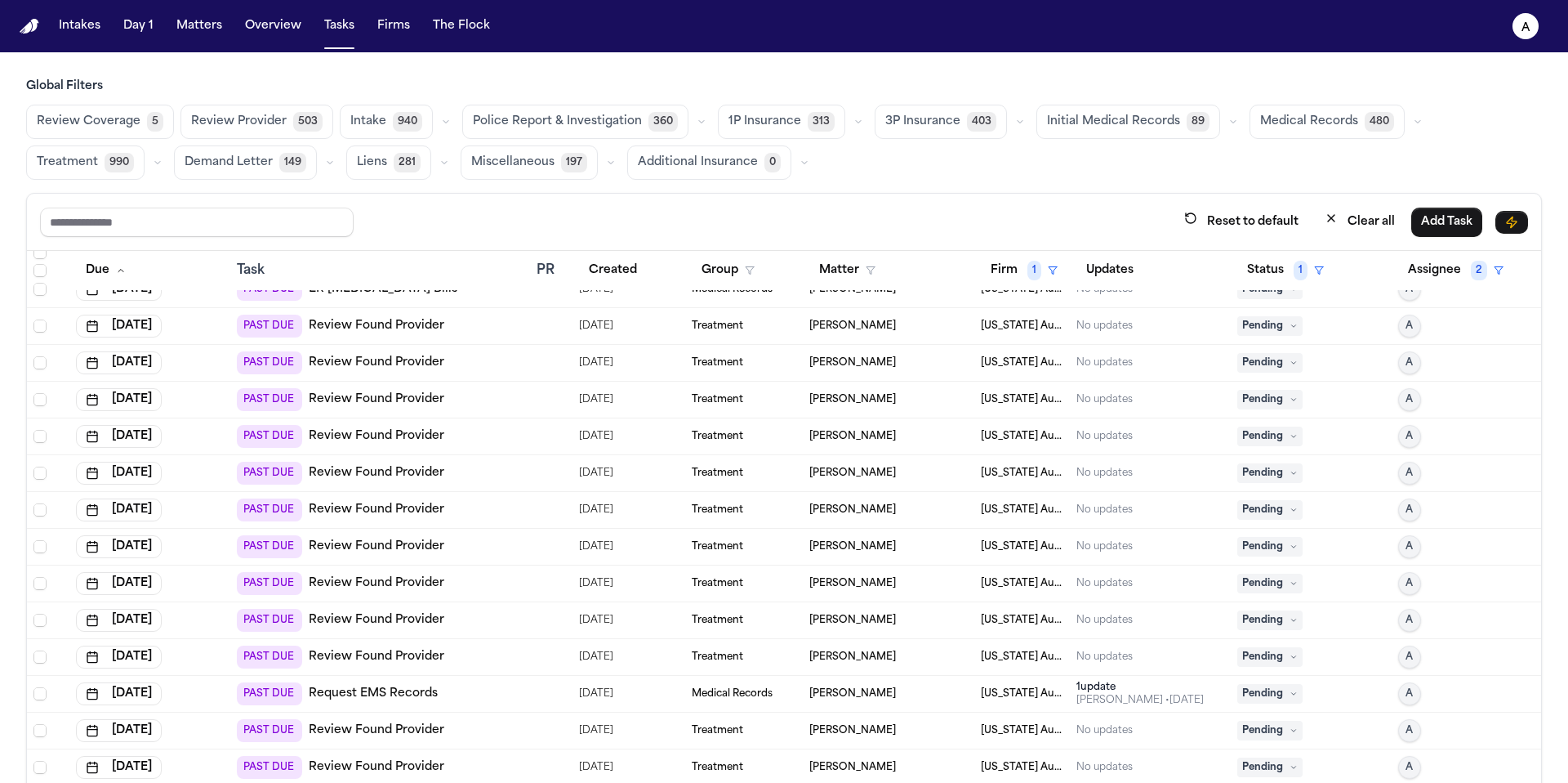
click at [1289, 363] on icon at bounding box center [1294, 363] width 8 height 8
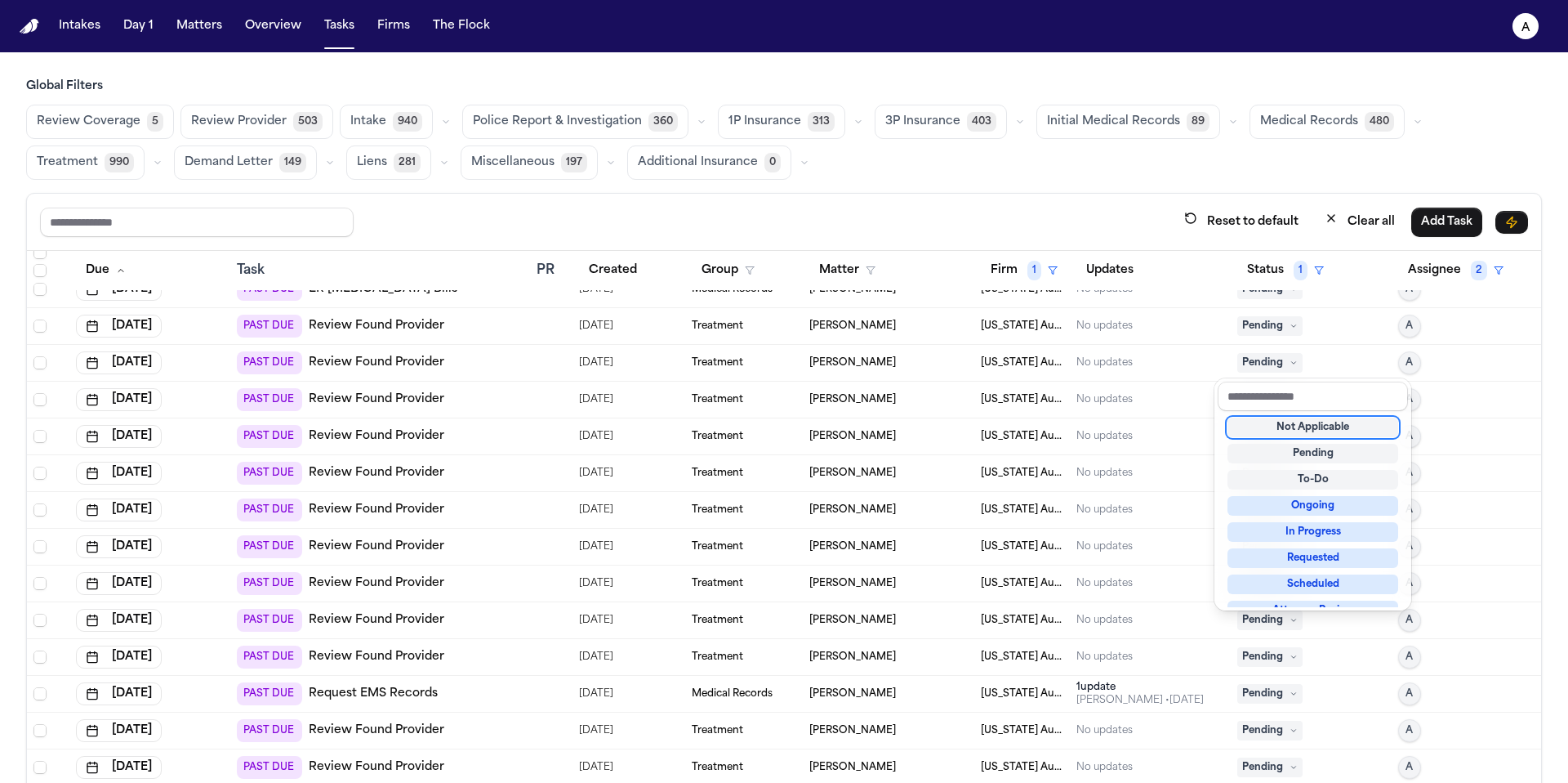
click at [1280, 430] on div "Not Applicable" at bounding box center [1313, 427] width 171 height 20
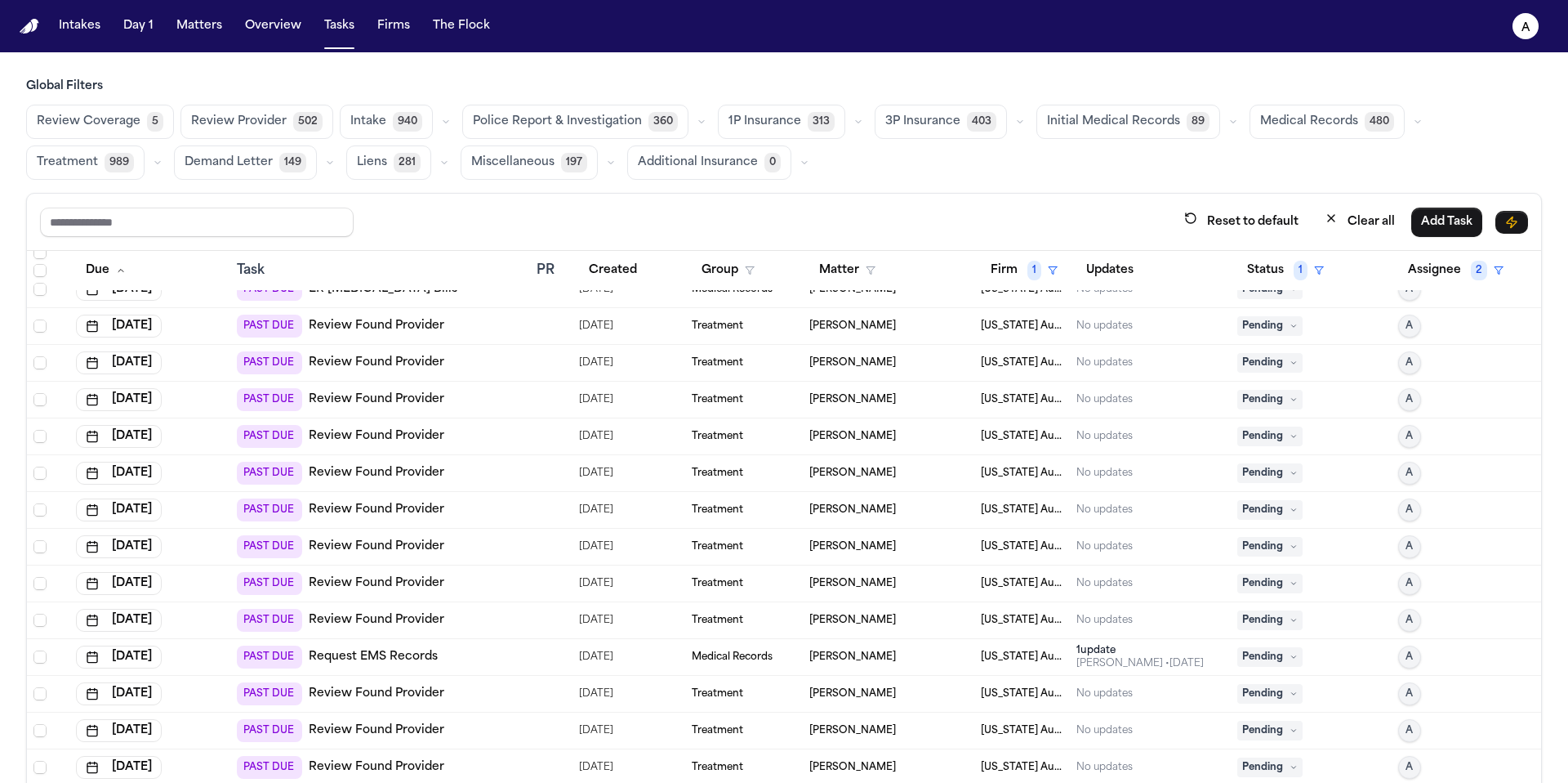
click at [1289, 327] on icon at bounding box center [1294, 326] width 8 height 8
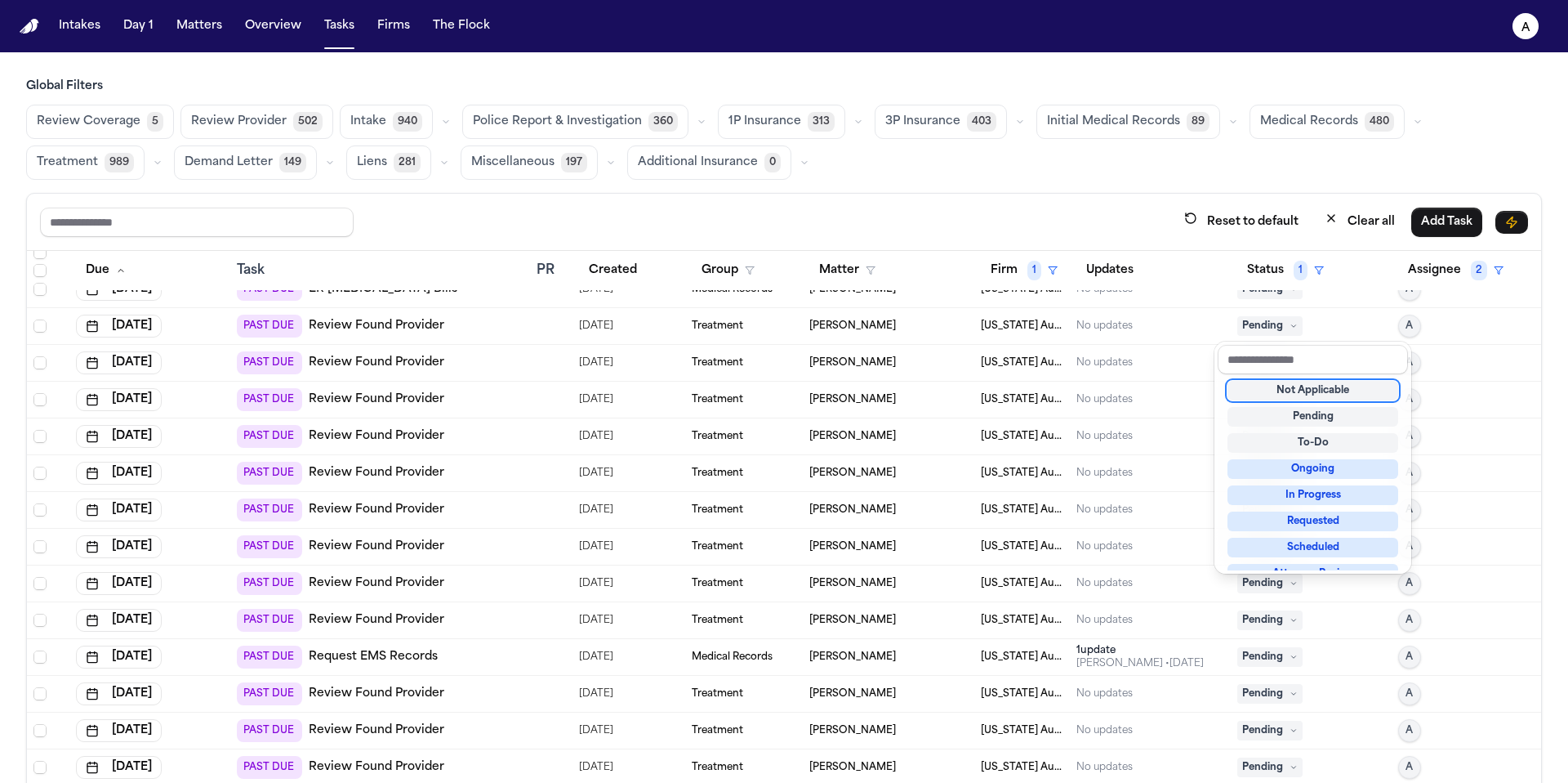
click at [1283, 389] on div "Not Applicable" at bounding box center [1313, 390] width 171 height 20
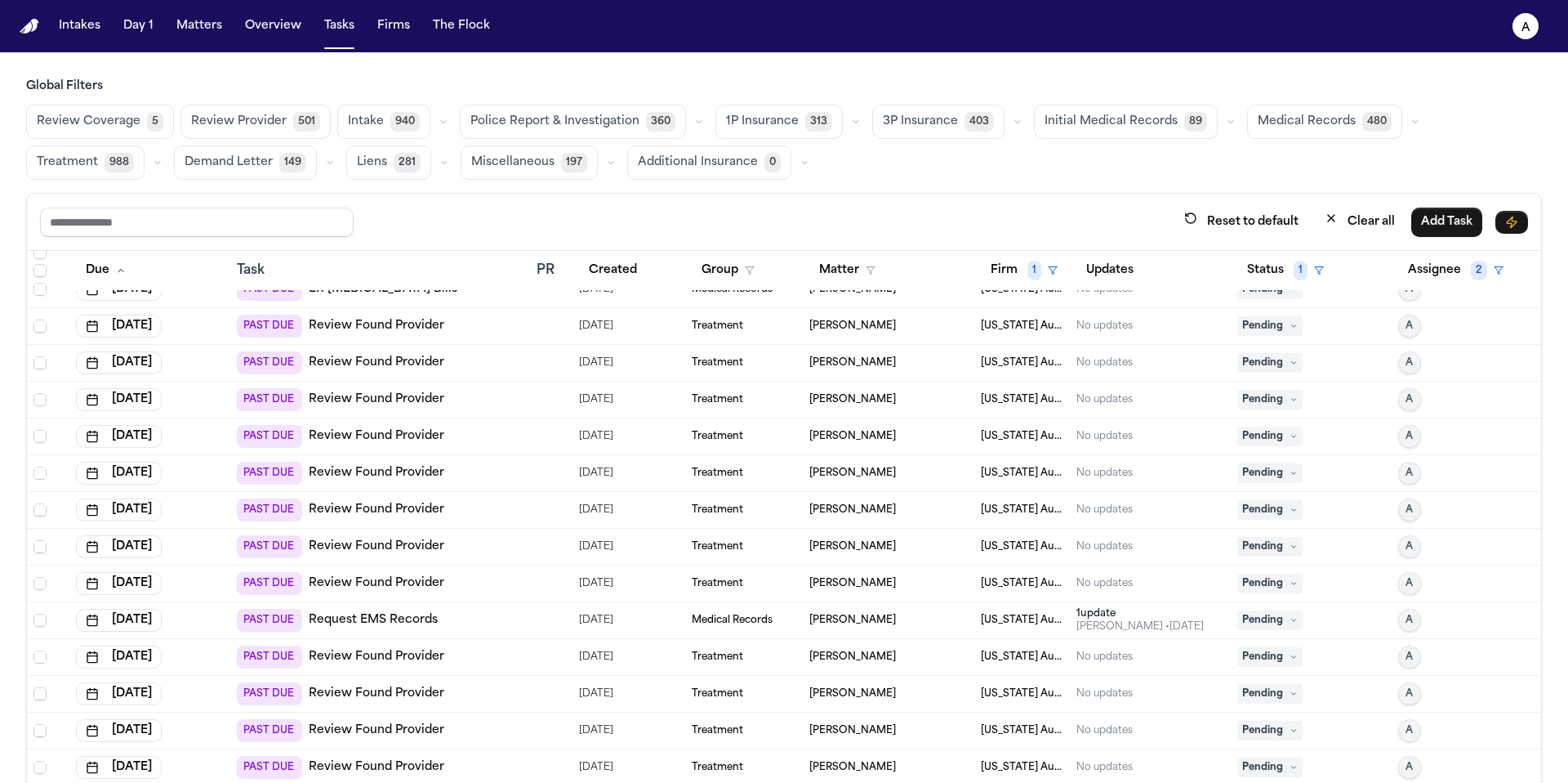
click at [1289, 322] on icon at bounding box center [1294, 326] width 8 height 8
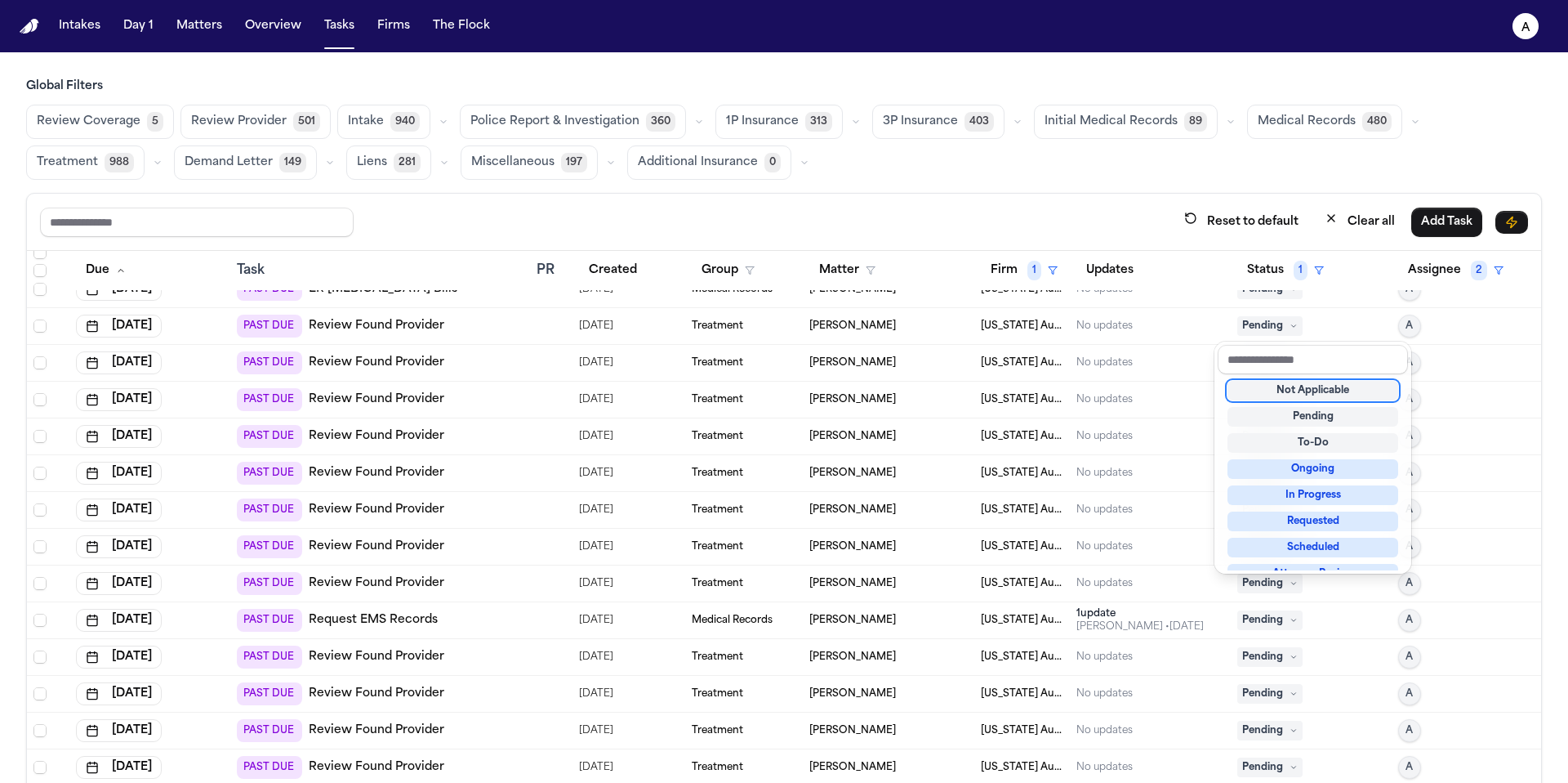
click at [1275, 393] on div "Not Applicable" at bounding box center [1313, 390] width 171 height 20
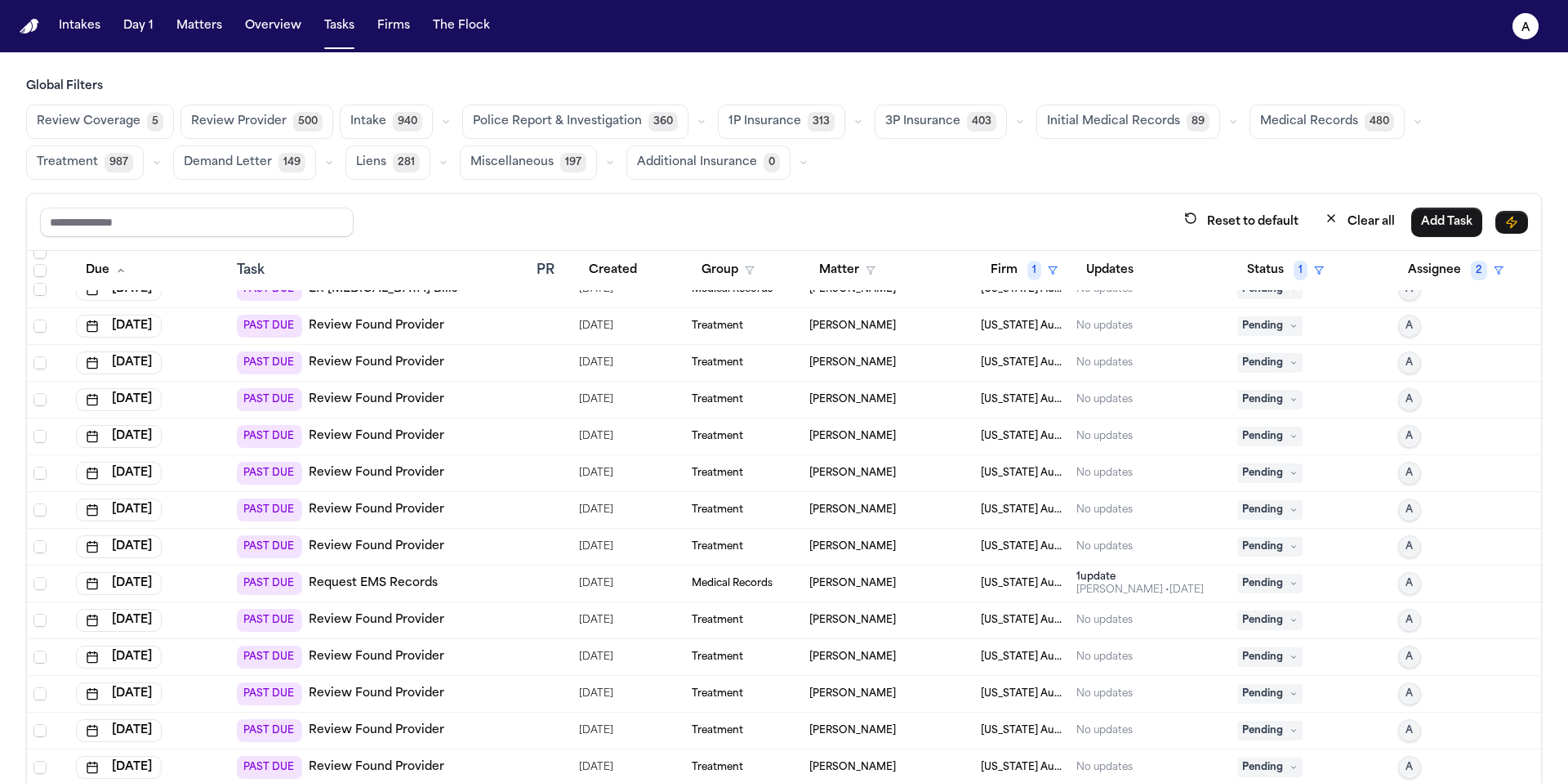
click at [1291, 325] on icon at bounding box center [1293, 326] width 4 height 2
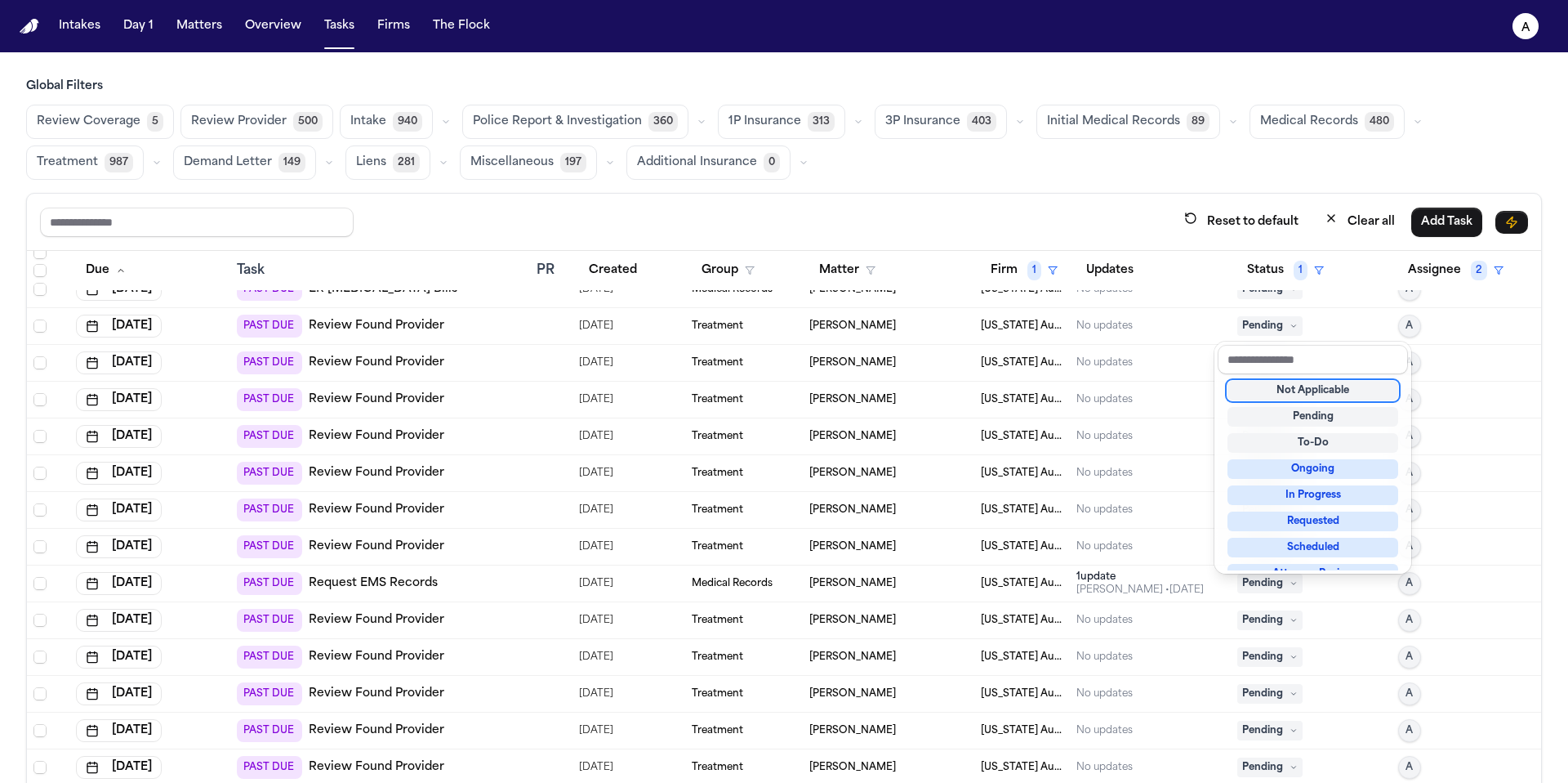
click at [1278, 395] on div "Not Applicable" at bounding box center [1313, 390] width 171 height 20
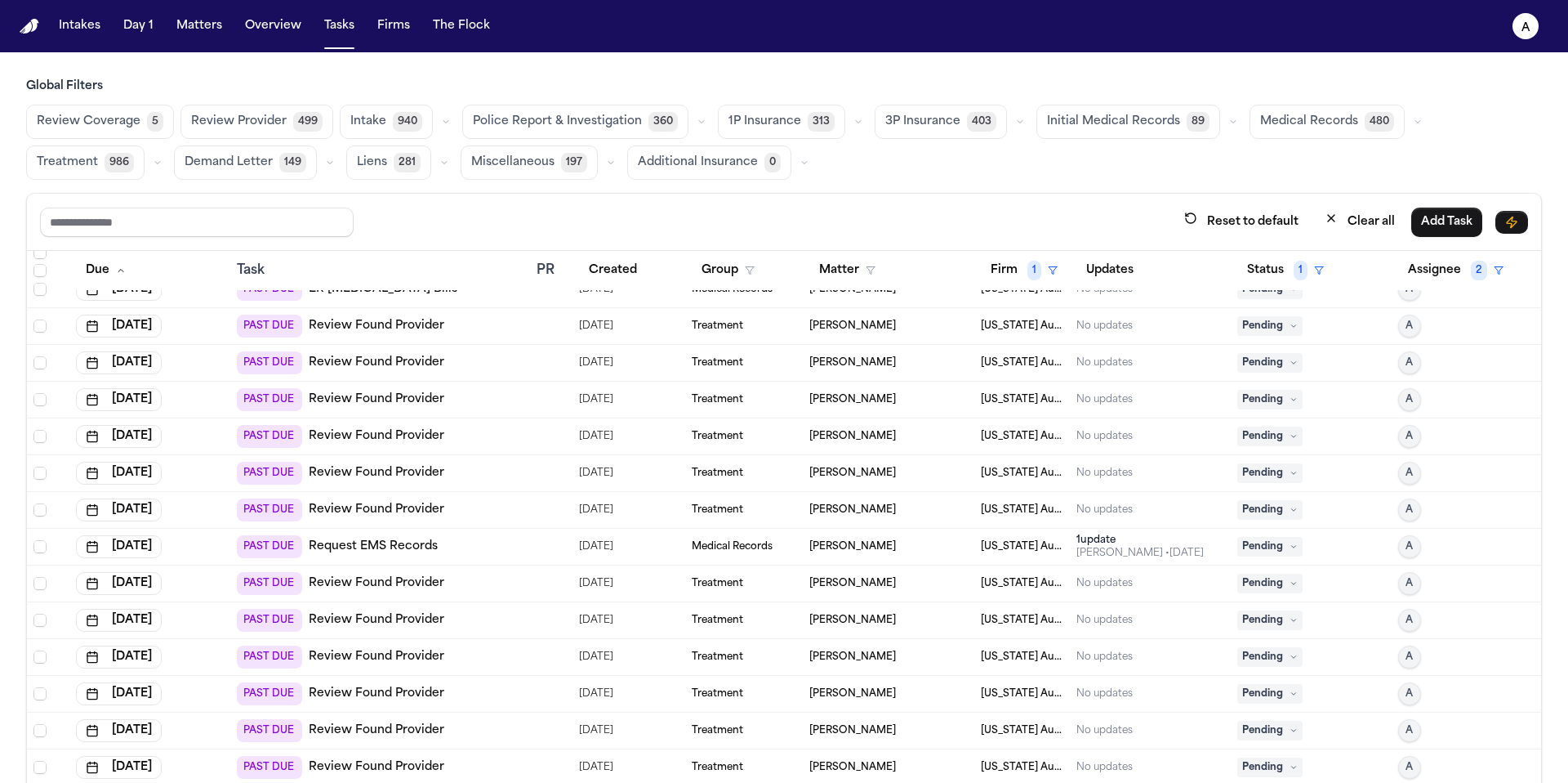
click at [1289, 325] on icon at bounding box center [1294, 326] width 8 height 8
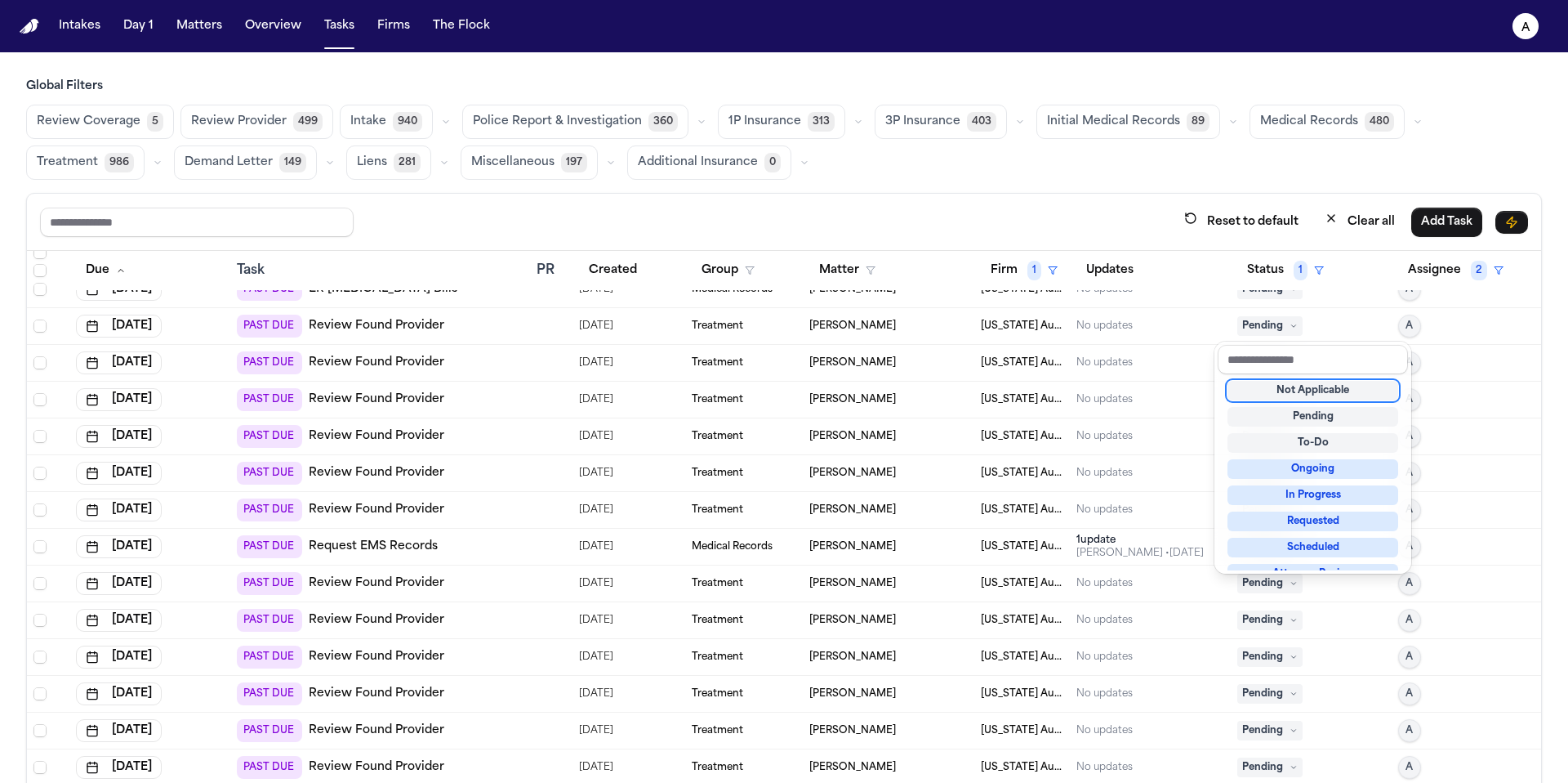
click at [1294, 389] on div "Not Applicable" at bounding box center [1313, 390] width 171 height 20
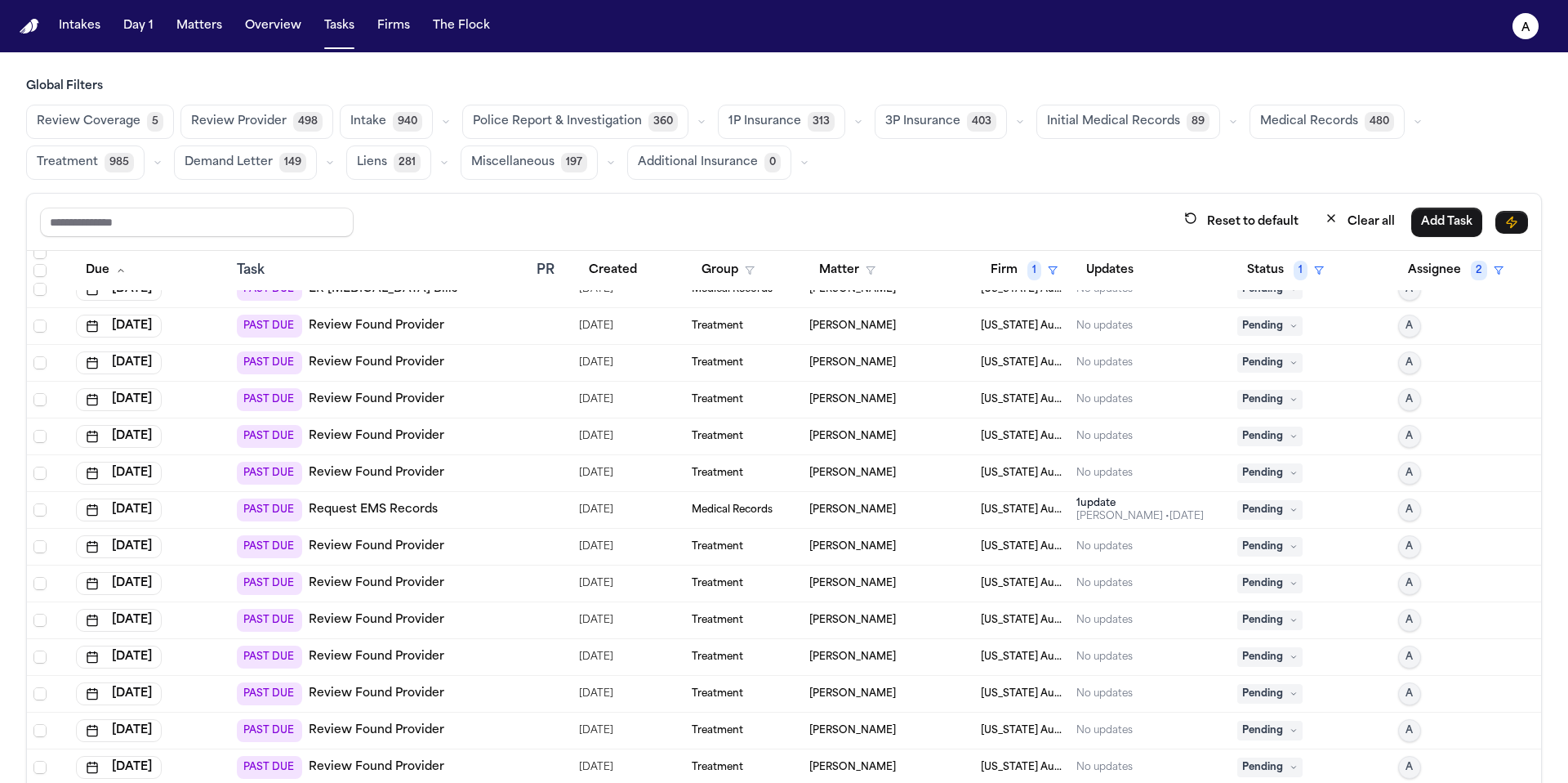
click at [1289, 323] on icon at bounding box center [1294, 326] width 8 height 8
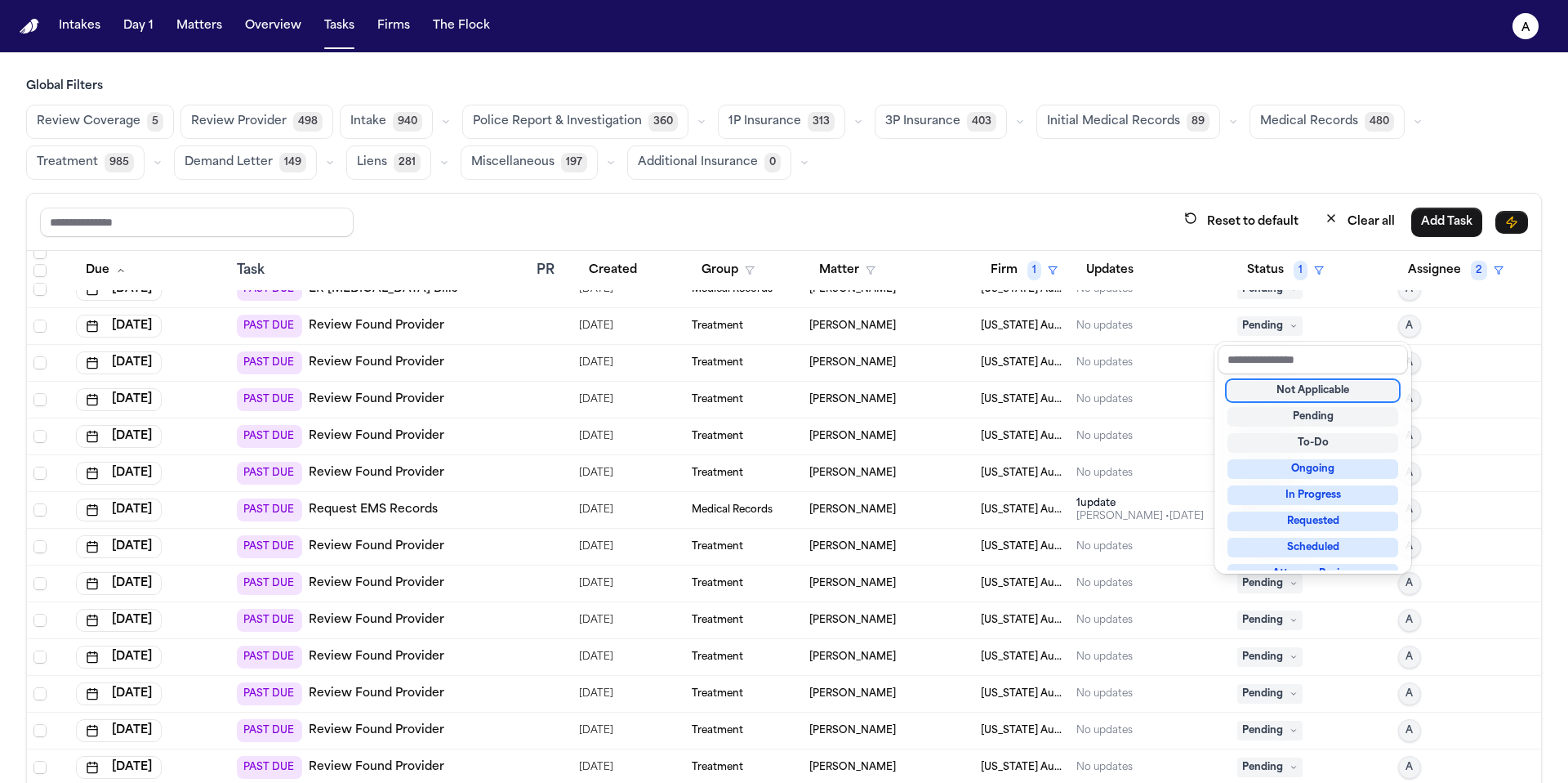
click at [1283, 392] on div "Not Applicable" at bounding box center [1313, 390] width 171 height 20
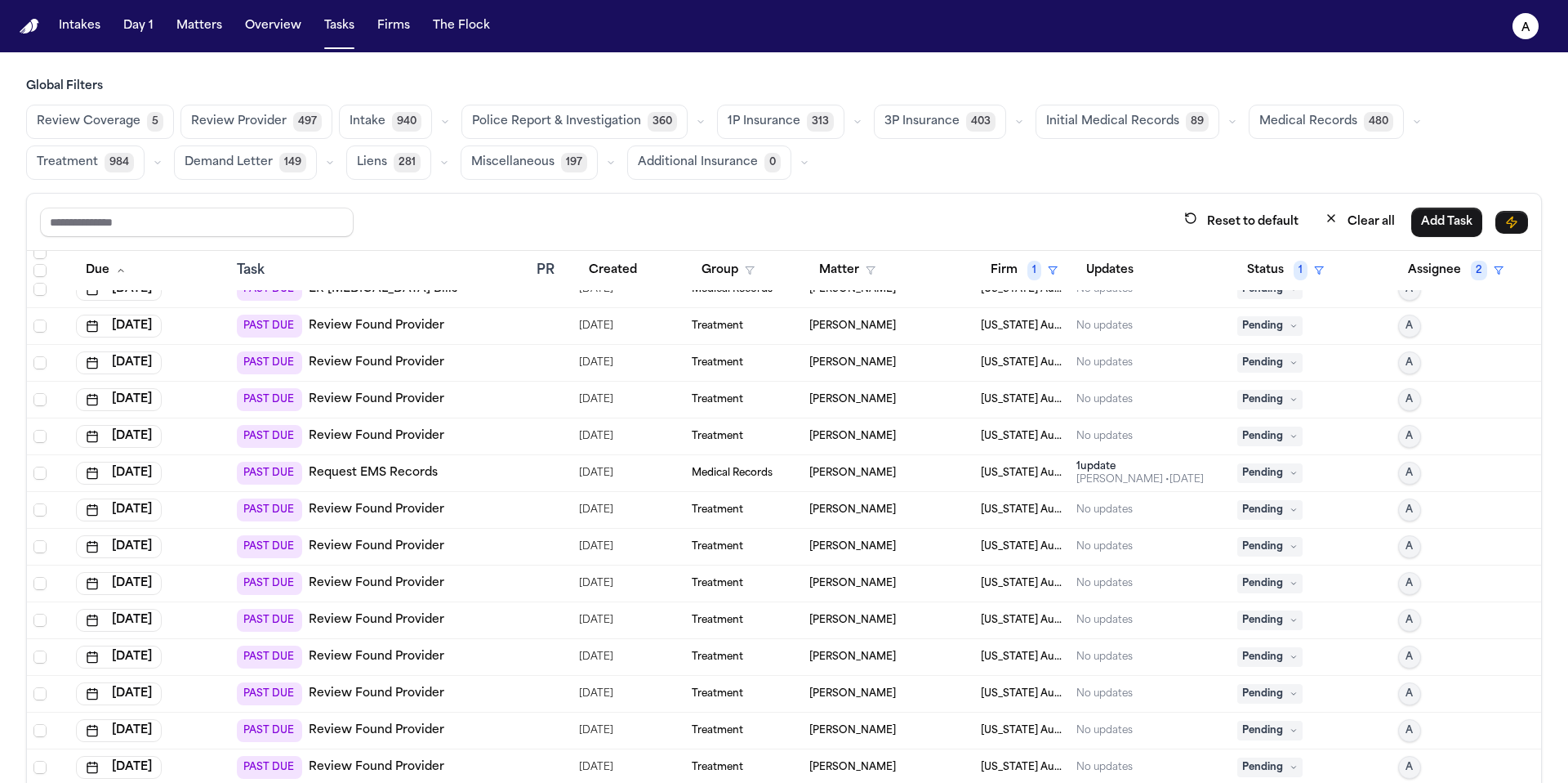
click at [1289, 322] on icon at bounding box center [1294, 326] width 8 height 8
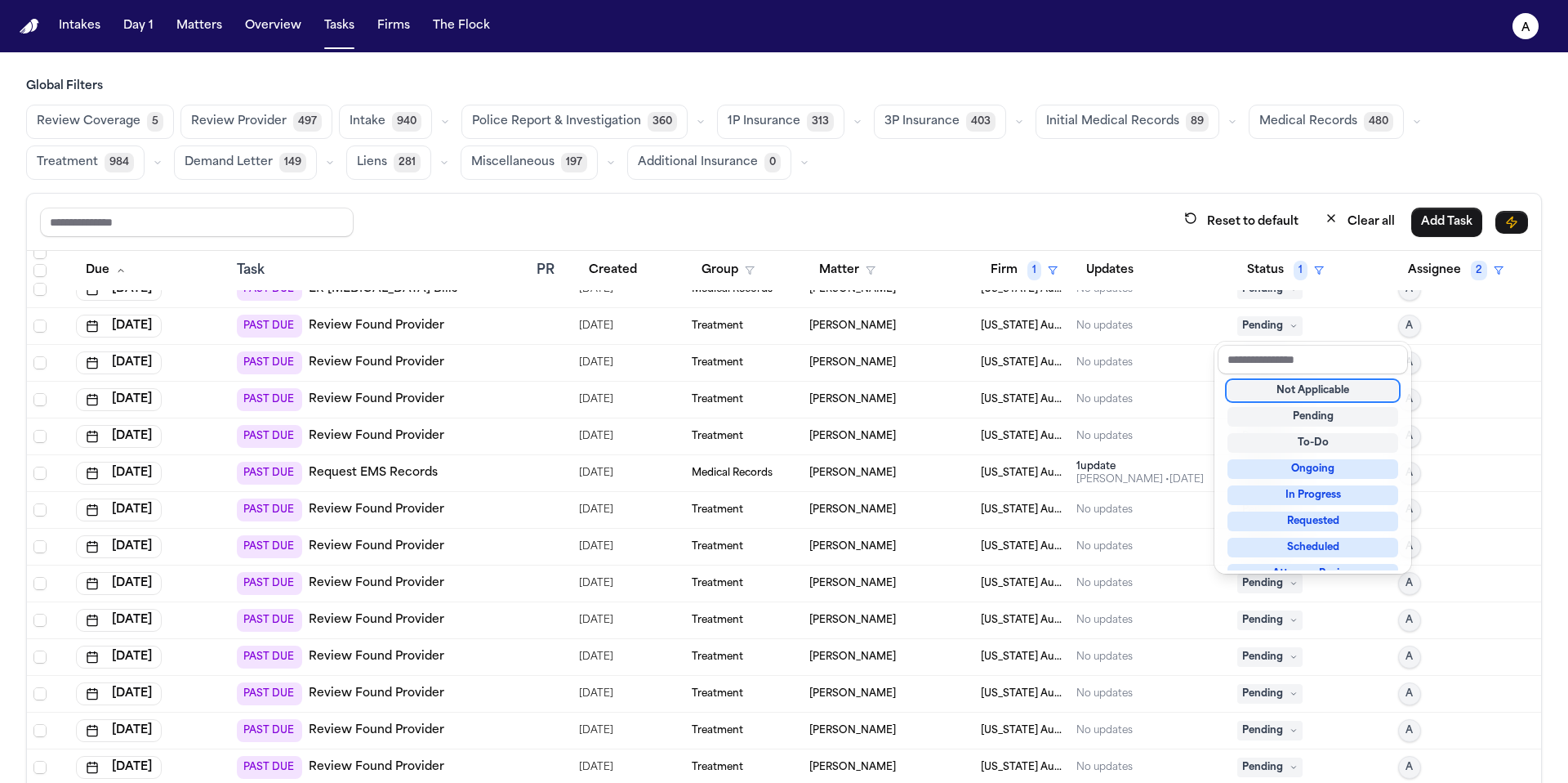
click at [1309, 391] on div "Not Applicable" at bounding box center [1313, 390] width 171 height 20
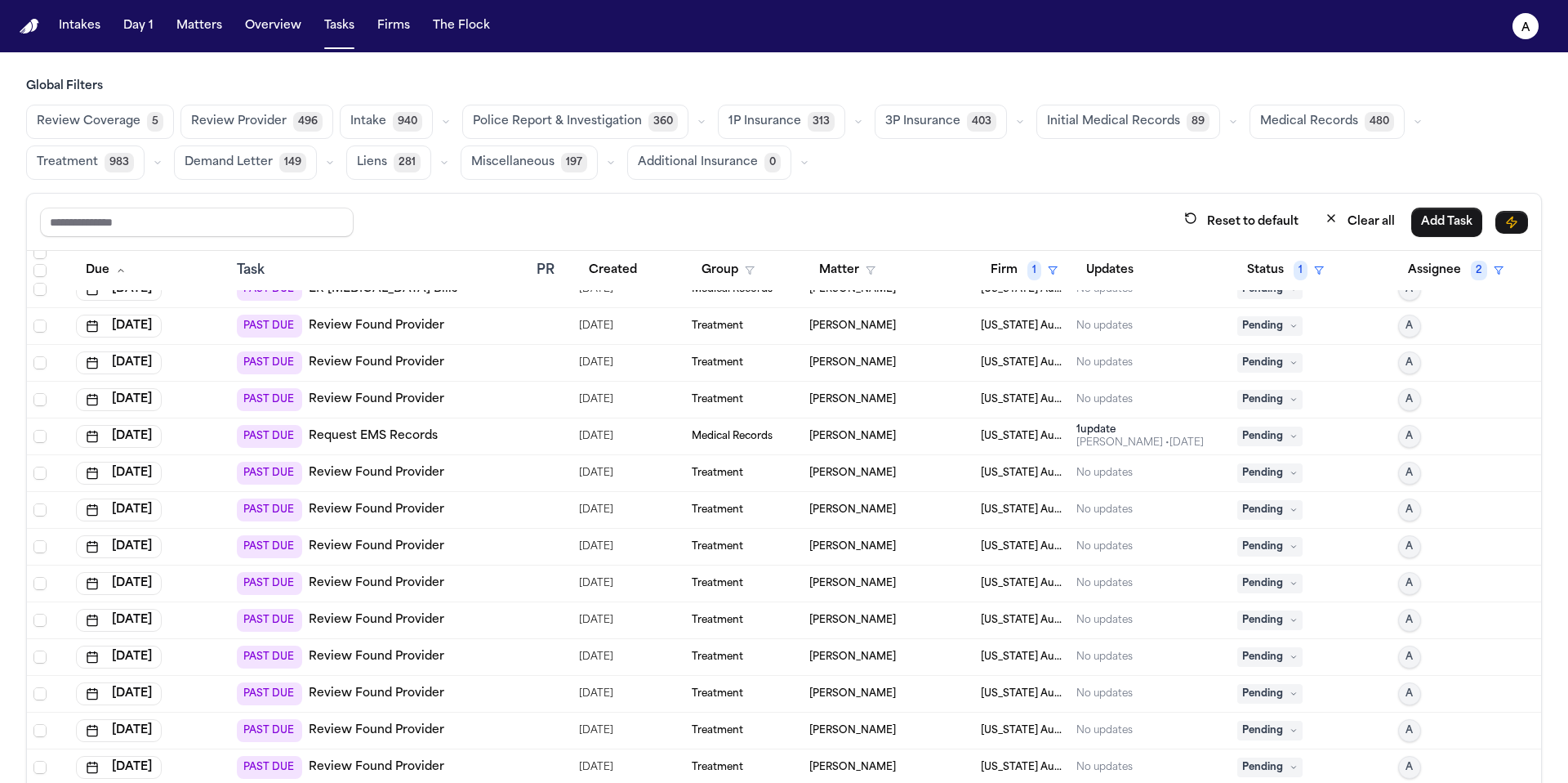
click at [1289, 324] on icon at bounding box center [1294, 326] width 8 height 8
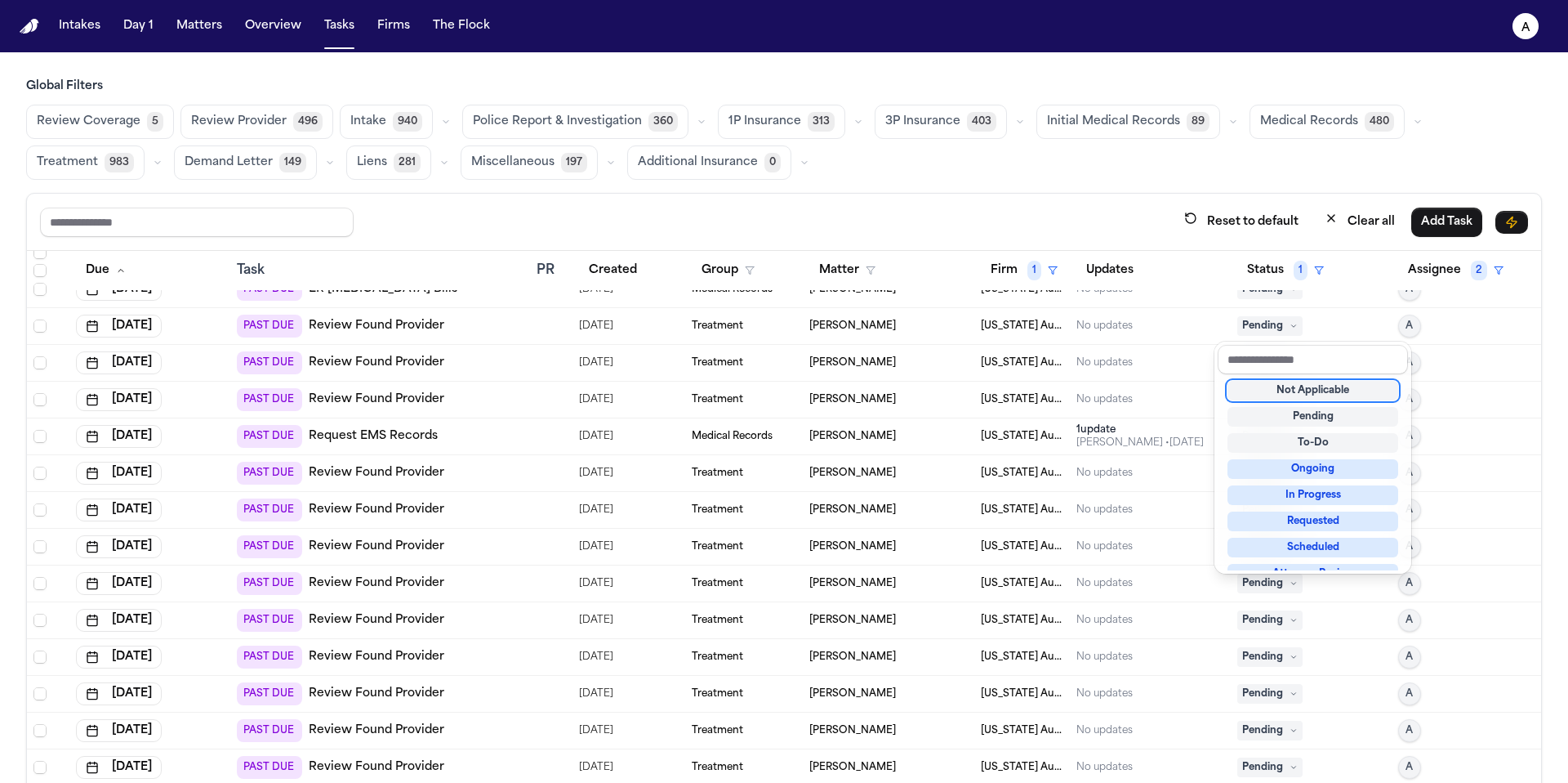
click at [1295, 388] on div "Not Applicable" at bounding box center [1313, 390] width 171 height 20
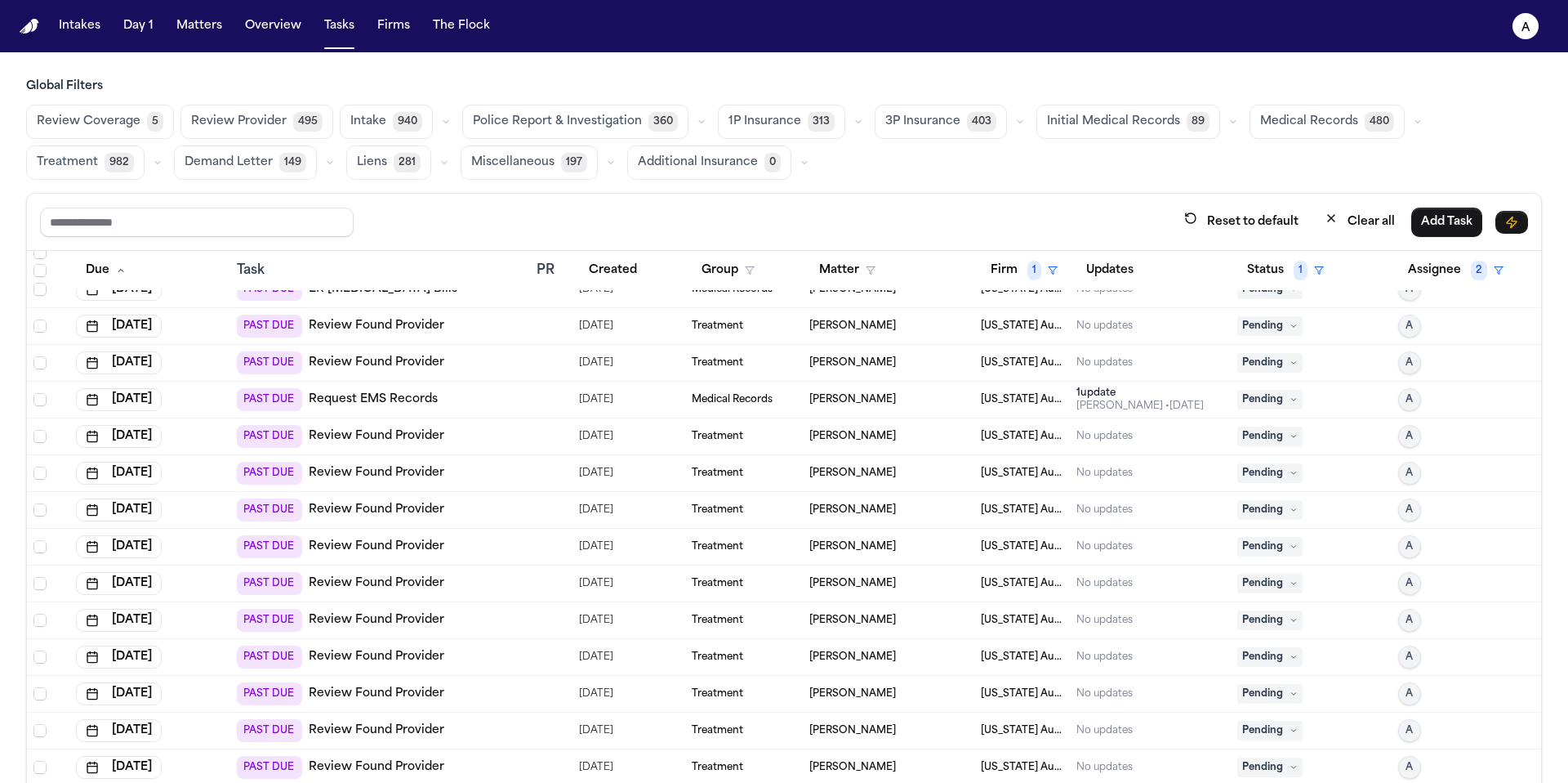
click at [1273, 366] on span "Pending" at bounding box center [1270, 363] width 65 height 20
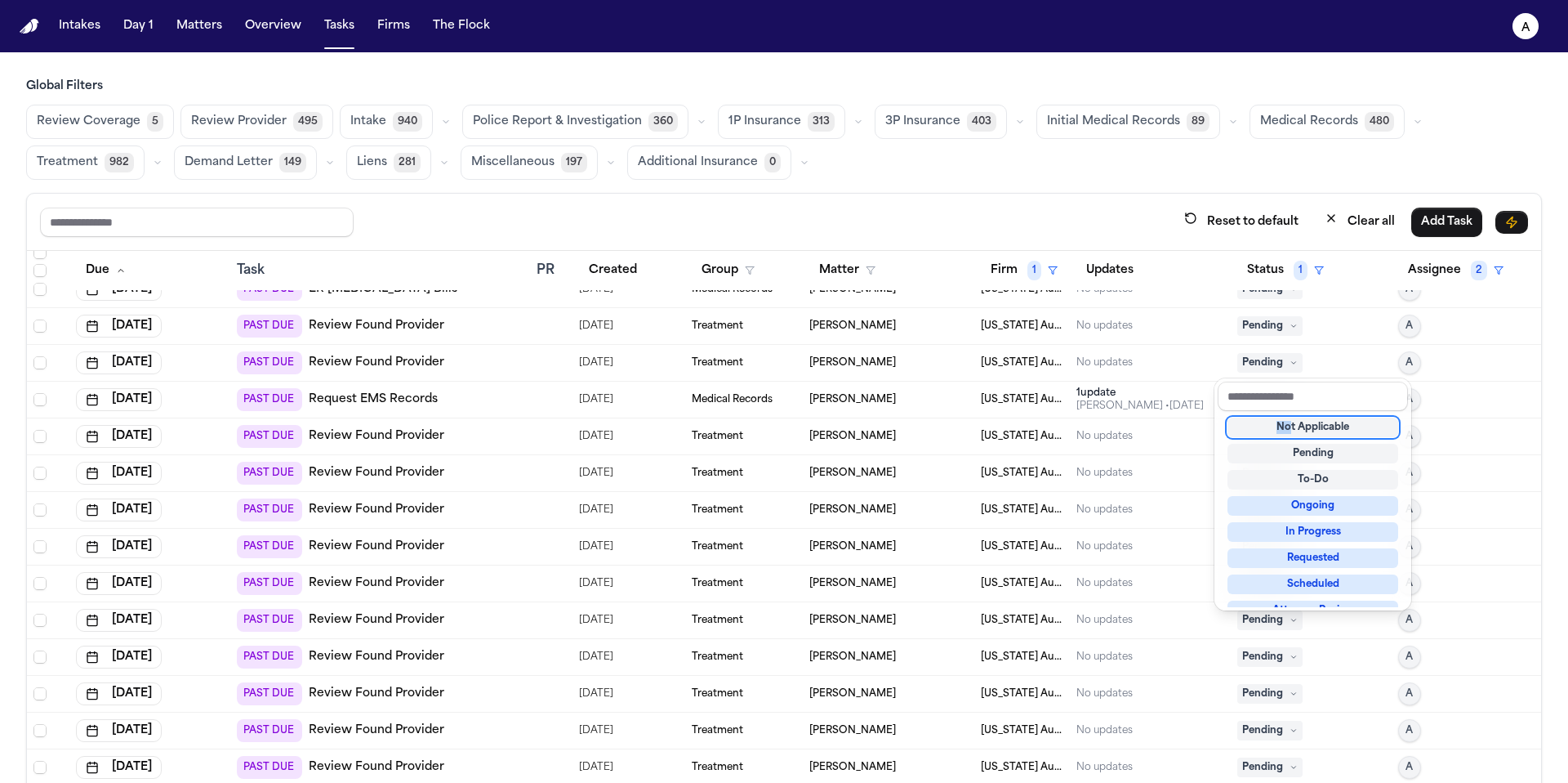
click at [1290, 422] on div "Not Applicable Pending To-Do Ongoing In Progress Requested Scheduled Attorney R…" at bounding box center [1313, 508] width 190 height 196
click at [1290, 422] on div "Not Applicable" at bounding box center [1313, 427] width 171 height 20
click at [1296, 427] on div "Pending" at bounding box center [1311, 437] width 148 height 20
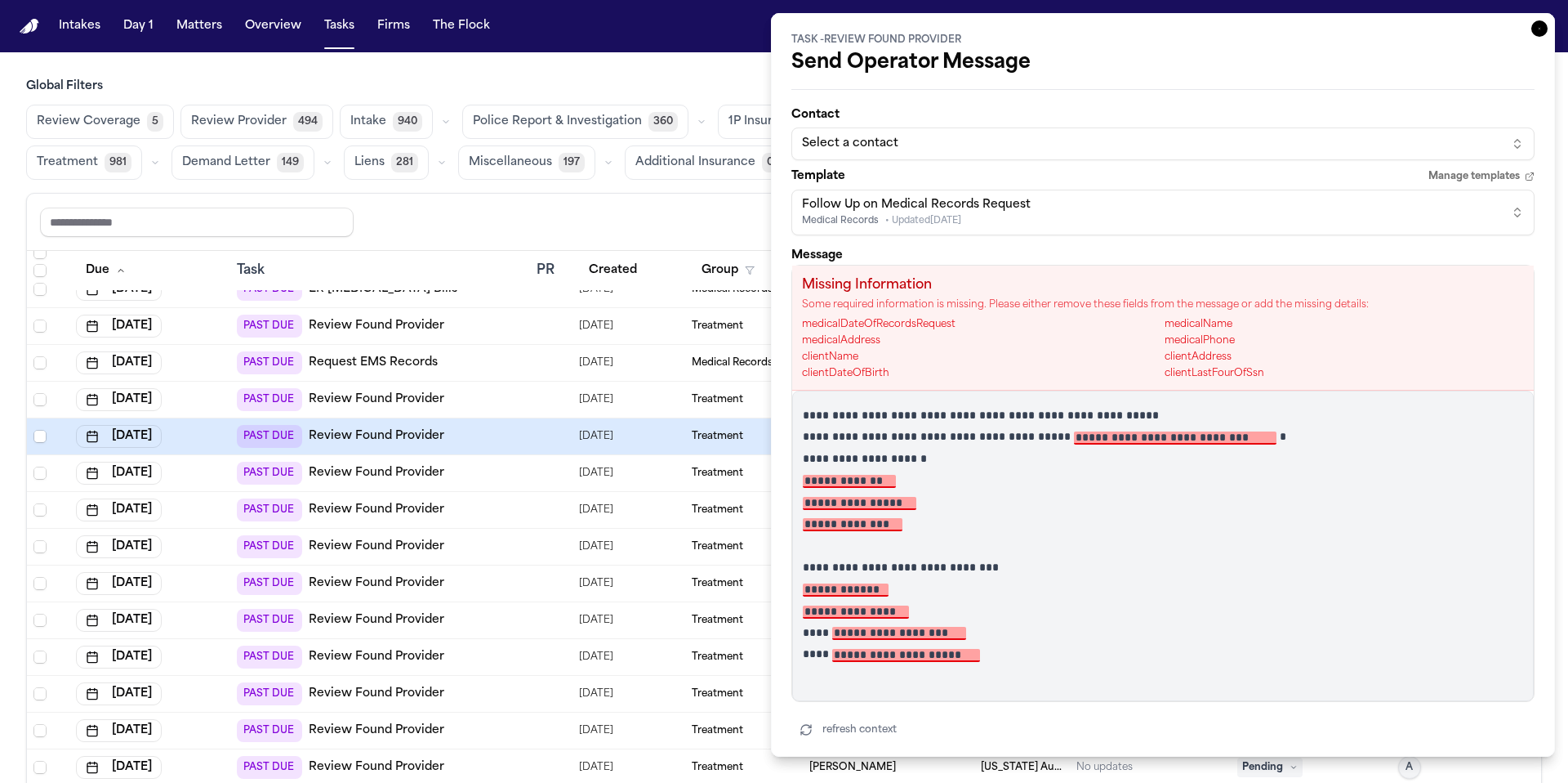
click at [1532, 30] on icon "button" at bounding box center [1540, 29] width 17 height 17
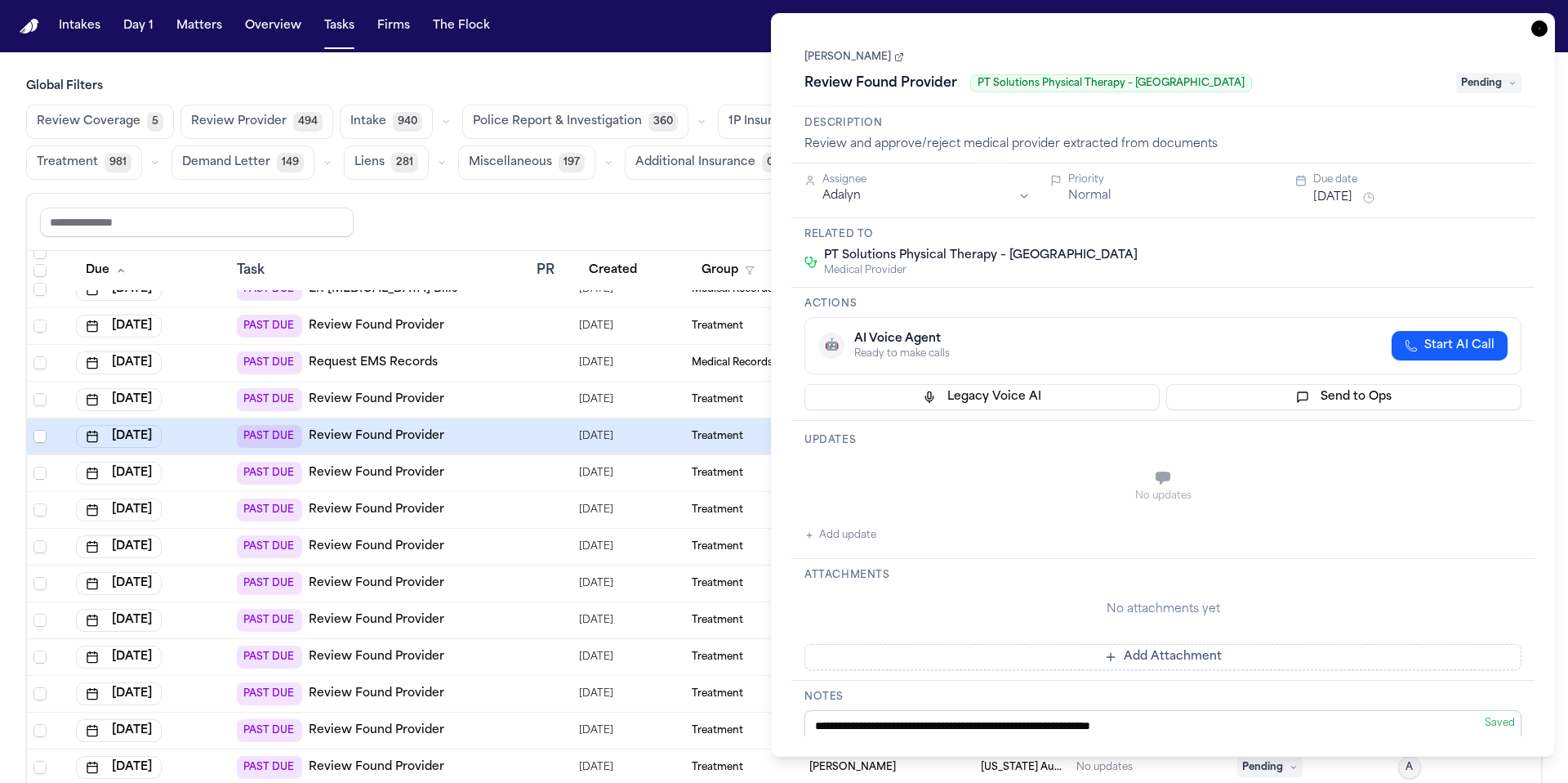
click at [1537, 29] on icon "button" at bounding box center [1540, 29] width 17 height 17
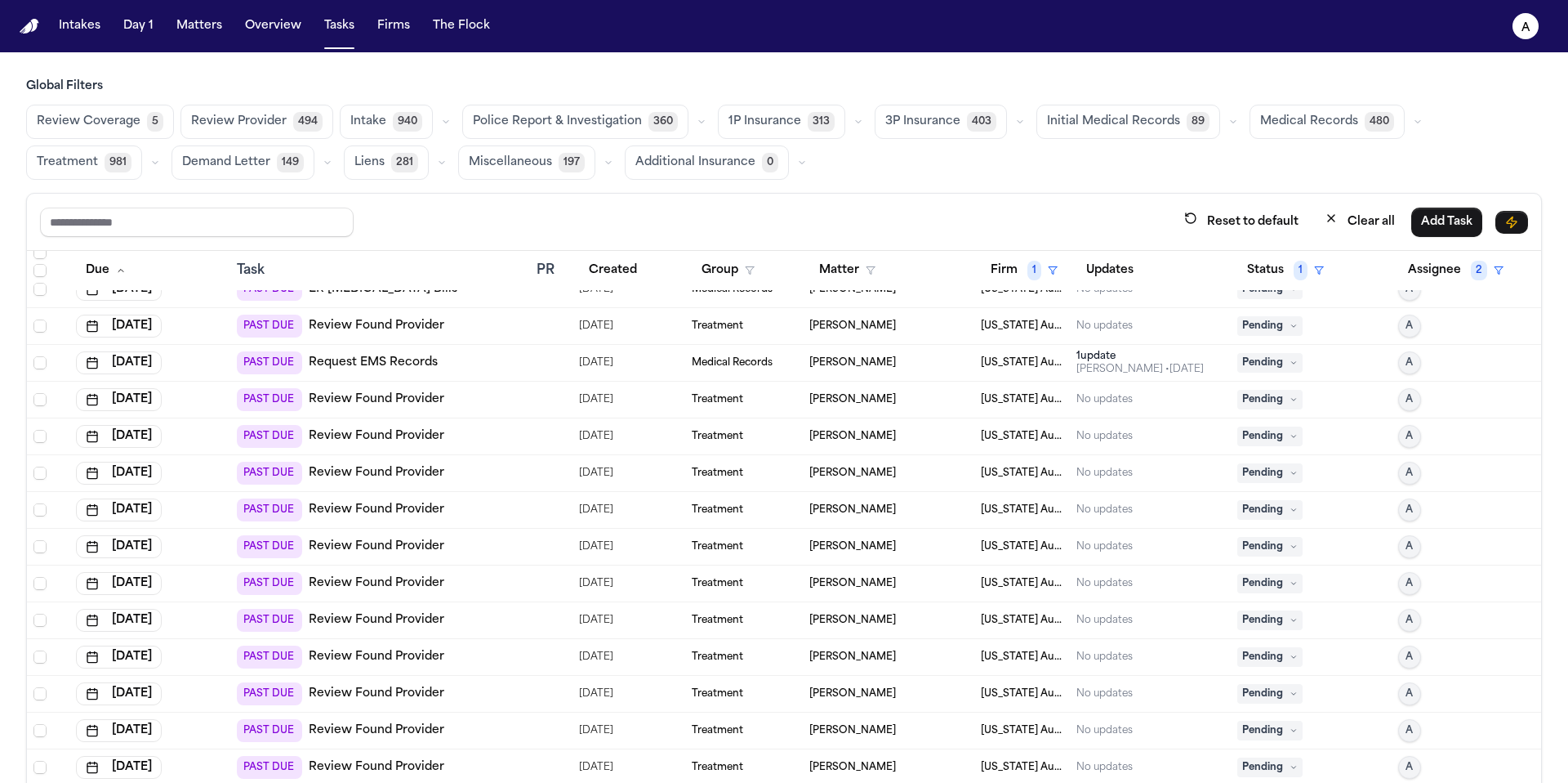
click at [1289, 365] on icon at bounding box center [1294, 363] width 8 height 8
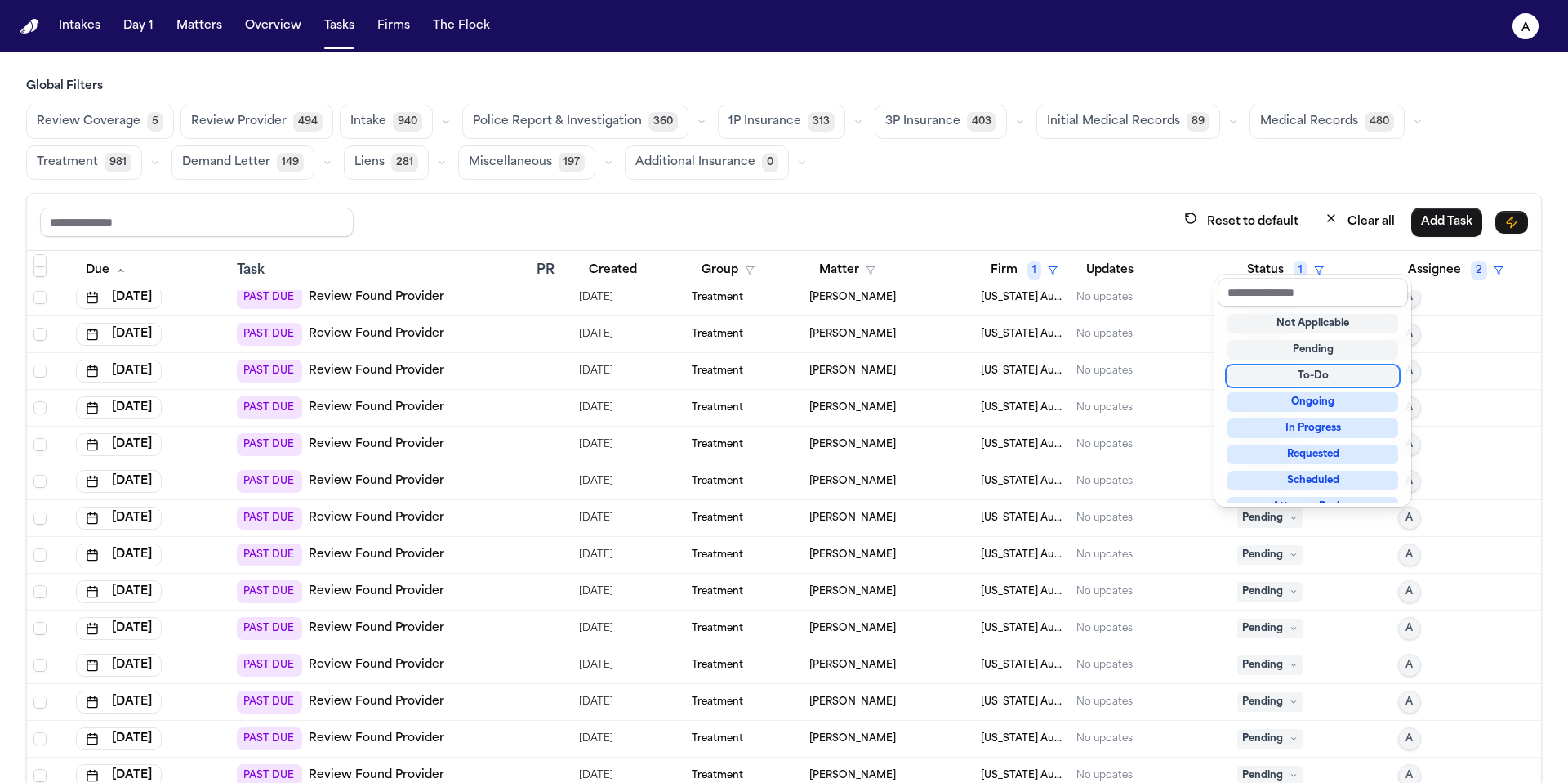
scroll to position [491, 0]
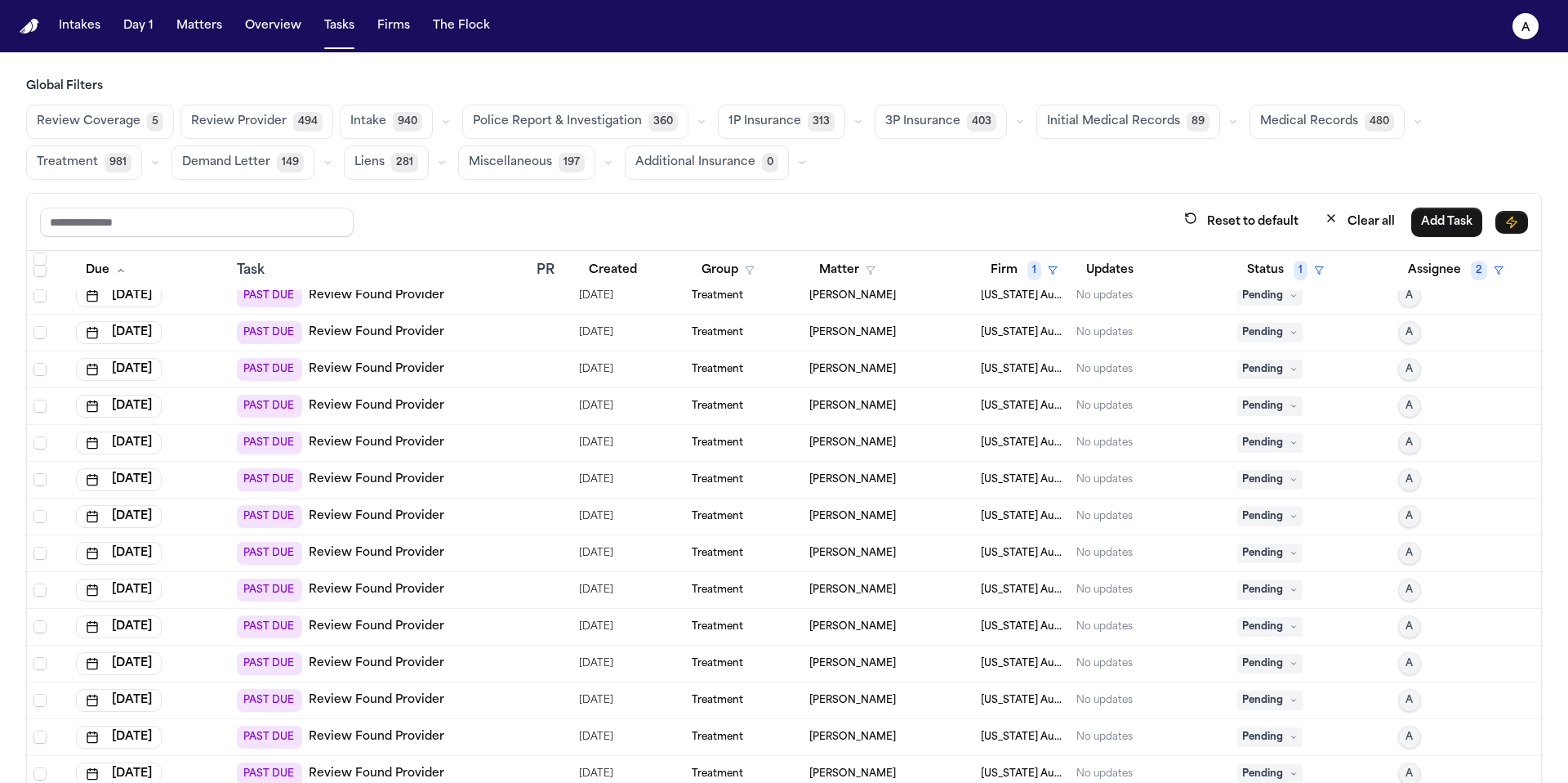
click at [1261, 295] on span "Pending" at bounding box center [1270, 296] width 65 height 20
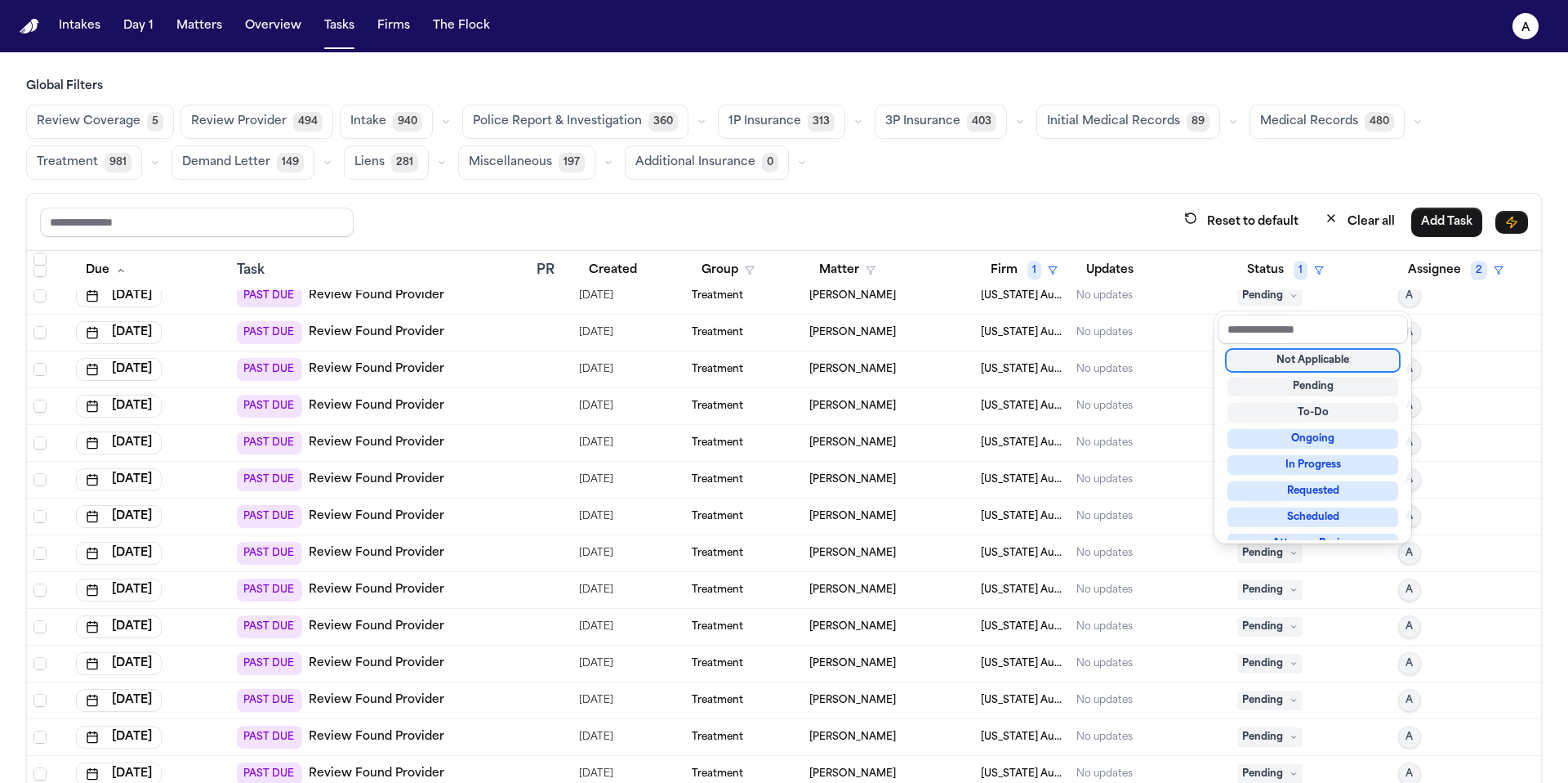
click at [1295, 359] on div "Not Applicable" at bounding box center [1313, 360] width 171 height 20
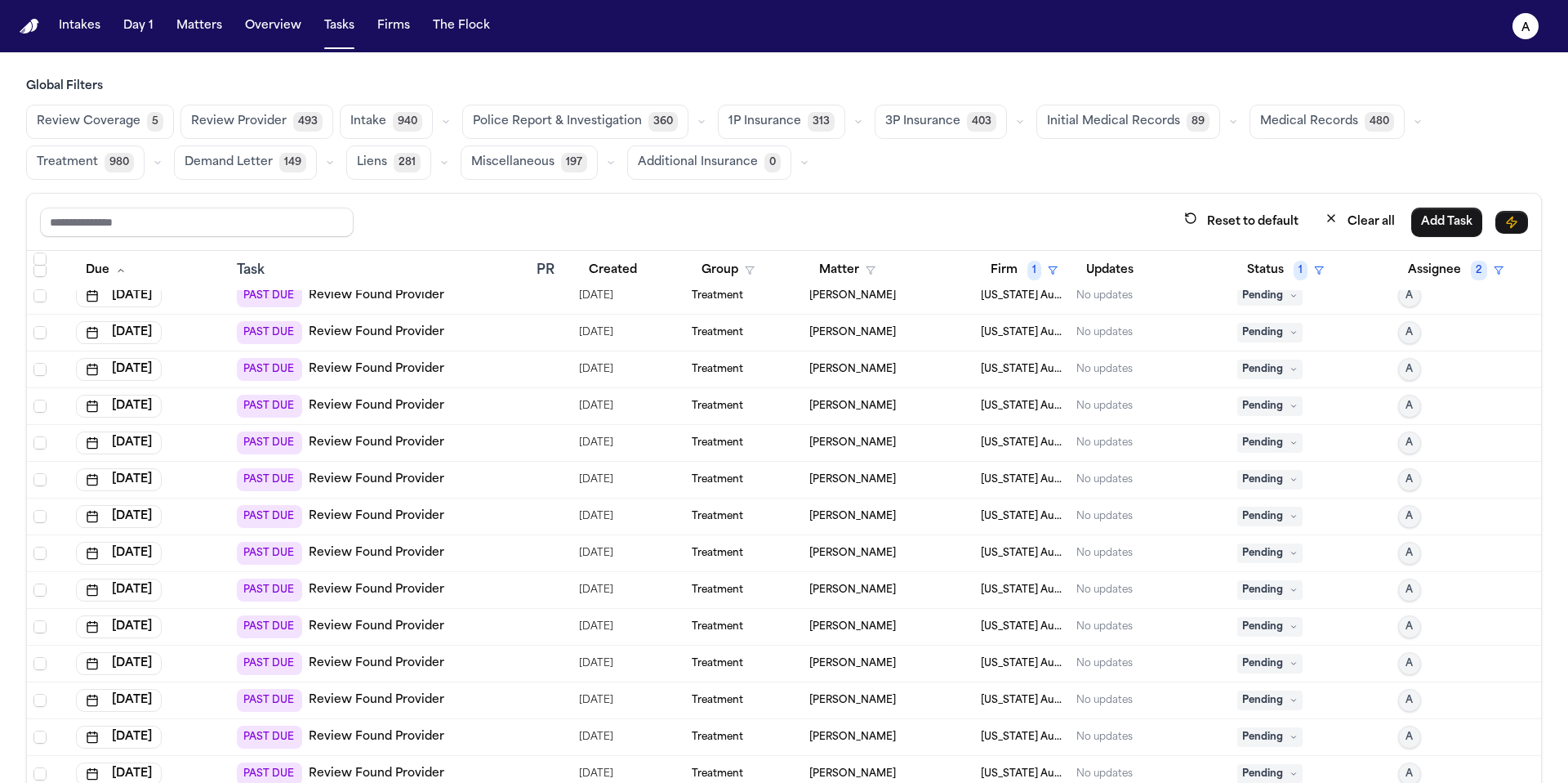
click at [1269, 334] on span "Pending" at bounding box center [1270, 332] width 65 height 20
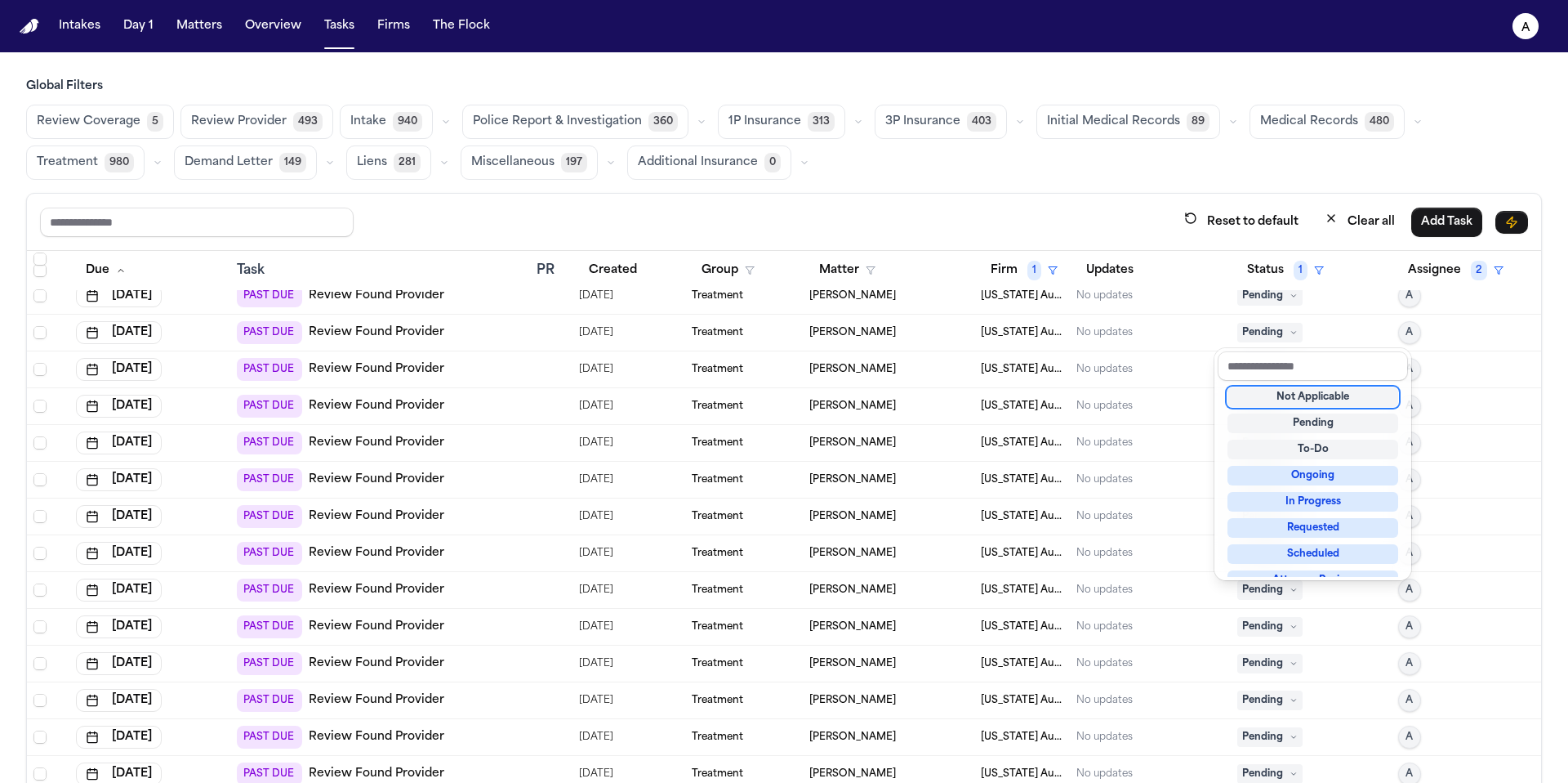
click at [1303, 395] on div "Not Applicable" at bounding box center [1313, 397] width 171 height 20
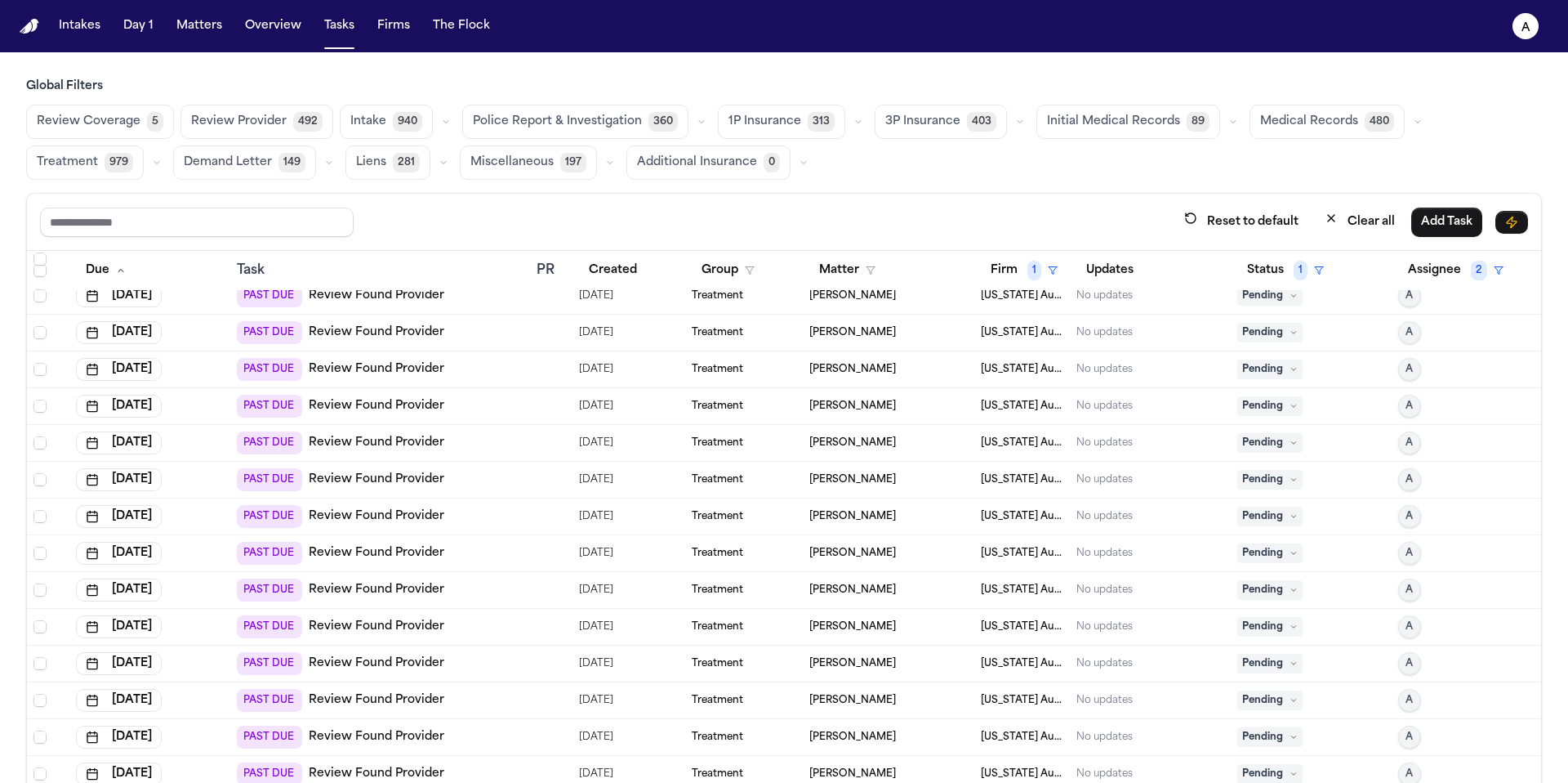
click at [1268, 363] on span "Pending" at bounding box center [1270, 370] width 65 height 20
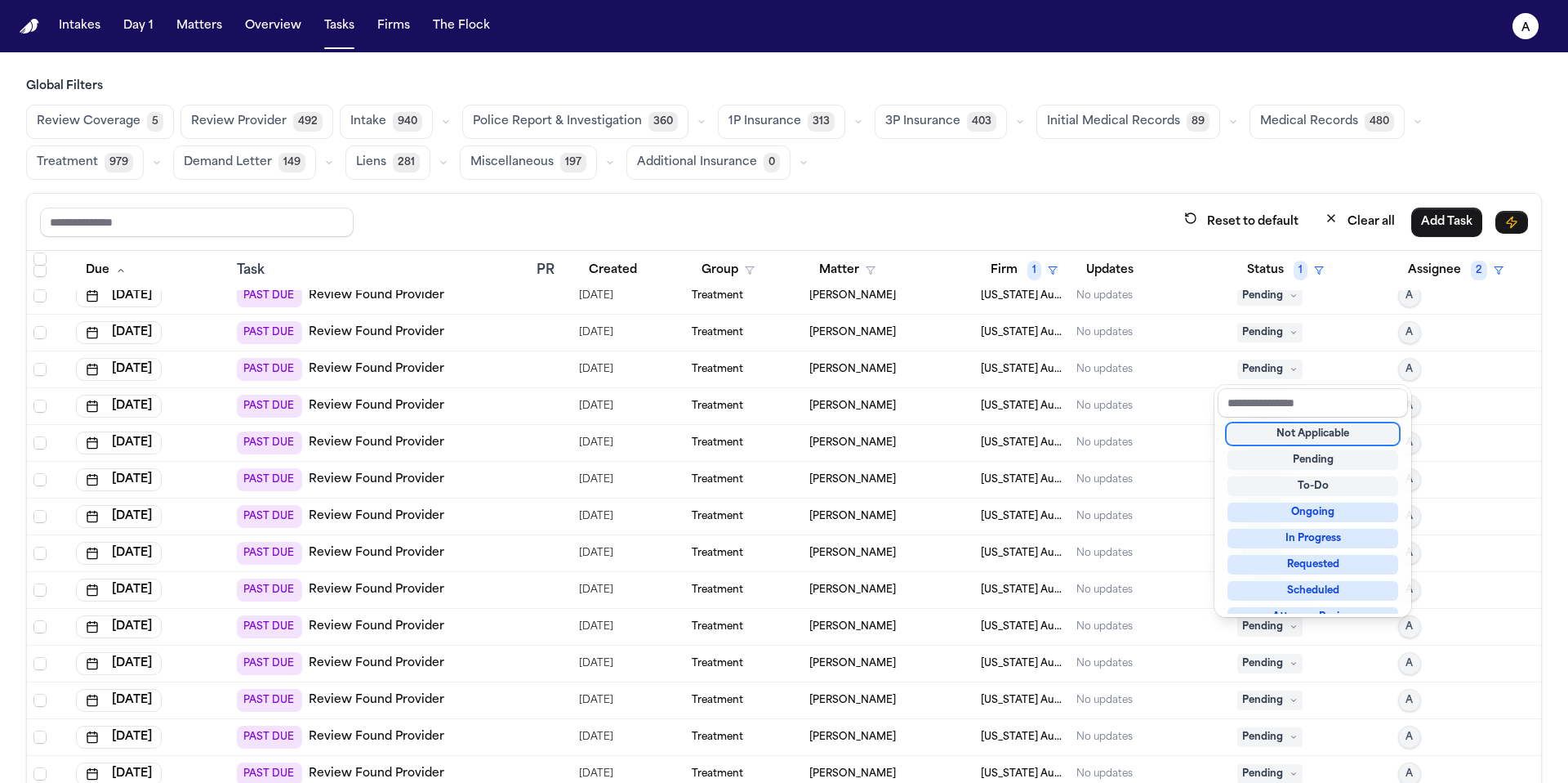
click at [1312, 438] on div "Not Applicable" at bounding box center [1313, 434] width 171 height 20
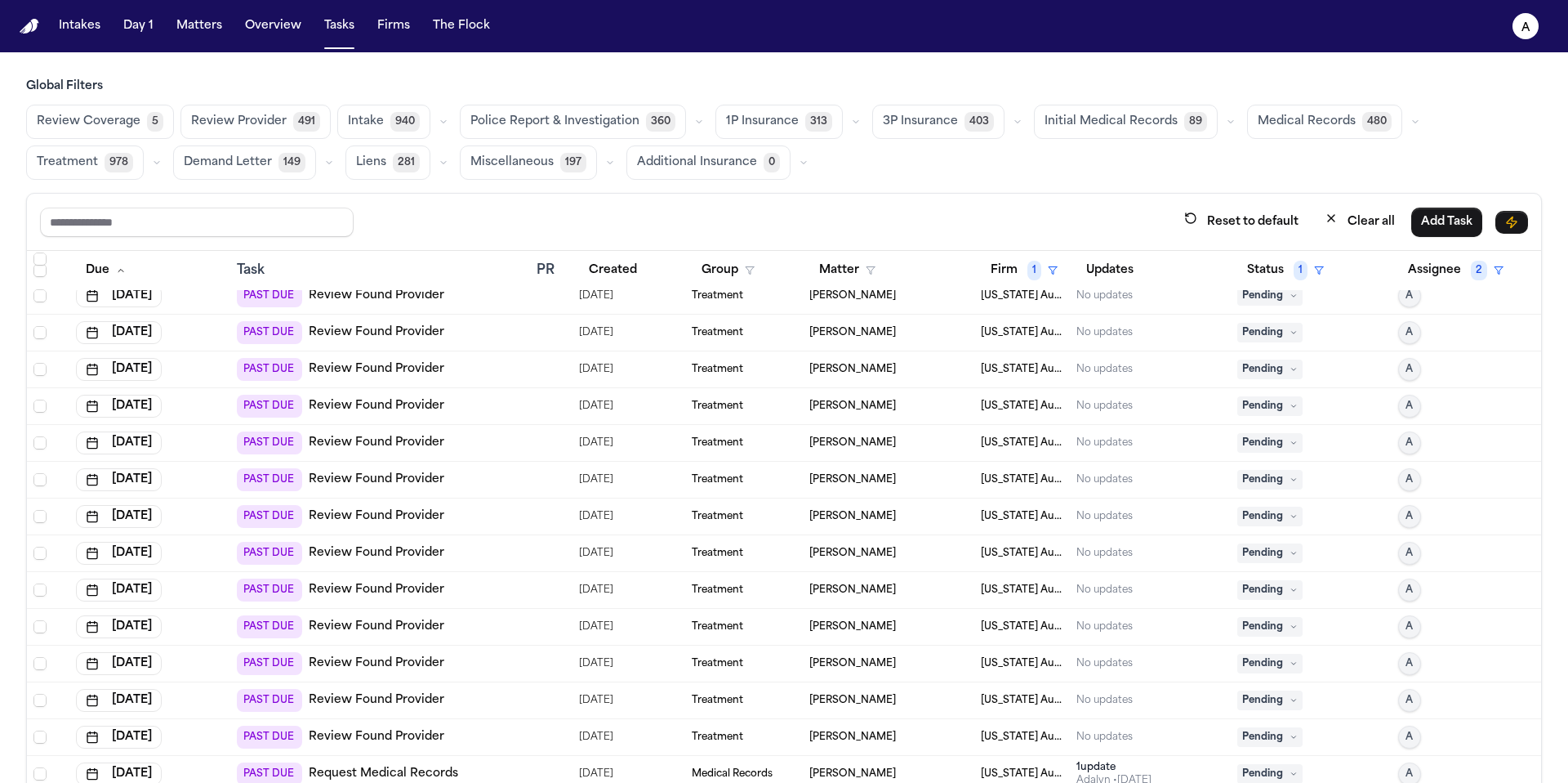
click at [1289, 370] on icon at bounding box center [1294, 370] width 8 height 8
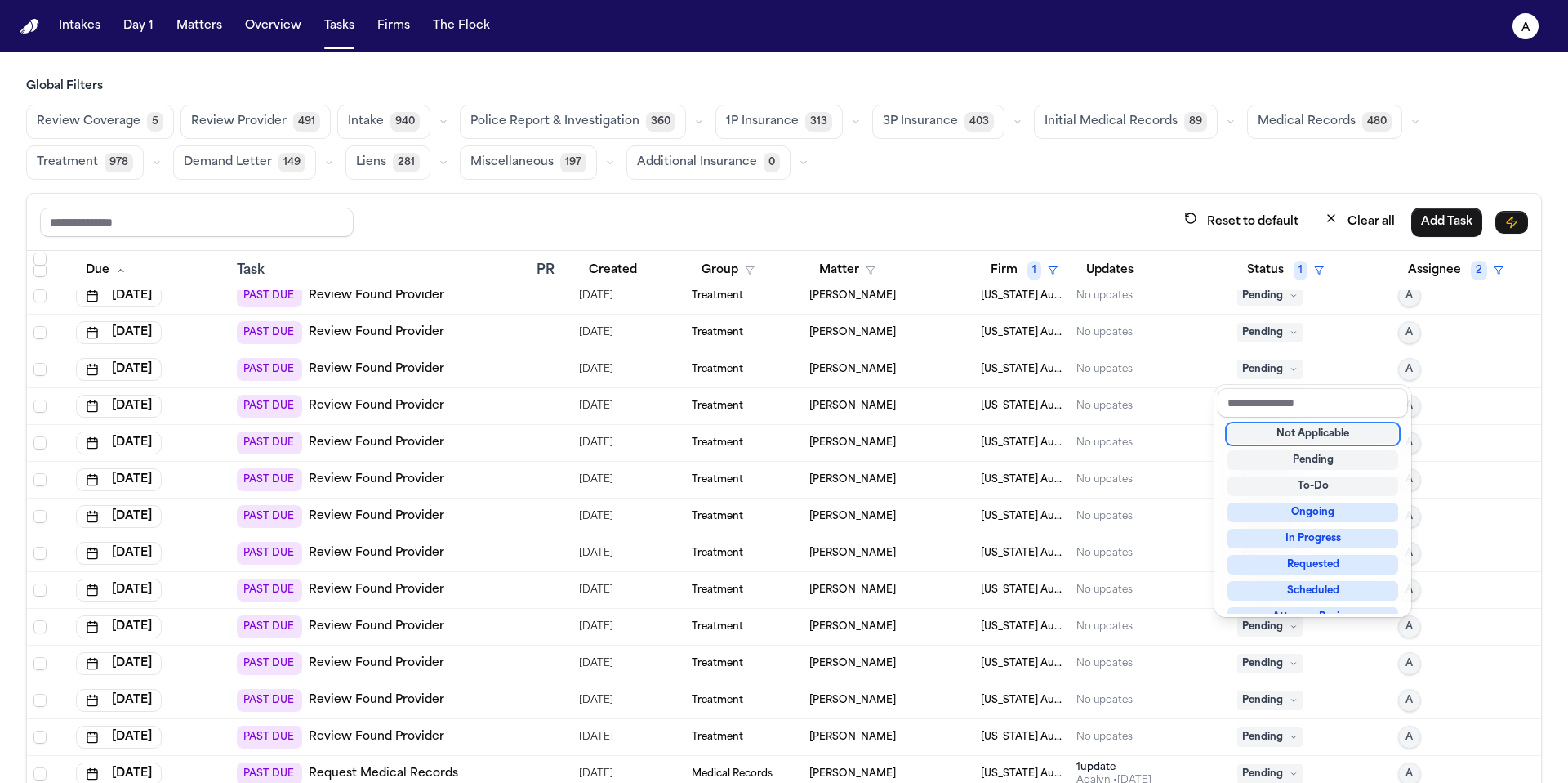
click at [1325, 428] on div "Not Applicable" at bounding box center [1313, 434] width 171 height 20
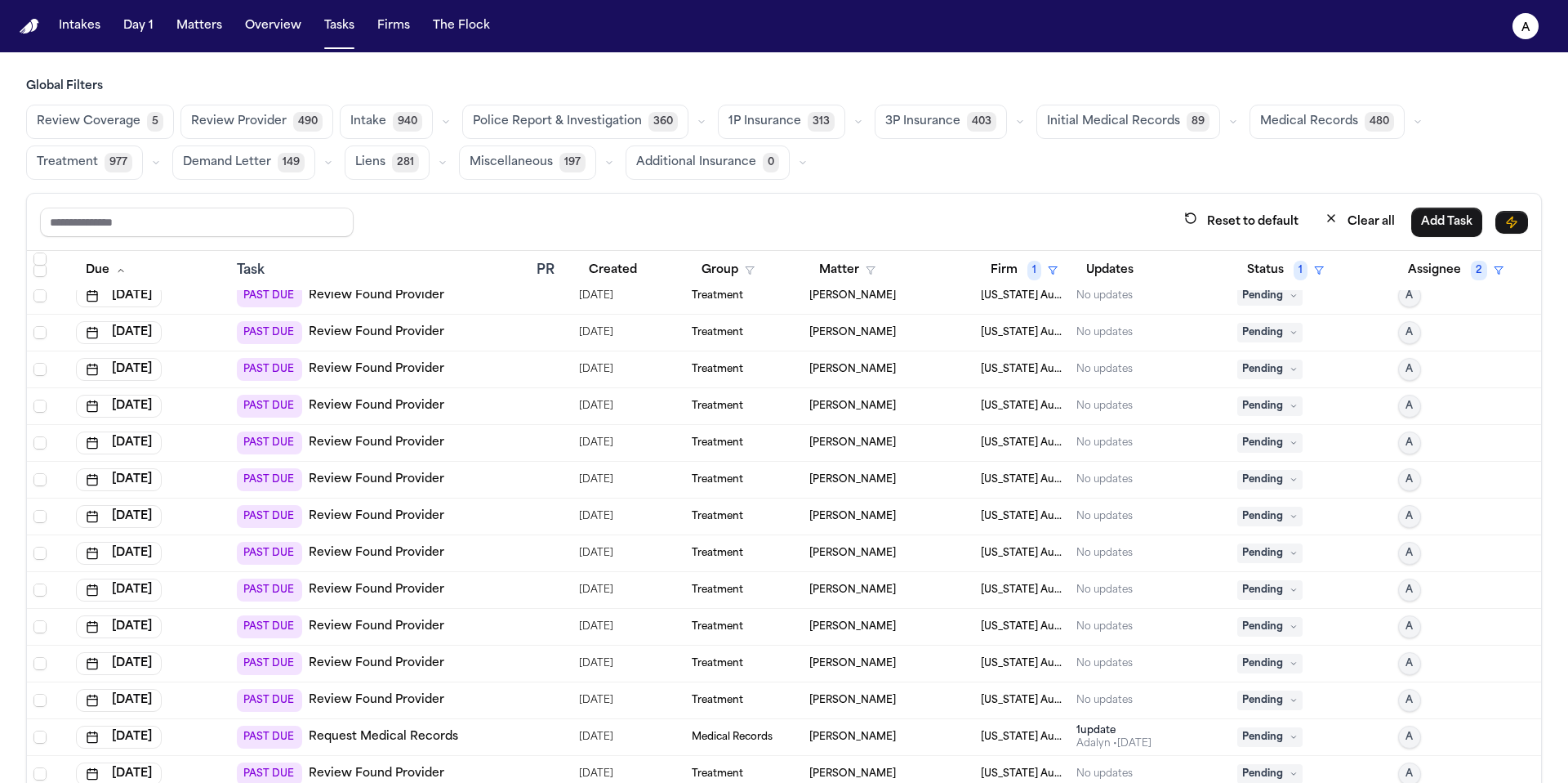
click at [1268, 331] on span "Pending" at bounding box center [1270, 332] width 65 height 20
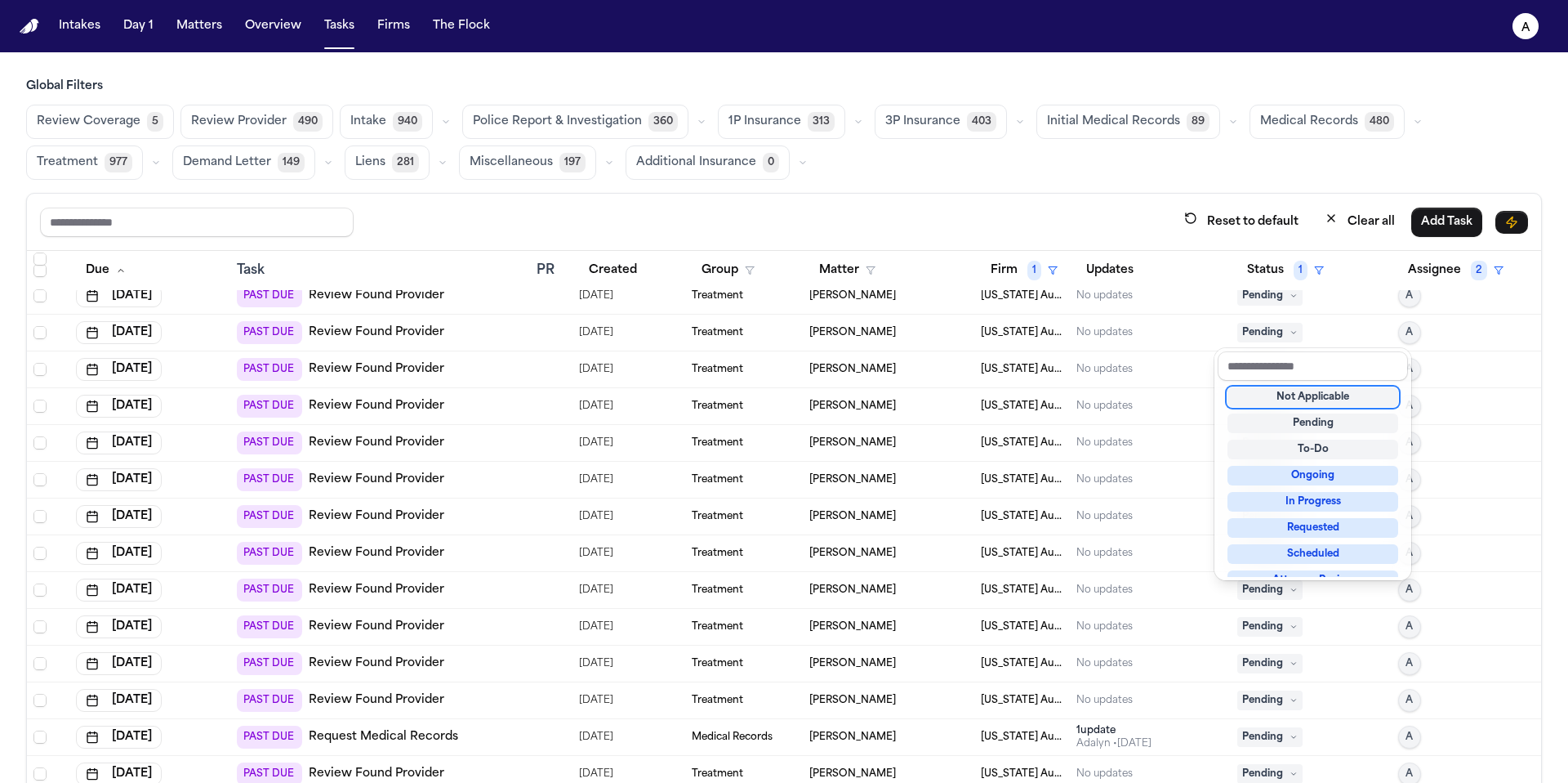
click at [1284, 400] on div "Not Applicable" at bounding box center [1313, 397] width 171 height 20
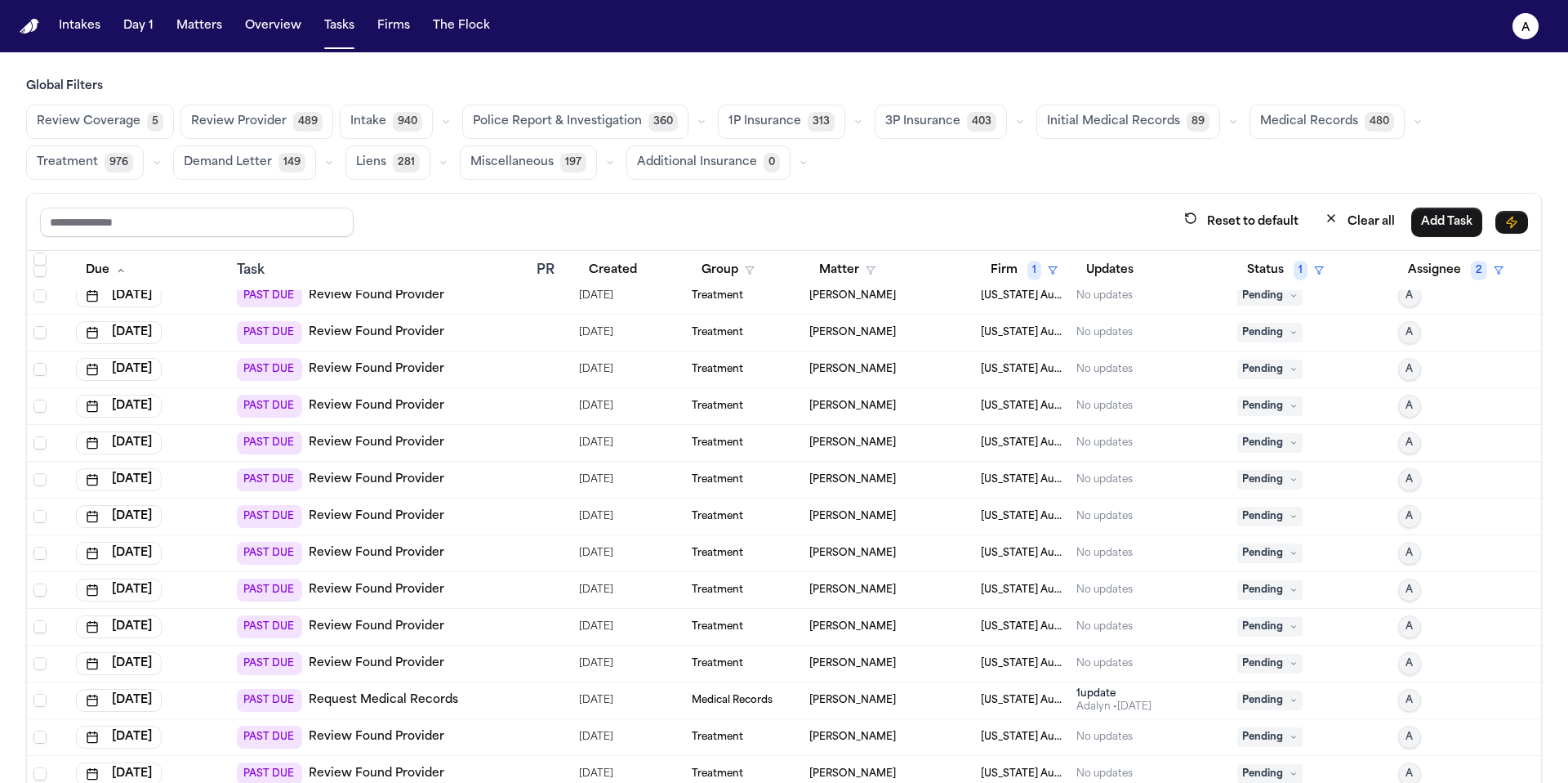
click at [1269, 366] on span "Pending" at bounding box center [1270, 370] width 65 height 20
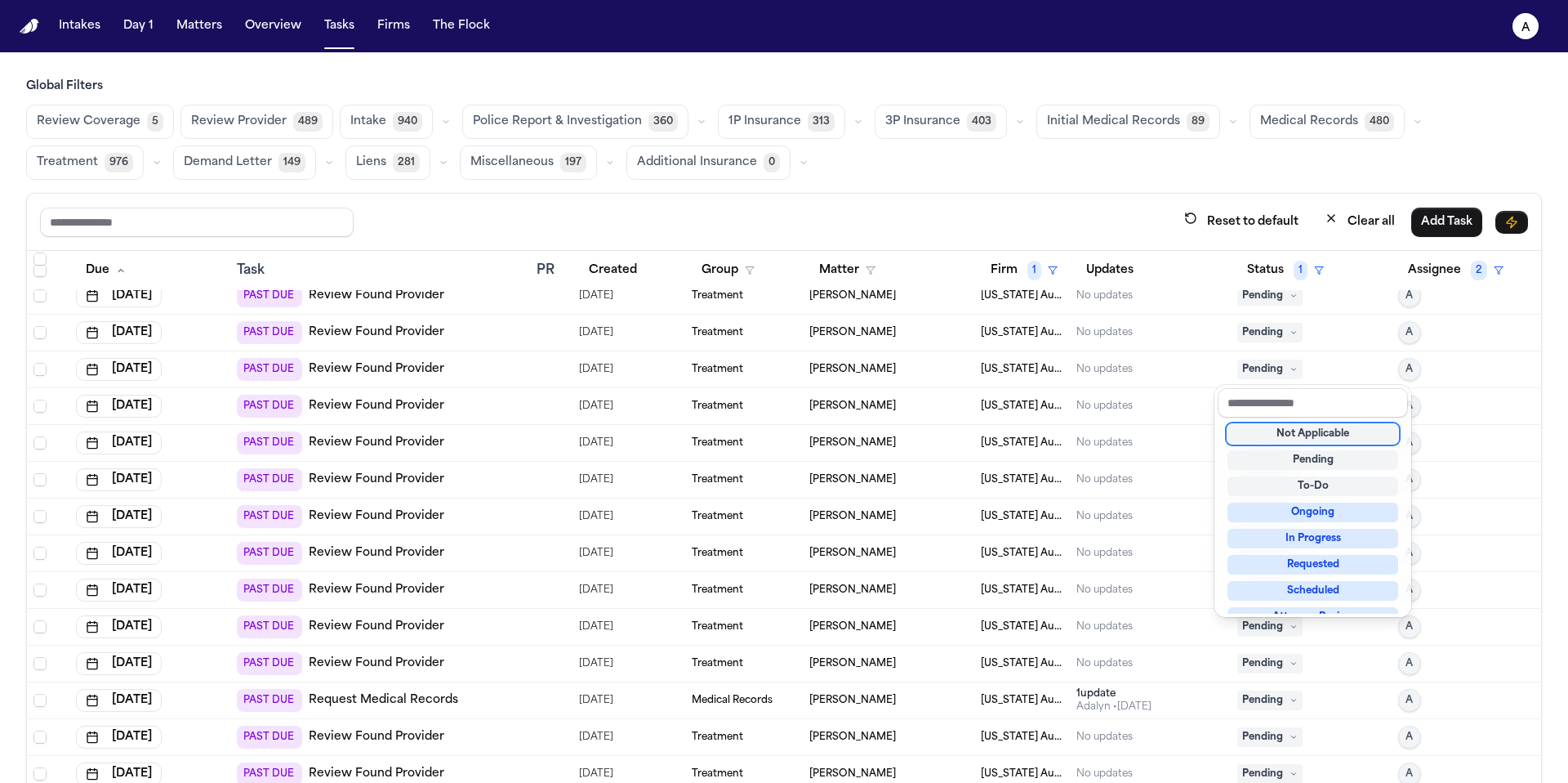
click at [1293, 444] on div "Not Applicable Pending To-Do Ongoing In Progress Requested Scheduled Attorney R…" at bounding box center [1313, 515] width 190 height 196
click at [1308, 433] on div "Not Applicable" at bounding box center [1313, 434] width 171 height 20
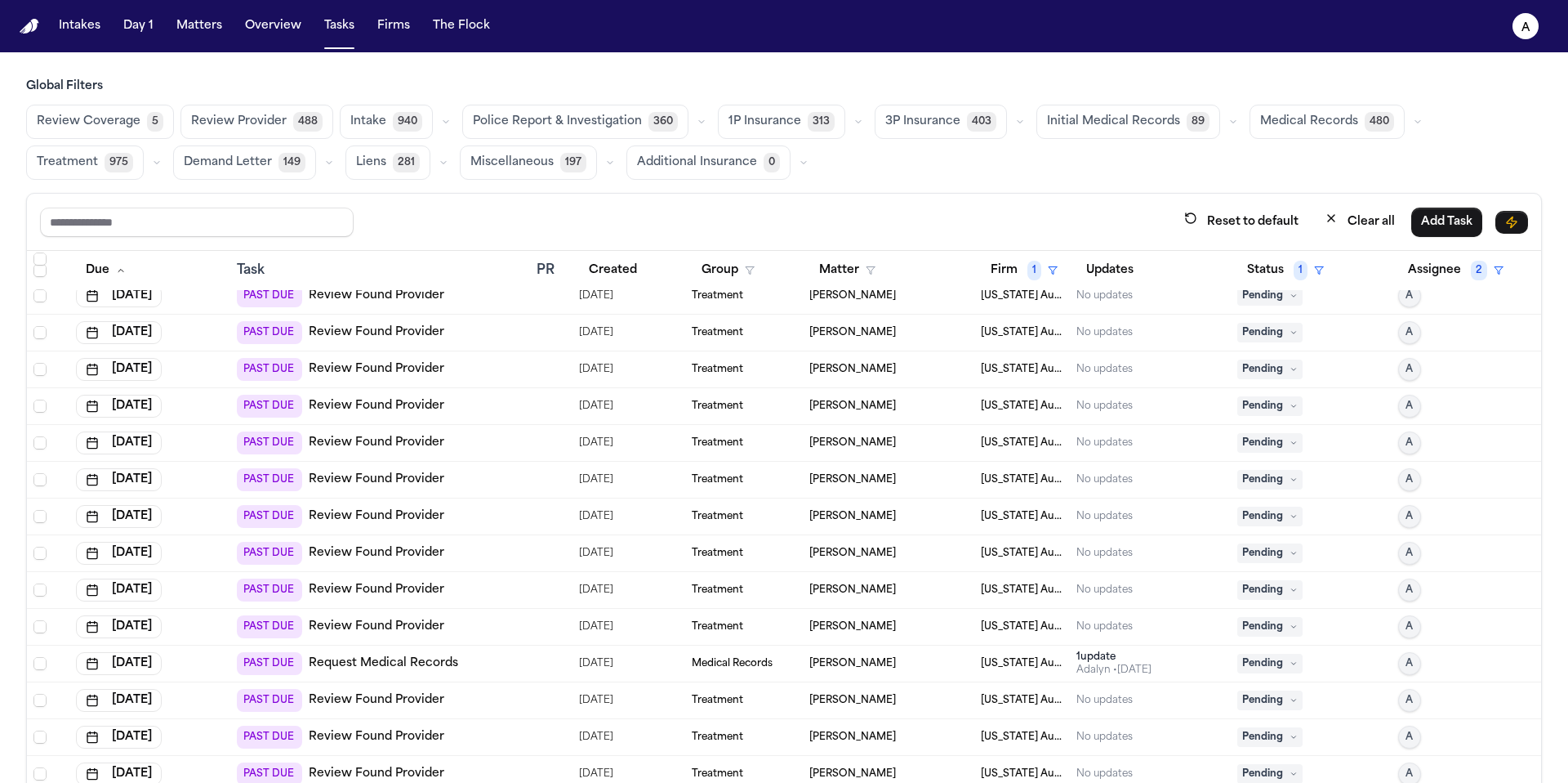
click at [257, 264] on div "Task" at bounding box center [380, 270] width 287 height 20
click at [257, 271] on div "Task" at bounding box center [380, 270] width 287 height 20
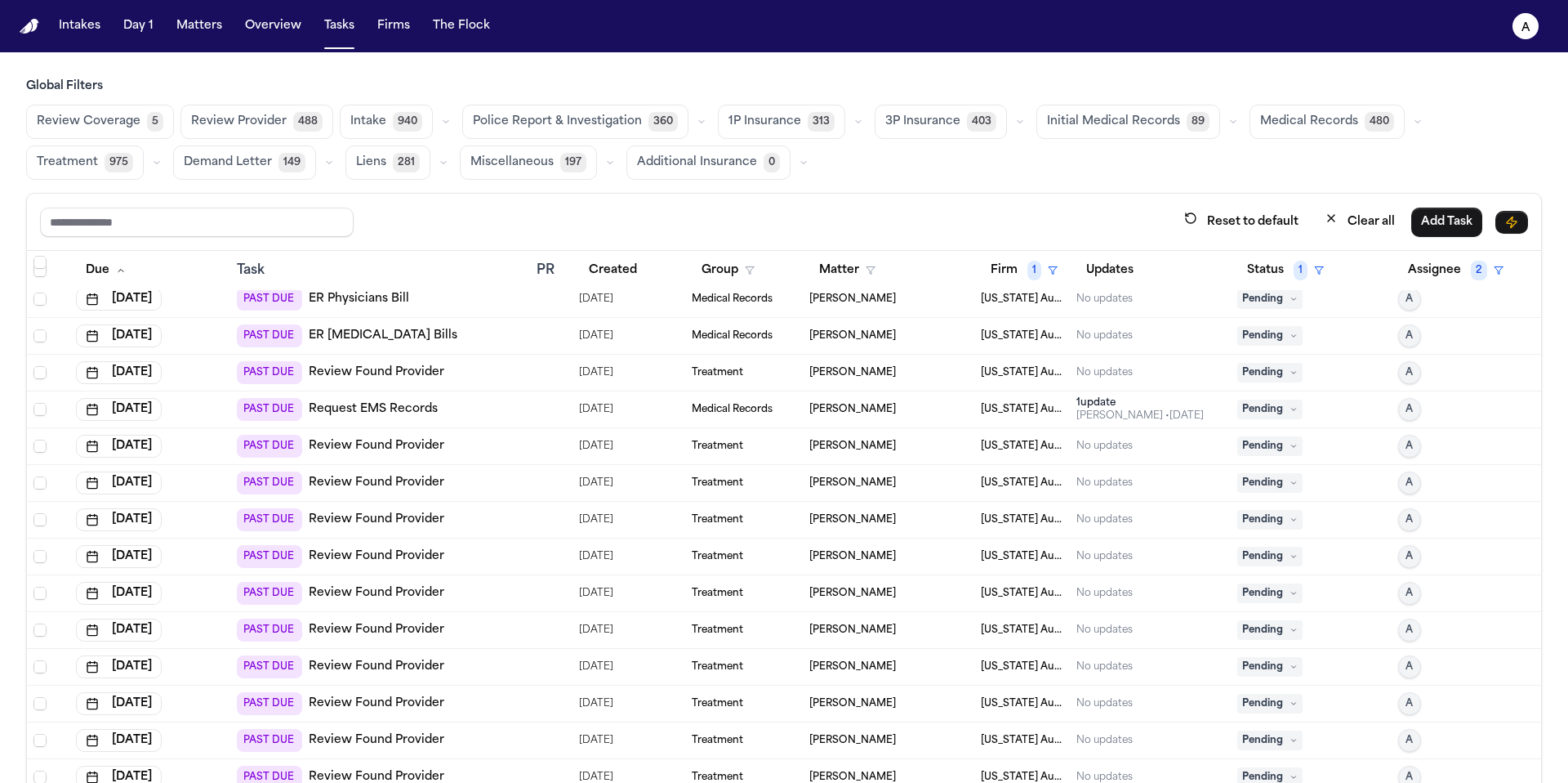
scroll to position [347, 0]
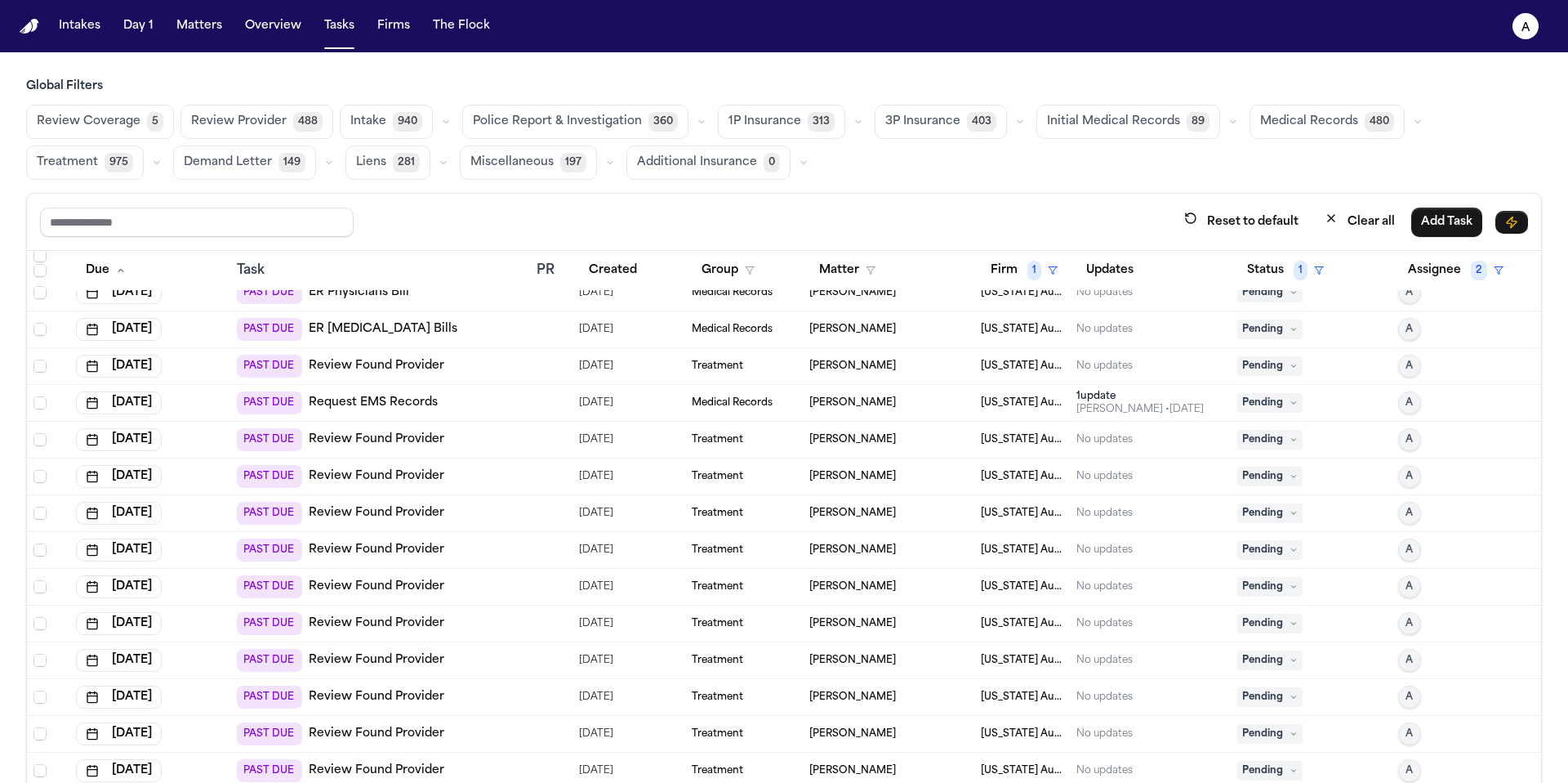
click at [1276, 445] on span "Pending" at bounding box center [1270, 440] width 65 height 20
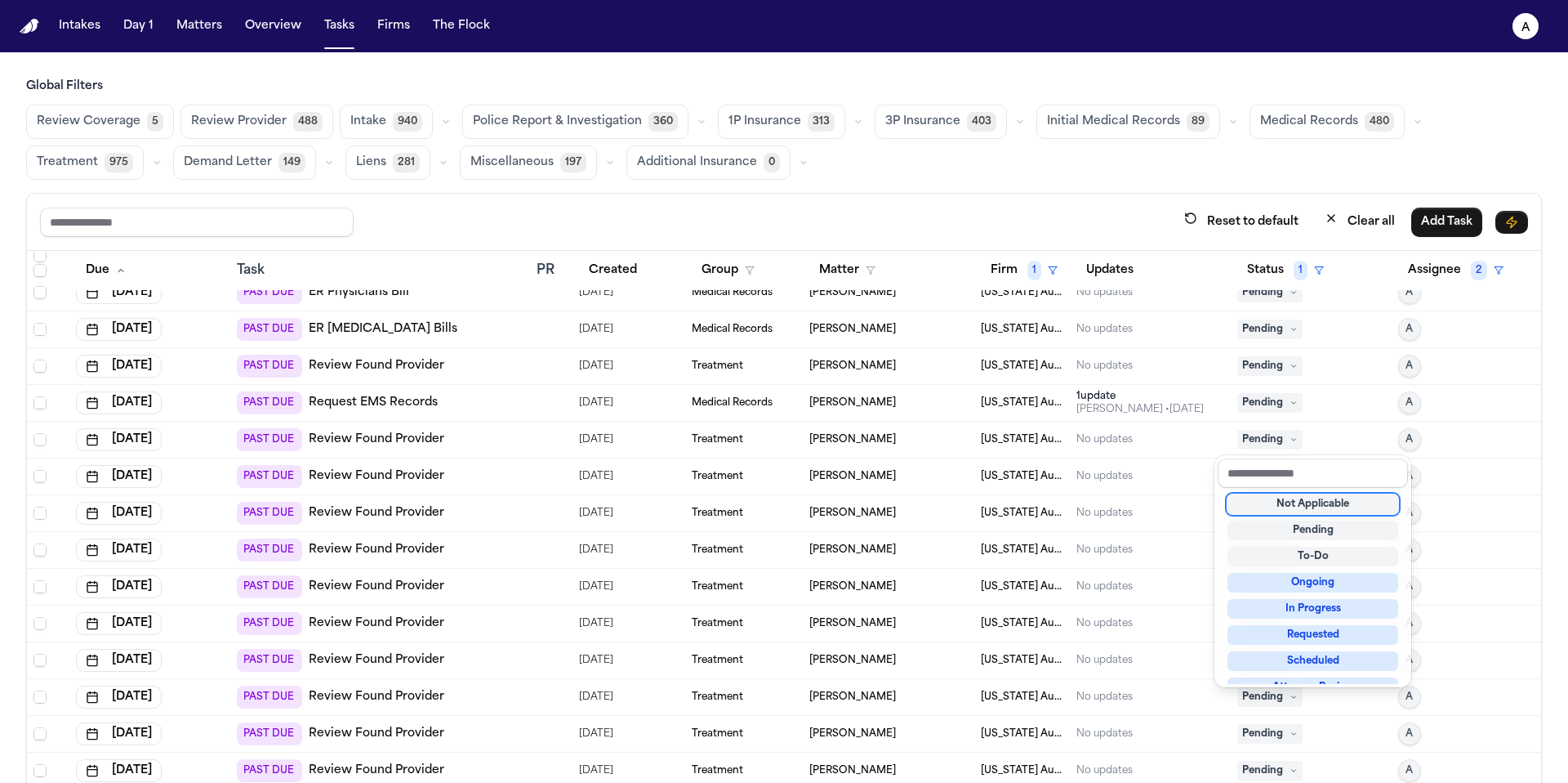
click at [1363, 506] on div "Not Applicable" at bounding box center [1313, 504] width 171 height 20
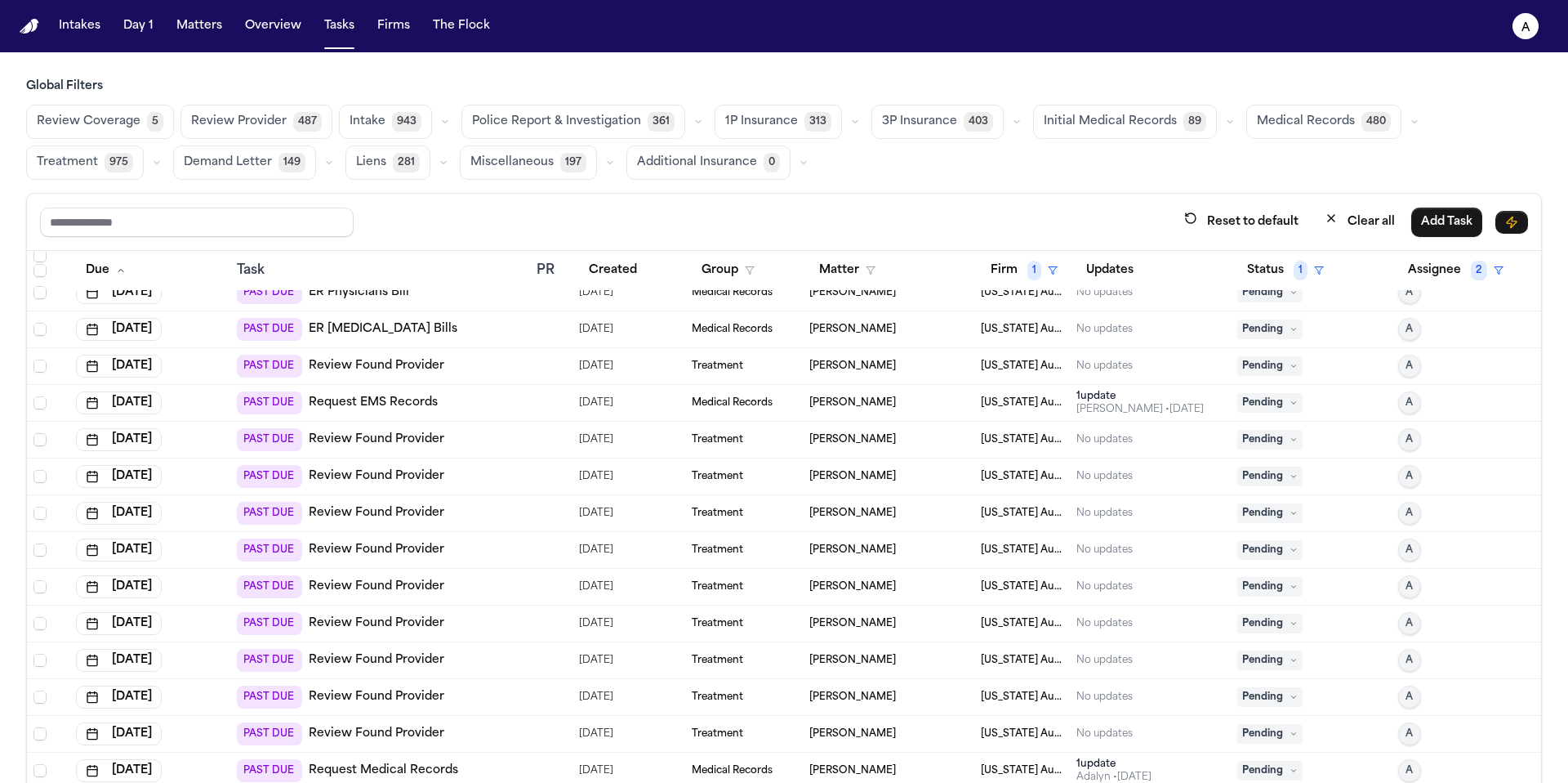
click at [1289, 438] on icon at bounding box center [1294, 440] width 8 height 8
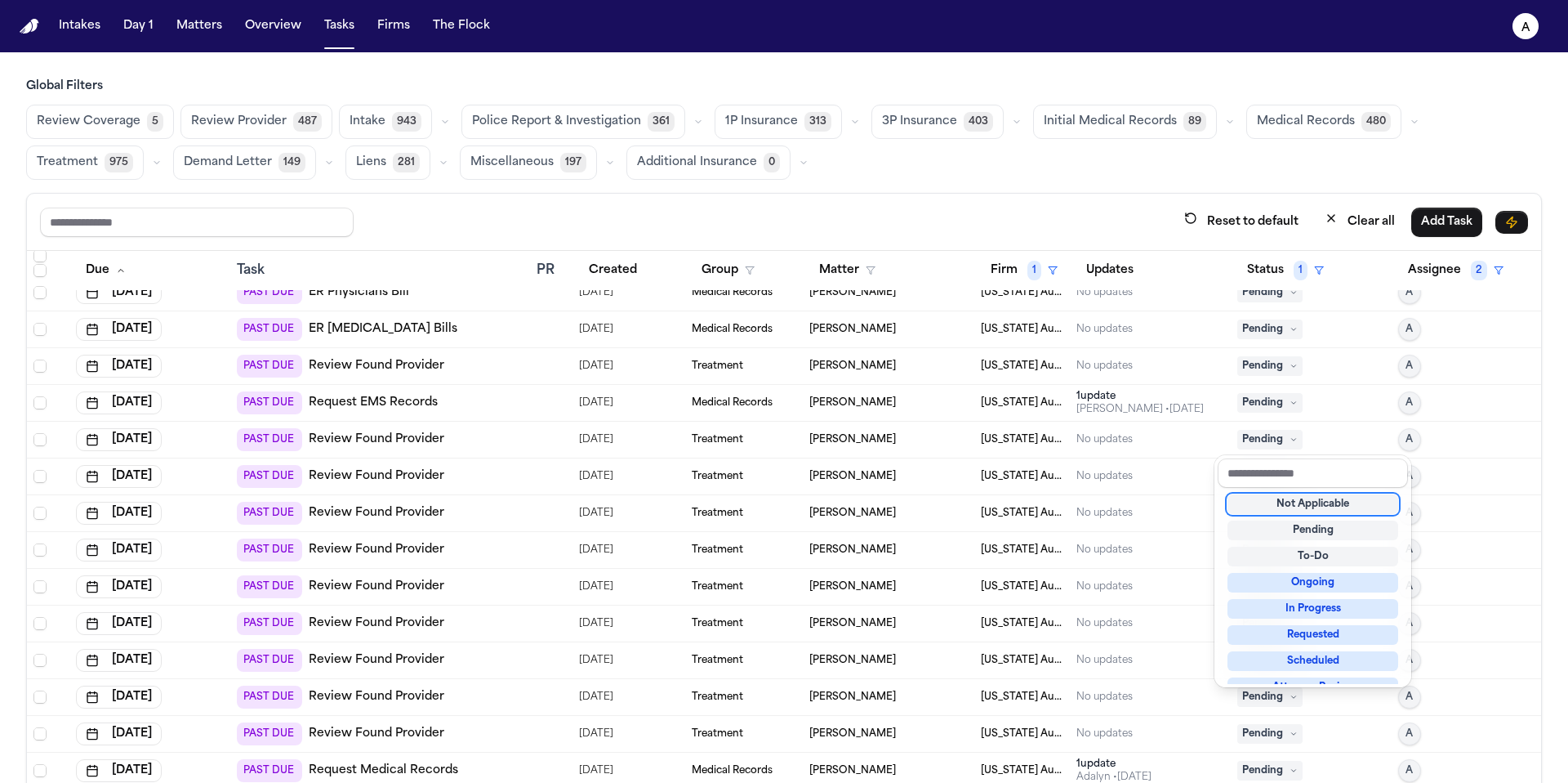
click at [1316, 512] on div "Not Applicable" at bounding box center [1313, 504] width 171 height 20
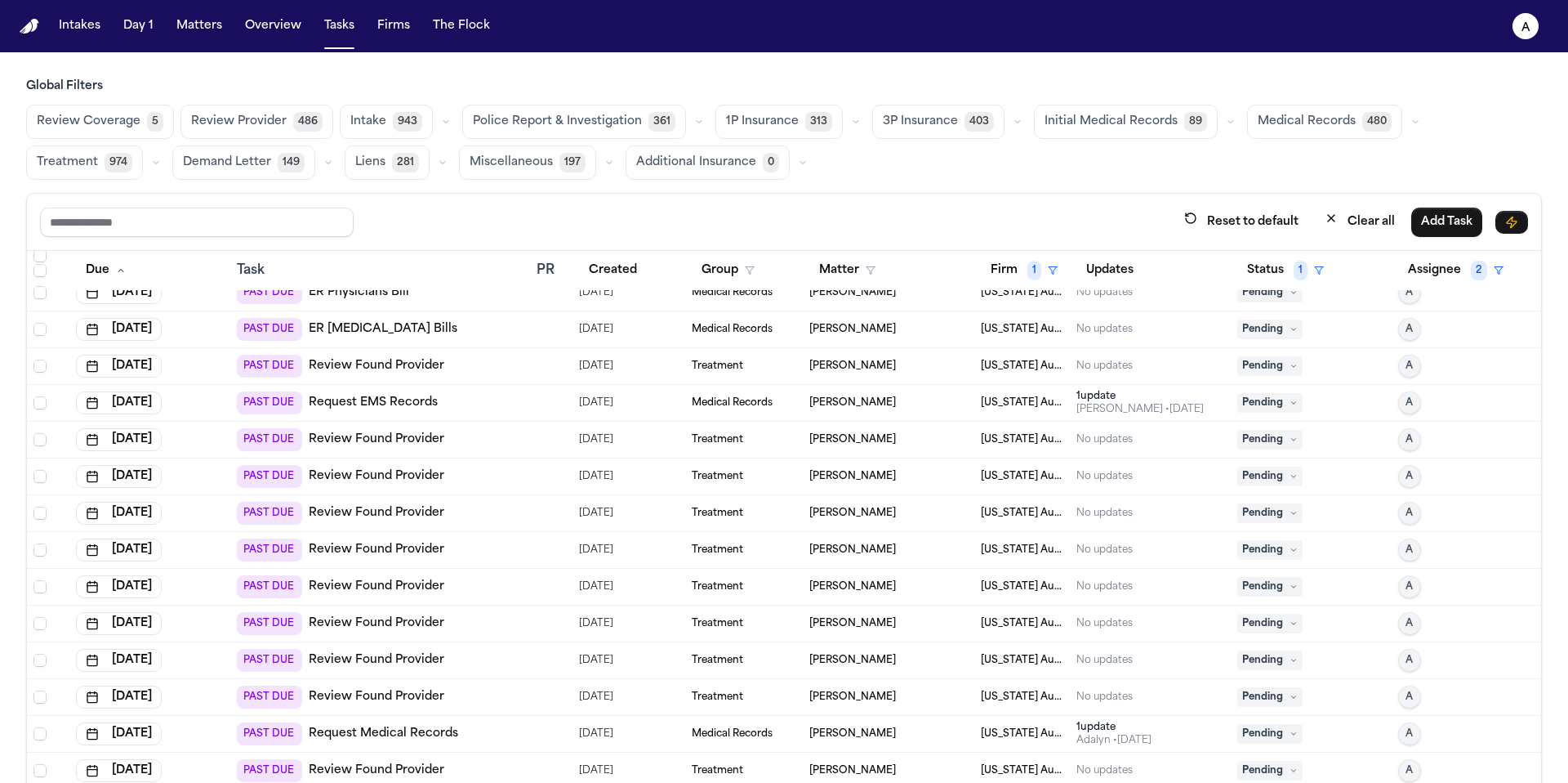
click at [1289, 437] on icon at bounding box center [1294, 440] width 8 height 8
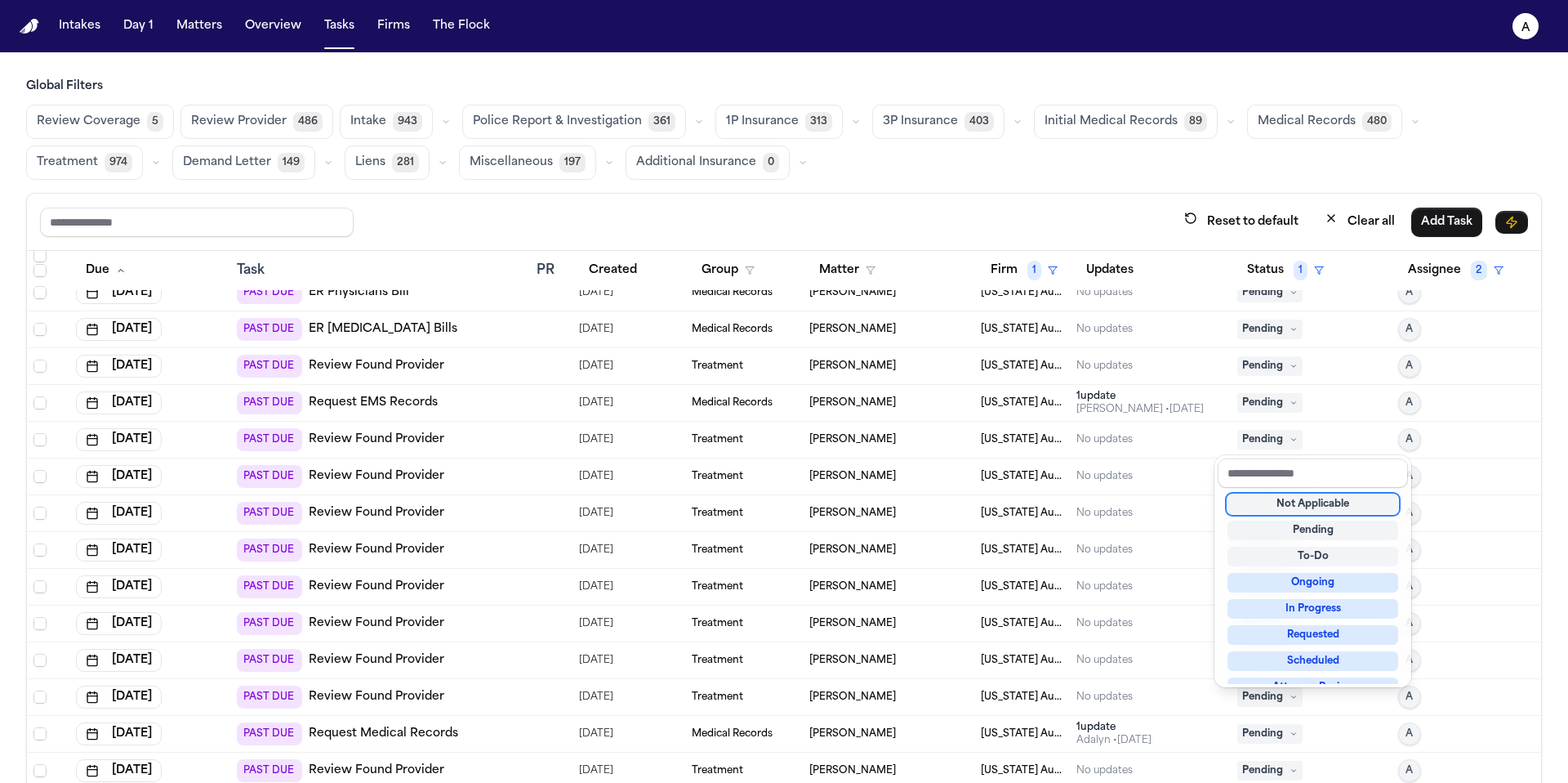
click at [1293, 503] on div "Not Applicable" at bounding box center [1313, 504] width 171 height 20
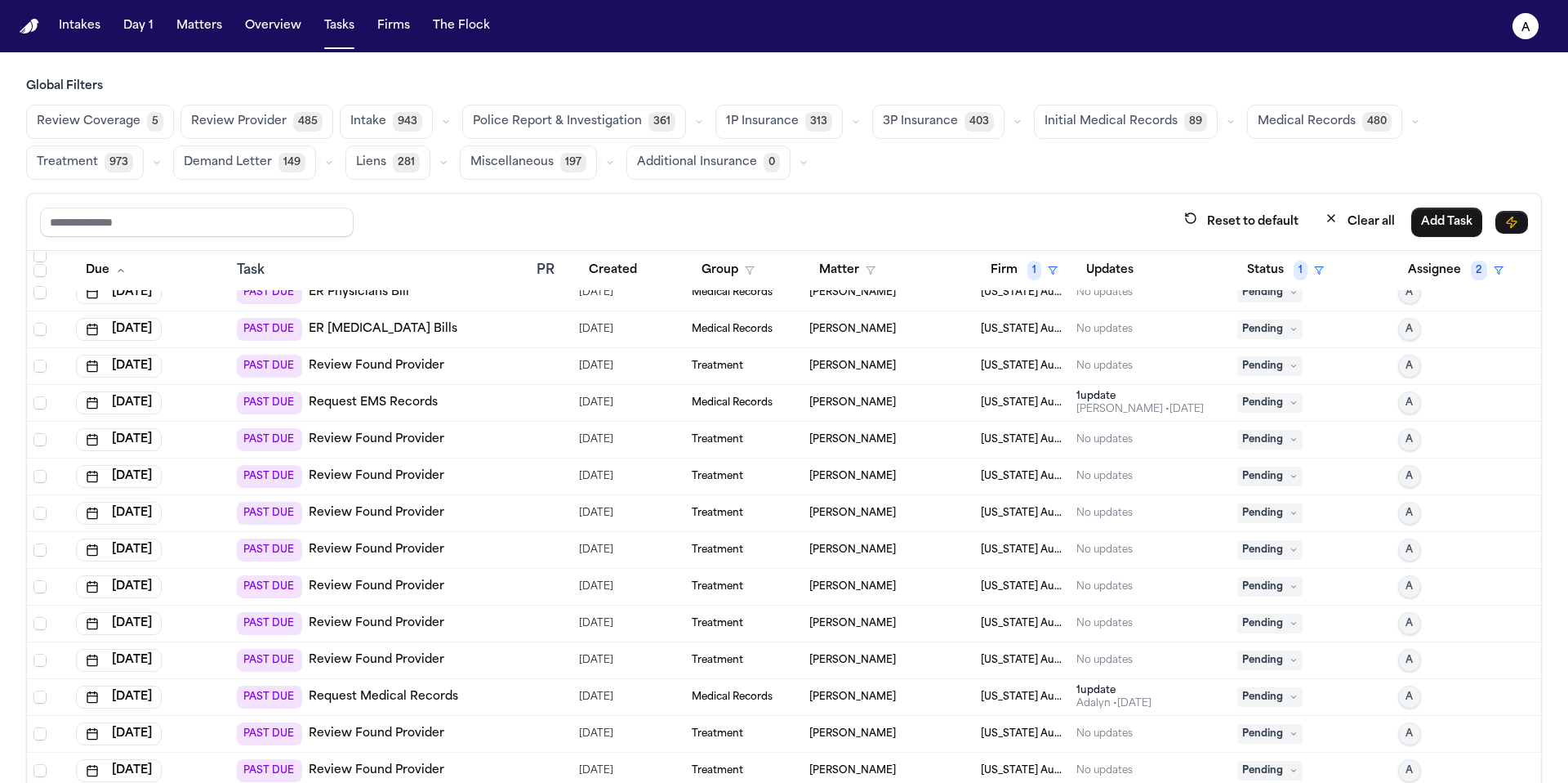
click at [1289, 442] on icon at bounding box center [1294, 440] width 8 height 8
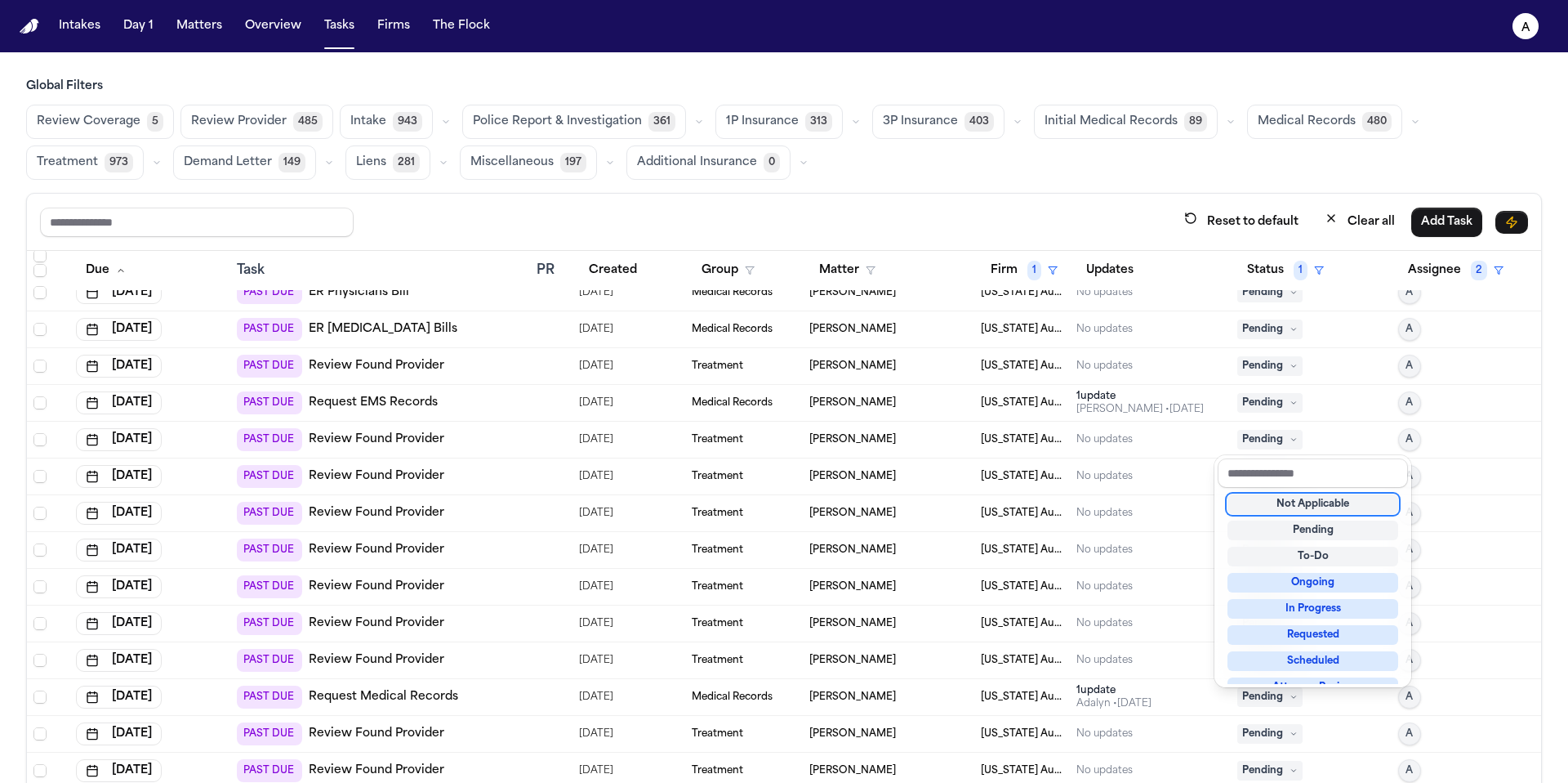
click at [1345, 505] on div "Not Applicable" at bounding box center [1313, 504] width 171 height 20
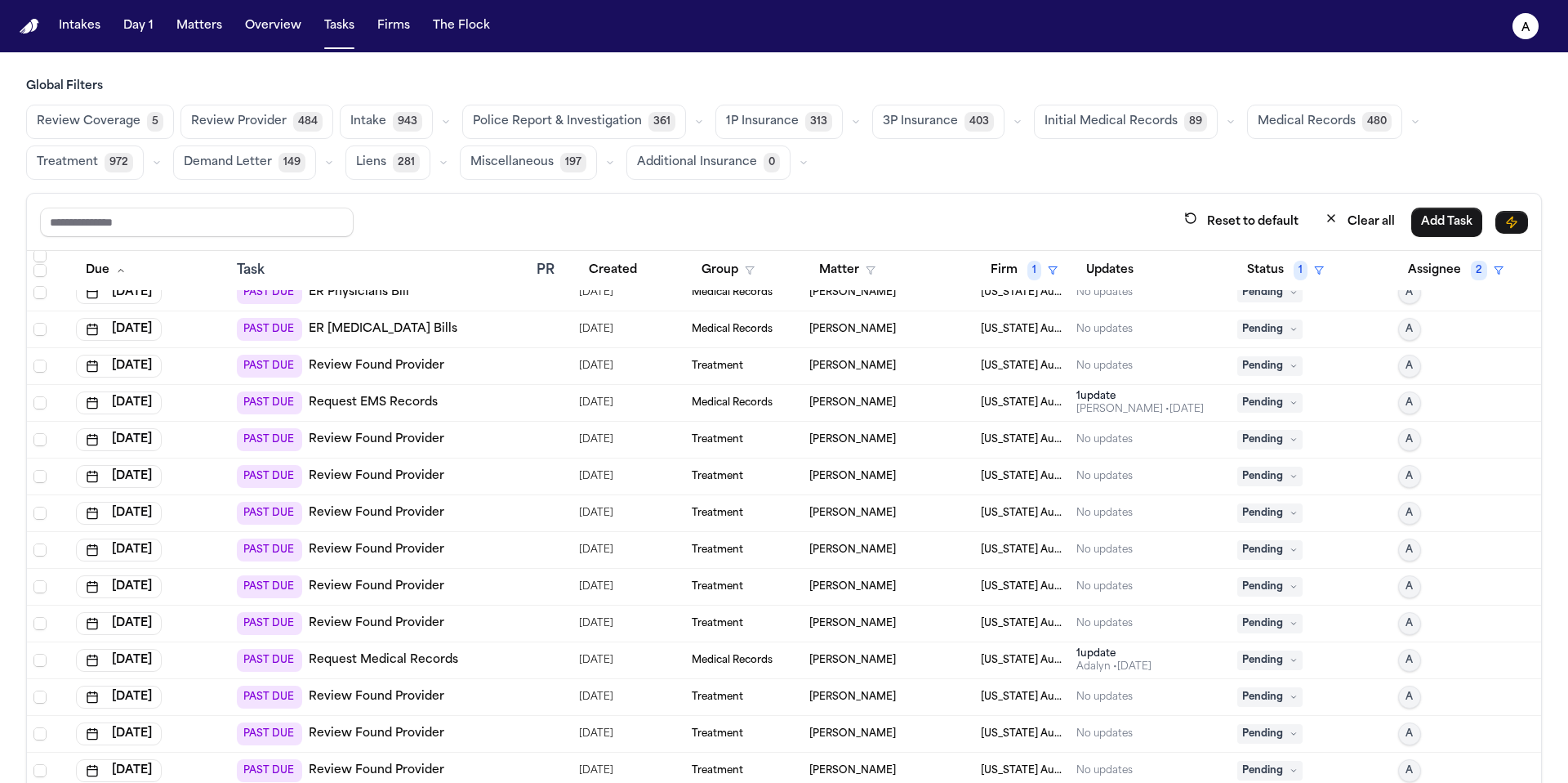
click at [1289, 437] on icon at bounding box center [1294, 440] width 8 height 8
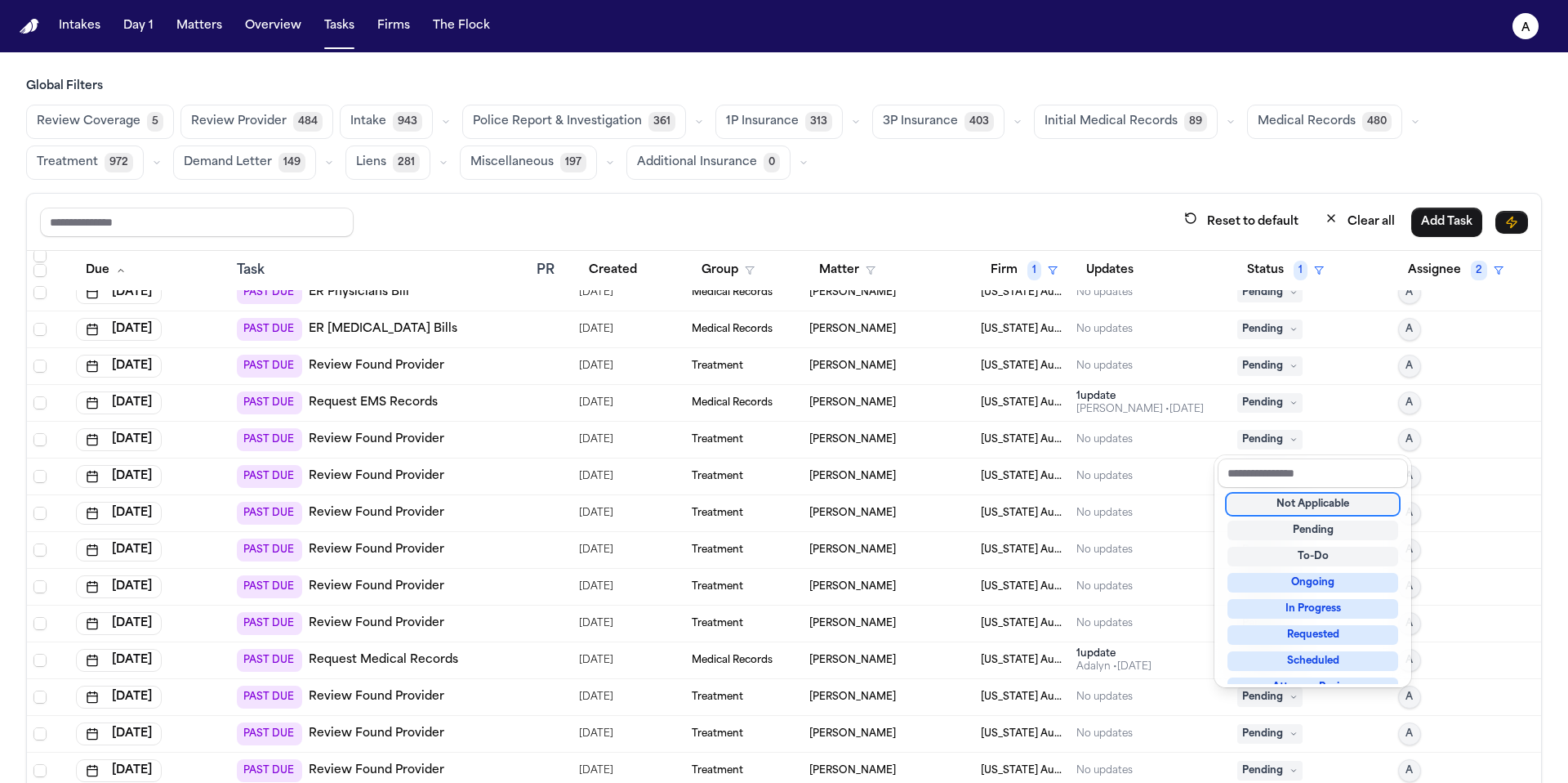
click at [1318, 508] on div "Not Applicable" at bounding box center [1313, 504] width 171 height 20
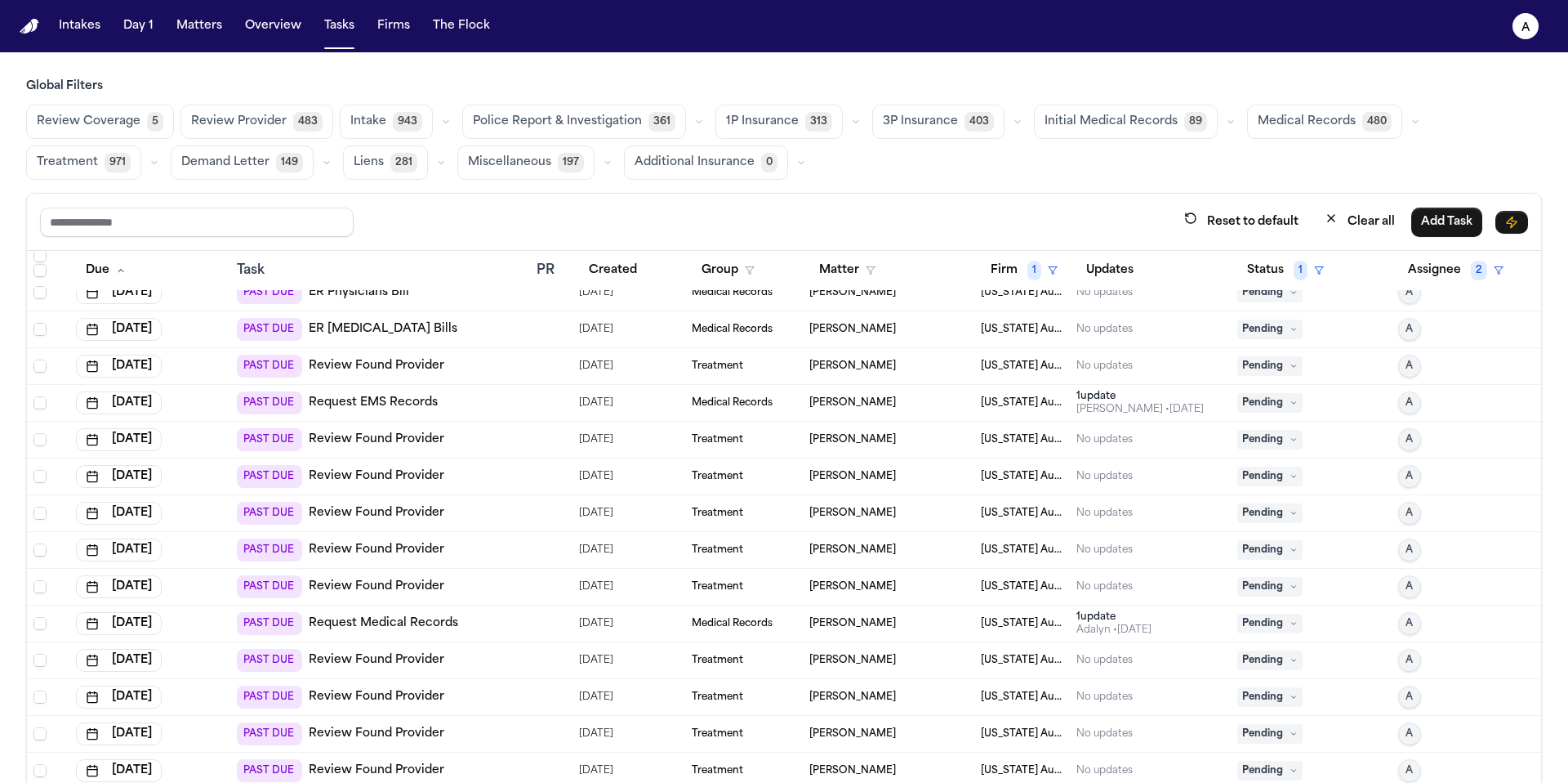
click at [1261, 437] on span "Pending" at bounding box center [1270, 440] width 65 height 20
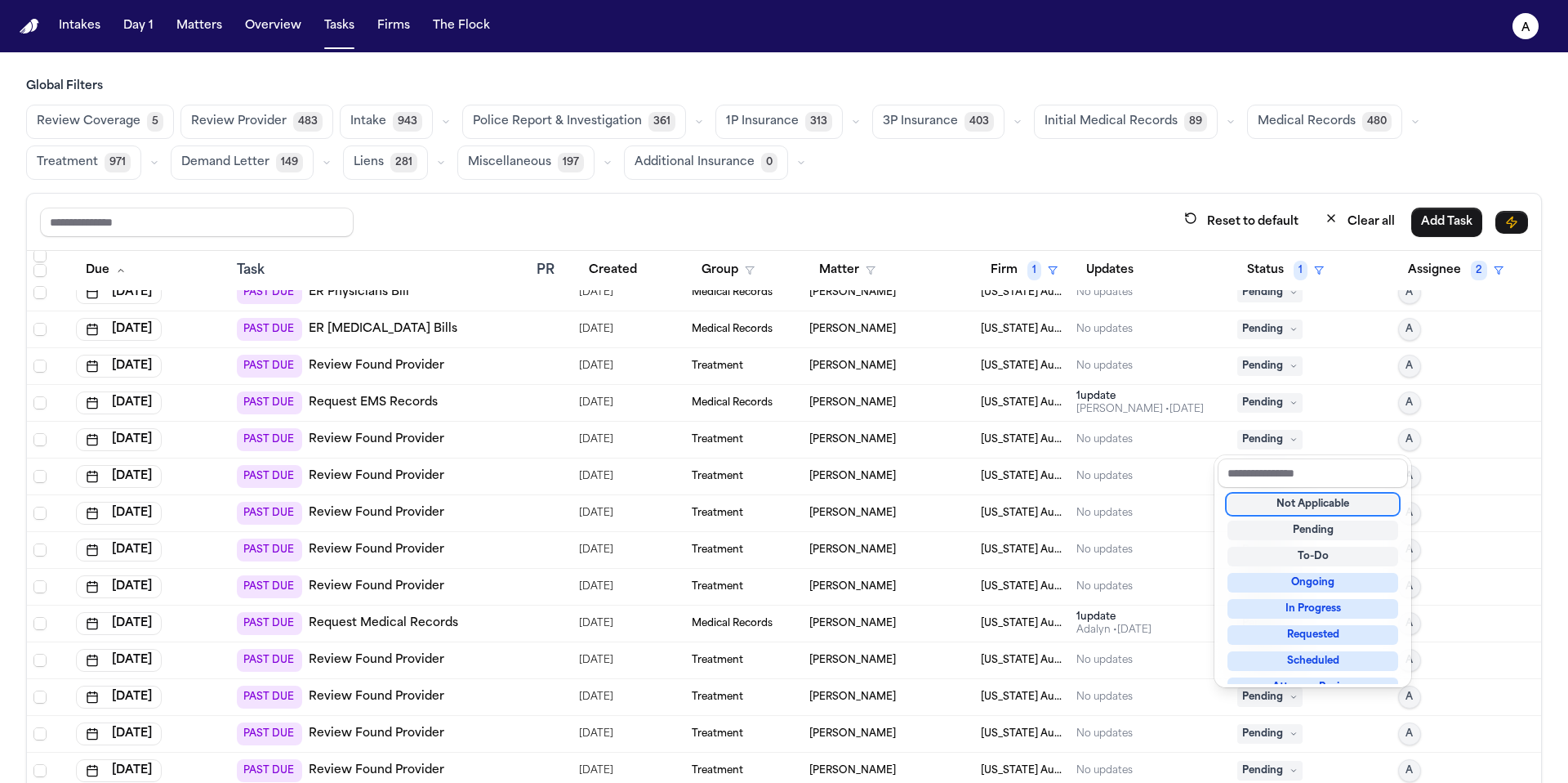
click at [1288, 504] on div "Not Applicable" at bounding box center [1313, 504] width 171 height 20
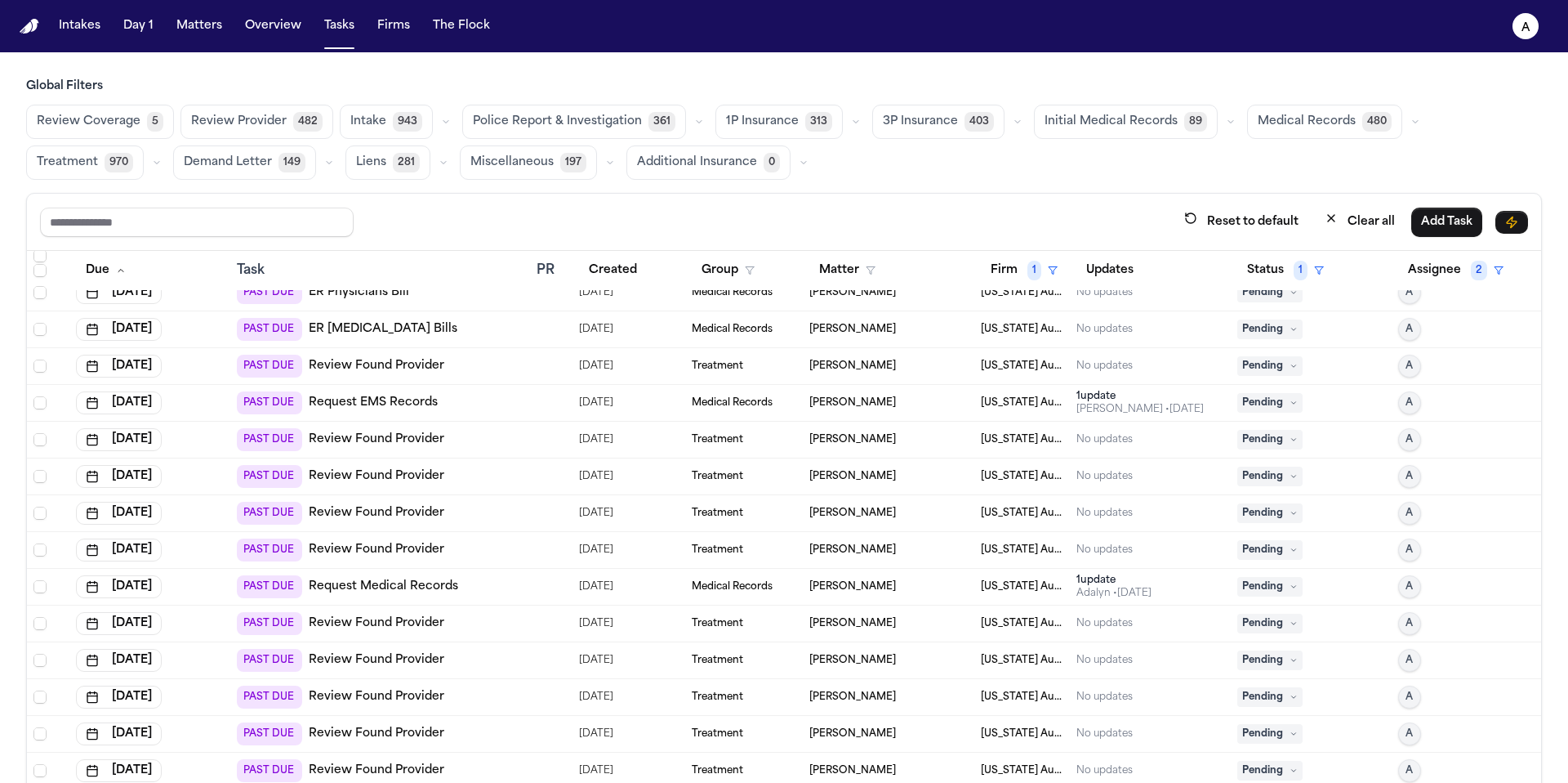
click at [1247, 371] on span "Pending" at bounding box center [1270, 366] width 65 height 20
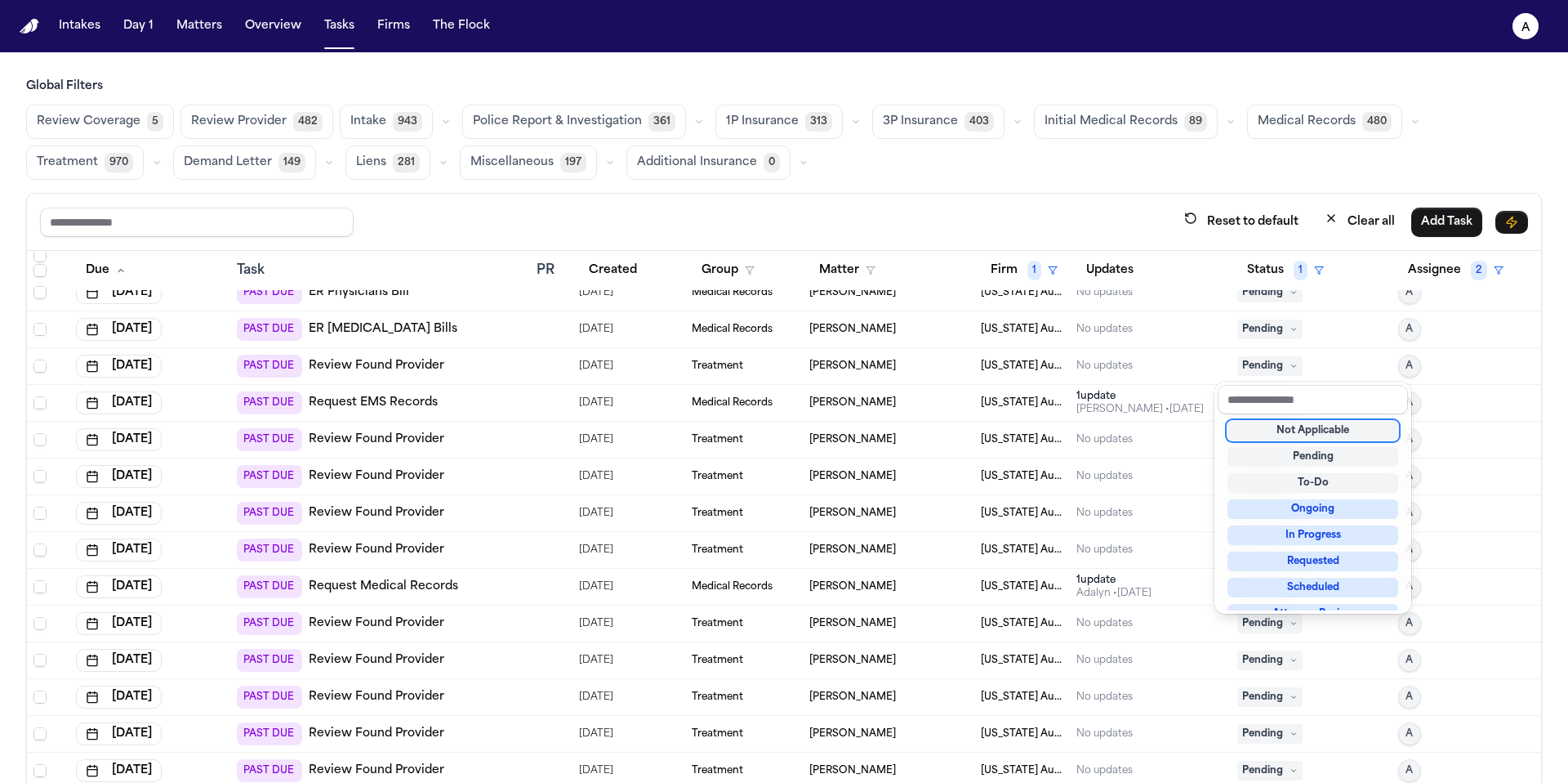
click at [1277, 429] on div "Not Applicable" at bounding box center [1313, 431] width 171 height 20
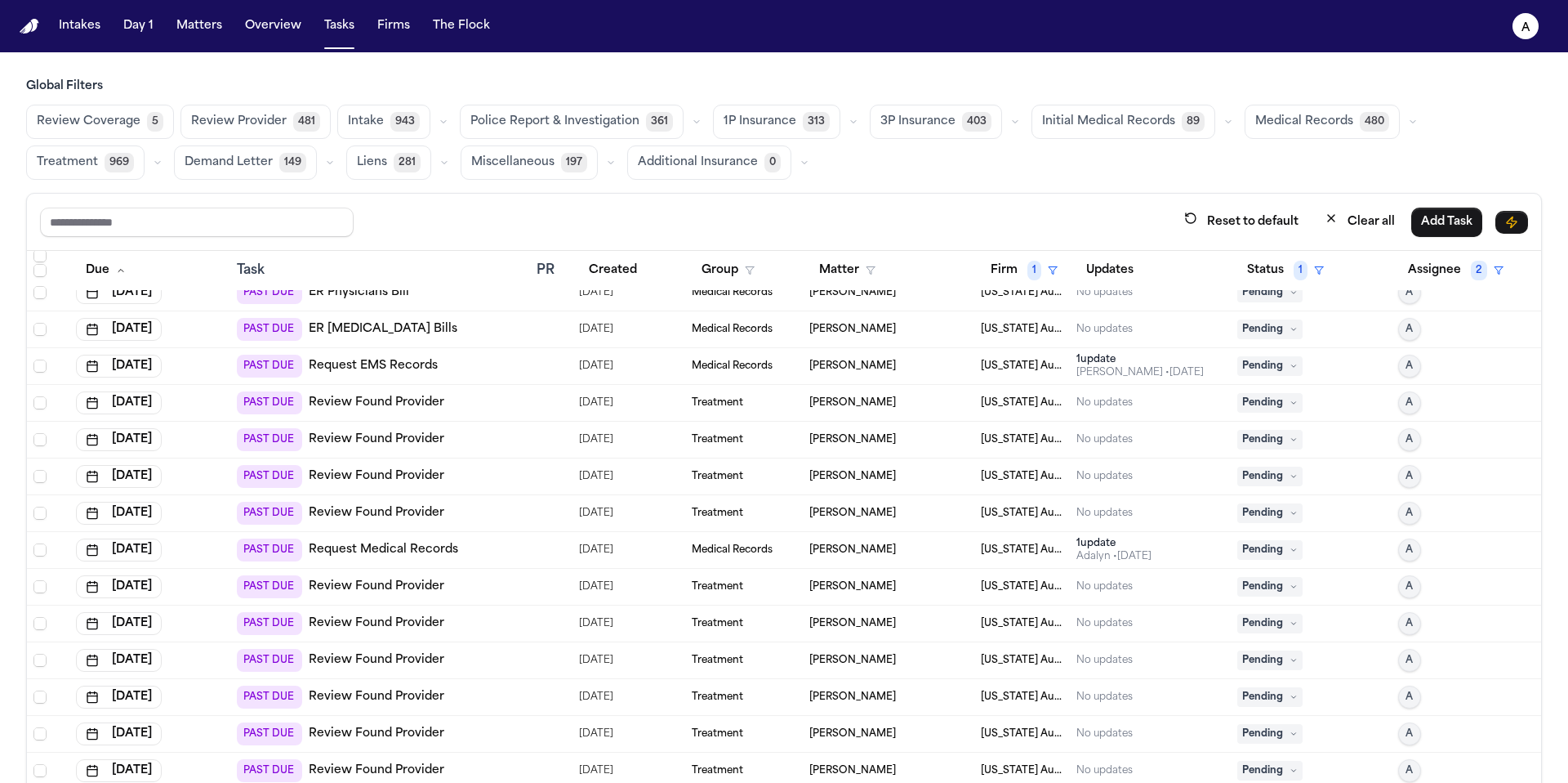
click at [1262, 401] on span "Pending" at bounding box center [1270, 403] width 65 height 20
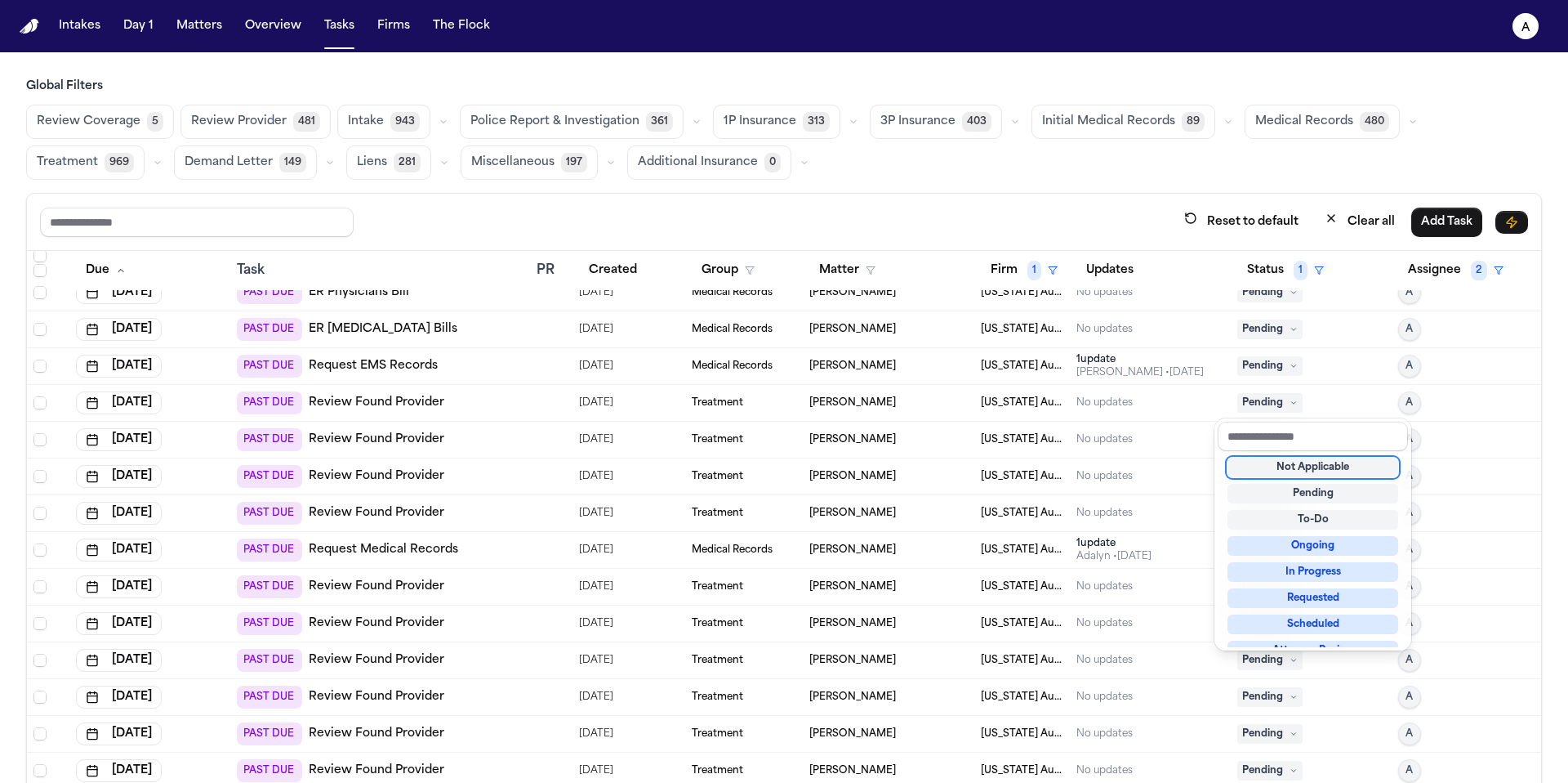
click at [1297, 469] on div "Not Applicable" at bounding box center [1313, 467] width 171 height 20
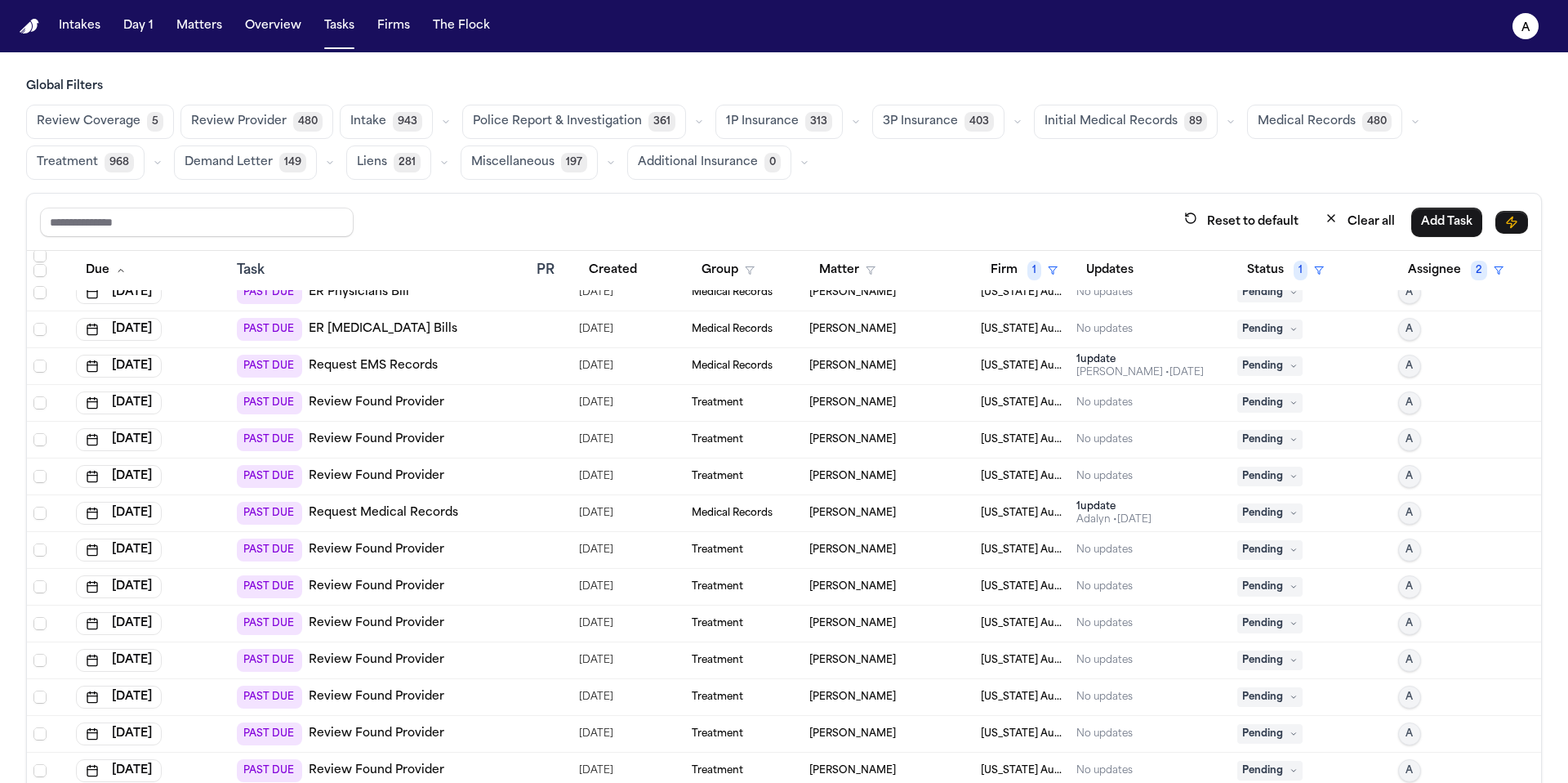
click at [1254, 399] on span "Pending" at bounding box center [1270, 403] width 65 height 20
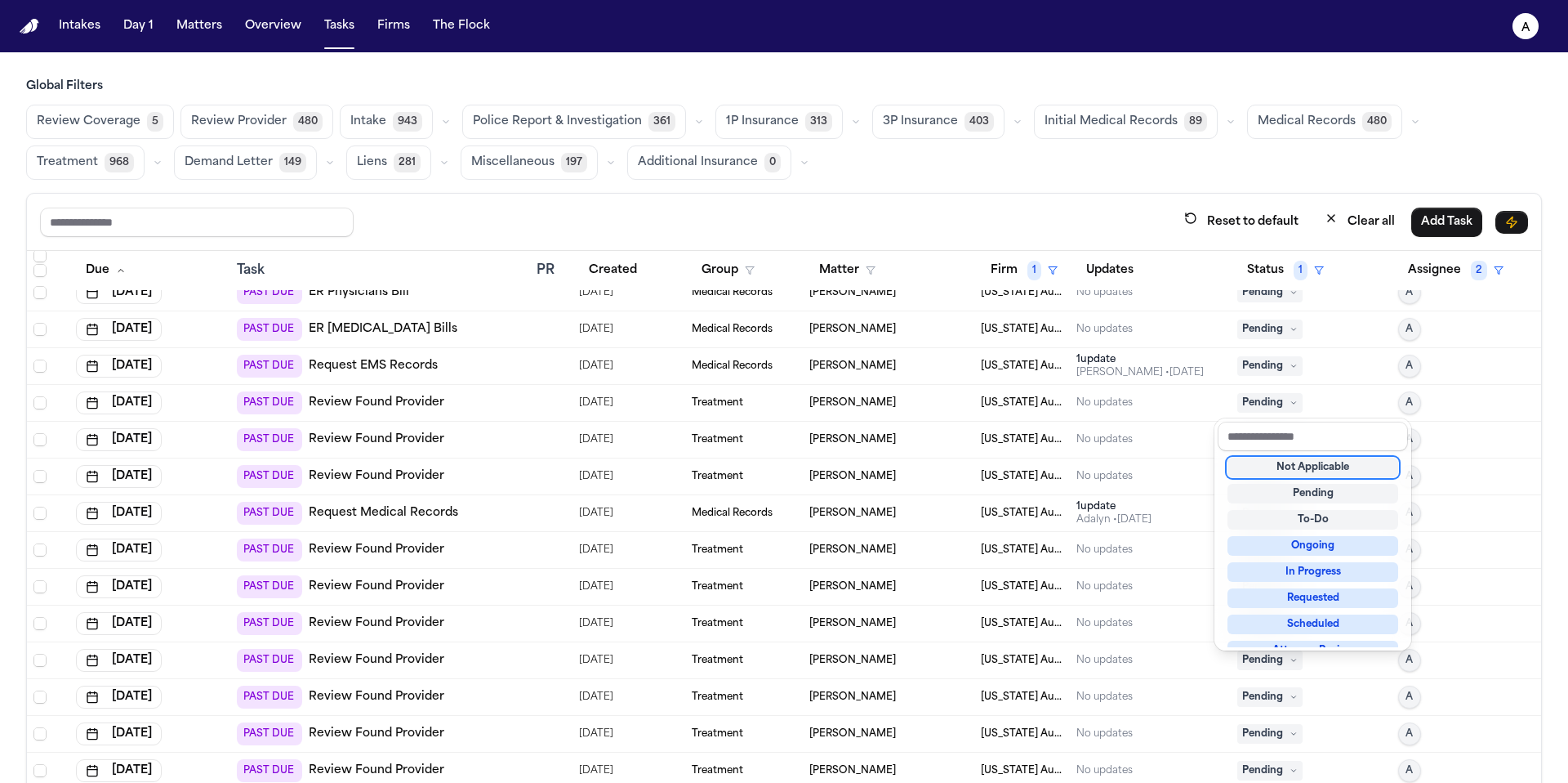
click at [1280, 466] on div "Not Applicable" at bounding box center [1313, 467] width 171 height 20
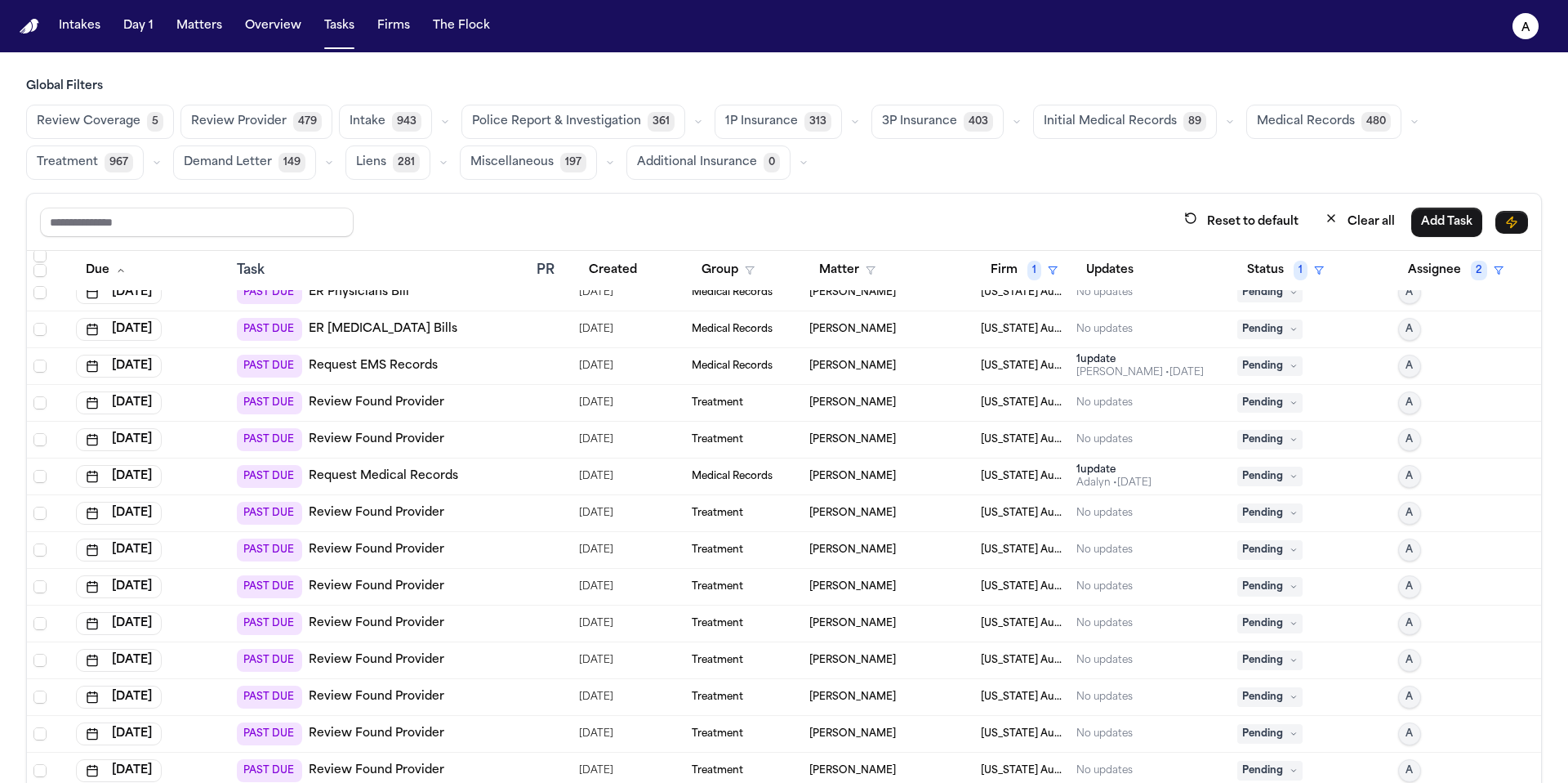
click at [1289, 399] on icon at bounding box center [1294, 403] width 8 height 8
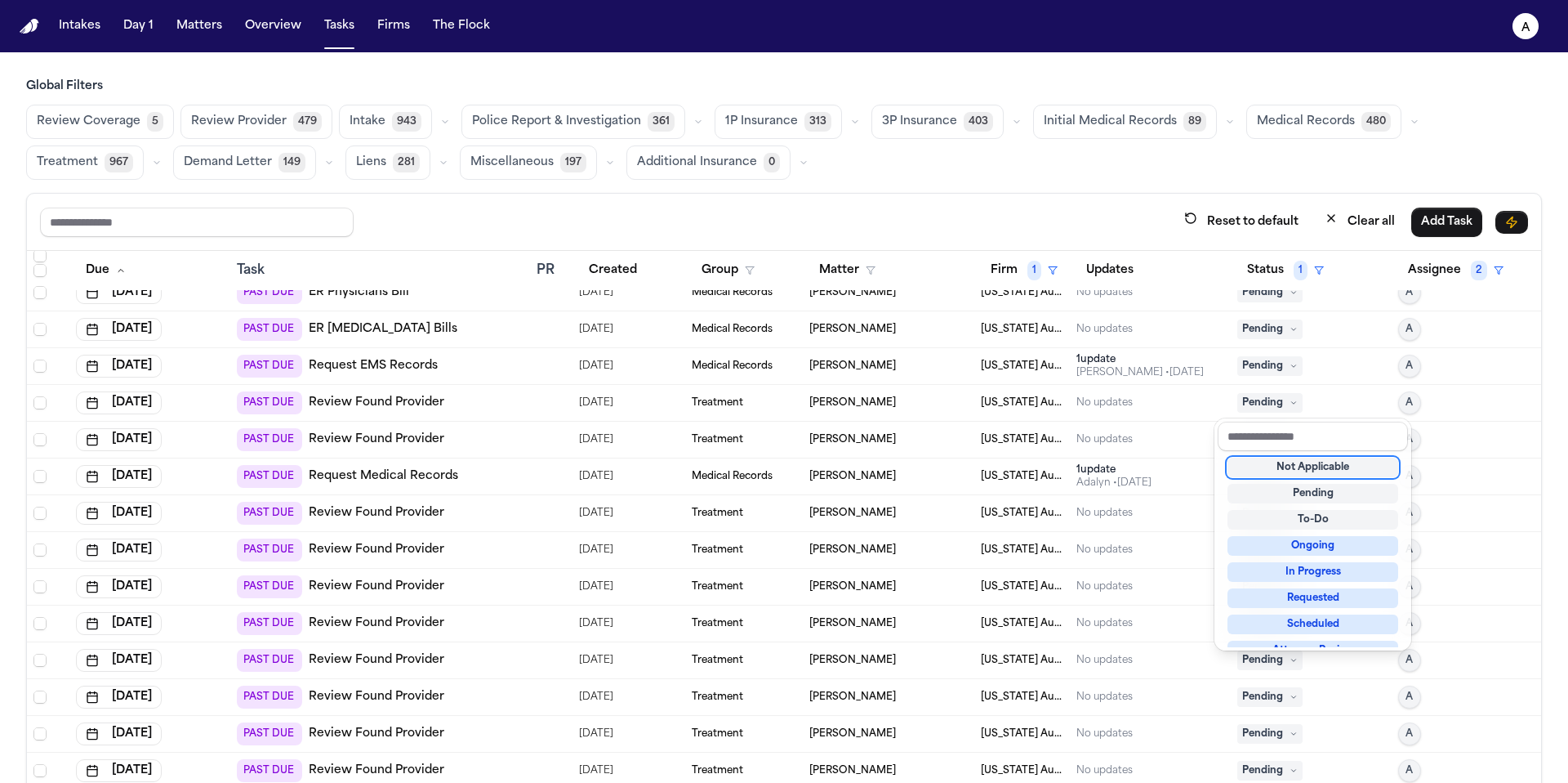
click at [1281, 459] on div "Not Applicable" at bounding box center [1313, 467] width 171 height 20
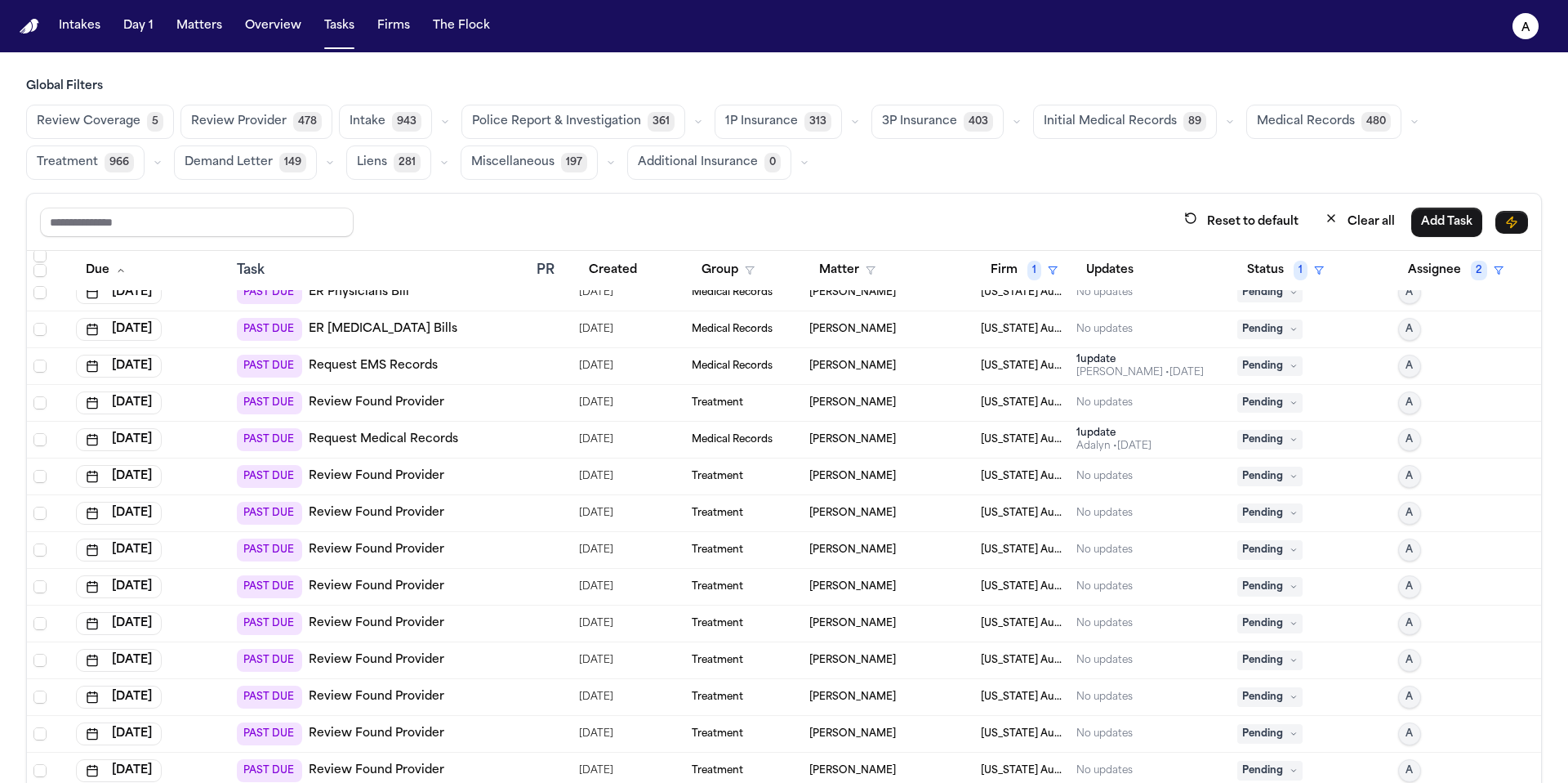
click at [1289, 400] on icon at bounding box center [1294, 403] width 8 height 8
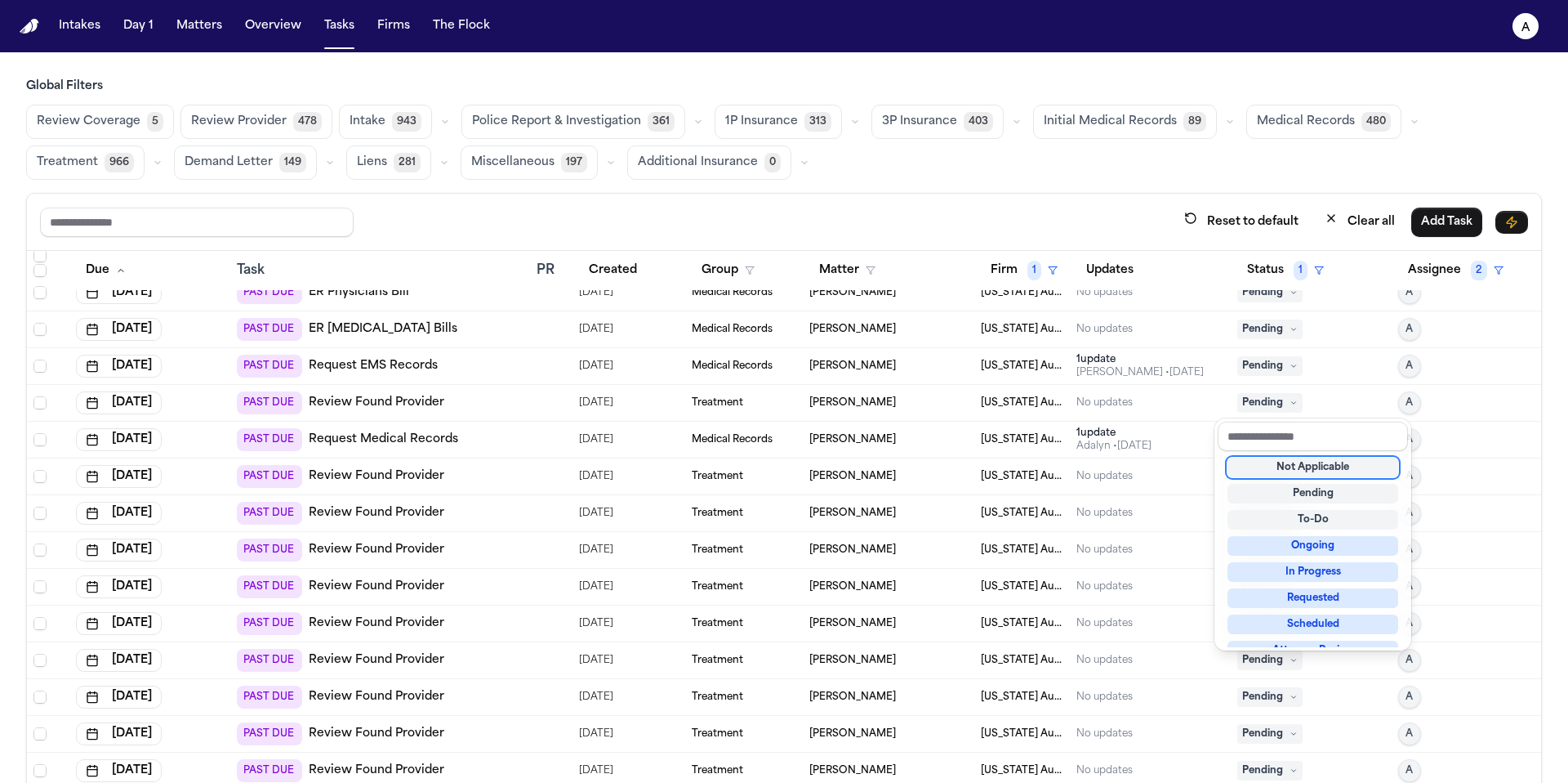
click at [1280, 467] on div "Not Applicable" at bounding box center [1313, 467] width 171 height 20
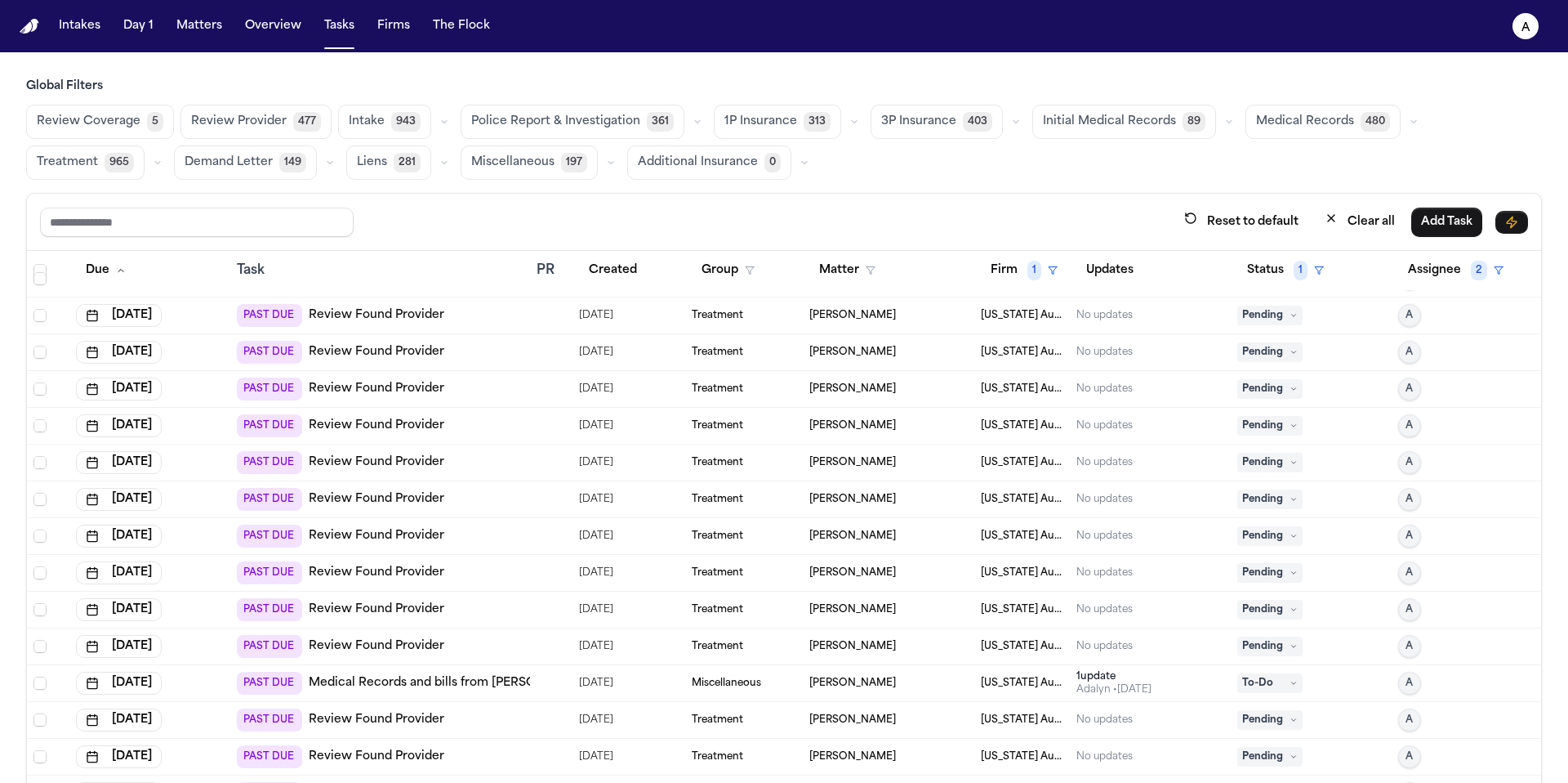
scroll to position [485, 0]
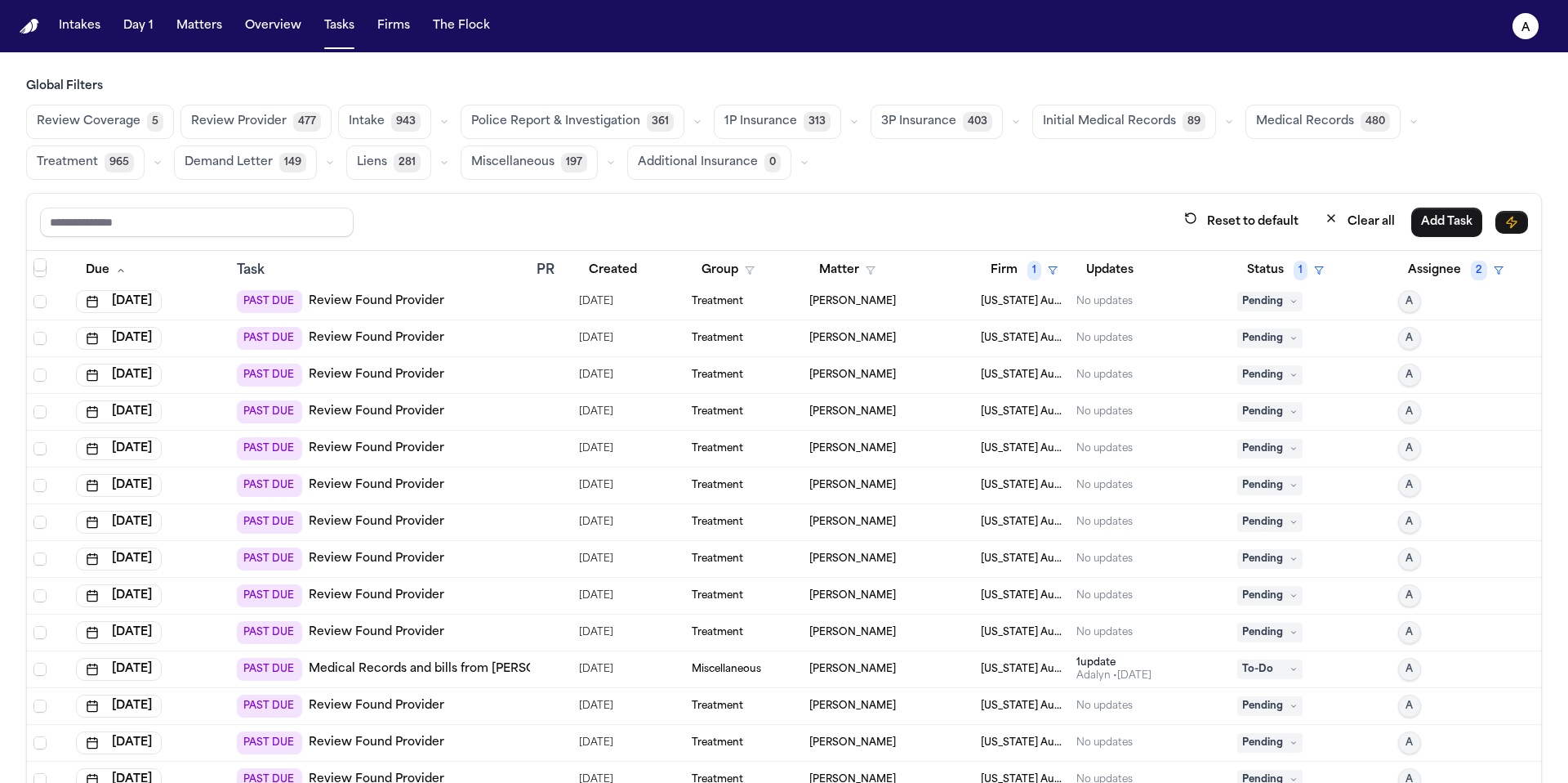
click at [1289, 298] on icon at bounding box center [1294, 302] width 8 height 8
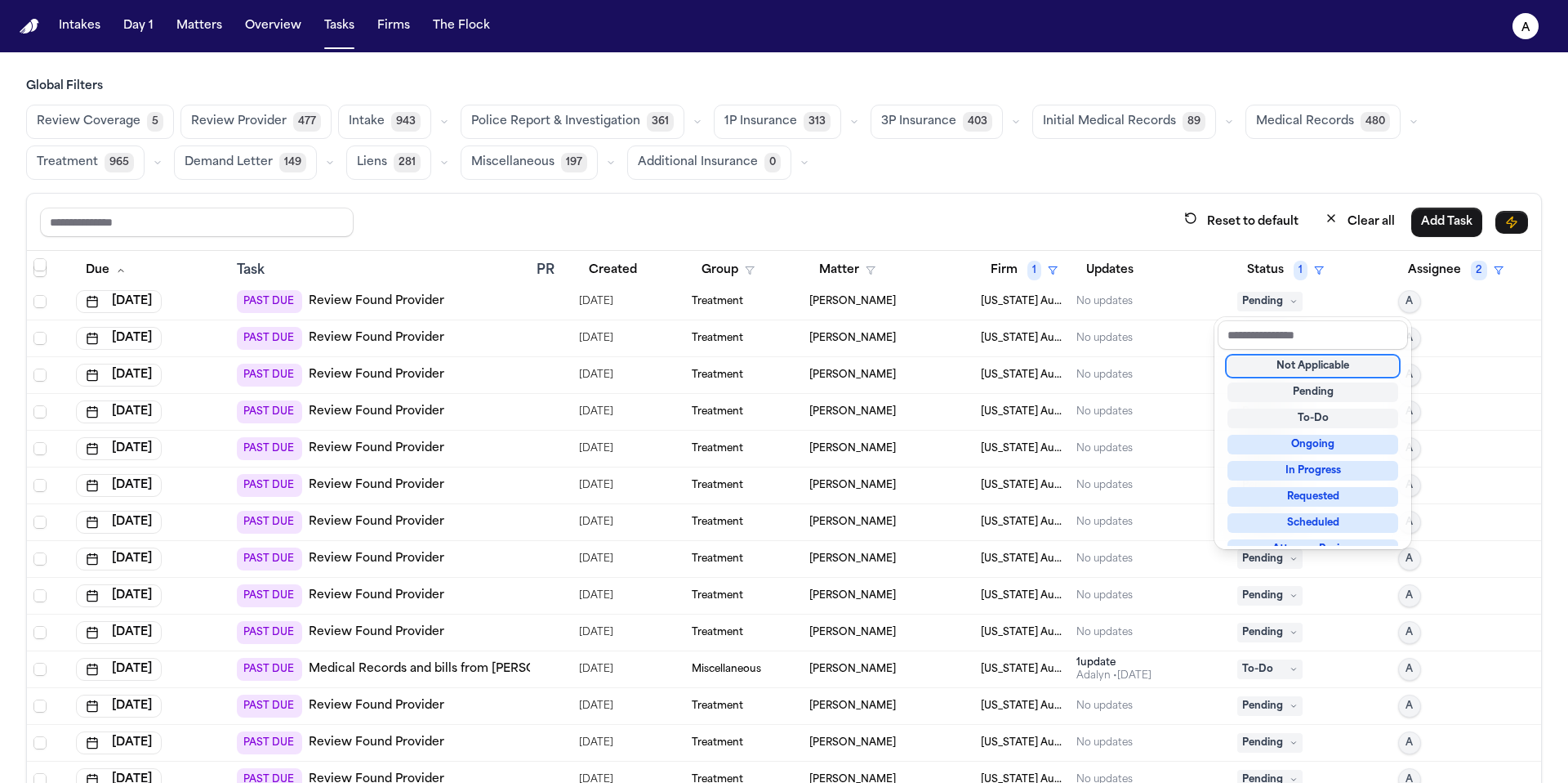
click at [1290, 365] on div "Not Applicable" at bounding box center [1313, 366] width 171 height 20
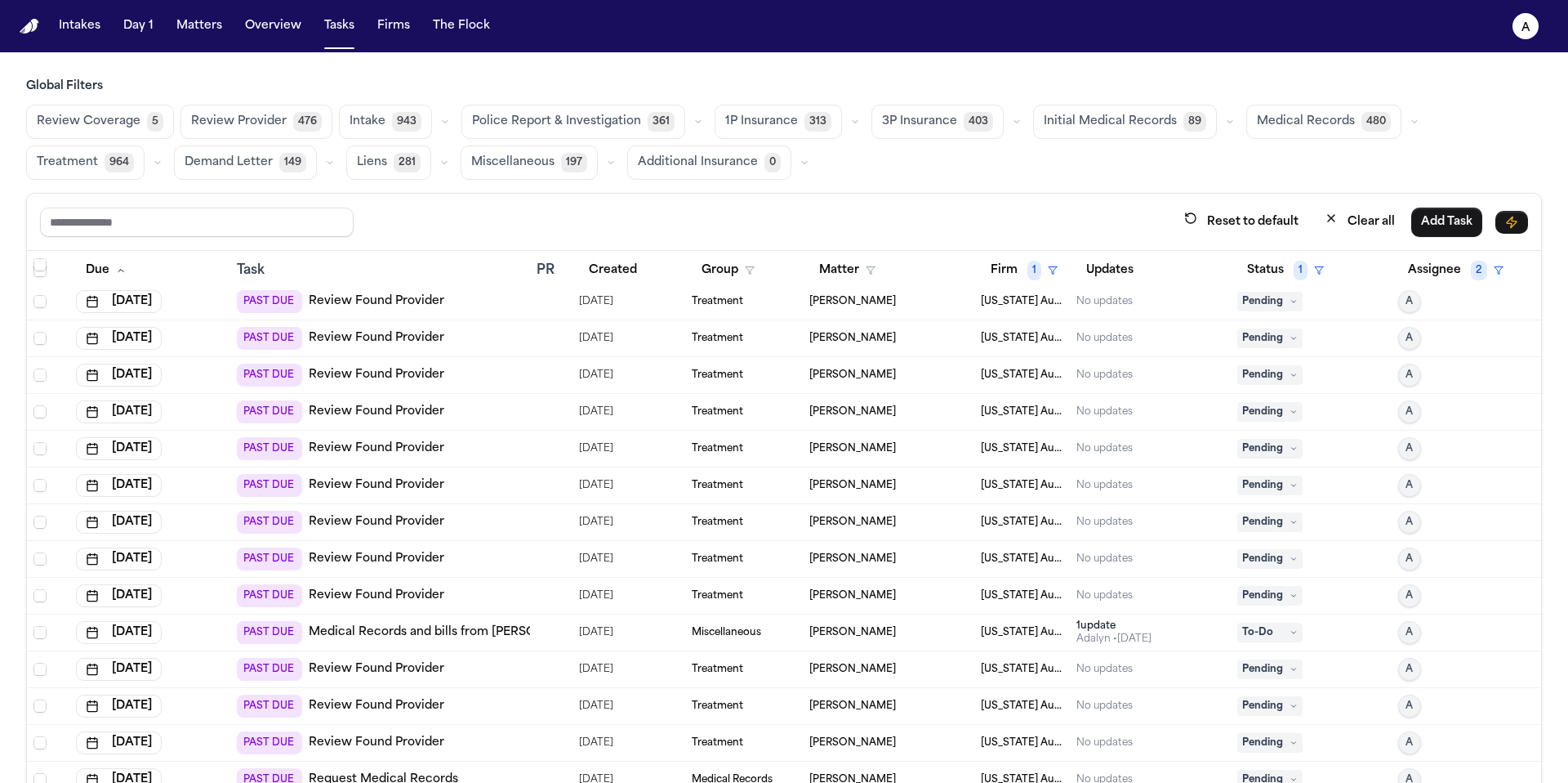
click at [1252, 304] on span "Pending" at bounding box center [1270, 302] width 65 height 20
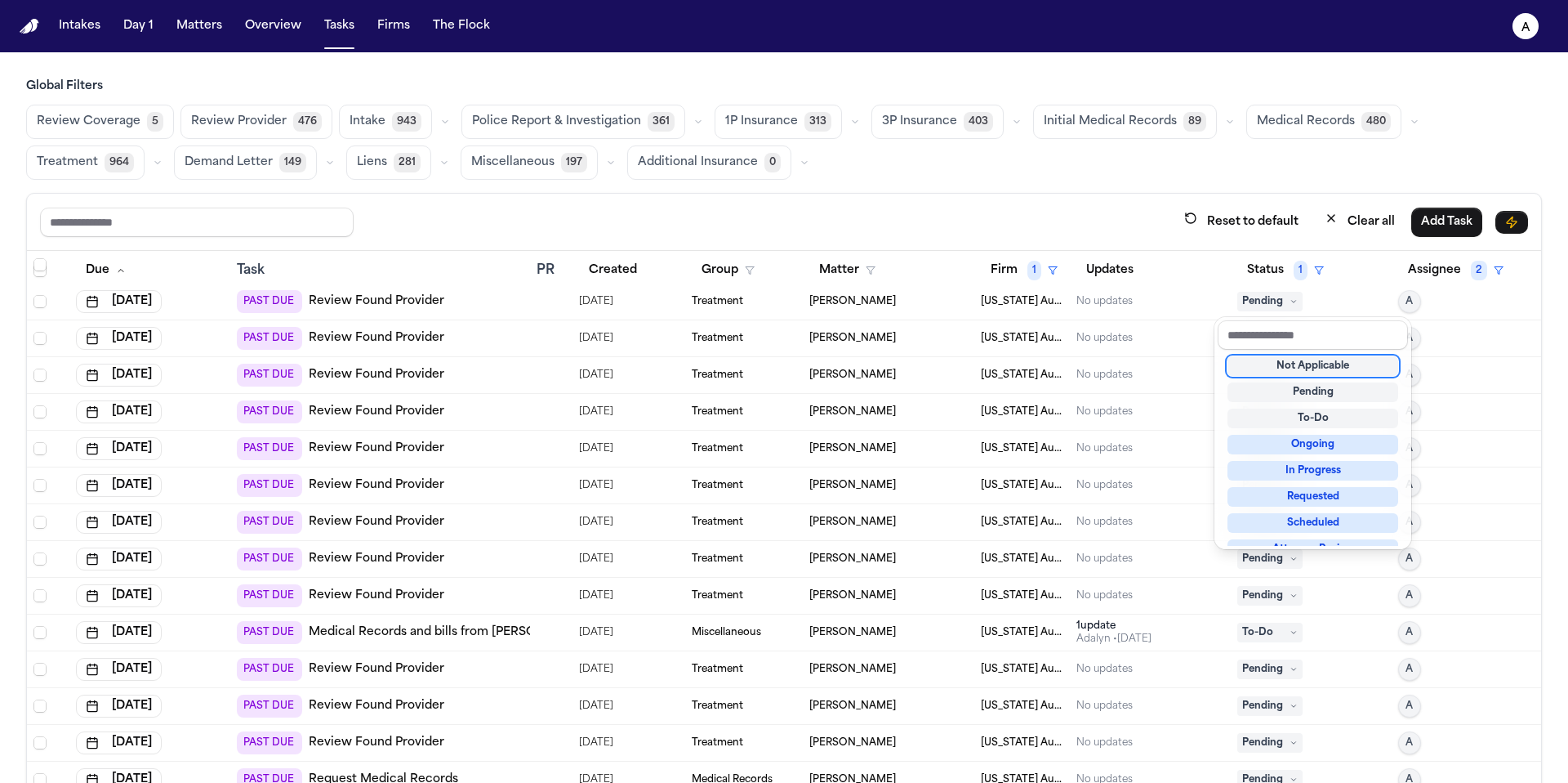
click at [1296, 369] on div "Not Applicable" at bounding box center [1313, 366] width 171 height 20
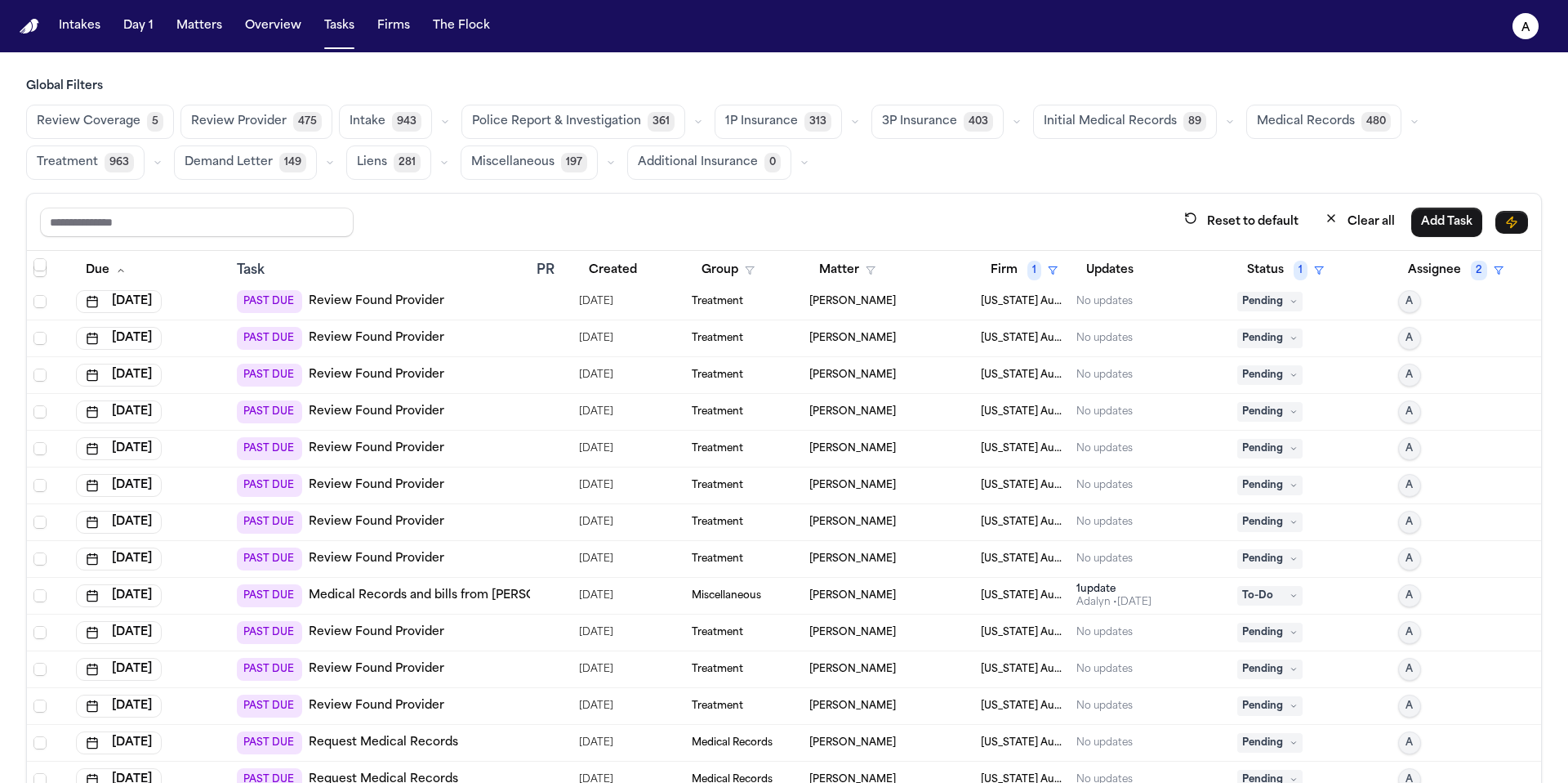
click at [1261, 295] on span "Pending" at bounding box center [1270, 302] width 65 height 20
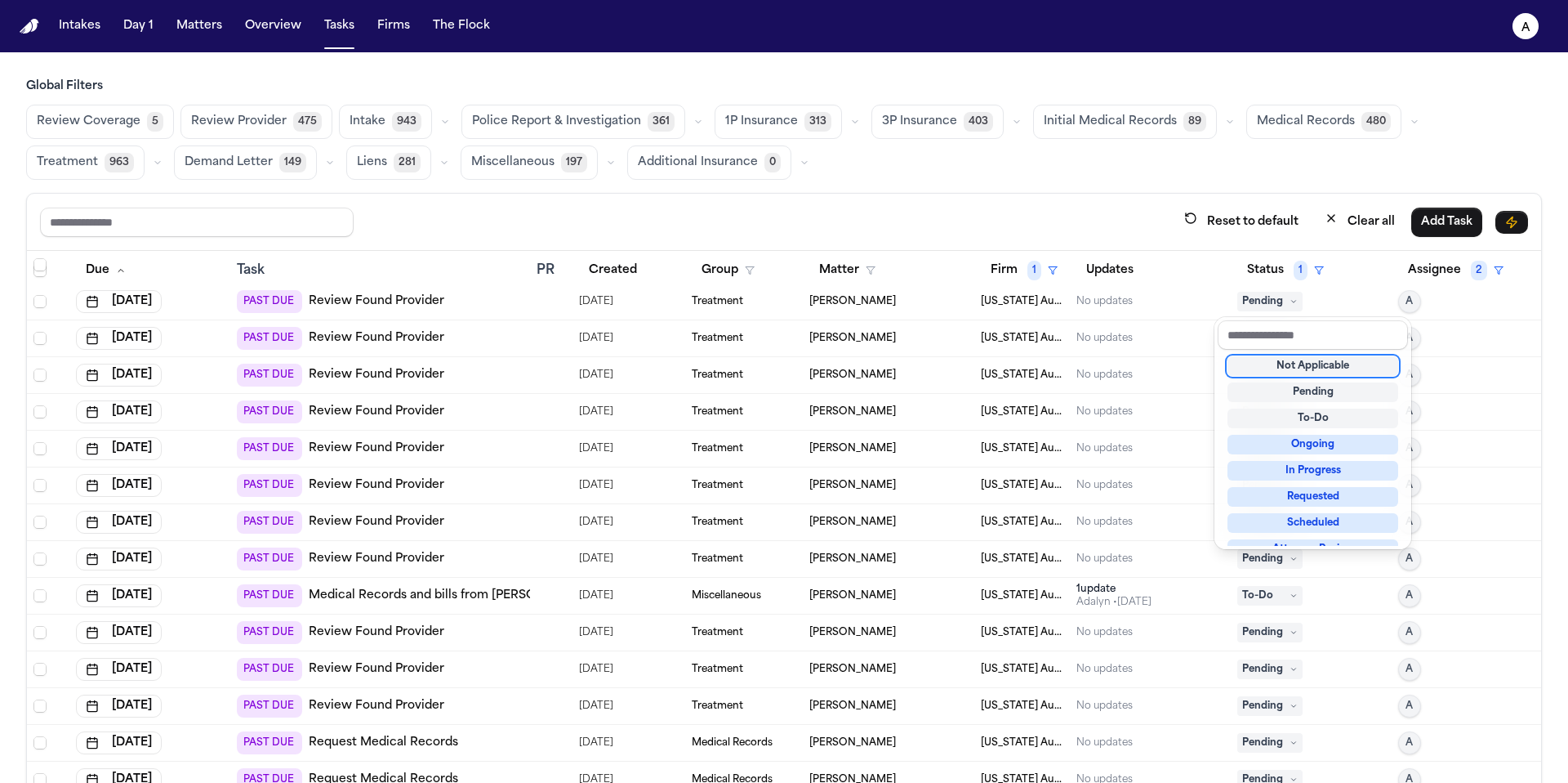
click at [1275, 359] on div "Not Applicable" at bounding box center [1313, 366] width 171 height 20
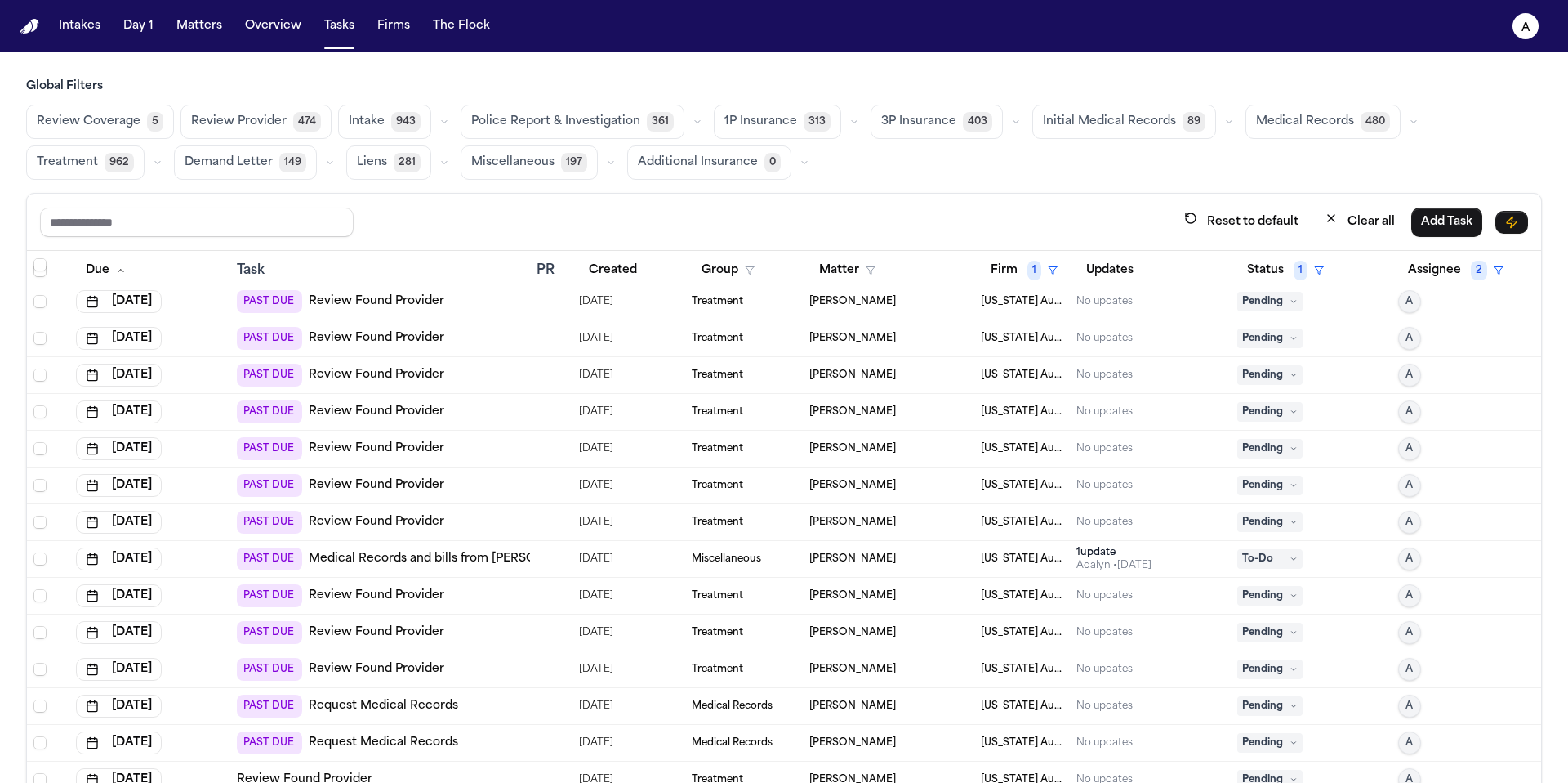
click at [1258, 305] on span "Pending" at bounding box center [1270, 302] width 65 height 20
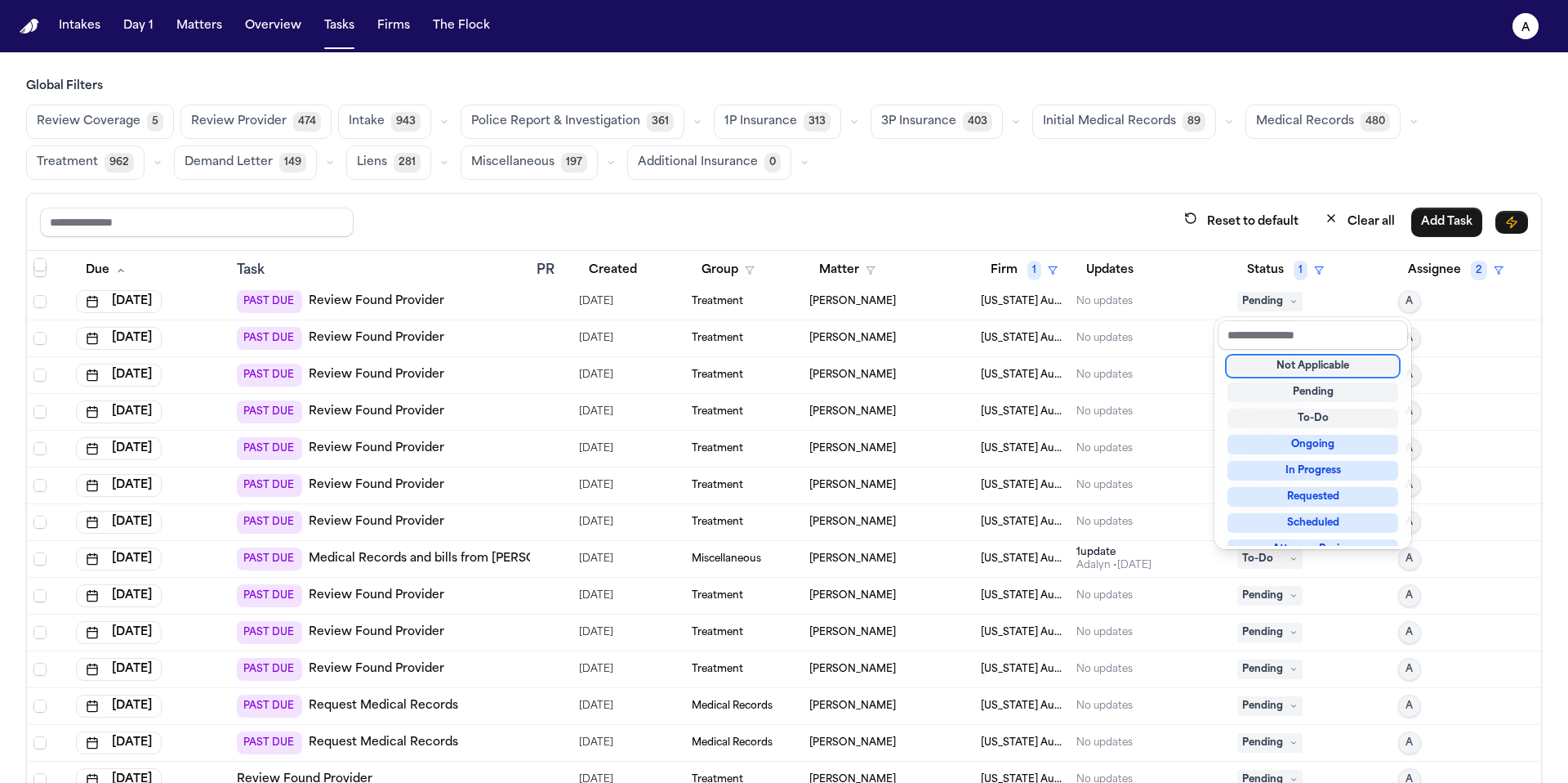
click at [1286, 372] on div "Not Applicable" at bounding box center [1313, 366] width 171 height 20
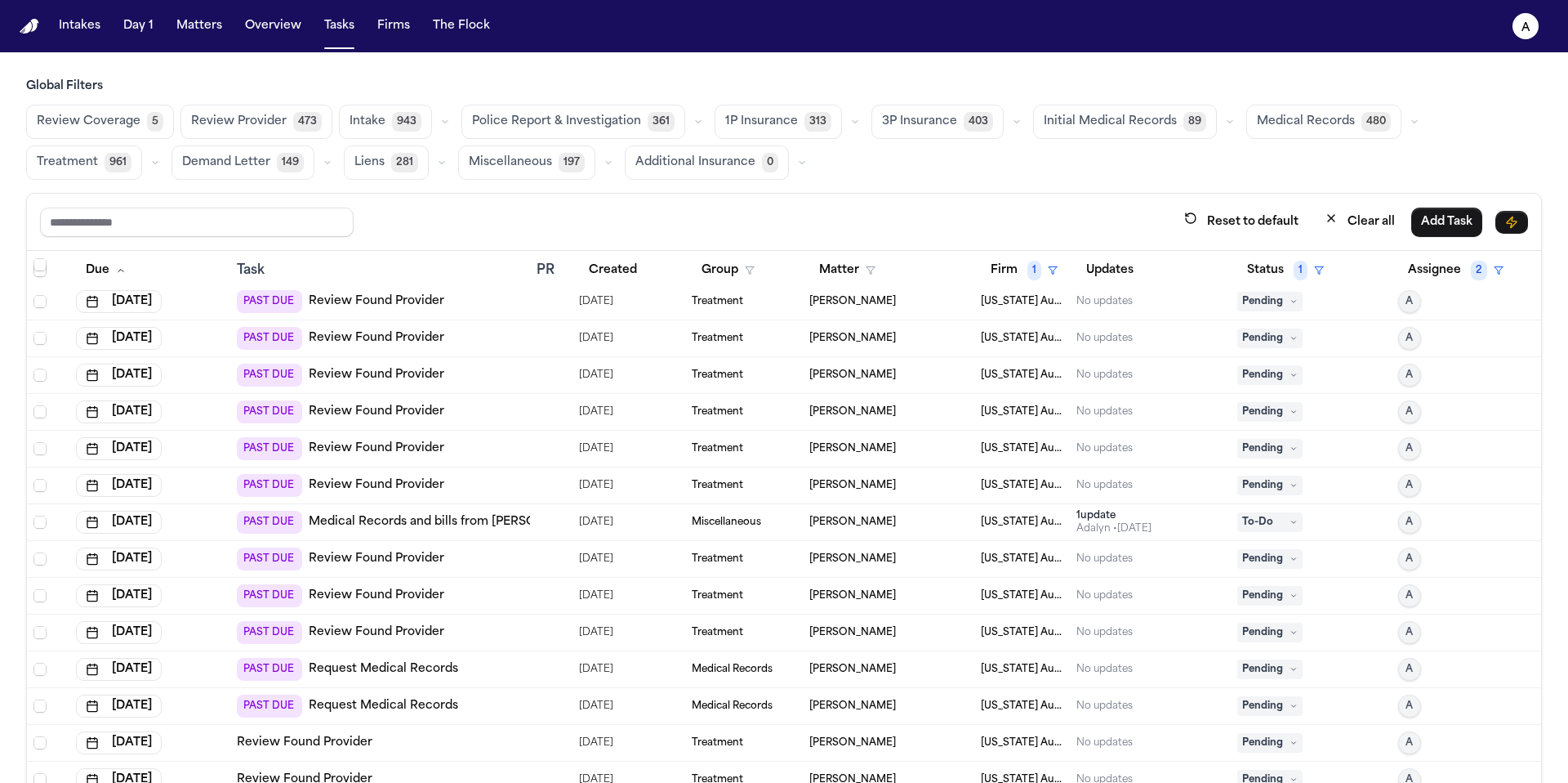
click at [1257, 301] on span "Pending" at bounding box center [1270, 302] width 65 height 20
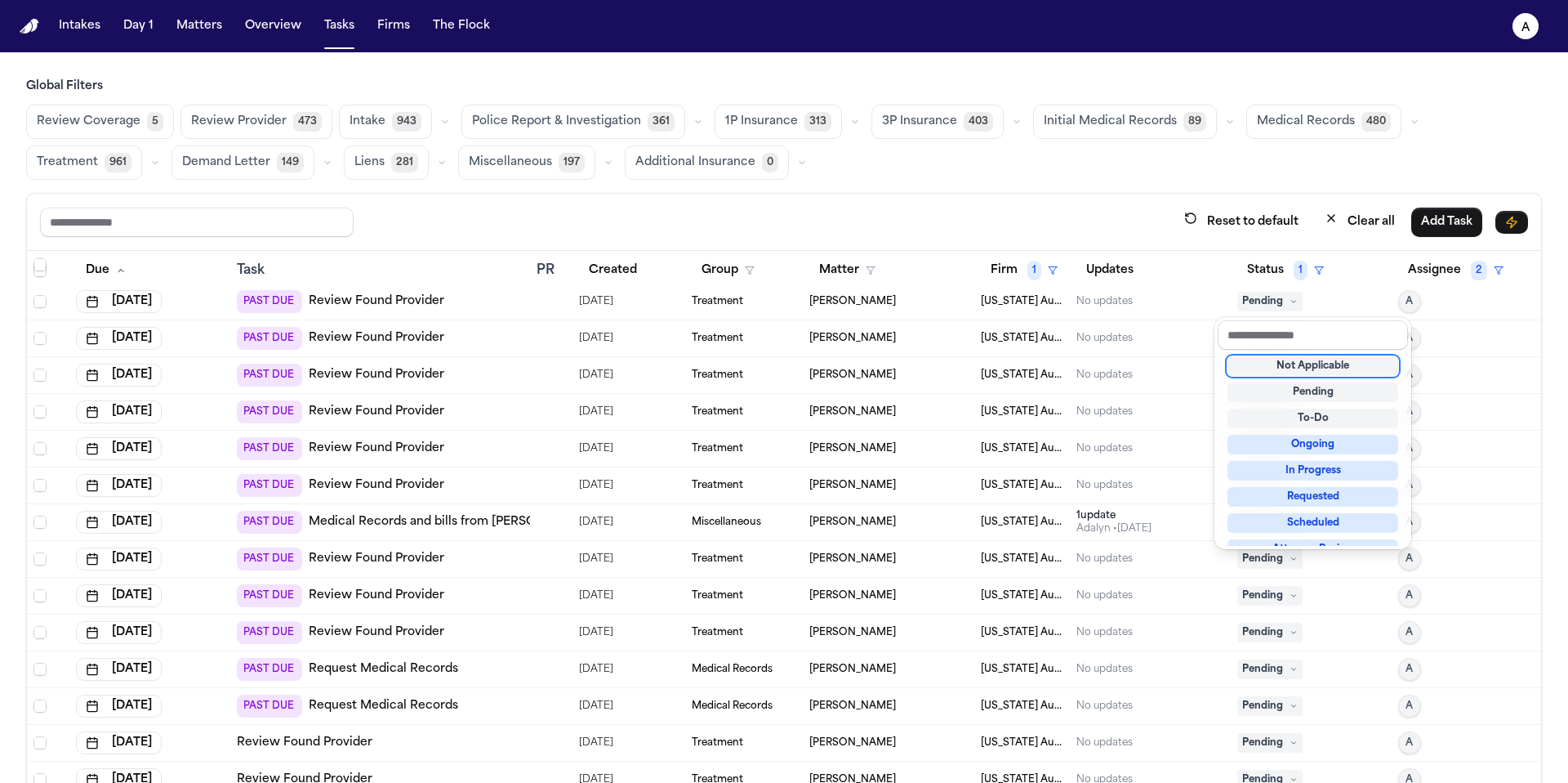
click at [1277, 365] on div "Not Applicable" at bounding box center [1313, 366] width 171 height 20
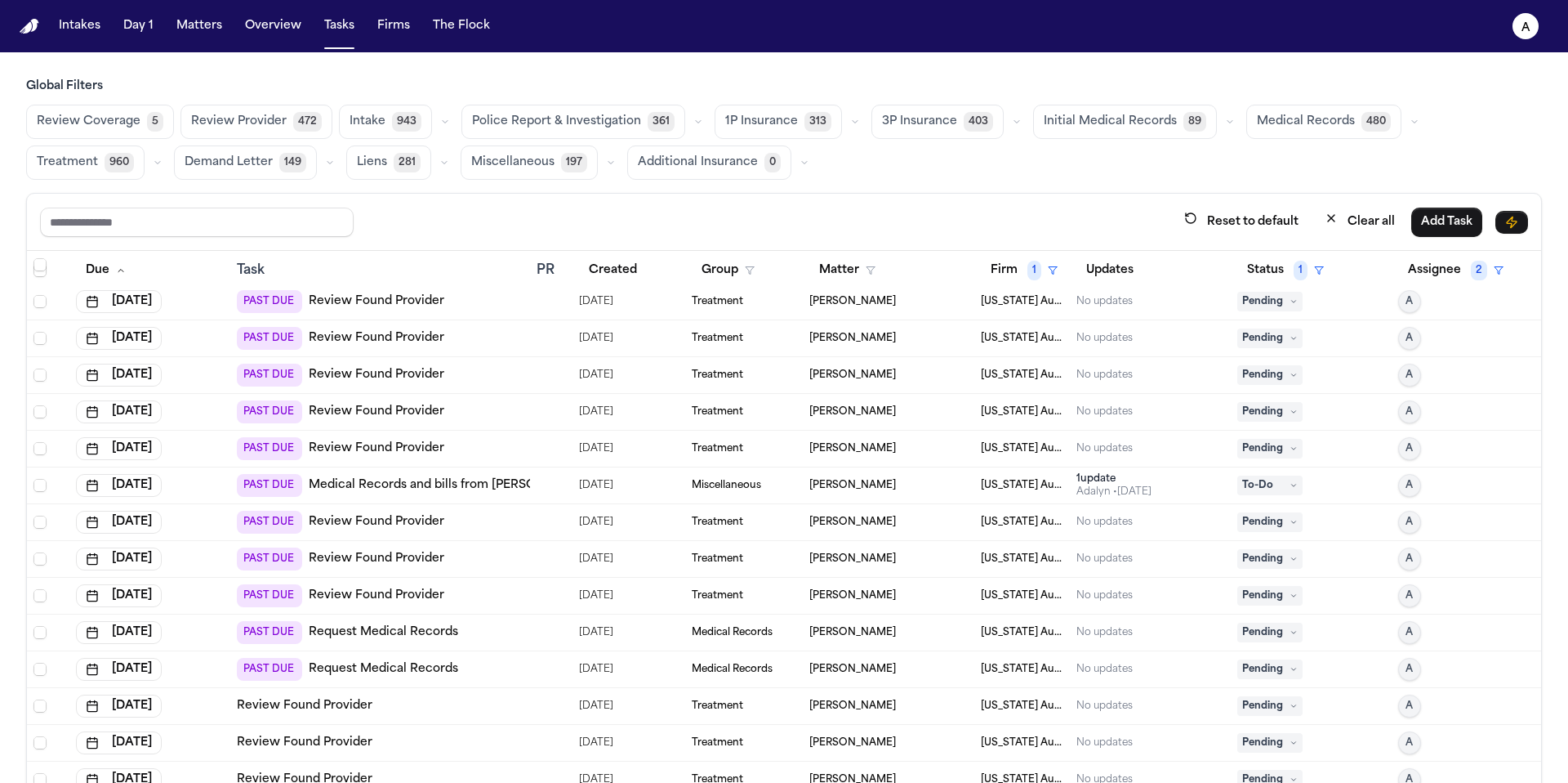
click at [1251, 308] on span "Pending" at bounding box center [1270, 302] width 65 height 20
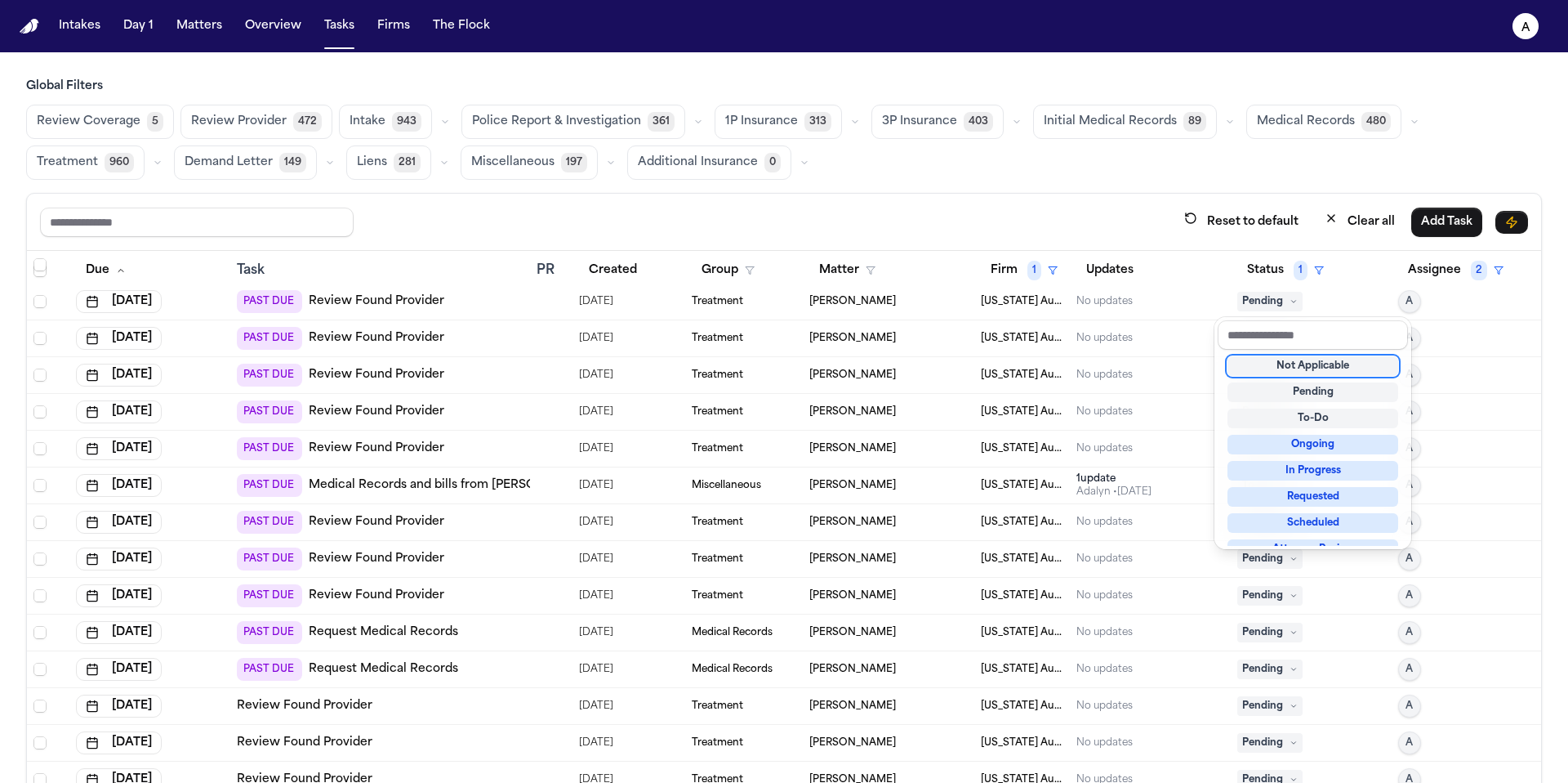
click at [1151, 123] on div "Global Filters Review Coverage 5 Review Provider 472 Intake 943 Police Report &…" at bounding box center [784, 466] width 1516 height 776
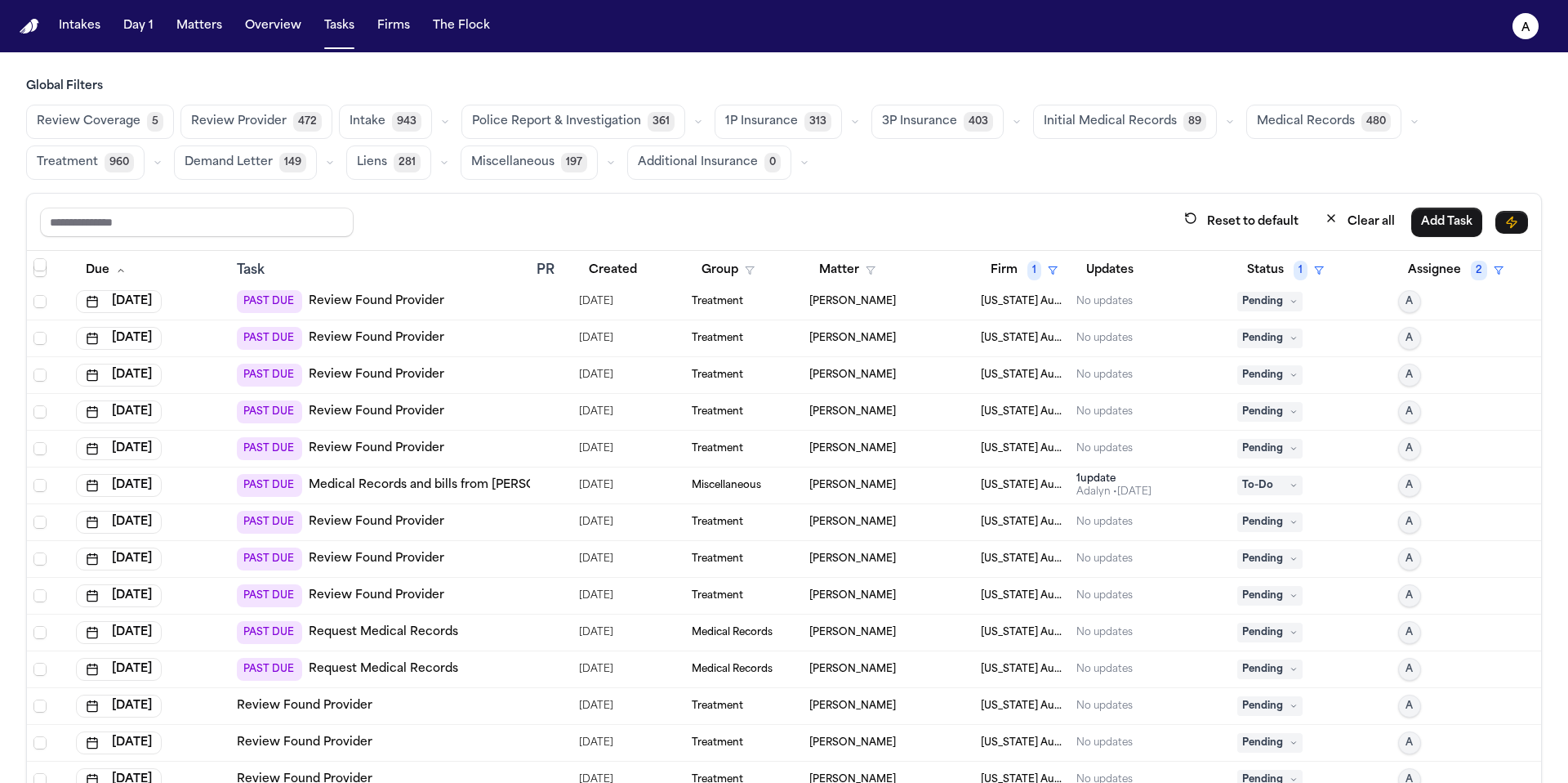
click at [1137, 127] on span "Initial Medical Records" at bounding box center [1110, 122] width 133 height 17
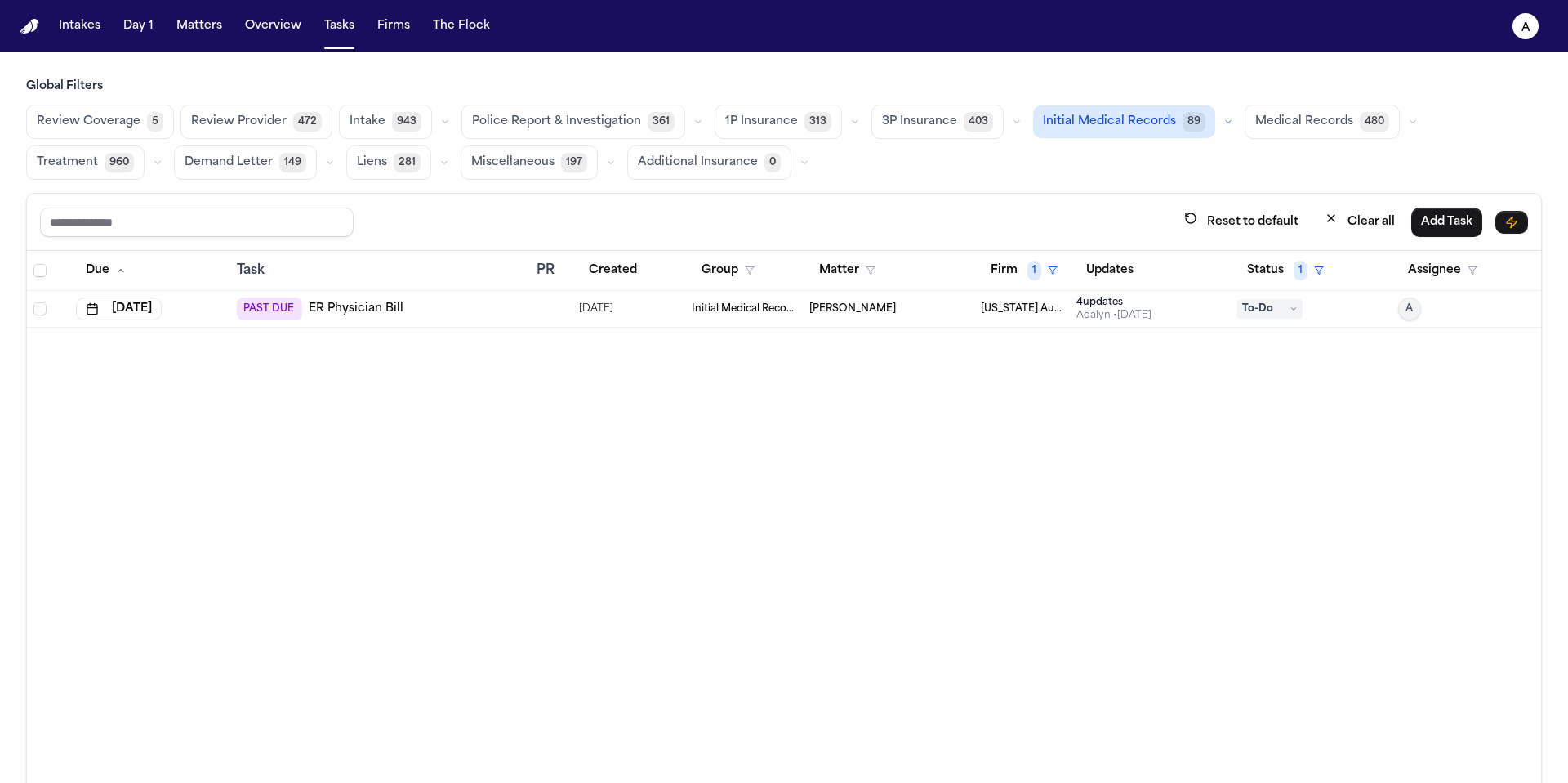
click at [1131, 122] on span "Initial Medical Records" at bounding box center [1109, 122] width 133 height 17
click at [1131, 122] on span "Initial Medical Records" at bounding box center [1110, 122] width 133 height 17
click at [1131, 122] on span "Initial Medical Records" at bounding box center [1109, 122] width 133 height 17
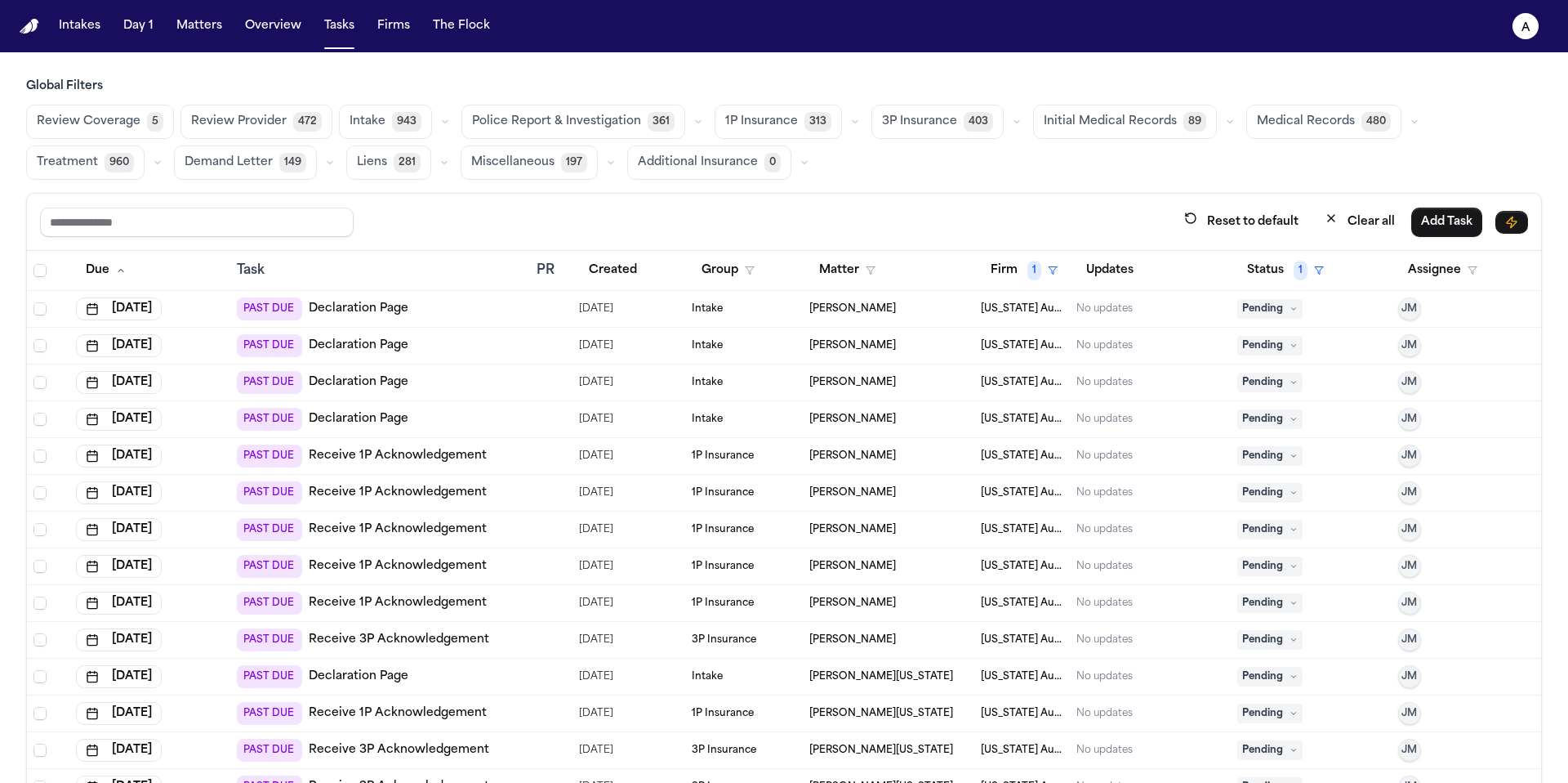
click at [1132, 123] on span "Initial Medical Records" at bounding box center [1110, 122] width 133 height 17
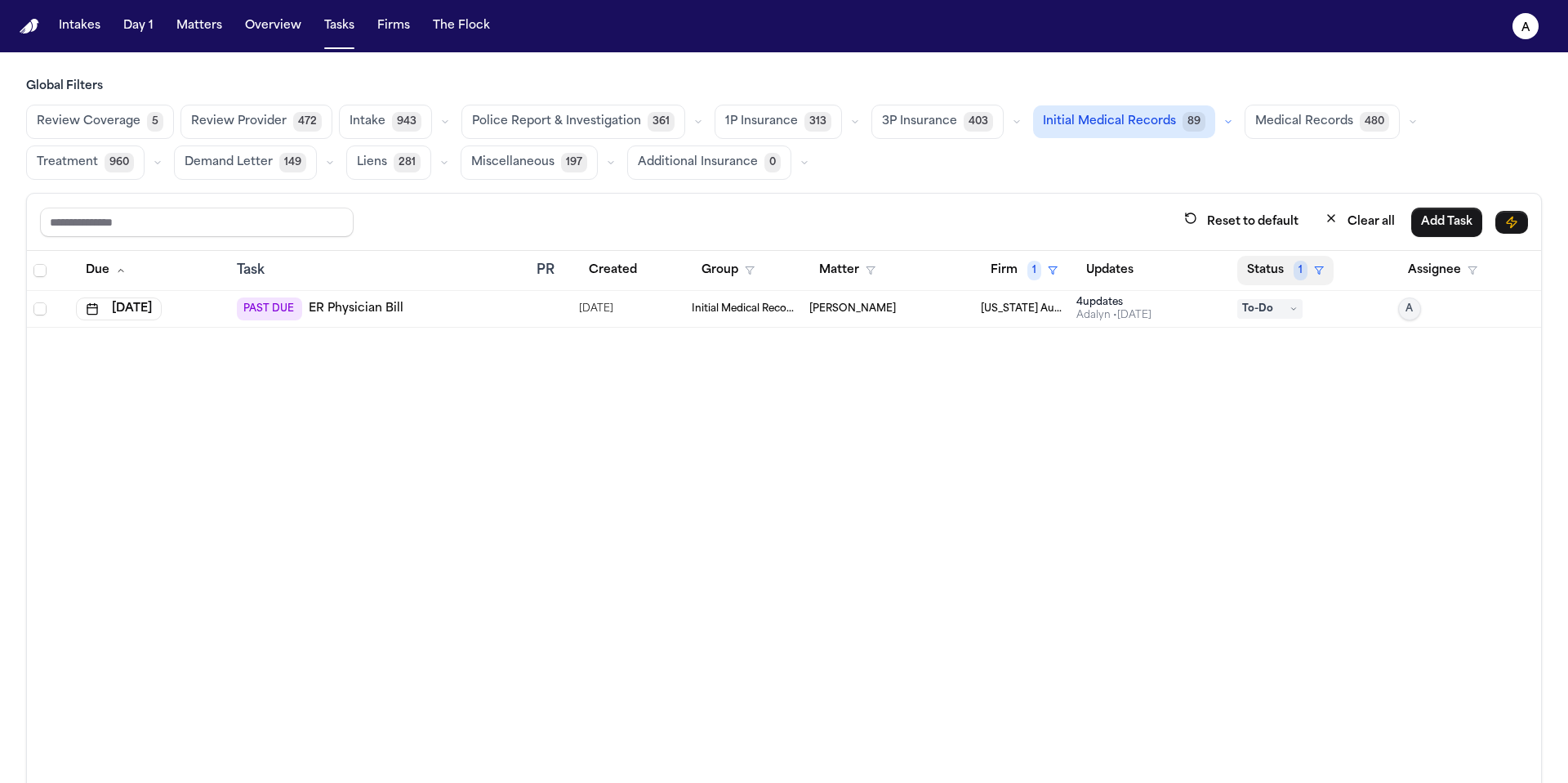
click at [1275, 268] on button "Status 1" at bounding box center [1285, 270] width 97 height 30
click at [1129, 105] on div "Global Filters Review Coverage 5 Review Provider 472 Intake 943 Police Report &…" at bounding box center [784, 466] width 1516 height 776
click at [1129, 113] on span "Initial Medical Records" at bounding box center [1109, 122] width 133 height 17
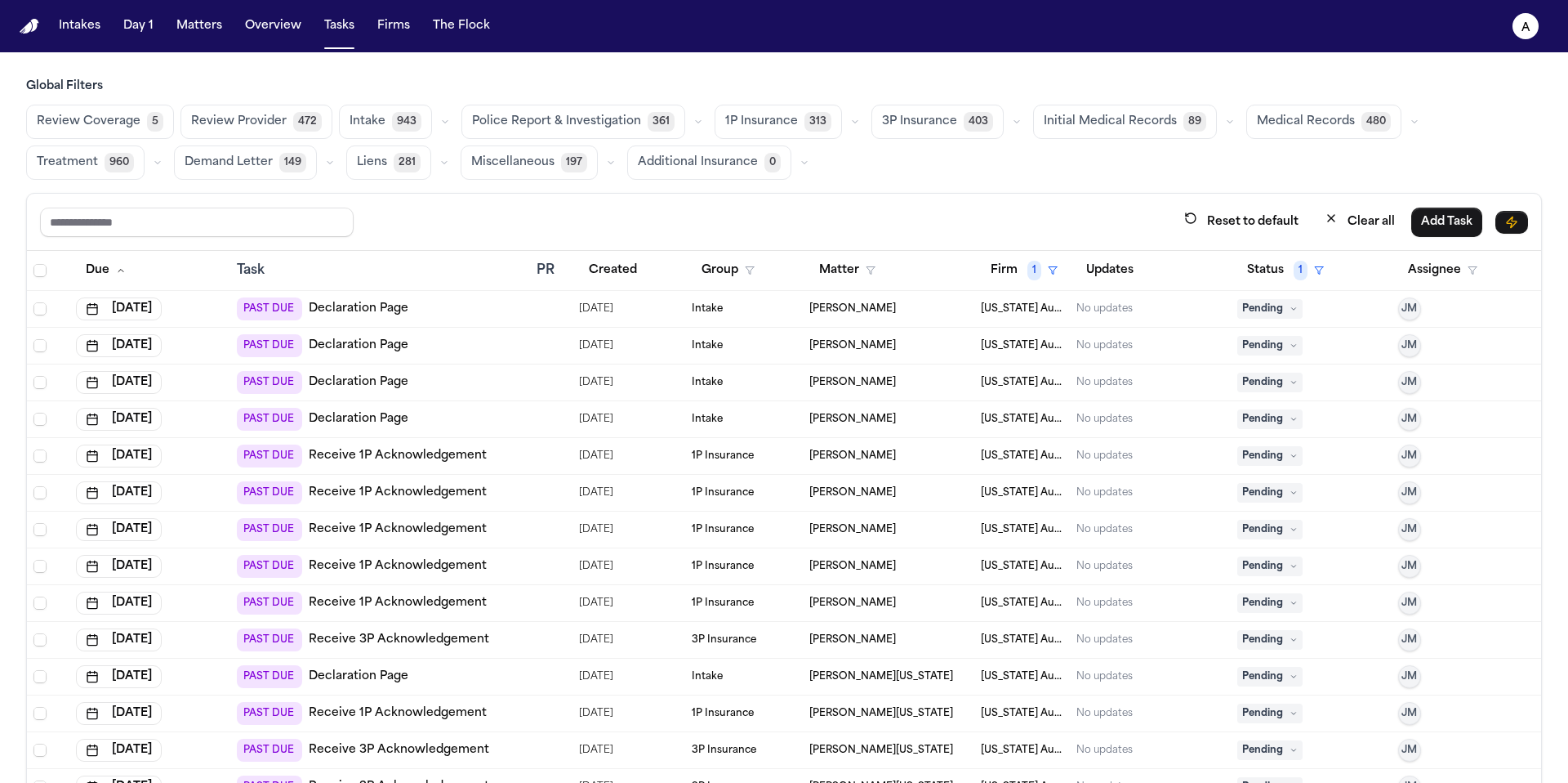
click at [1149, 113] on span "Initial Medical Records" at bounding box center [1110, 122] width 133 height 17
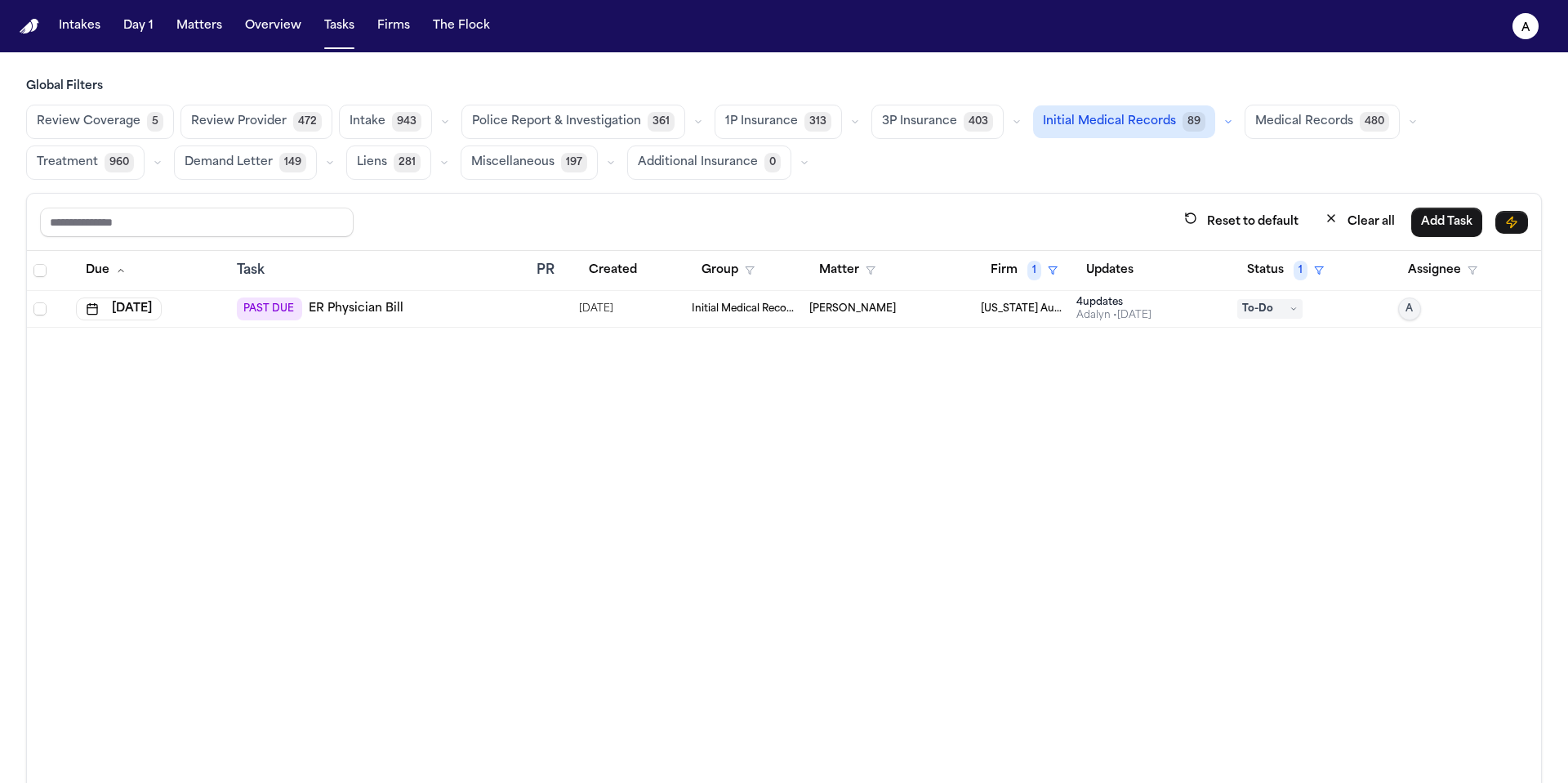
click at [1275, 125] on span "Medical Records" at bounding box center [1304, 122] width 98 height 17
click at [1285, 125] on span "Medical Records" at bounding box center [1305, 122] width 98 height 17
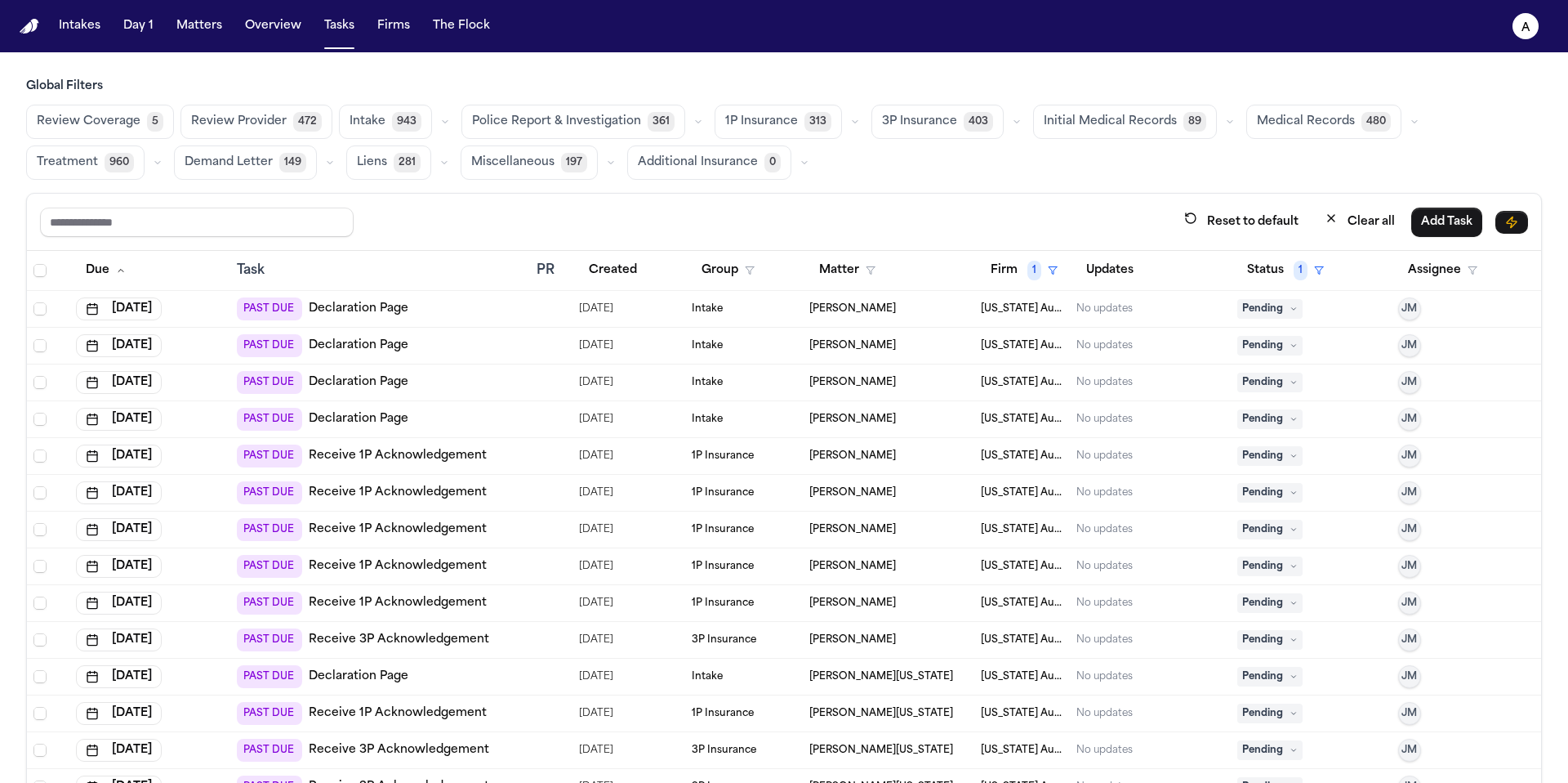
click at [1286, 125] on span "Medical Records" at bounding box center [1306, 122] width 98 height 17
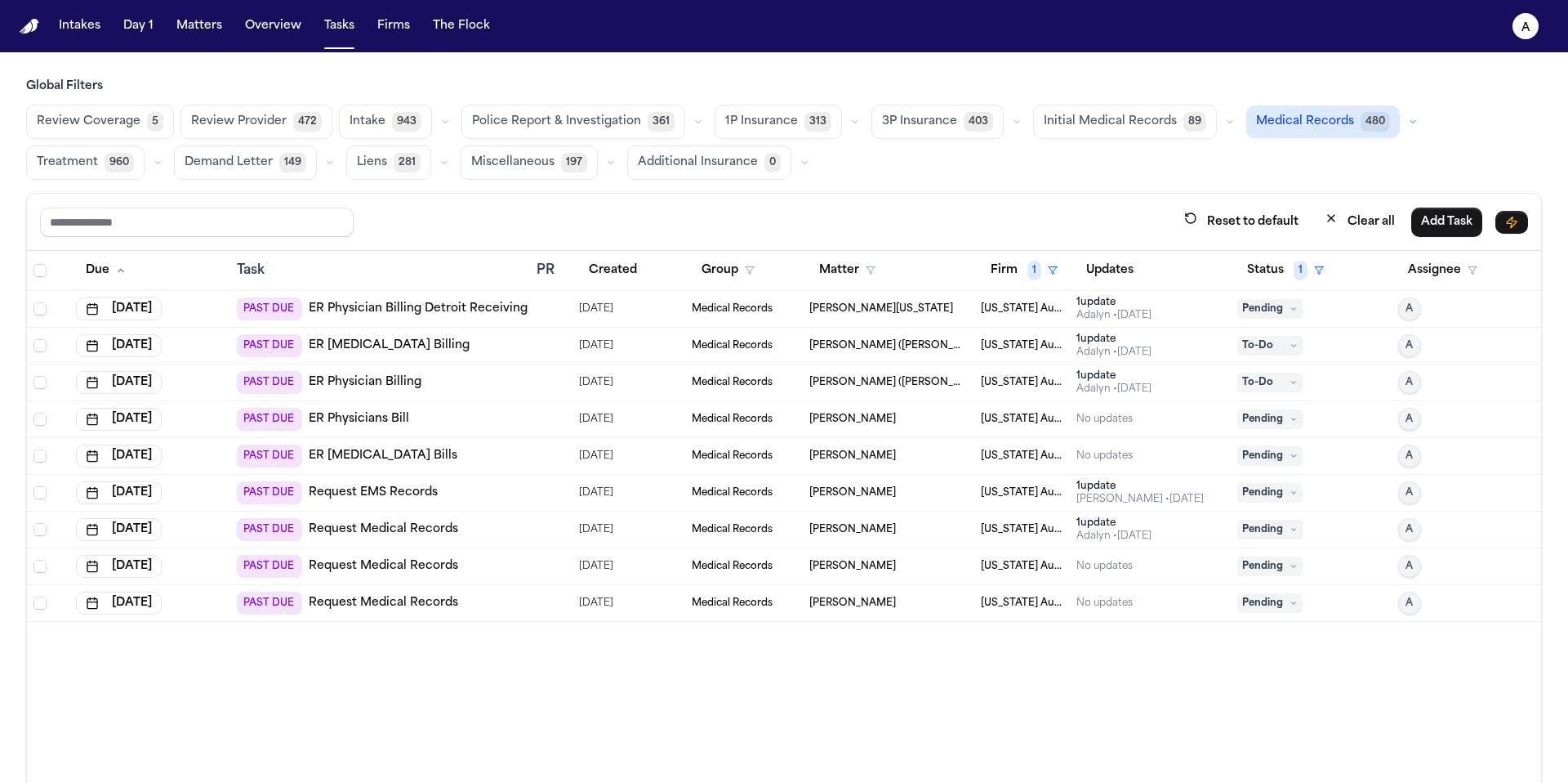
click at [1329, 121] on span "Medical Records" at bounding box center [1305, 122] width 98 height 17
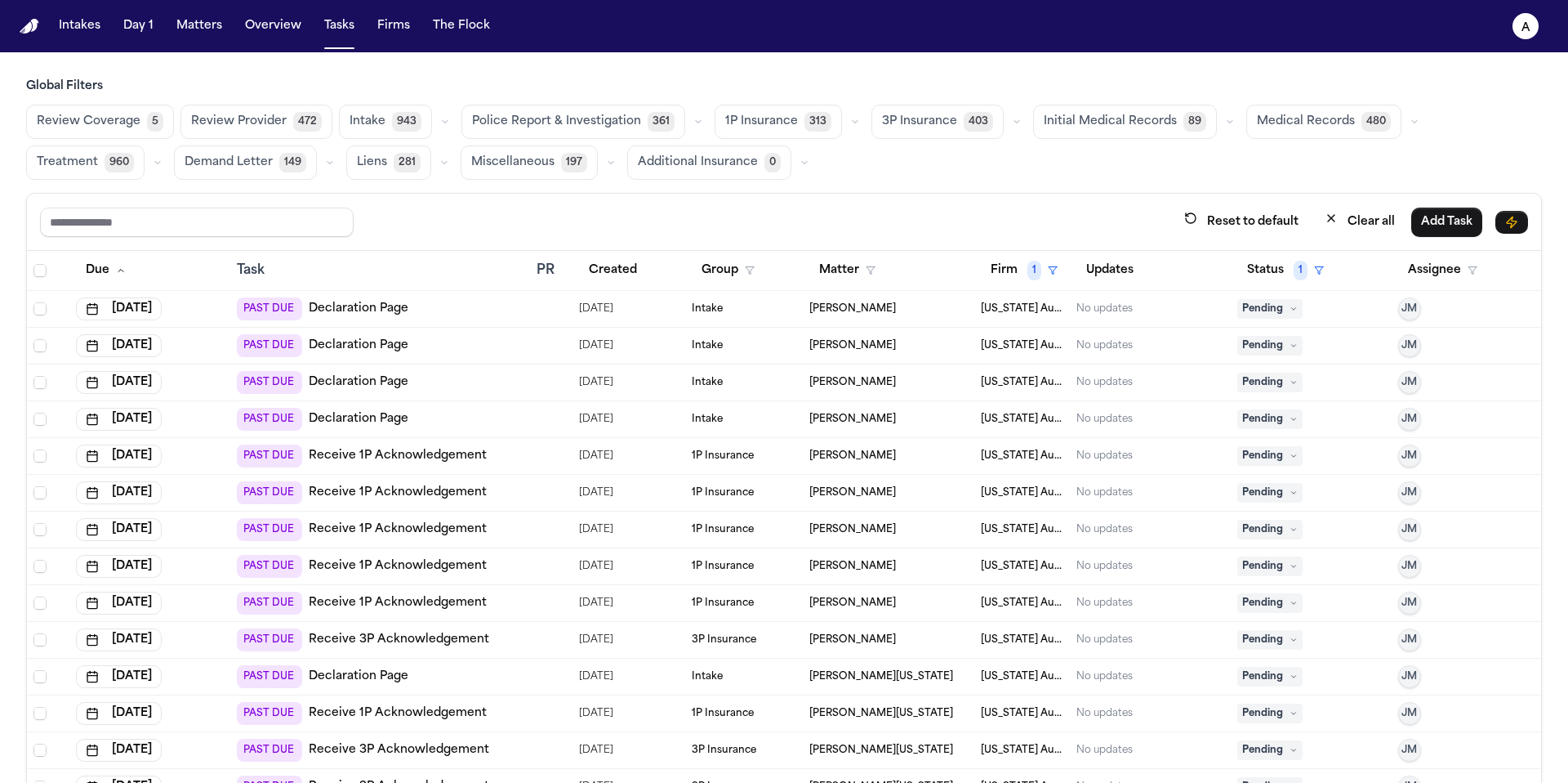
scroll to position [6, 0]
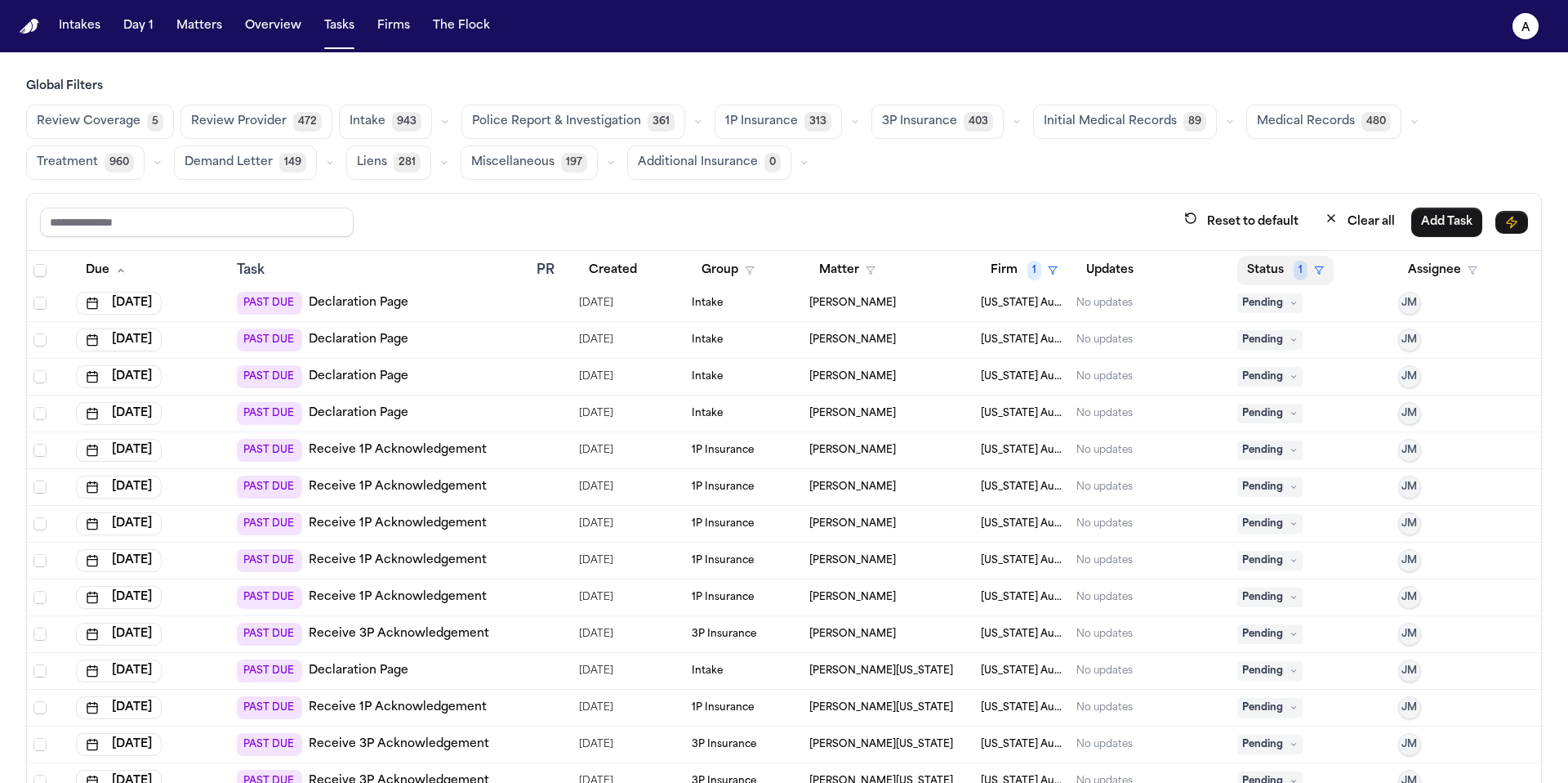
click at [1260, 271] on button "Status 1" at bounding box center [1285, 270] width 97 height 30
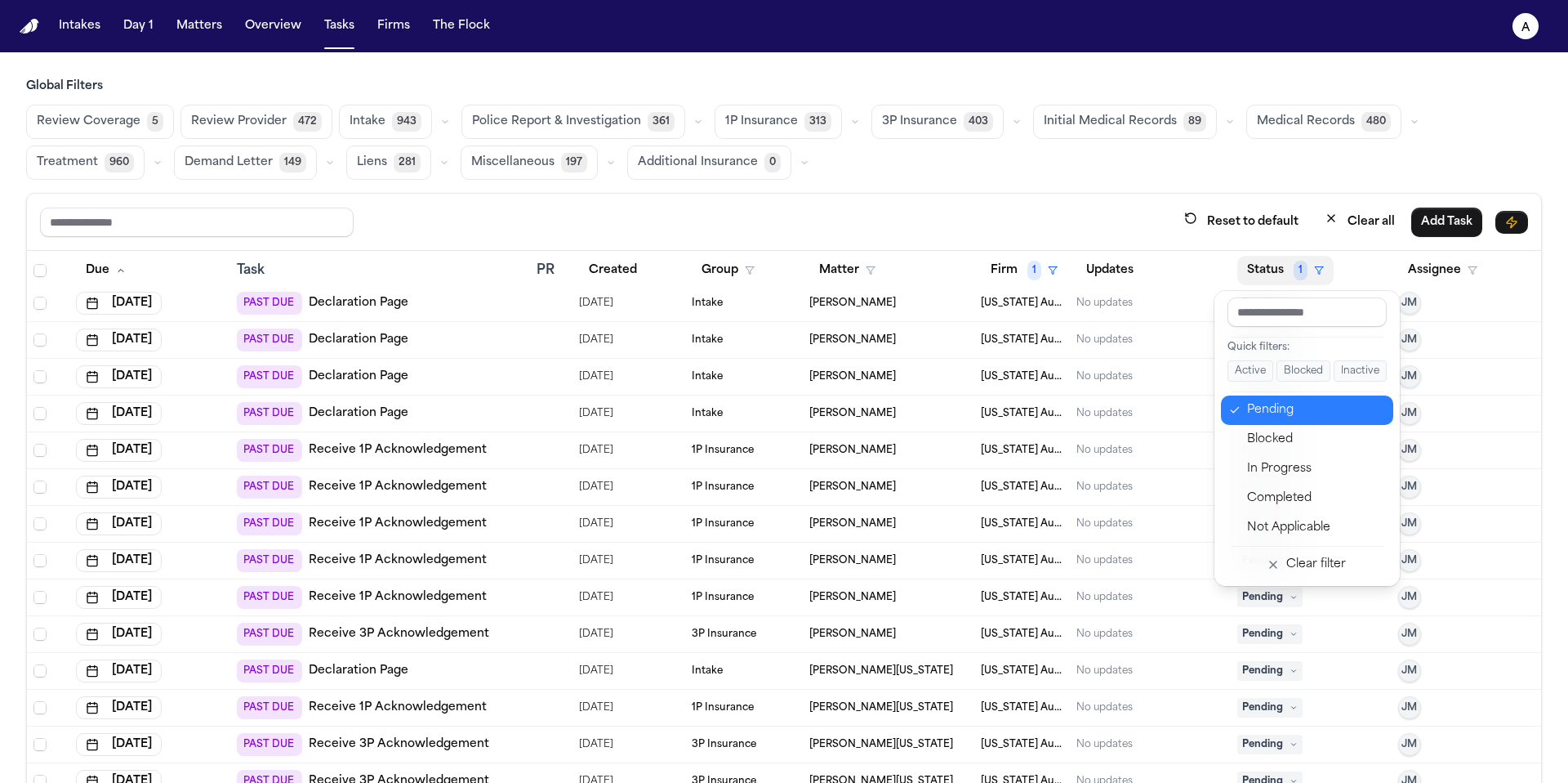
click at [1300, 418] on div "Pending" at bounding box center [1315, 410] width 136 height 20
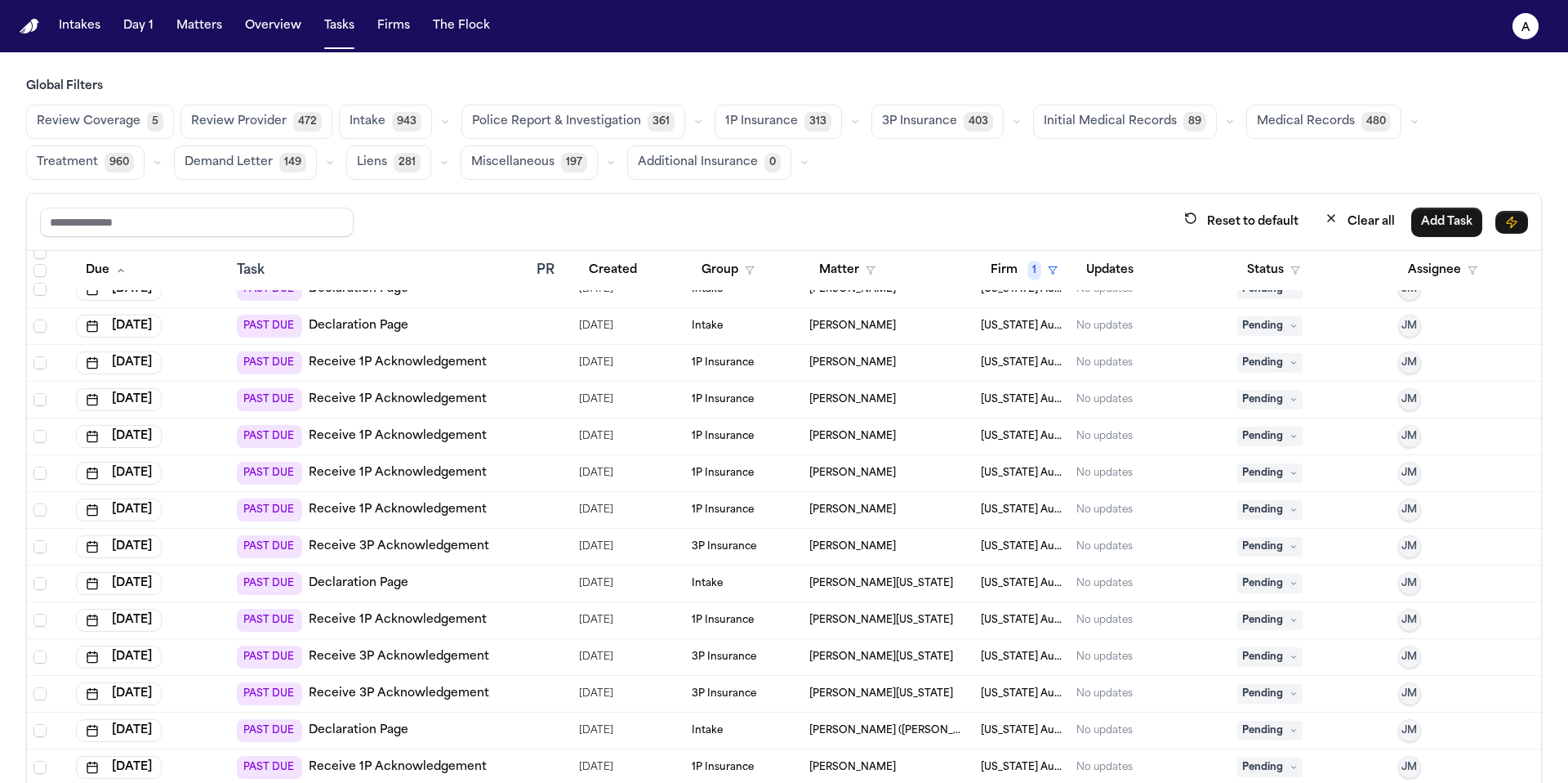
scroll to position [93, 0]
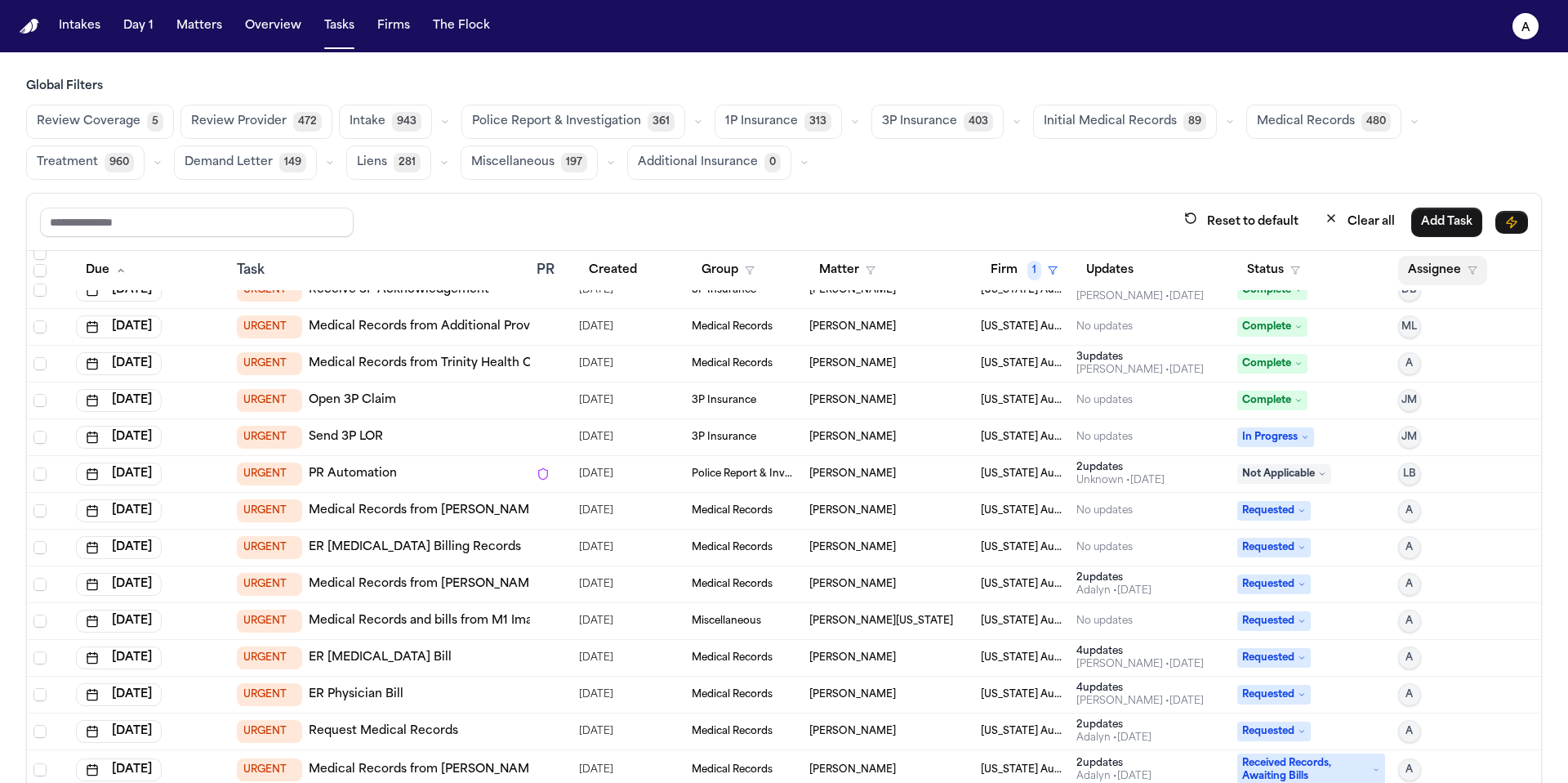
click at [1418, 265] on button "Assignee" at bounding box center [1443, 270] width 89 height 30
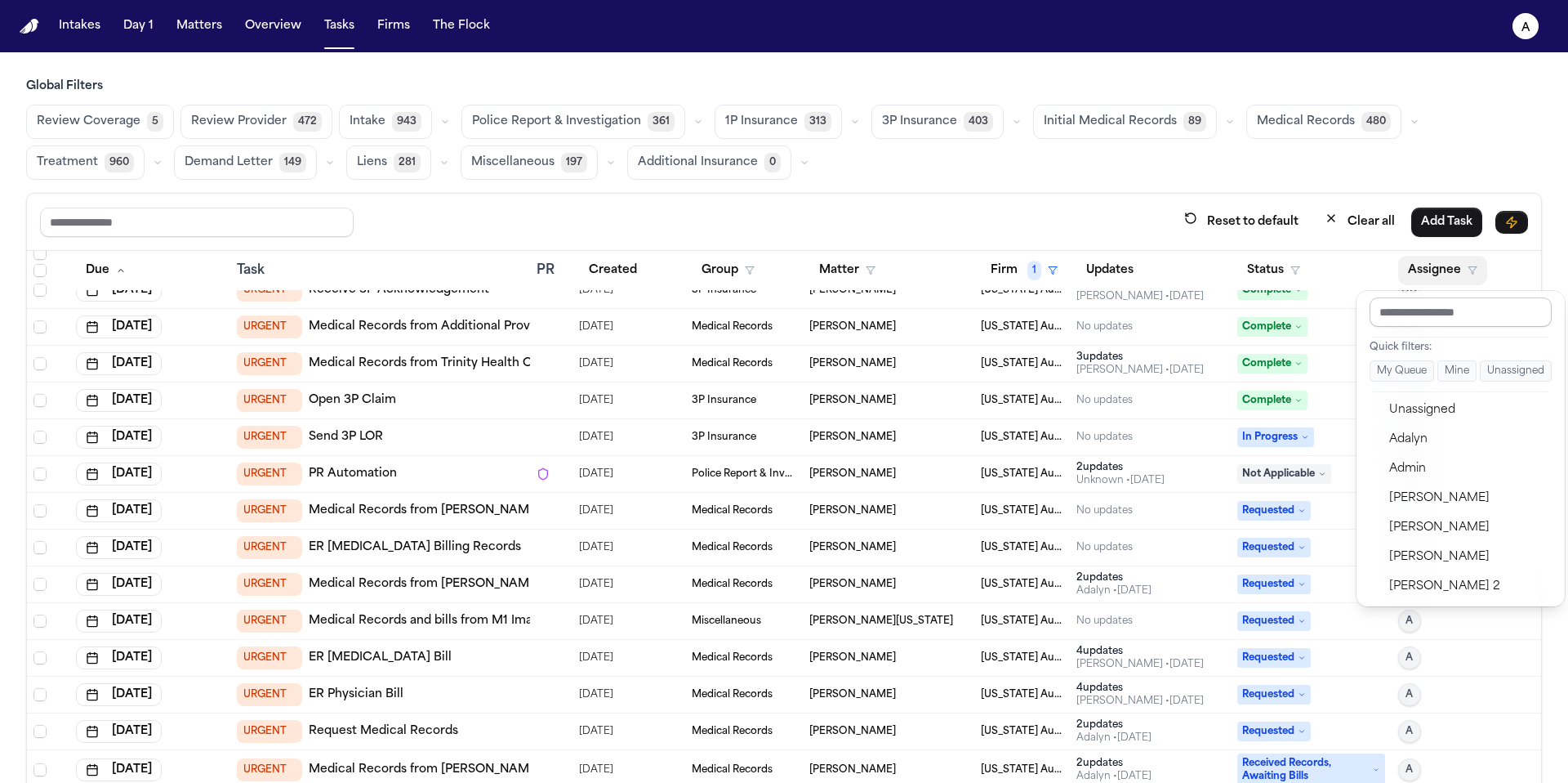
click at [1420, 324] on input "text" at bounding box center [1461, 313] width 182 height 30
click at [1426, 433] on div "Adalyn" at bounding box center [1469, 440] width 160 height 20
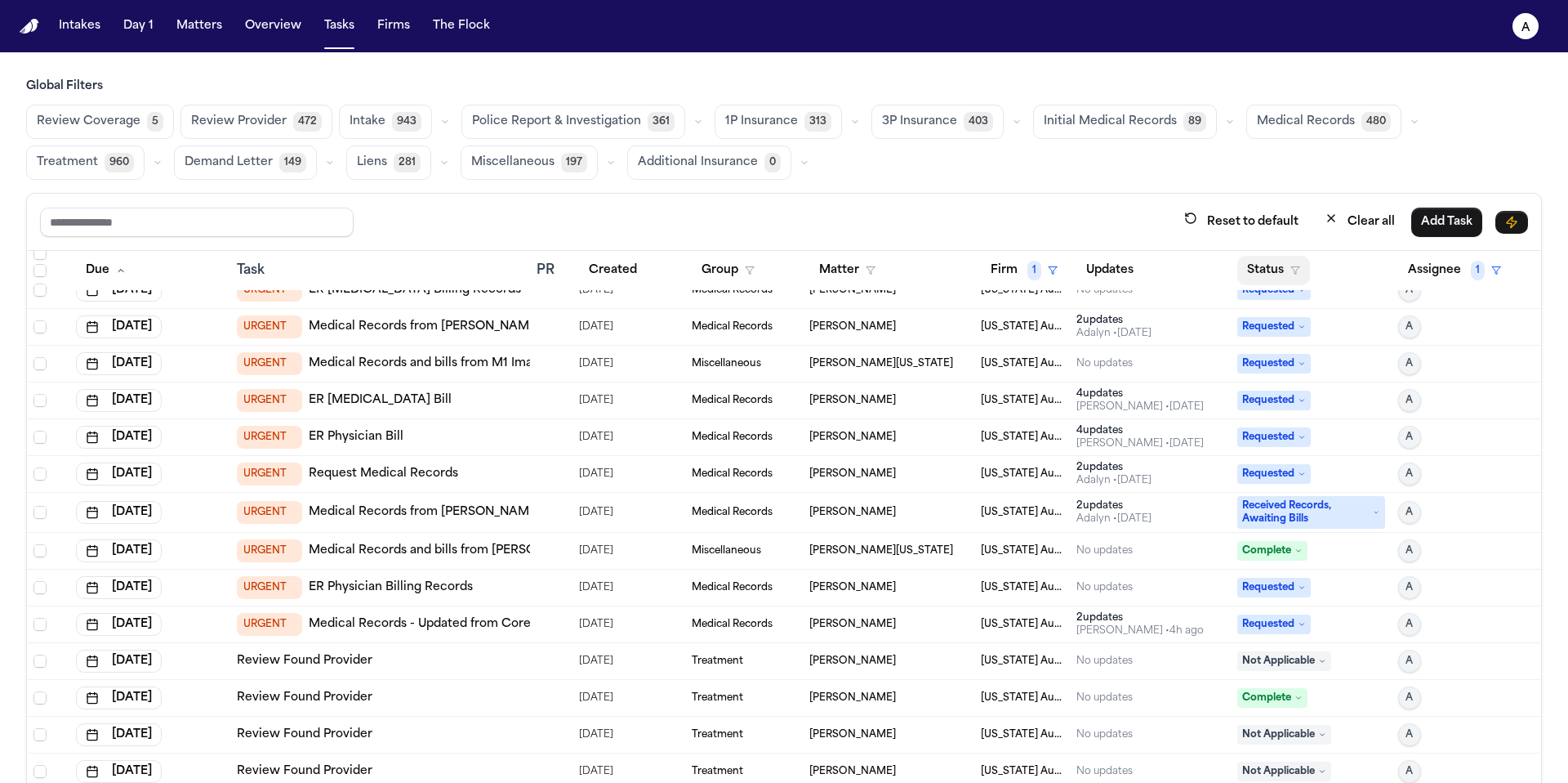
click at [1261, 265] on button "Status" at bounding box center [1274, 270] width 73 height 30
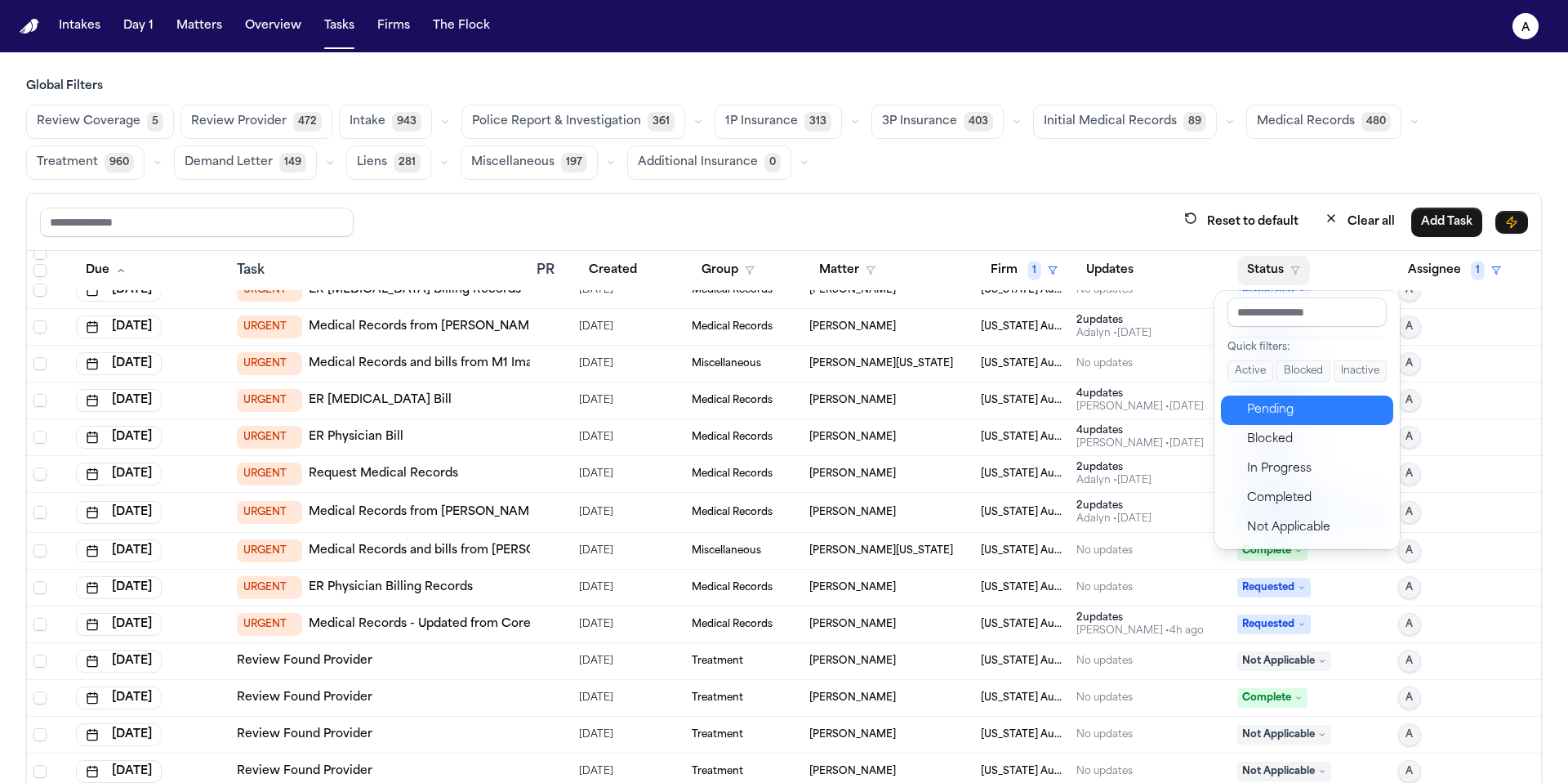
click at [1280, 412] on div "Pending" at bounding box center [1315, 410] width 136 height 20
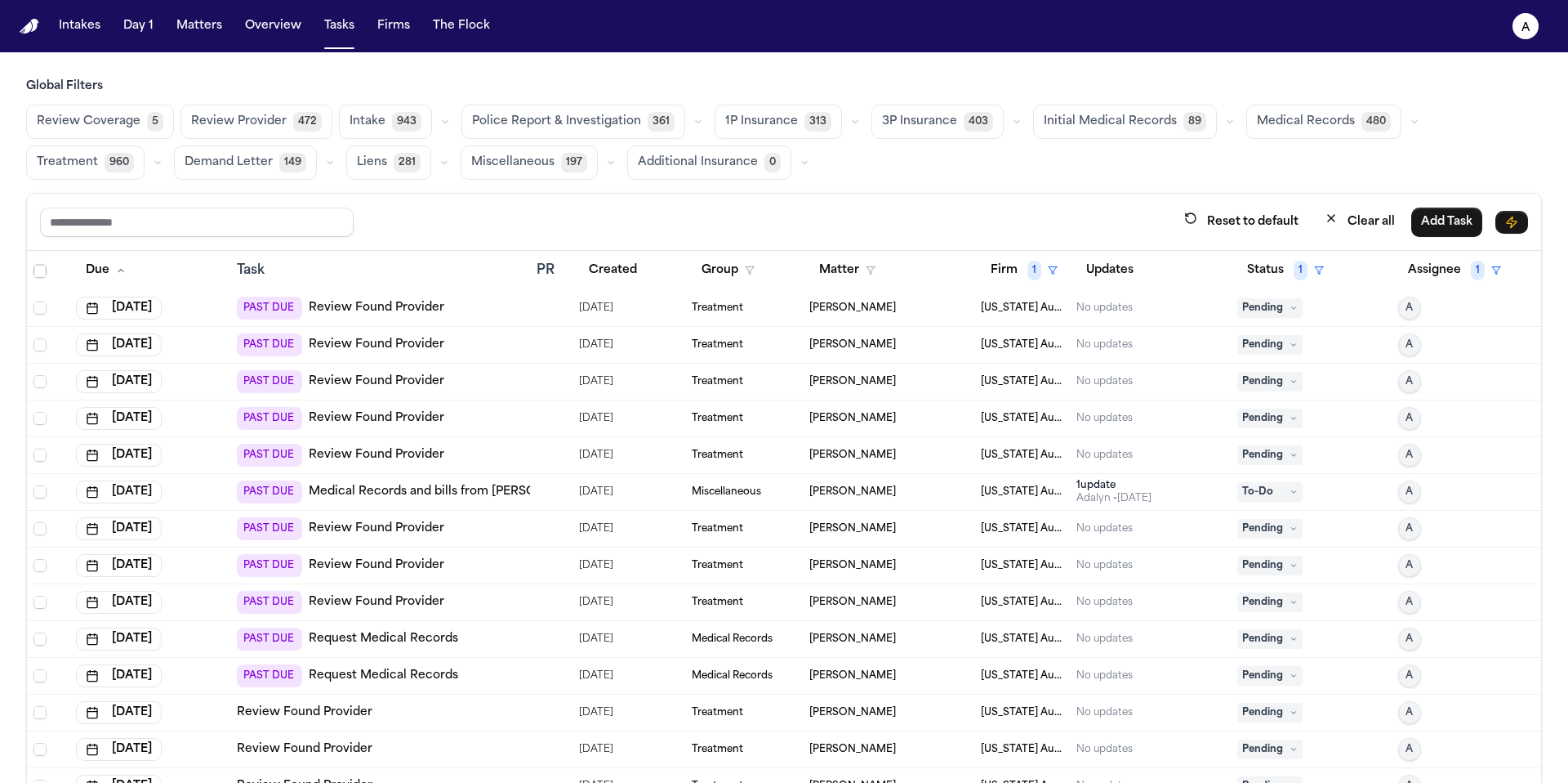
scroll to position [476, 0]
click at [1289, 308] on icon at bounding box center [1294, 311] width 8 height 8
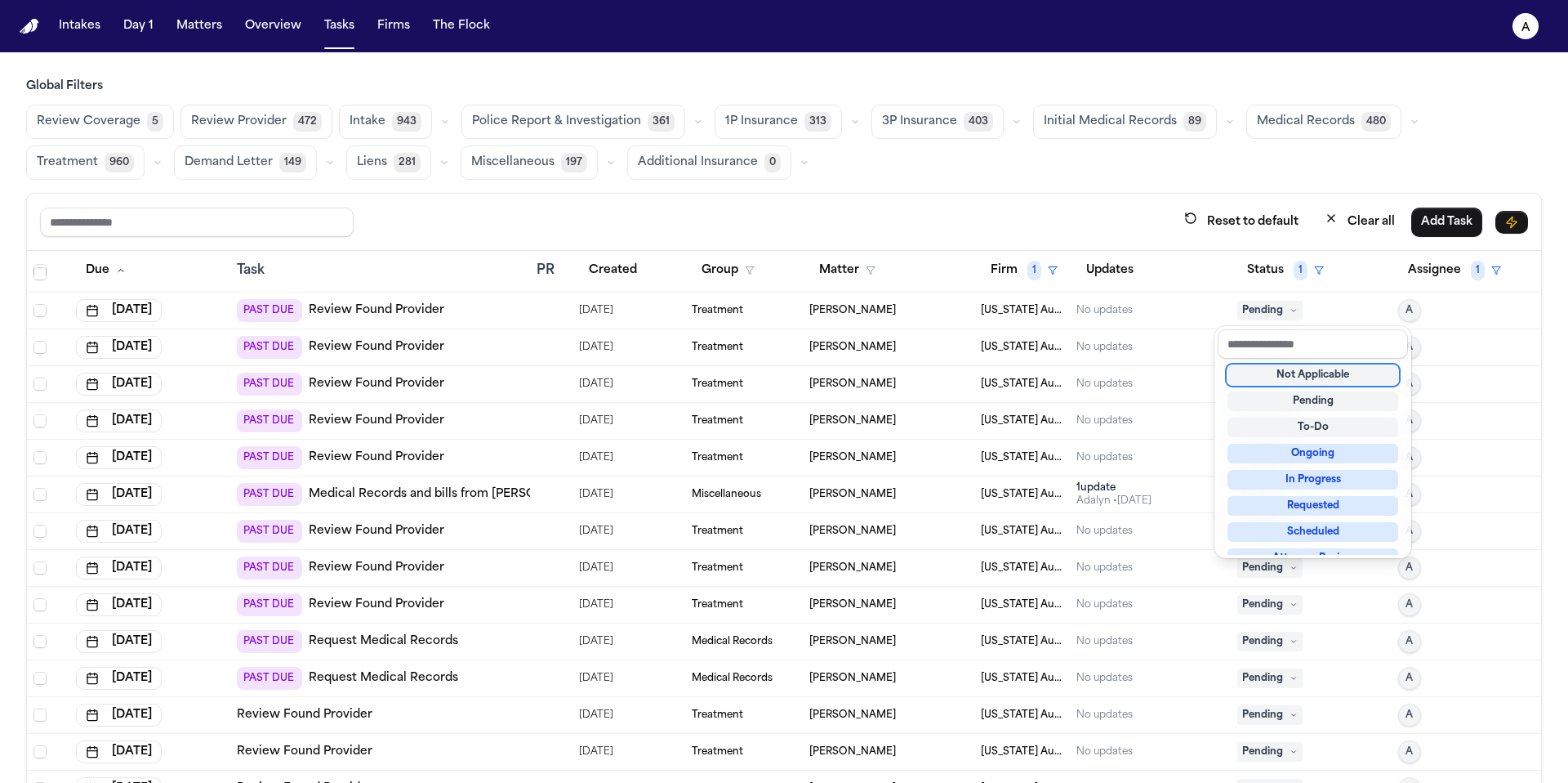
click at [1345, 376] on div "Not Applicable" at bounding box center [1313, 375] width 171 height 20
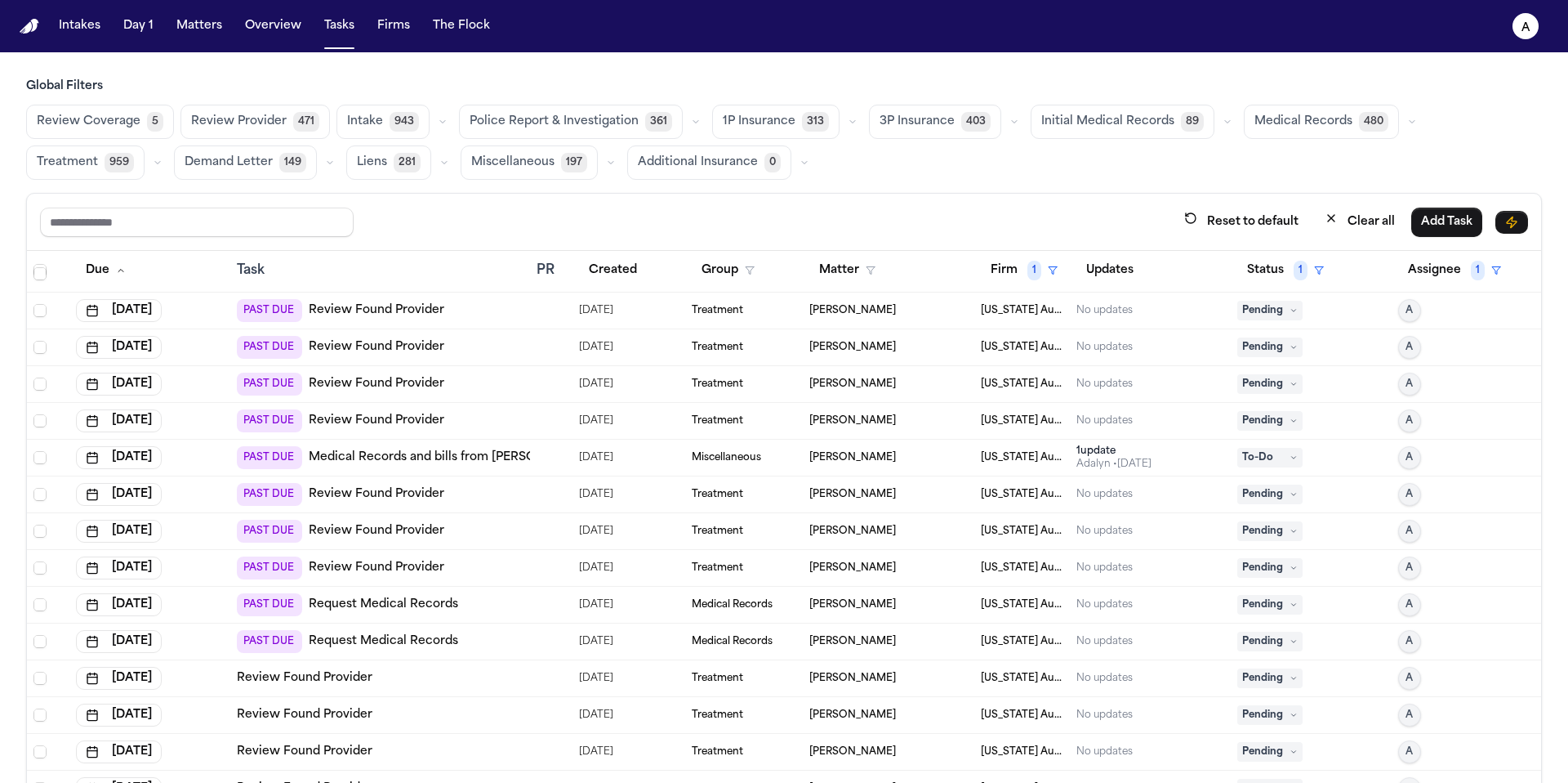
click at [1315, 371] on td "Pending" at bounding box center [1311, 384] width 161 height 36
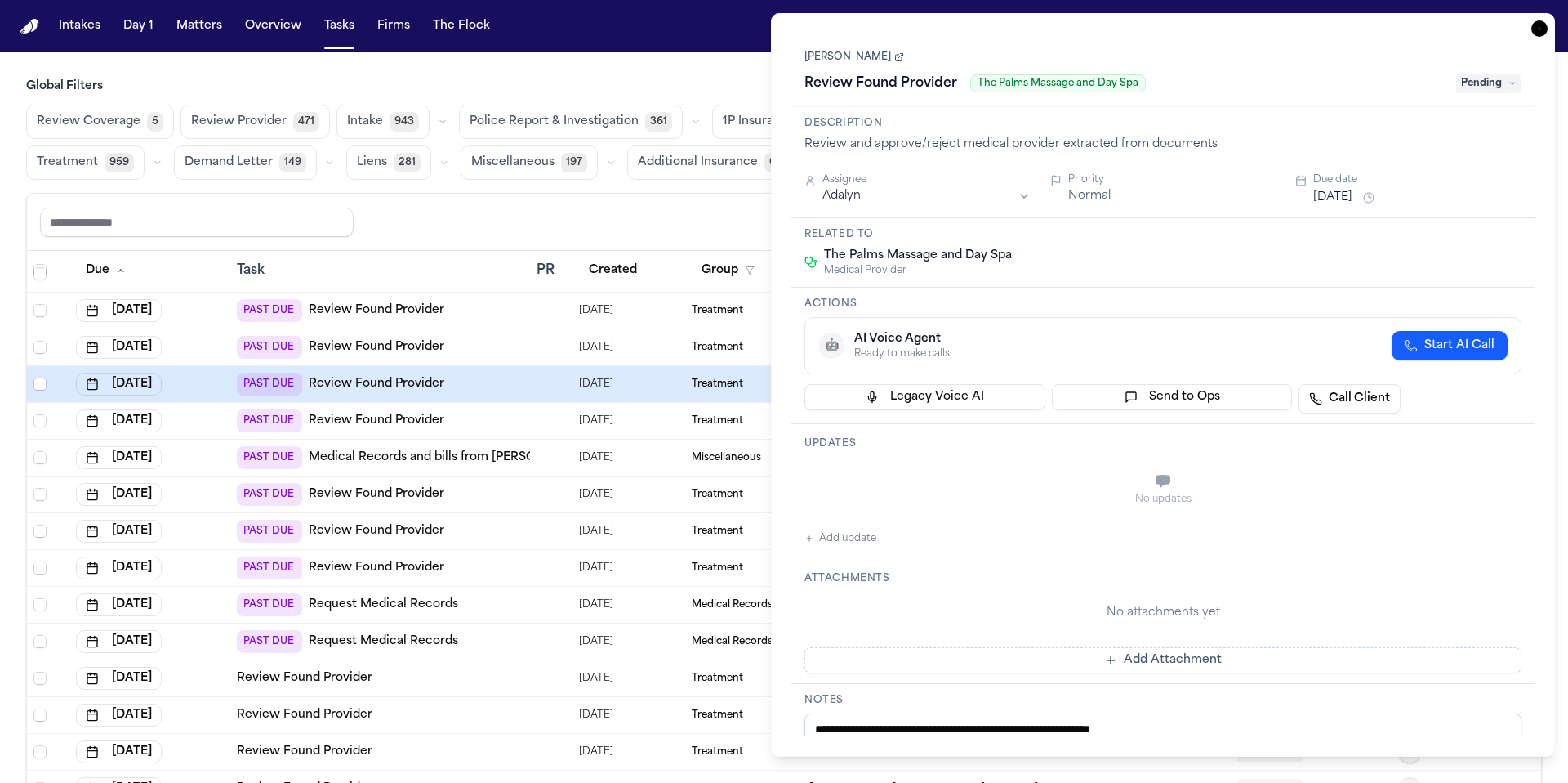
click at [1542, 26] on icon "button" at bounding box center [1540, 29] width 17 height 17
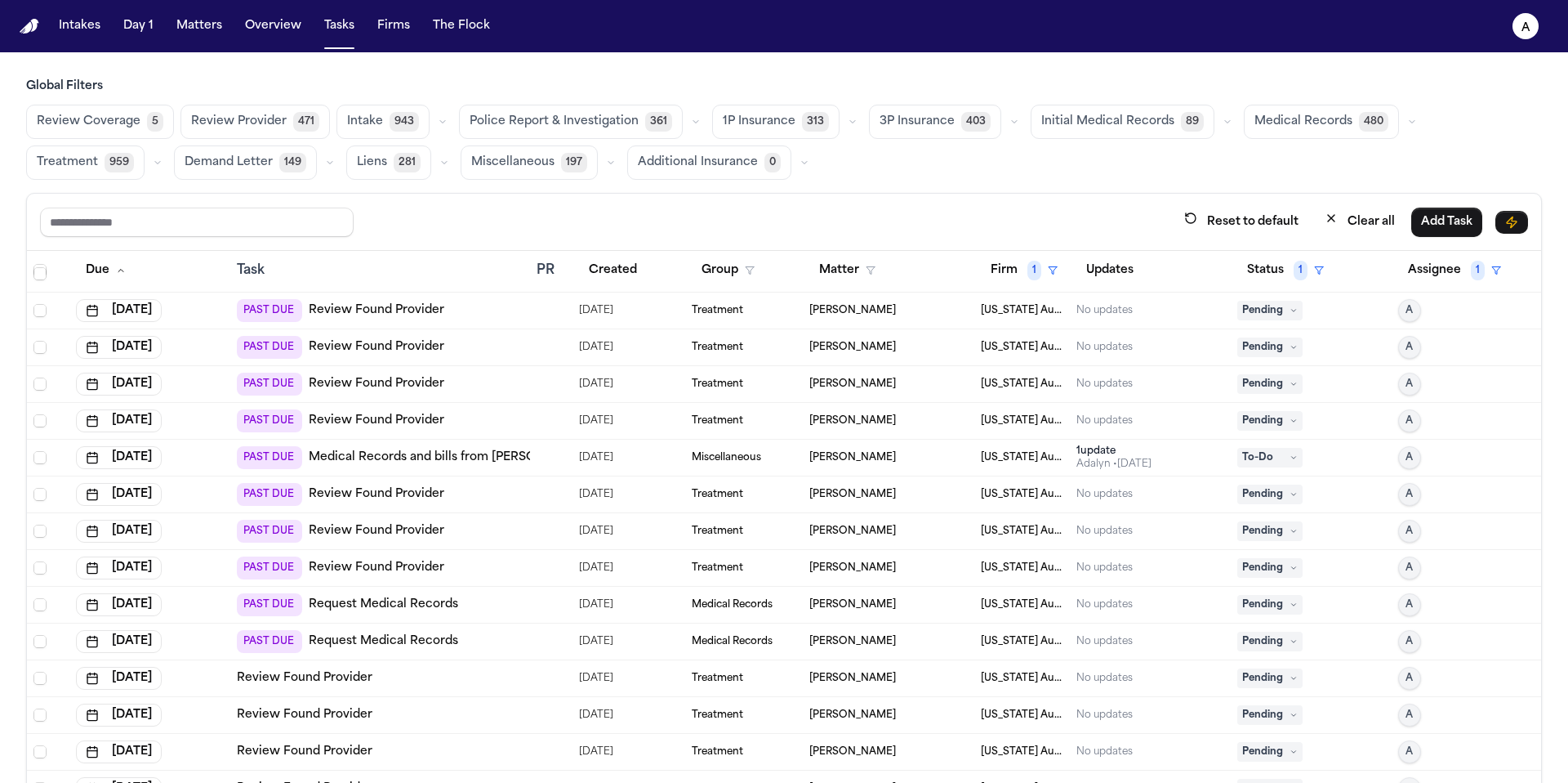
click at [1265, 310] on span "Pending" at bounding box center [1270, 311] width 65 height 20
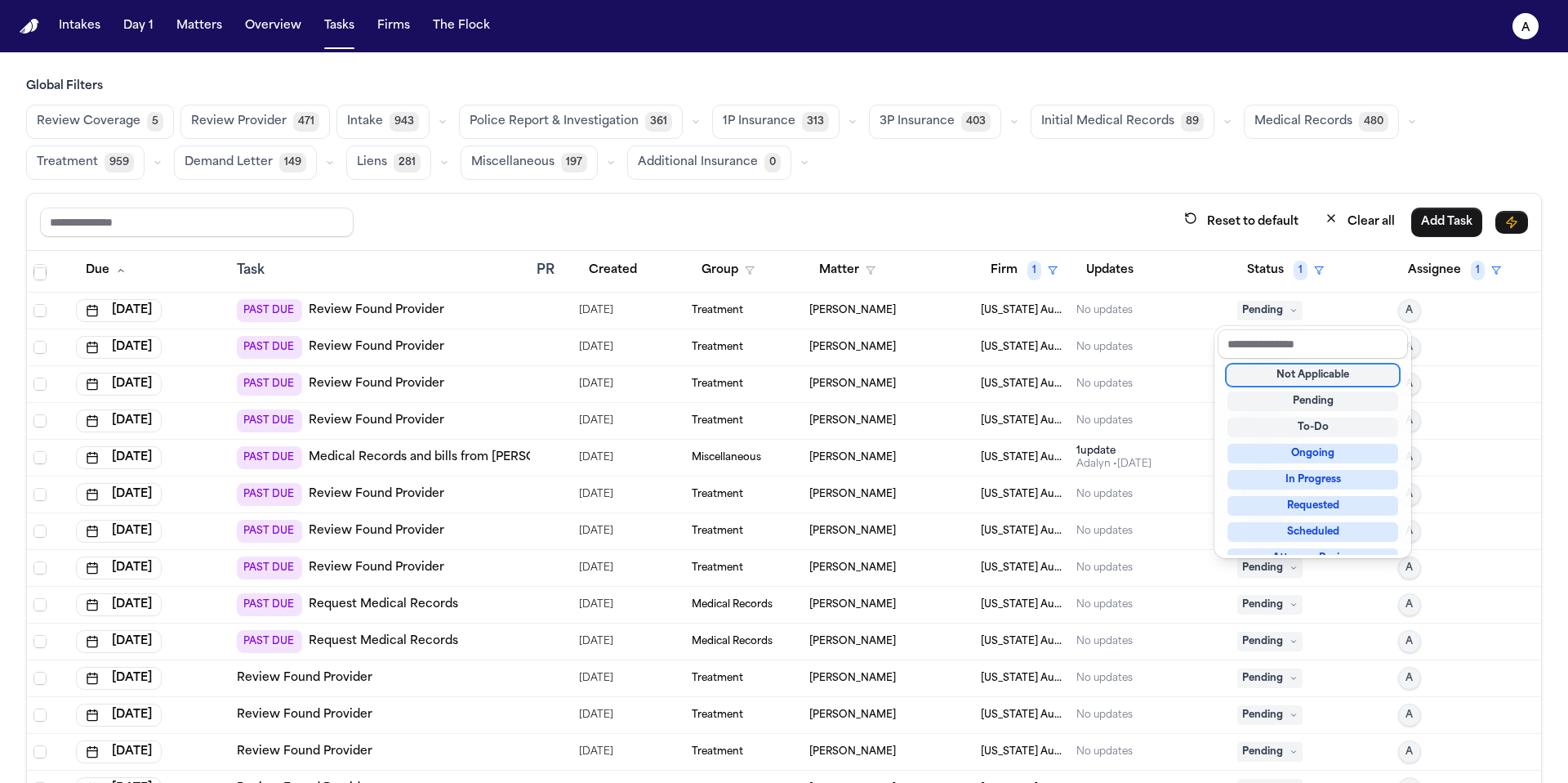
click at [1293, 375] on div "Not Applicable" at bounding box center [1313, 375] width 171 height 20
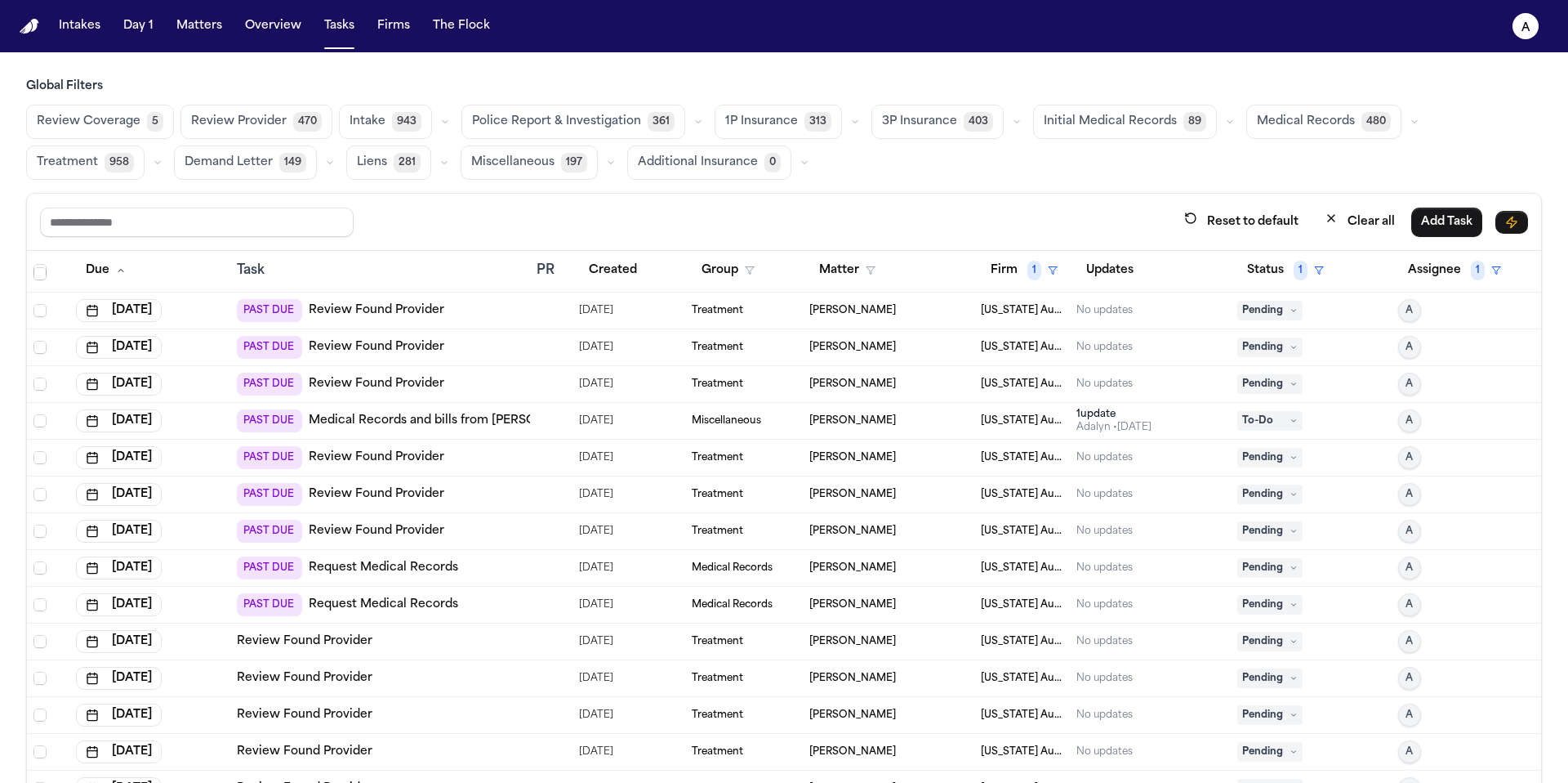
click at [1258, 312] on span "Pending" at bounding box center [1270, 311] width 65 height 20
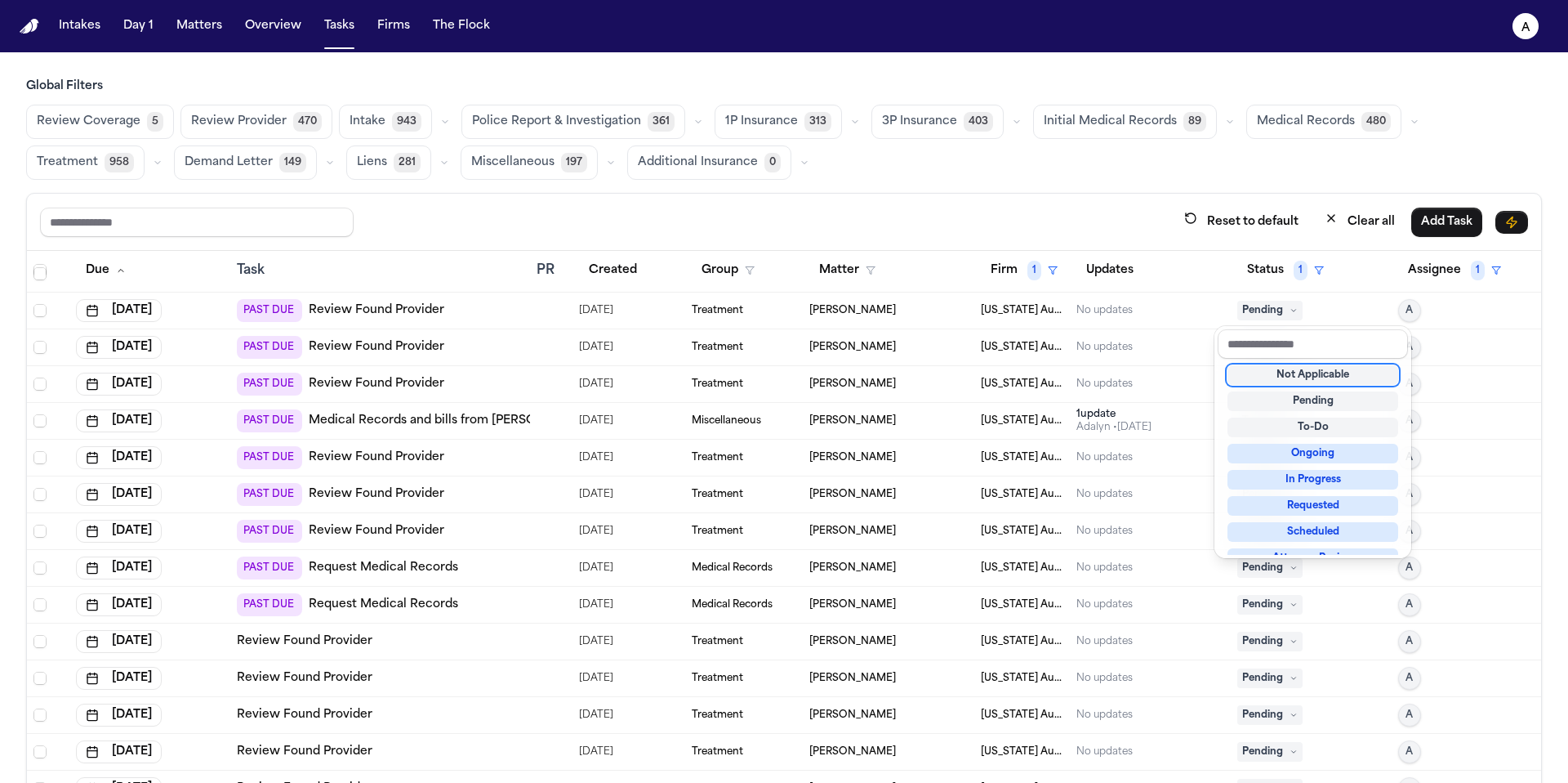
click at [1293, 373] on div "Not Applicable" at bounding box center [1313, 375] width 171 height 20
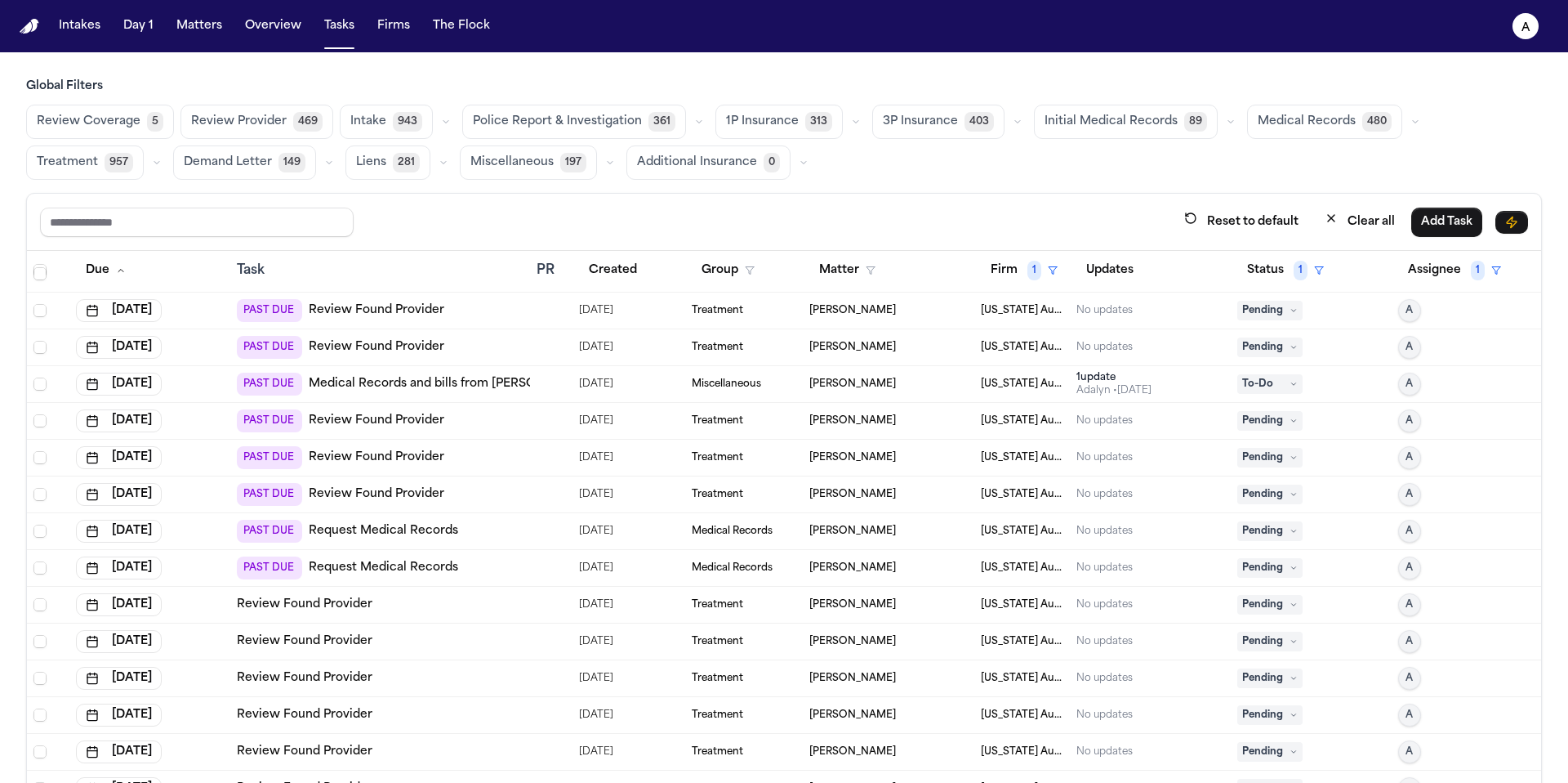
click at [1261, 305] on span "Pending" at bounding box center [1270, 311] width 65 height 20
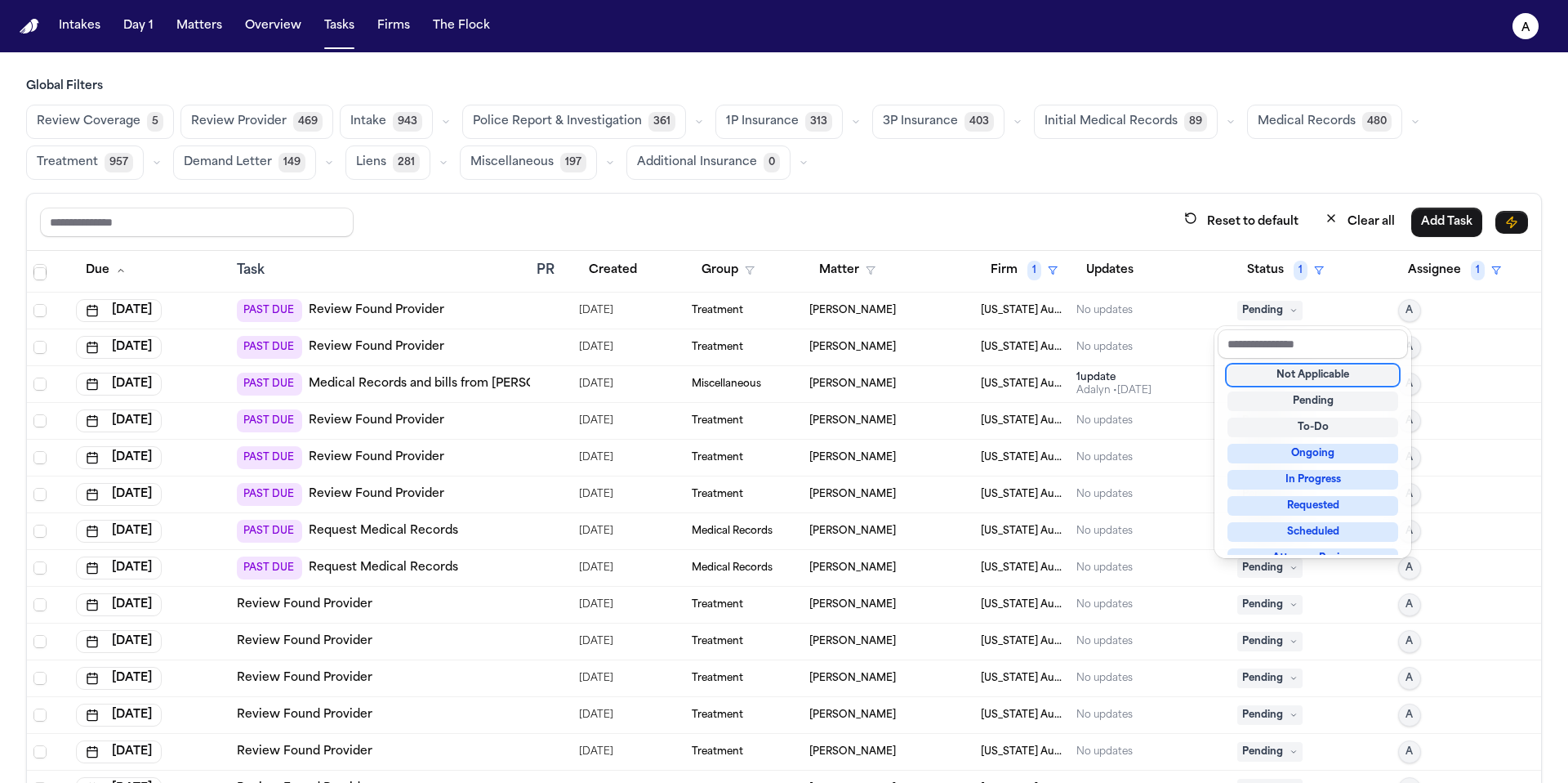
click at [1288, 370] on div "Not Applicable" at bounding box center [1313, 375] width 171 height 20
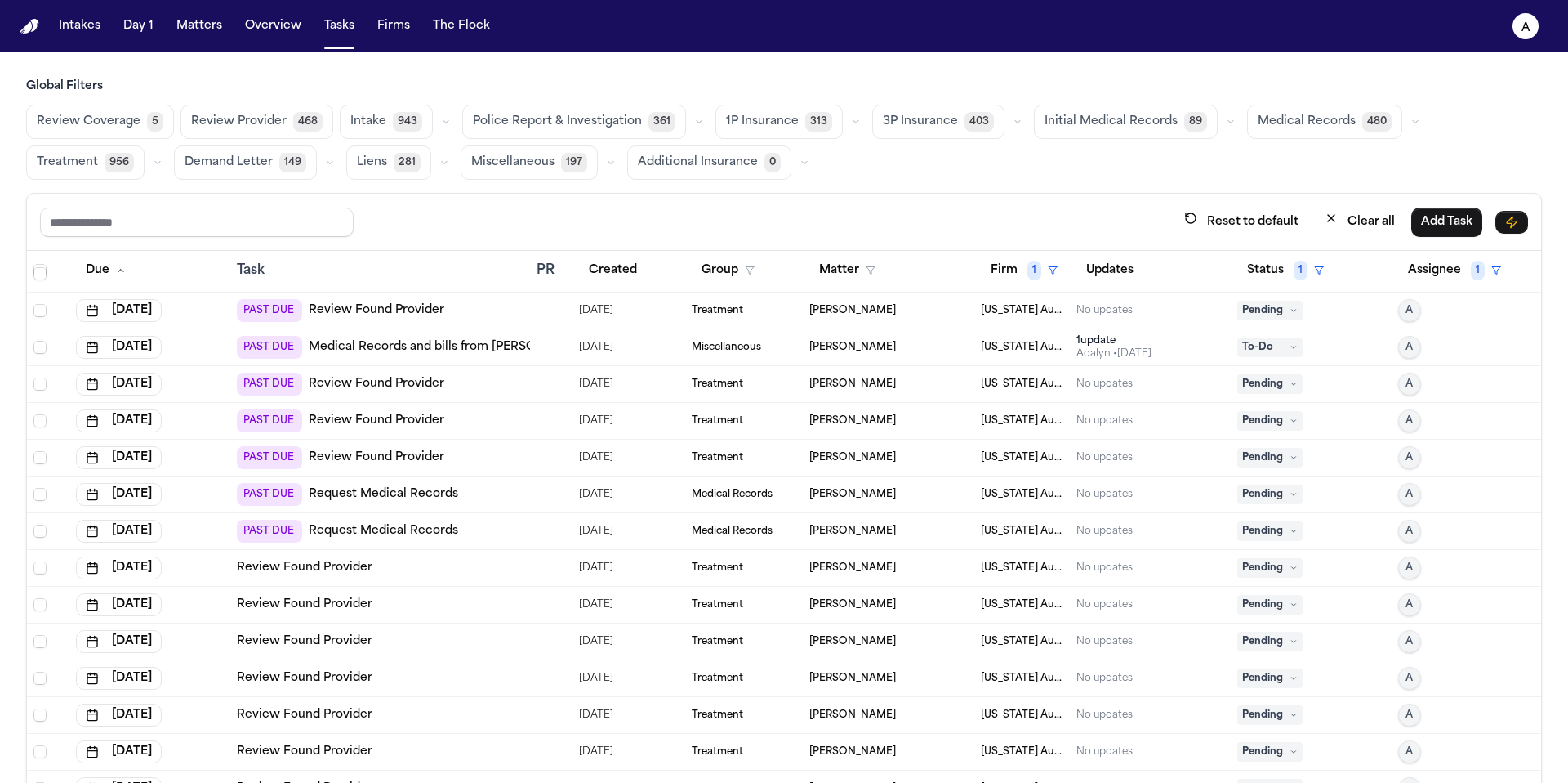
click at [1264, 310] on span "Pending" at bounding box center [1270, 311] width 65 height 20
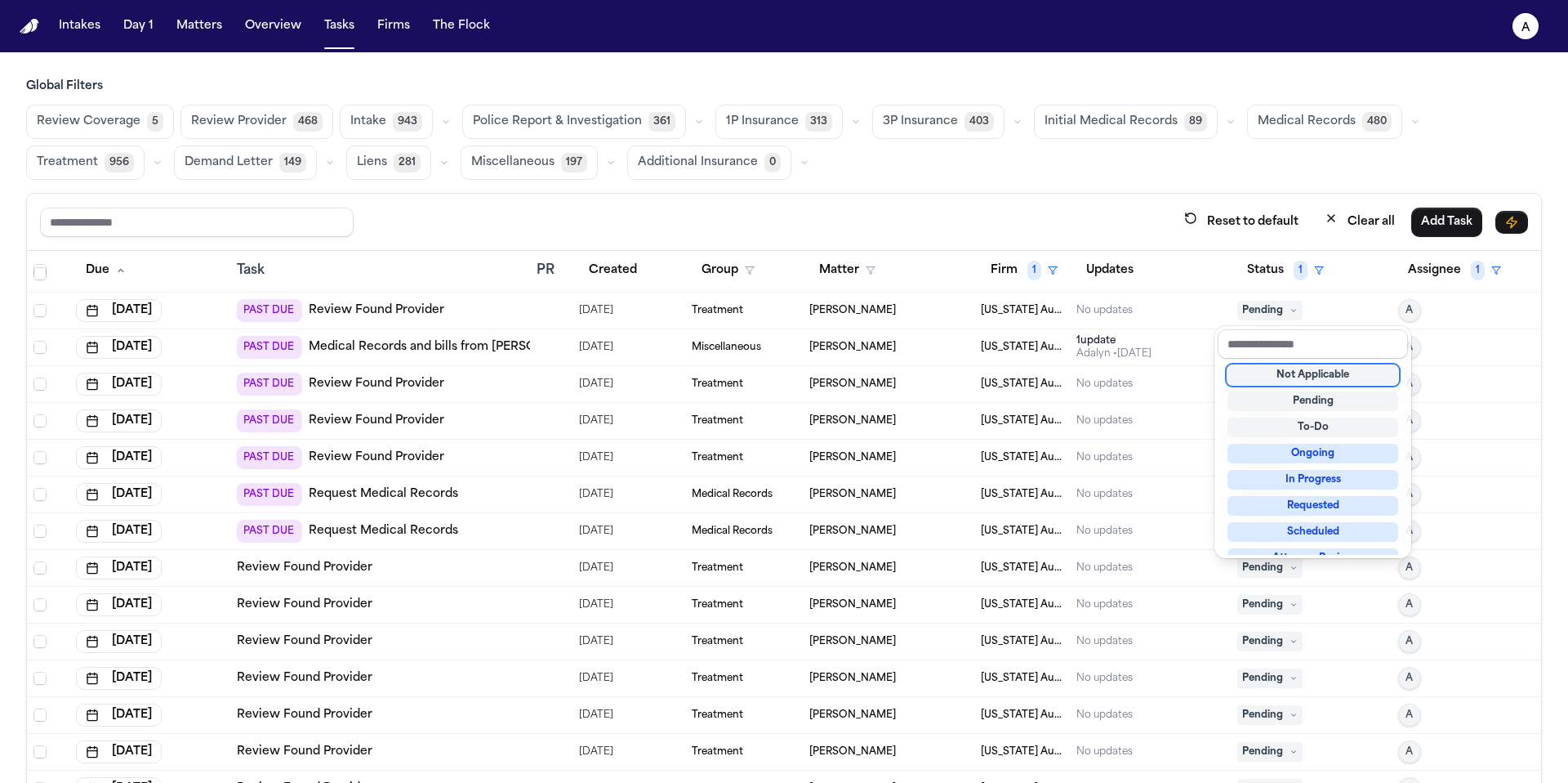
click at [1299, 375] on div "Not Applicable" at bounding box center [1313, 375] width 171 height 20
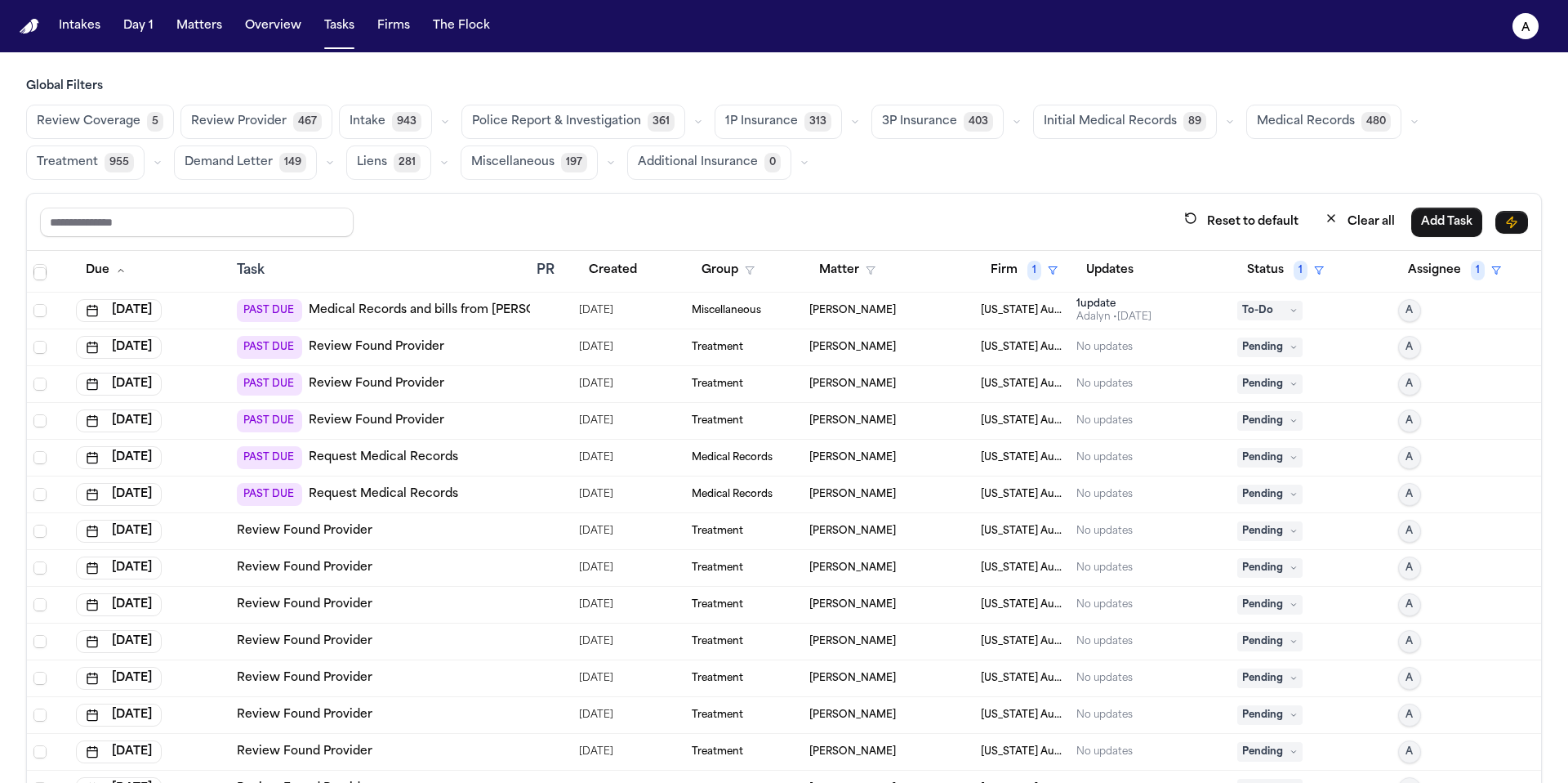
click at [1256, 346] on span "Pending" at bounding box center [1270, 347] width 65 height 20
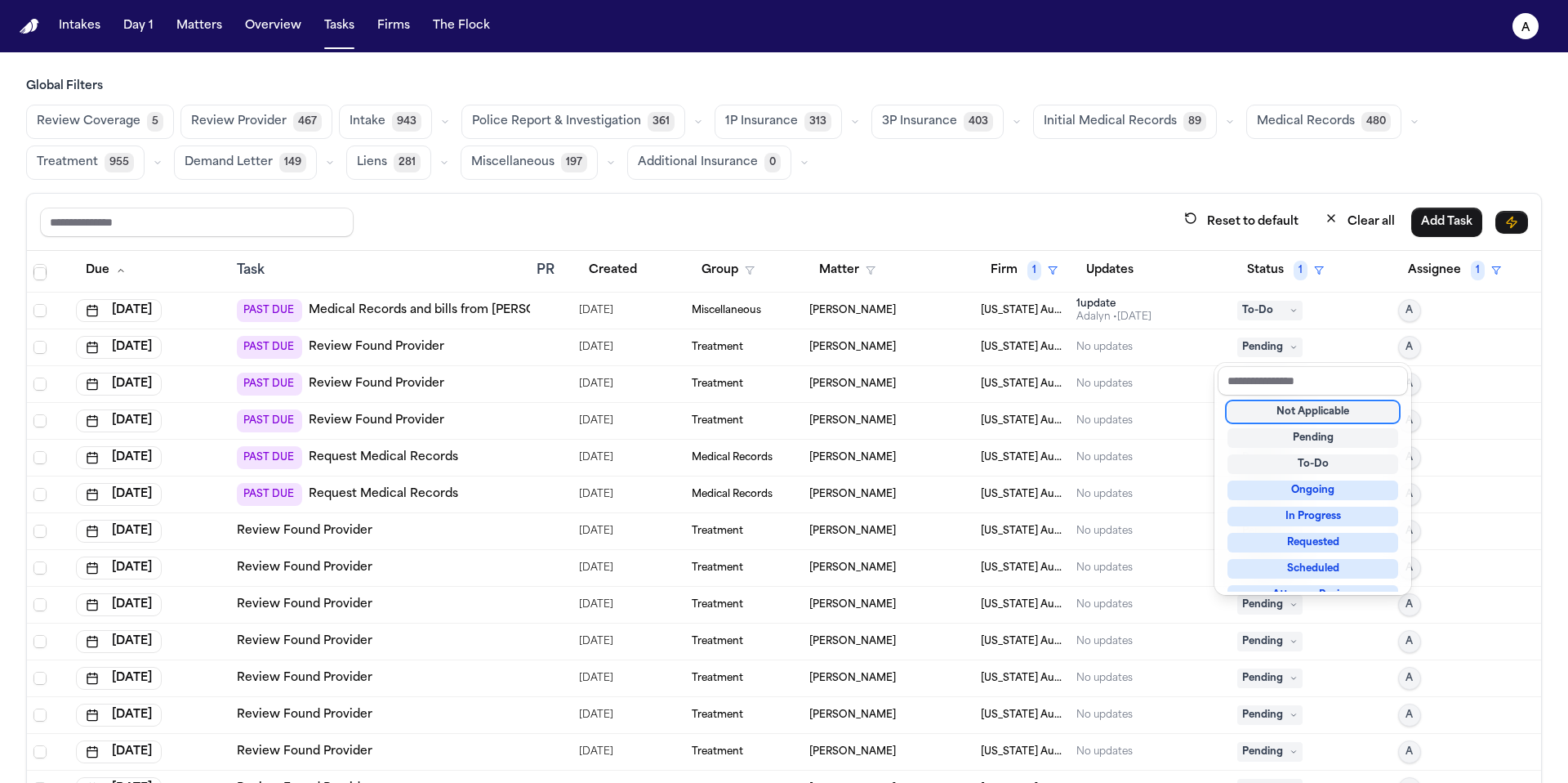
click at [1294, 408] on div "Not Applicable" at bounding box center [1313, 412] width 171 height 20
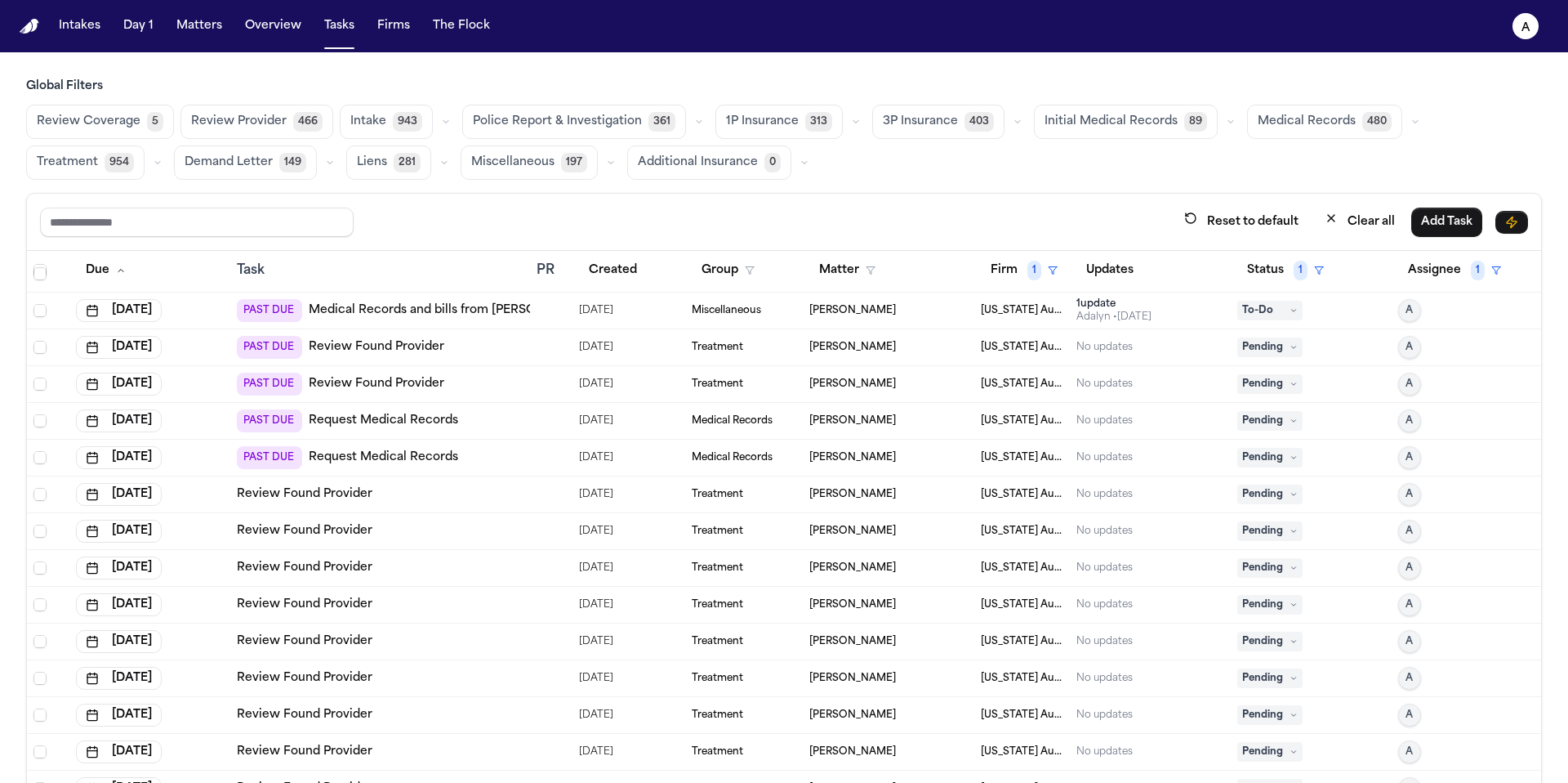
click at [1256, 341] on span "Pending" at bounding box center [1270, 347] width 65 height 20
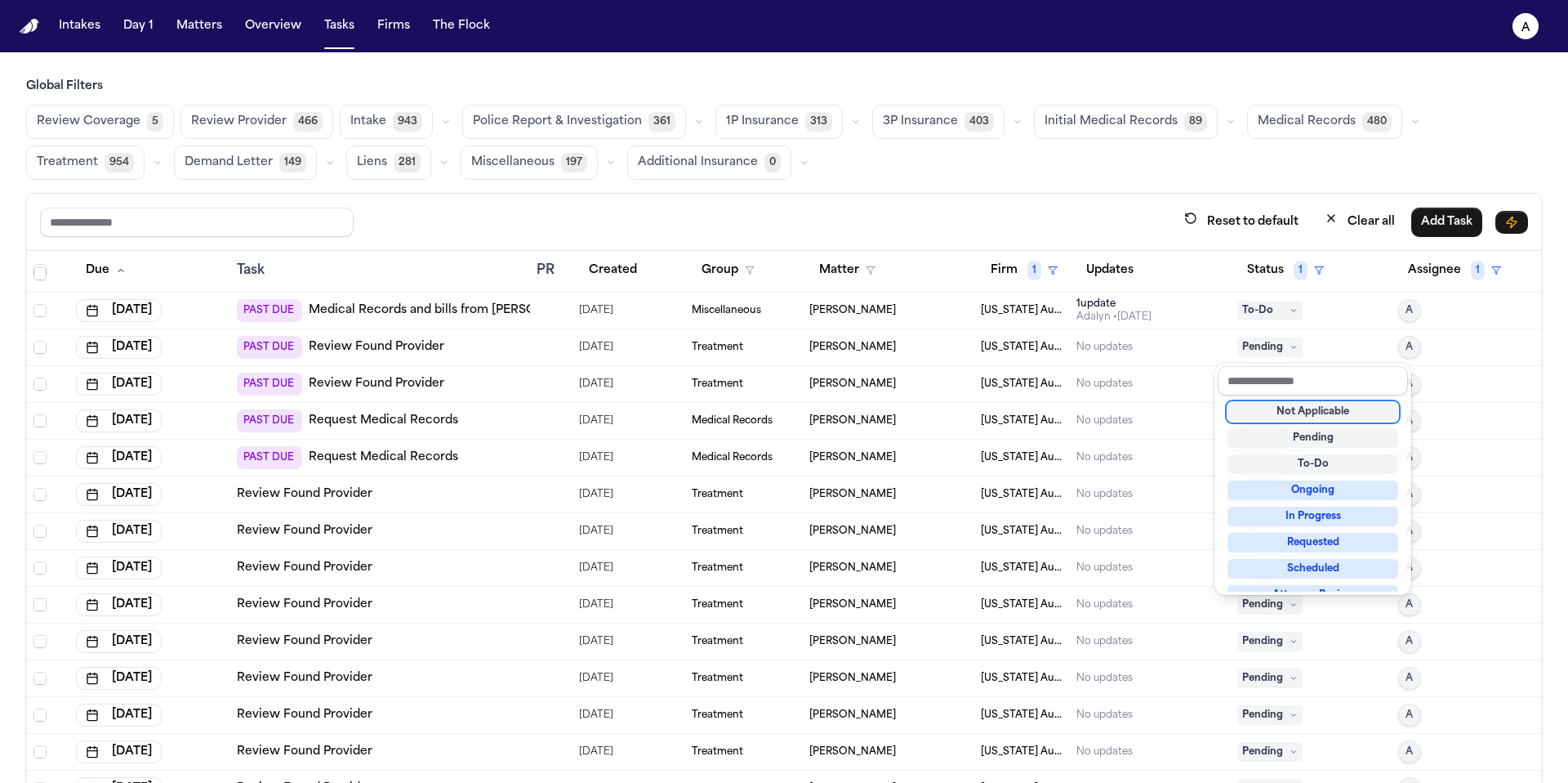
click at [1283, 406] on div "Not Applicable" at bounding box center [1313, 412] width 171 height 20
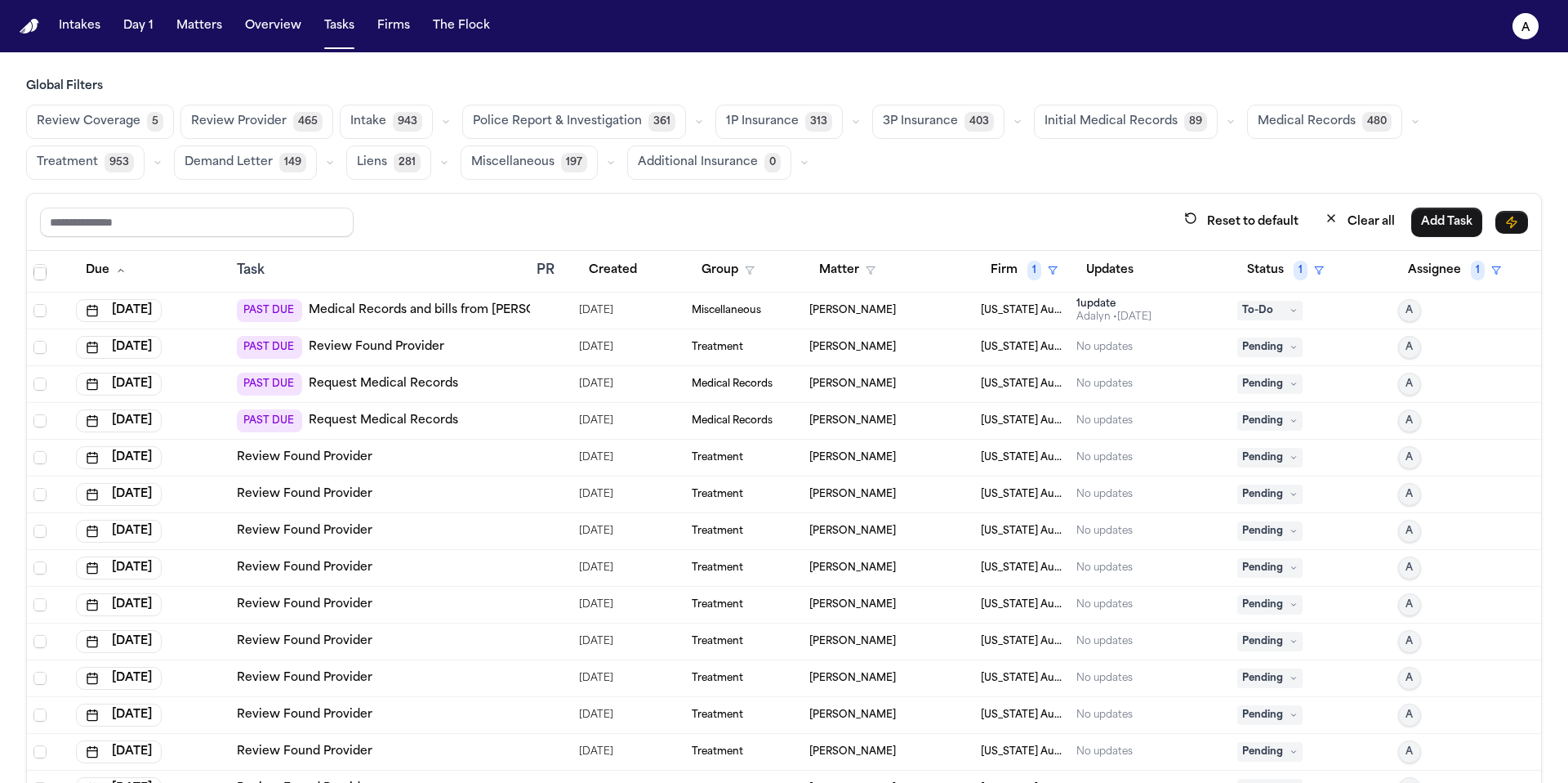
click at [1249, 348] on span "Pending" at bounding box center [1270, 347] width 65 height 20
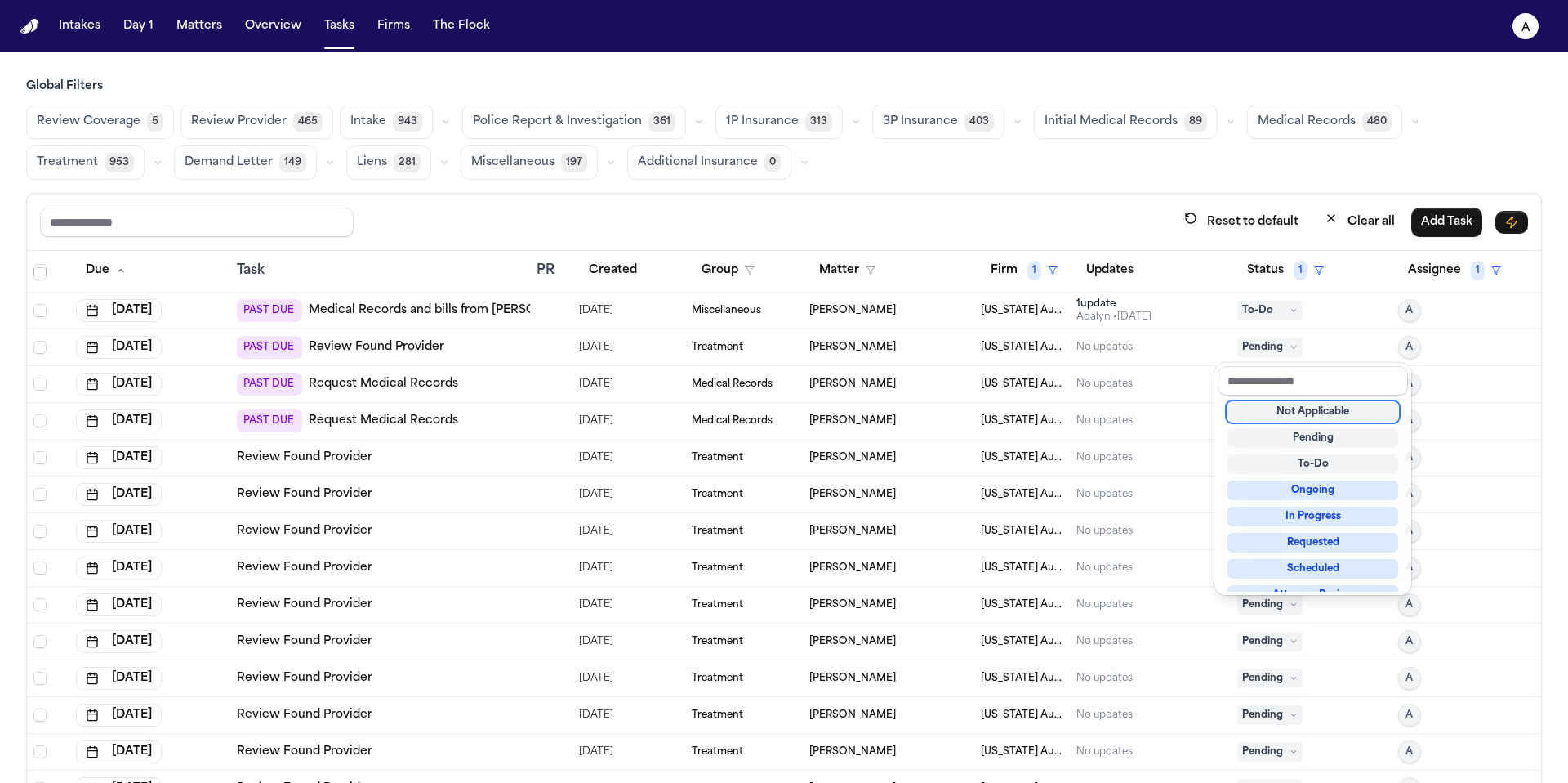
click at [1298, 412] on div "Not Applicable" at bounding box center [1313, 412] width 171 height 20
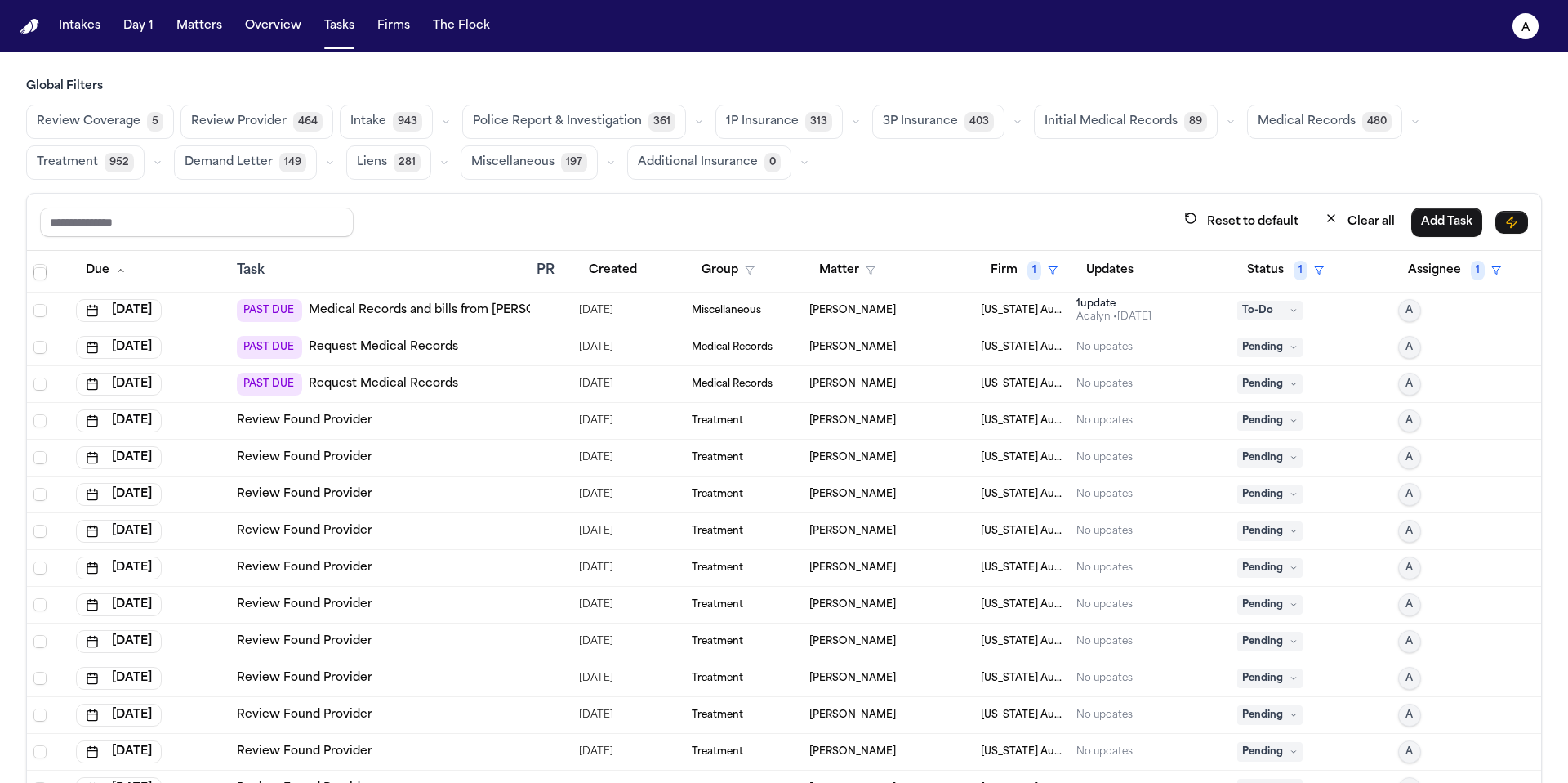
click at [1258, 340] on span "Pending" at bounding box center [1270, 347] width 65 height 20
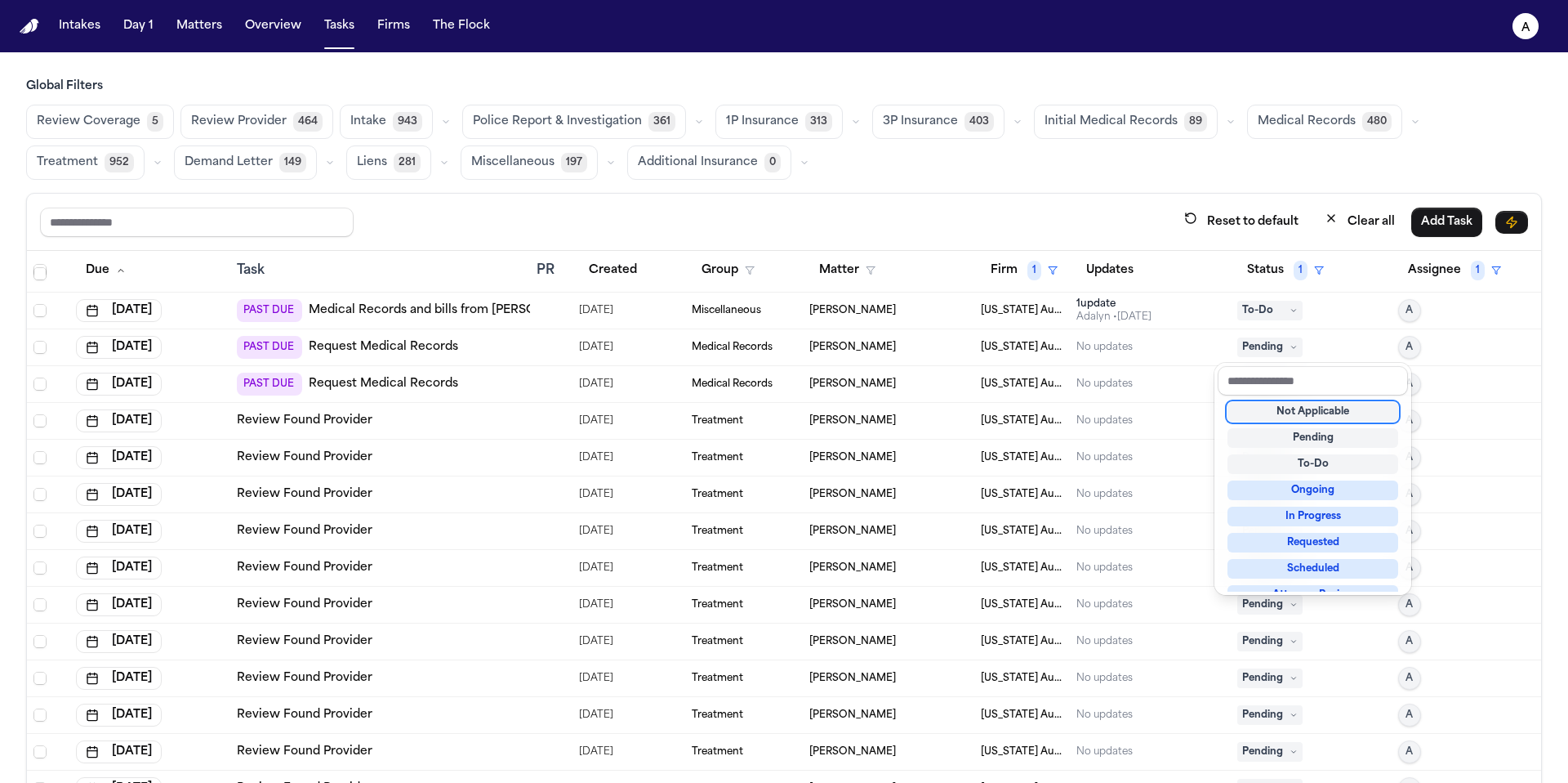
click at [1278, 403] on div "Not Applicable" at bounding box center [1313, 412] width 171 height 20
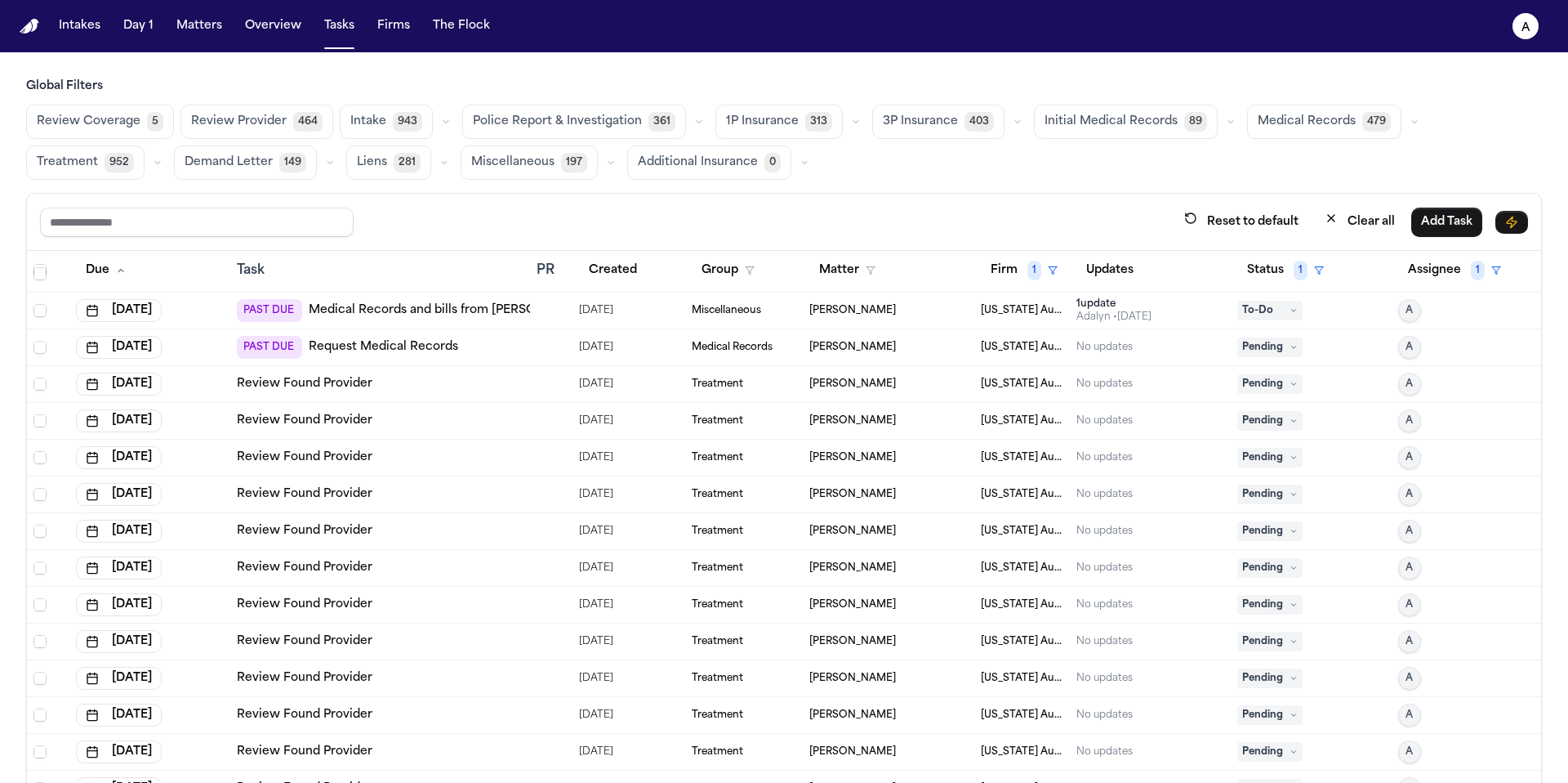
click at [1259, 343] on span "Pending" at bounding box center [1270, 347] width 65 height 20
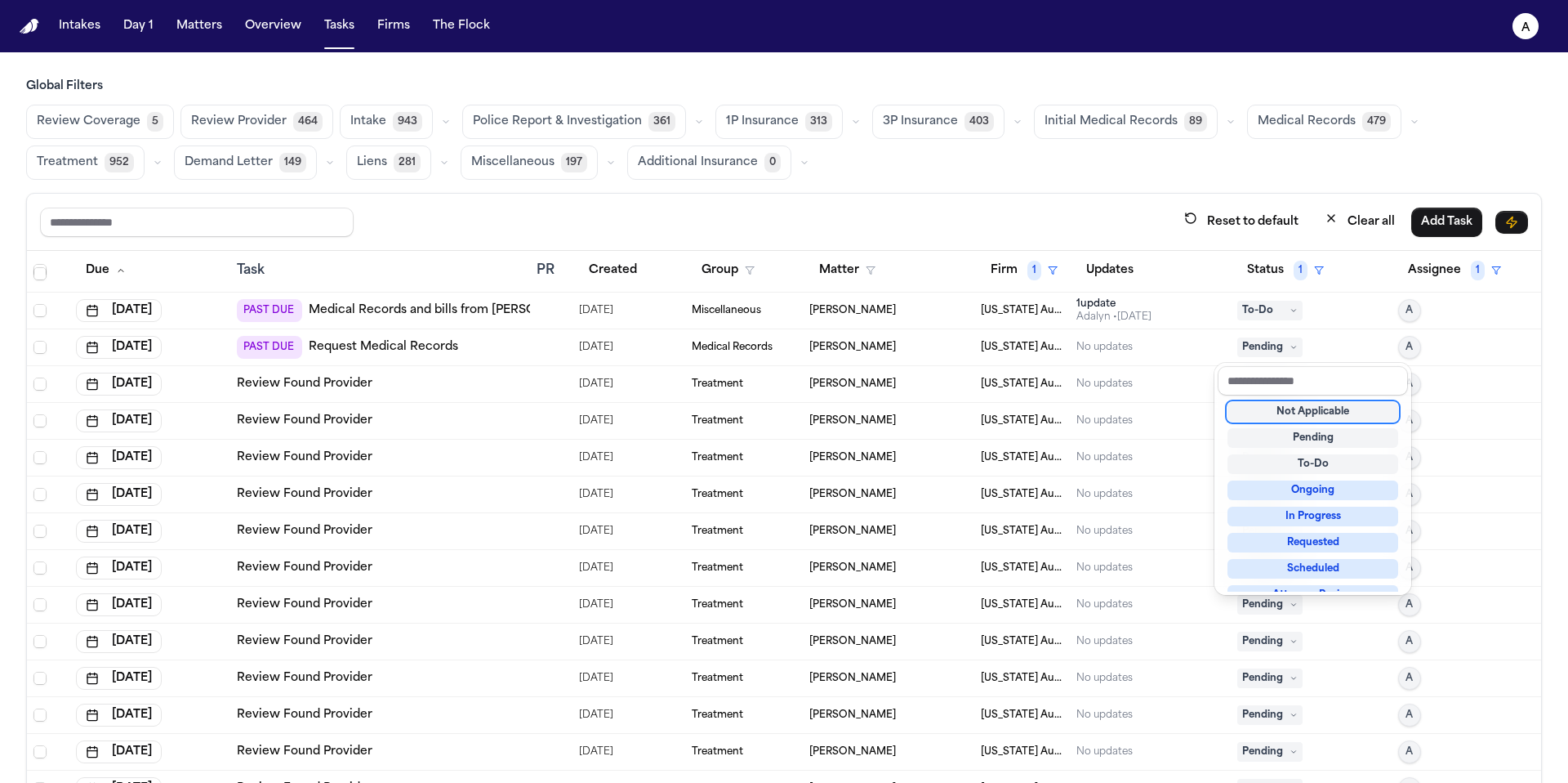
click at [1279, 415] on div "Not Applicable" at bounding box center [1313, 412] width 171 height 20
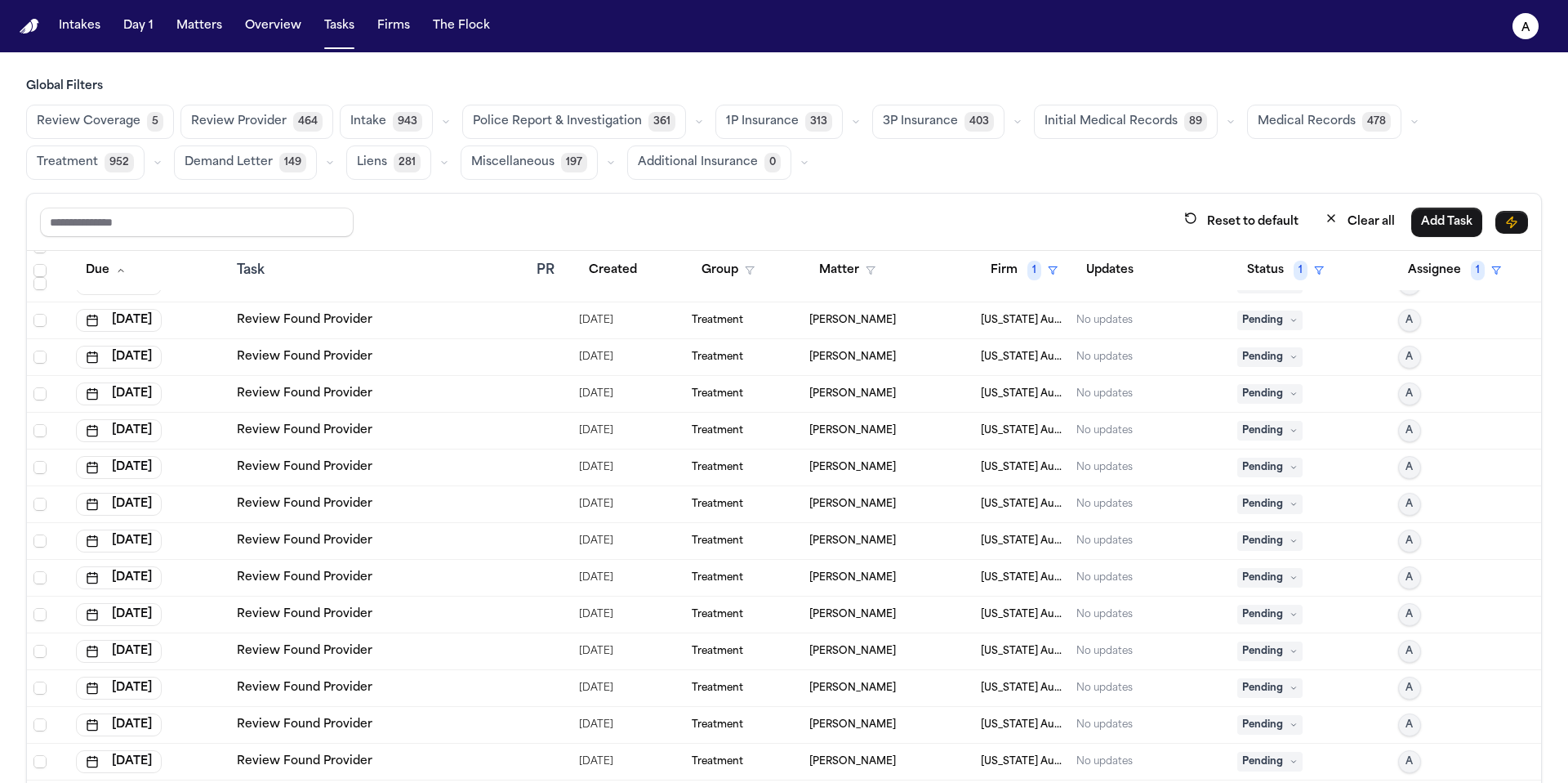
scroll to position [98, 0]
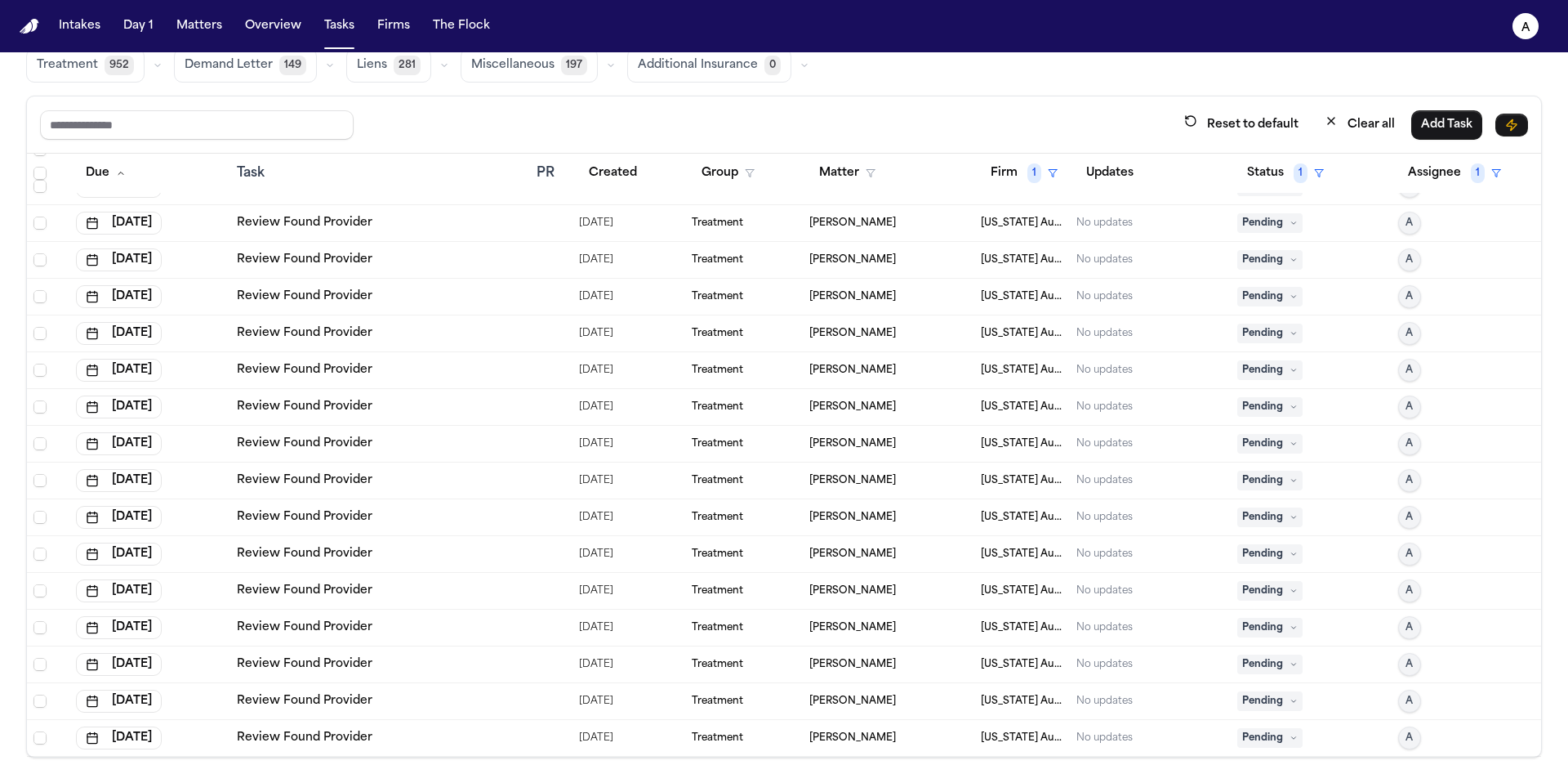
click at [1267, 733] on span "Pending" at bounding box center [1270, 738] width 65 height 20
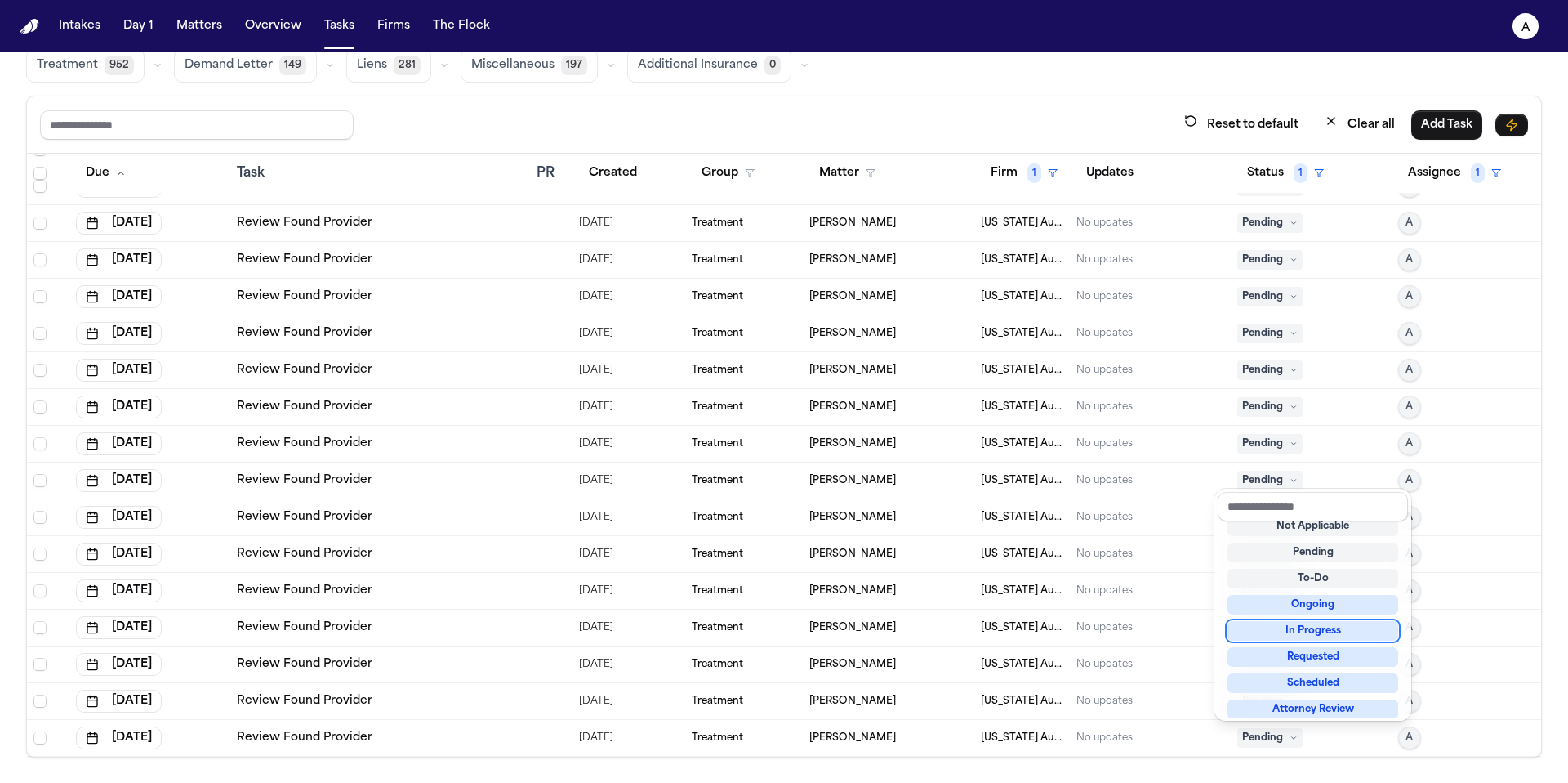
scroll to position [7, 0]
click at [1301, 542] on div "Not Applicable Pending To-Do Ongoing In Progress Requested Scheduled Attorney R…" at bounding box center [1313, 618] width 190 height 196
click at [1310, 524] on div "Not Applicable" at bounding box center [1313, 531] width 171 height 20
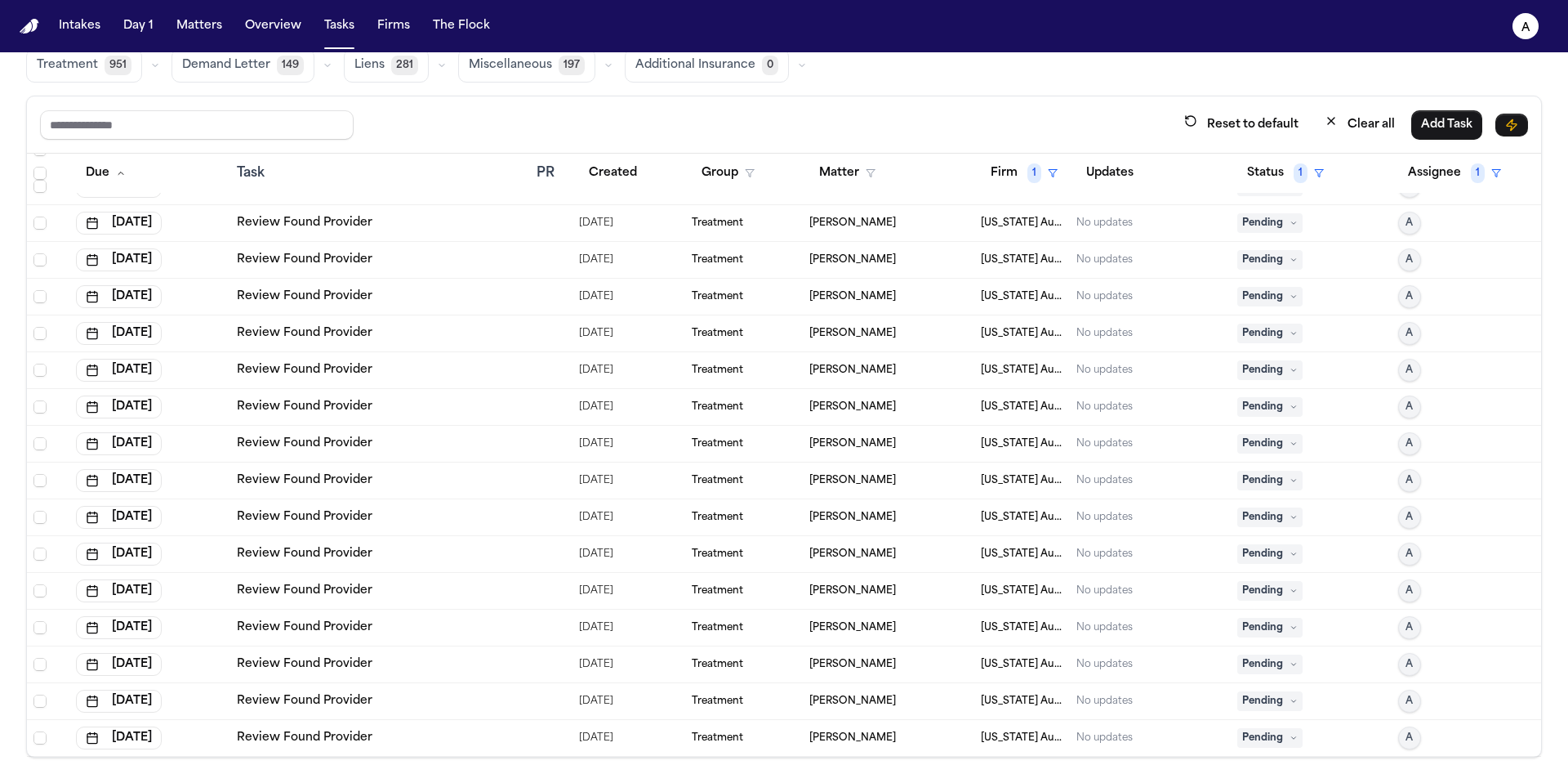
scroll to position [1055, 0]
click at [1274, 707] on span "Pending" at bounding box center [1270, 701] width 65 height 20
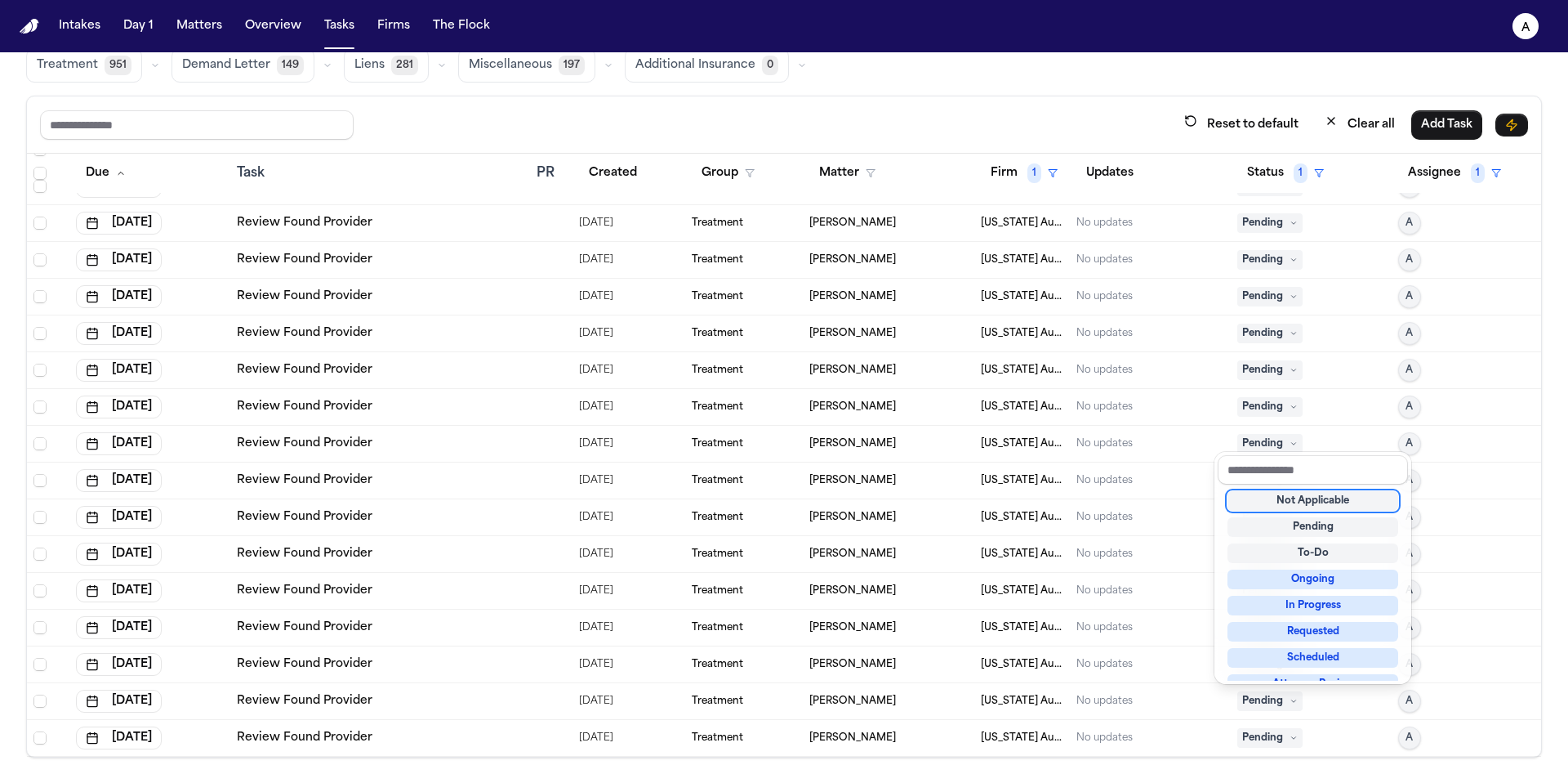
click at [1311, 501] on div "Not Applicable" at bounding box center [1313, 501] width 171 height 20
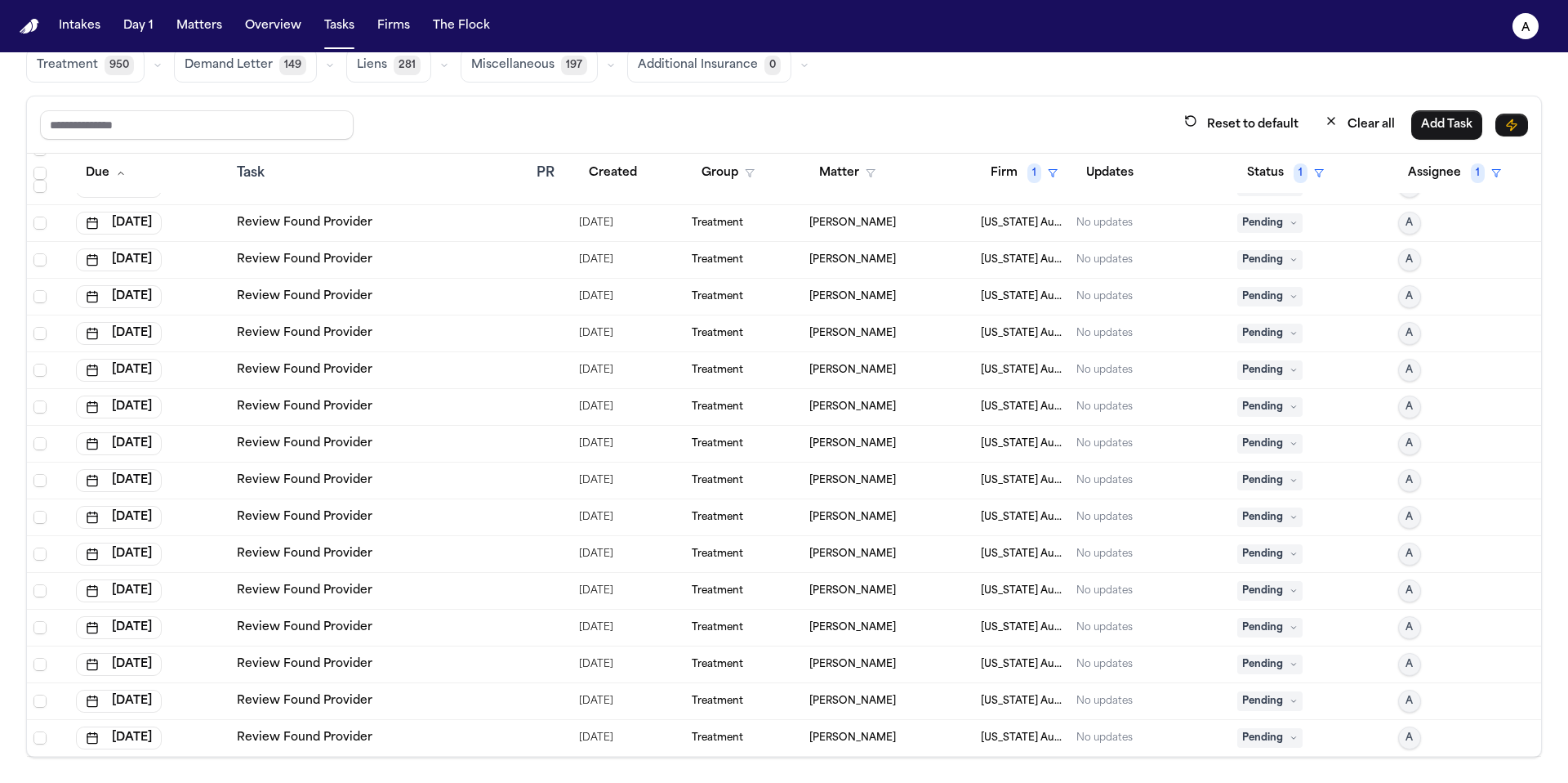
scroll to position [1018, 0]
click at [1289, 740] on icon at bounding box center [1294, 738] width 8 height 8
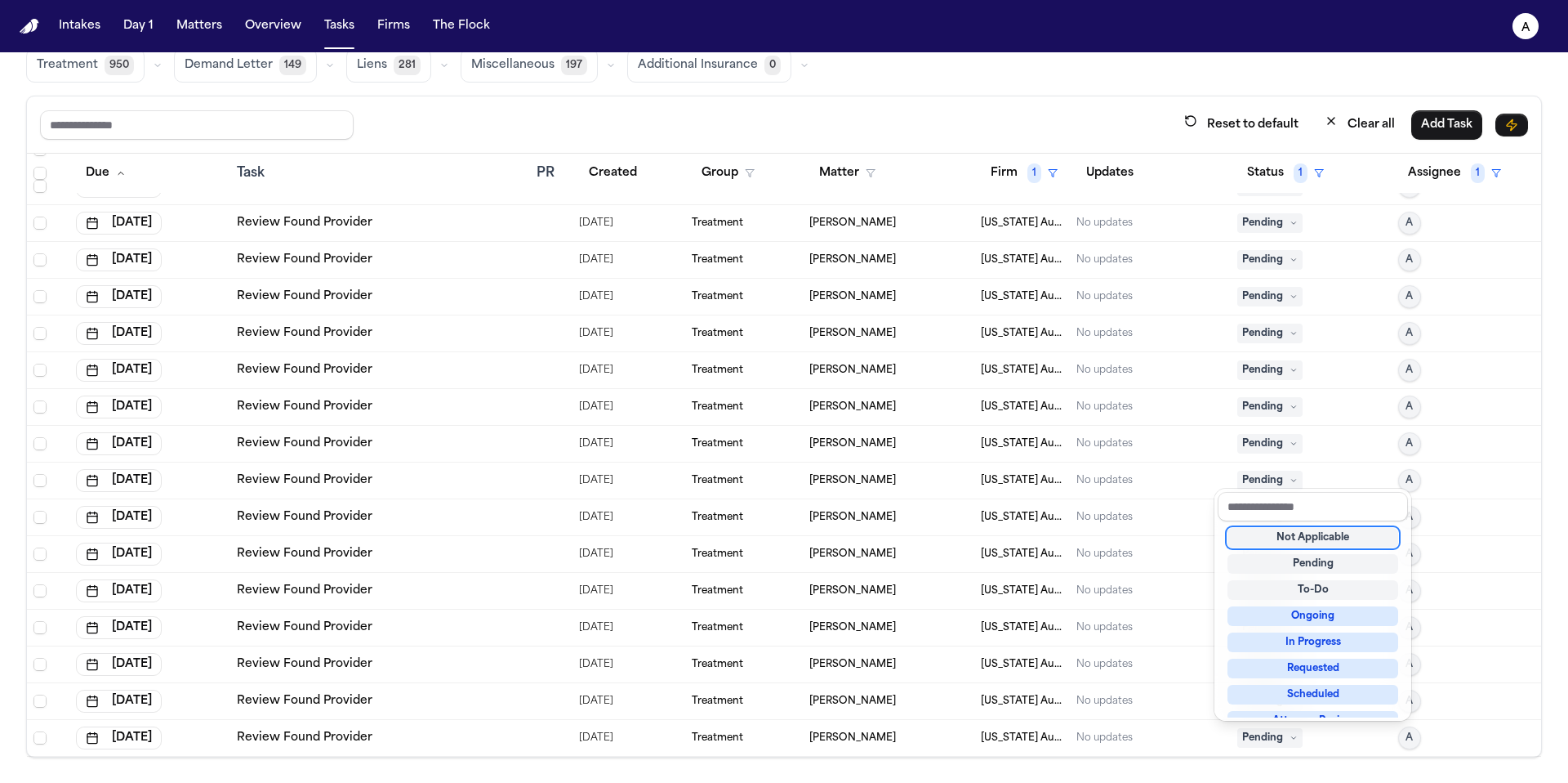
click at [1314, 535] on div "Not Applicable" at bounding box center [1313, 537] width 171 height 20
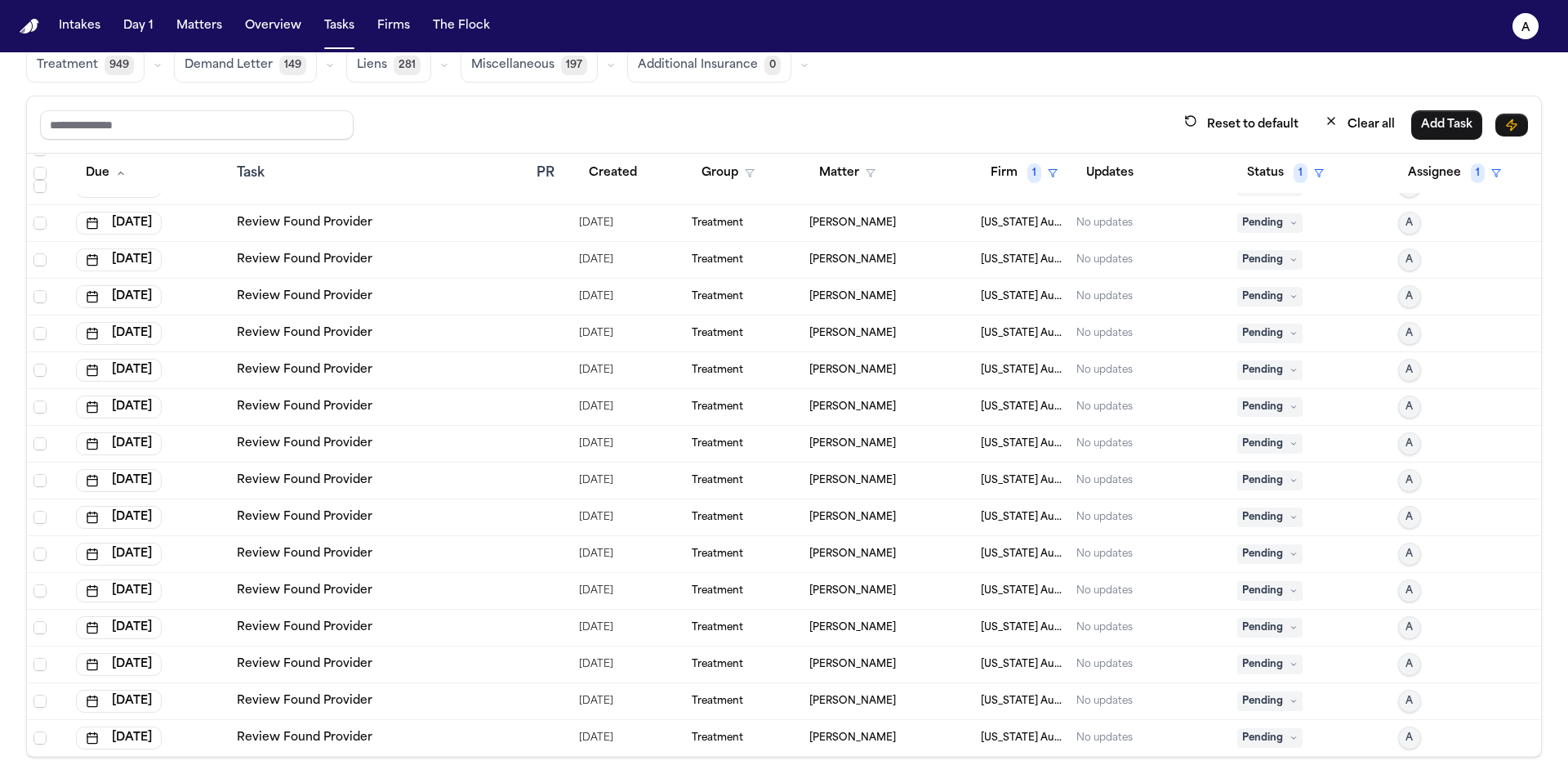
scroll to position [981, 0]
click at [1268, 730] on span "Pending" at bounding box center [1270, 738] width 65 height 20
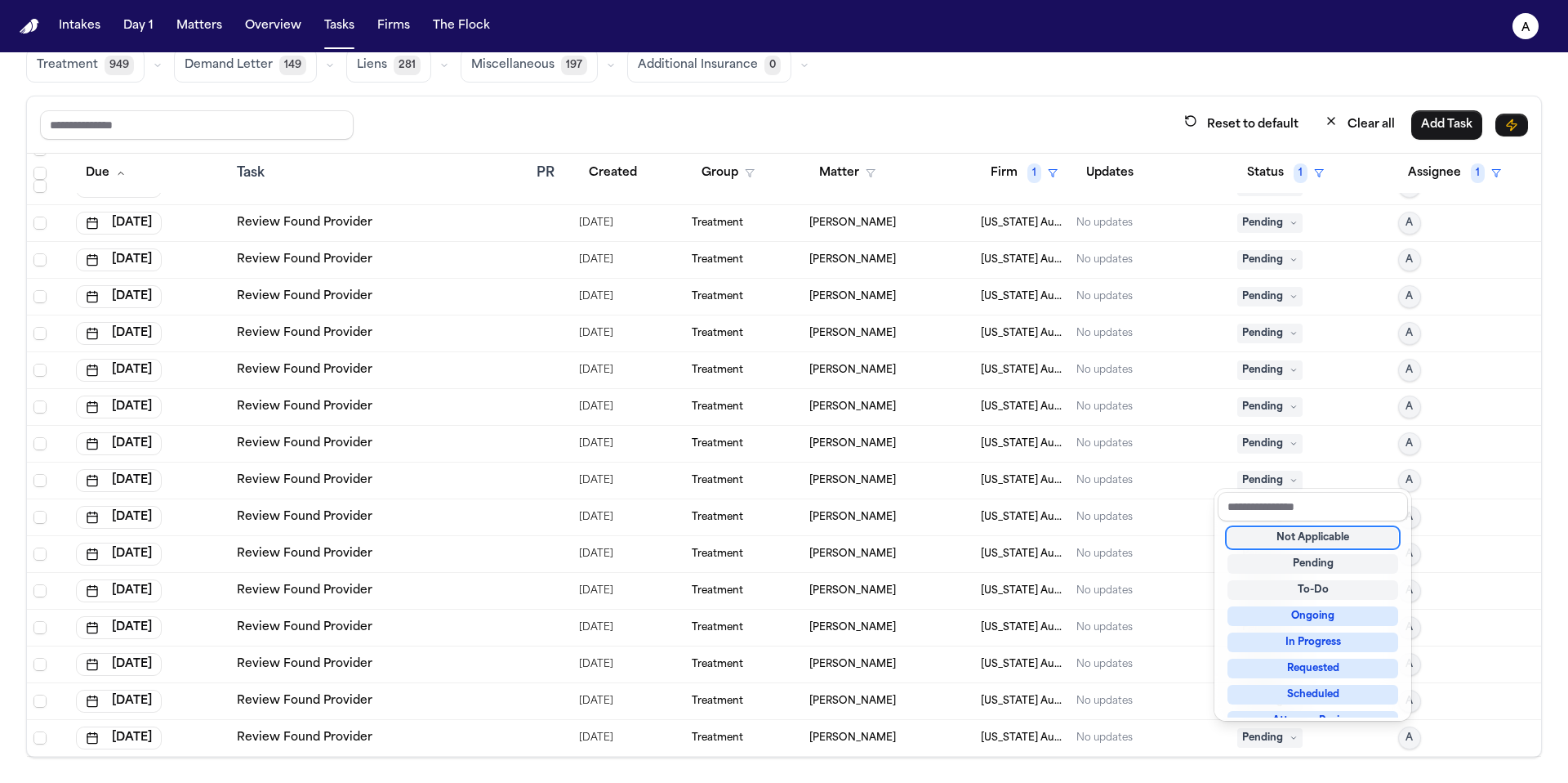
click at [1275, 536] on div "Not Applicable" at bounding box center [1313, 537] width 171 height 20
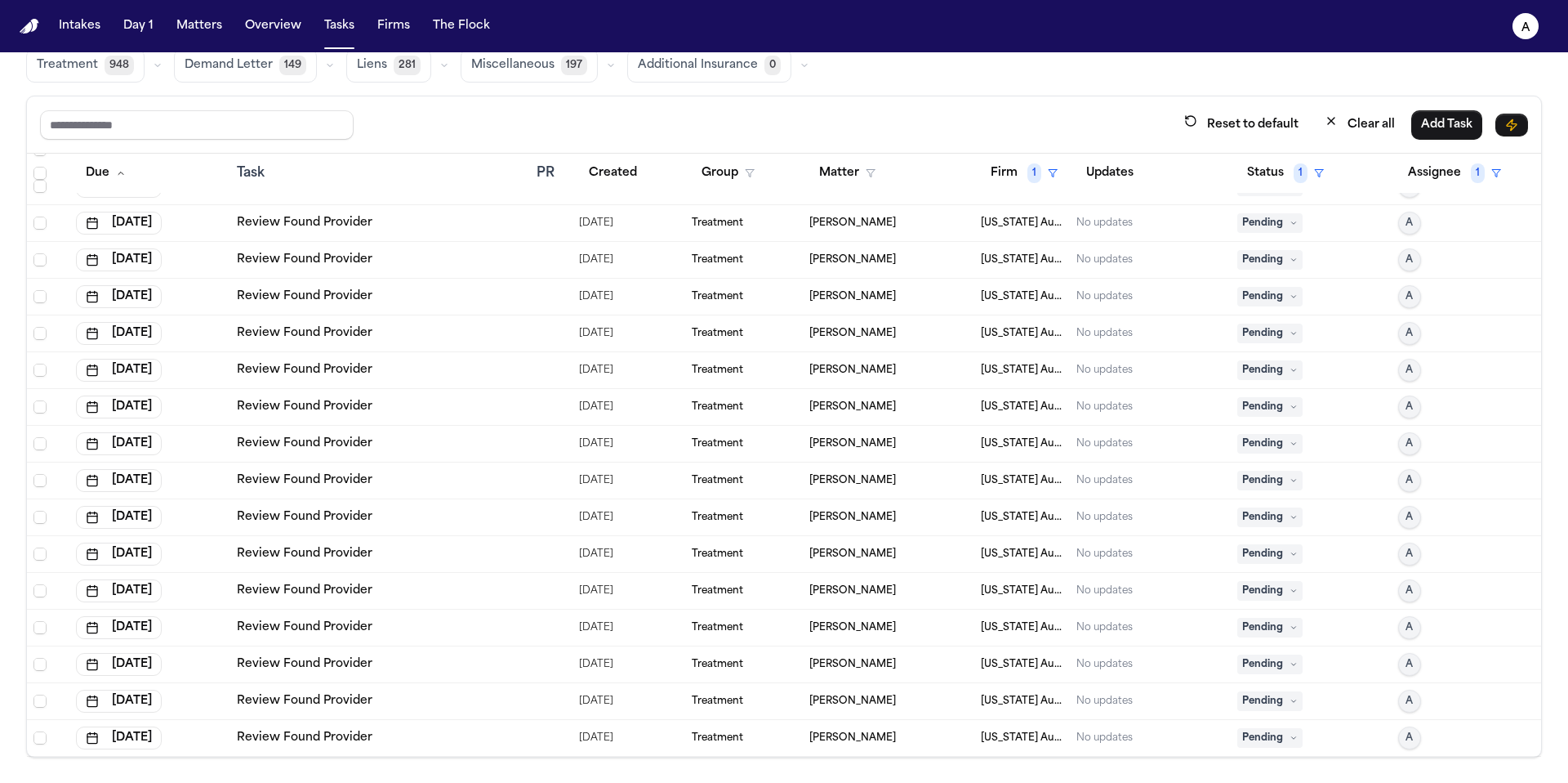
scroll to position [944, 0]
click at [1275, 724] on td "Pending" at bounding box center [1311, 738] width 161 height 36
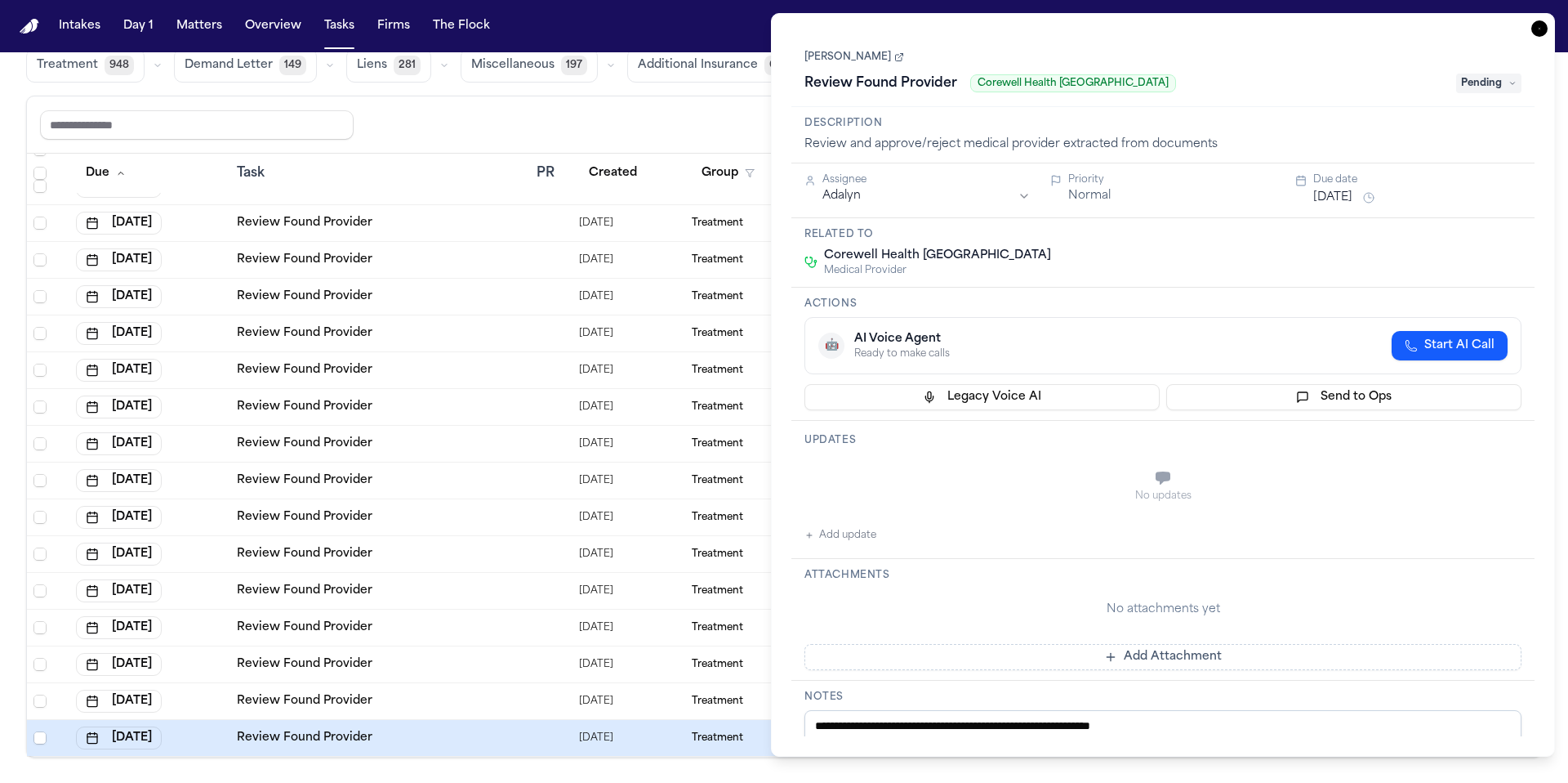
click at [1542, 34] on icon "button" at bounding box center [1540, 29] width 17 height 17
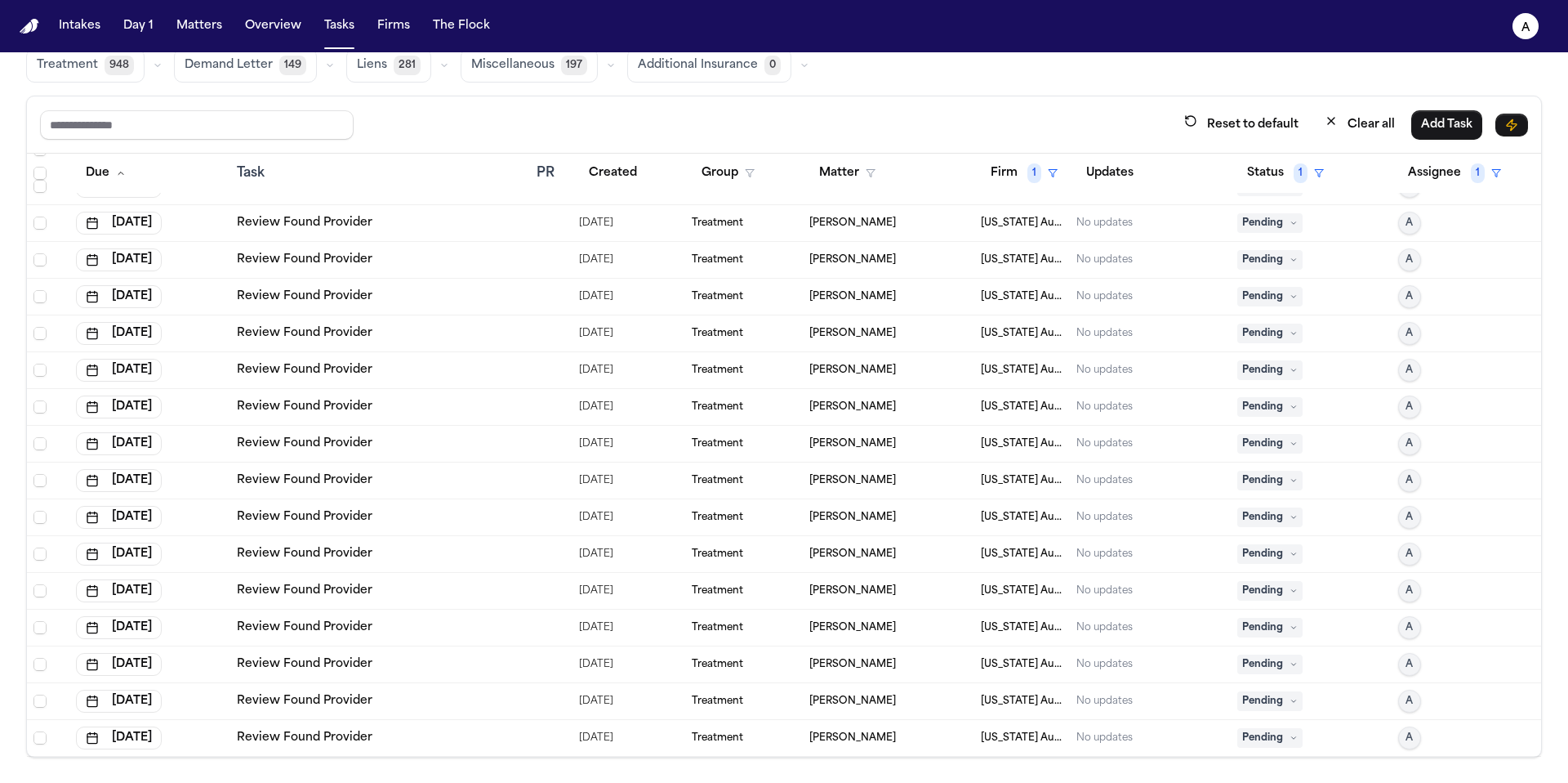
click at [1289, 735] on icon at bounding box center [1294, 738] width 8 height 8
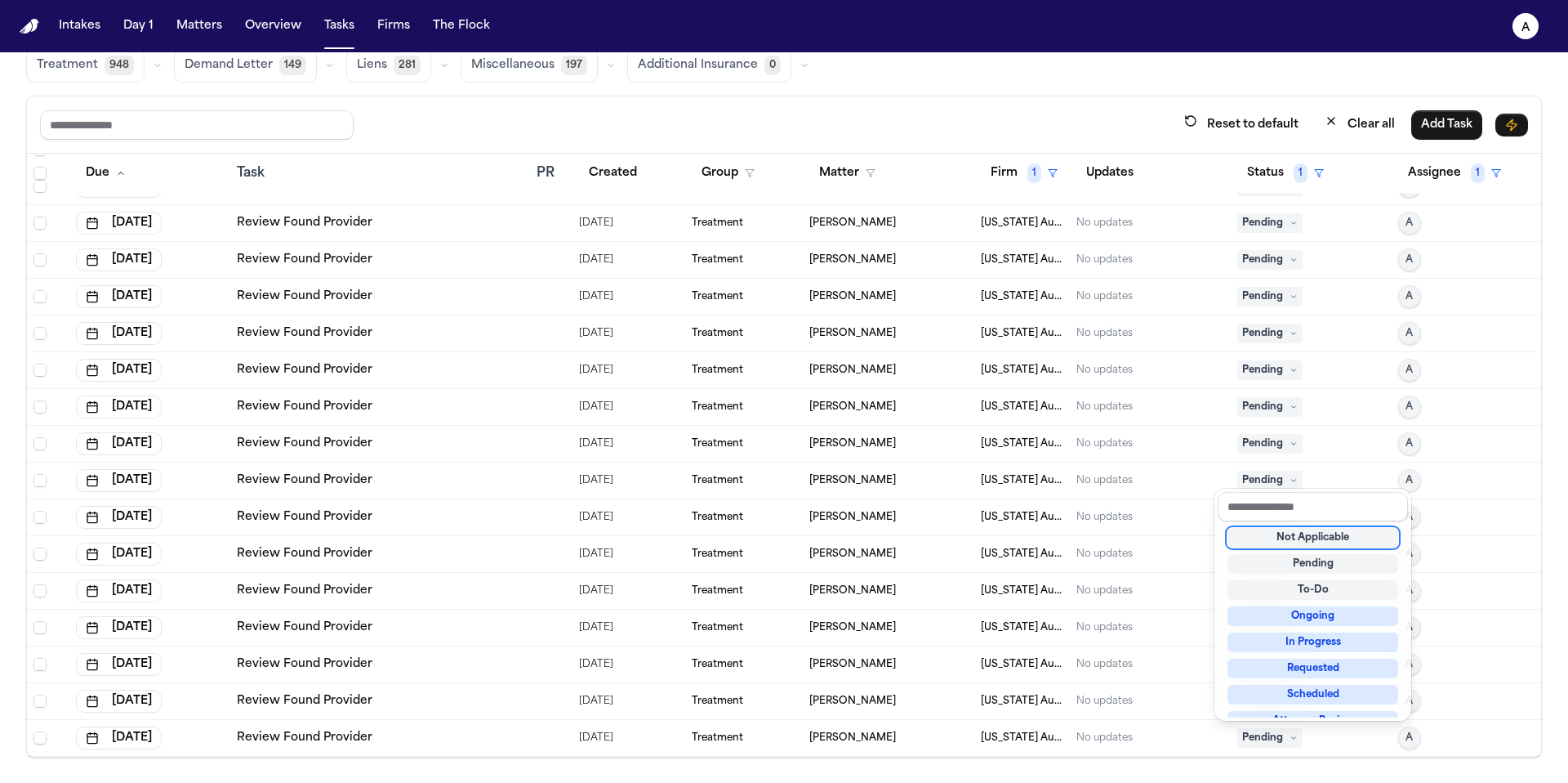
click at [1279, 537] on div "Not Applicable" at bounding box center [1313, 537] width 171 height 20
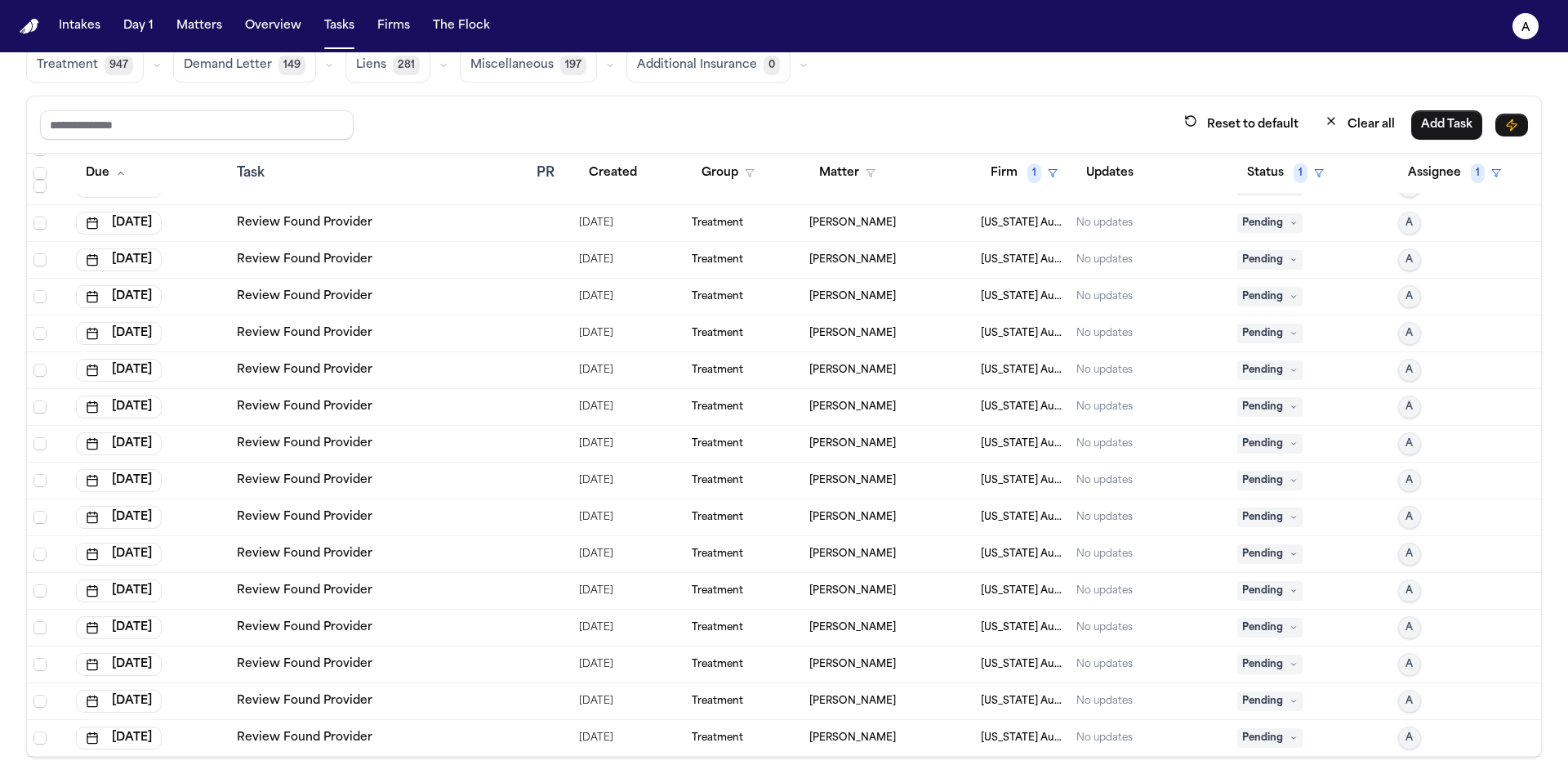
scroll to position [908, 0]
click at [1265, 736] on span "Pending" at bounding box center [1270, 738] width 65 height 20
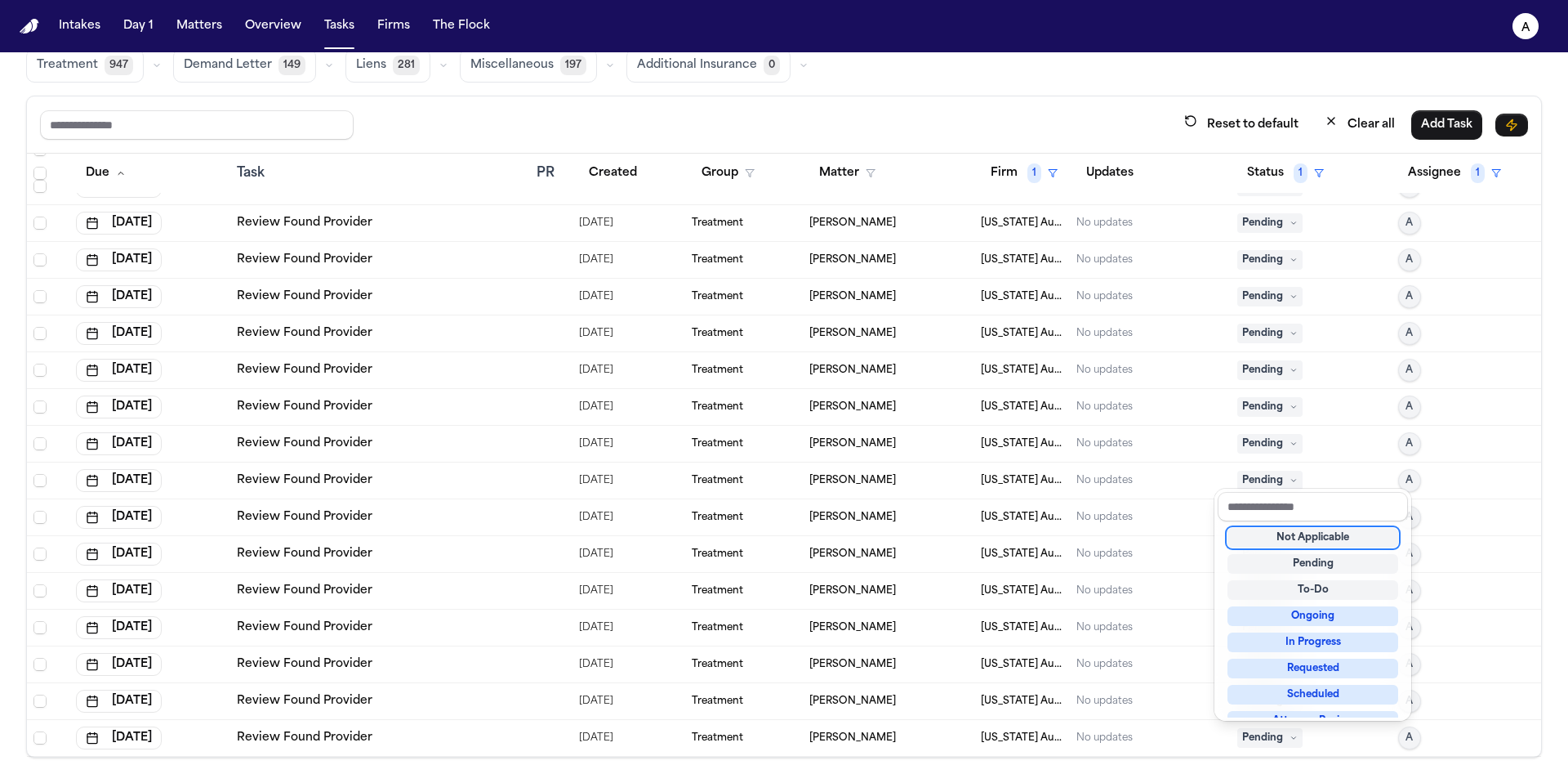
click at [1275, 532] on div "Not Applicable" at bounding box center [1313, 537] width 171 height 20
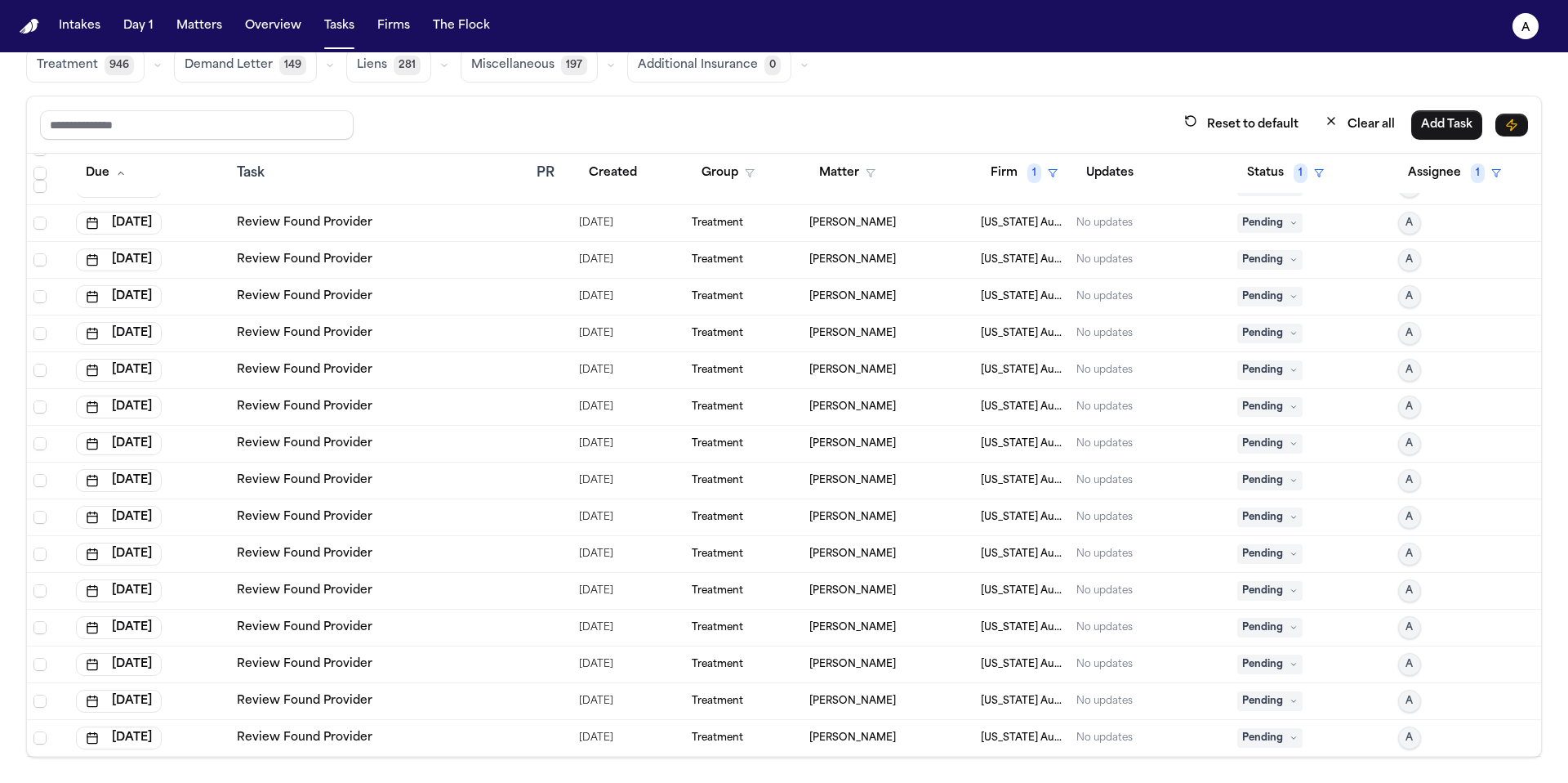
scroll to position [871, 0]
click at [1289, 733] on icon at bounding box center [1294, 738] width 8 height 8
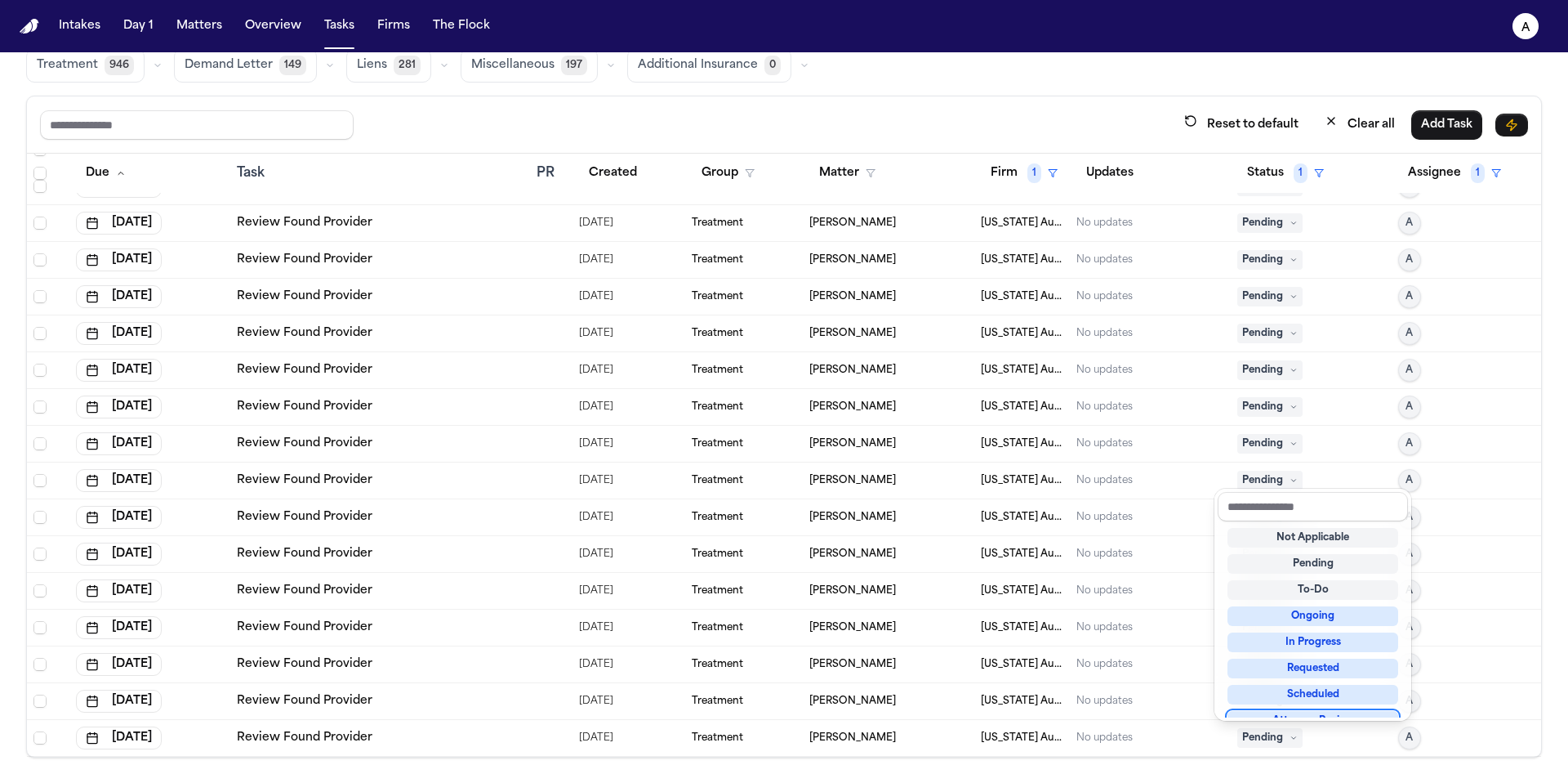
scroll to position [7, 0]
click at [1291, 532] on div "Not Applicable" at bounding box center [1313, 531] width 171 height 20
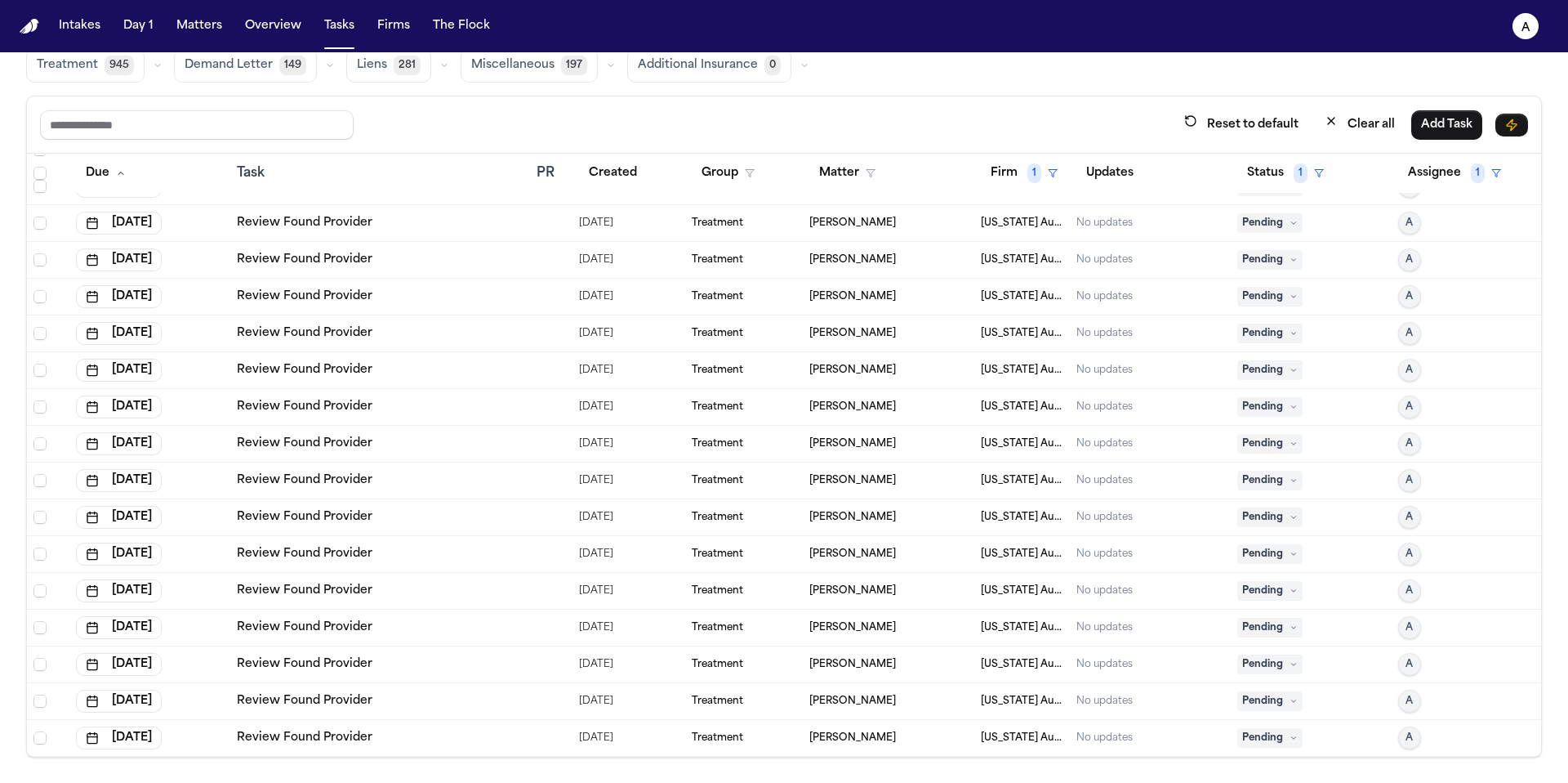
scroll to position [834, 0]
click at [1291, 737] on icon at bounding box center [1293, 738] width 4 height 2
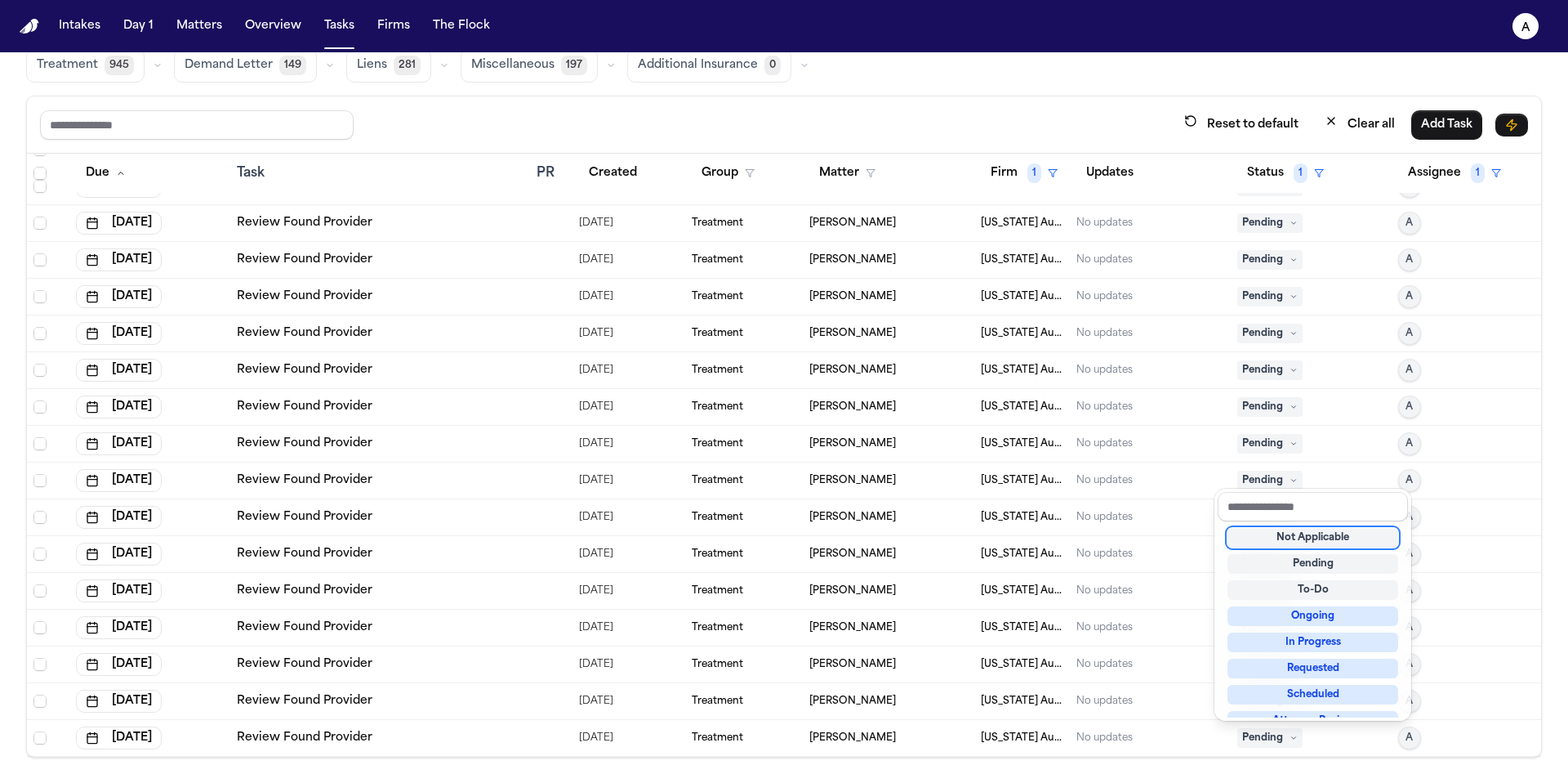
click at [1295, 532] on div "Not Applicable" at bounding box center [1313, 537] width 171 height 20
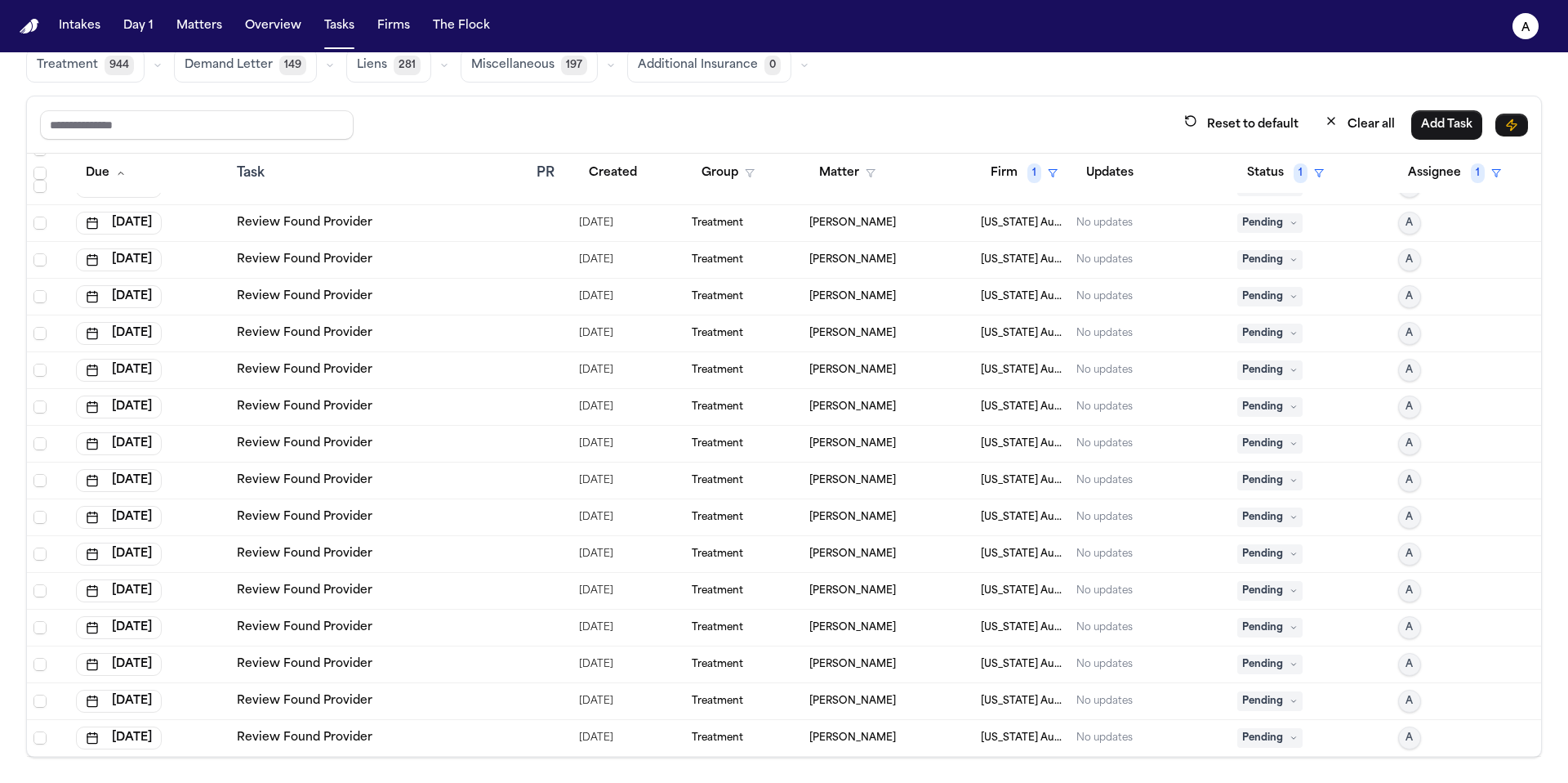
scroll to position [797, 0]
click at [1289, 734] on icon at bounding box center [1294, 738] width 8 height 8
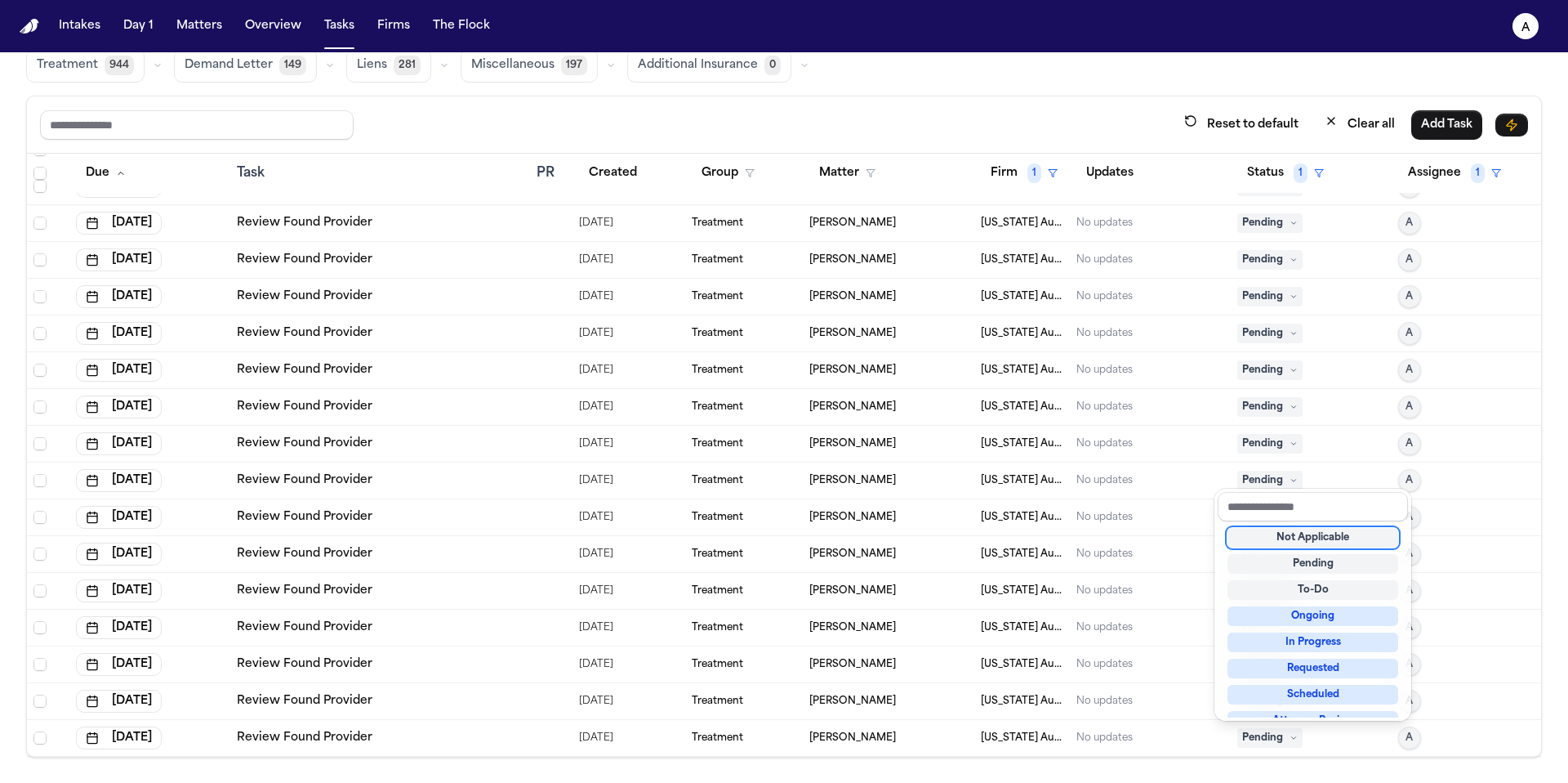
click at [1300, 541] on div "Not Applicable" at bounding box center [1313, 537] width 171 height 20
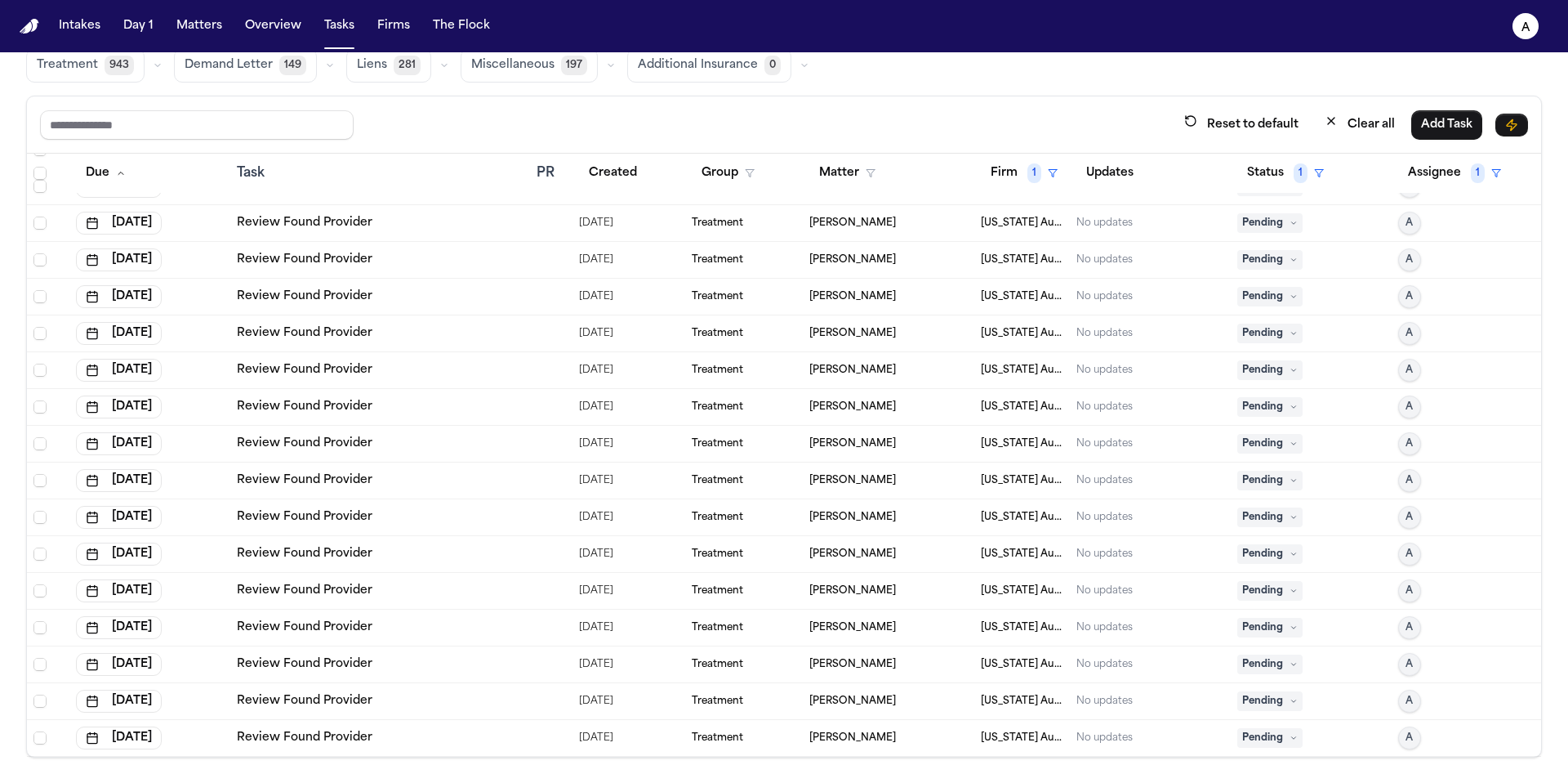
scroll to position [761, 0]
click at [1275, 728] on span "Pending" at bounding box center [1270, 738] width 65 height 20
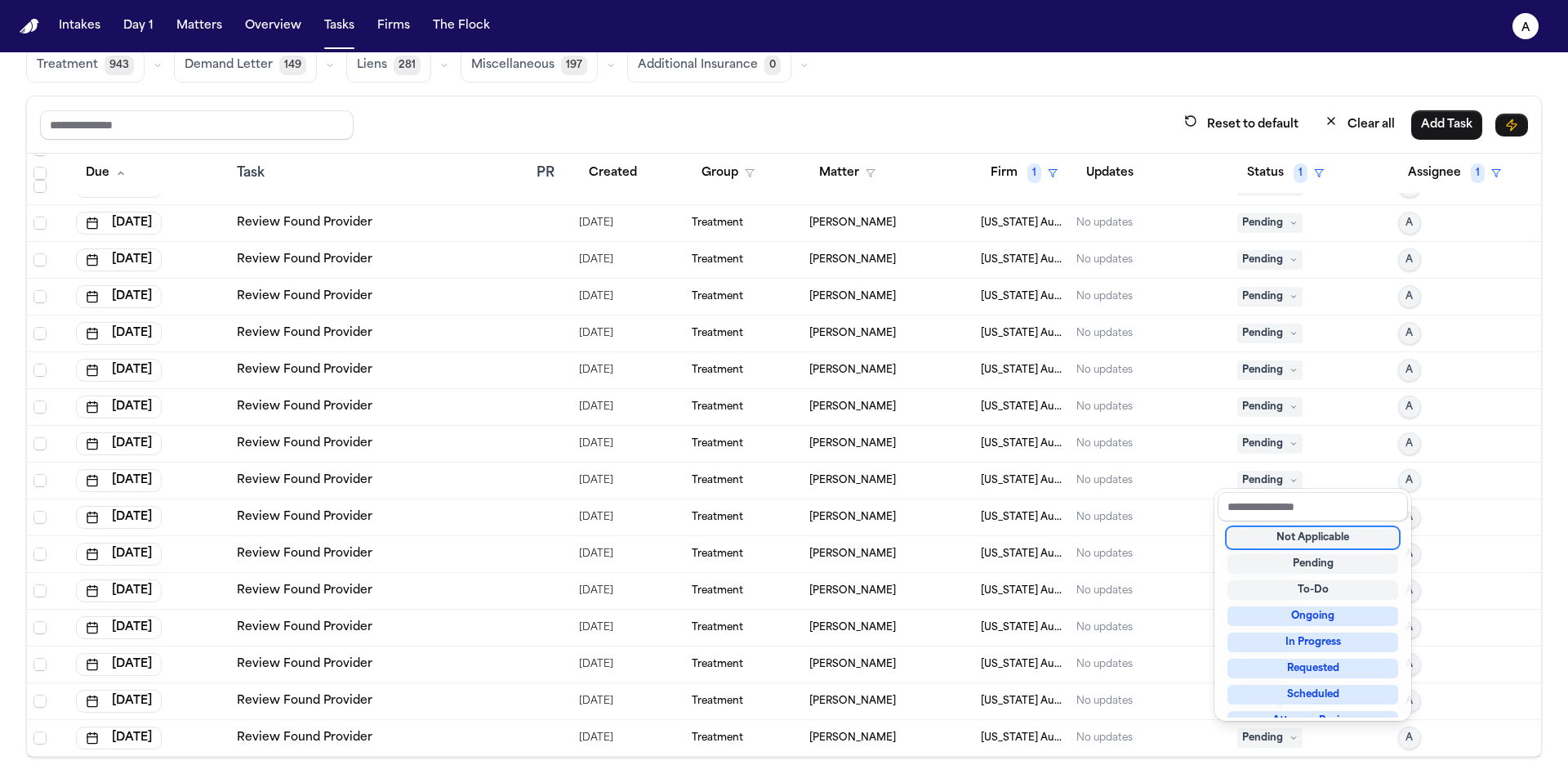
click at [1291, 543] on div "Not Applicable" at bounding box center [1313, 537] width 171 height 20
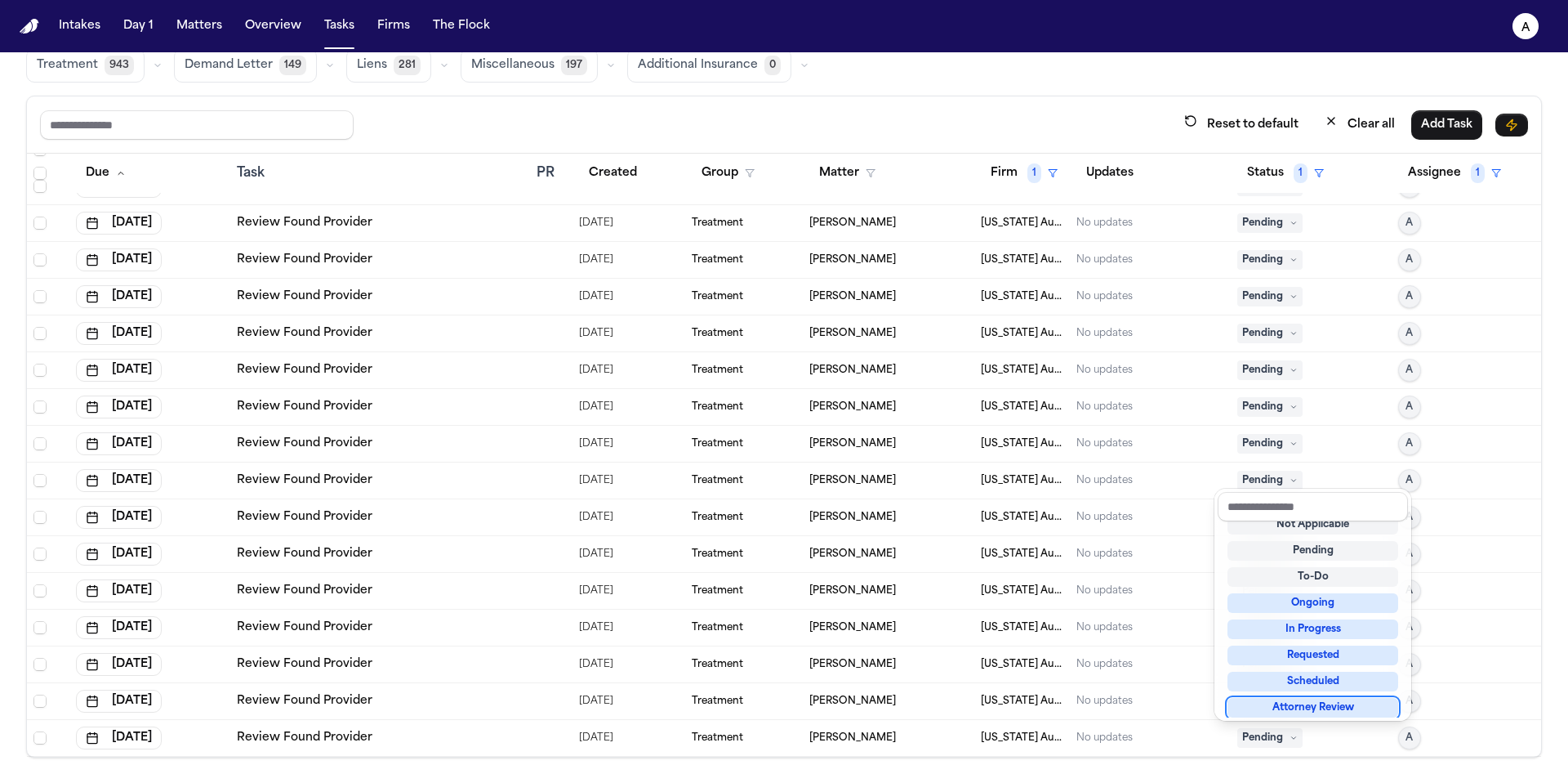
click at [1289, 734] on icon at bounding box center [1294, 738] width 8 height 8
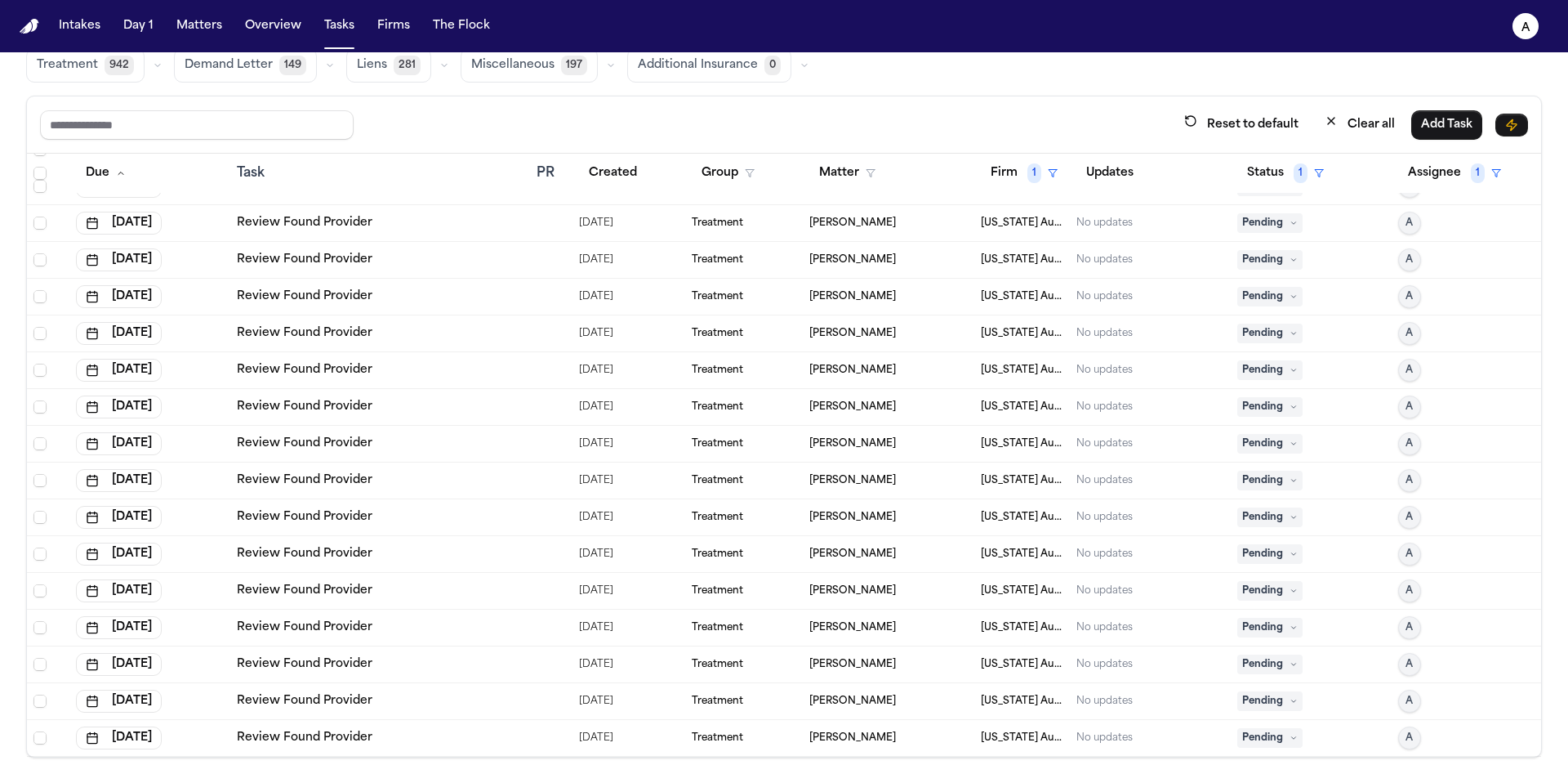
scroll to position [723, 0]
click at [1275, 743] on span "Pending" at bounding box center [1270, 738] width 65 height 20
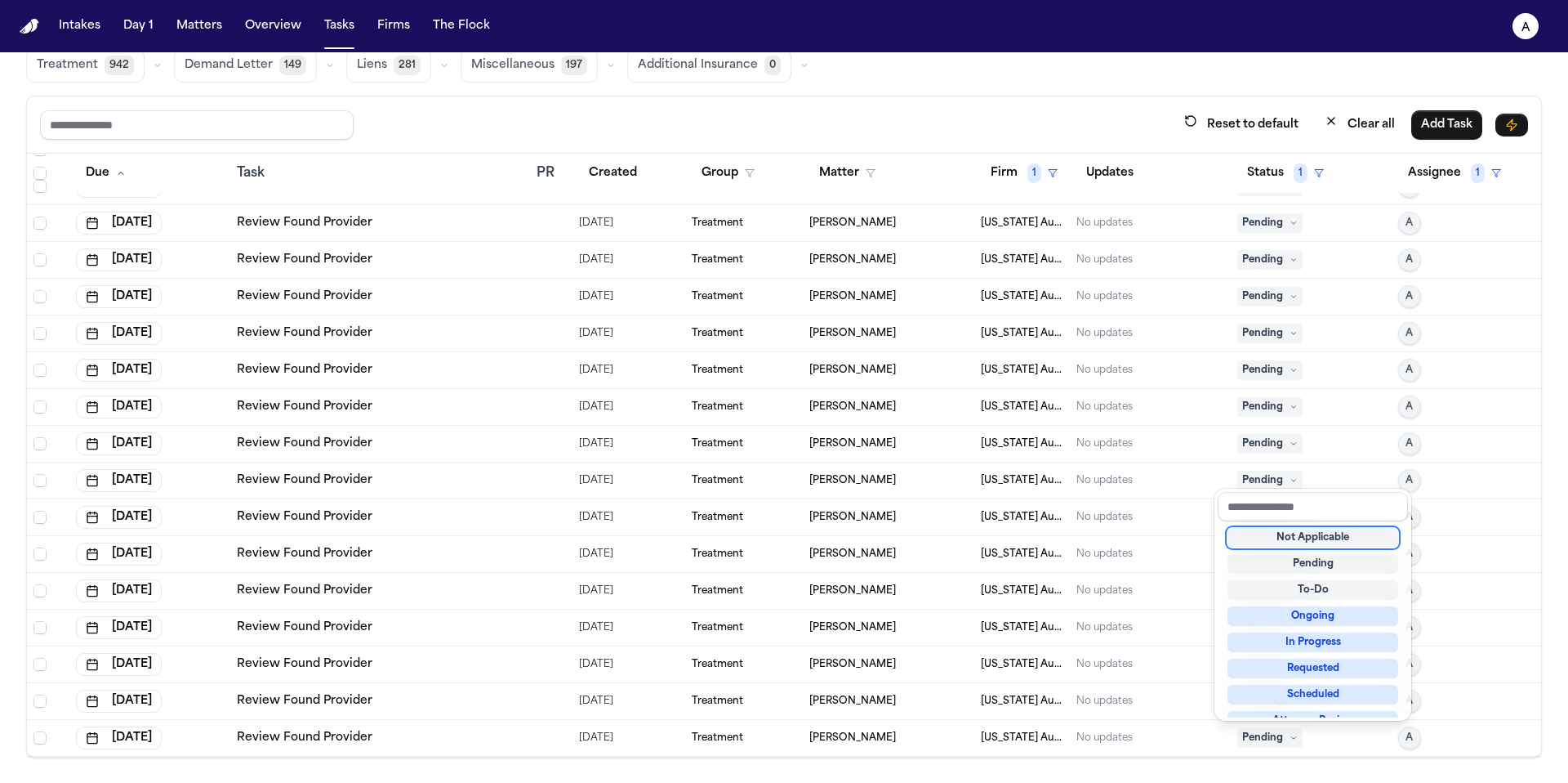
click at [1290, 538] on div "Not Applicable" at bounding box center [1313, 537] width 171 height 20
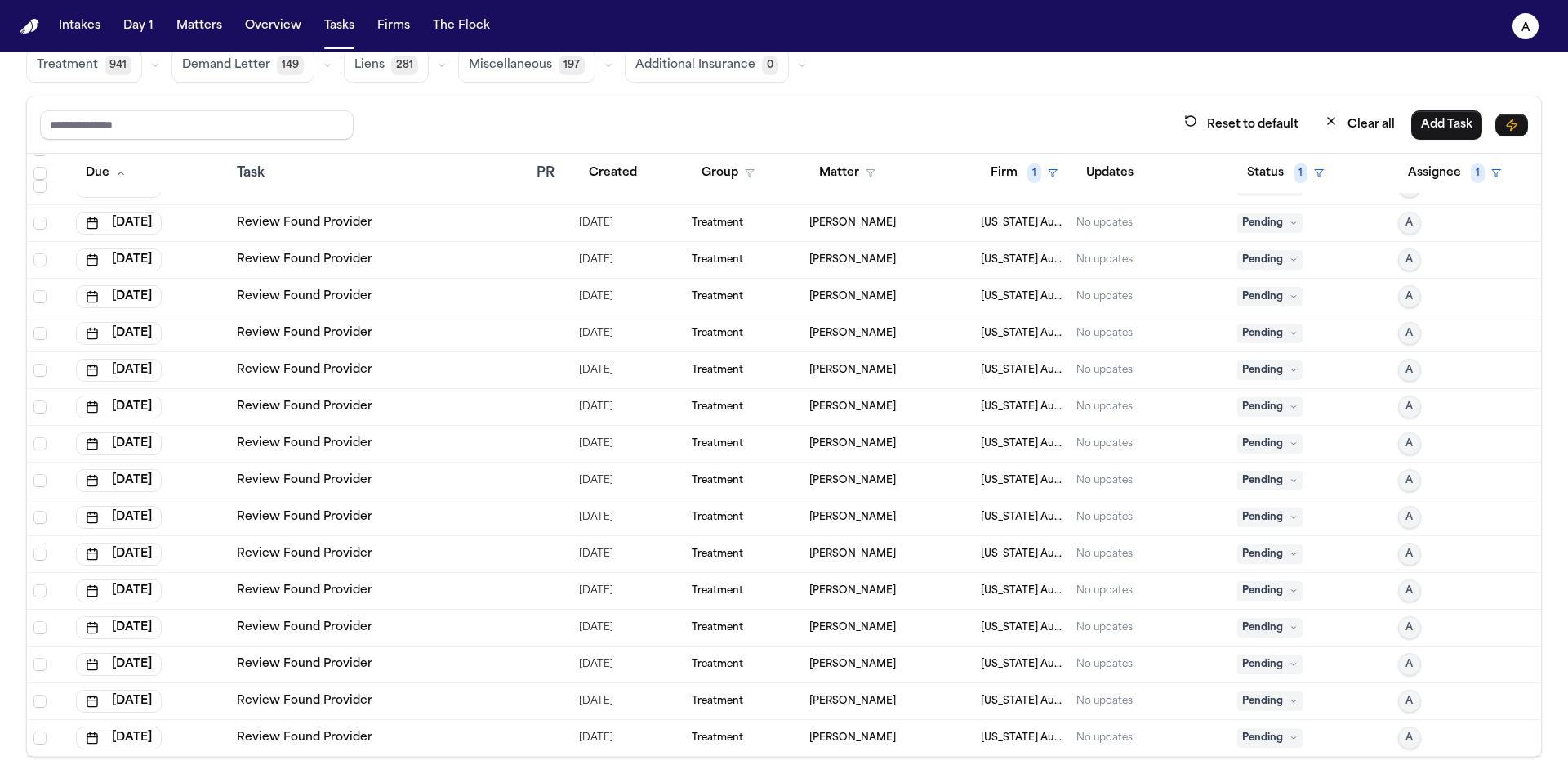
scroll to position [687, 0]
click at [1289, 738] on icon at bounding box center [1294, 738] width 8 height 8
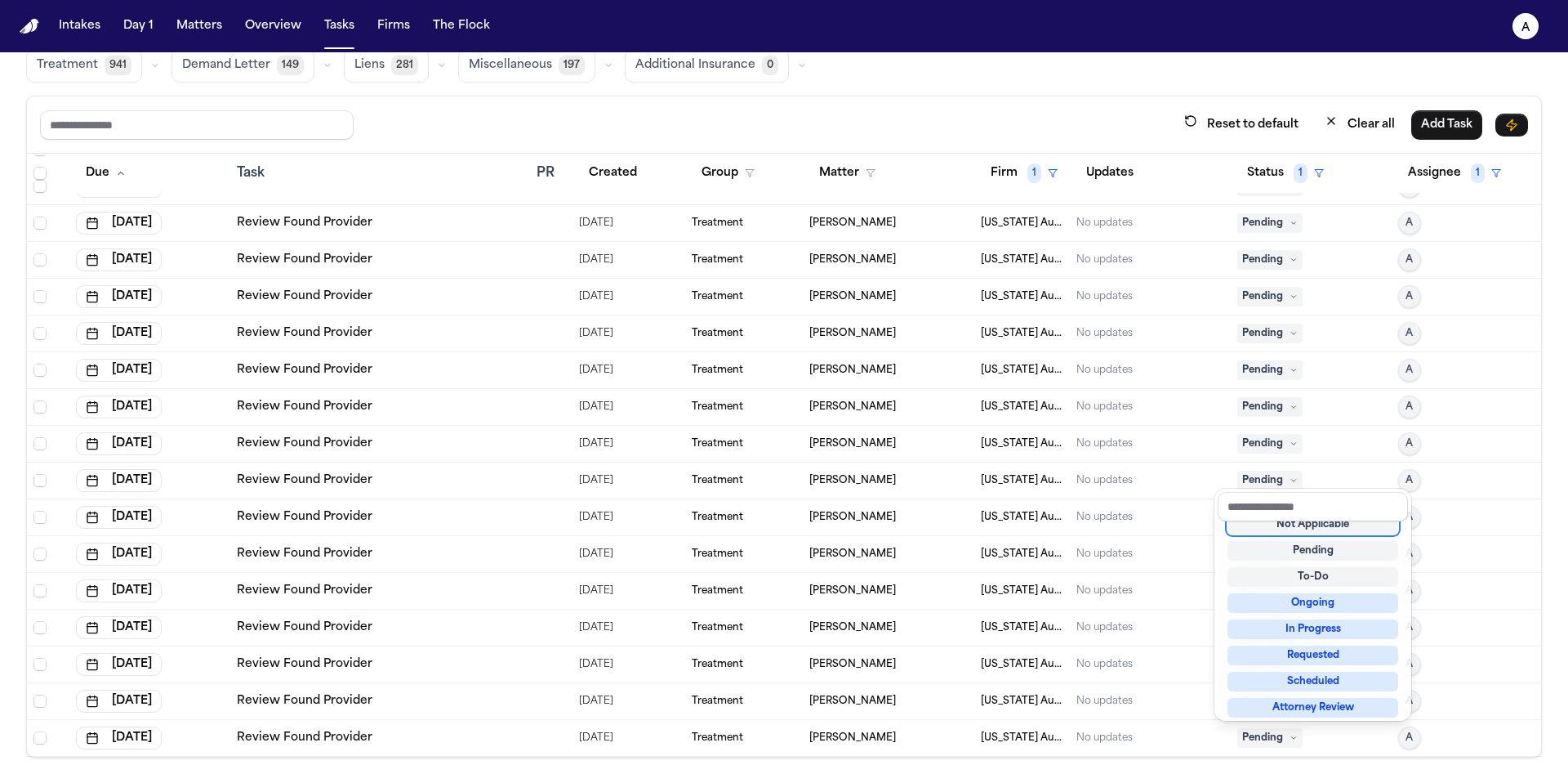
scroll to position [7, 0]
click at [1298, 521] on div "Not Applicable" at bounding box center [1313, 531] width 171 height 20
click at [1299, 528] on div "Not Applicable" at bounding box center [1313, 531] width 171 height 20
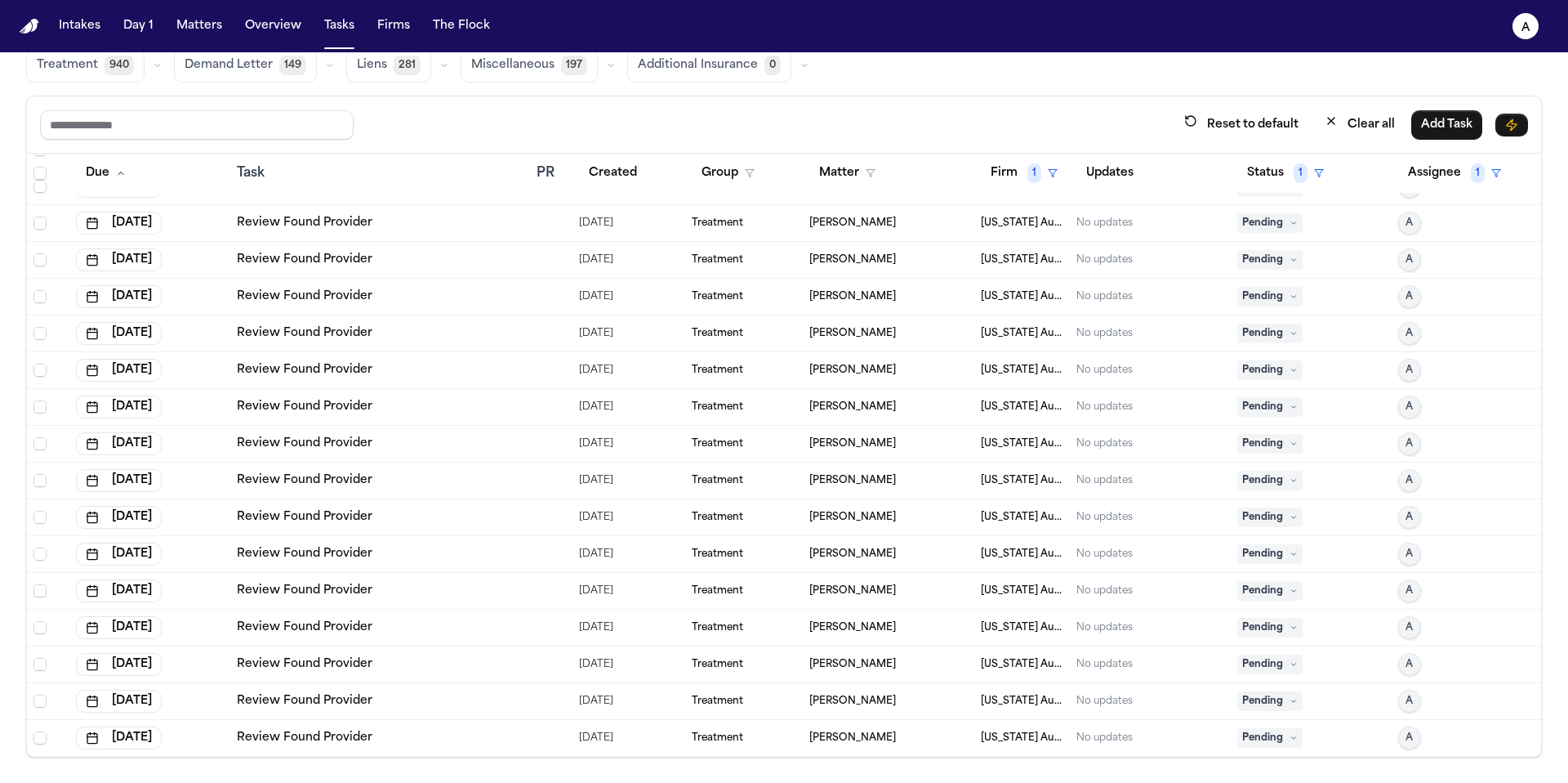
scroll to position [651, 0]
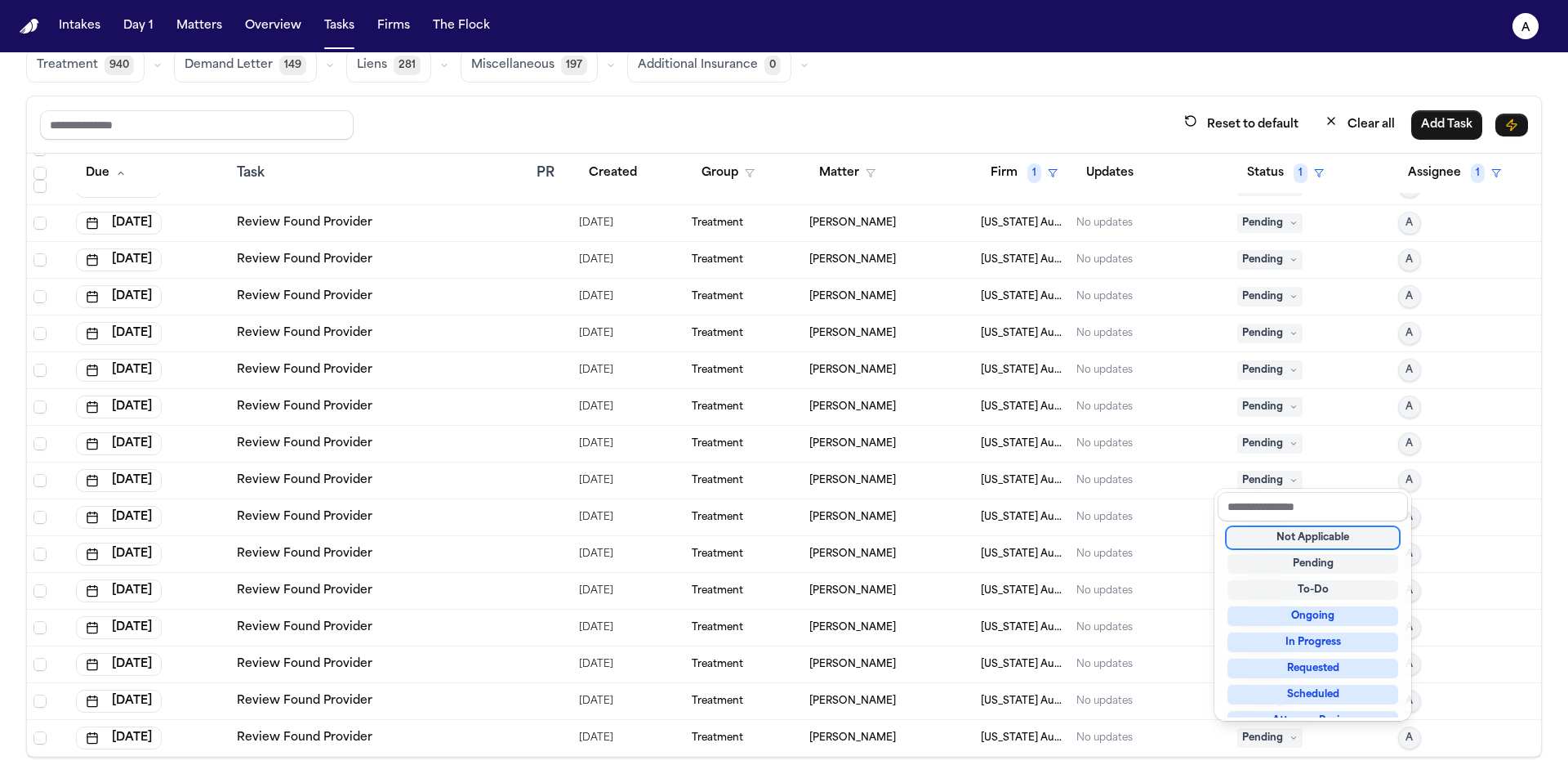
click at [1312, 530] on div "Not Applicable" at bounding box center [1313, 537] width 171 height 20
click at [1302, 542] on div "Not Applicable" at bounding box center [1313, 537] width 171 height 20
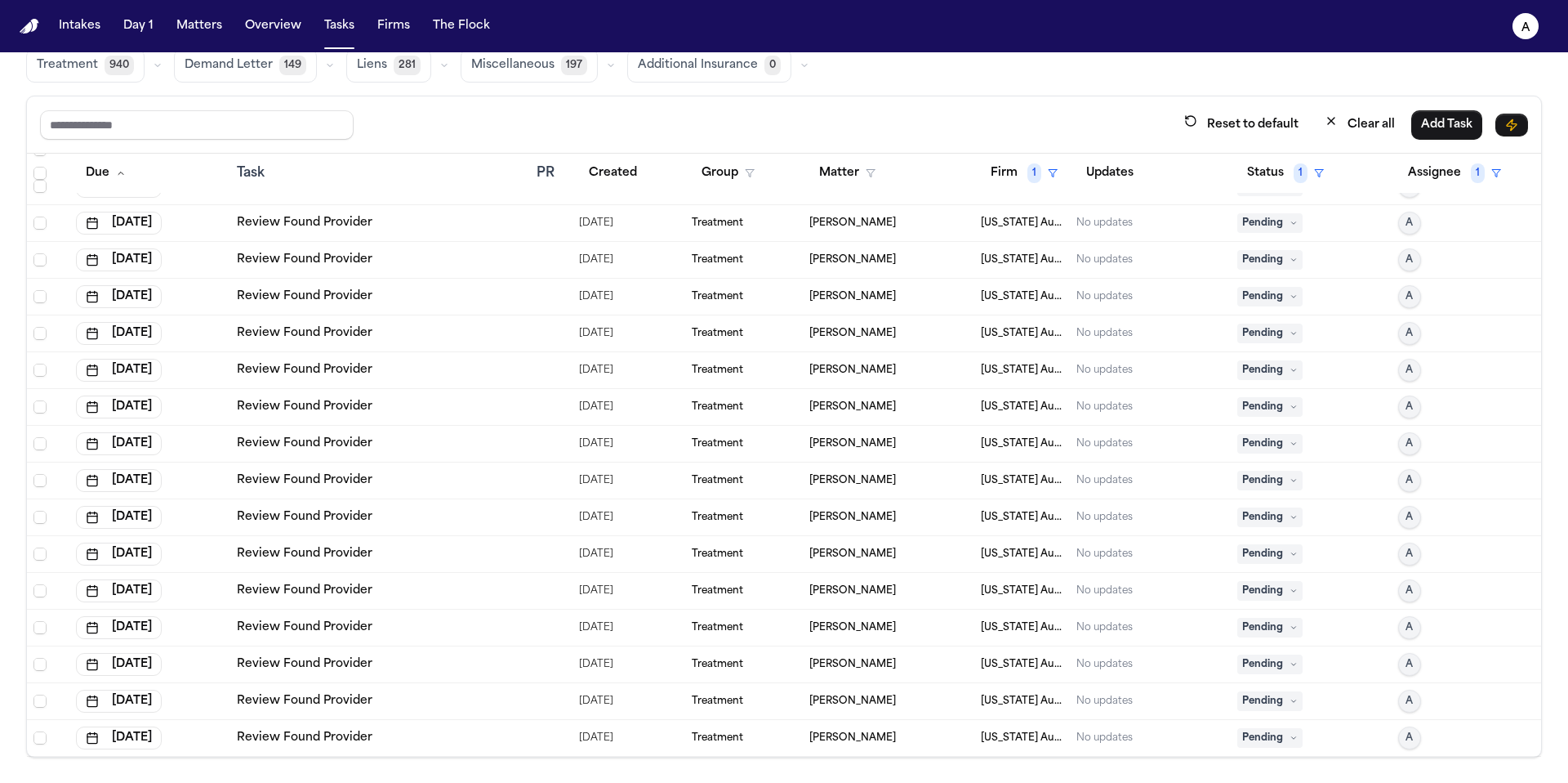
scroll to position [614, 0]
click at [1276, 728] on span "Pending" at bounding box center [1270, 738] width 65 height 20
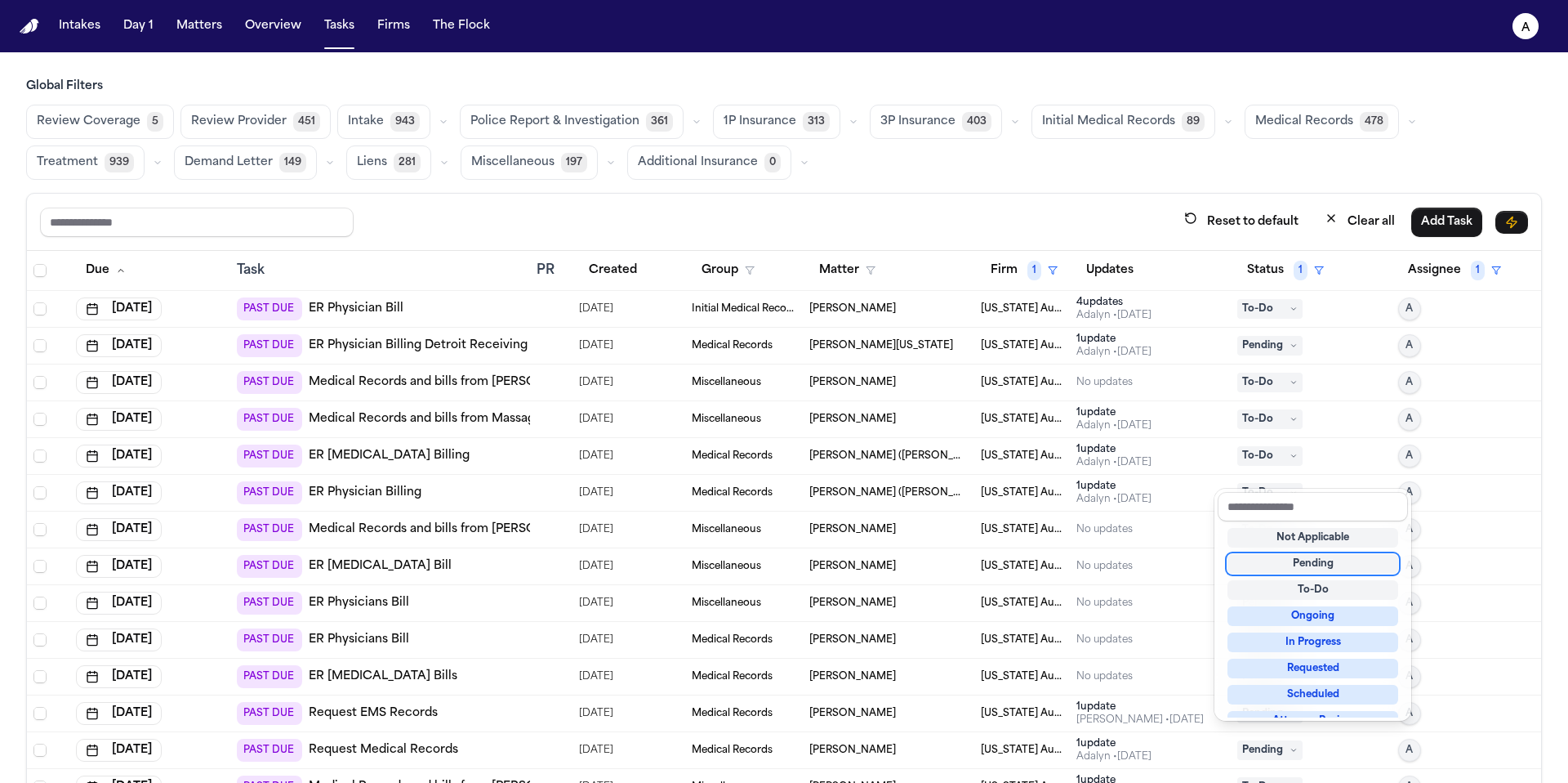
scroll to position [614, 0]
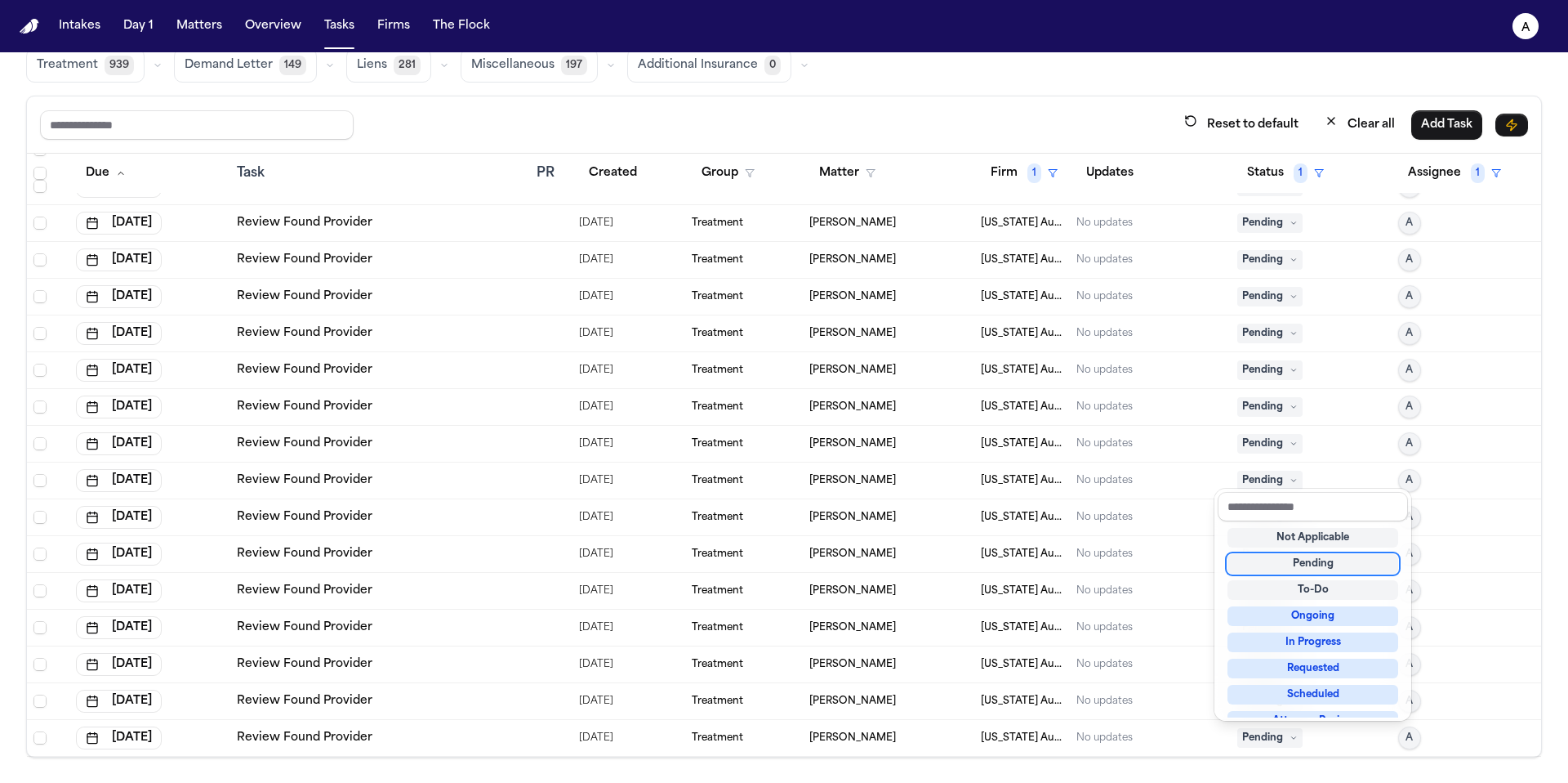
click at [1298, 531] on div "Not Applicable" at bounding box center [1313, 537] width 171 height 20
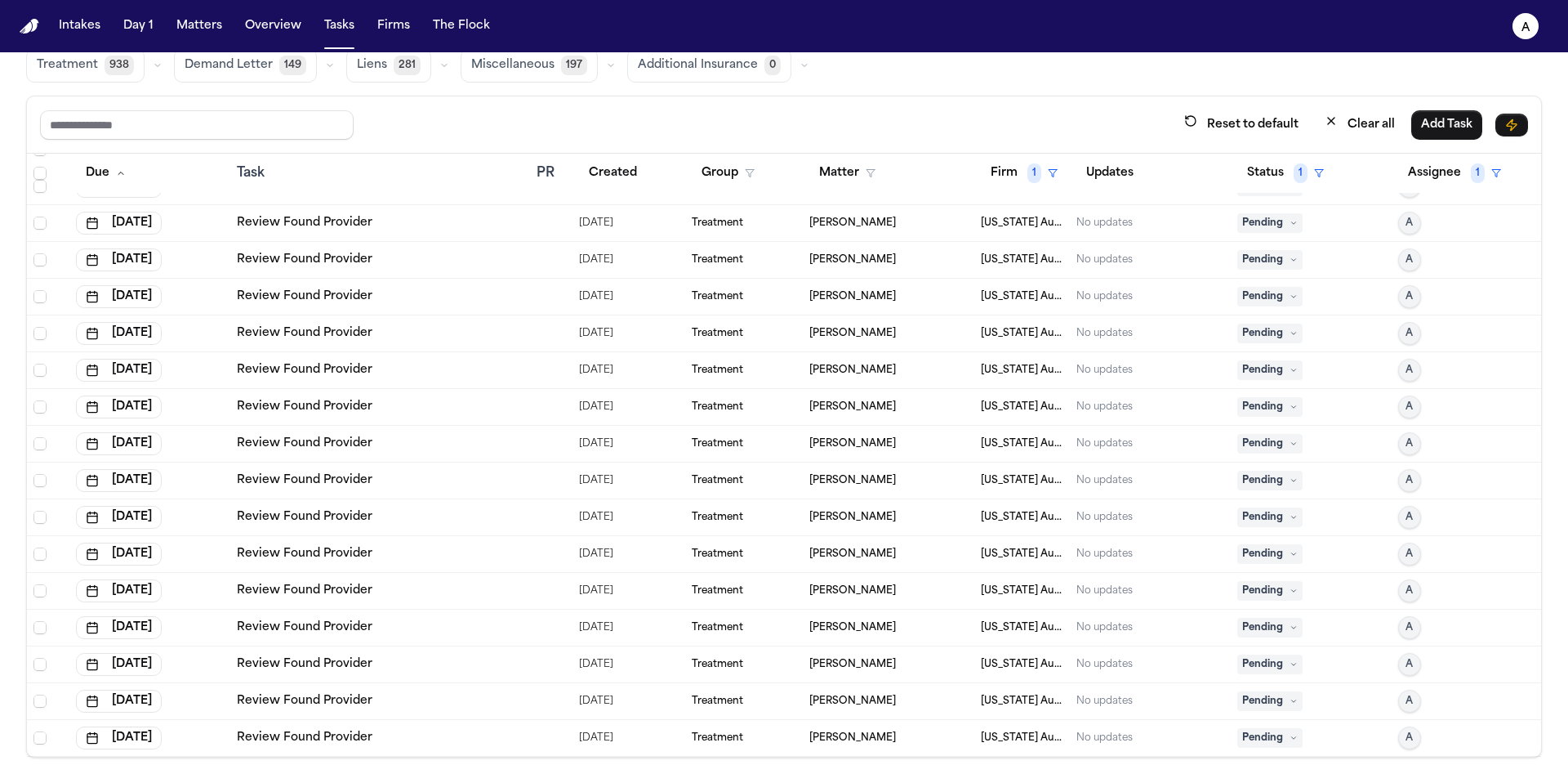
scroll to position [577, 0]
click at [1275, 731] on span "Pending" at bounding box center [1270, 738] width 65 height 20
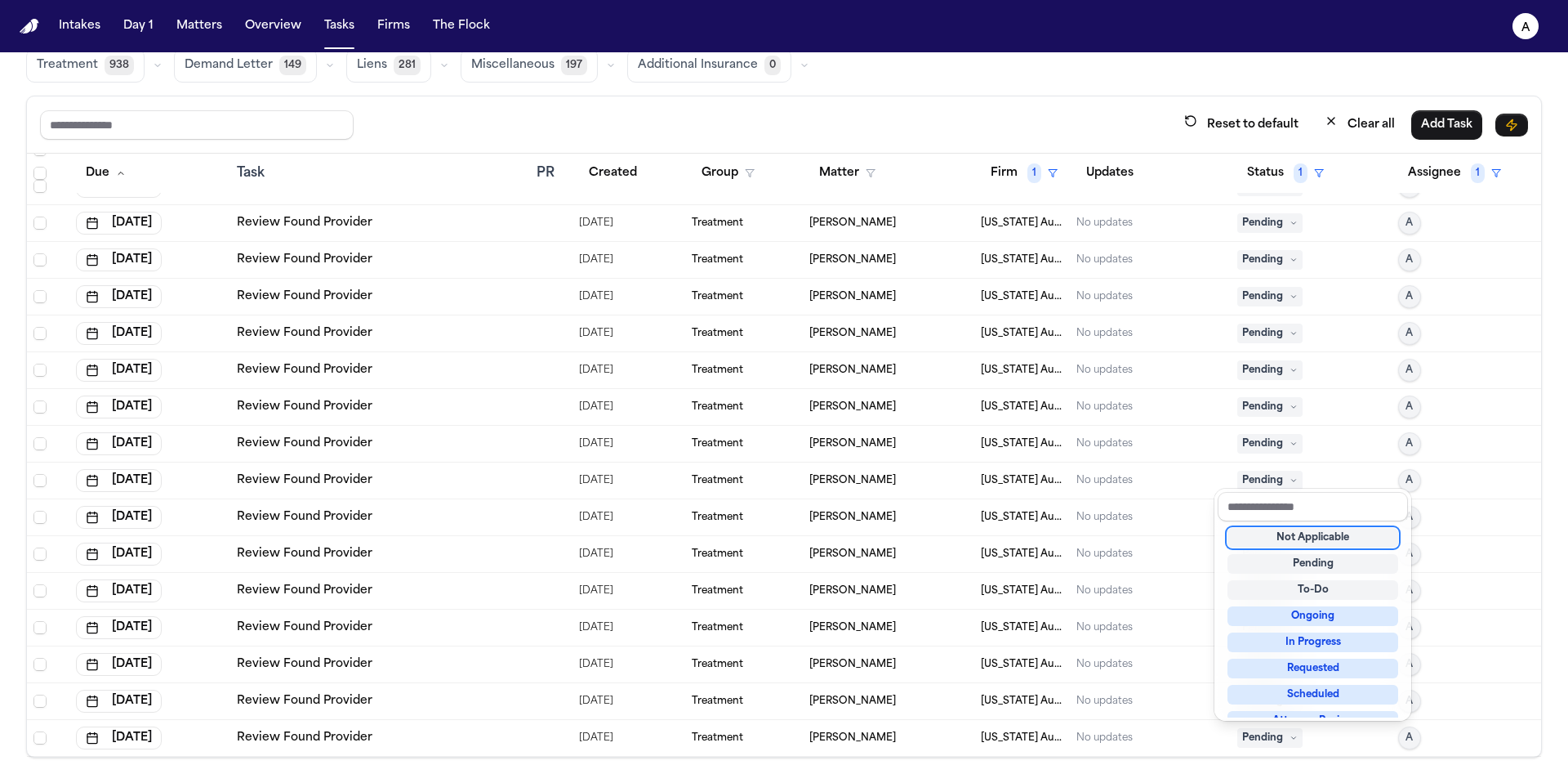
click at [1298, 537] on div "Not Applicable" at bounding box center [1313, 537] width 171 height 20
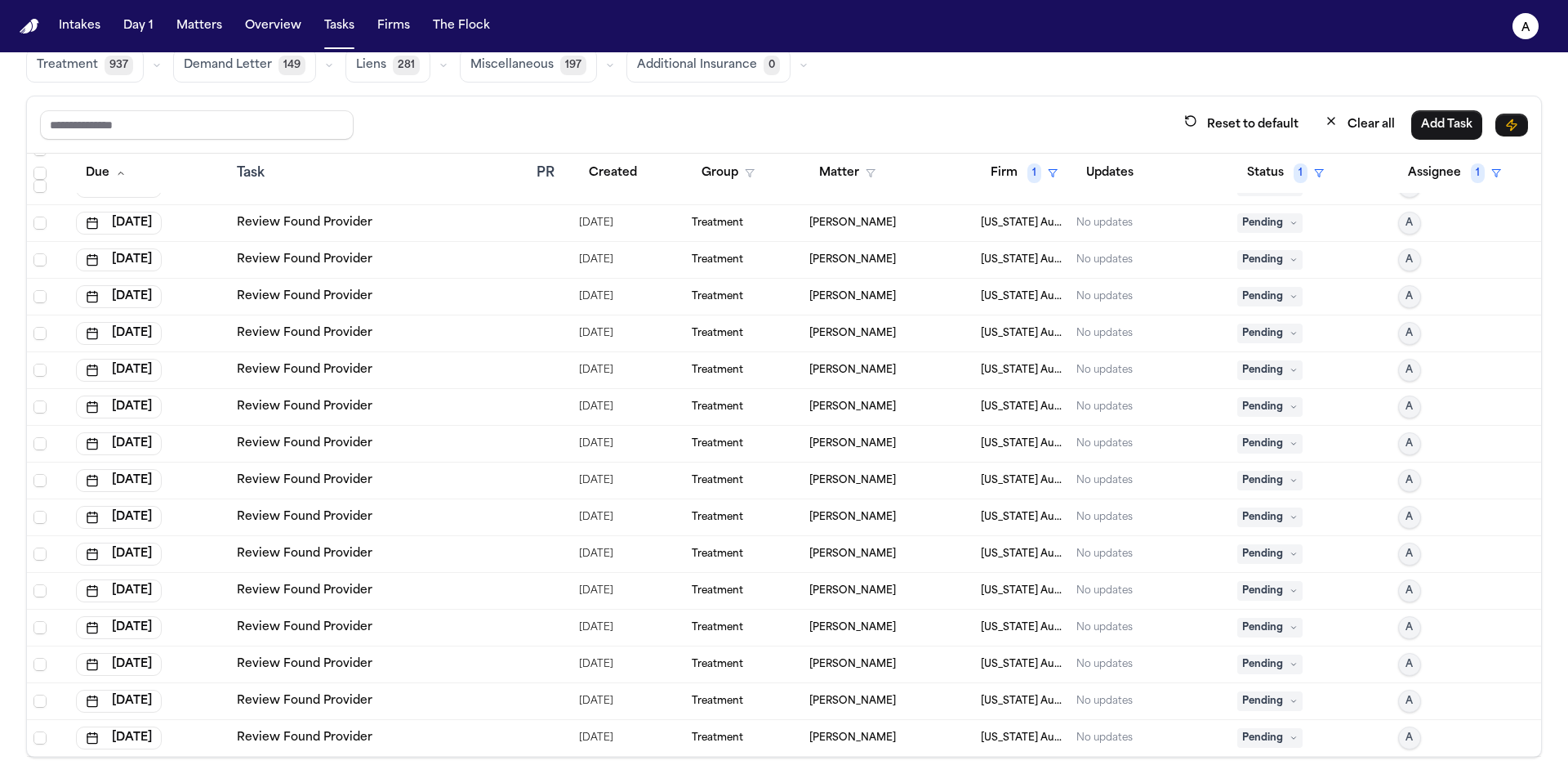
scroll to position [540, 0]
click at [1270, 728] on span "Pending" at bounding box center [1270, 738] width 65 height 20
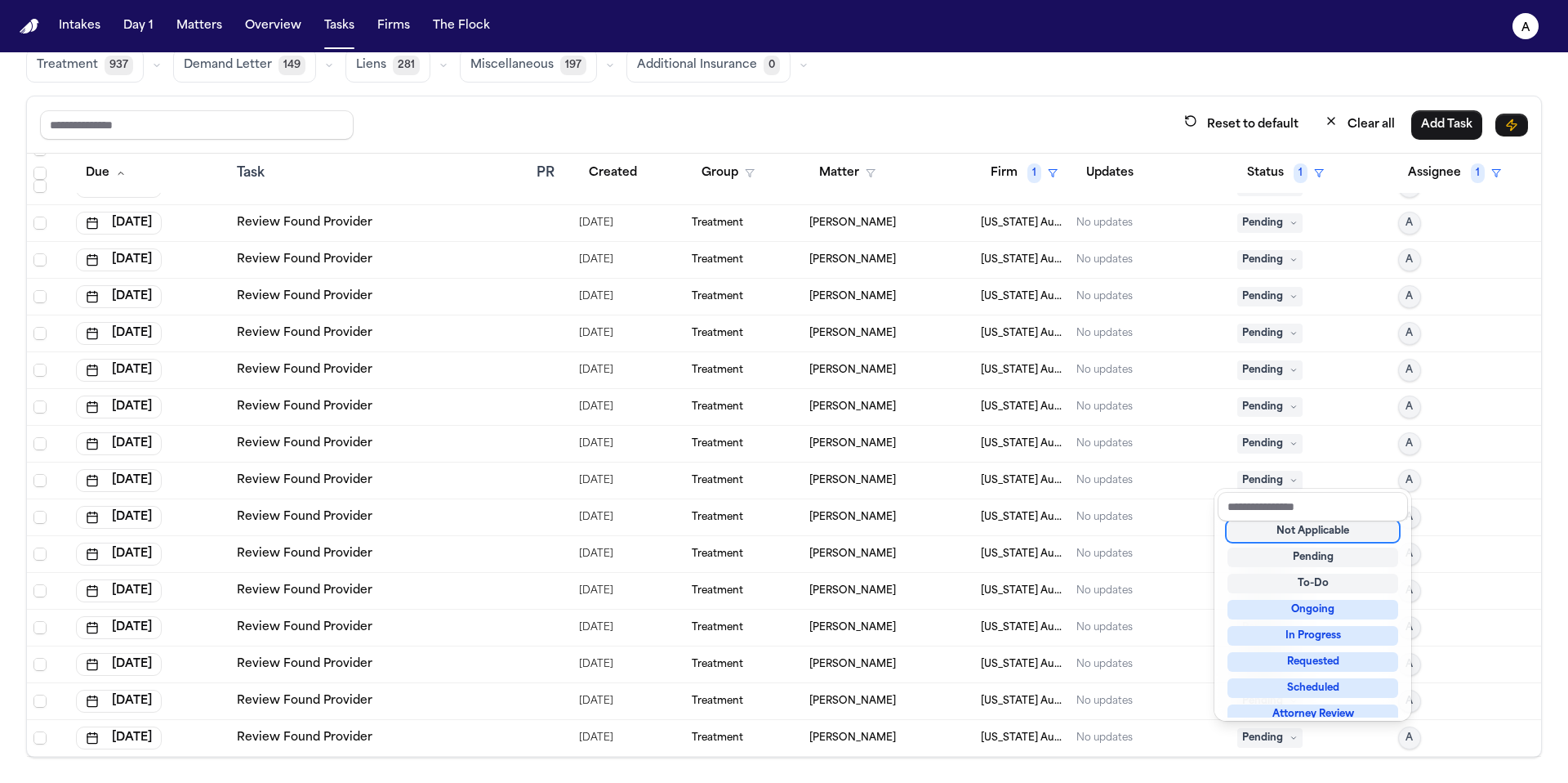
click at [1293, 531] on div "Not Applicable" at bounding box center [1313, 531] width 171 height 20
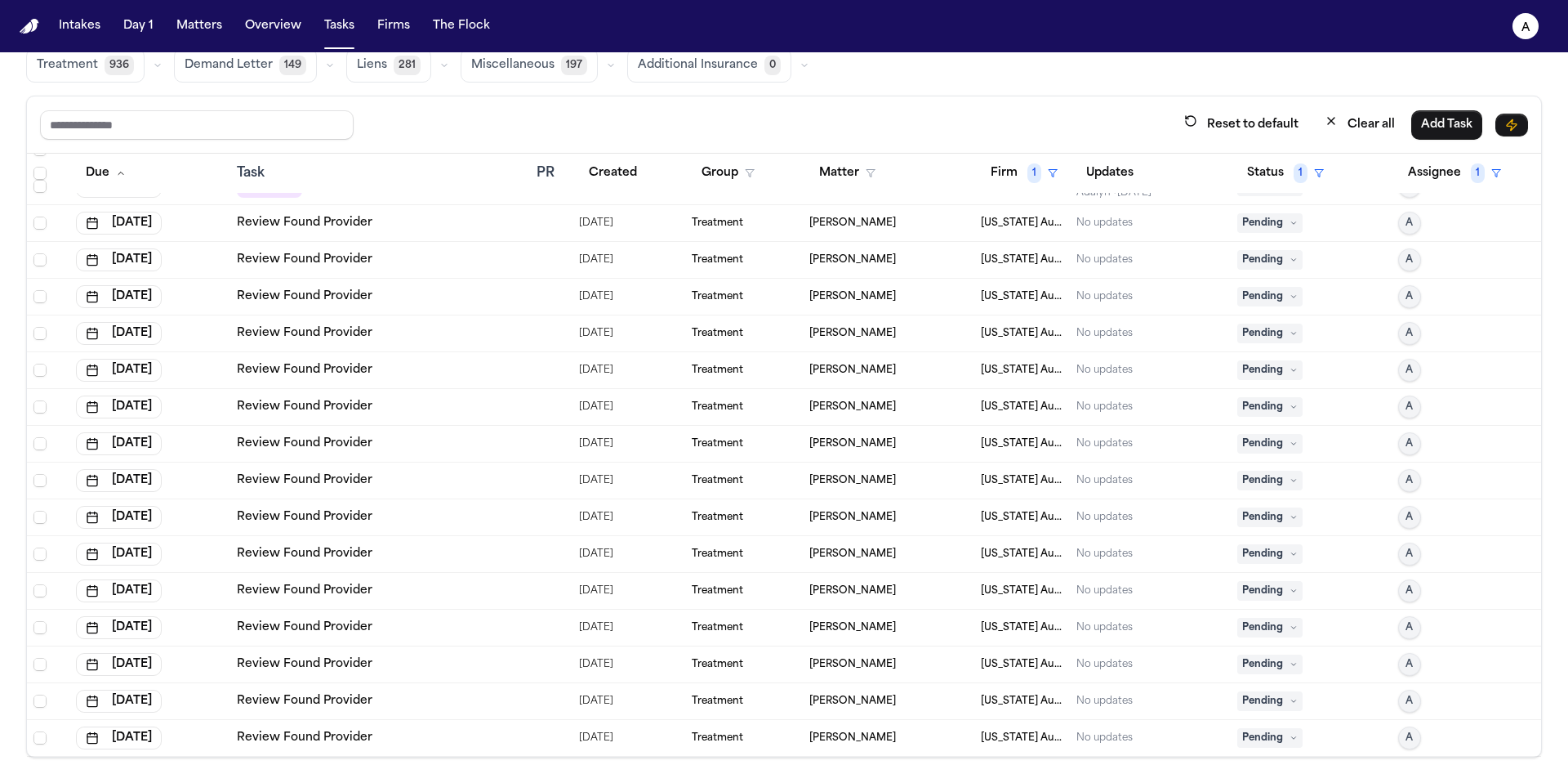
scroll to position [504, 0]
click at [1261, 737] on span "Pending" at bounding box center [1270, 738] width 65 height 20
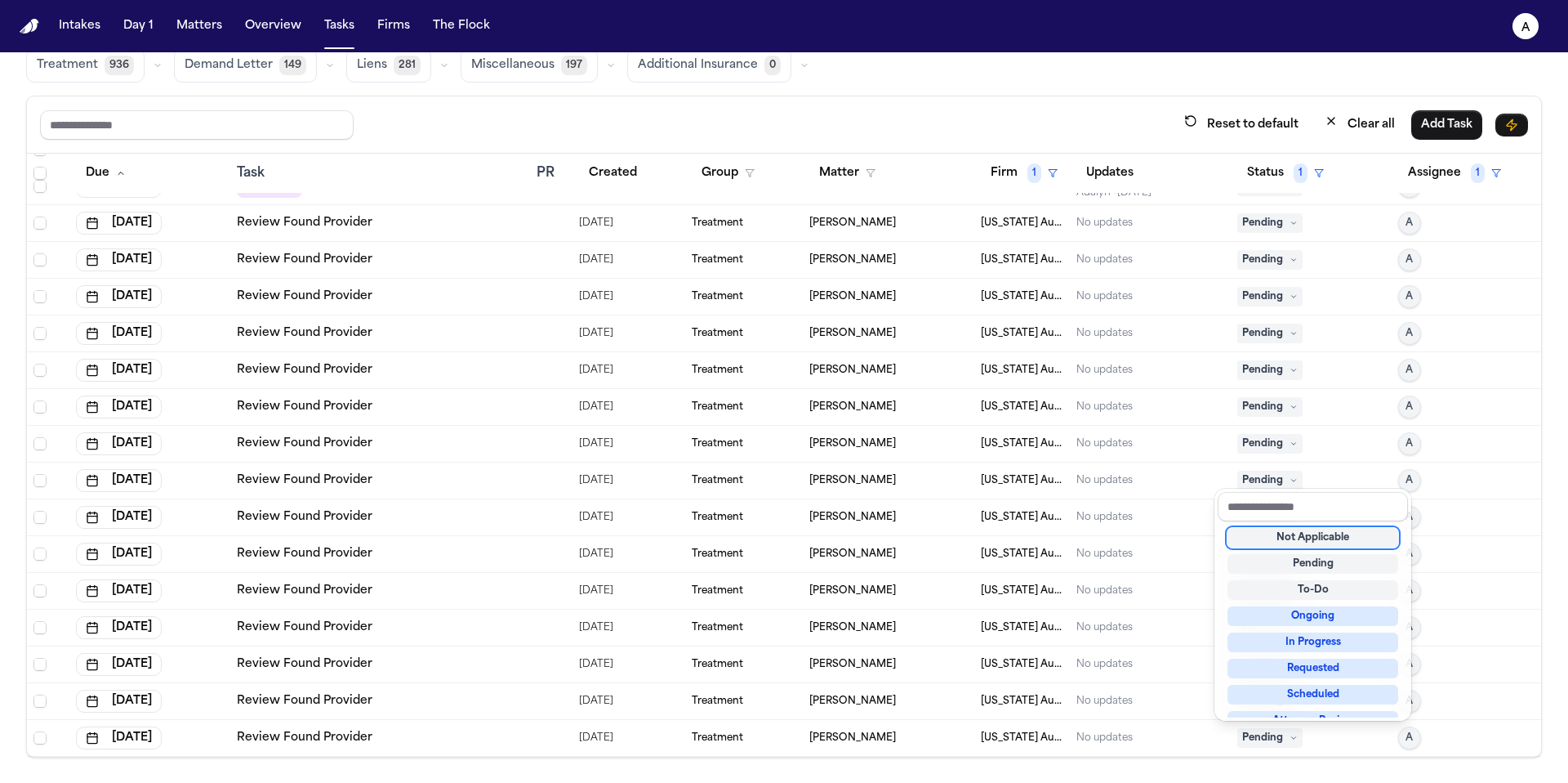
click at [1287, 540] on div "Not Applicable" at bounding box center [1313, 537] width 171 height 20
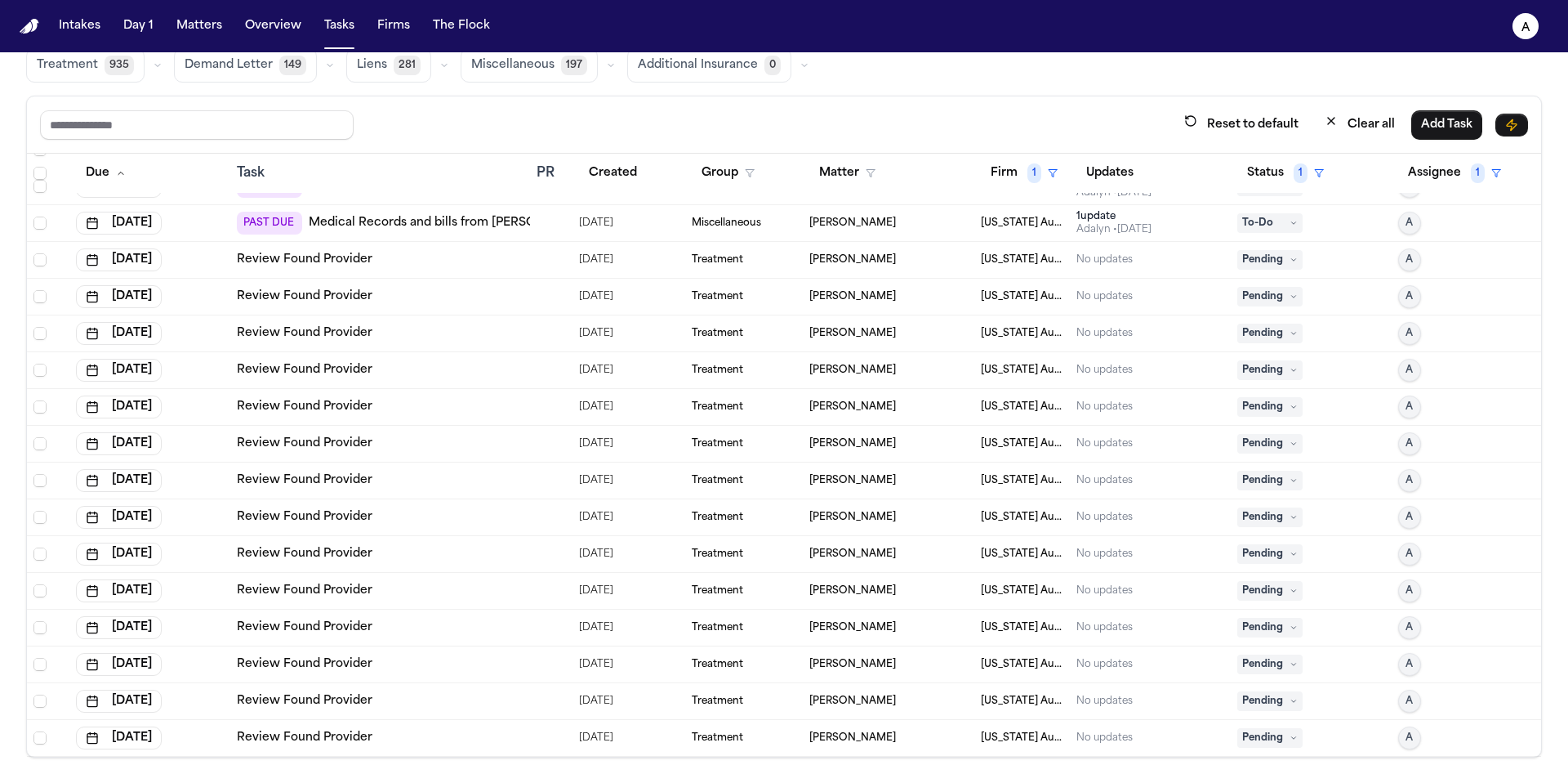
scroll to position [466, 0]
click at [1275, 744] on span "Pending" at bounding box center [1270, 738] width 65 height 20
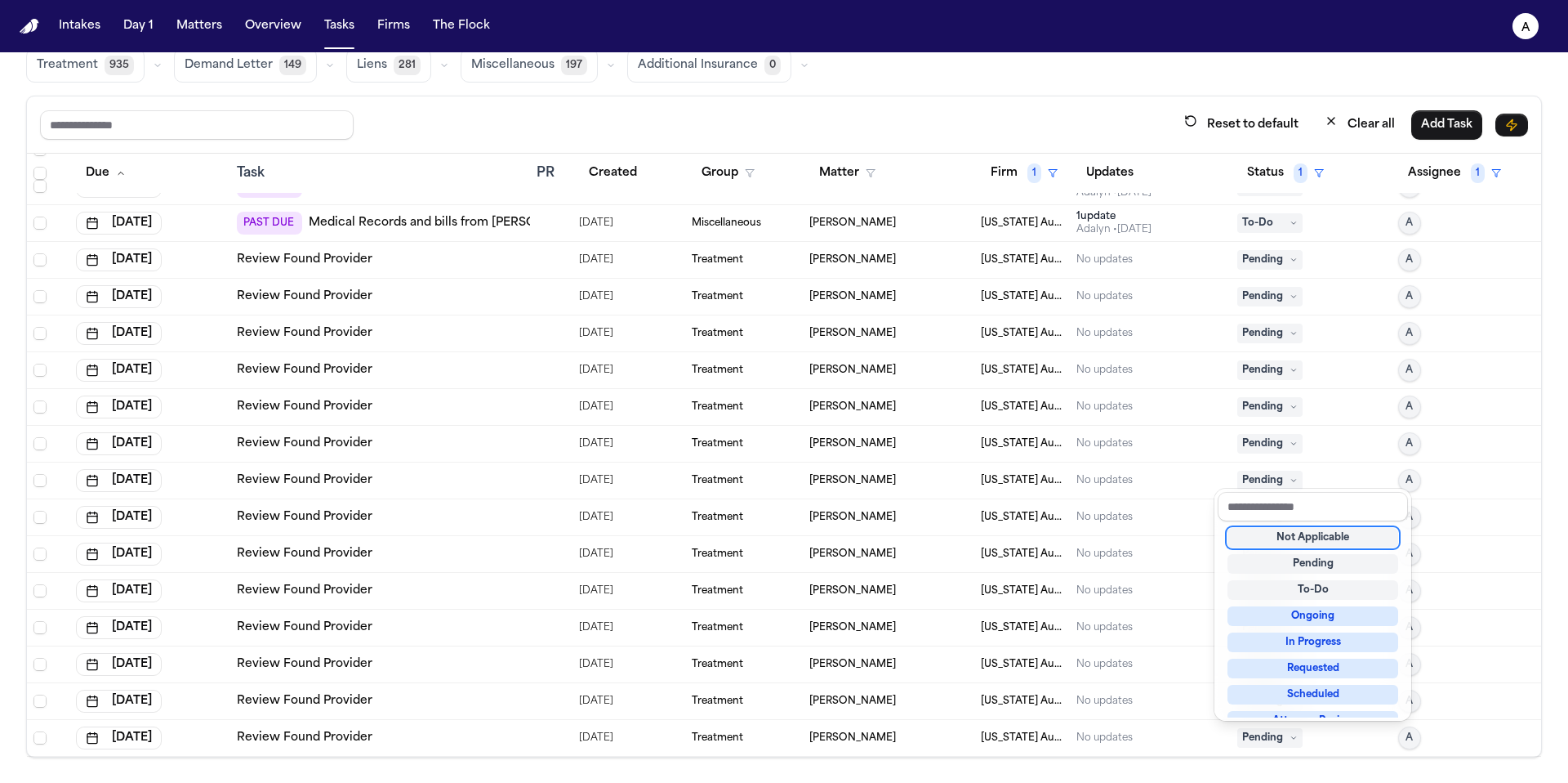
click at [1299, 541] on div "Not Applicable" at bounding box center [1313, 537] width 171 height 20
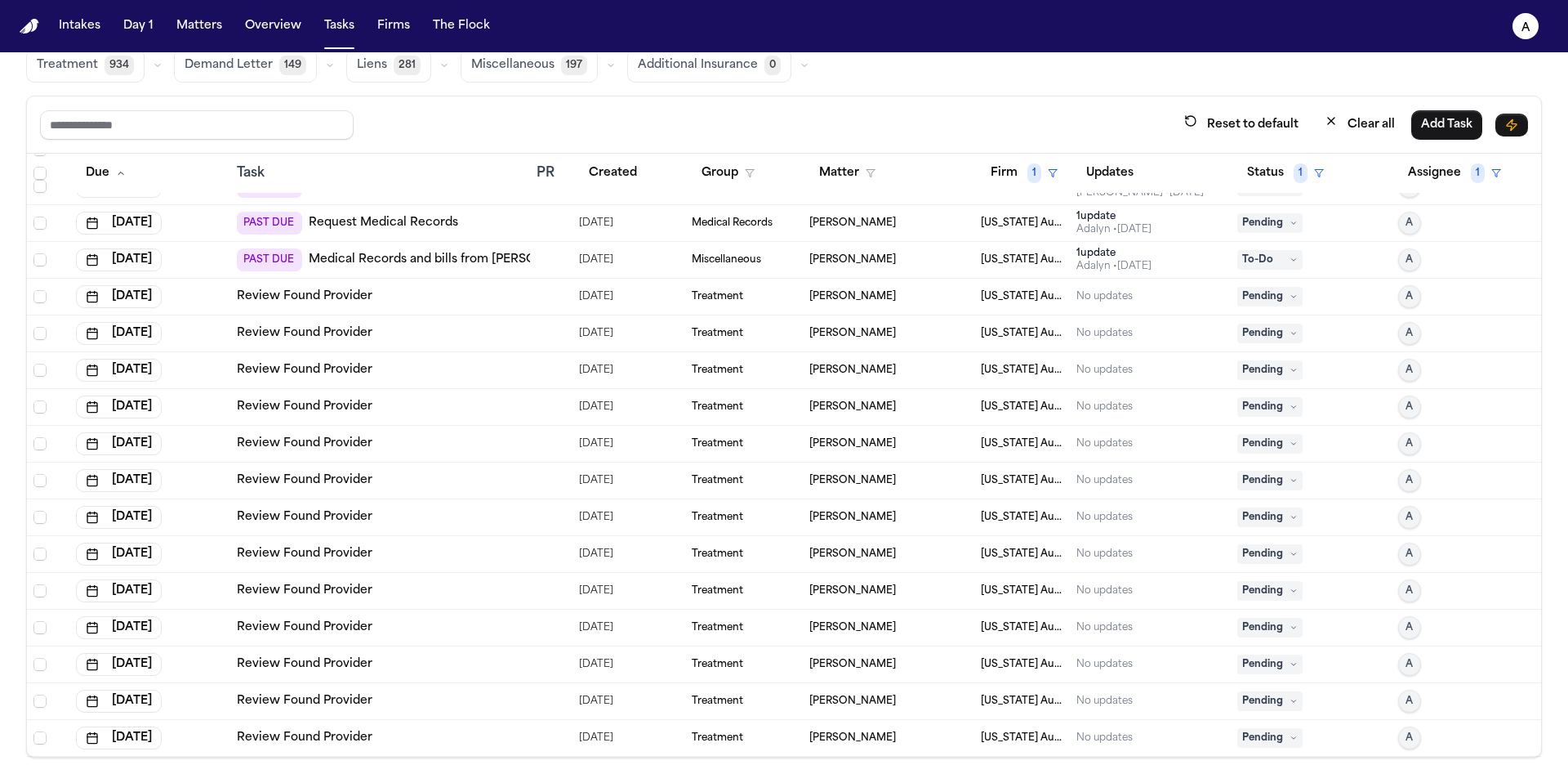
scroll to position [430, 0]
click at [1263, 738] on span "Pending" at bounding box center [1270, 738] width 65 height 20
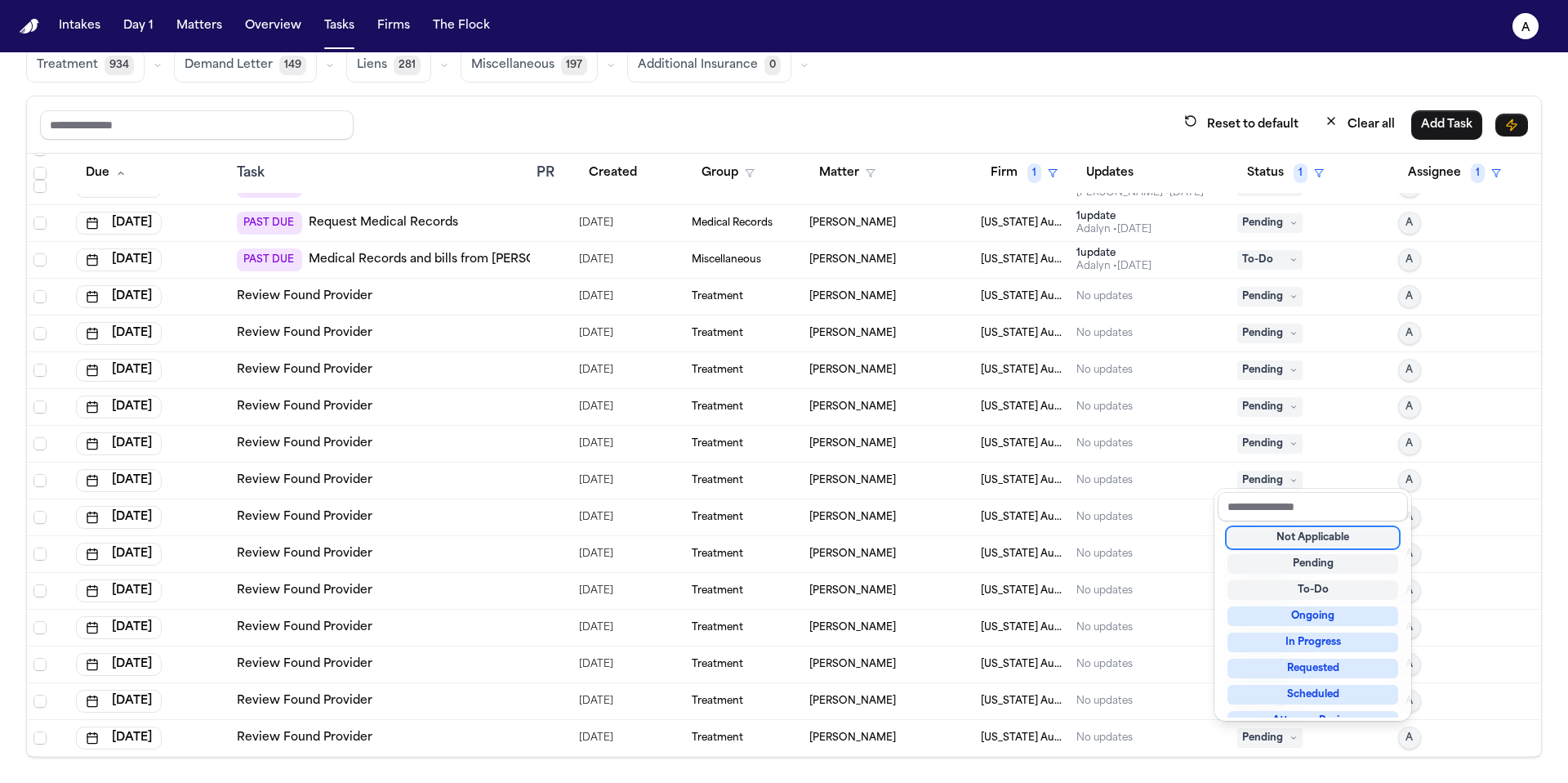
click at [1288, 540] on div "Not Applicable" at bounding box center [1313, 537] width 171 height 20
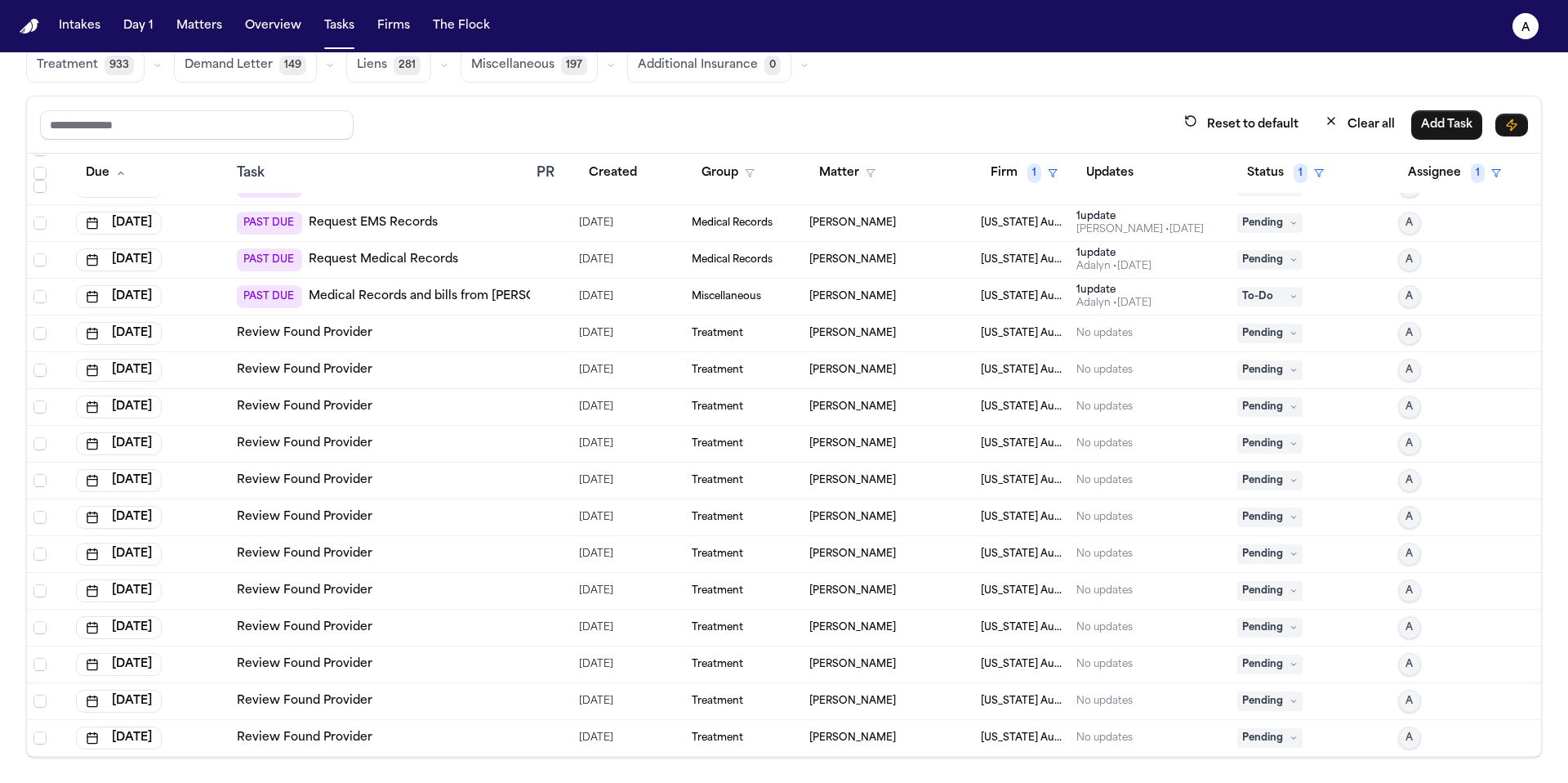
click at [1266, 737] on span "Pending" at bounding box center [1270, 738] width 65 height 20
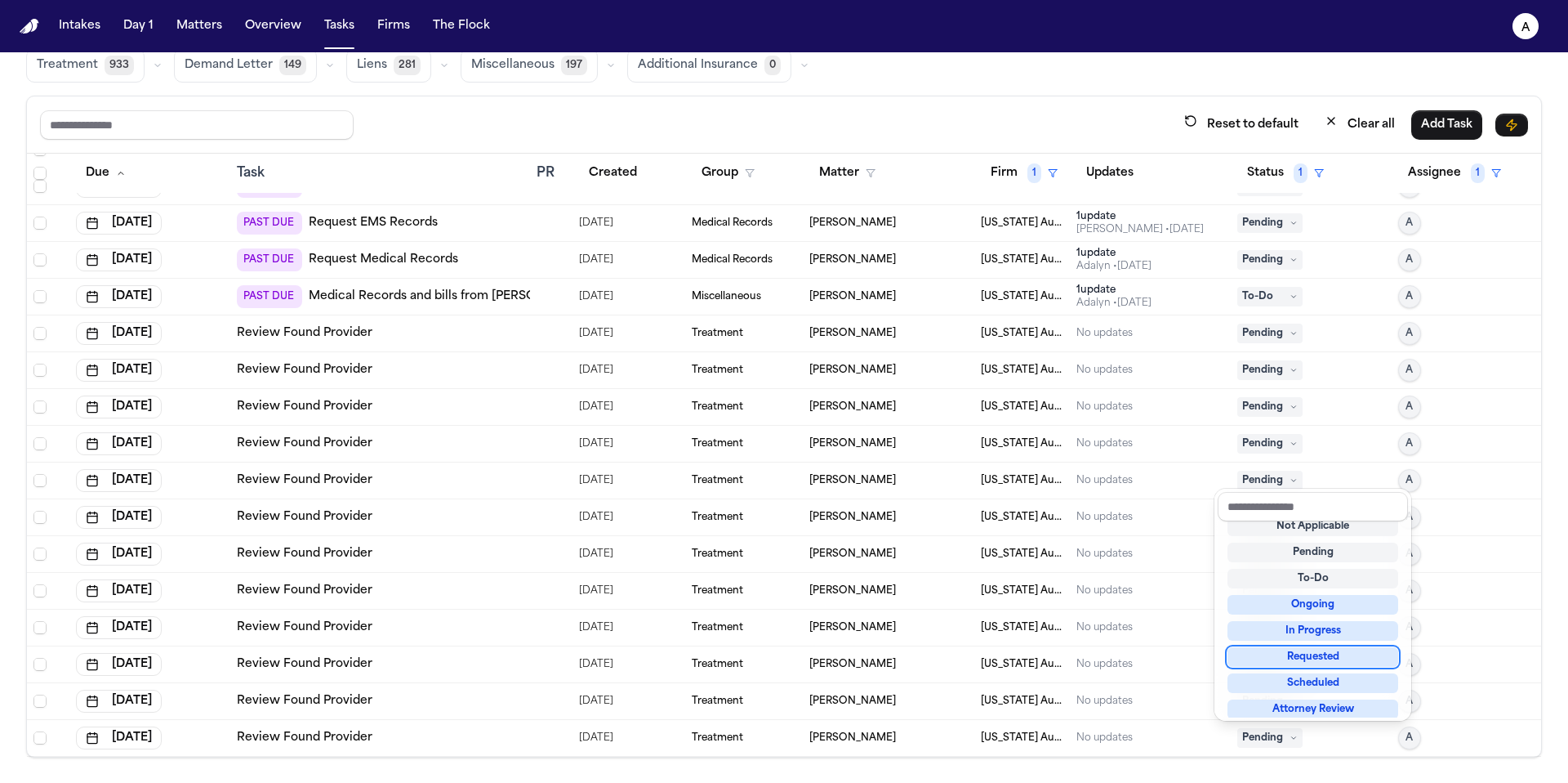
scroll to position [7, 0]
click at [1291, 536] on div "Not Applicable" at bounding box center [1313, 531] width 171 height 20
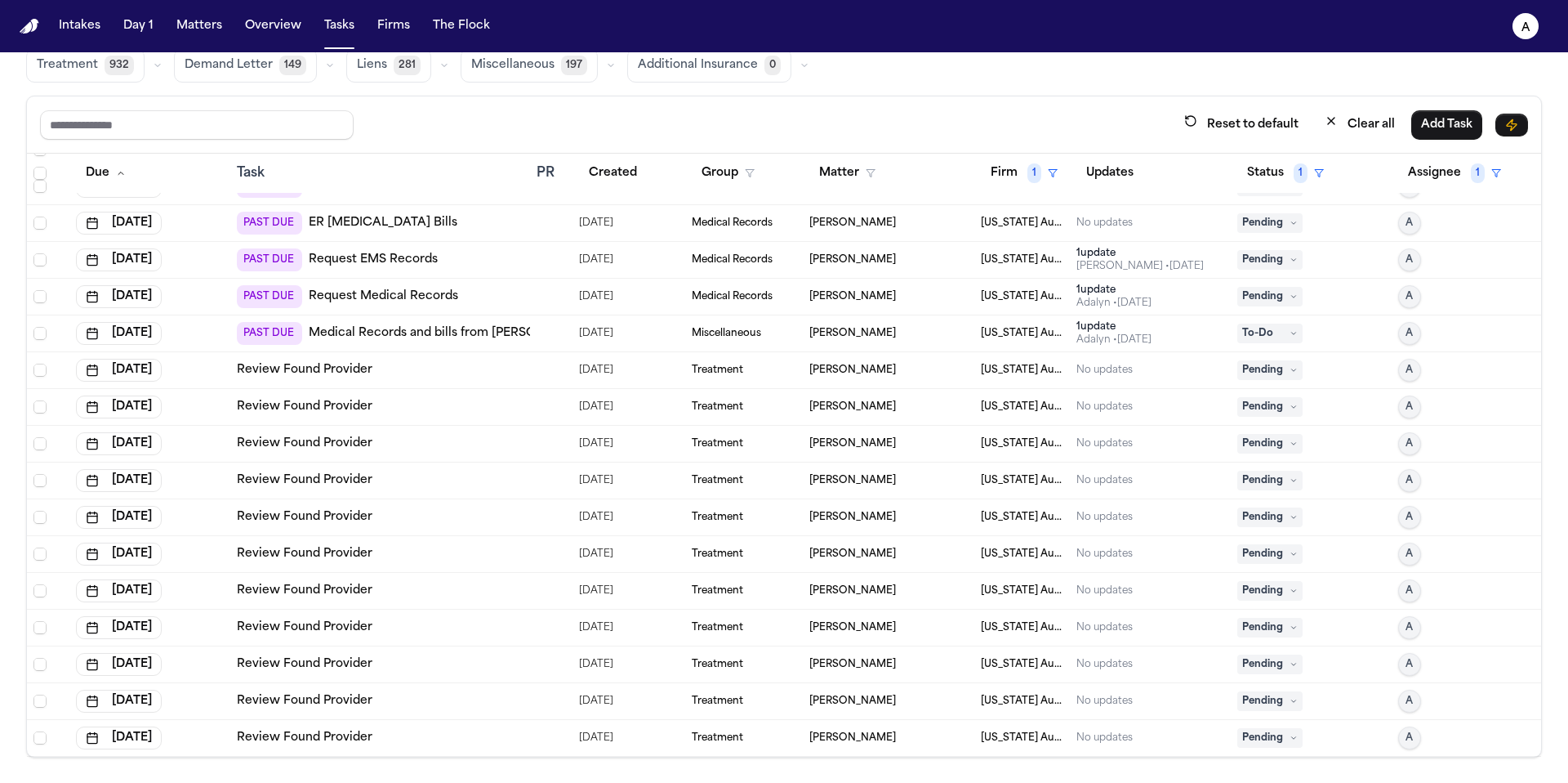
scroll to position [356, 0]
click at [1265, 738] on span "Pending" at bounding box center [1270, 738] width 65 height 20
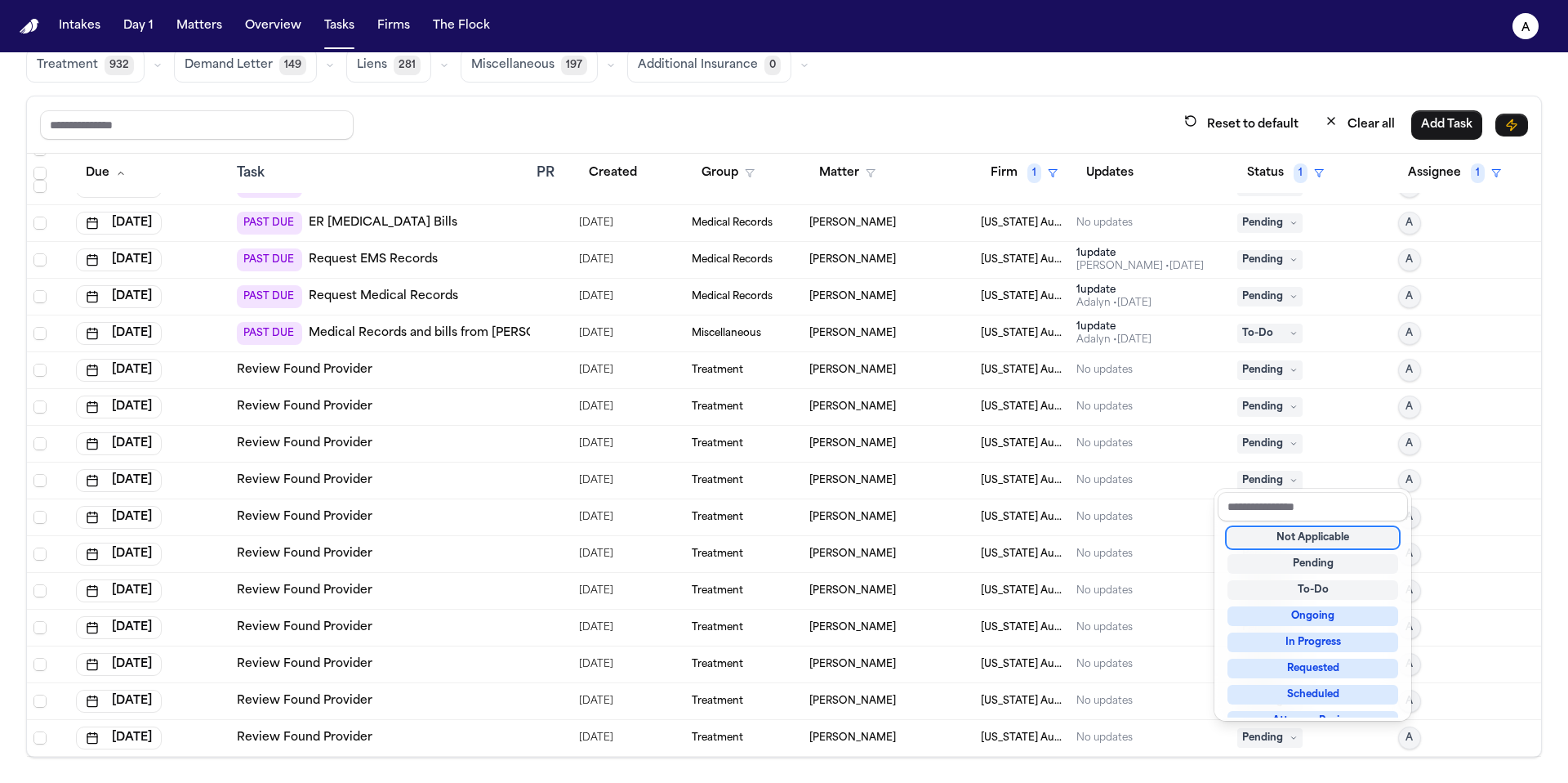
click at [1291, 536] on div "Not Applicable" at bounding box center [1313, 537] width 171 height 20
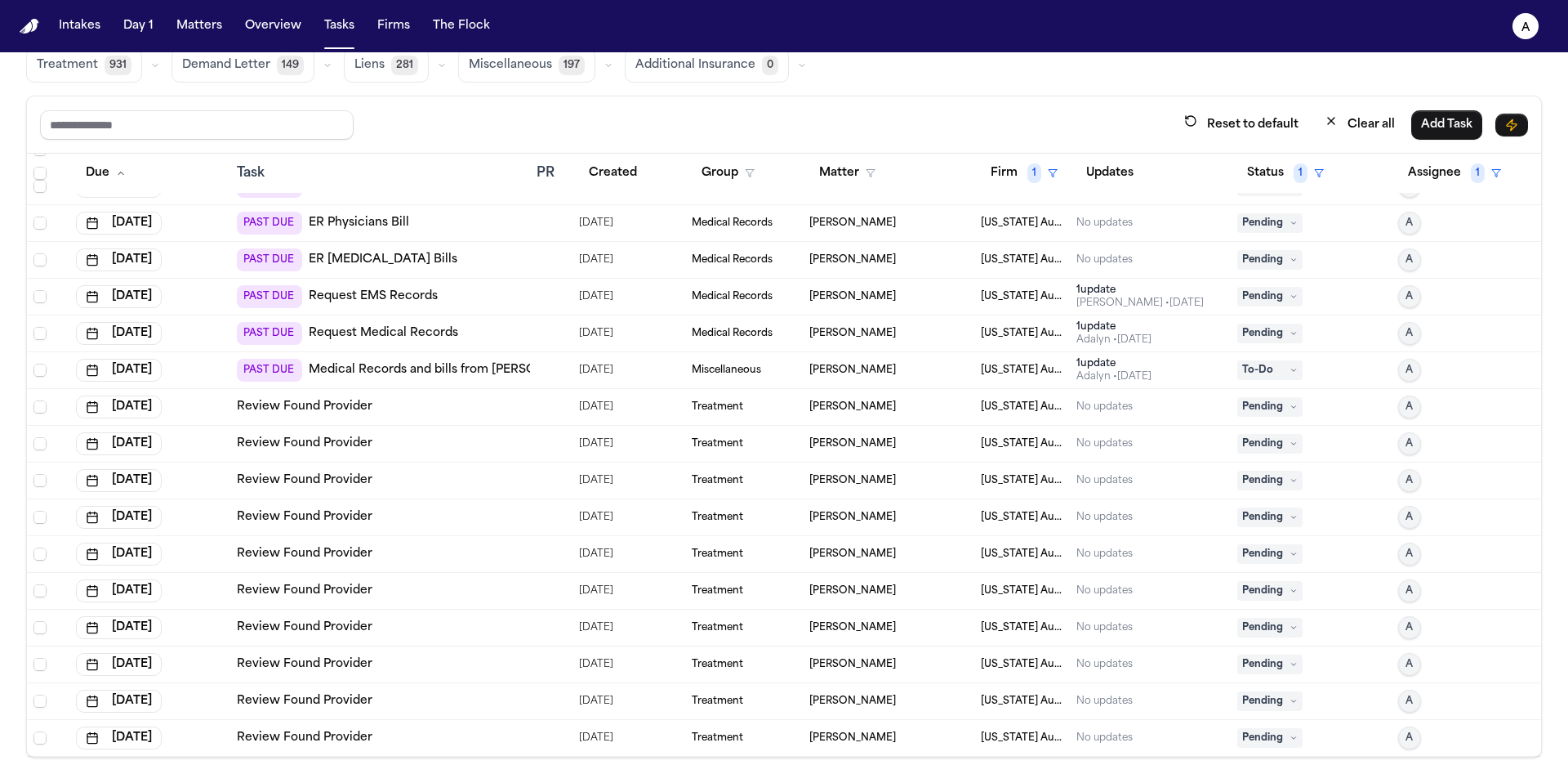
scroll to position [319, 0]
click at [1258, 737] on span "Pending" at bounding box center [1270, 738] width 65 height 20
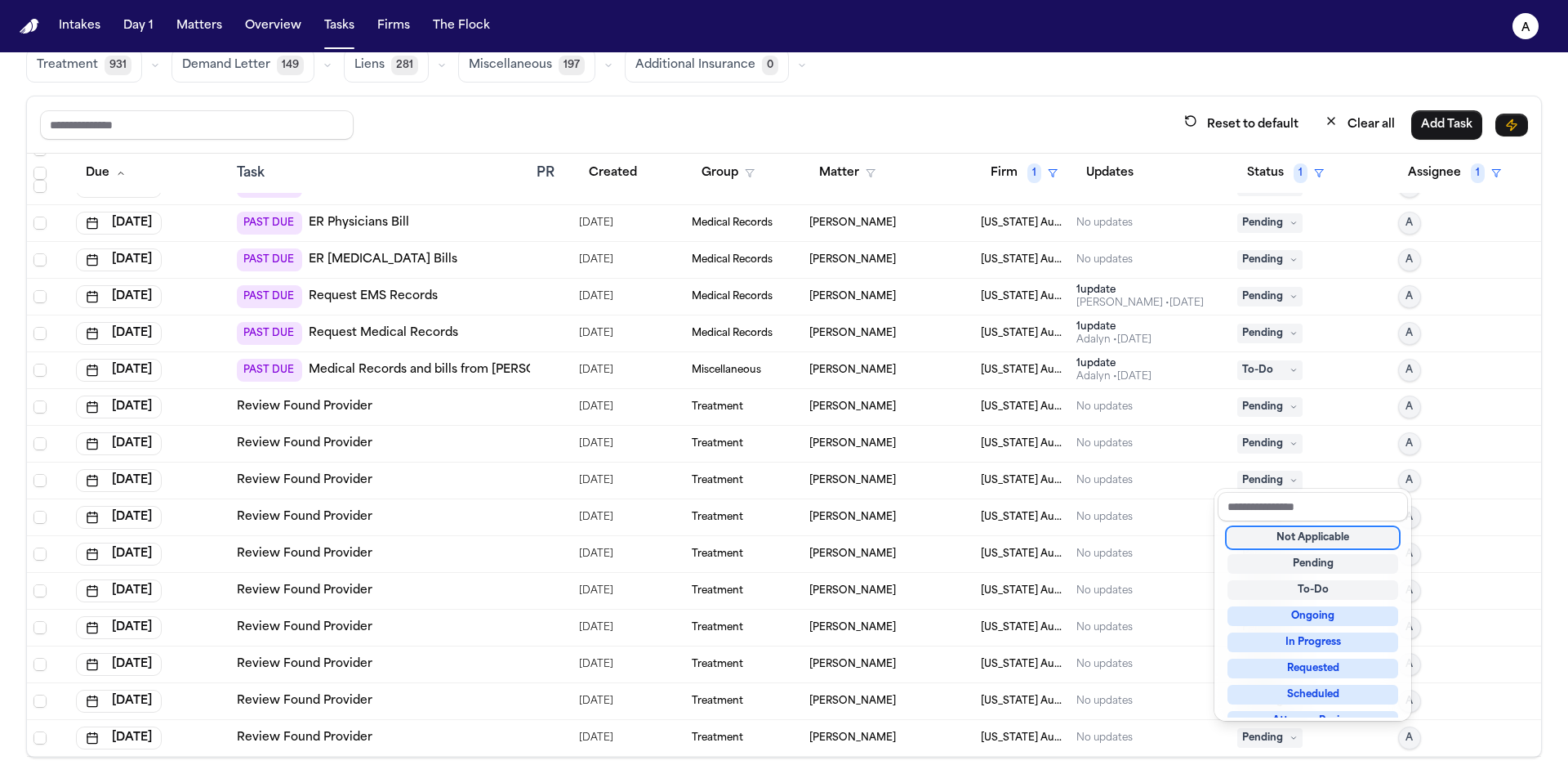
click at [1294, 539] on div "Not Applicable" at bounding box center [1313, 537] width 171 height 20
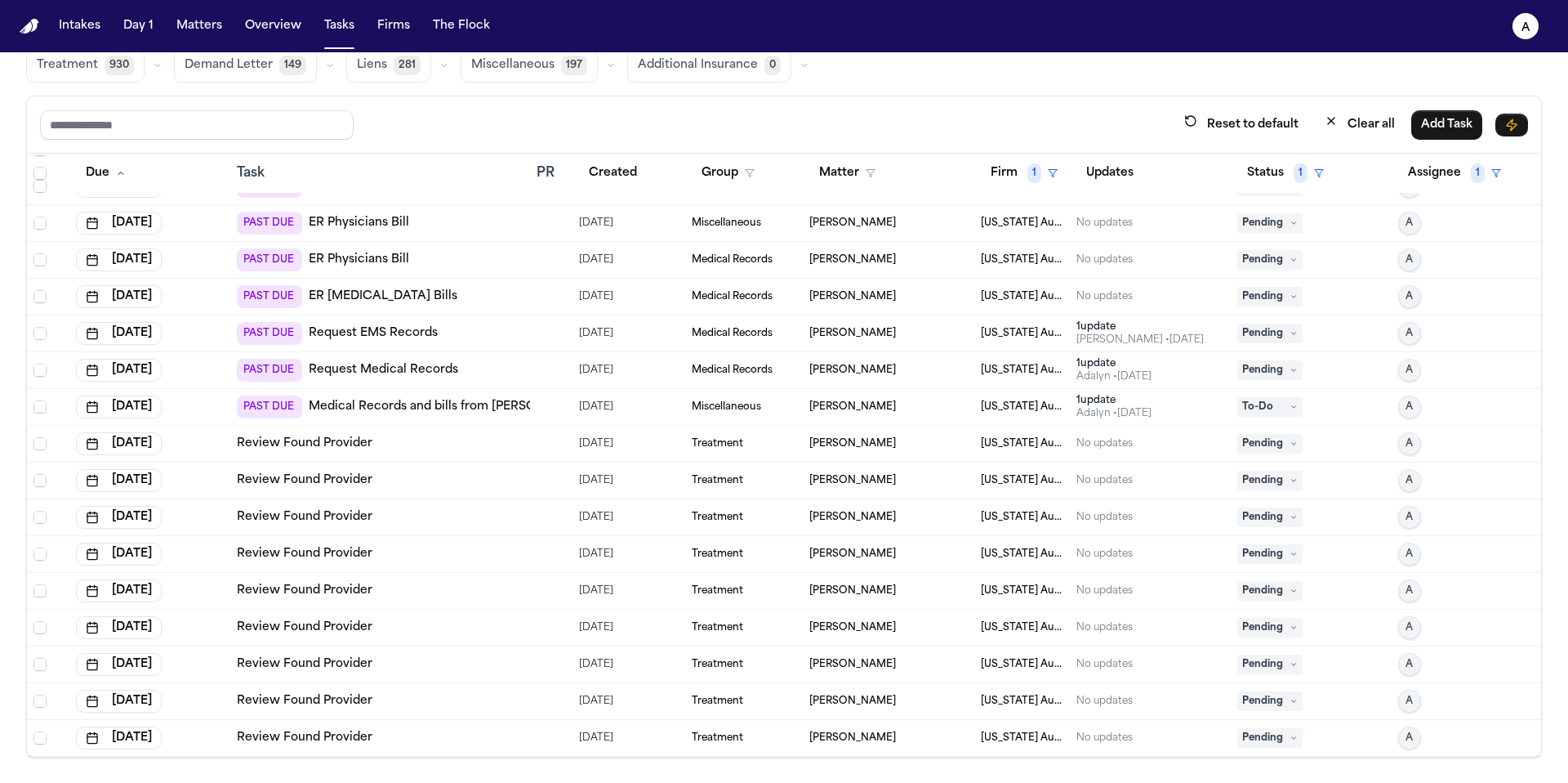
scroll to position [283, 0]
click at [1275, 747] on td "Pending" at bounding box center [1311, 738] width 161 height 36
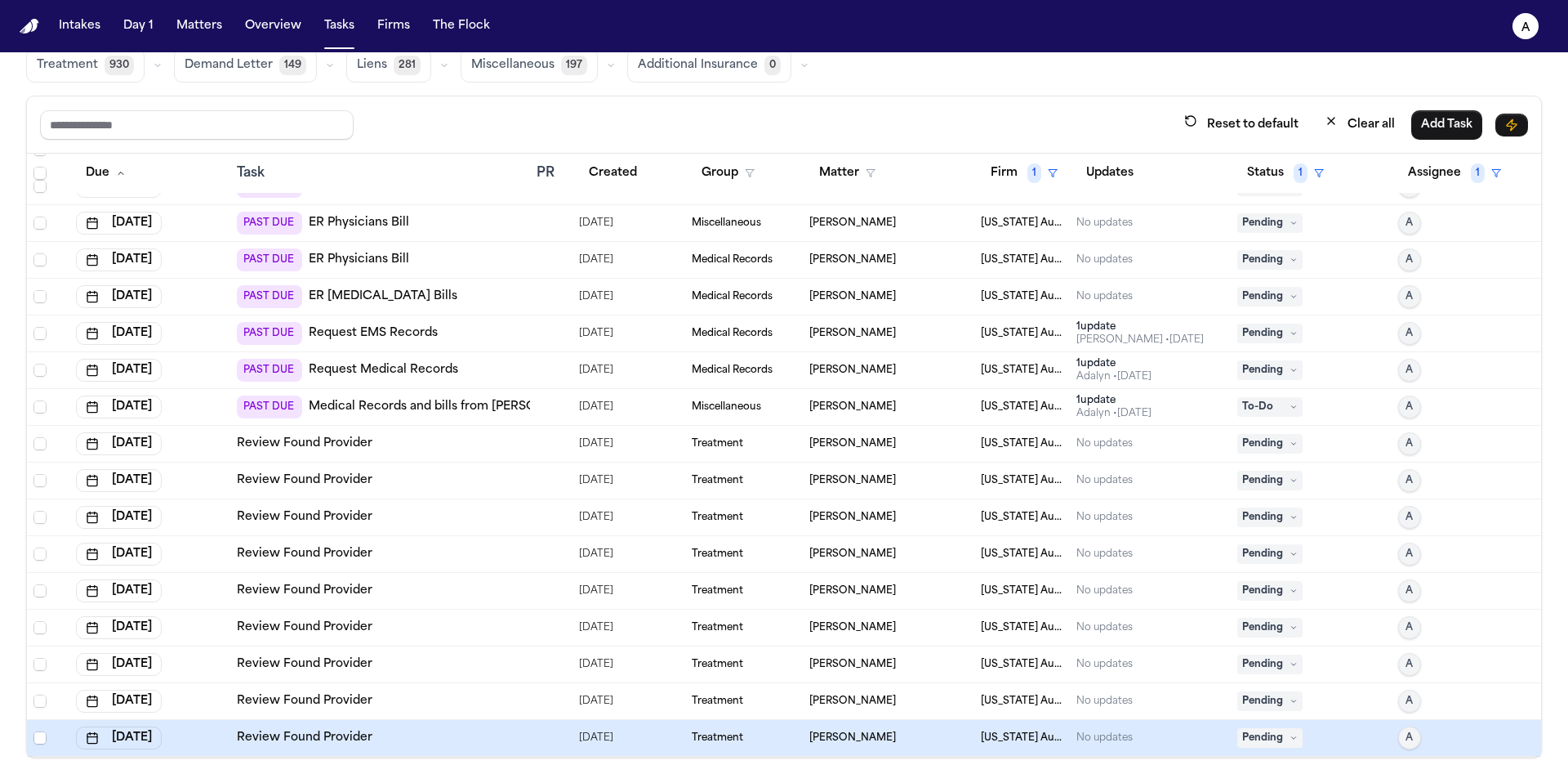
click at [1289, 737] on icon at bounding box center [1294, 738] width 8 height 8
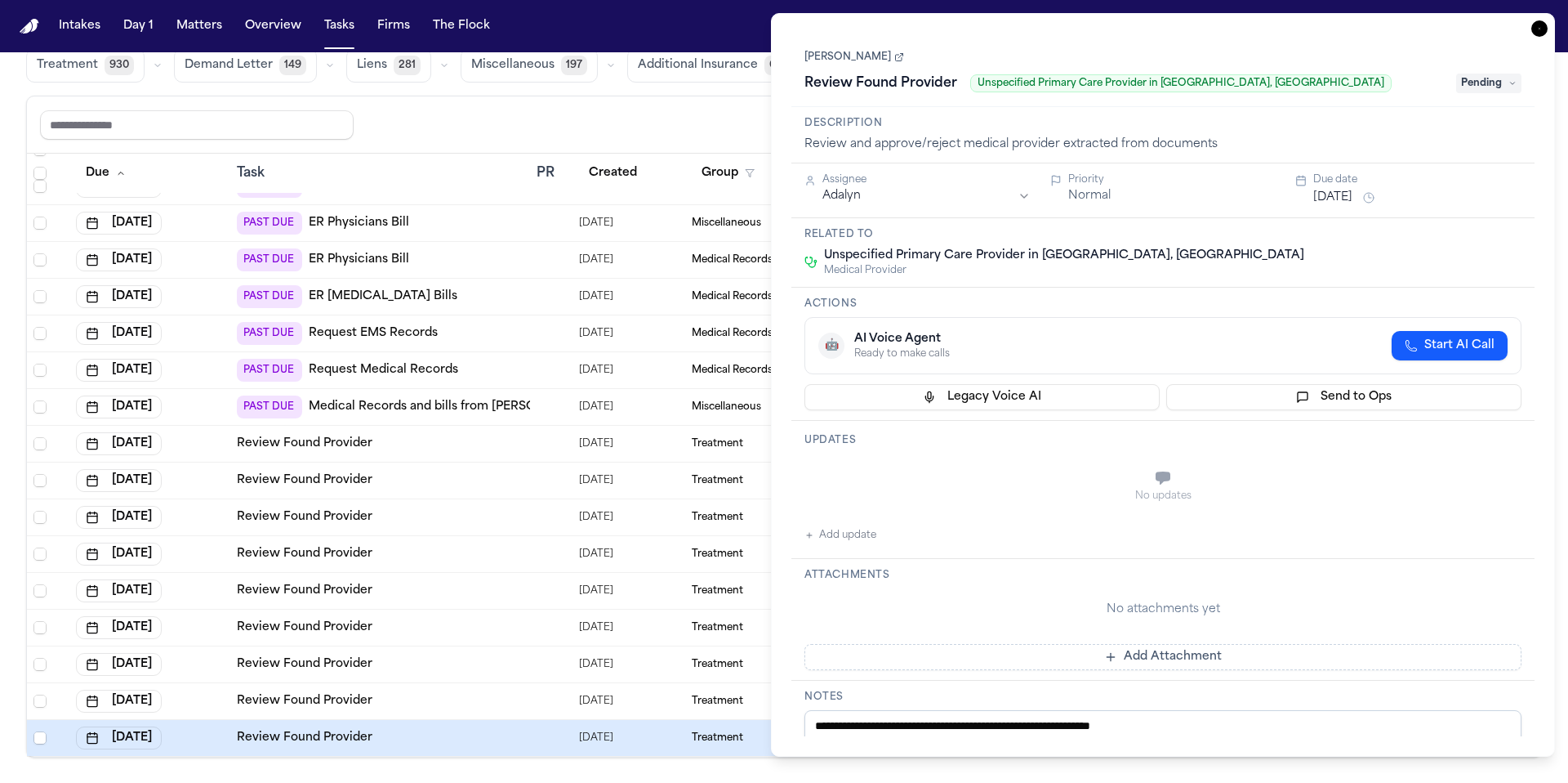
click at [1544, 31] on icon "button" at bounding box center [1540, 29] width 17 height 17
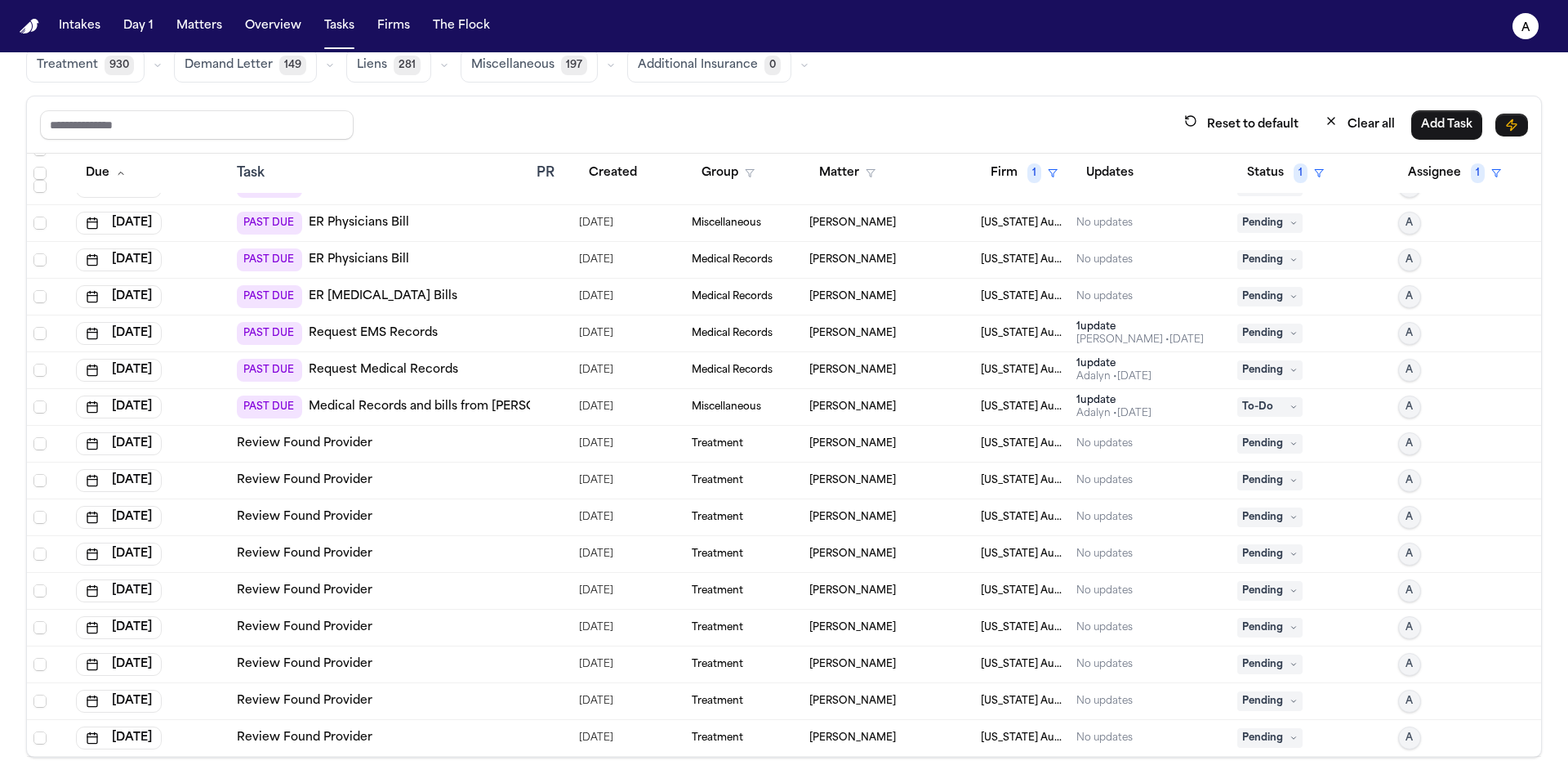
click at [1265, 734] on span "Pending" at bounding box center [1270, 738] width 65 height 20
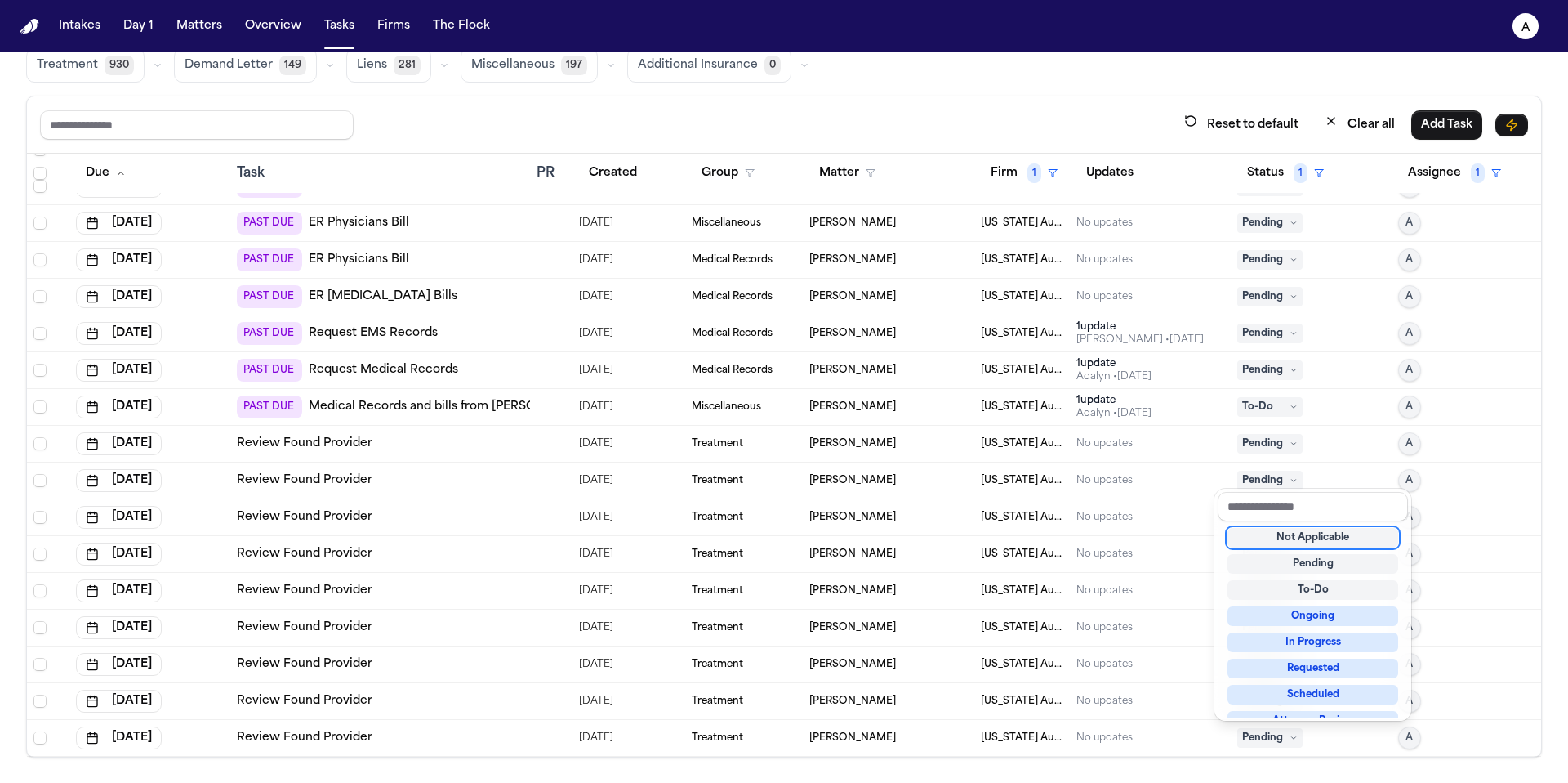
click at [1294, 535] on div "Not Applicable" at bounding box center [1313, 537] width 171 height 20
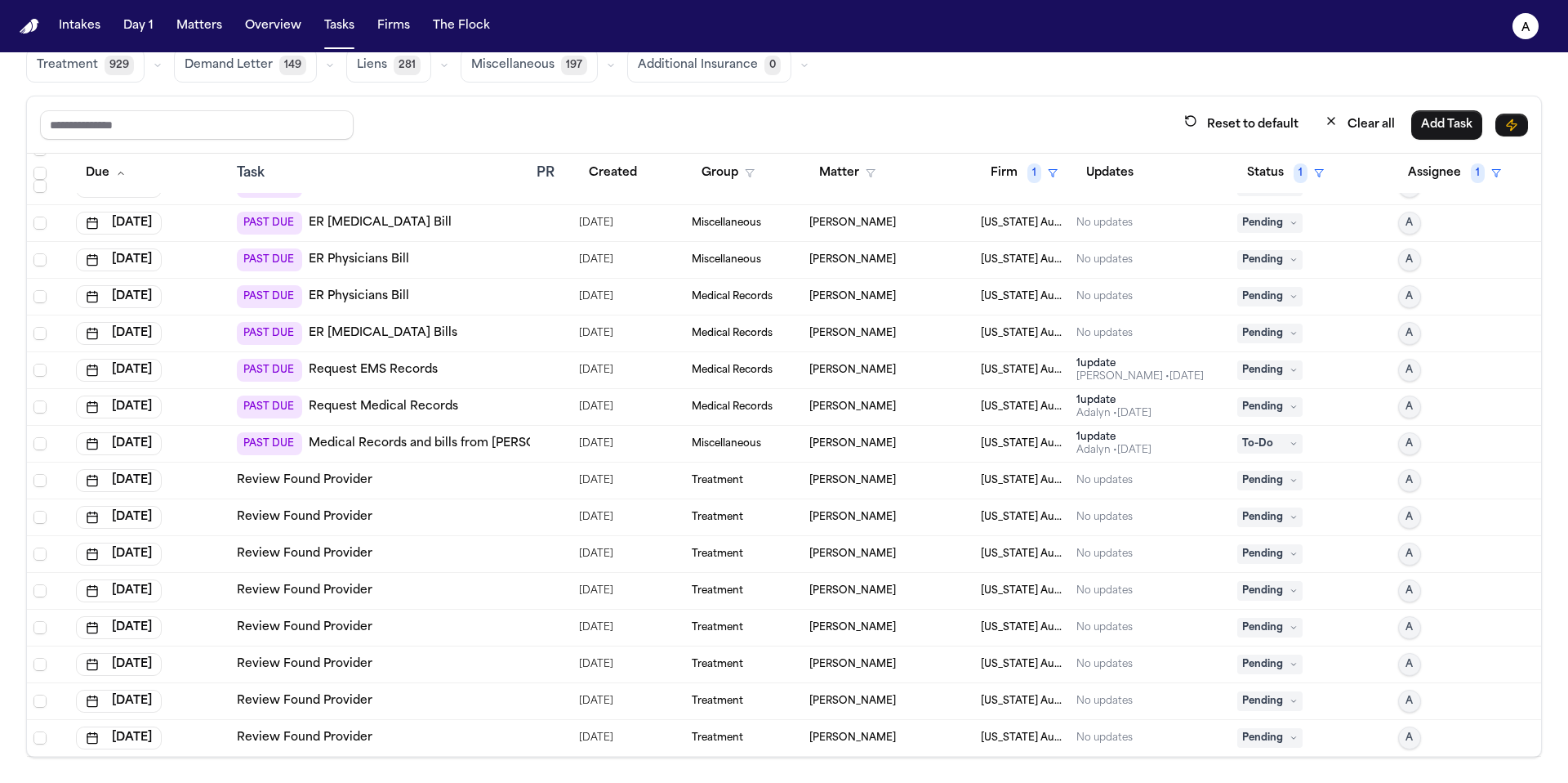
scroll to position [246, 0]
click at [1273, 725] on td "Pending" at bounding box center [1311, 738] width 161 height 36
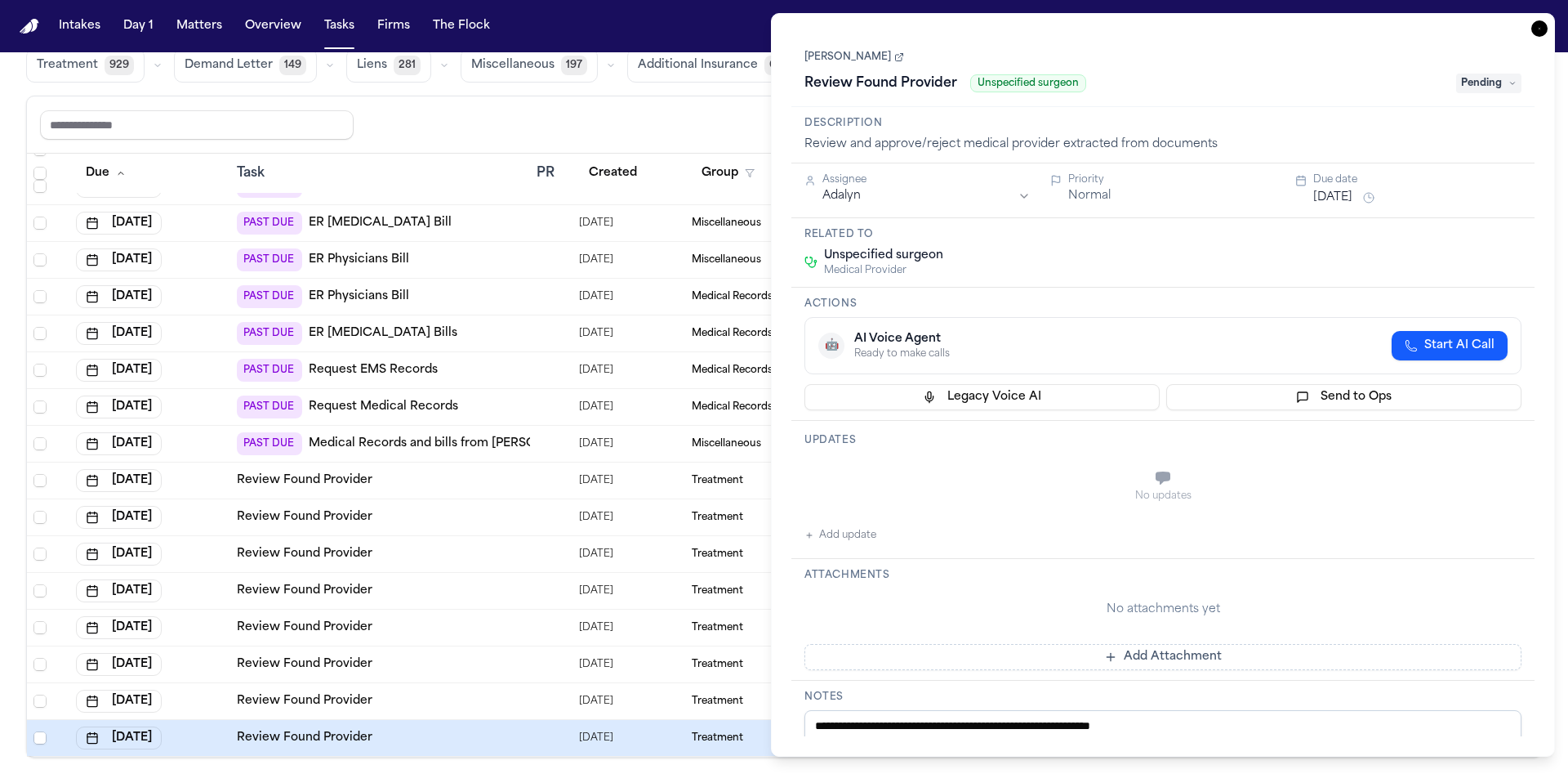
click at [1538, 31] on icon "button" at bounding box center [1540, 29] width 17 height 17
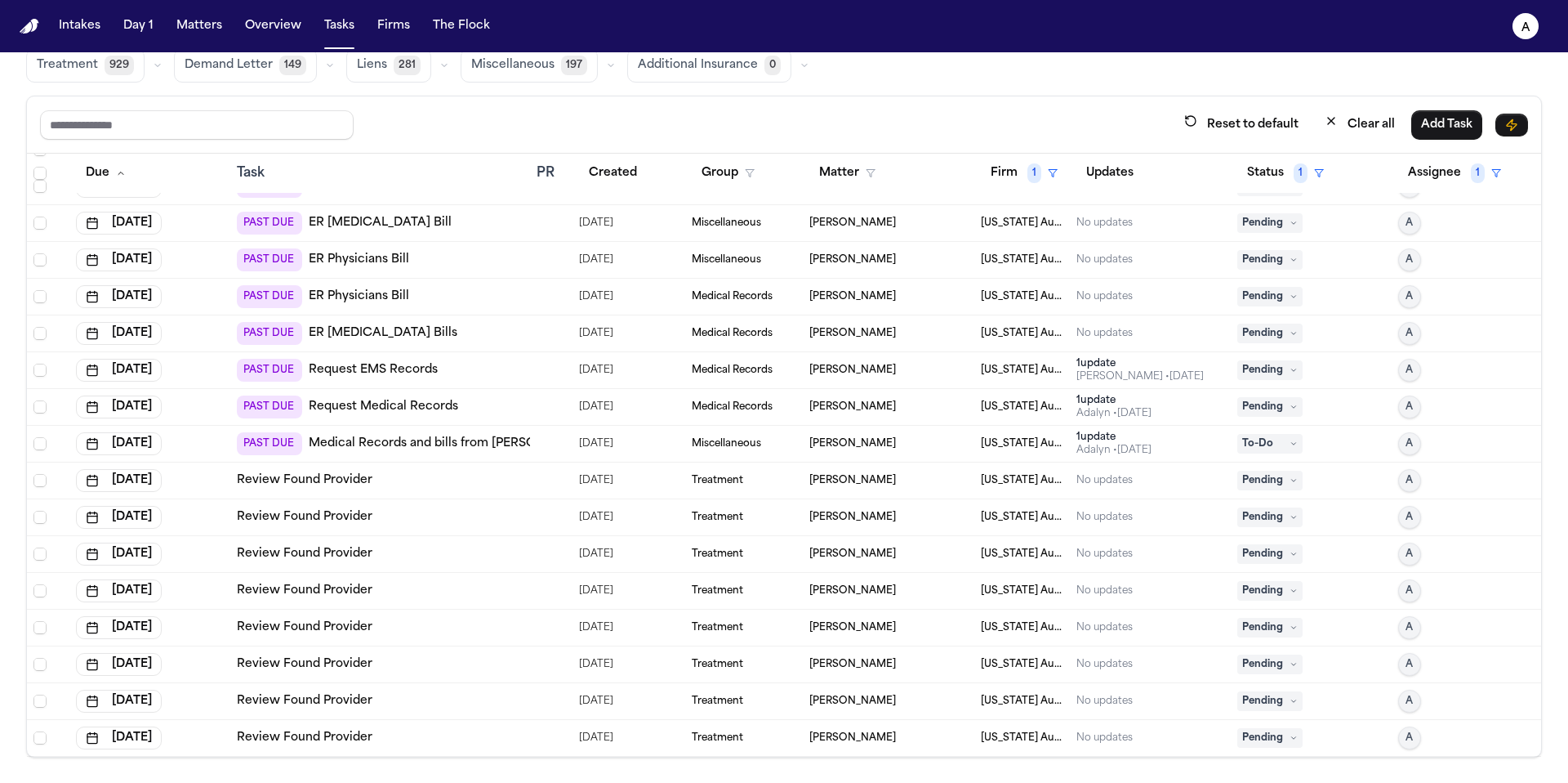
click at [1289, 737] on icon at bounding box center [1294, 738] width 8 height 8
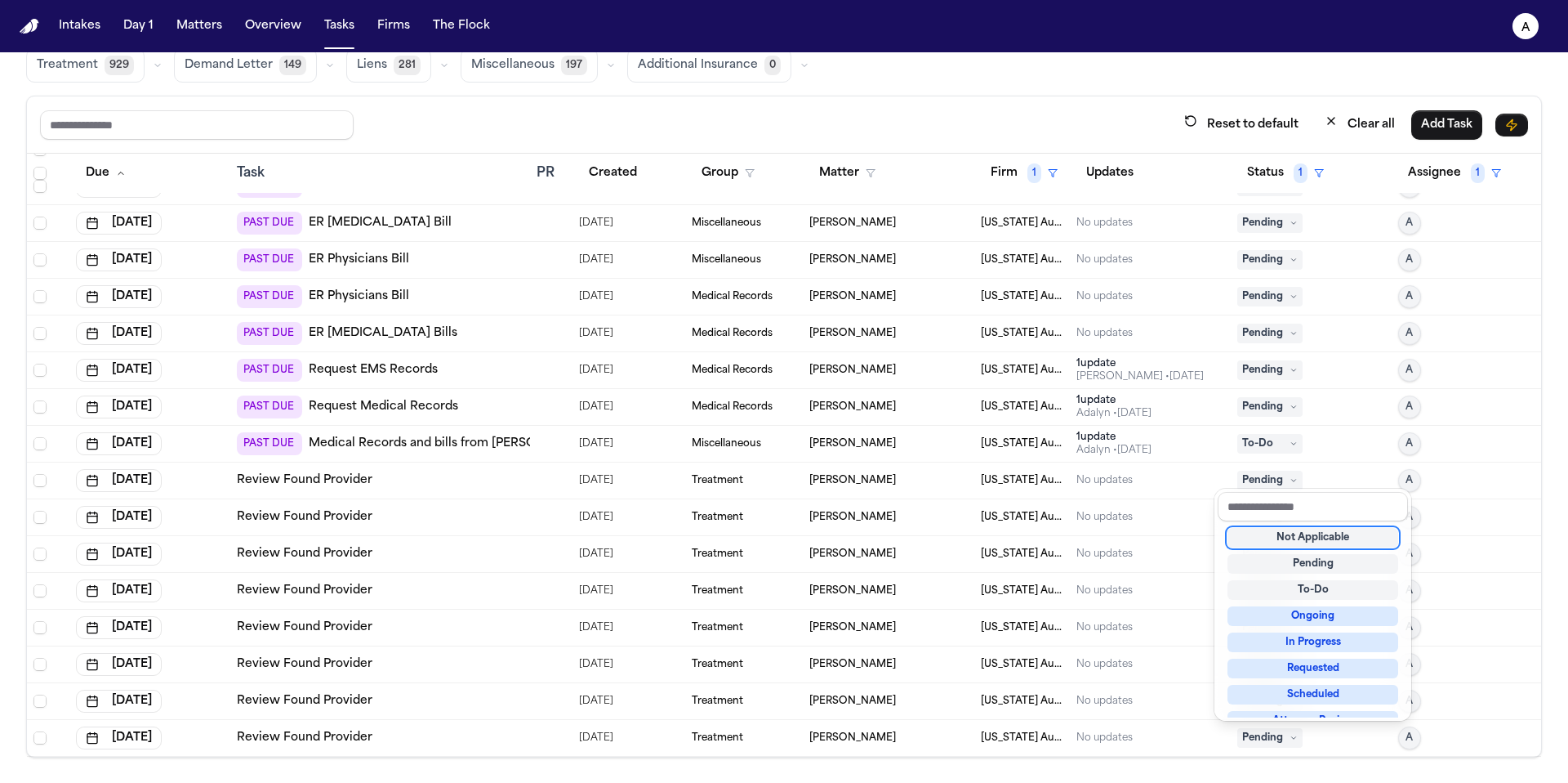
click at [1313, 536] on div "Not Applicable" at bounding box center [1313, 537] width 171 height 20
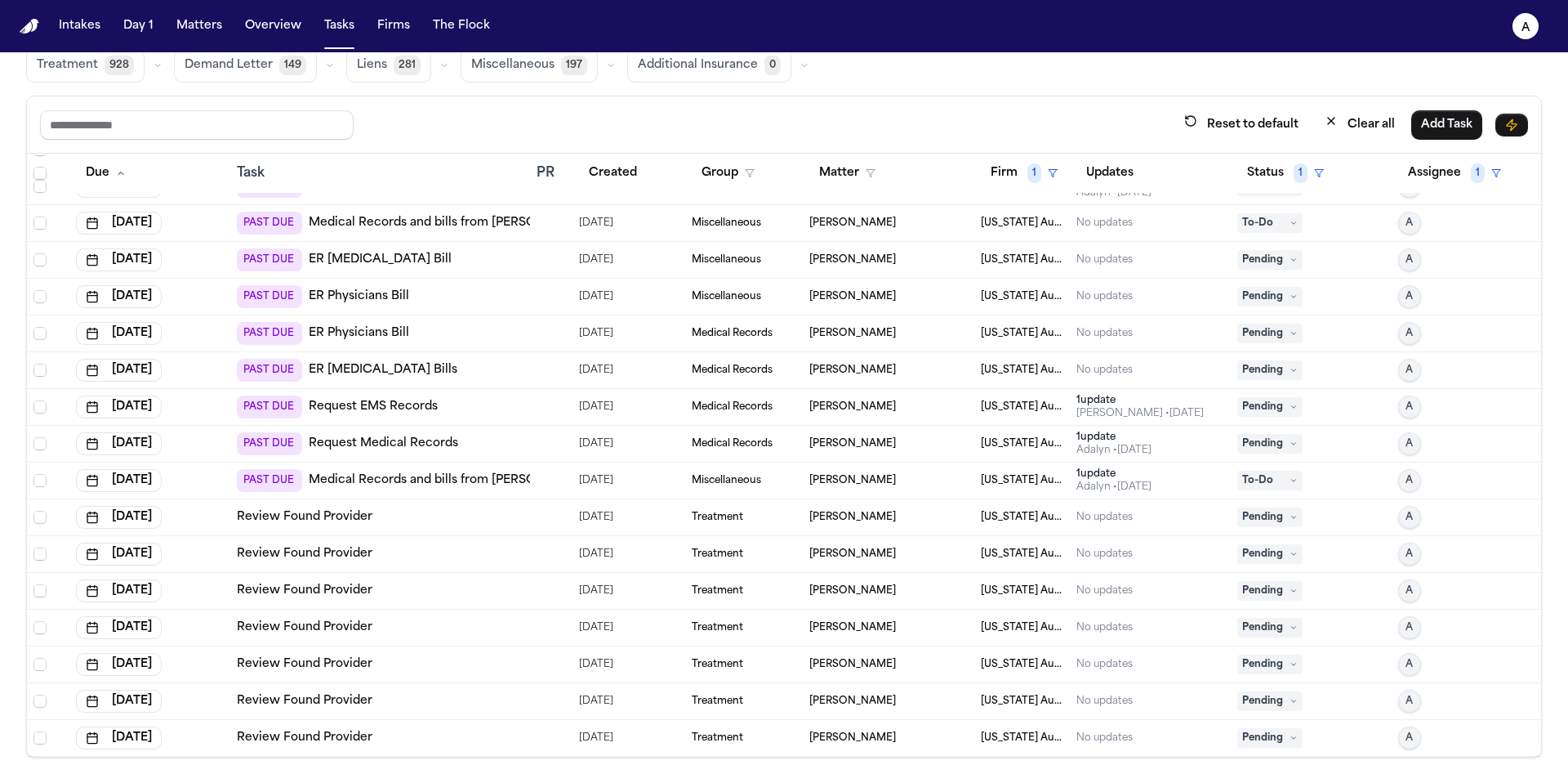
scroll to position [209, 0]
click at [1275, 742] on span "Pending" at bounding box center [1270, 738] width 65 height 20
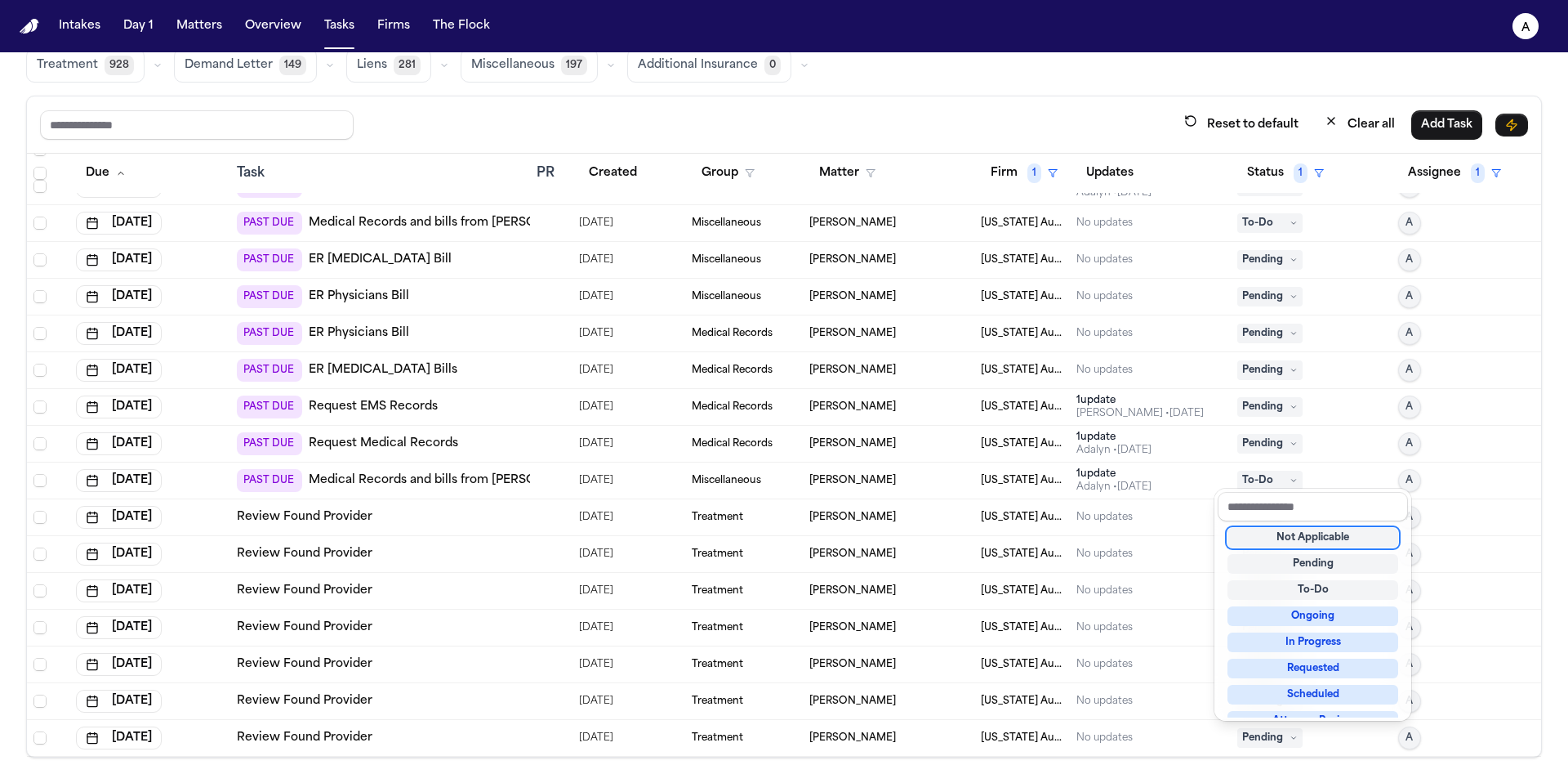
click at [1298, 540] on div "Not Applicable" at bounding box center [1313, 537] width 171 height 20
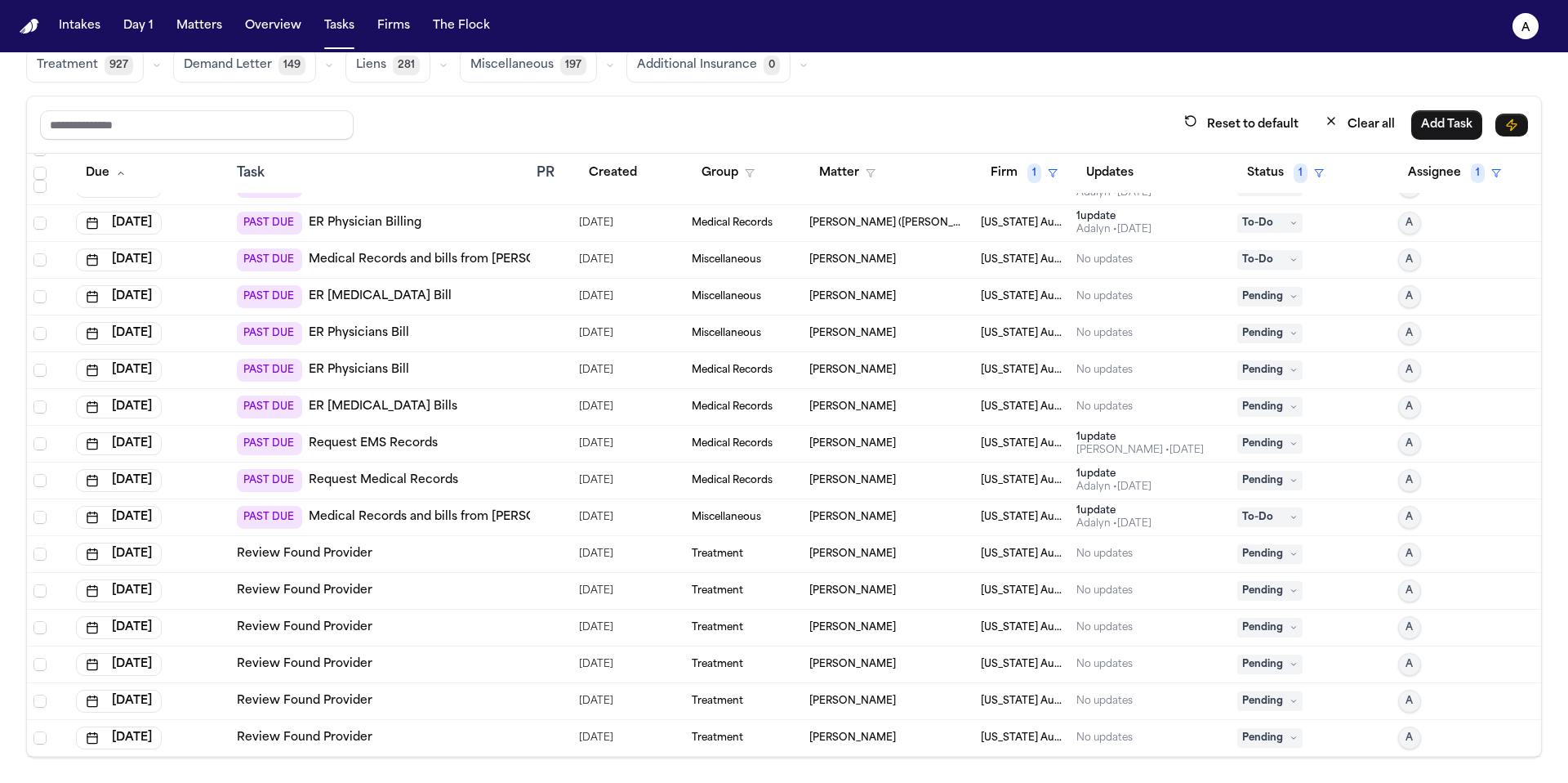
scroll to position [172, 0]
click at [1273, 731] on span "Pending" at bounding box center [1270, 738] width 65 height 20
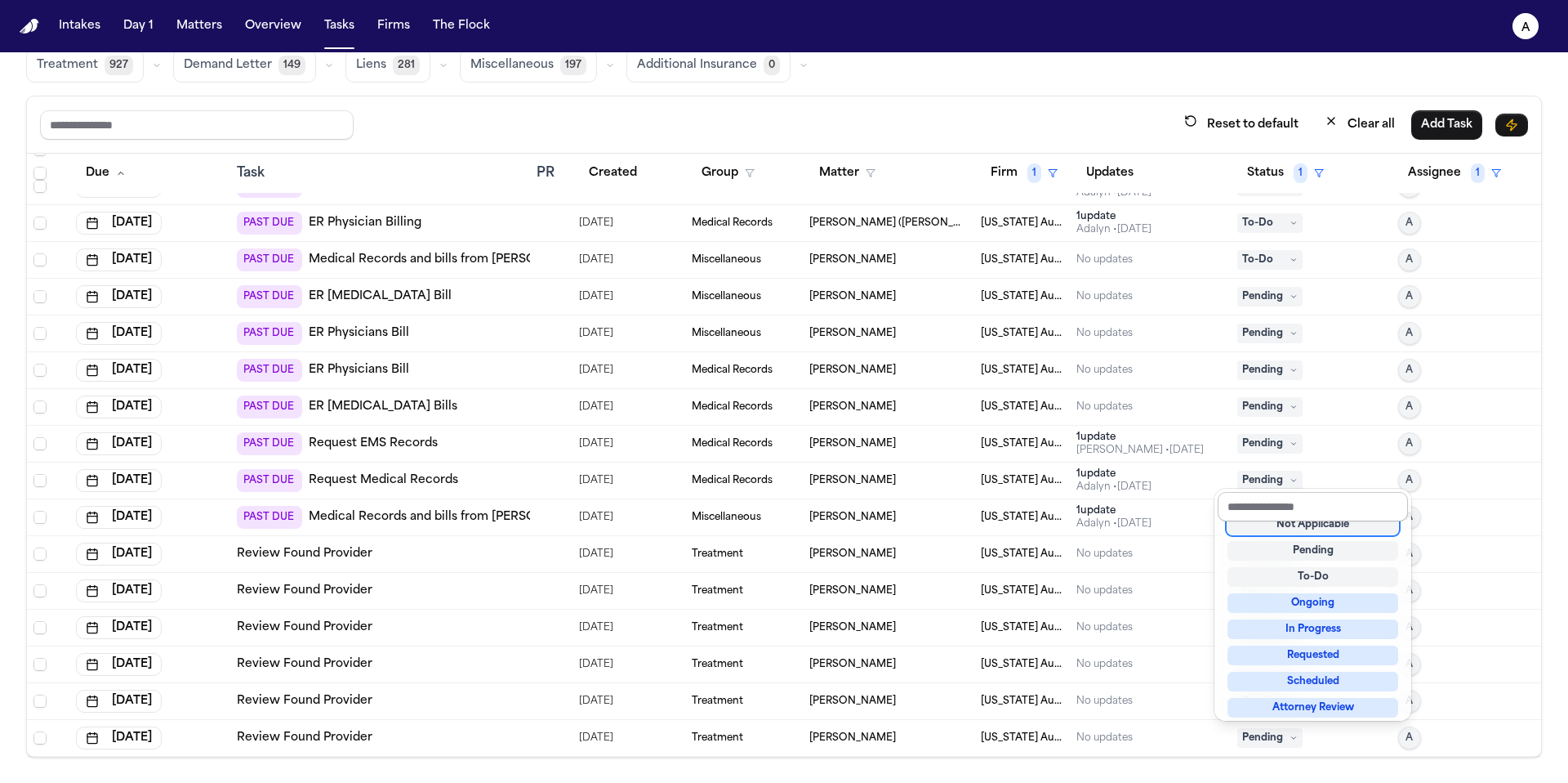
scroll to position [7, 0]
click at [1305, 532] on div "Not Applicable" at bounding box center [1313, 531] width 171 height 20
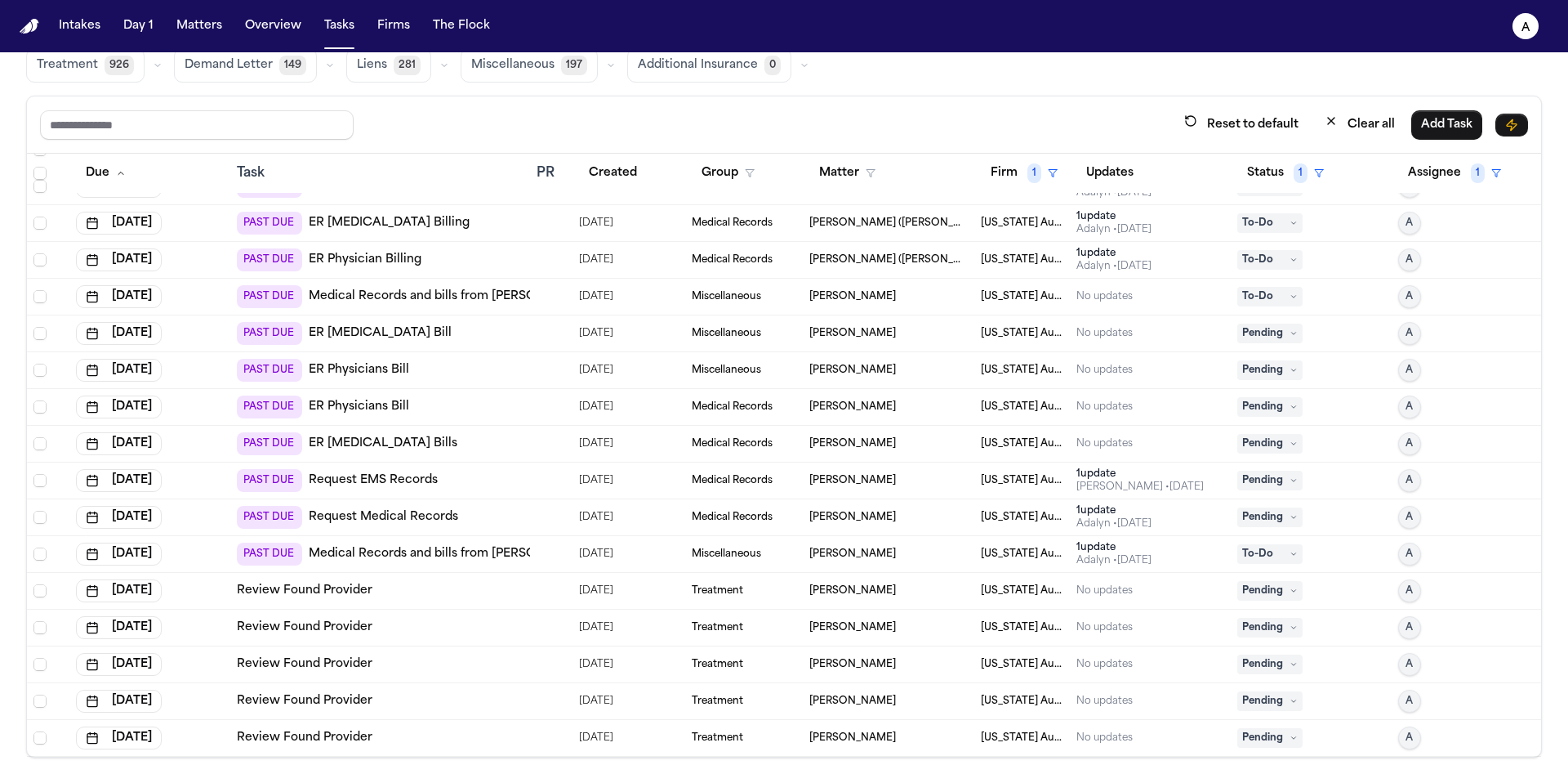
scroll to position [136, 0]
click at [1291, 737] on icon at bounding box center [1293, 738] width 4 height 2
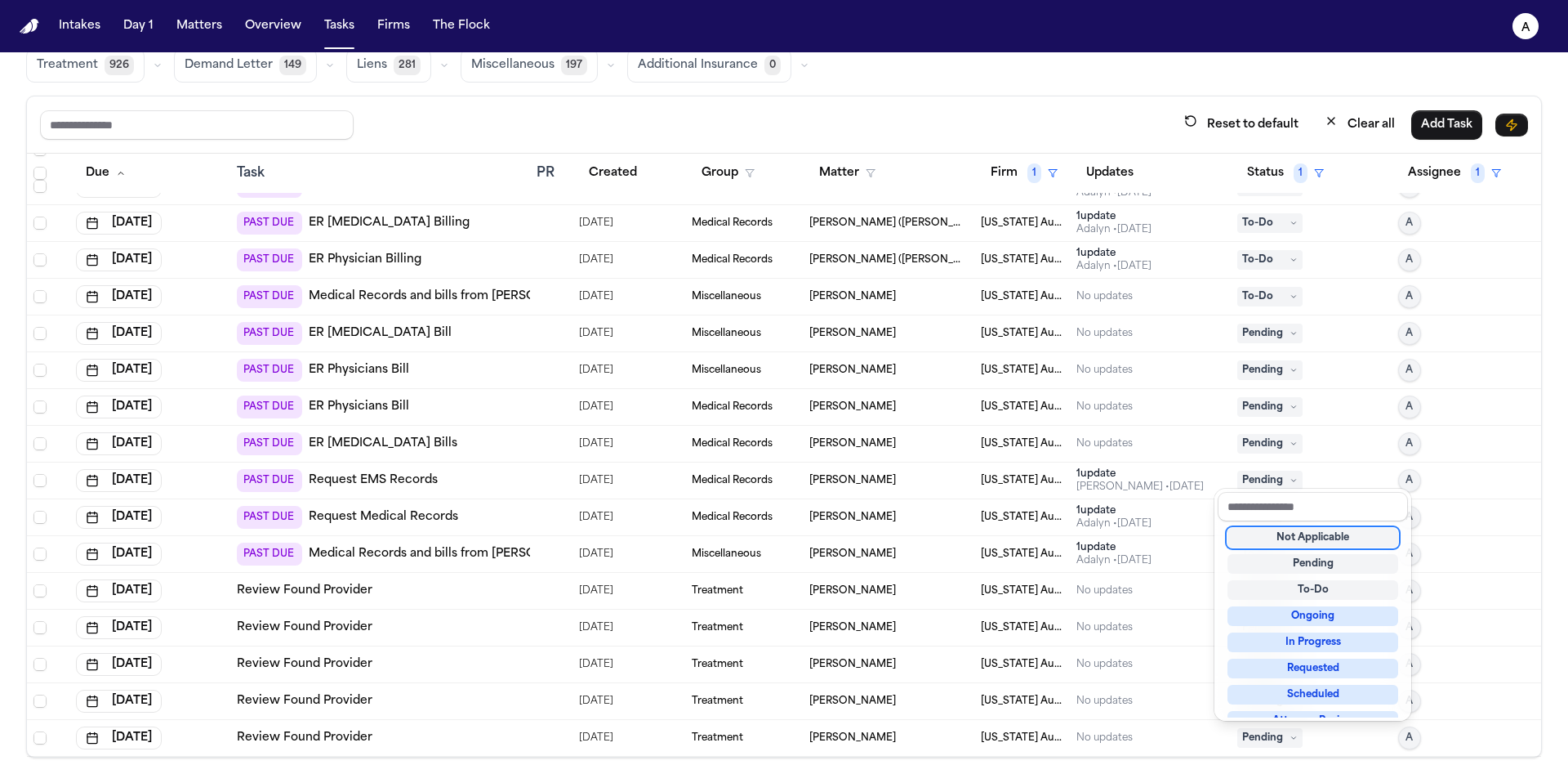
click at [1296, 534] on div "Not Applicable" at bounding box center [1313, 537] width 171 height 20
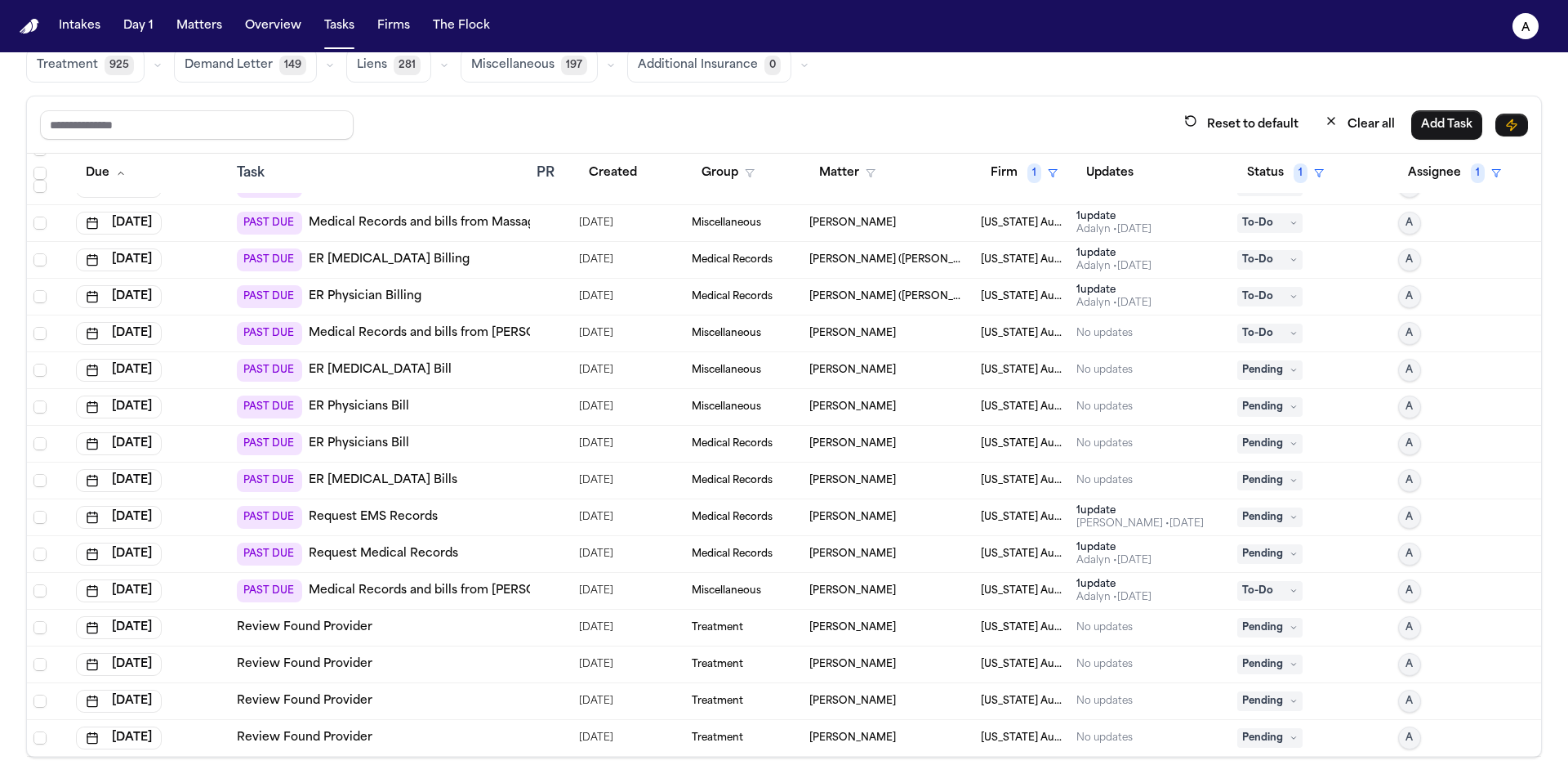
scroll to position [99, 0]
click at [1289, 738] on icon at bounding box center [1294, 738] width 8 height 8
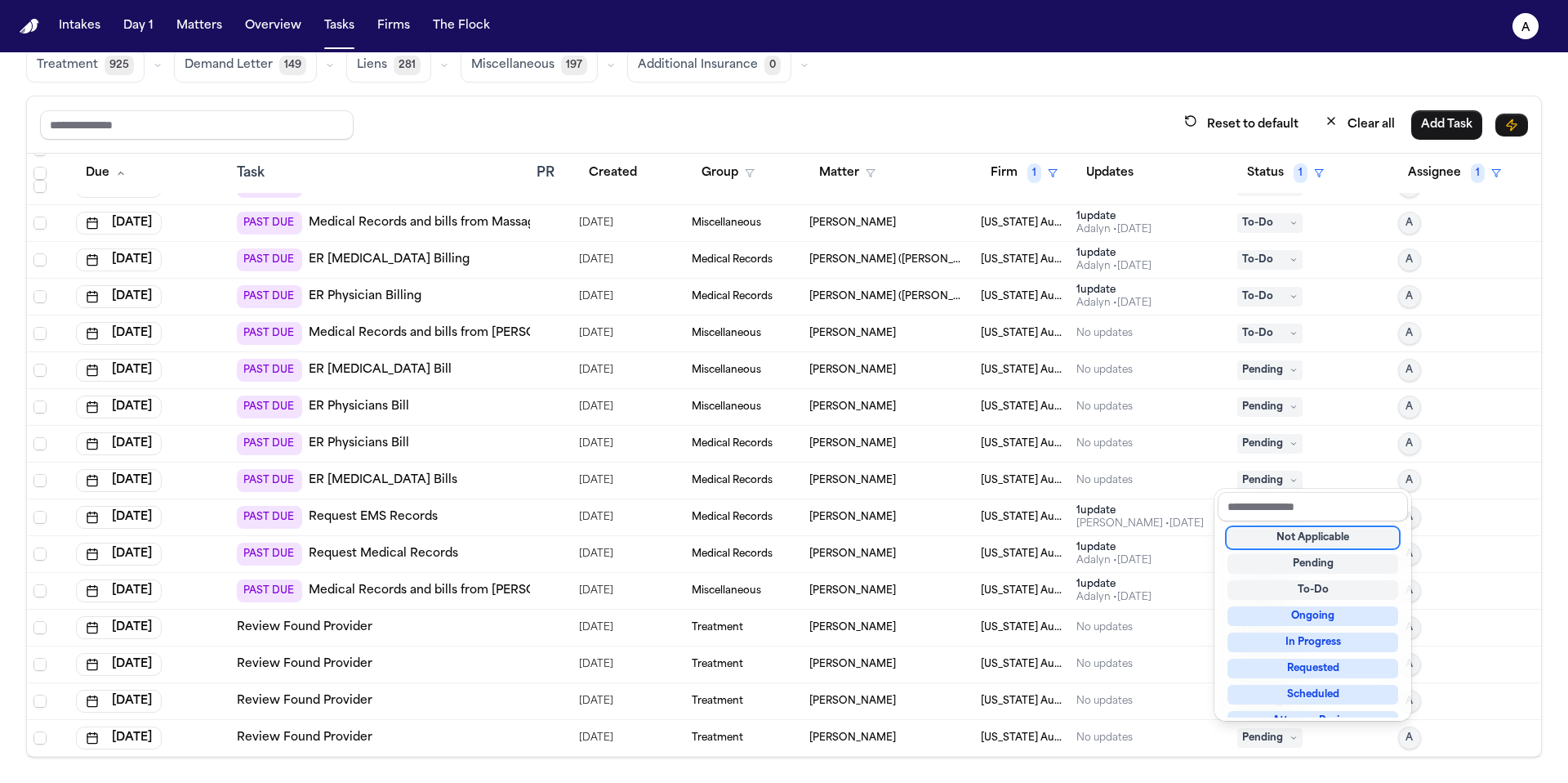
click at [1313, 537] on div "Not Applicable" at bounding box center [1313, 537] width 171 height 20
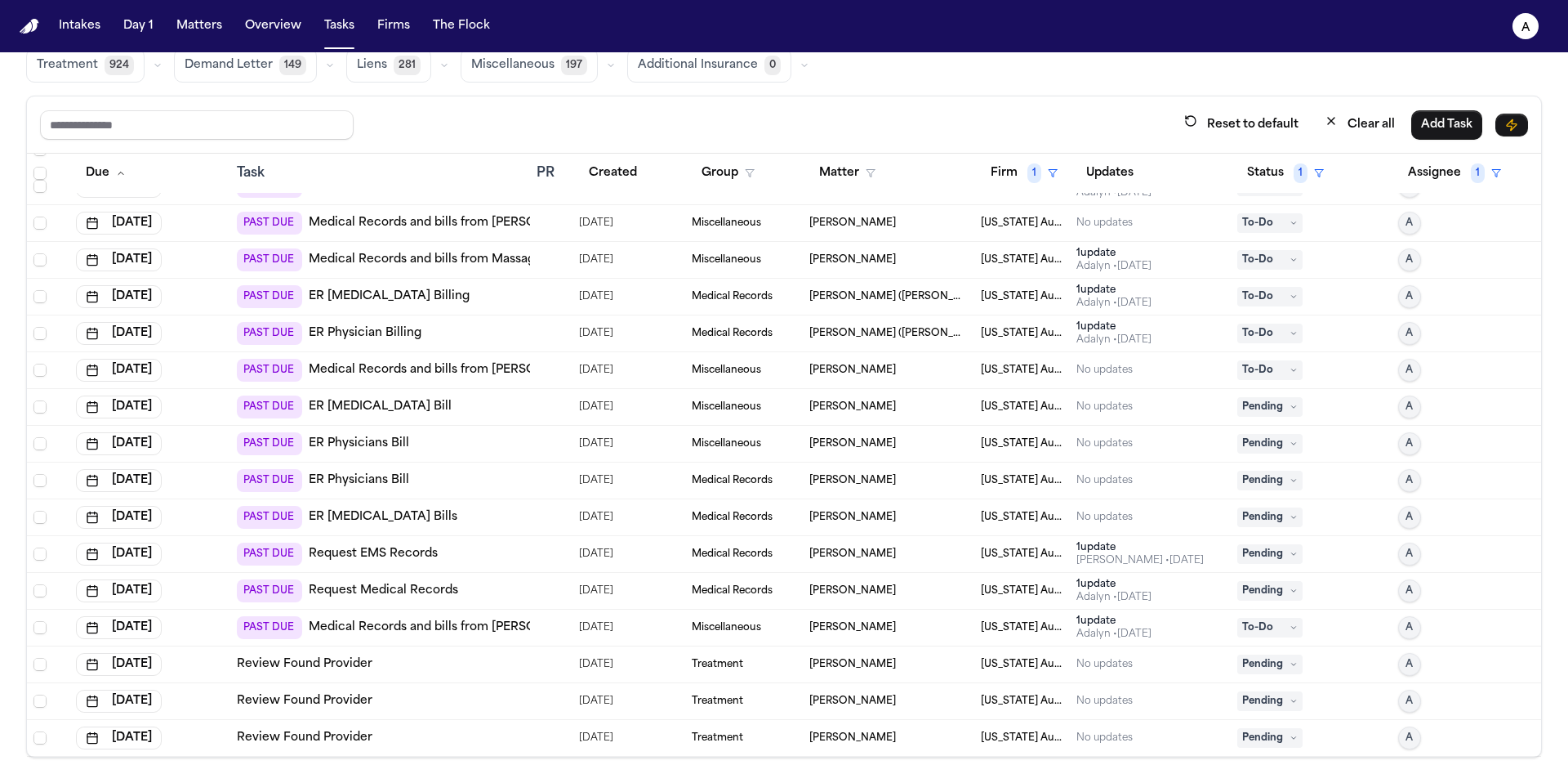
scroll to position [62, 0]
click at [1256, 742] on span "Pending" at bounding box center [1270, 738] width 65 height 20
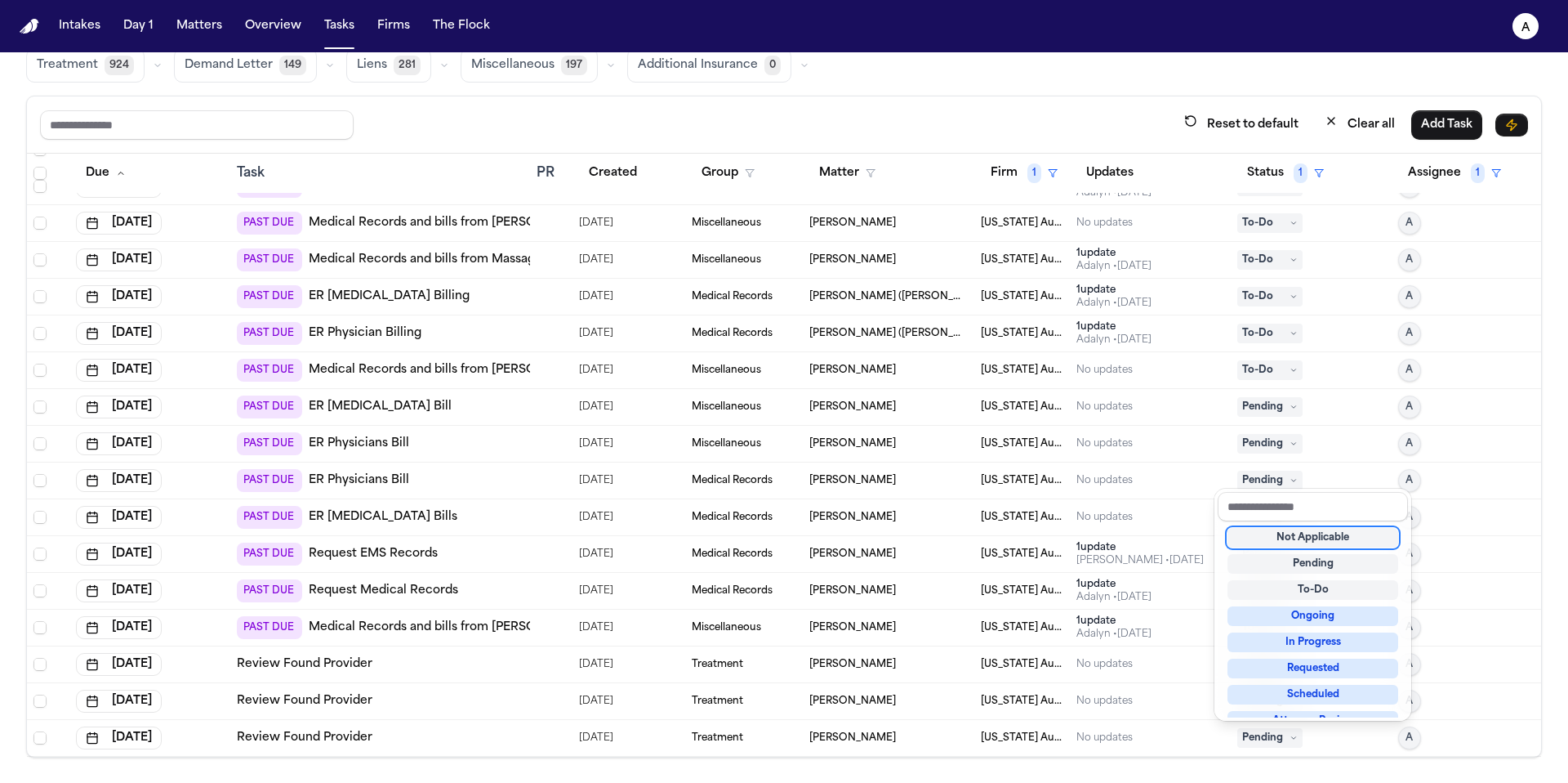
click at [1327, 538] on div "Not Applicable" at bounding box center [1313, 537] width 171 height 20
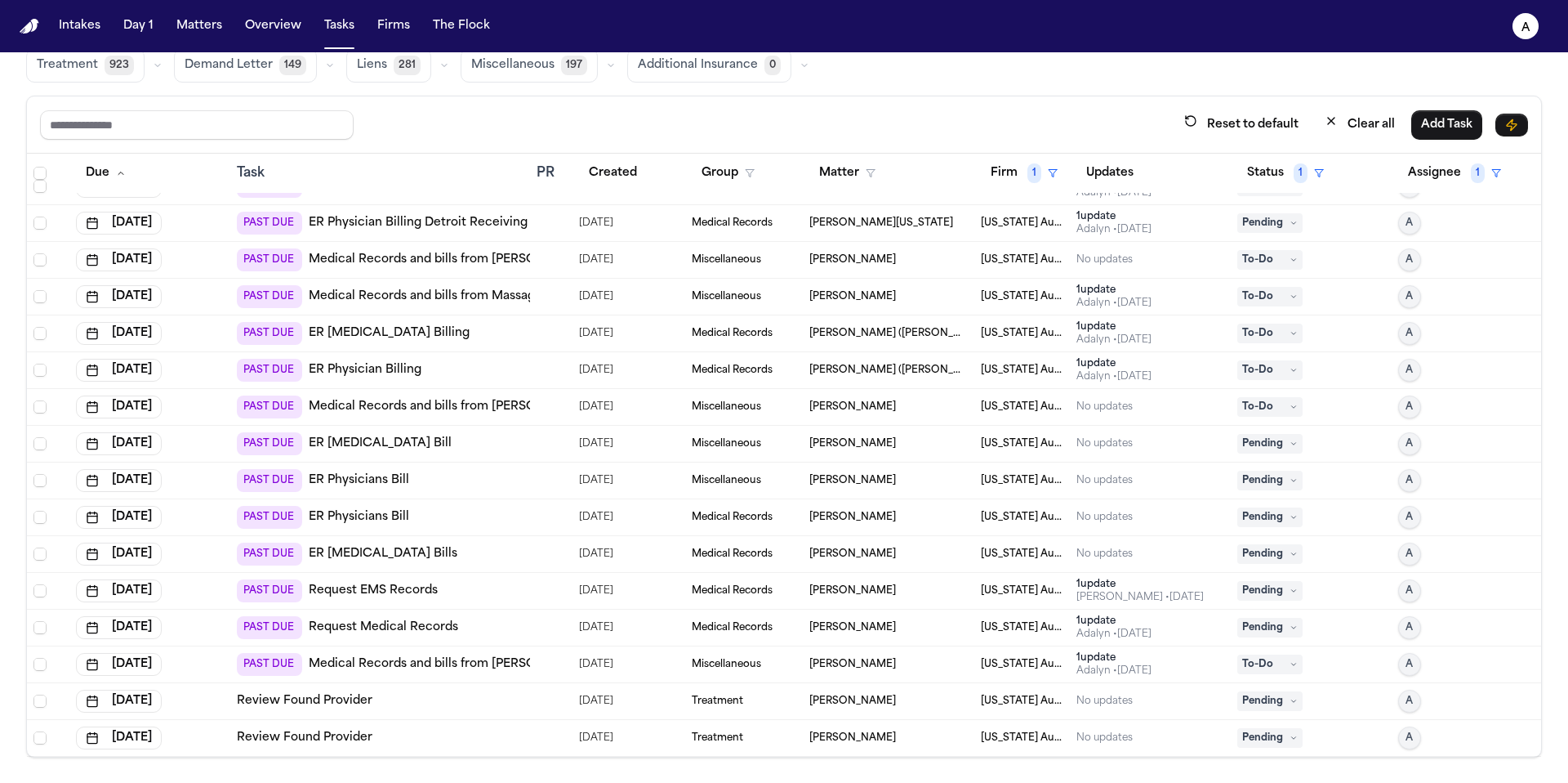
click at [1275, 742] on span "Pending" at bounding box center [1270, 738] width 65 height 20
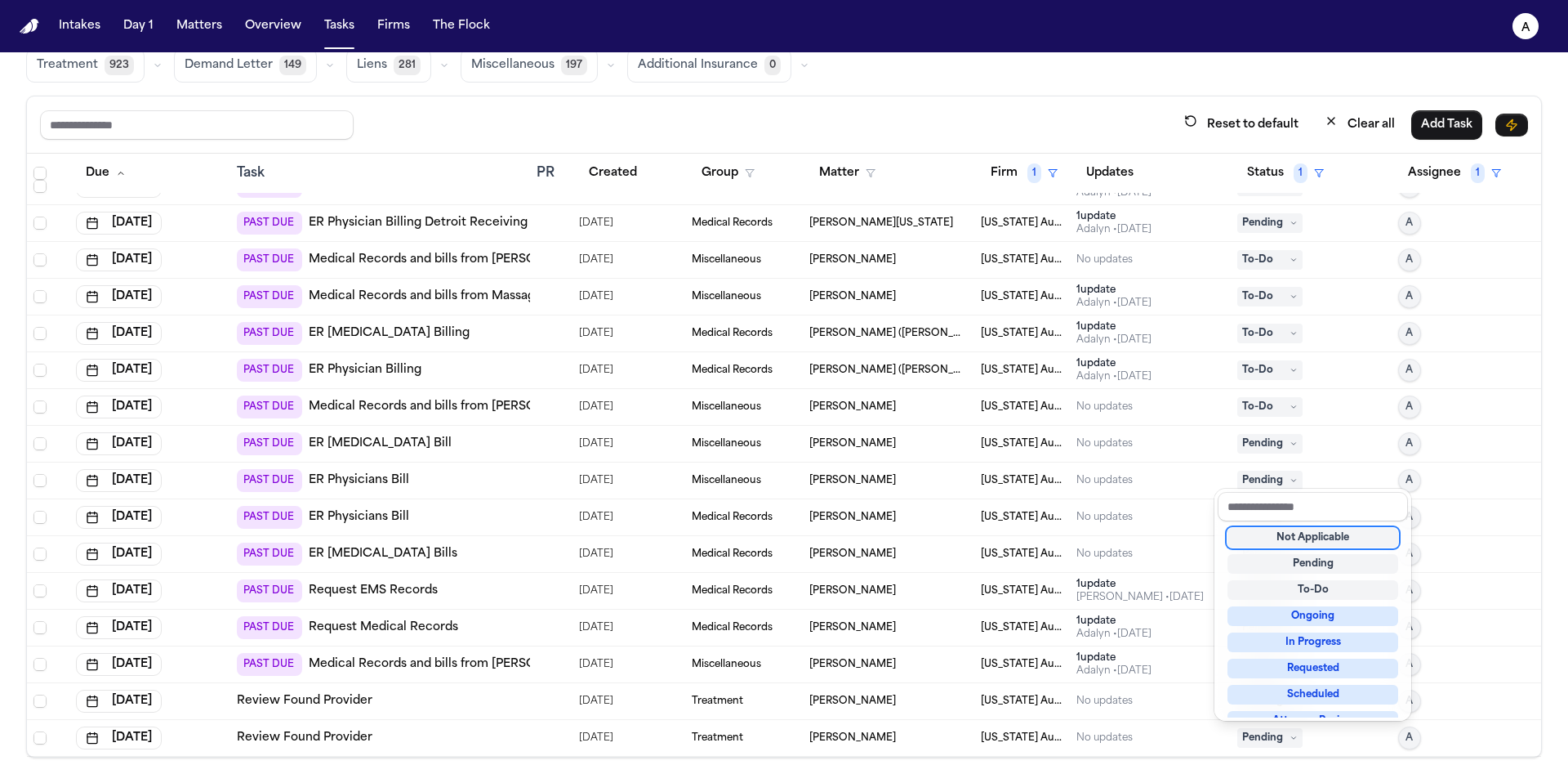
click at [1314, 547] on div "Not Applicable" at bounding box center [1313, 537] width 171 height 20
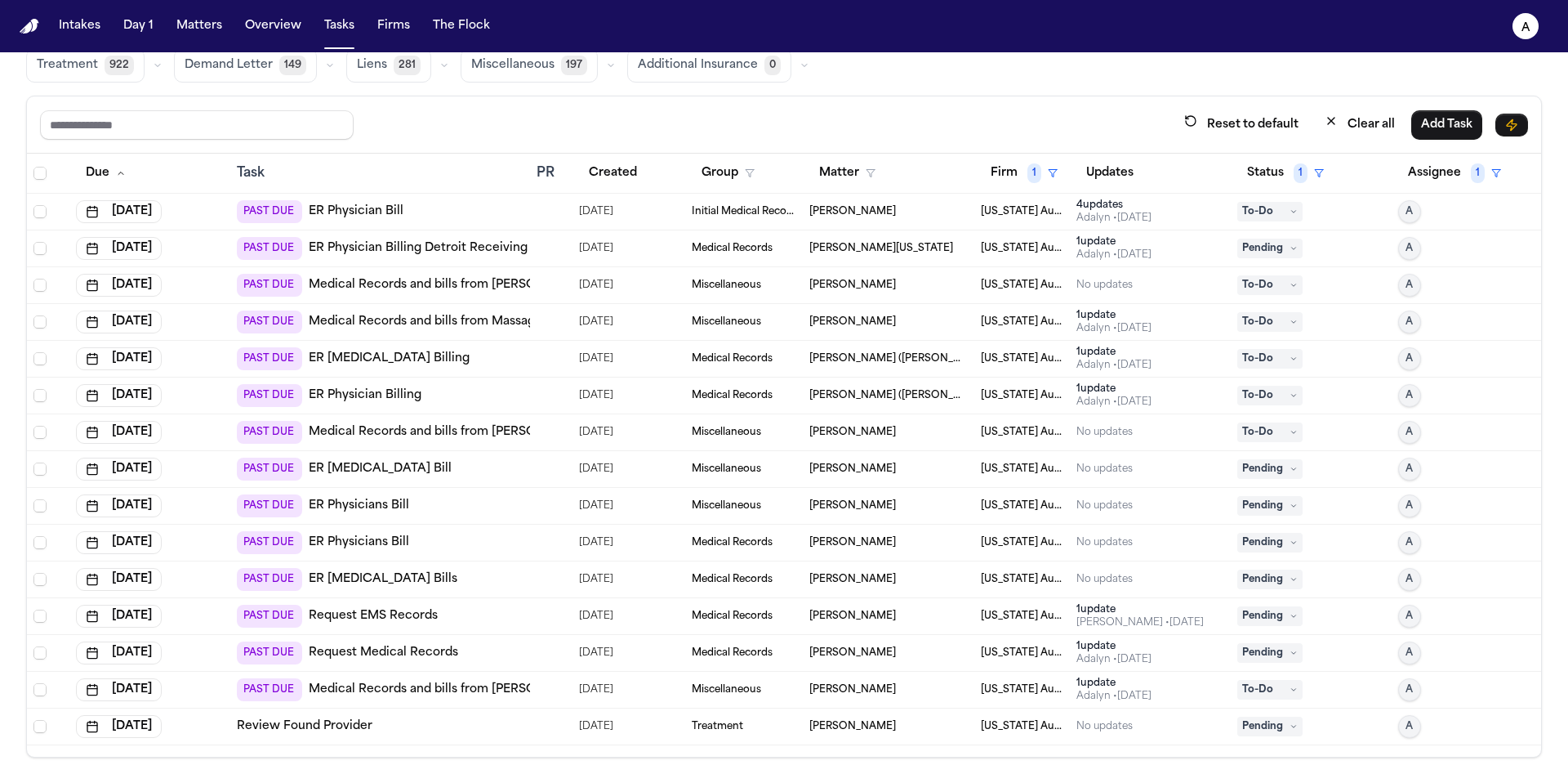
scroll to position [0, 0]
click at [1275, 727] on span "Pending" at bounding box center [1270, 727] width 65 height 20
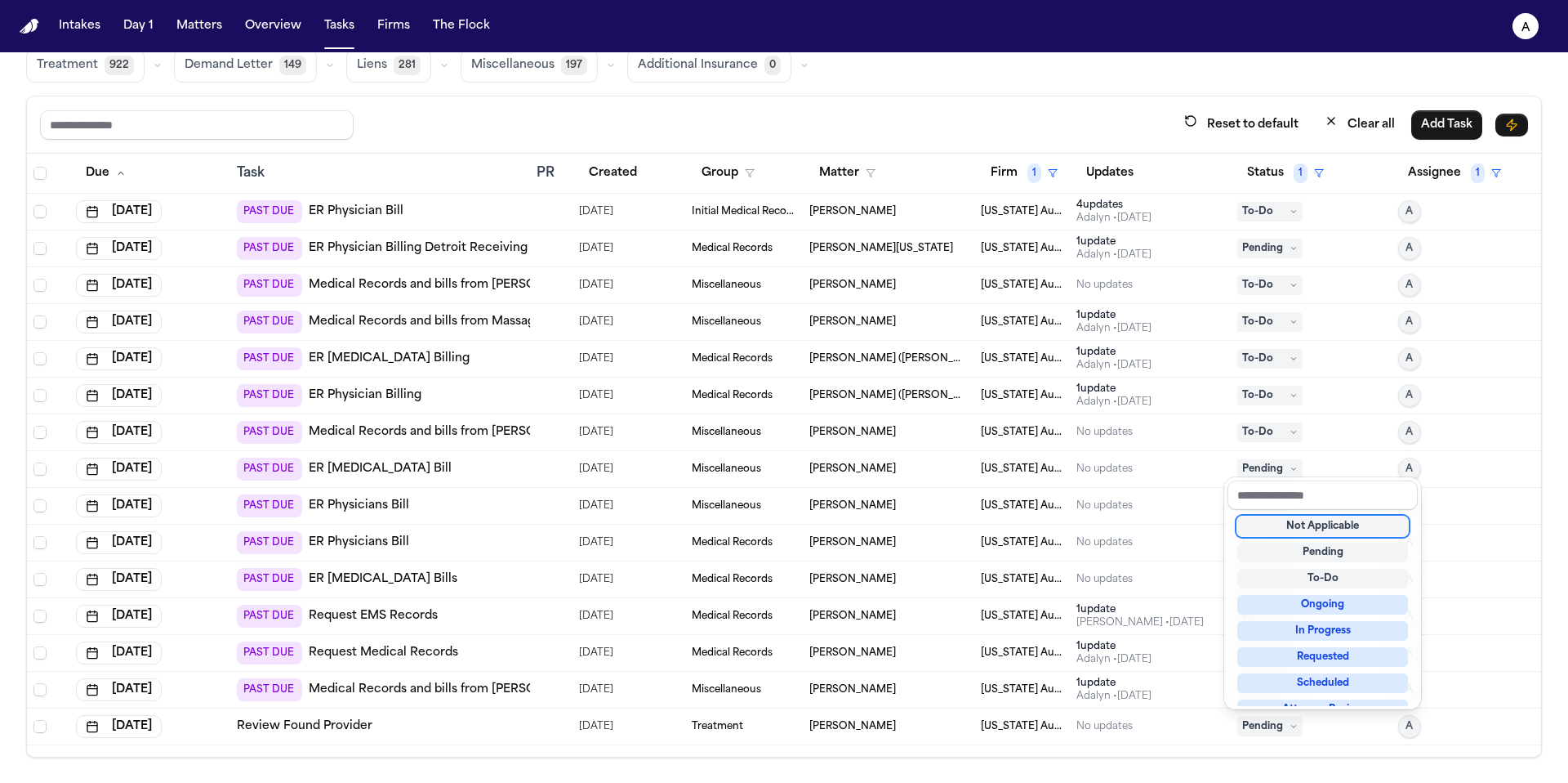
click at [1327, 525] on div "Not Applicable" at bounding box center [1323, 527] width 171 height 20
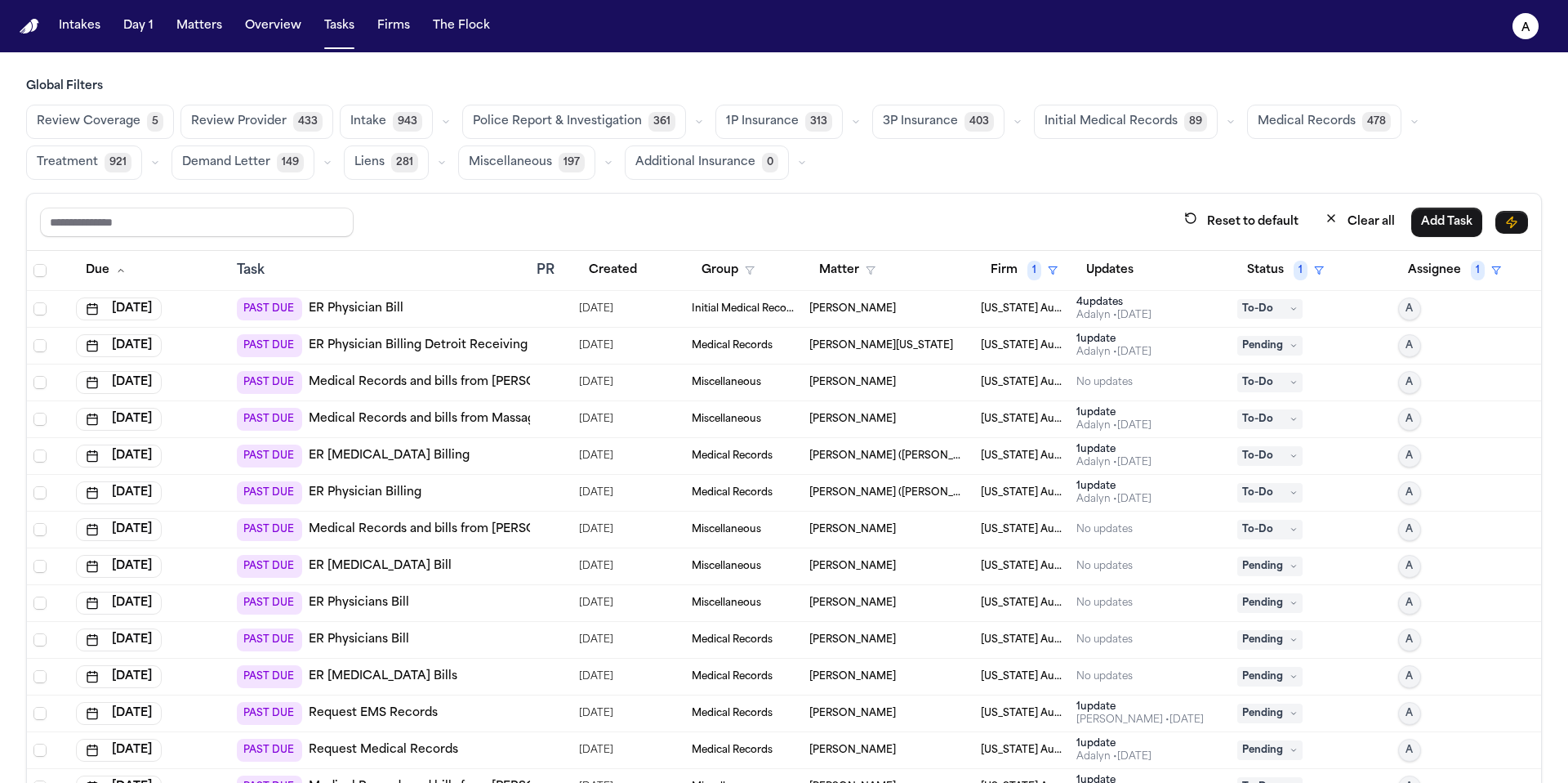
scroll to position [98, 0]
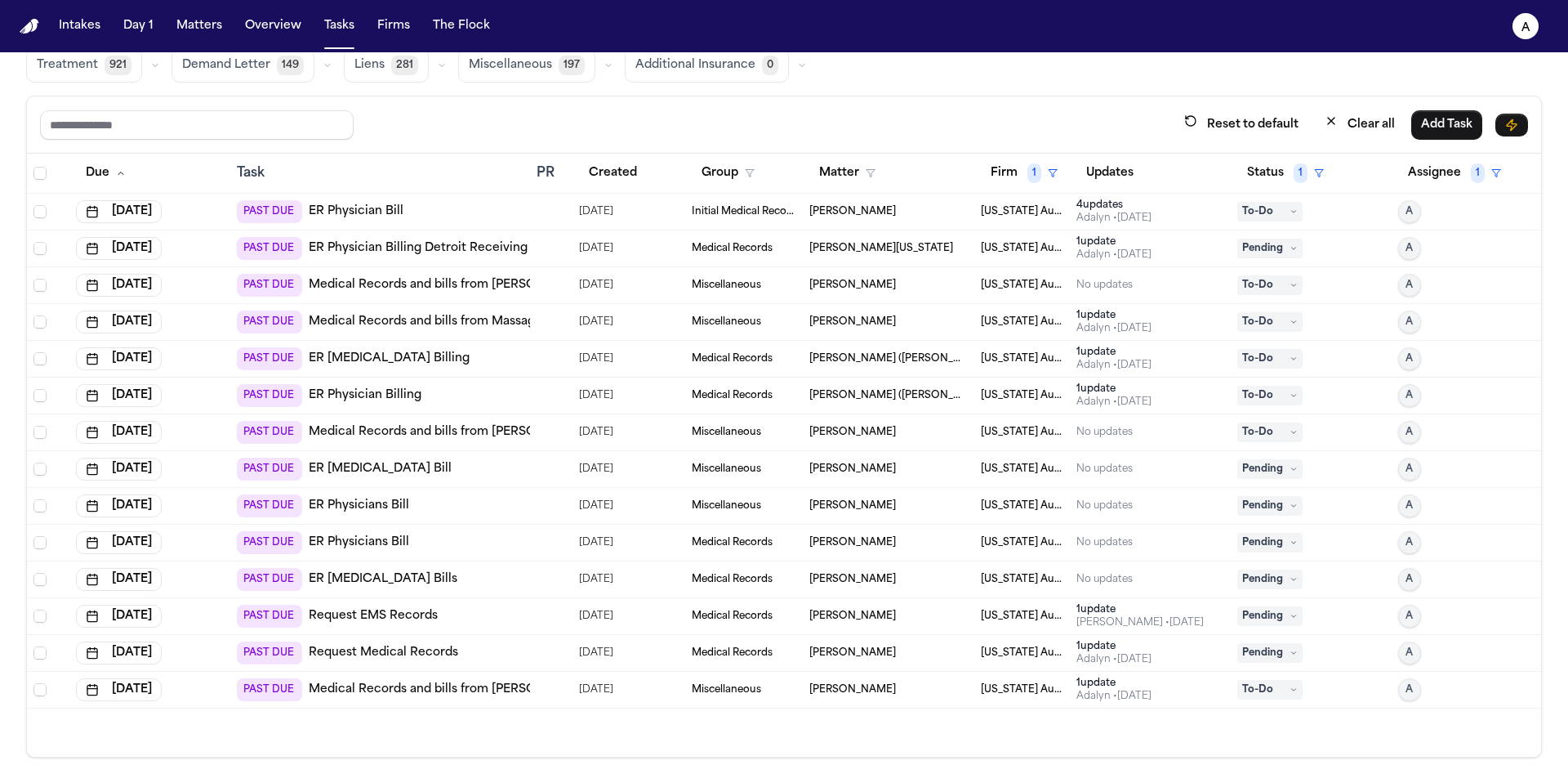
click at [516, 217] on div "PAST DUE ER Physician Bill" at bounding box center [380, 212] width 287 height 23
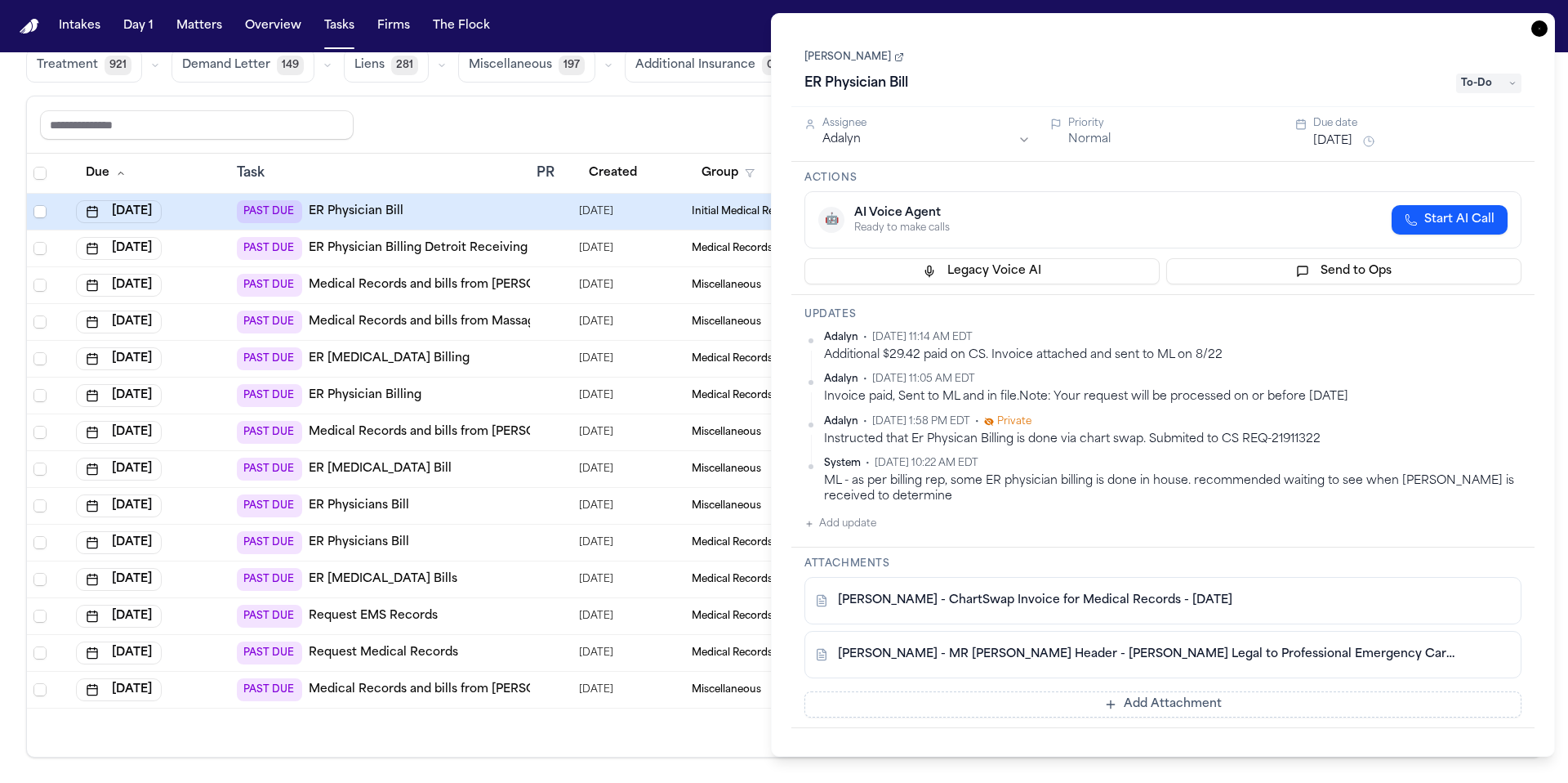
click at [851, 56] on link "[PERSON_NAME]" at bounding box center [854, 57] width 100 height 13
click at [513, 725] on div "Due Task PR Created Group Matter Firm 1 Updates Status 1 Assignee 1 Aug 1, 2025…" at bounding box center [784, 455] width 1514 height 603
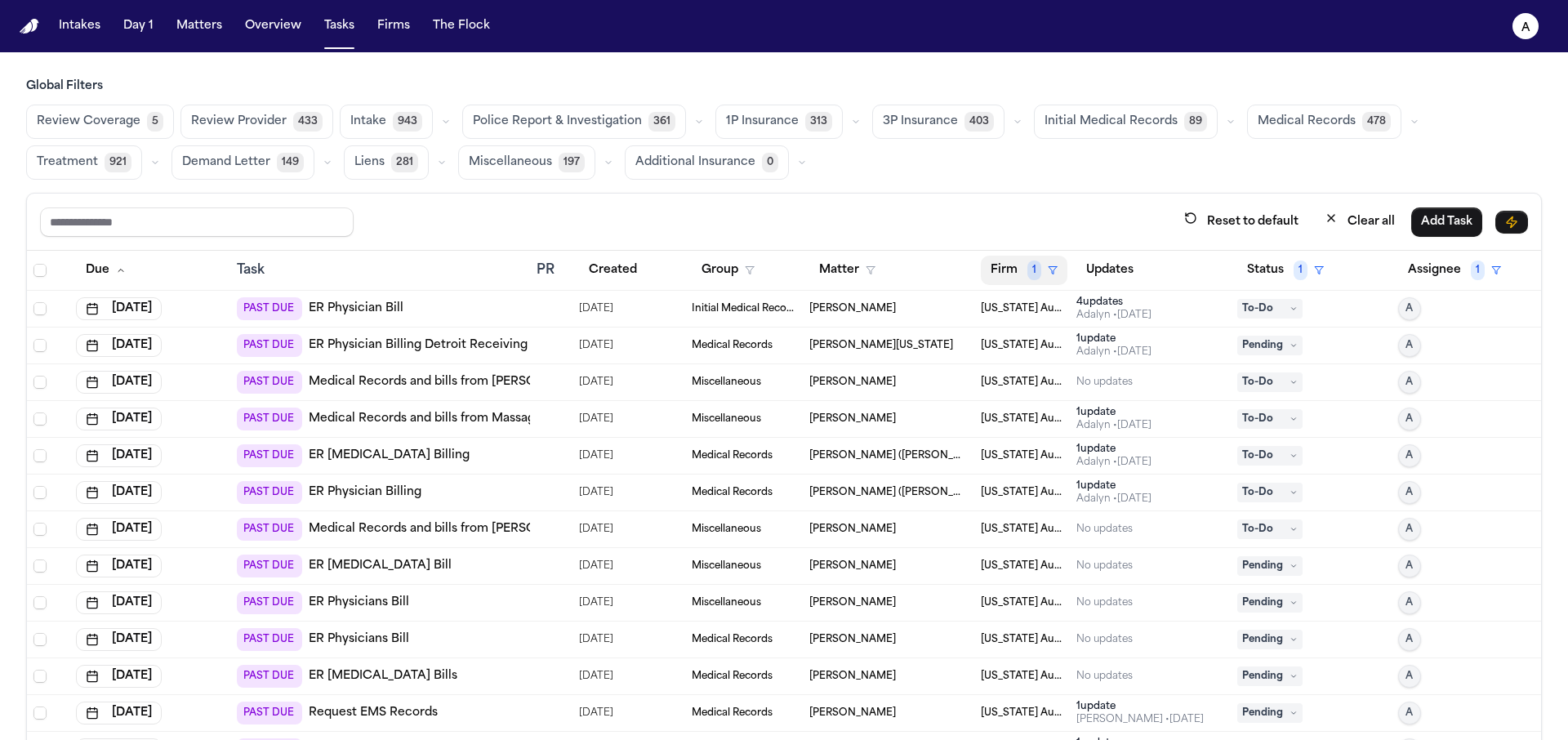
click at [1035, 272] on button "Firm 1" at bounding box center [1024, 270] width 87 height 30
click at [1024, 394] on icon "button" at bounding box center [1018, 392] width 13 height 13
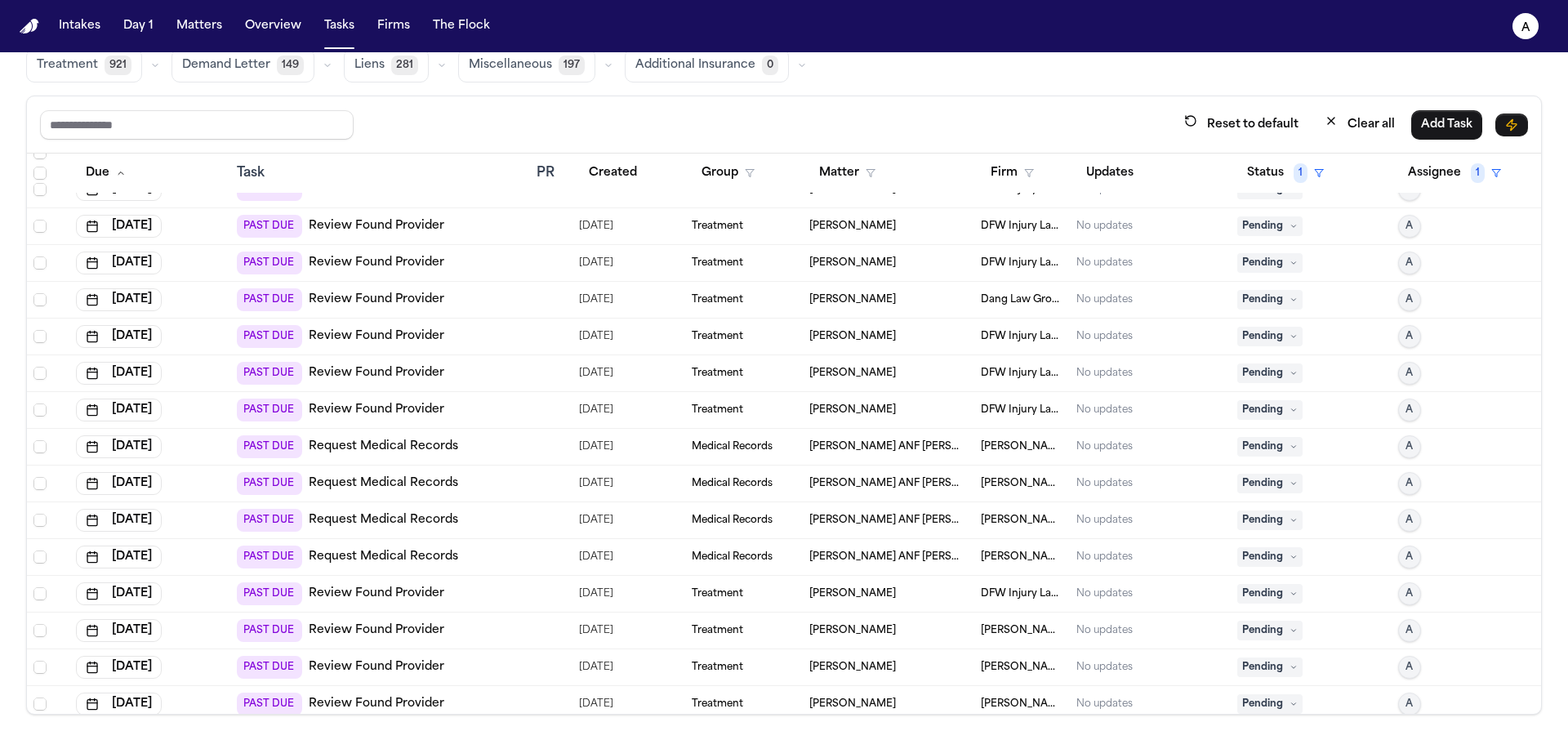
scroll to position [6825, 0]
click at [1267, 227] on span "Pending" at bounding box center [1270, 225] width 65 height 20
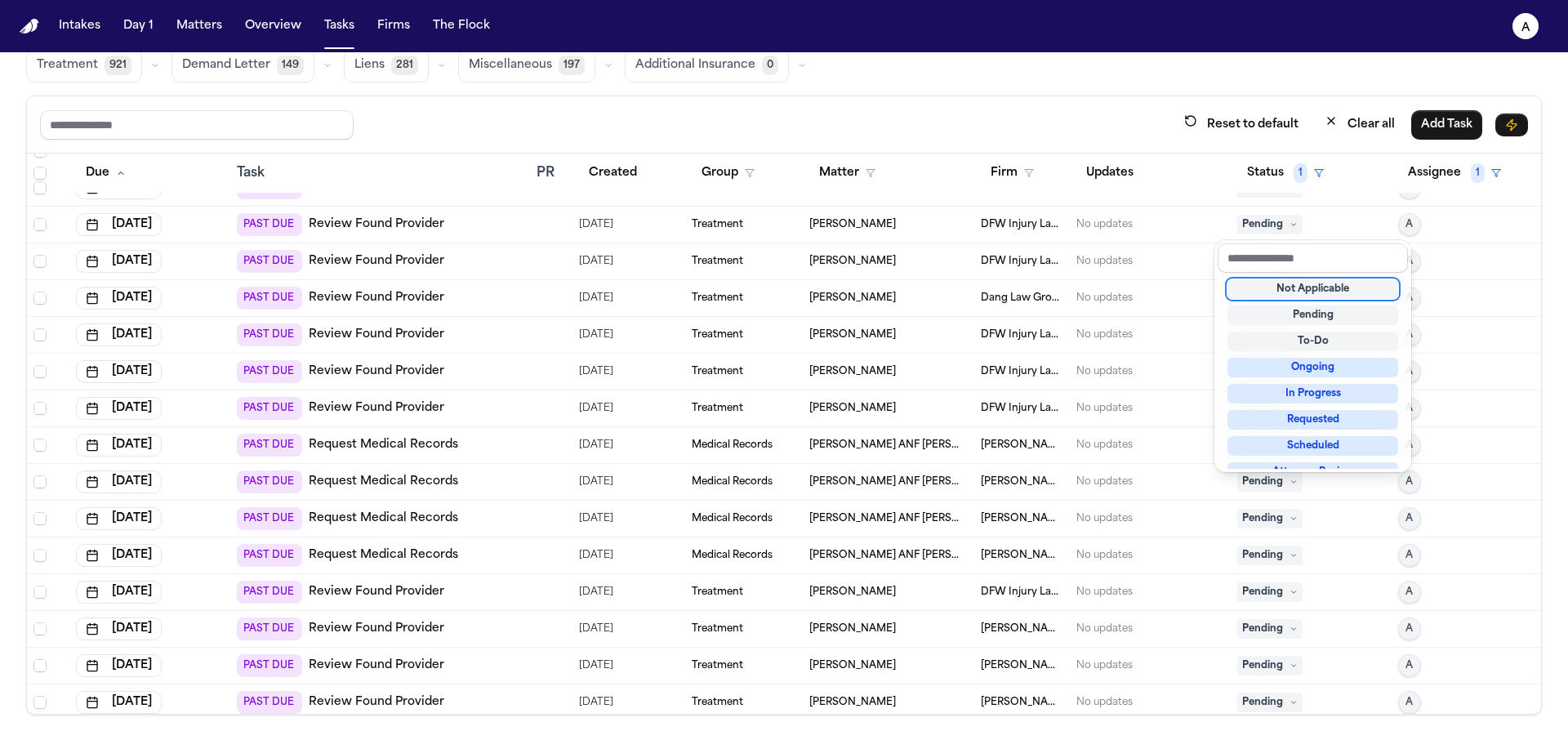
click at [1327, 280] on div "Not Applicable" at bounding box center [1313, 289] width 171 height 20
click at [1361, 291] on div "Not Applicable" at bounding box center [1313, 289] width 171 height 20
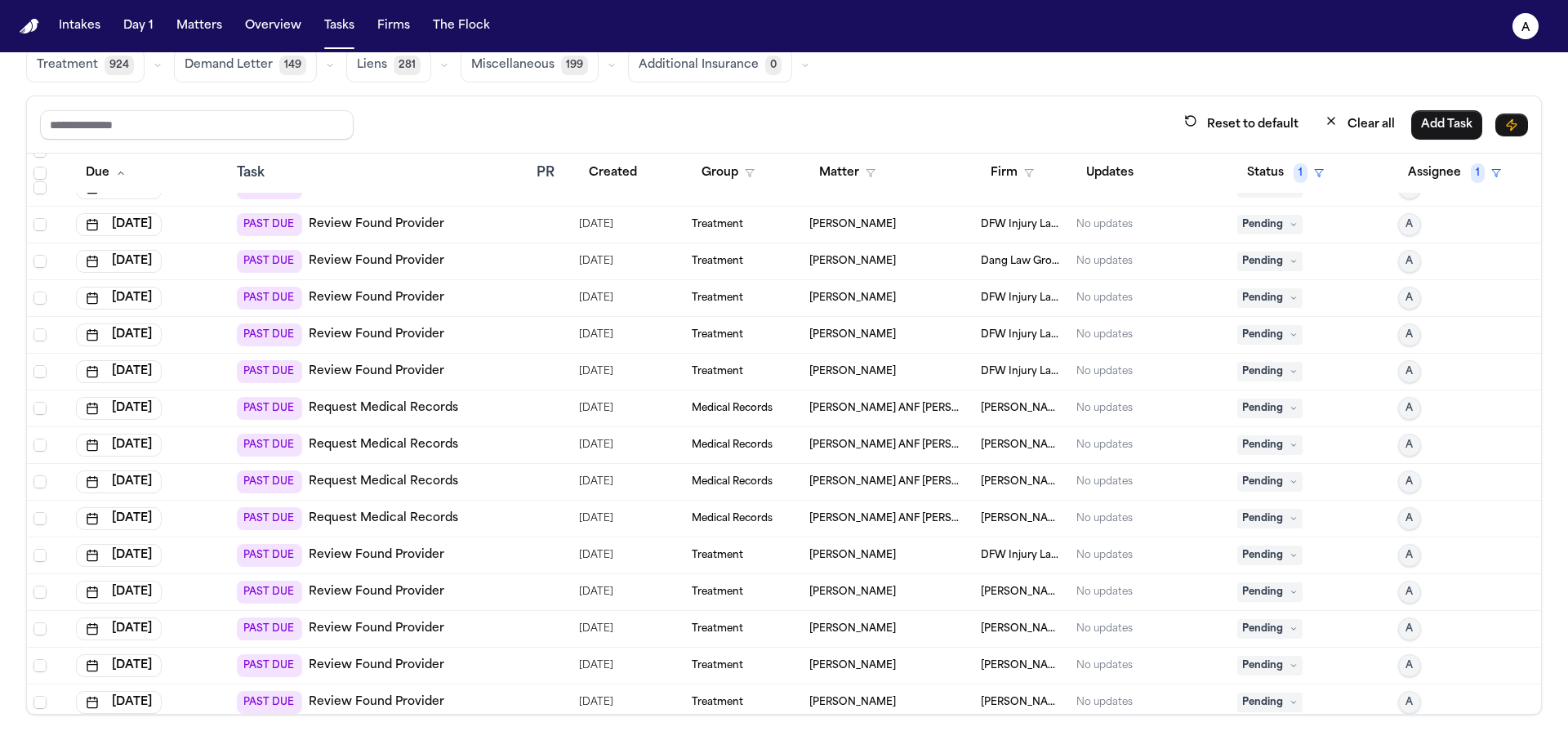
click at [1241, 223] on span "Pending" at bounding box center [1270, 225] width 65 height 20
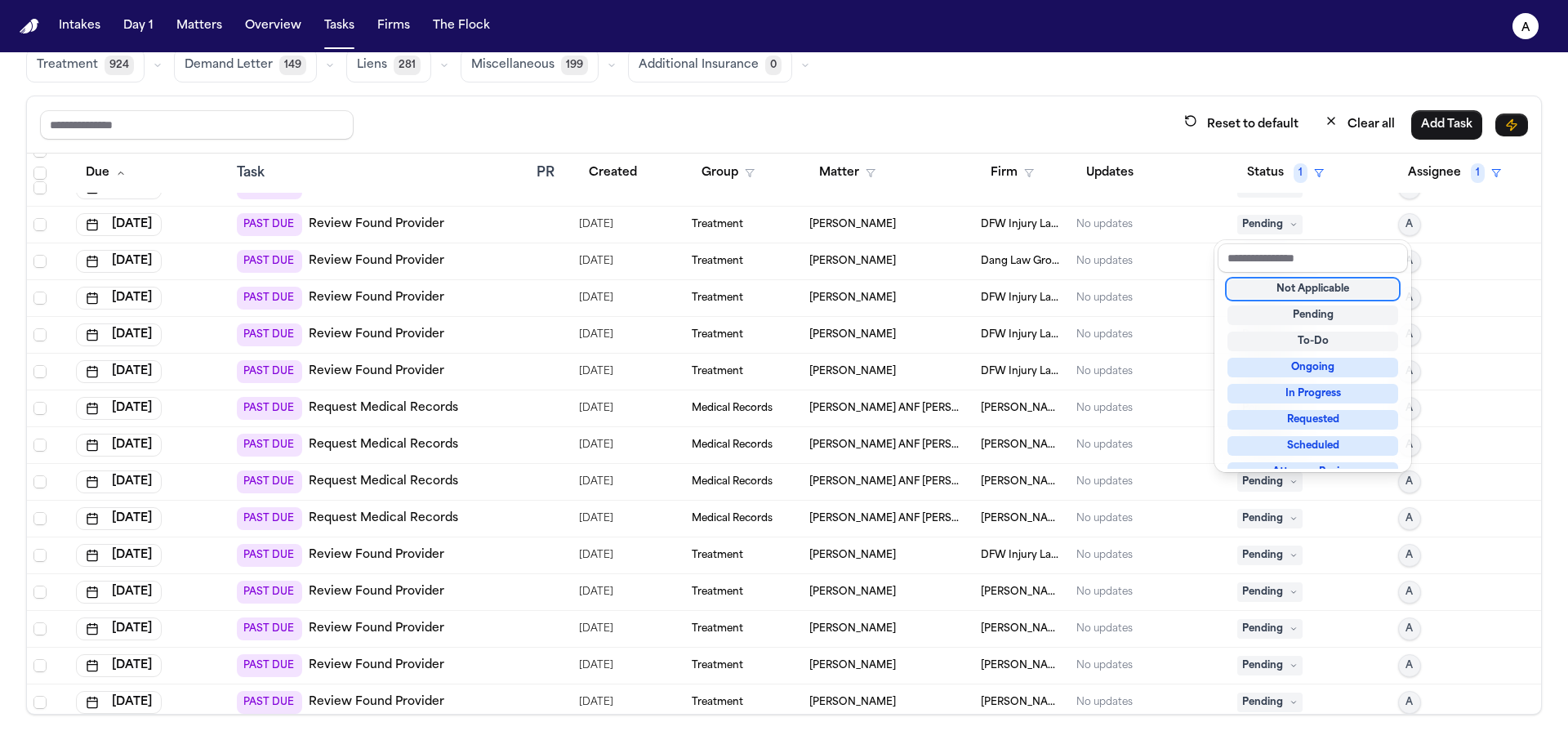
click at [1308, 291] on div "Not Applicable" at bounding box center [1313, 289] width 171 height 20
click at [1388, 294] on div "Not Applicable" at bounding box center [1313, 289] width 171 height 20
click at [1272, 286] on div "Not Applicable" at bounding box center [1313, 289] width 171 height 20
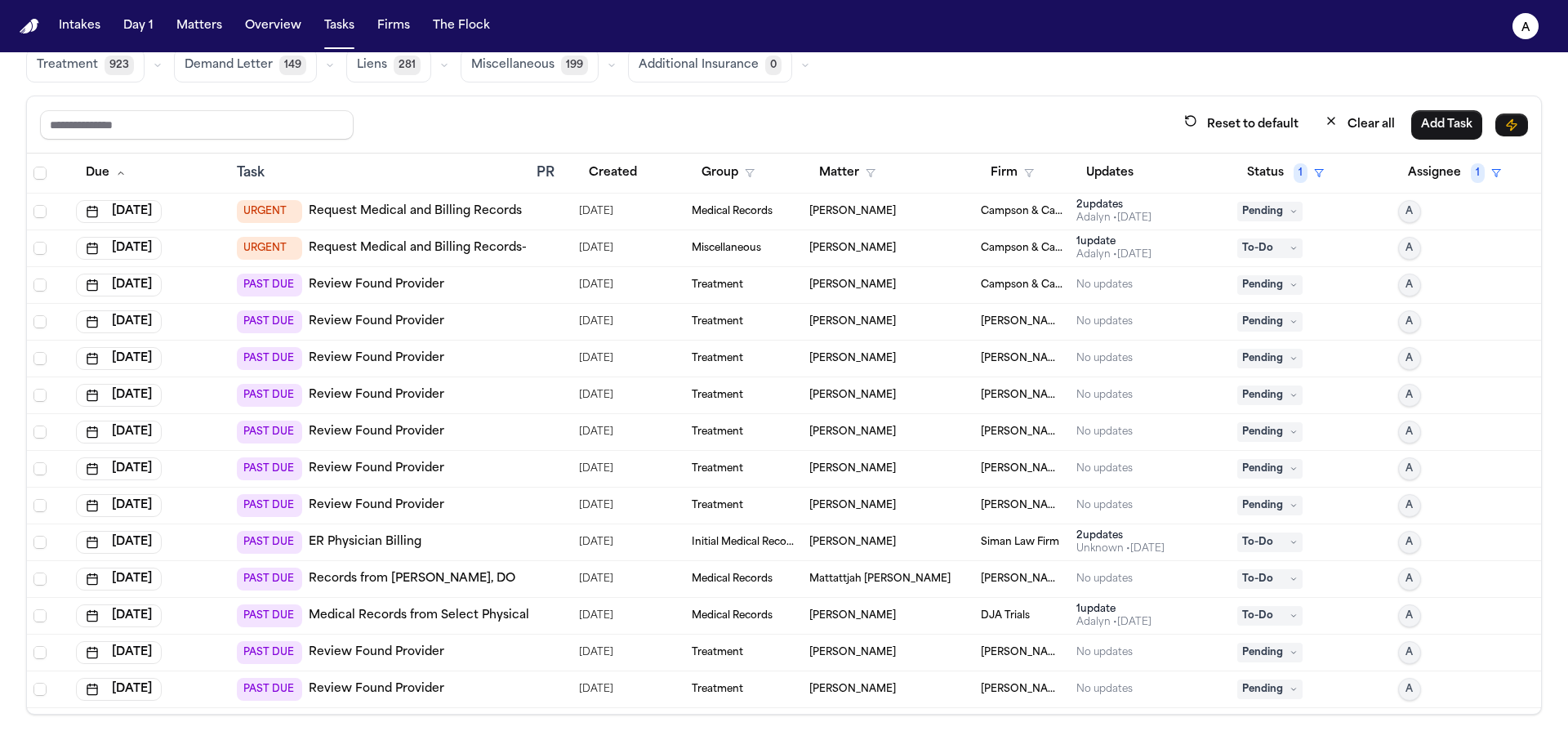
scroll to position [0, 0]
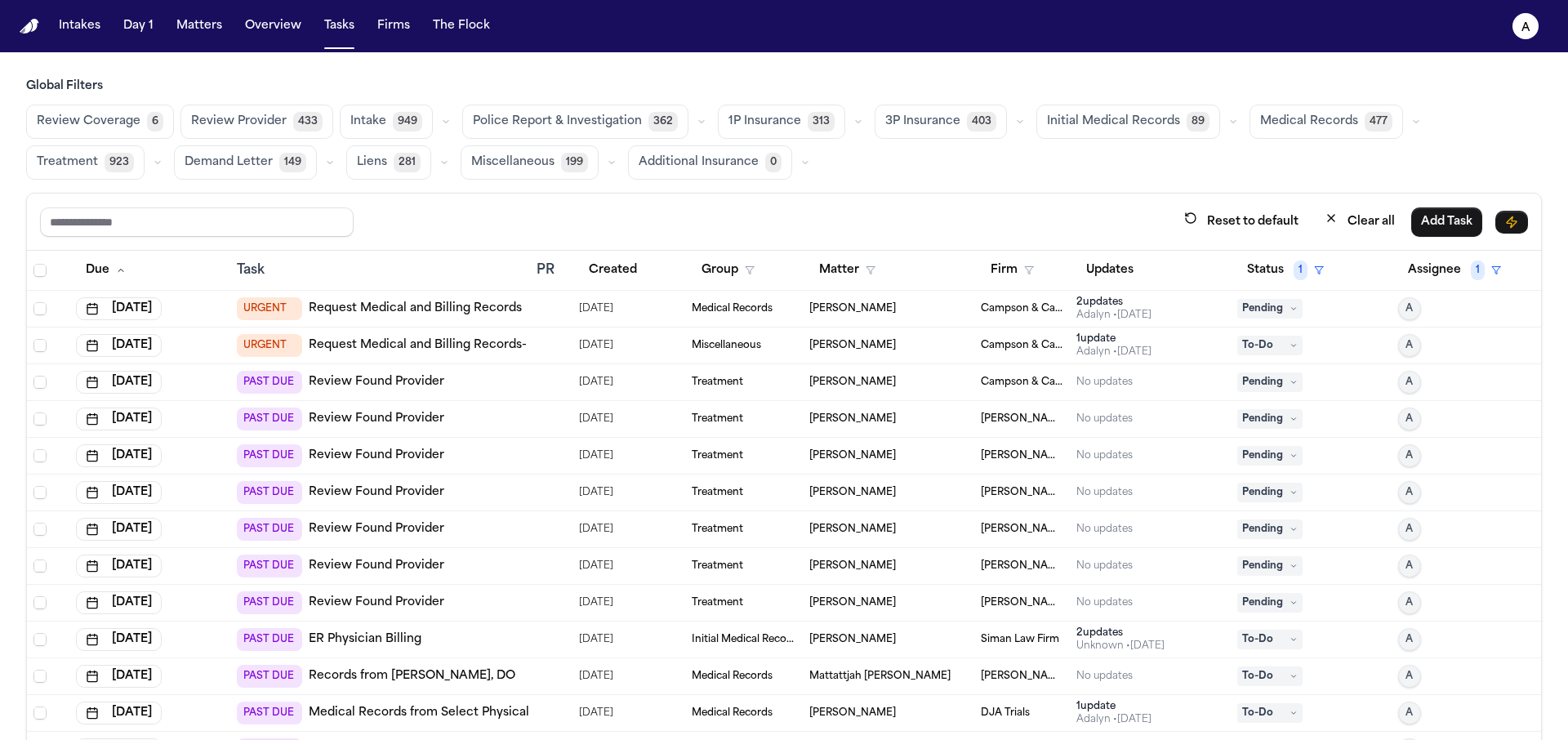
click at [1153, 132] on button "Initial Medical Records 89" at bounding box center [1128, 122] width 183 height 35
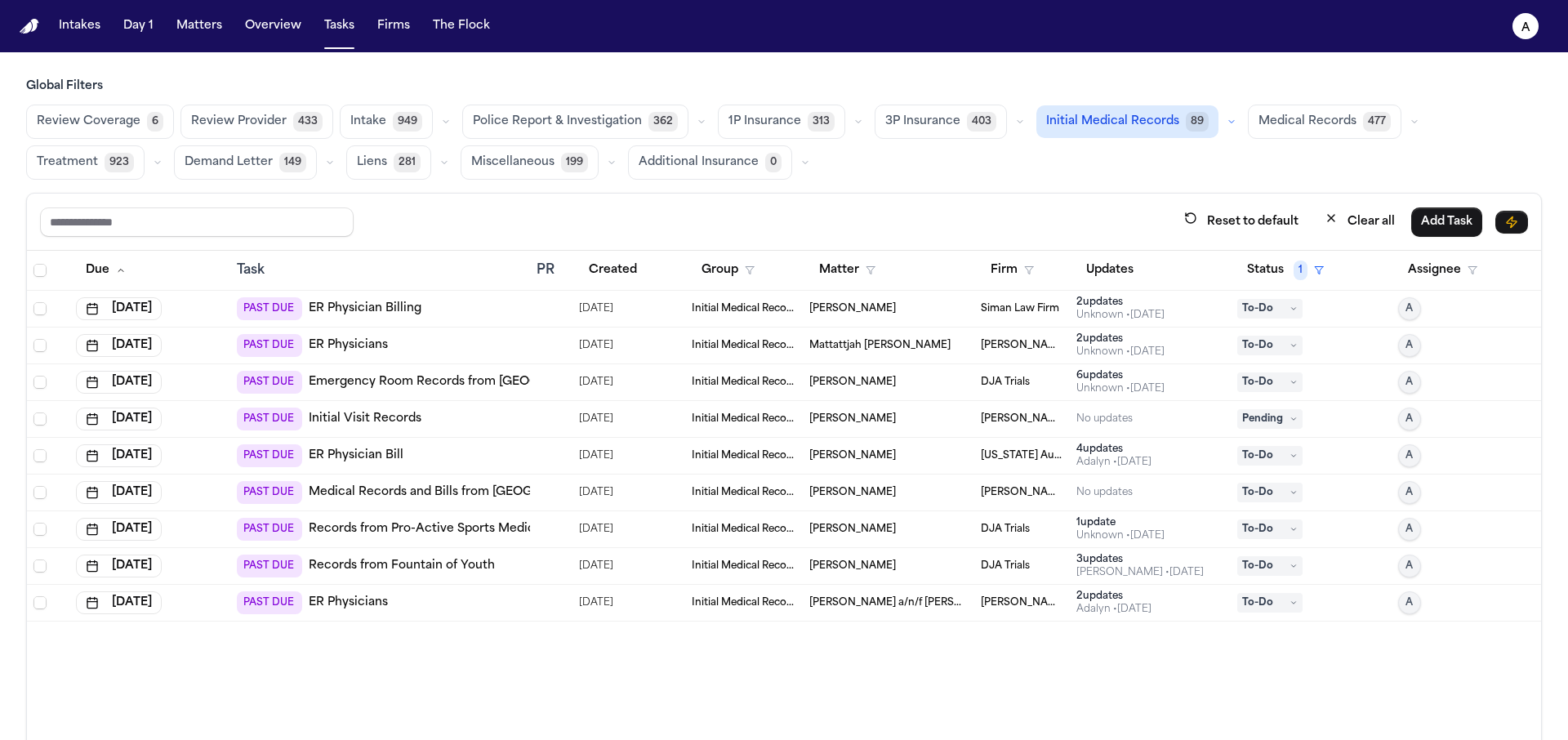
click at [1132, 113] on span "Initial Medical Records" at bounding box center [1113, 122] width 133 height 17
click at [1299, 122] on span "Medical Records" at bounding box center [1309, 122] width 98 height 17
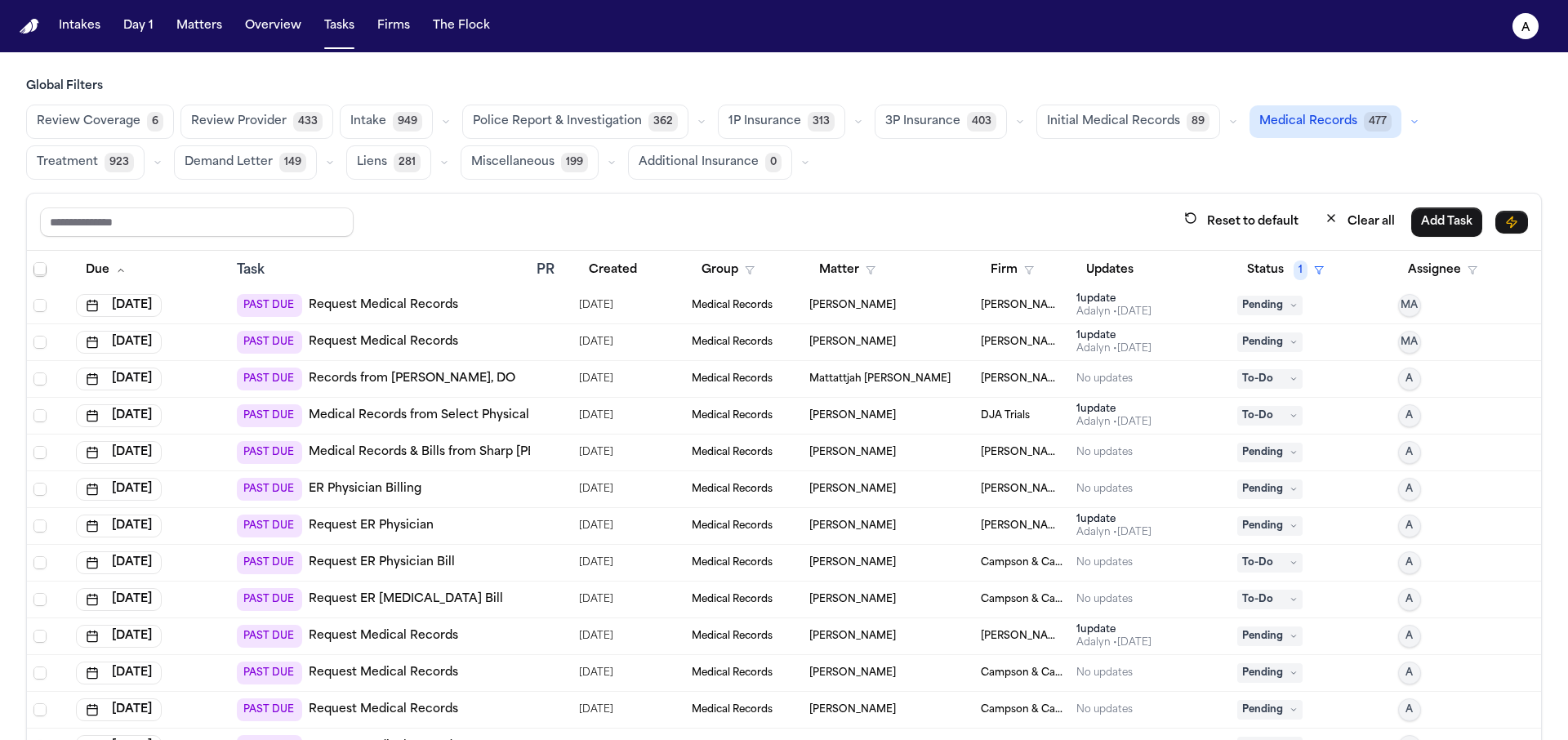
scroll to position [78, 0]
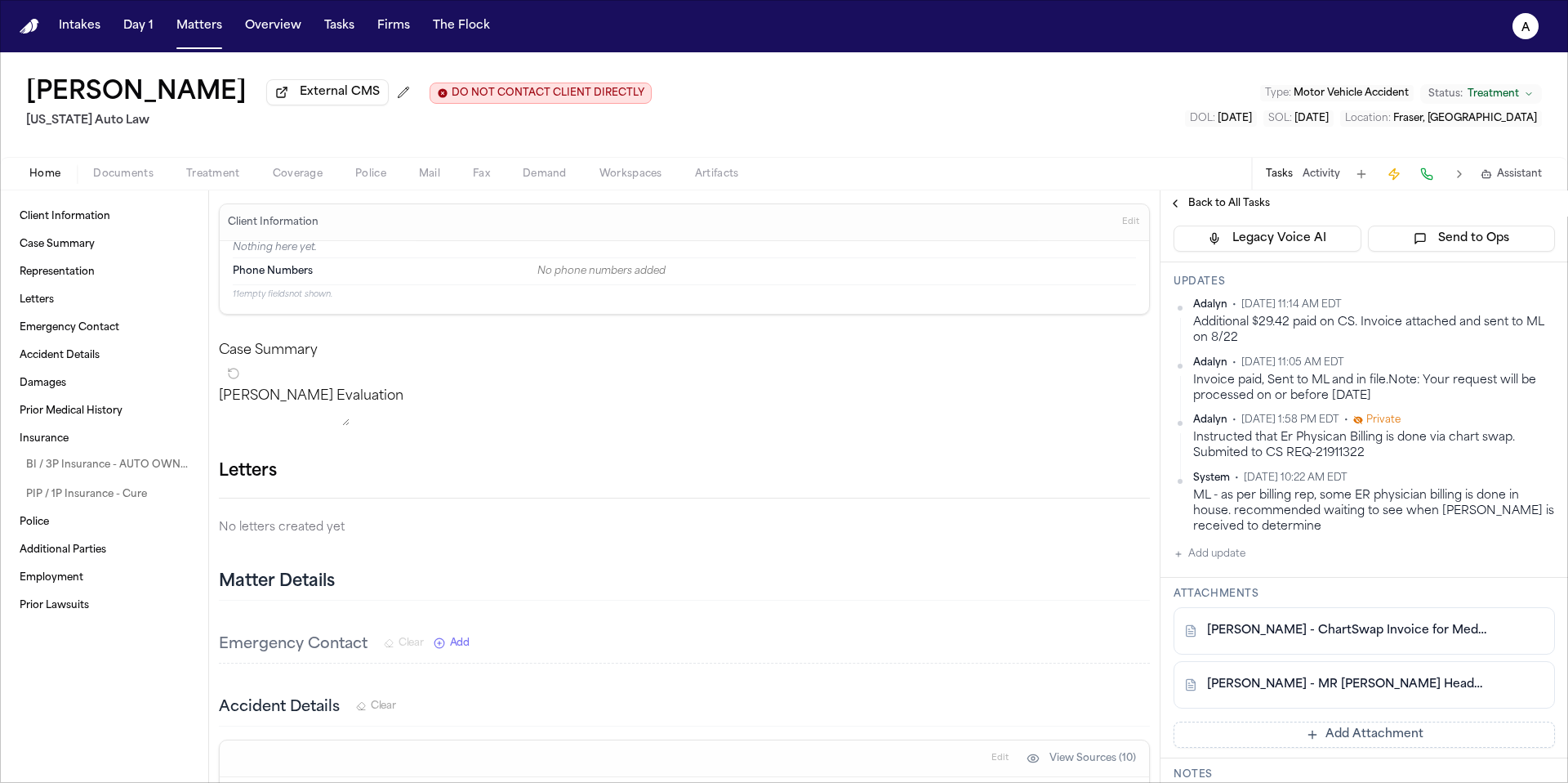
scroll to position [197, 0]
click at [1387, 643] on div "[PERSON_NAME] - ChartSwap Invoice for Medical Records - [DATE]" at bounding box center [1364, 625] width 381 height 47
click at [1394, 632] on link "[PERSON_NAME] - ChartSwap Invoice for Medical Records - [DATE]" at bounding box center [1347, 626] width 282 height 17
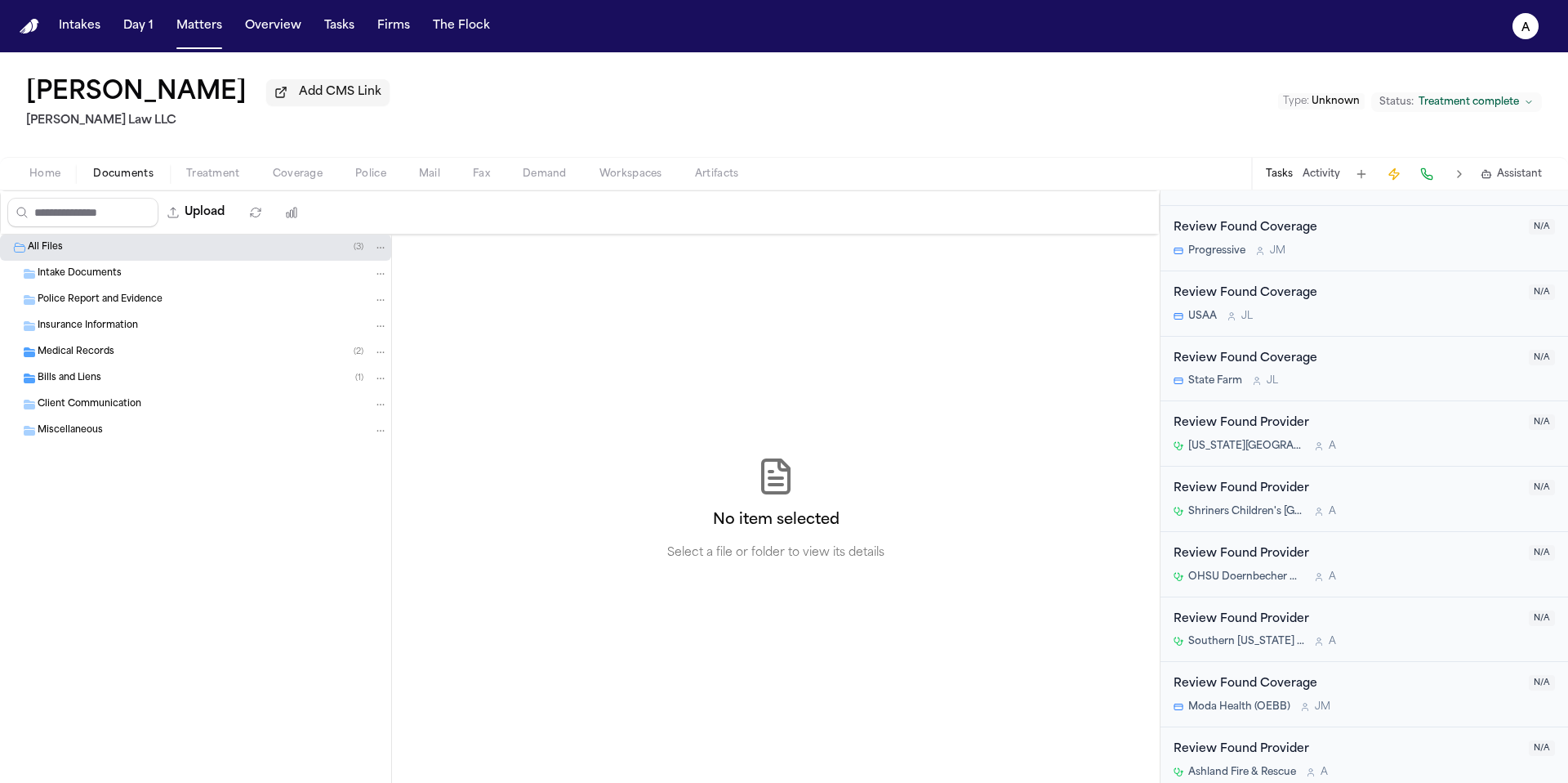
scroll to position [918, 0]
click at [1351, 619] on div "Review Found Provider" at bounding box center [1346, 614] width 346 height 19
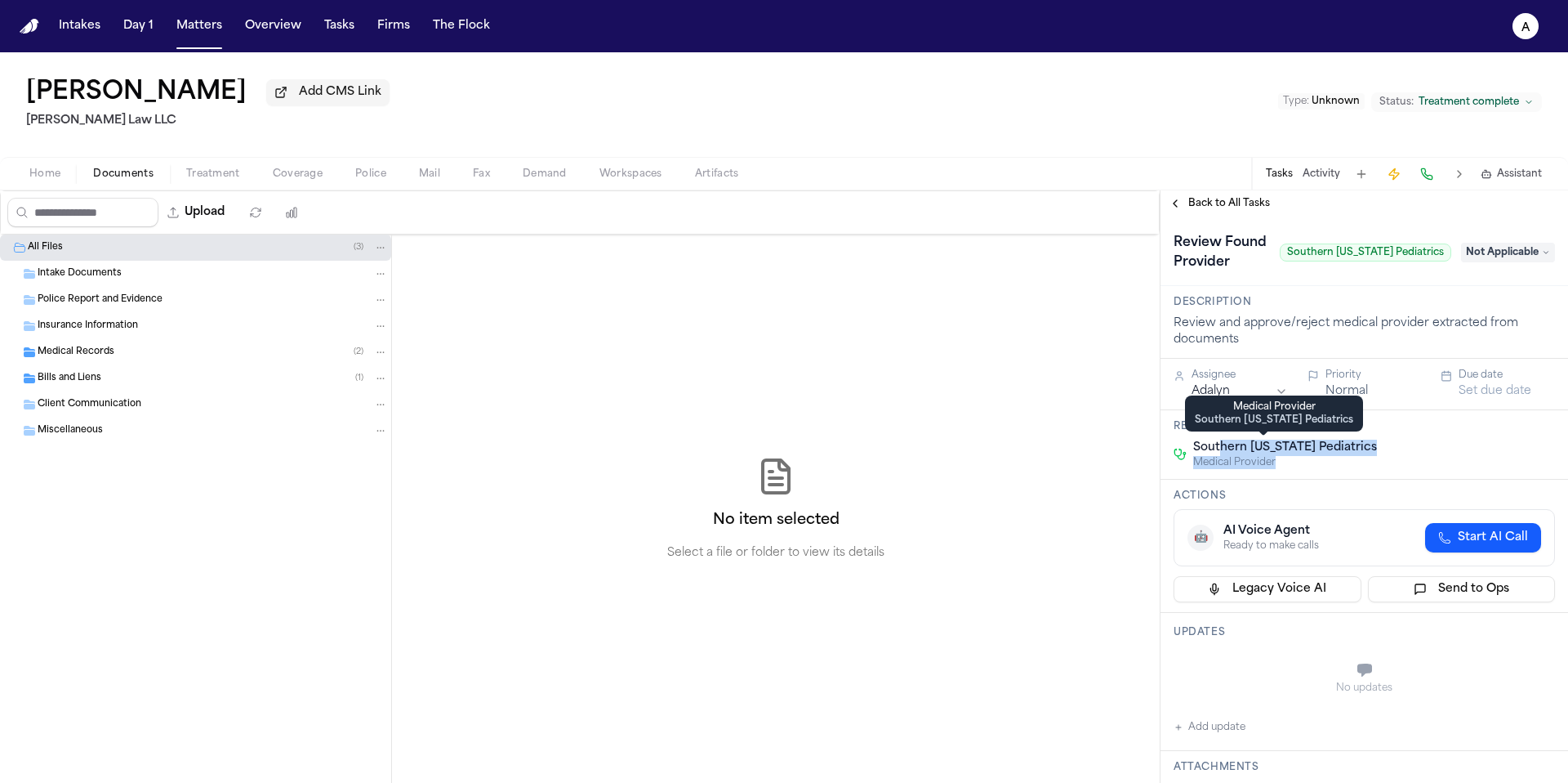
drag, startPoint x: 1372, startPoint y: 459, endPoint x: 1220, endPoint y: 445, distance: 152.6
click at [1220, 445] on div "Southern [US_STATE] Pediatrics Medical Provider" at bounding box center [1364, 455] width 381 height 30
click at [1403, 449] on div "Southern [US_STATE] Pediatrics Medical Provider" at bounding box center [1364, 455] width 381 height 30
drag, startPoint x: 1403, startPoint y: 452, endPoint x: 1194, endPoint y: 448, distance: 209.0
click at [1194, 448] on div "Southern [US_STATE] Pediatrics Medical Provider" at bounding box center [1364, 455] width 381 height 30
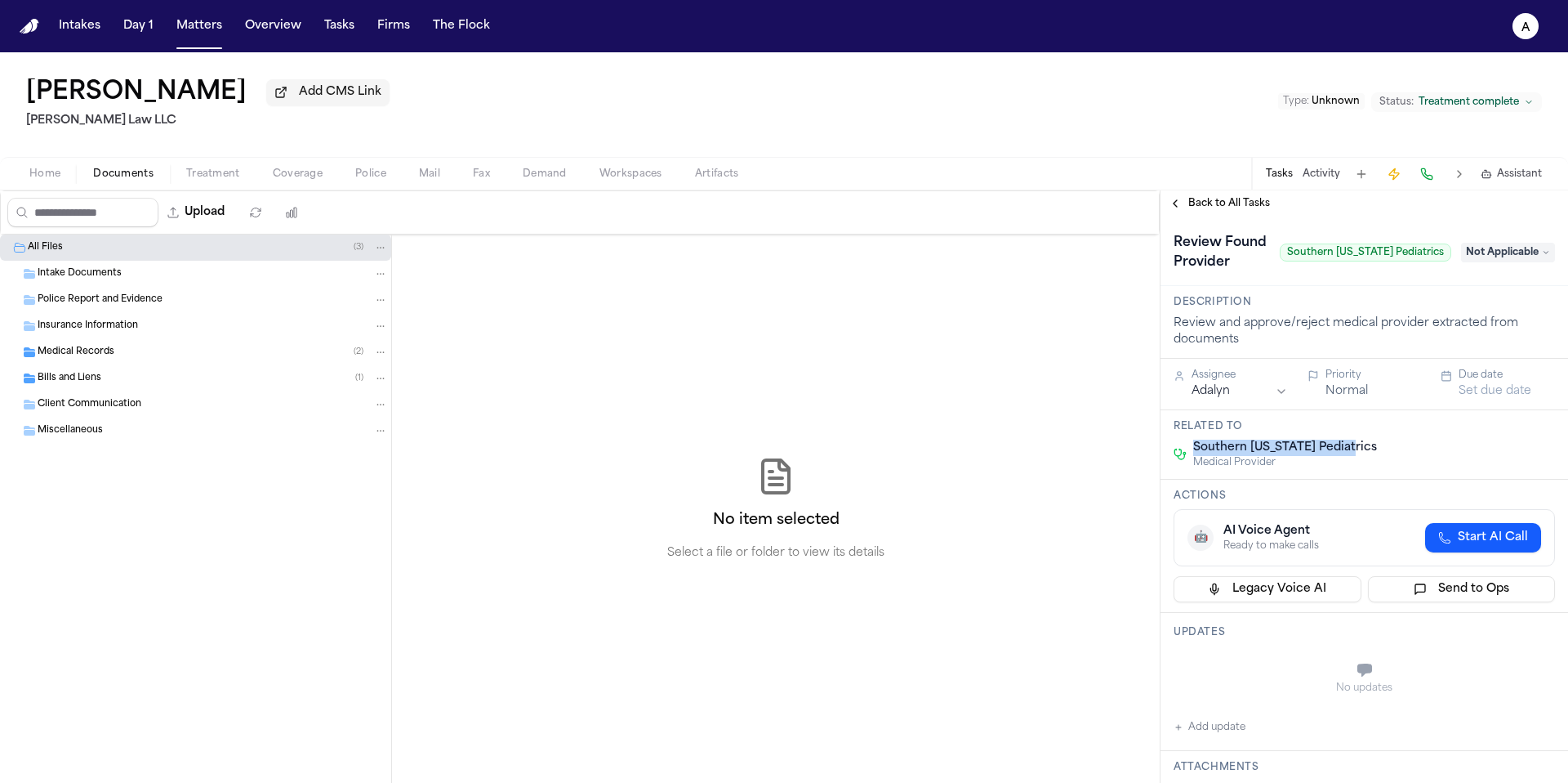
copy span "Southern [US_STATE] Pediatrics"
click at [1240, 207] on span "Back to All Tasks" at bounding box center [1229, 203] width 82 height 13
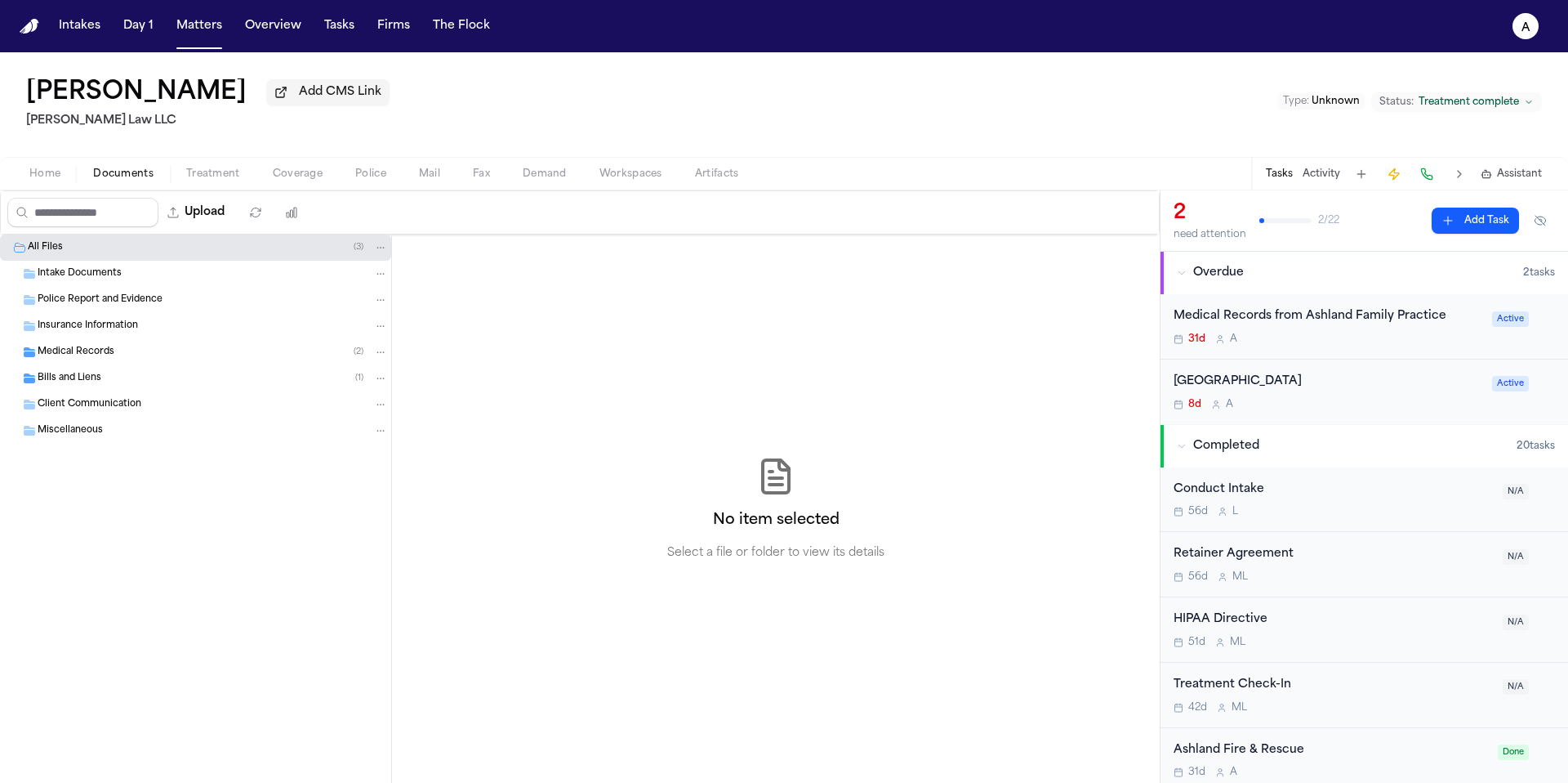
click at [1481, 230] on button "Add Task" at bounding box center [1475, 221] width 88 height 26
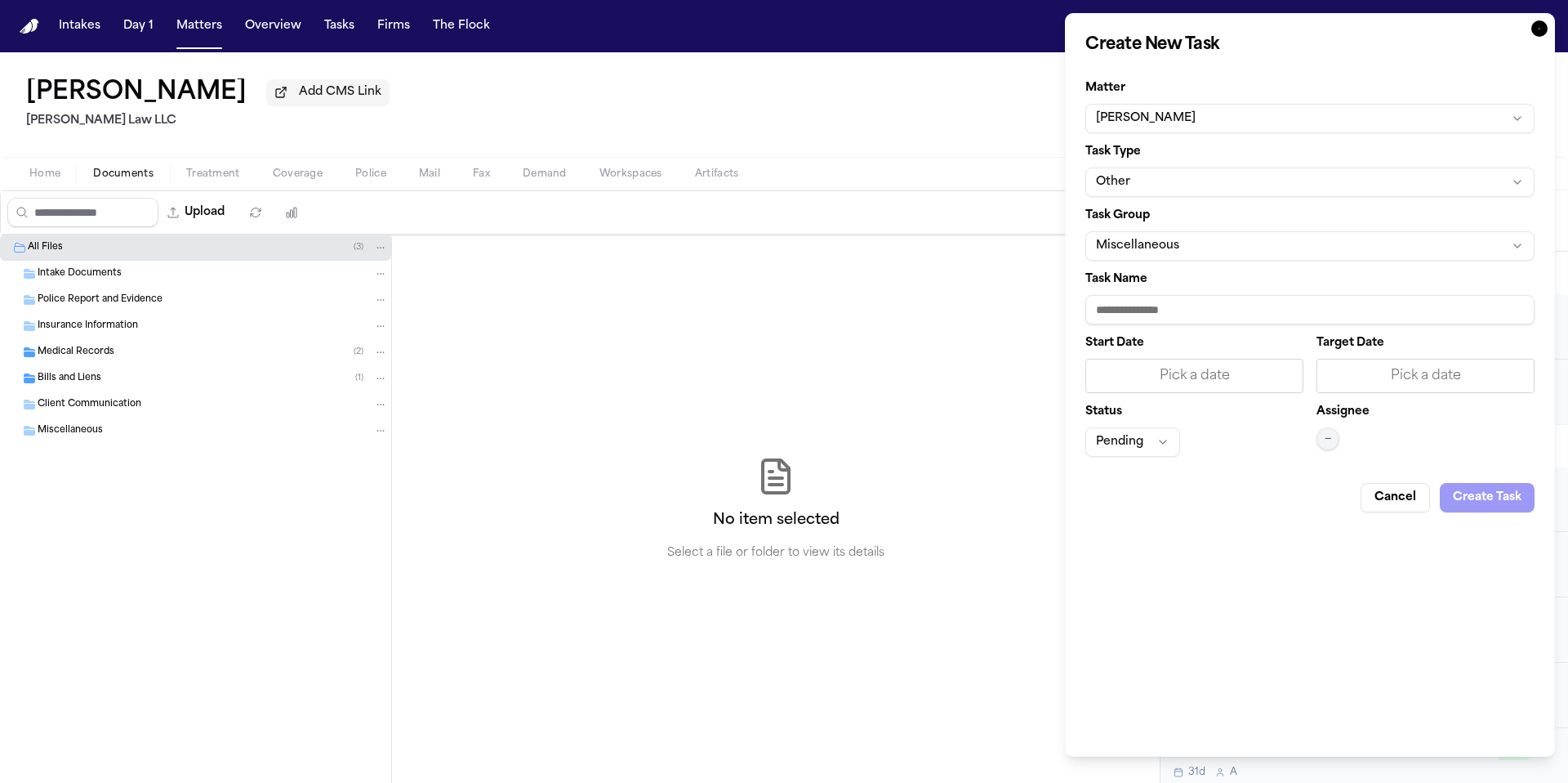
click at [1203, 317] on input "Task Name" at bounding box center [1309, 310] width 449 height 30
paste input "**********"
click at [1098, 314] on input "**********" at bounding box center [1309, 310] width 449 height 30
type input "**********"
click at [1262, 364] on div "Pick a date" at bounding box center [1194, 376] width 218 height 35
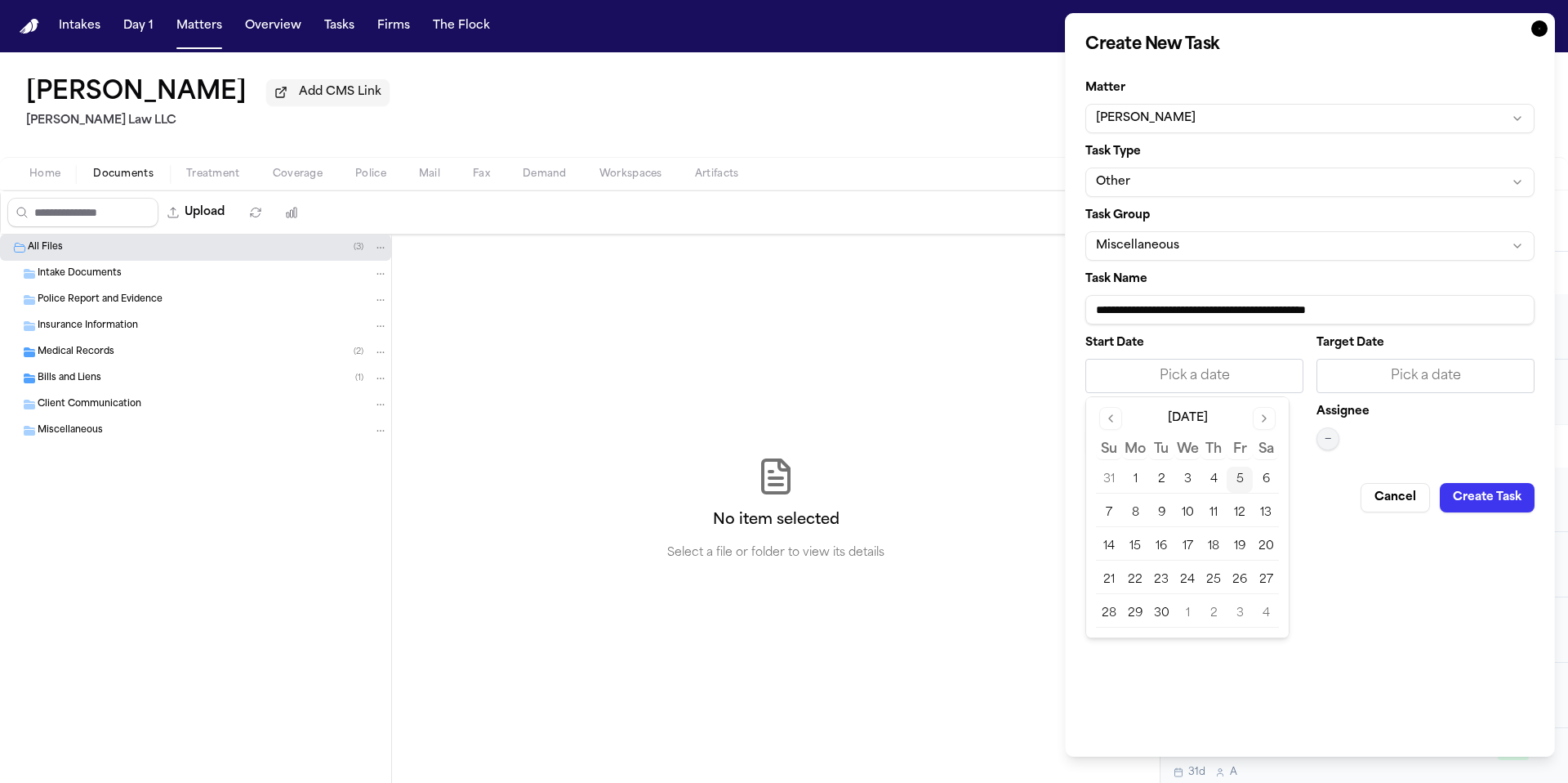
click at [1240, 480] on button "5" at bounding box center [1240, 480] width 26 height 26
click at [1351, 381] on div "Pick a date" at bounding box center [1426, 376] width 197 height 20
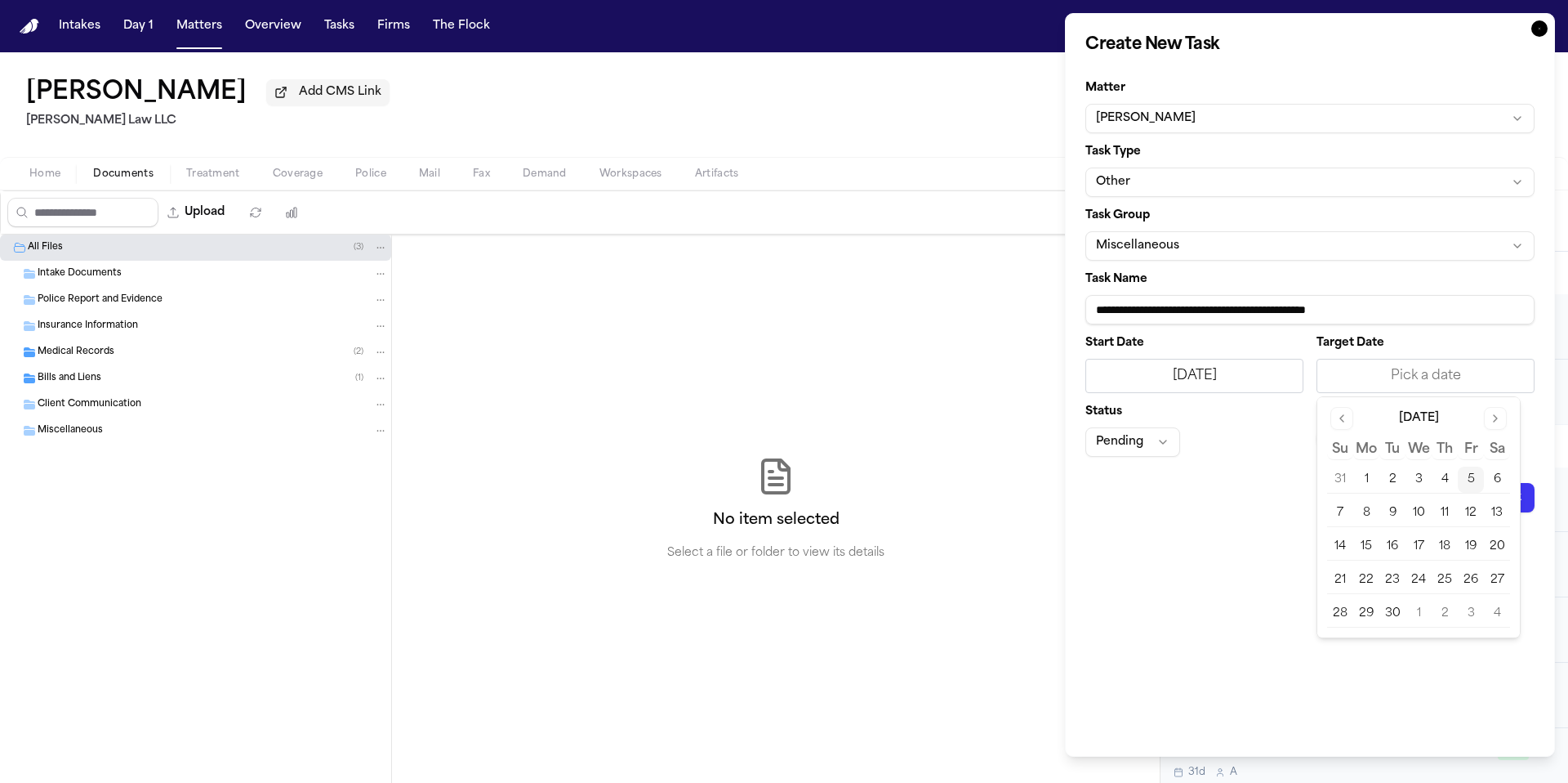
click at [1474, 471] on button "5" at bounding box center [1471, 480] width 26 height 26
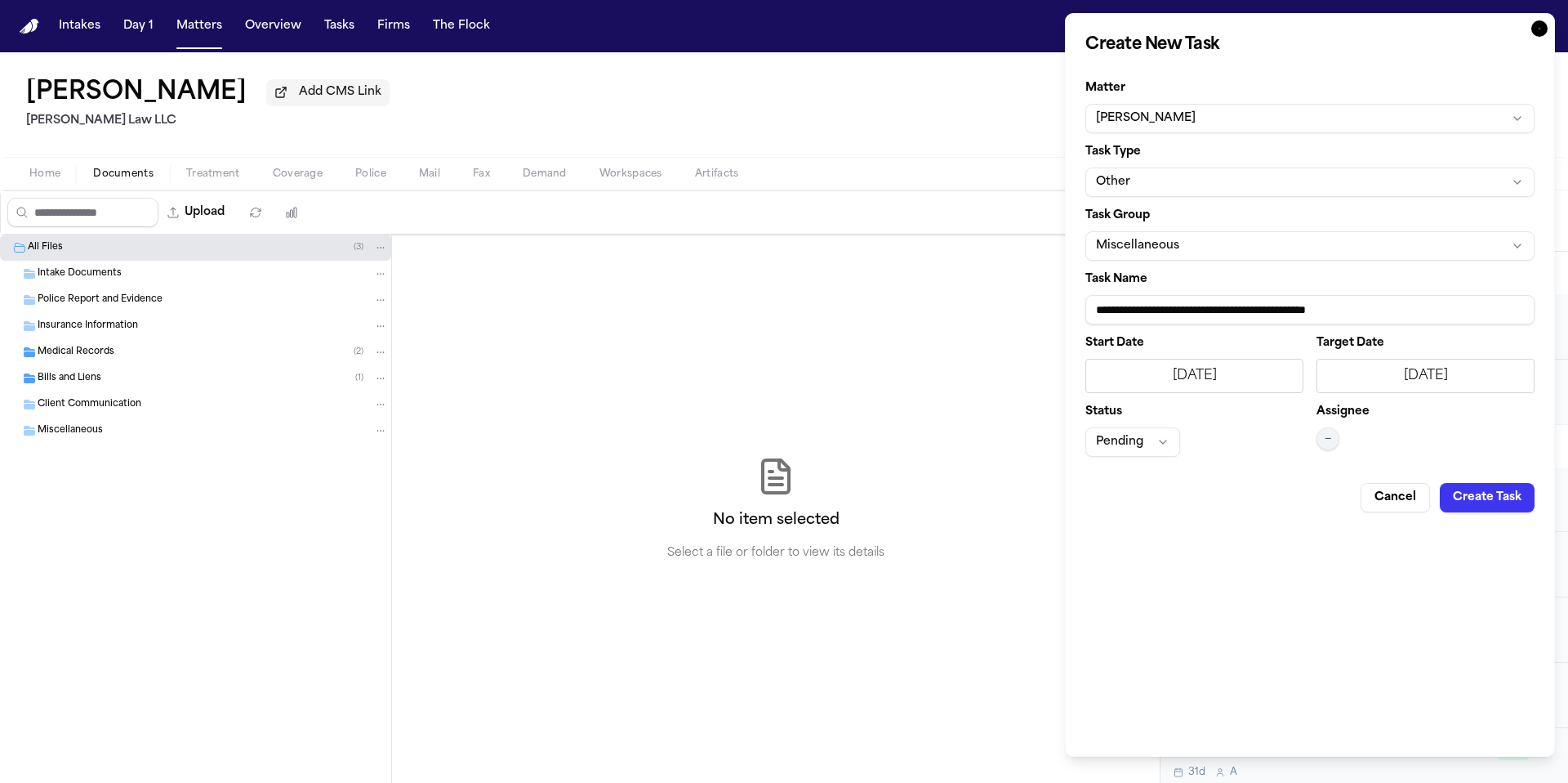
click at [1155, 442] on button "Pending" at bounding box center [1132, 442] width 95 height 30
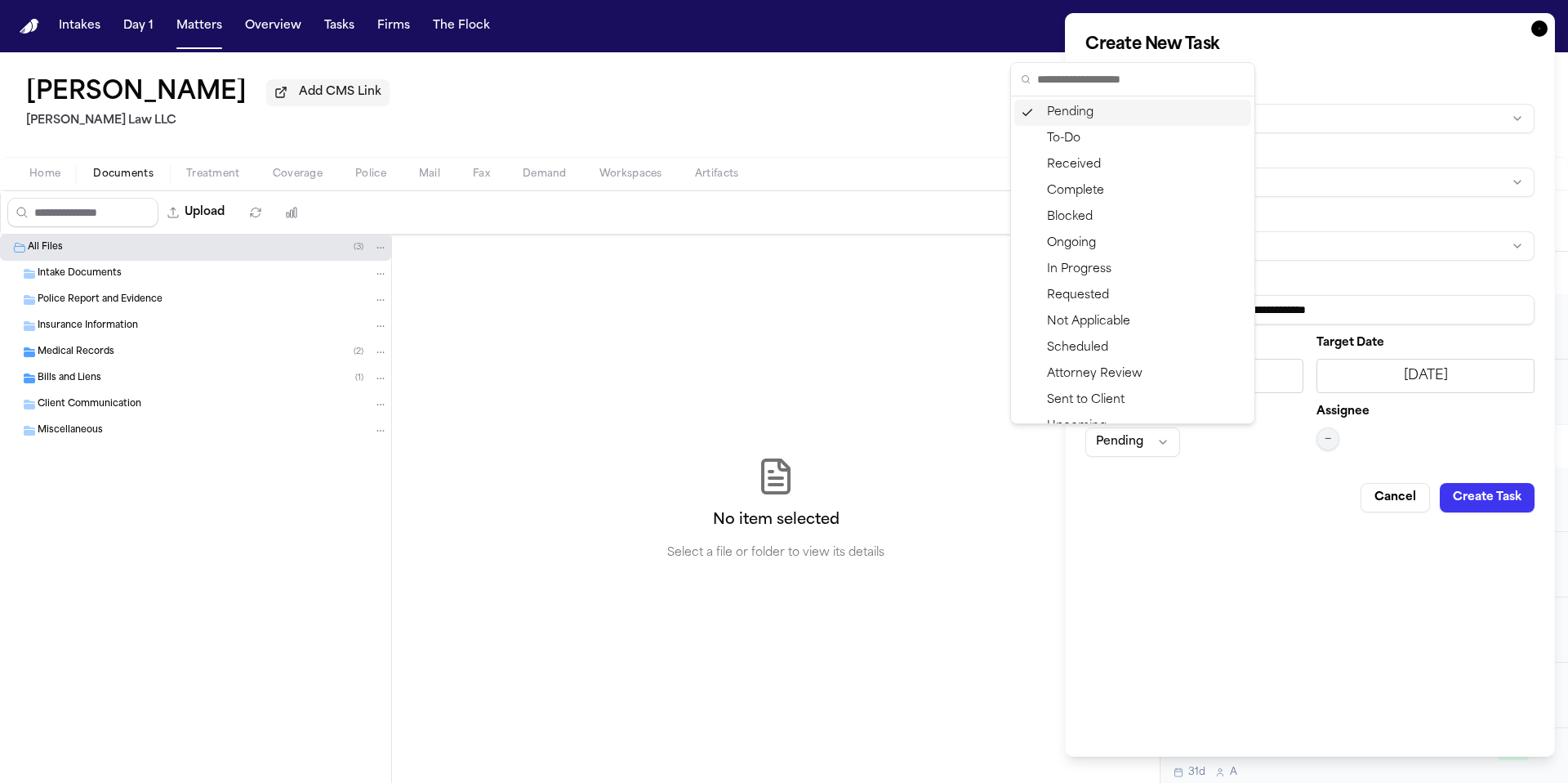
click at [1107, 111] on div "Pending" at bounding box center [1132, 113] width 237 height 26
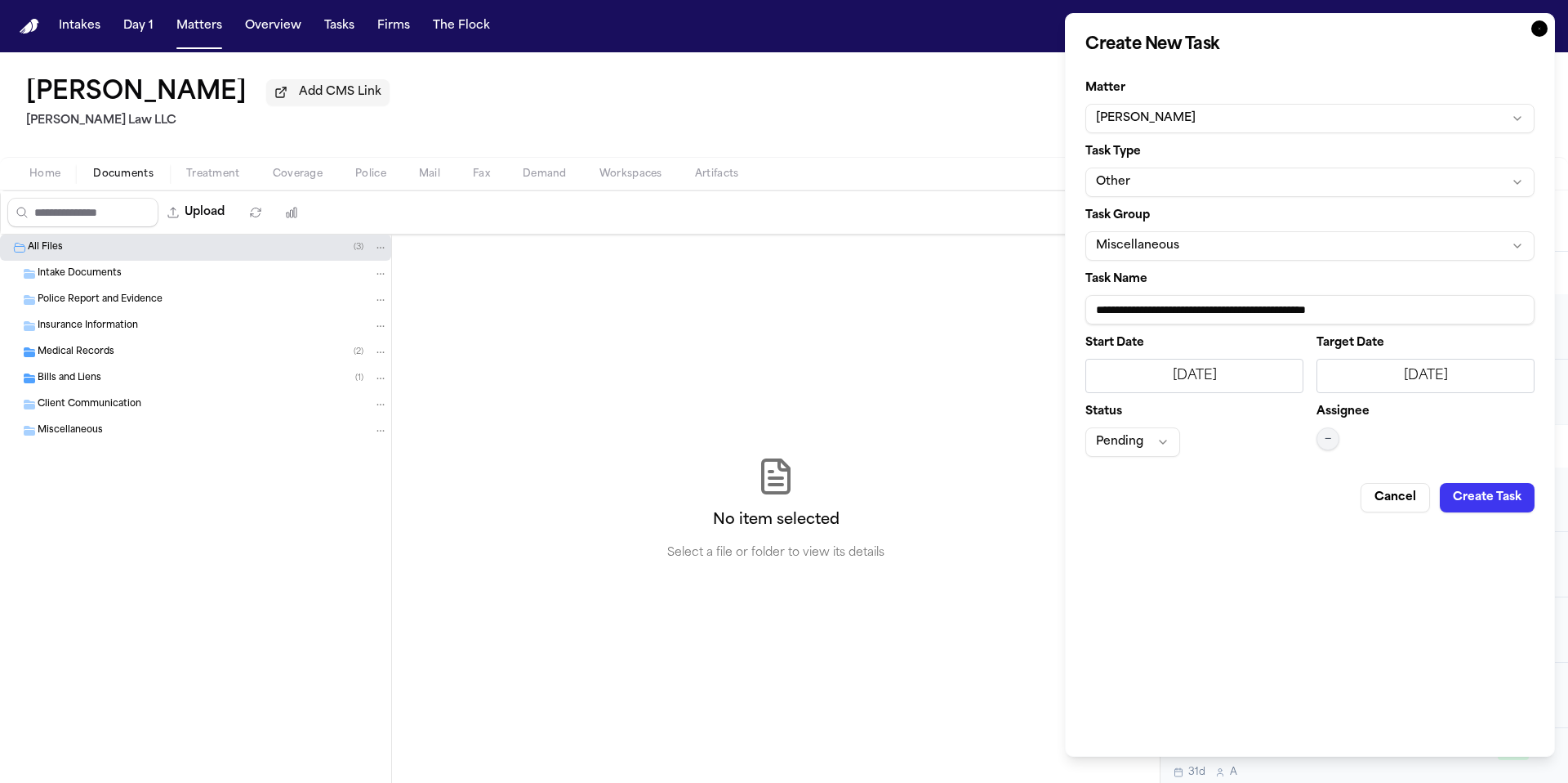
click at [1162, 458] on form "**********" at bounding box center [1309, 291] width 449 height 443
click at [1162, 443] on button "Pending" at bounding box center [1132, 442] width 95 height 30
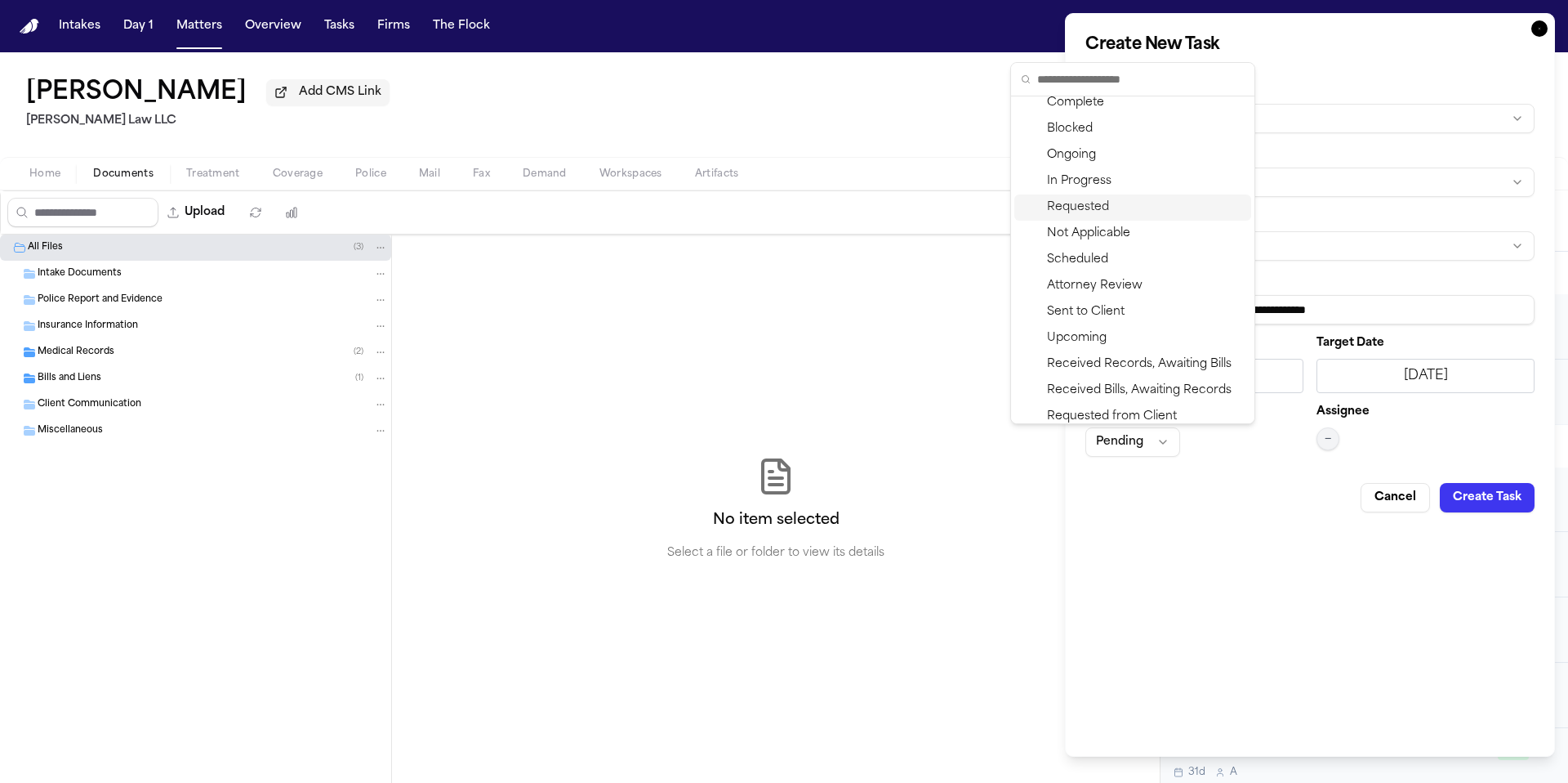
scroll to position [124, 0]
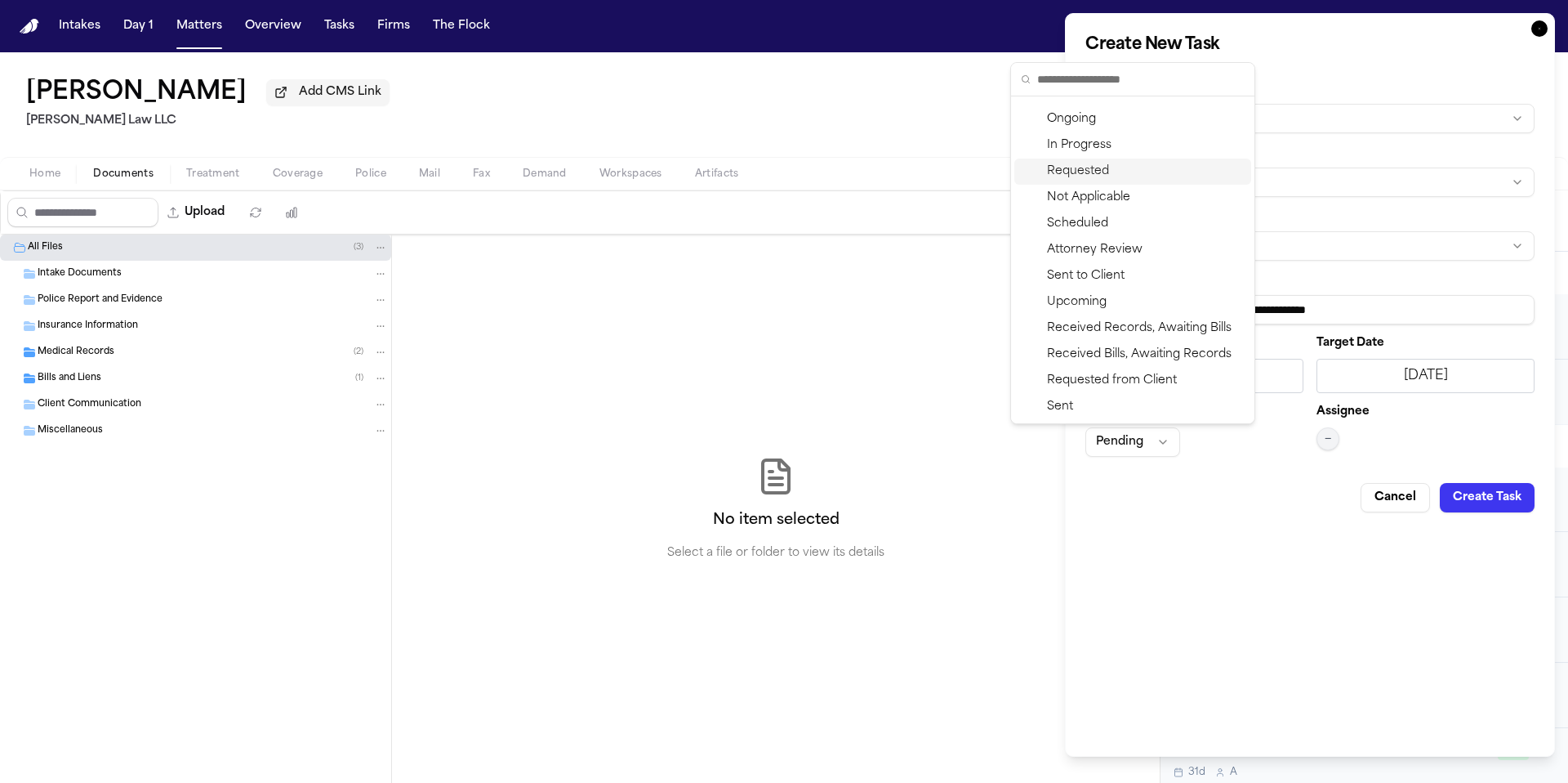
click at [1170, 174] on div "Requested" at bounding box center [1132, 172] width 237 height 26
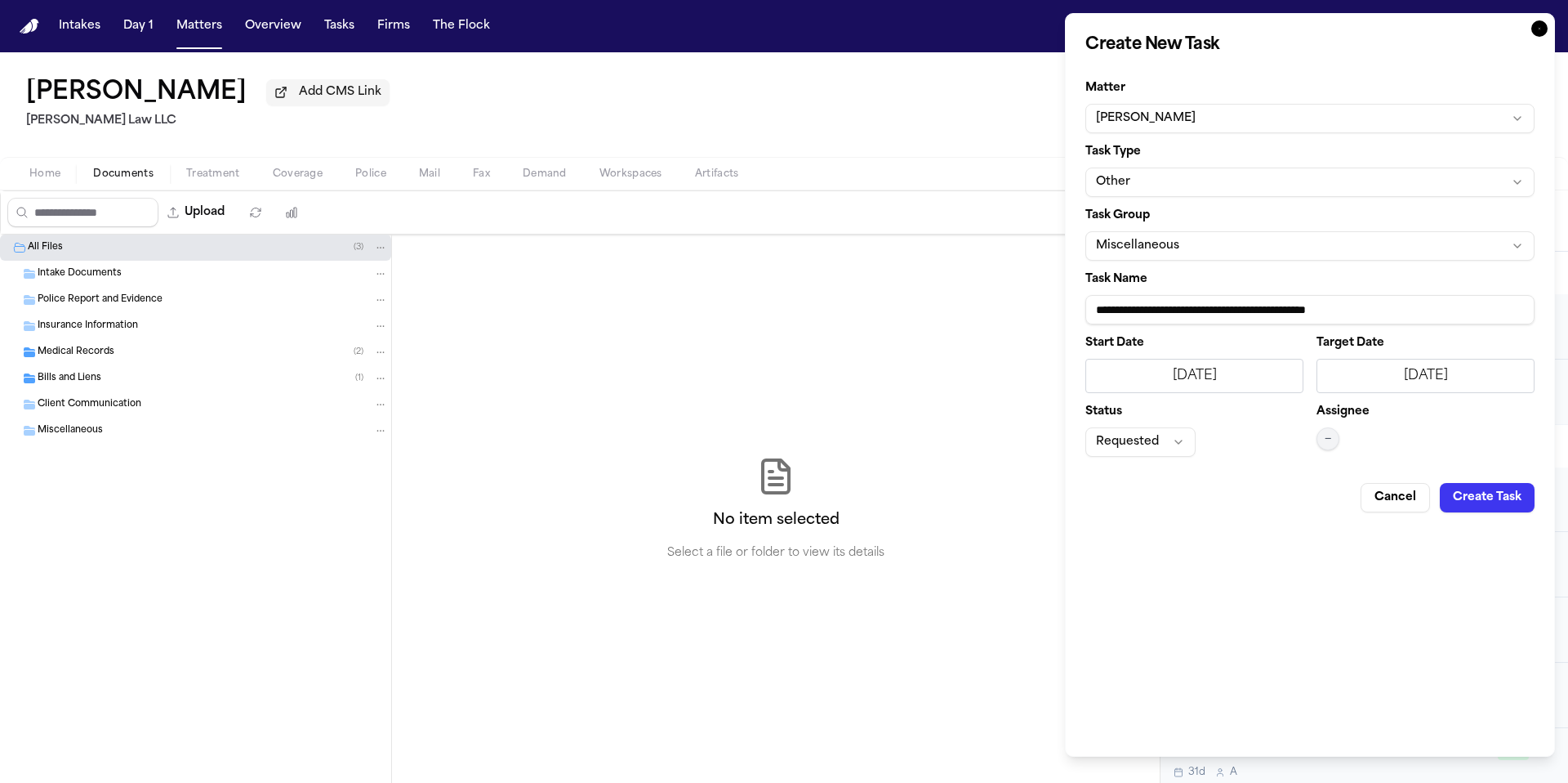
click at [1326, 451] on div "Assignee —" at bounding box center [1426, 431] width 218 height 50
click at [1333, 446] on button "—" at bounding box center [1328, 439] width 23 height 23
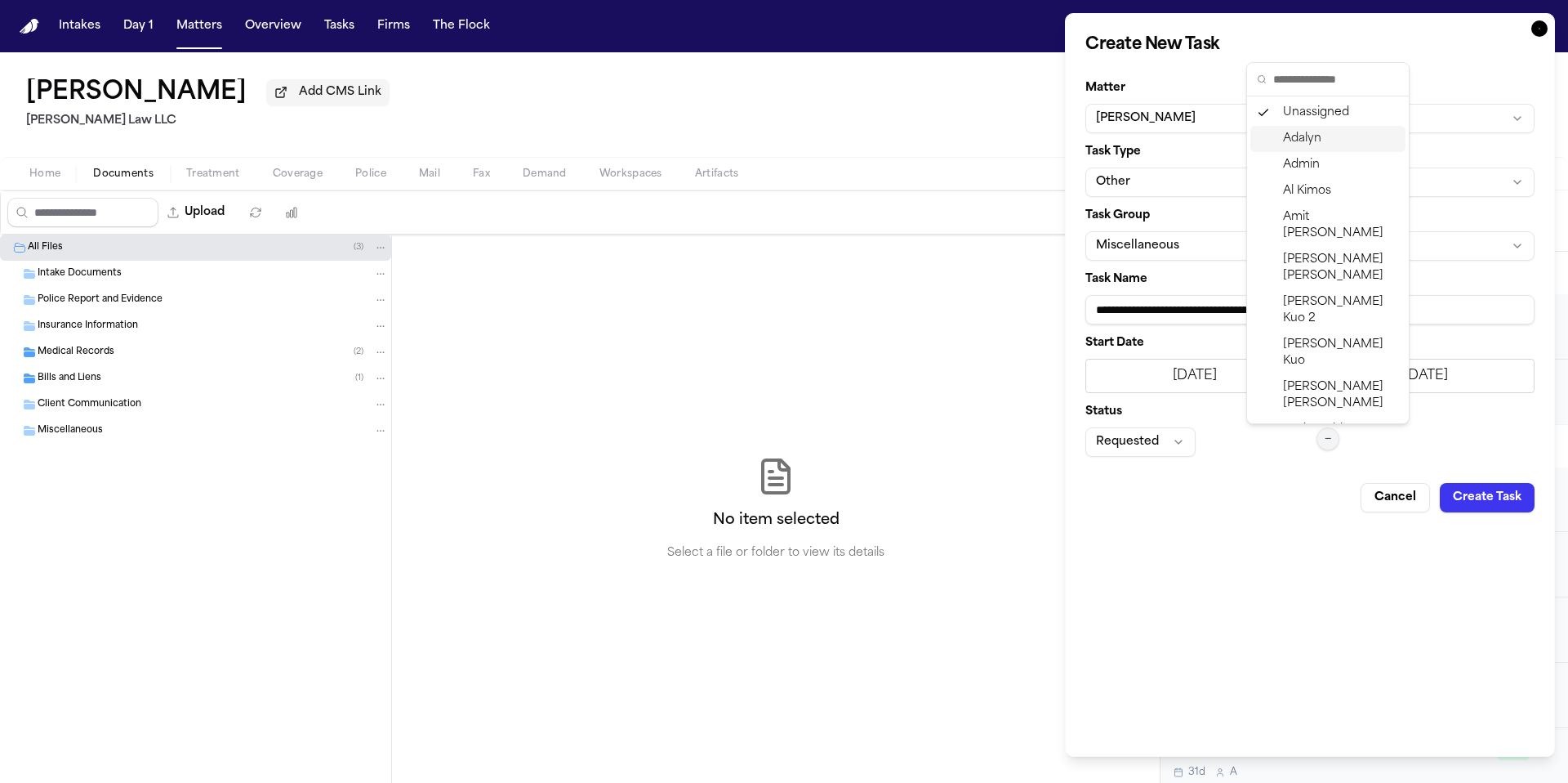
click at [1336, 130] on div "Adalyn" at bounding box center [1328, 139] width 155 height 26
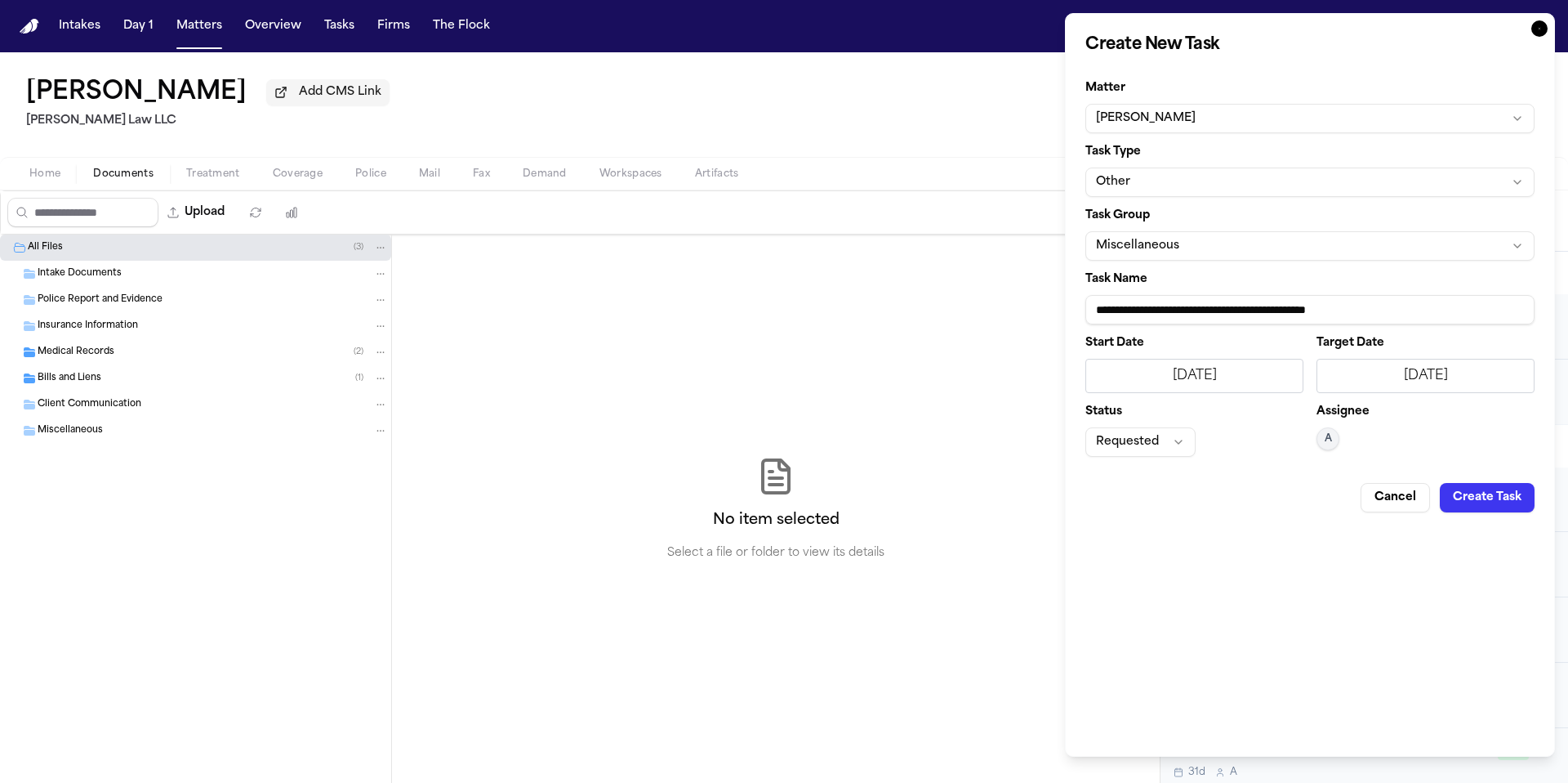
click at [1495, 485] on button "Create Task" at bounding box center [1487, 498] width 95 height 30
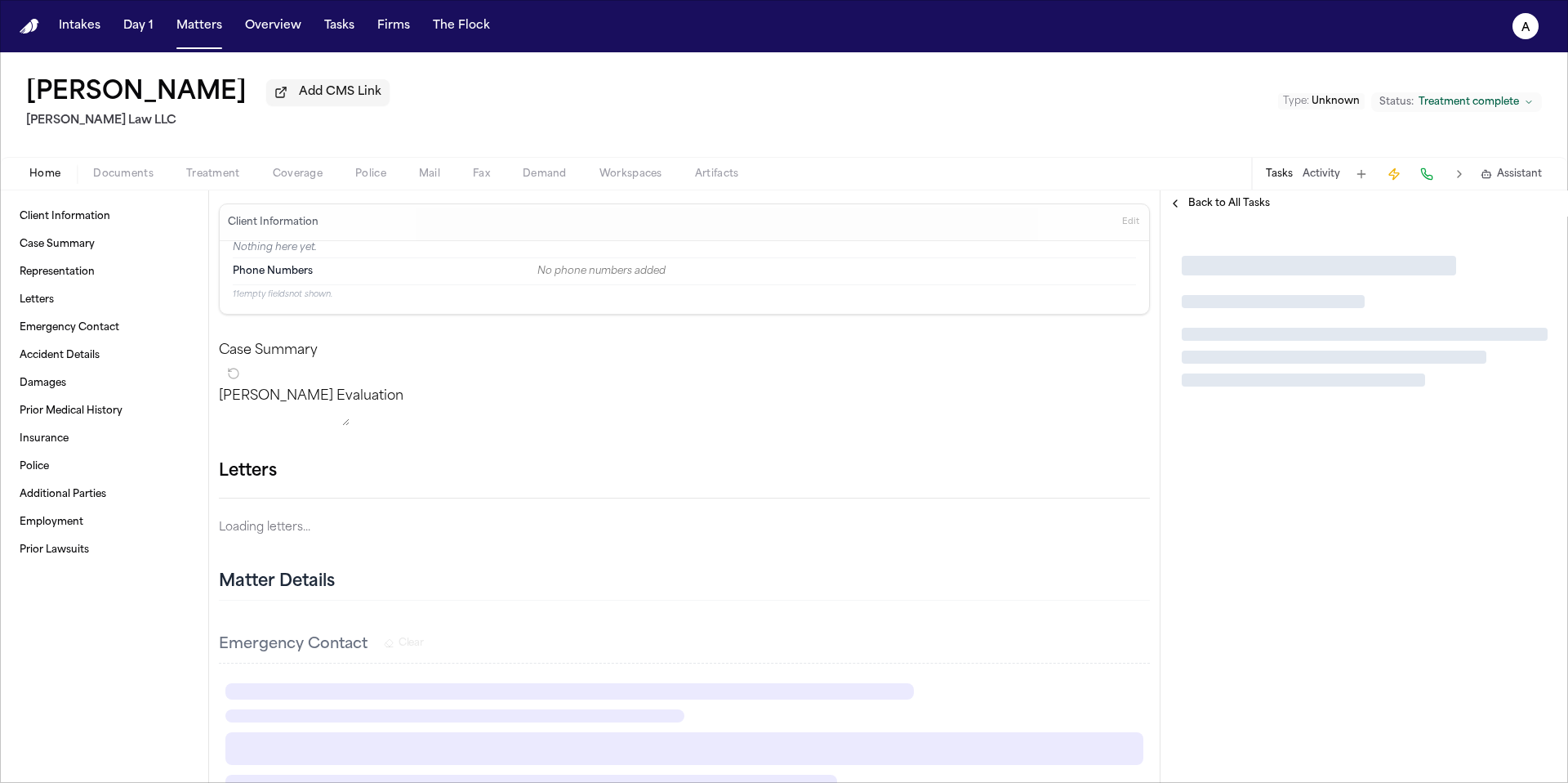
click at [1499, 492] on div at bounding box center [1364, 499] width 407 height 566
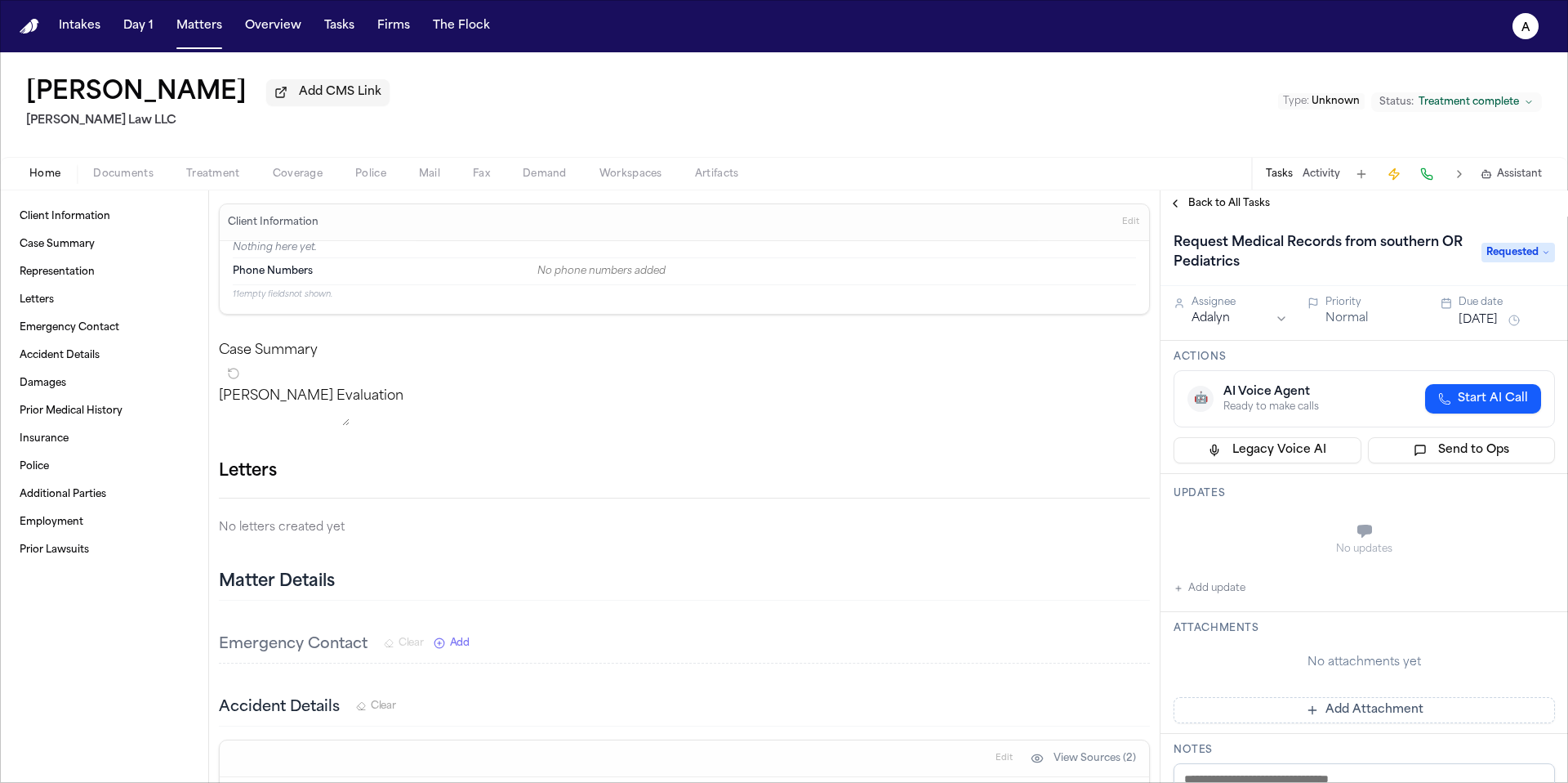
click at [1243, 589] on button "Add update" at bounding box center [1209, 589] width 72 height 20
click at [1279, 521] on textarea "Add your update" at bounding box center [1375, 533] width 349 height 33
click at [1308, 532] on textarea "Add your update" at bounding box center [1375, 533] width 349 height 33
paste textarea "**********"
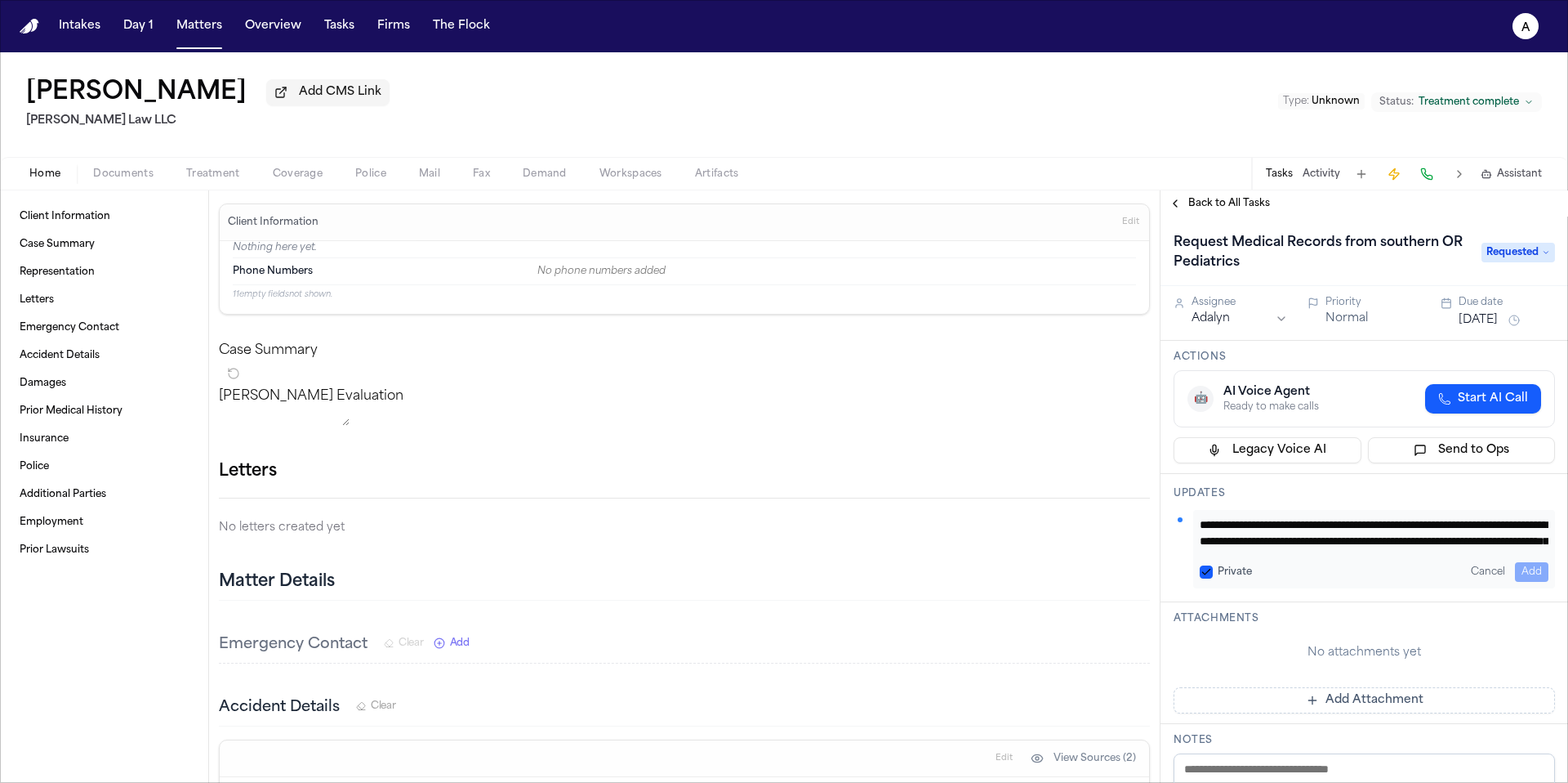
scroll to position [50, 0]
type textarea "**********"
click at [1210, 575] on button "Private" at bounding box center [1207, 572] width 13 height 13
click at [1540, 561] on div "**********" at bounding box center [1375, 549] width 362 height 79
click at [1528, 566] on button "Add" at bounding box center [1532, 572] width 34 height 20
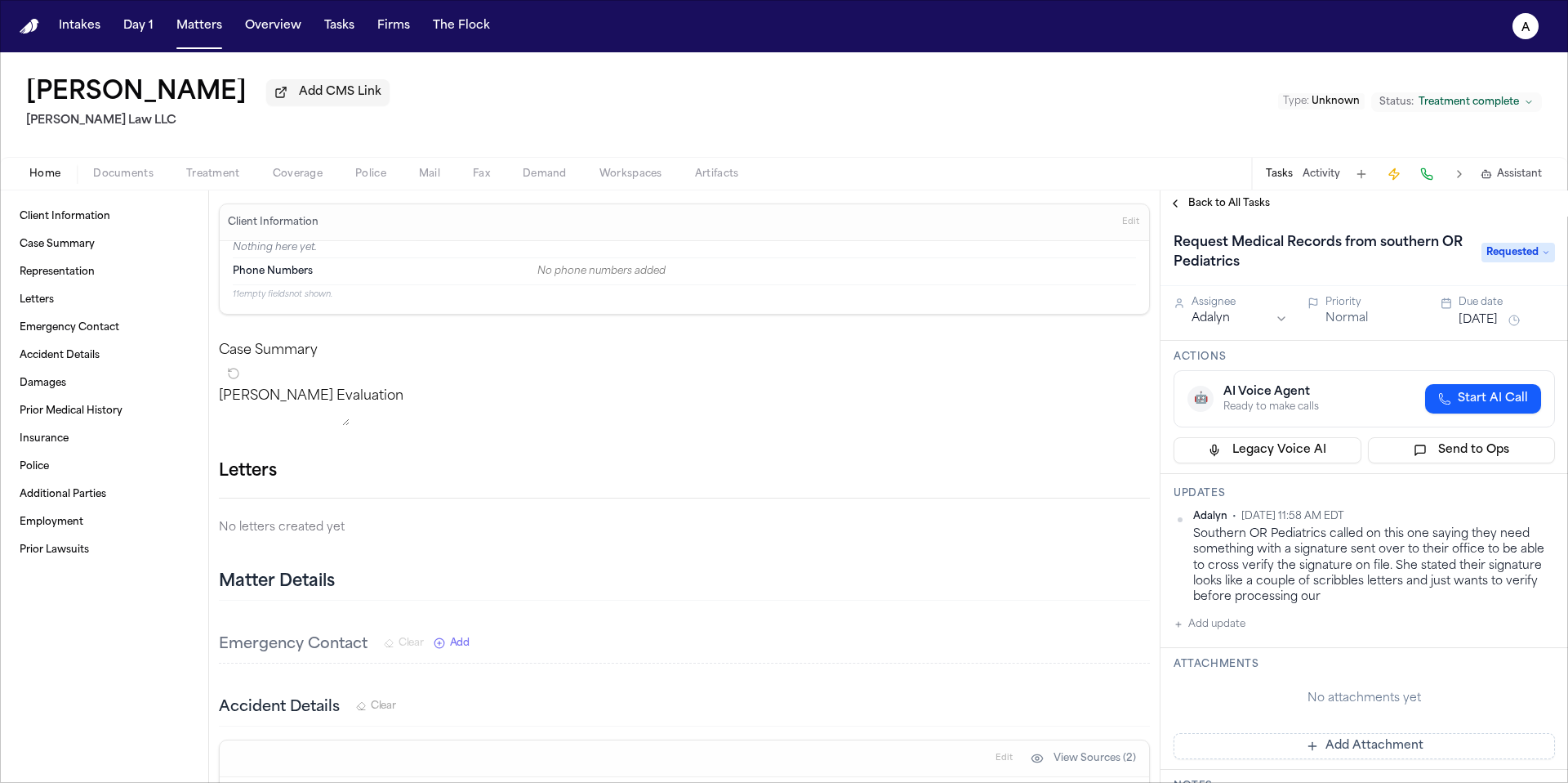
click at [1495, 322] on button "[DATE]" at bounding box center [1478, 320] width 39 height 17
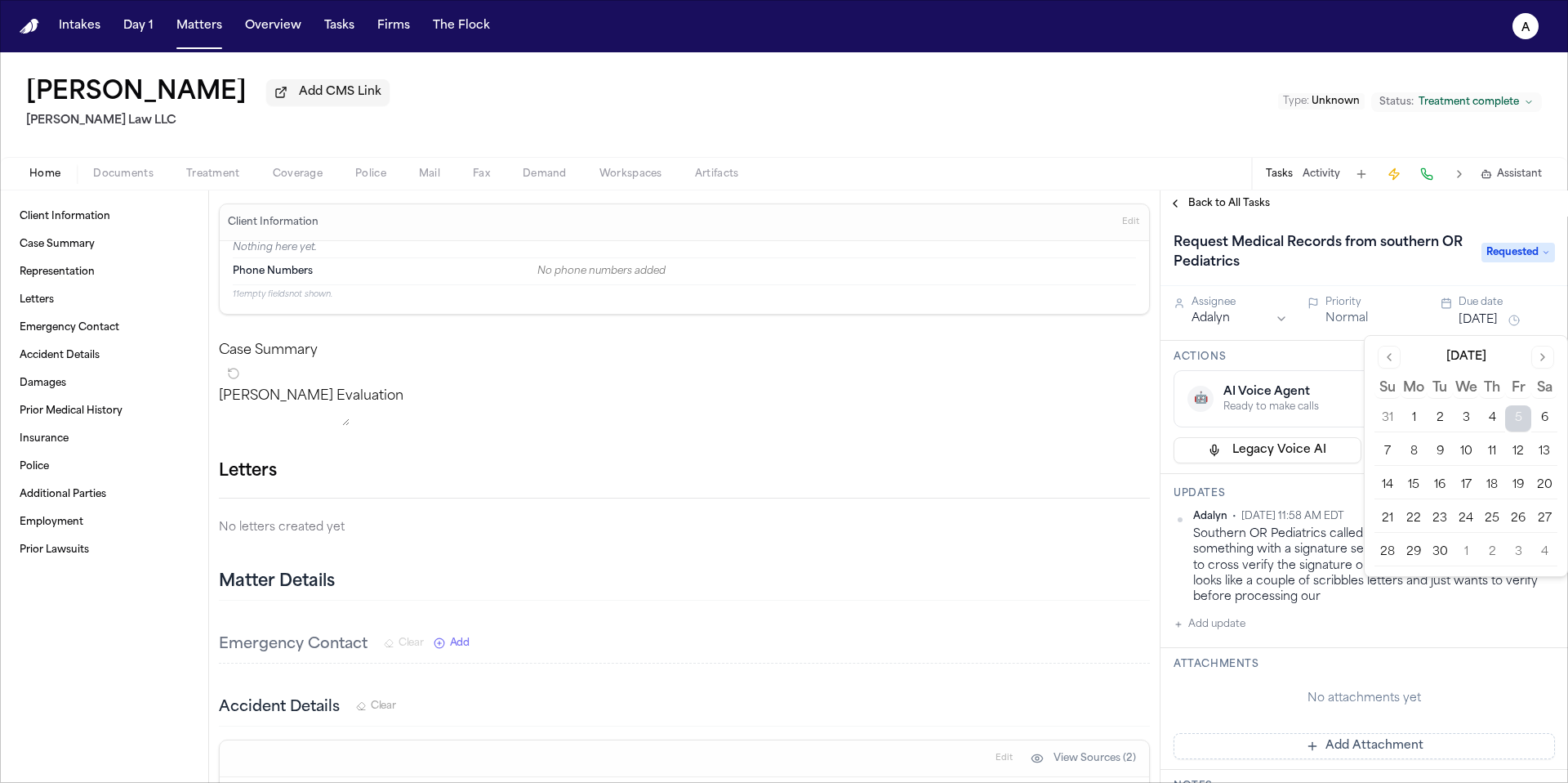
click at [1413, 450] on button "8" at bounding box center [1414, 452] width 26 height 26
click at [1313, 484] on div "Updates Adalyn • [DATE] 11:58 AM EDT Southern OR Pediatrics called on this one …" at bounding box center [1364, 561] width 407 height 174
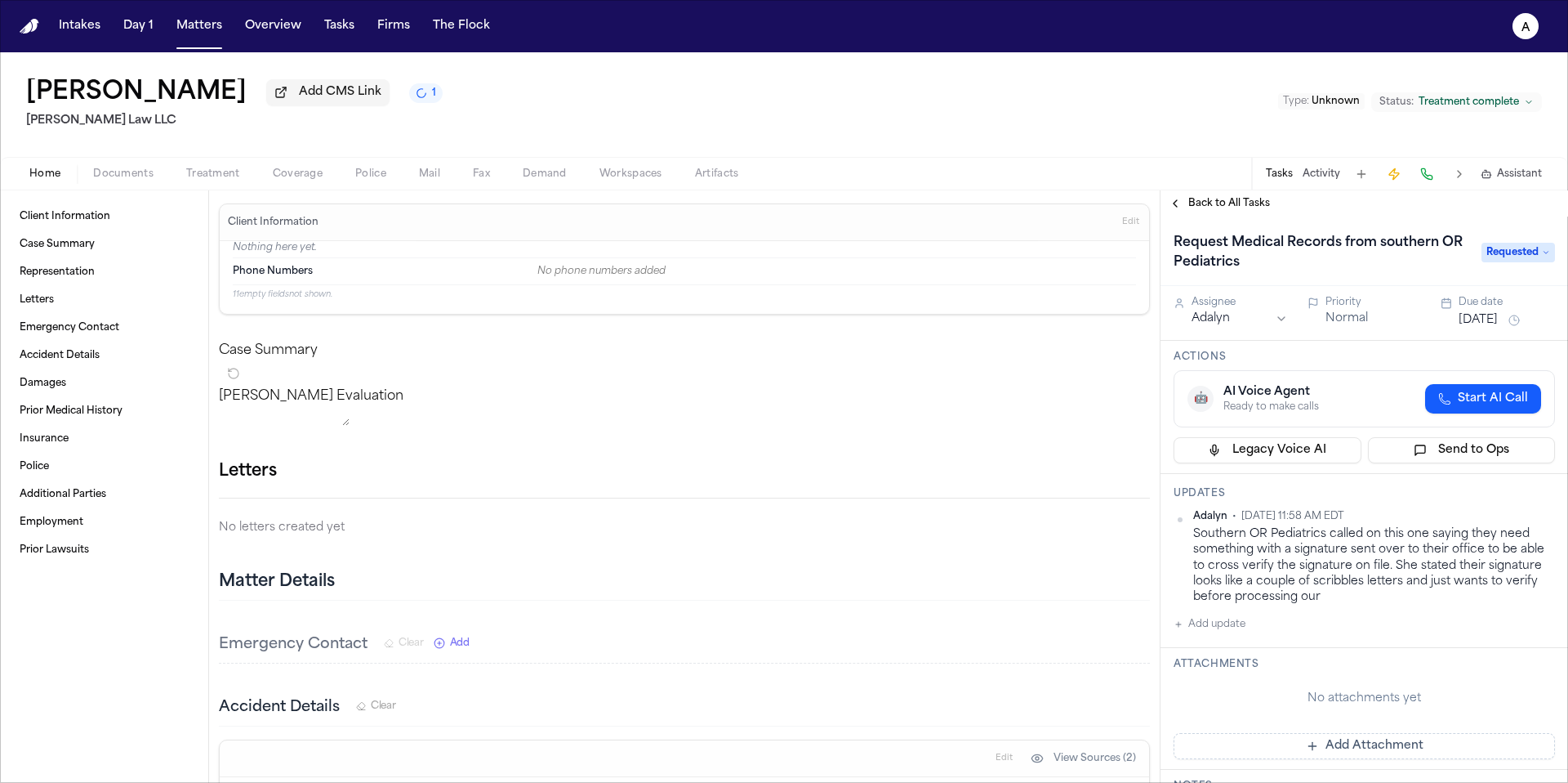
click at [1240, 210] on span "Back to All Tasks" at bounding box center [1229, 203] width 82 height 13
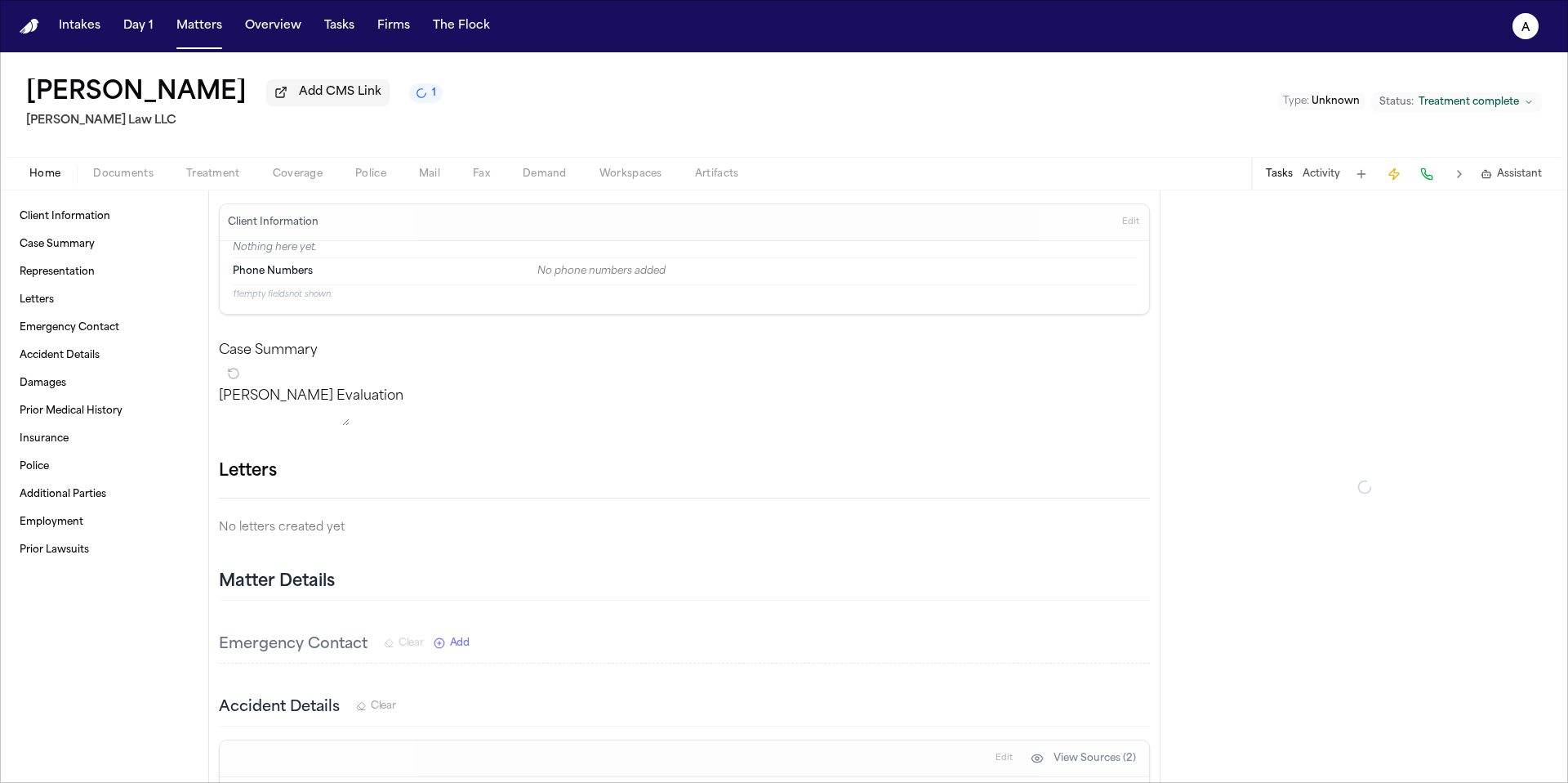
click at [1251, 209] on div at bounding box center [1364, 486] width 407 height 592
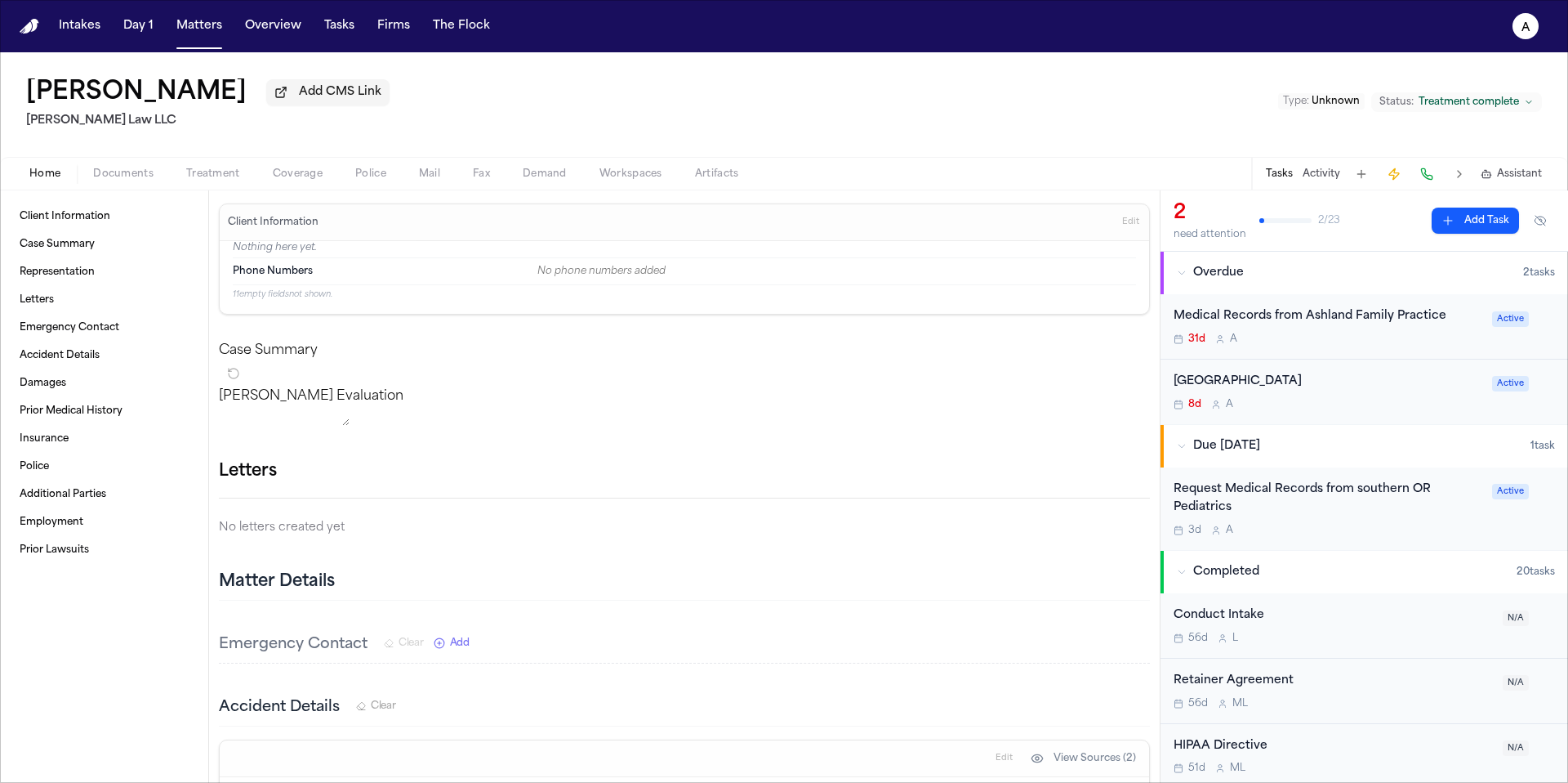
click at [1379, 411] on div "8d A" at bounding box center [1328, 404] width 309 height 13
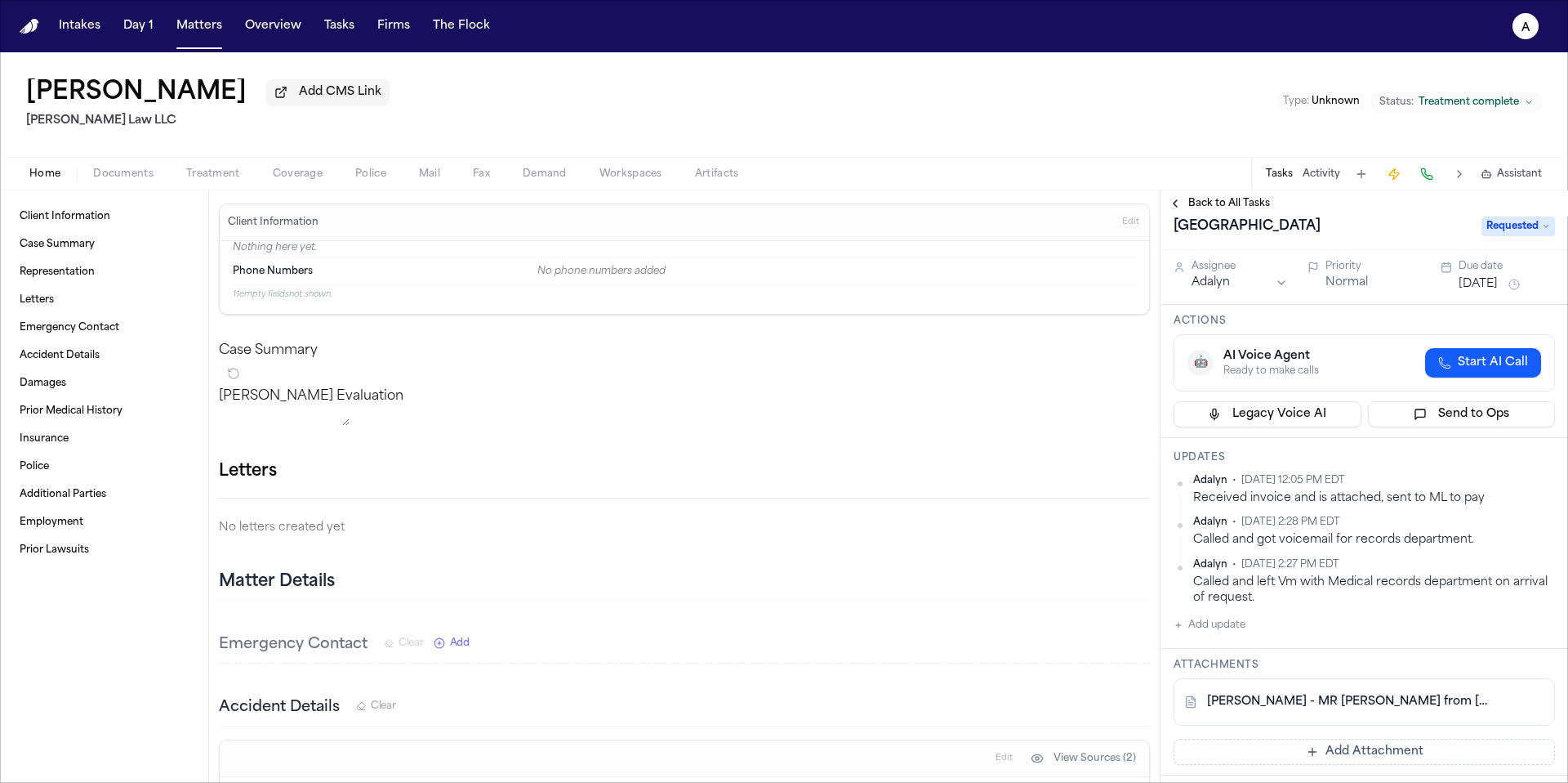
scroll to position [19, 0]
click at [1496, 290] on button "[DATE]" at bounding box center [1478, 282] width 39 height 17
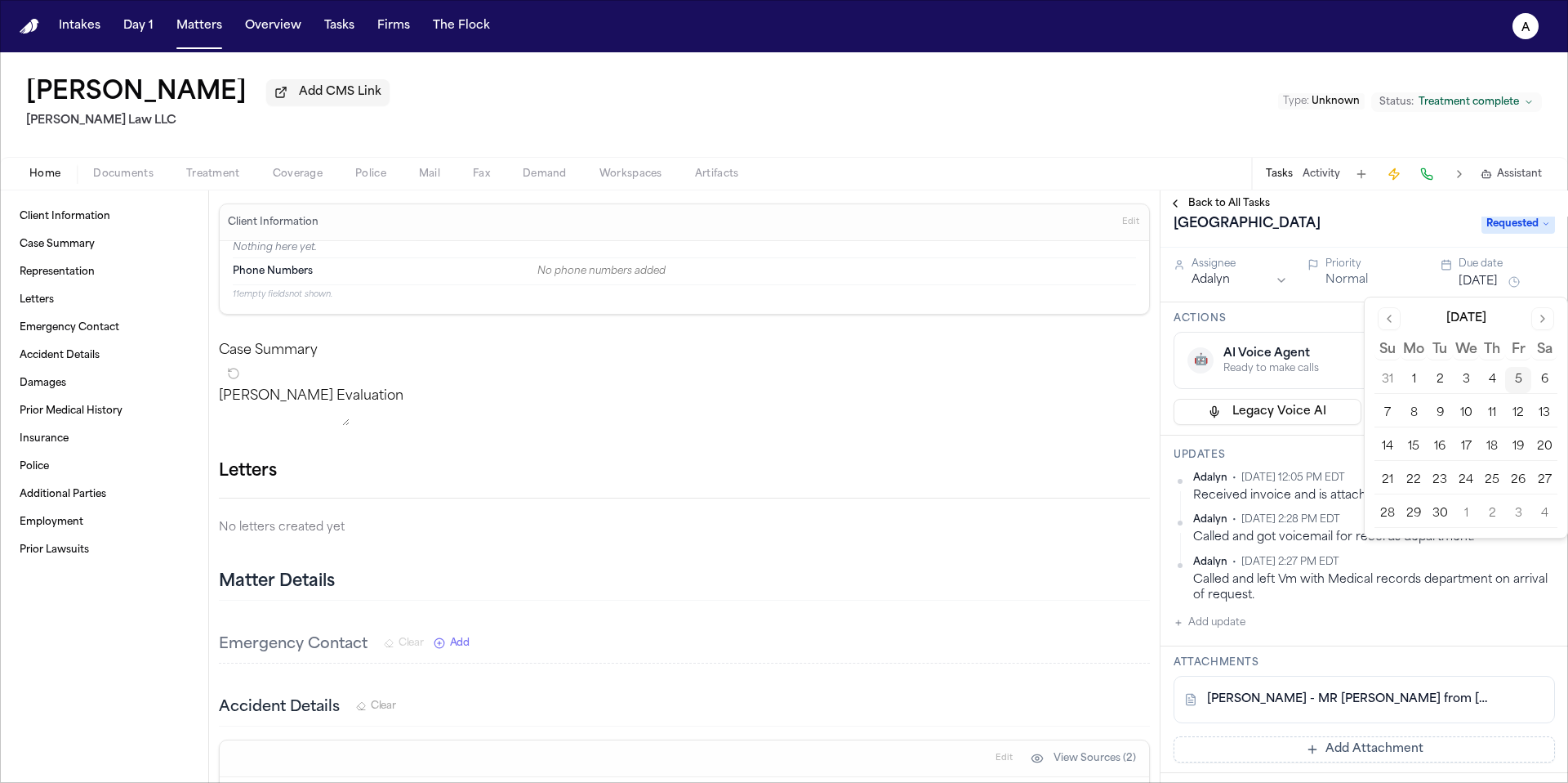
click at [1412, 407] on button "8" at bounding box center [1414, 413] width 26 height 26
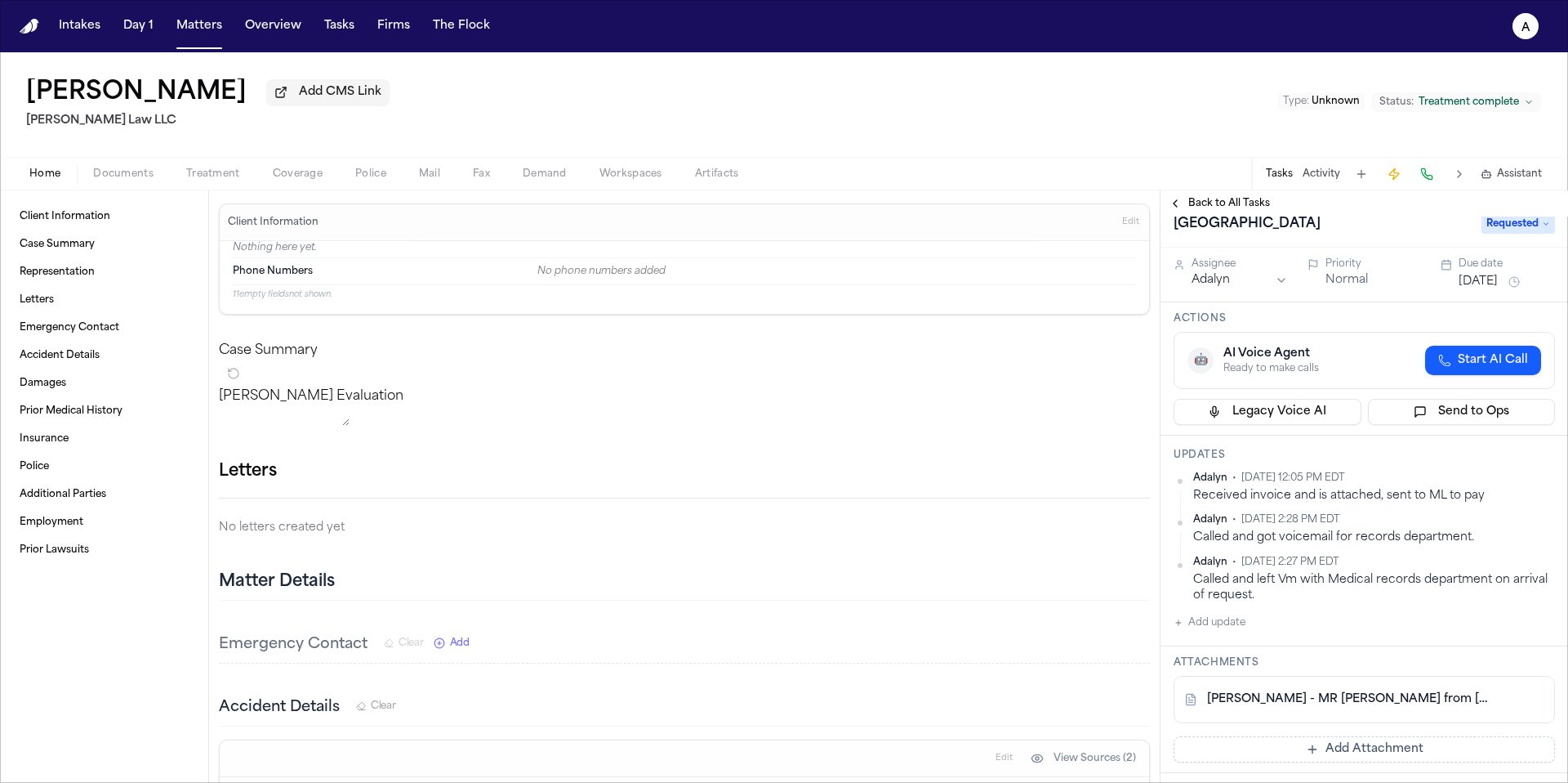
click at [1330, 467] on div "Updates Adalyn • [DATE] 12:05 PM EDT Received invoice and is attached, sent to …" at bounding box center [1364, 541] width 407 height 211
click at [1212, 202] on span "Back to All Tasks" at bounding box center [1229, 203] width 82 height 13
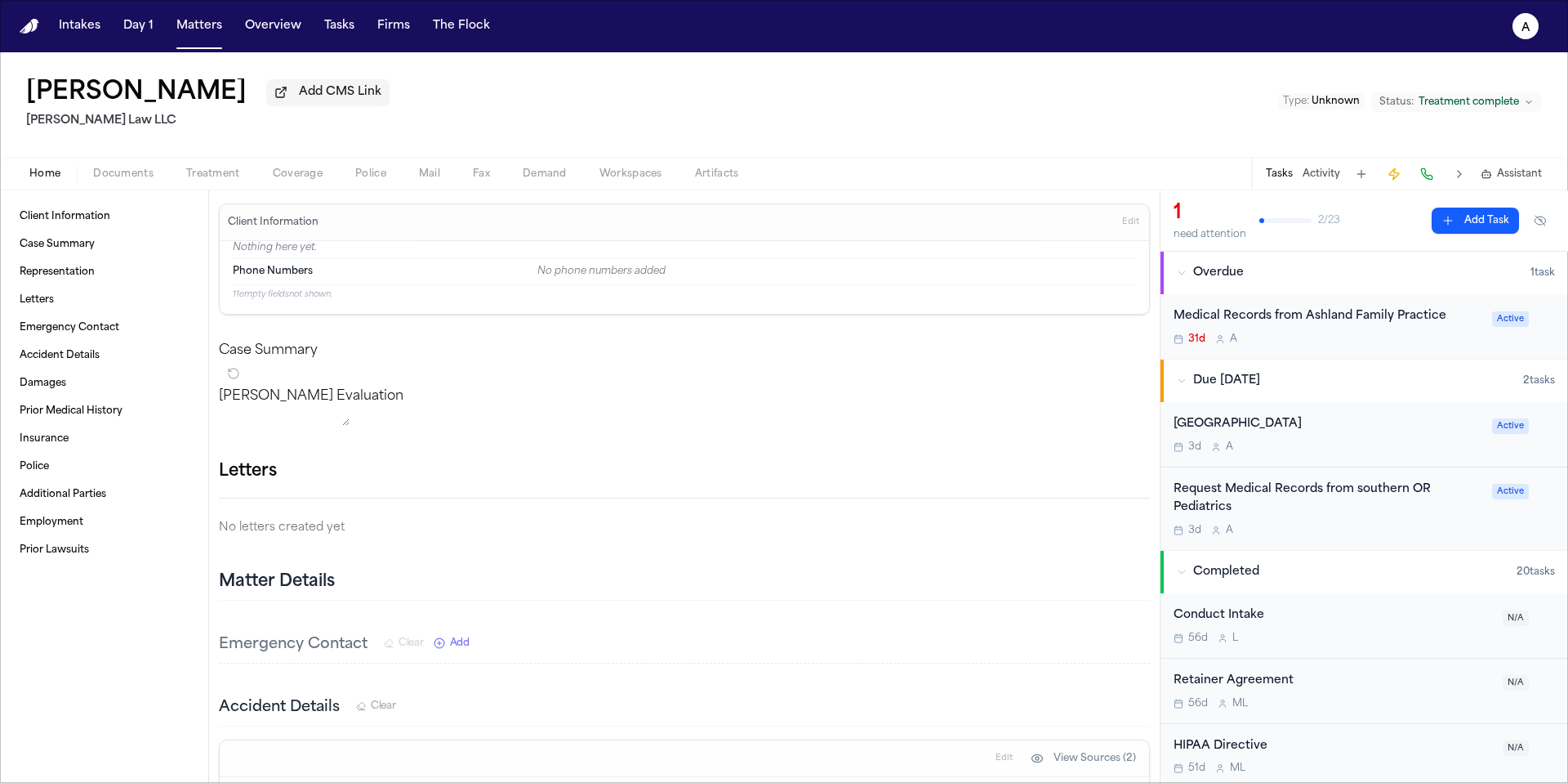
click at [1375, 336] on div "31d A" at bounding box center [1328, 339] width 309 height 13
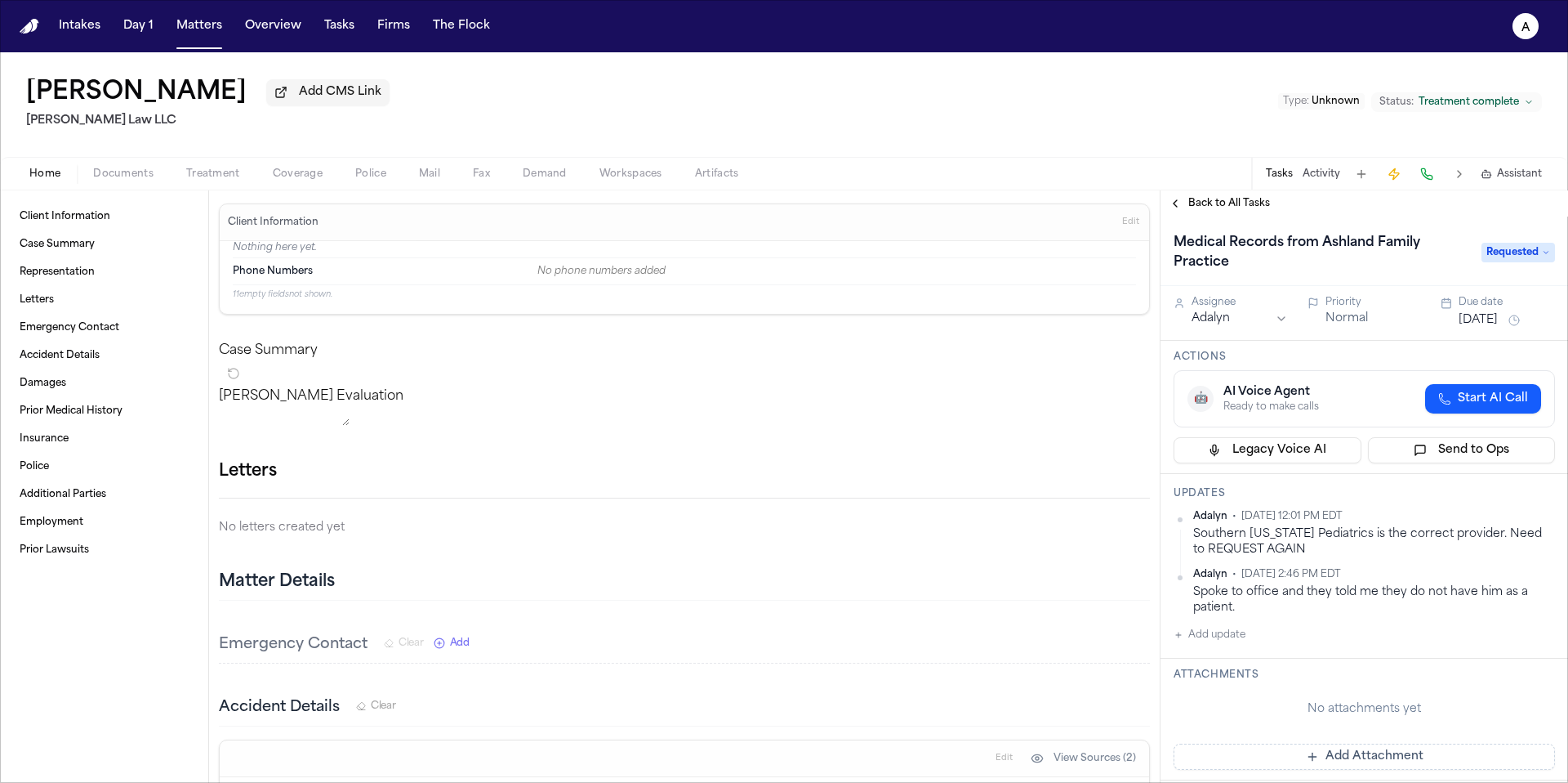
click at [1519, 248] on span "Requested" at bounding box center [1518, 252] width 74 height 20
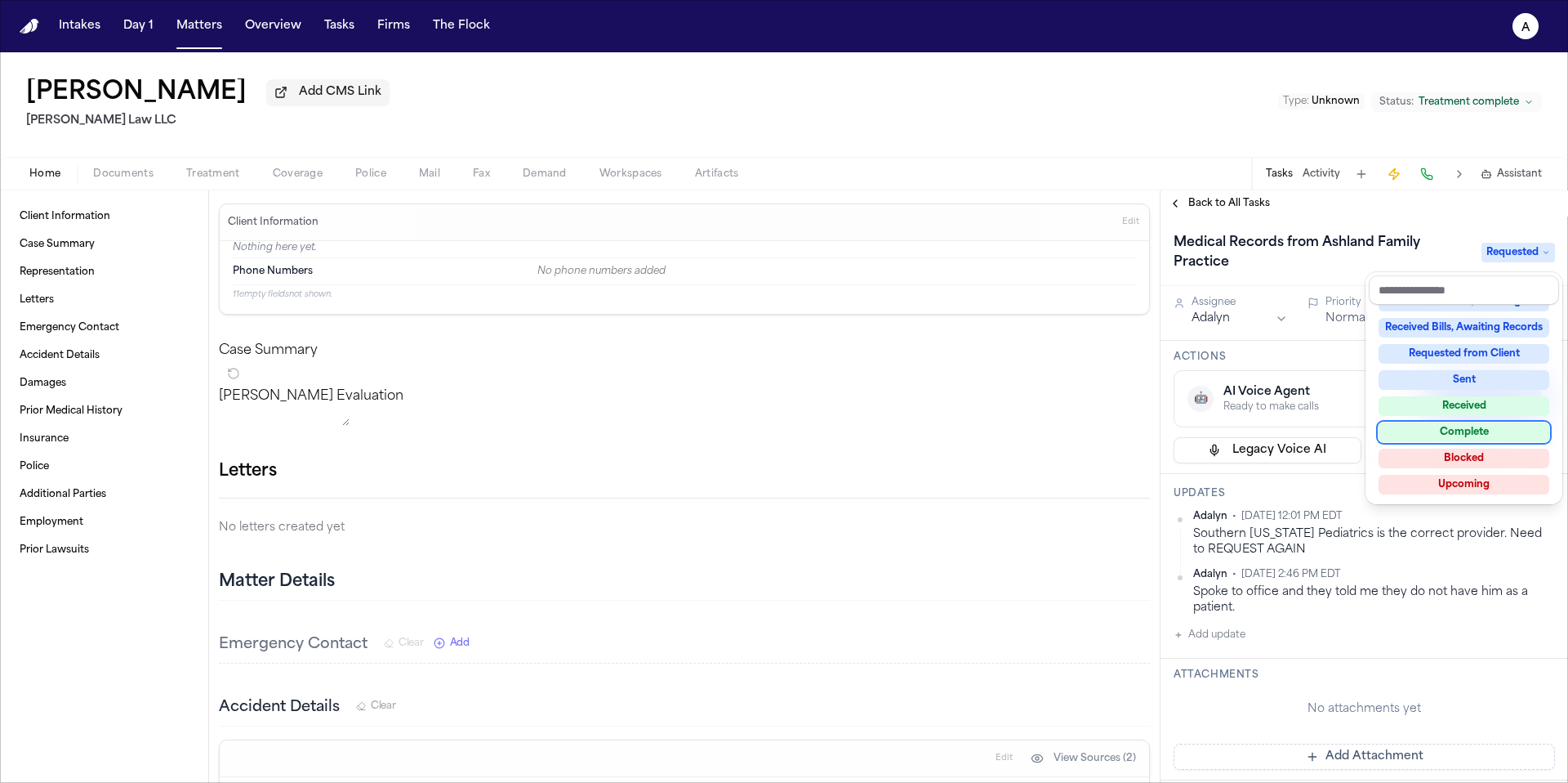
click at [1476, 433] on div "Complete" at bounding box center [1464, 432] width 171 height 20
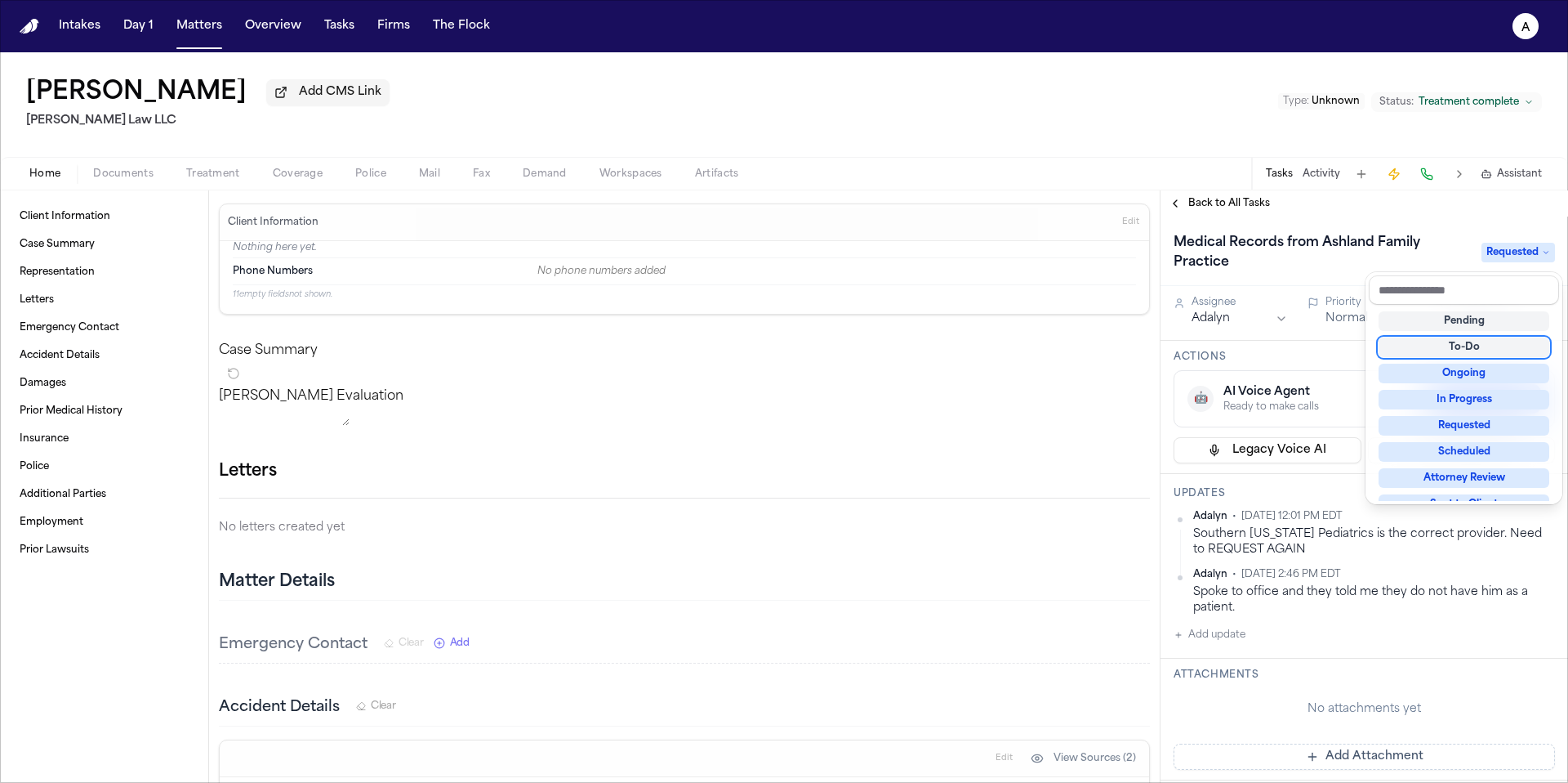
scroll to position [7, 0]
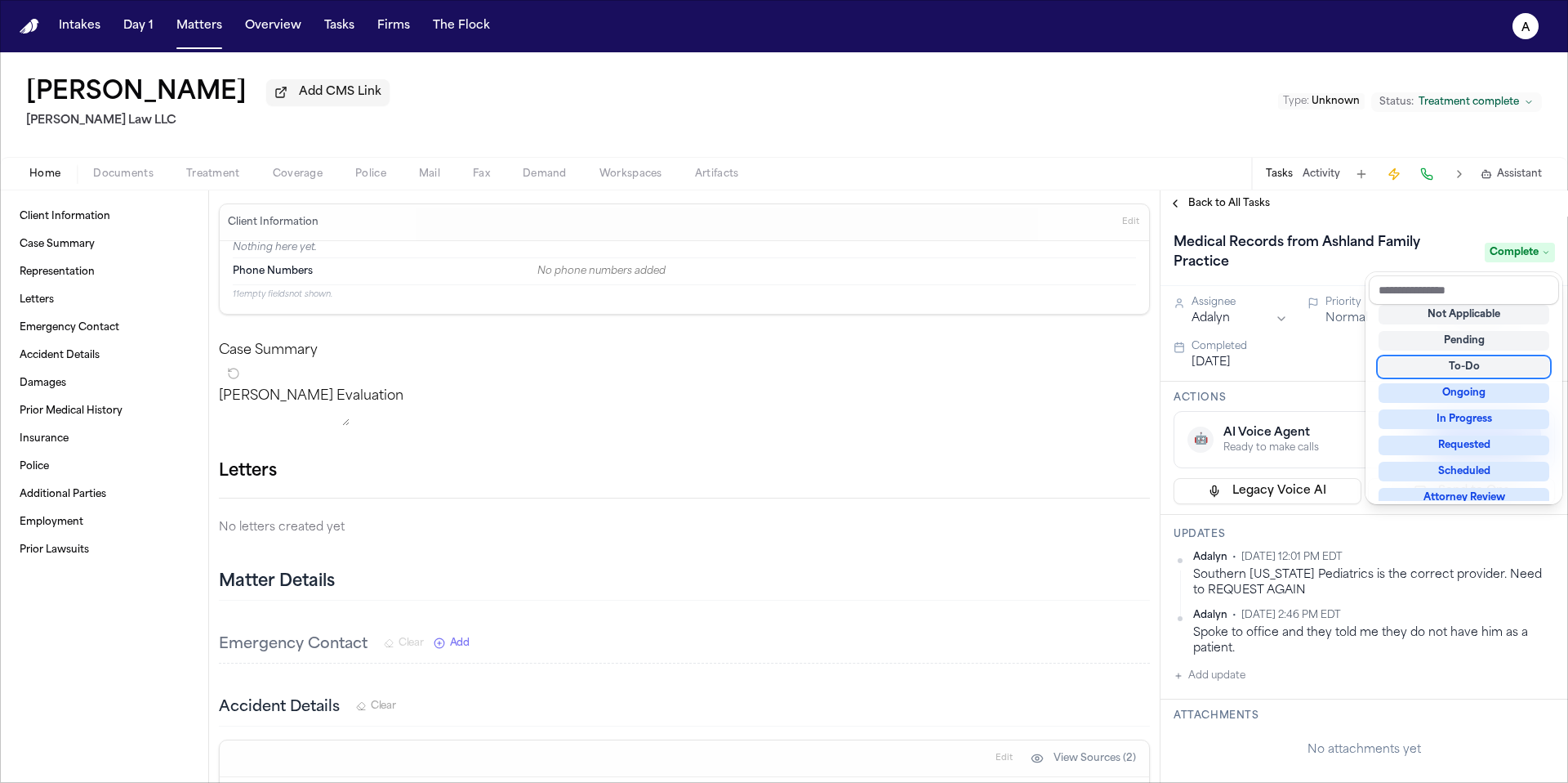
click at [1232, 211] on div "Back to All Tasks Medical Records from Ashland Family Practice Complete Assigne…" at bounding box center [1364, 486] width 407 height 592
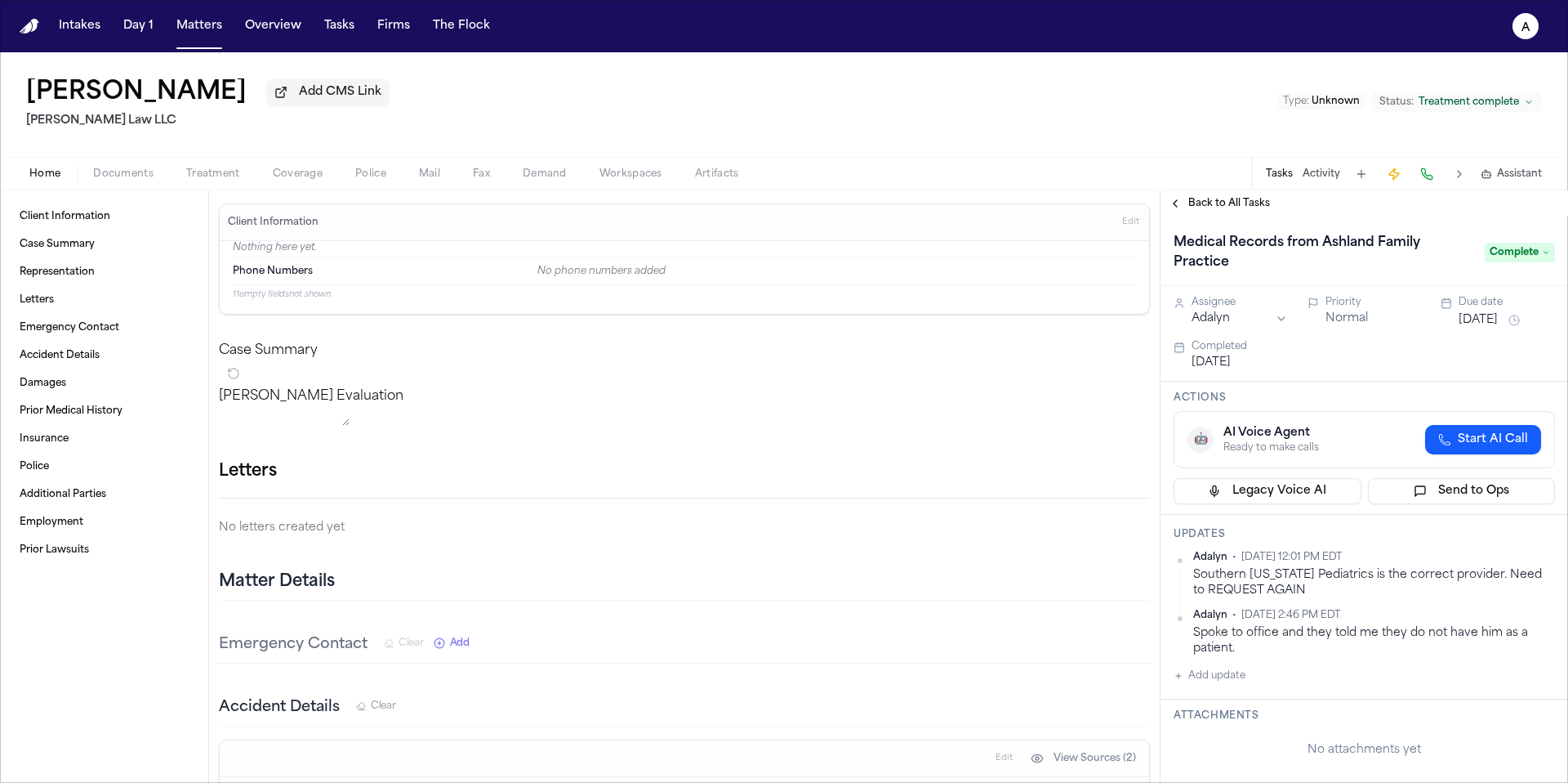
click at [1261, 210] on span "Back to All Tasks" at bounding box center [1229, 203] width 82 height 13
